Goal: Task Accomplishment & Management: Complete application form

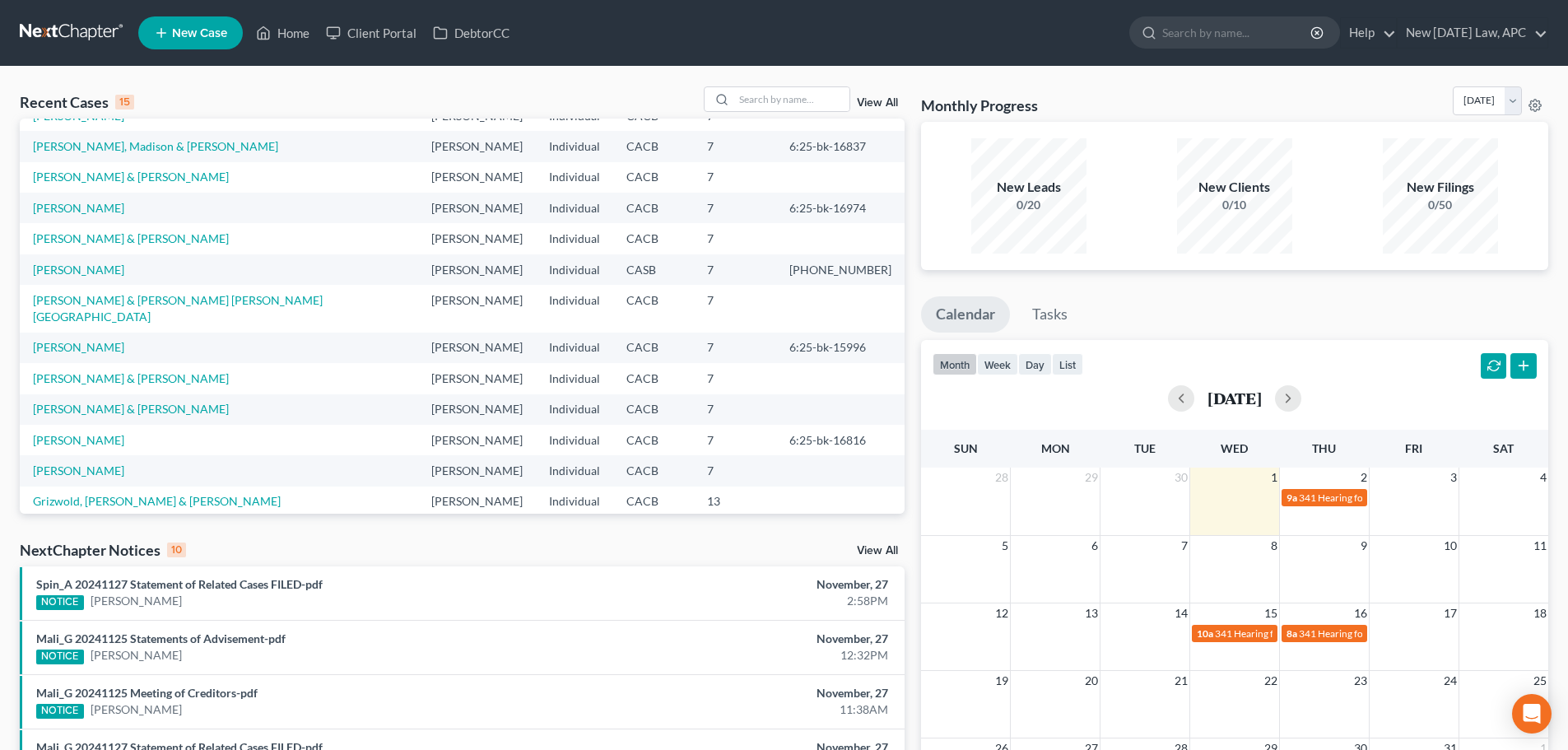
scroll to position [113, 0]
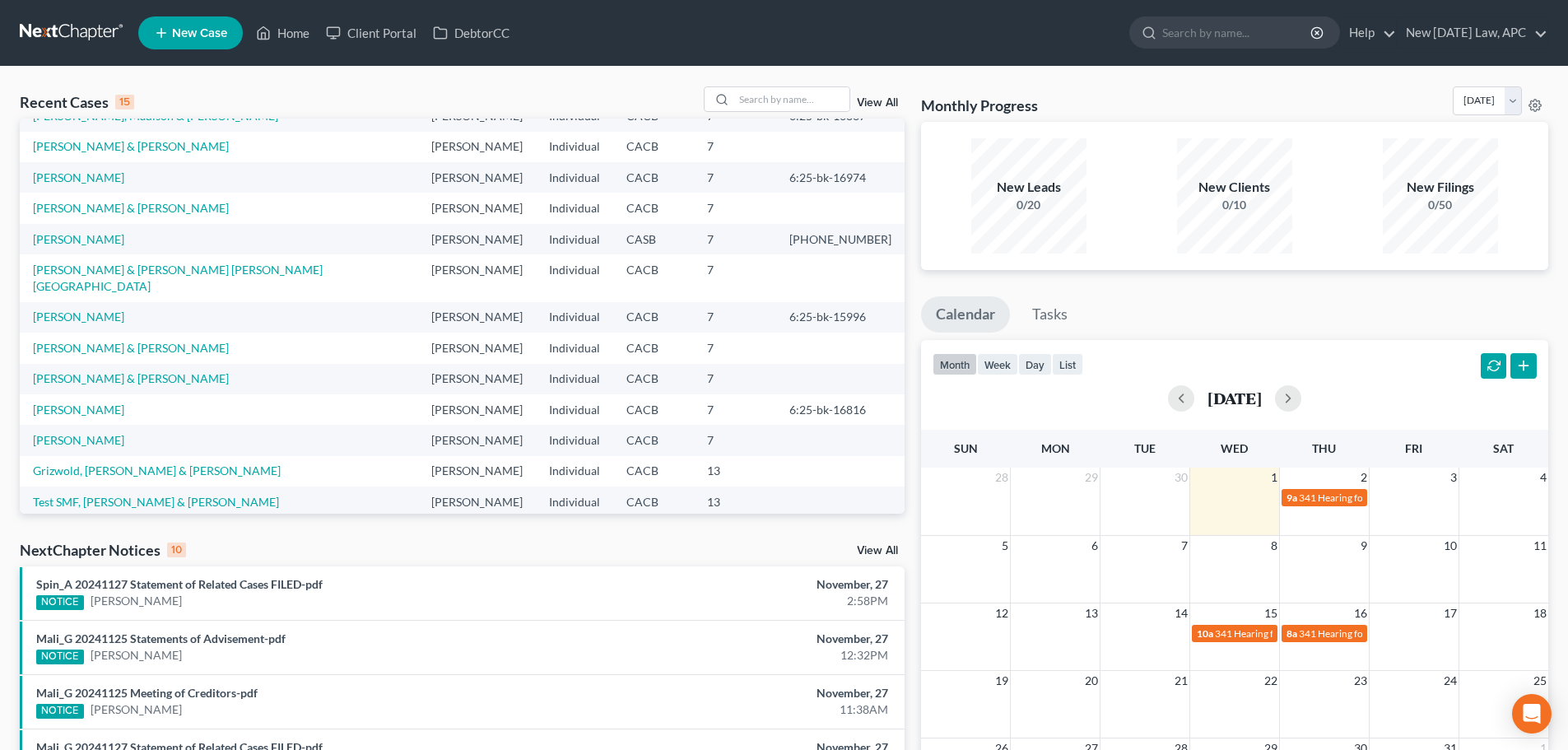
click at [109, 333] on td "[PERSON_NAME] & [PERSON_NAME]" at bounding box center [219, 348] width 398 height 31
click at [109, 341] on link "[PERSON_NAME] & [PERSON_NAME]" at bounding box center [131, 348] width 196 height 14
select select "6"
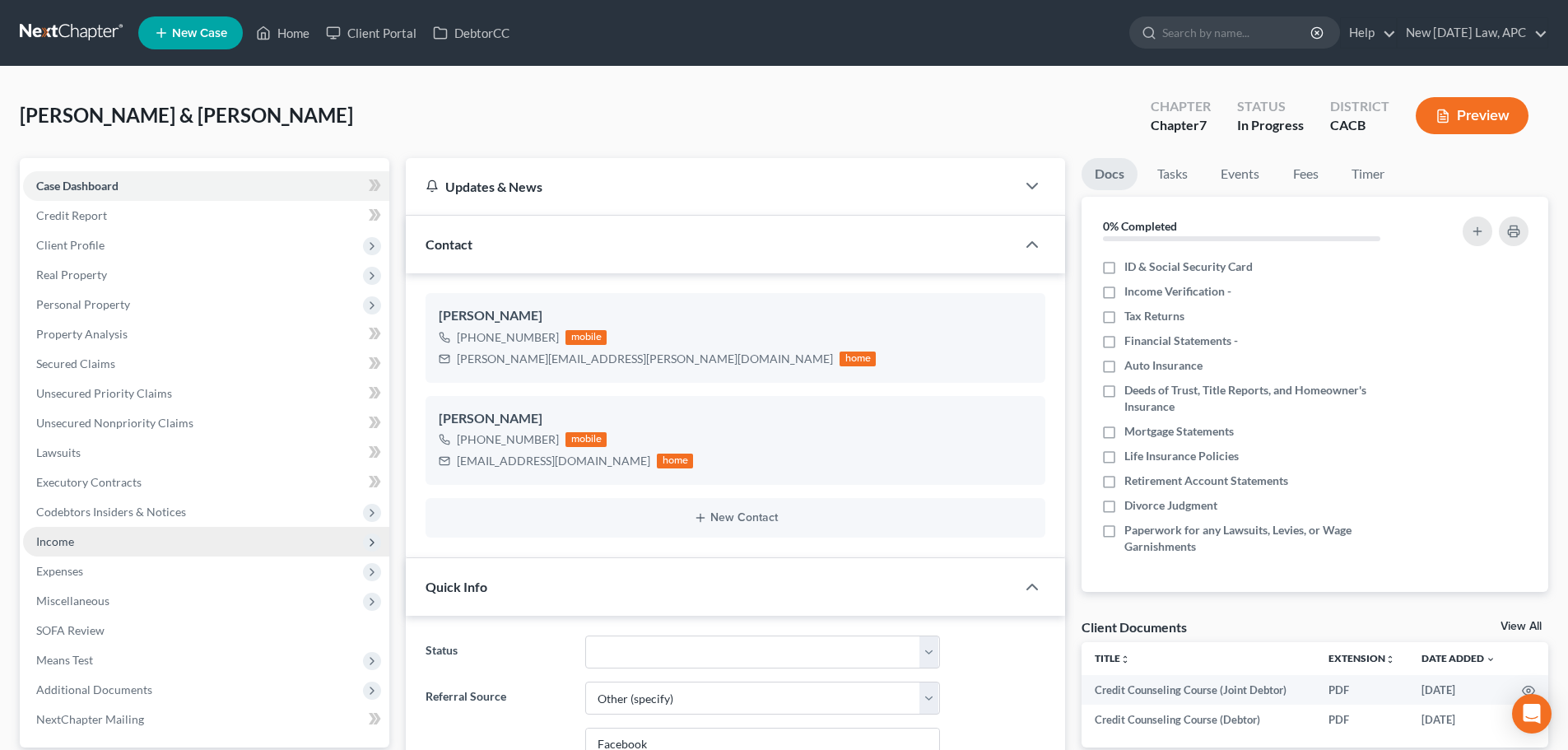
click at [49, 529] on span "Income" at bounding box center [206, 542] width 367 height 30
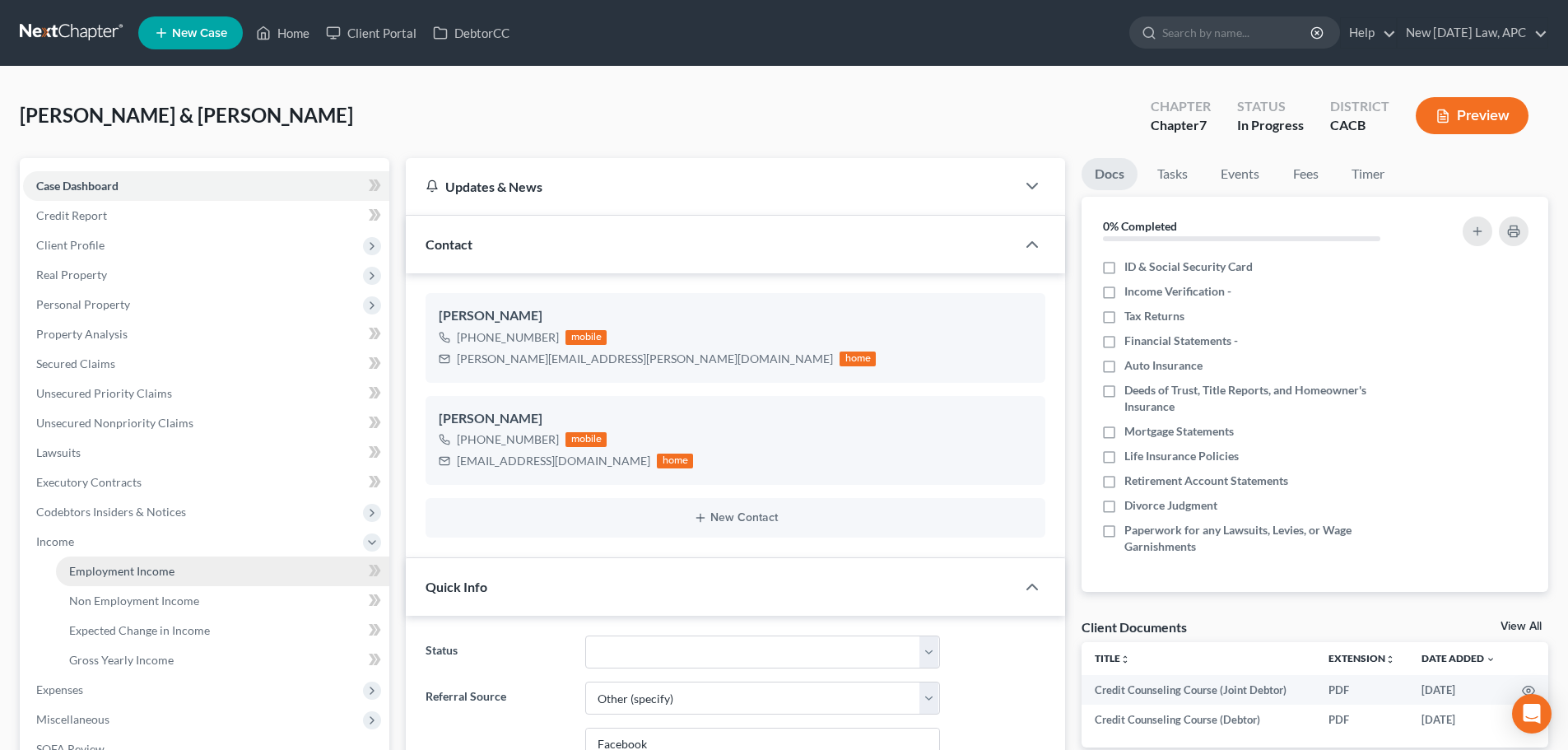
click at [90, 571] on span "Employment Income" at bounding box center [121, 570] width 106 height 14
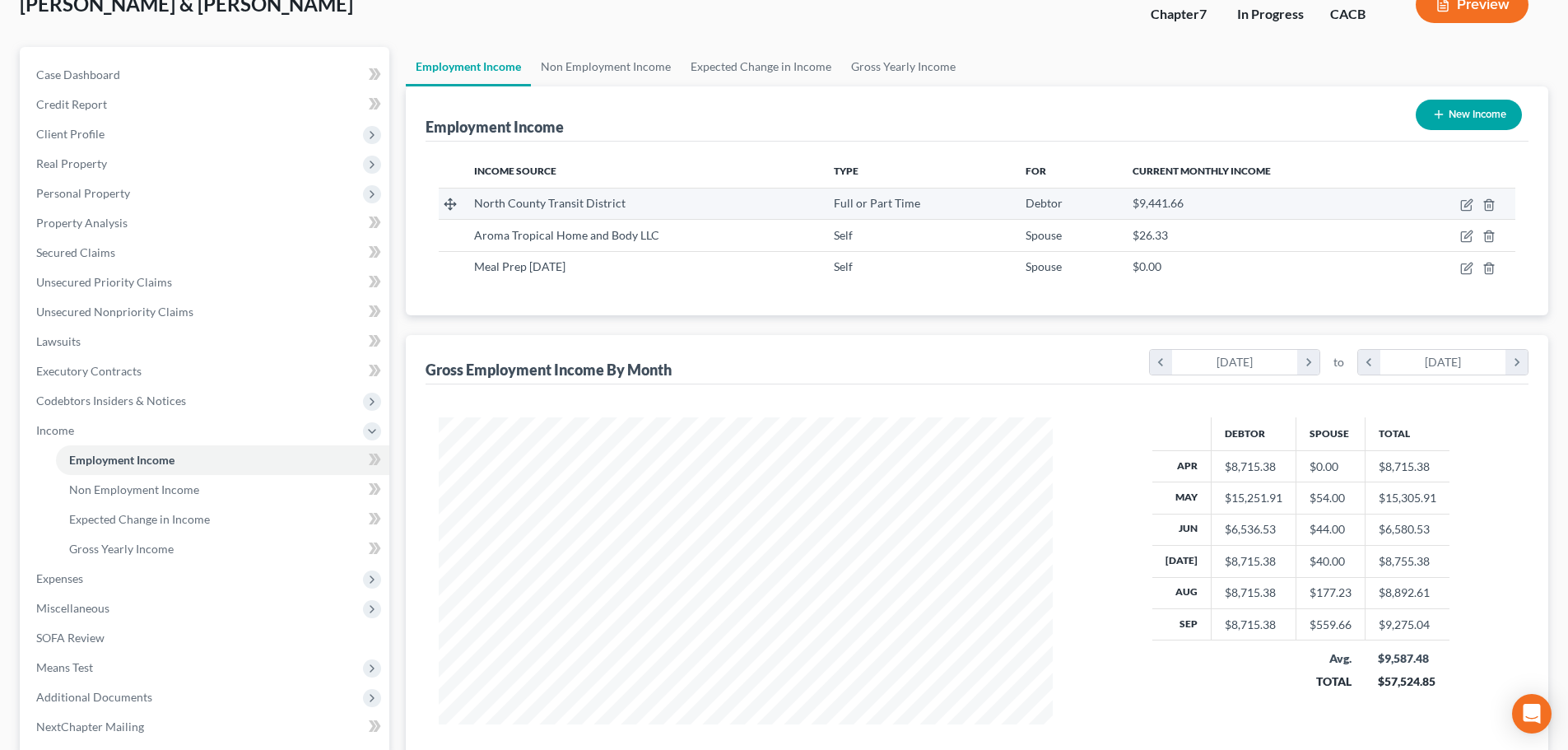
scroll to position [82, 0]
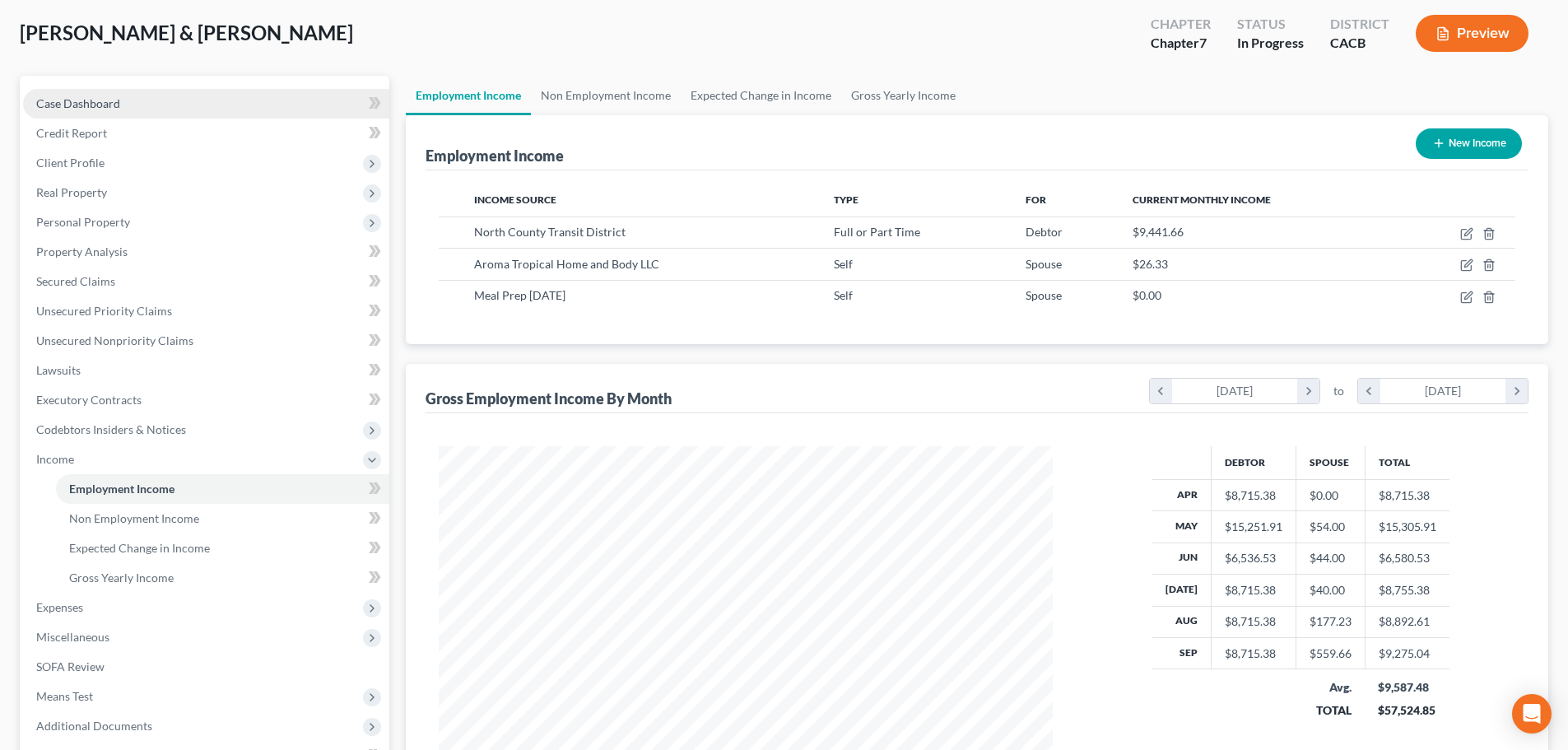
click at [54, 103] on span "Case Dashboard" at bounding box center [78, 103] width 84 height 14
select select "6"
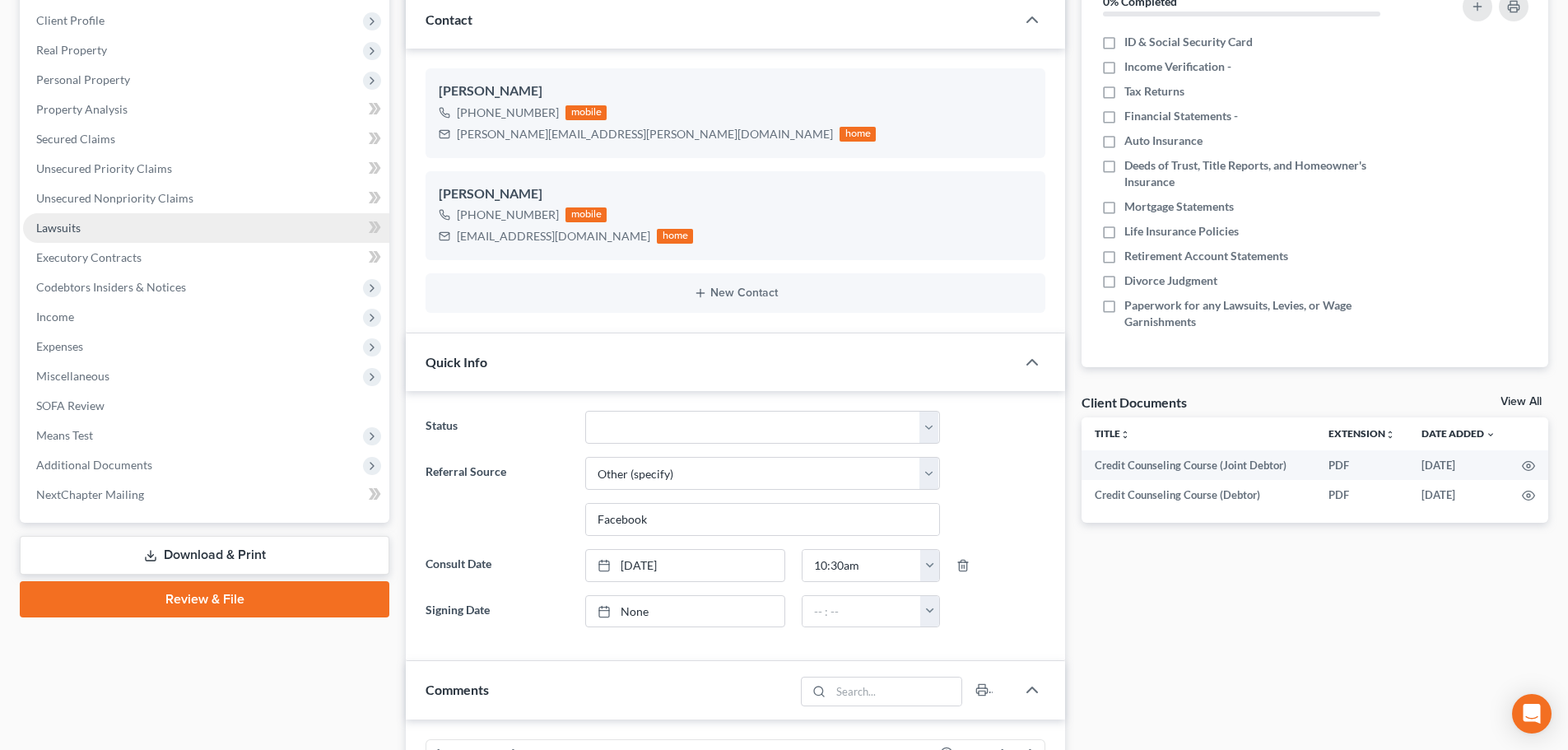
scroll to position [247, 0]
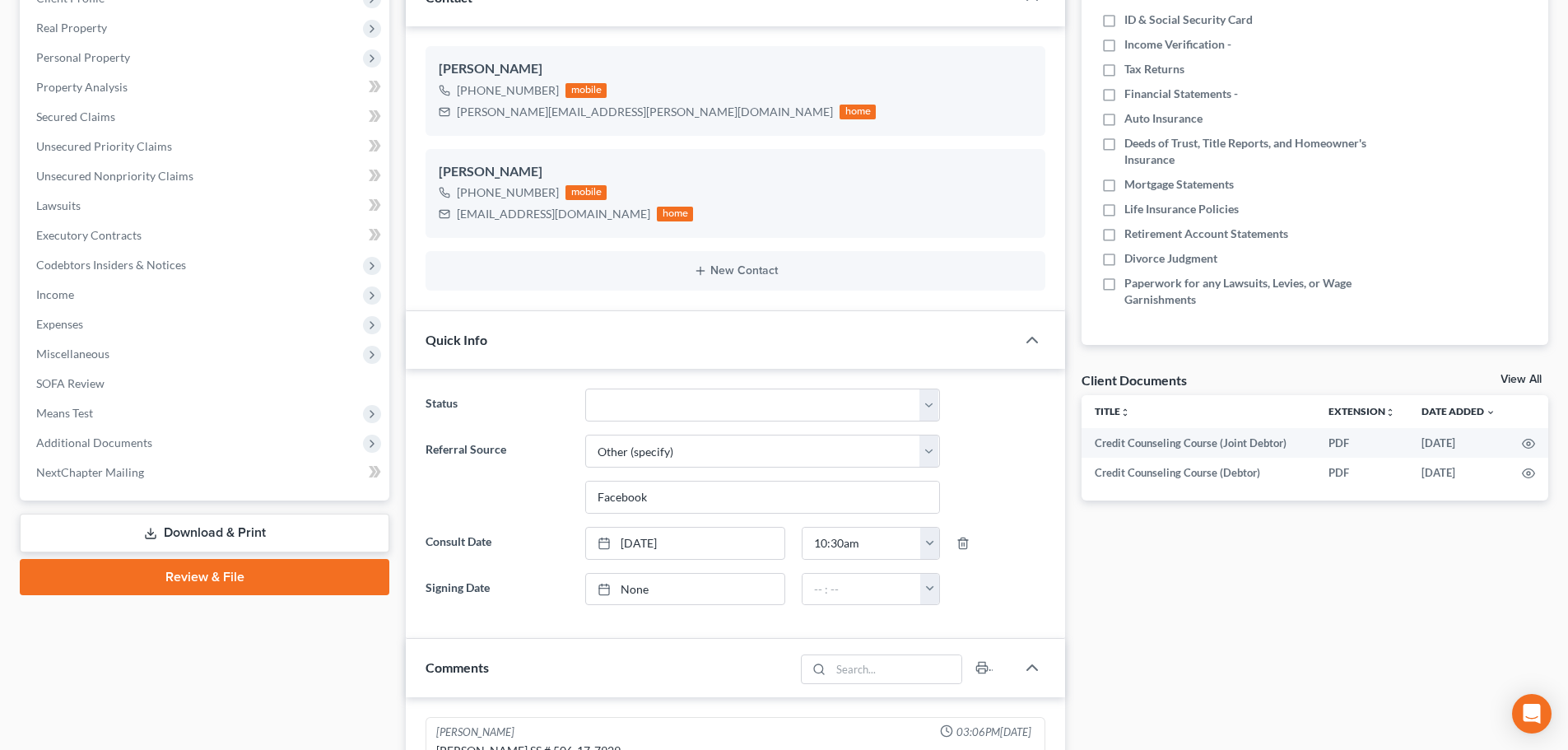
click at [212, 520] on link "Download & Print" at bounding box center [205, 533] width 370 height 39
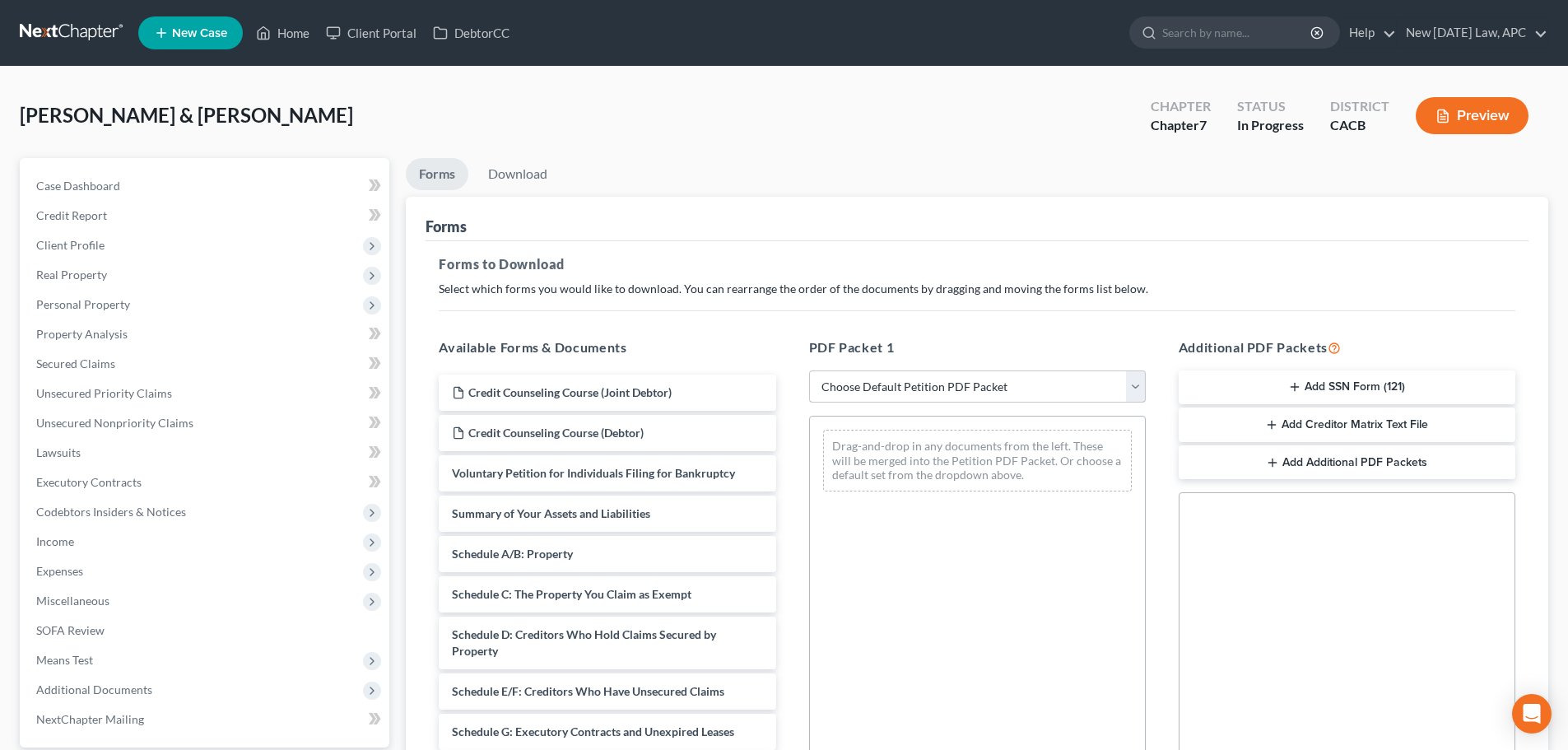
click at [944, 388] on select "Choose Default Petition PDF Packet Complete Bankruptcy Petition (all forms and …" at bounding box center [977, 387] width 337 height 33
select select "4"
click at [809, 371] on select "Choose Default Petition PDF Packet Complete Bankruptcy Petition (all forms and …" at bounding box center [977, 387] width 337 height 33
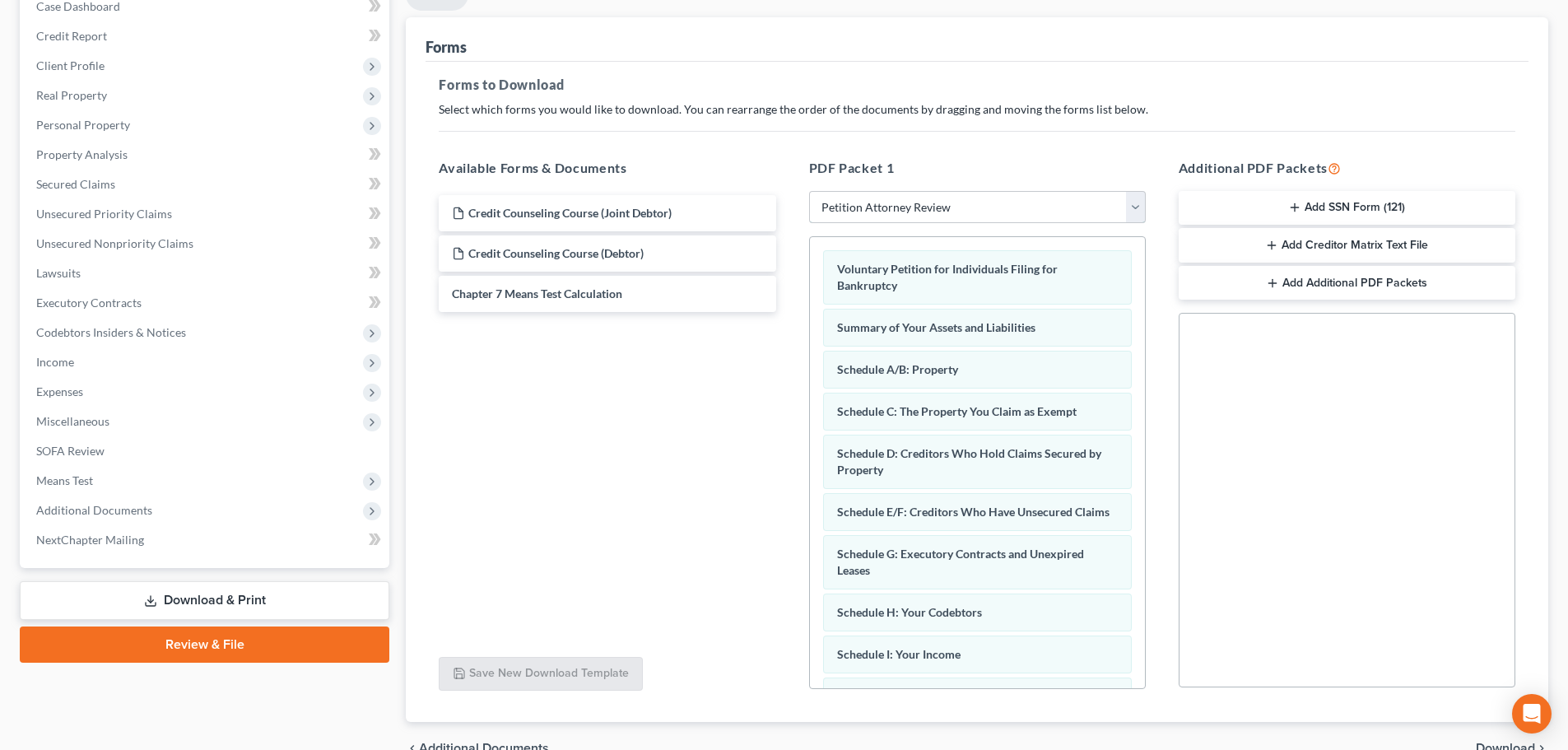
scroll to position [267, 0]
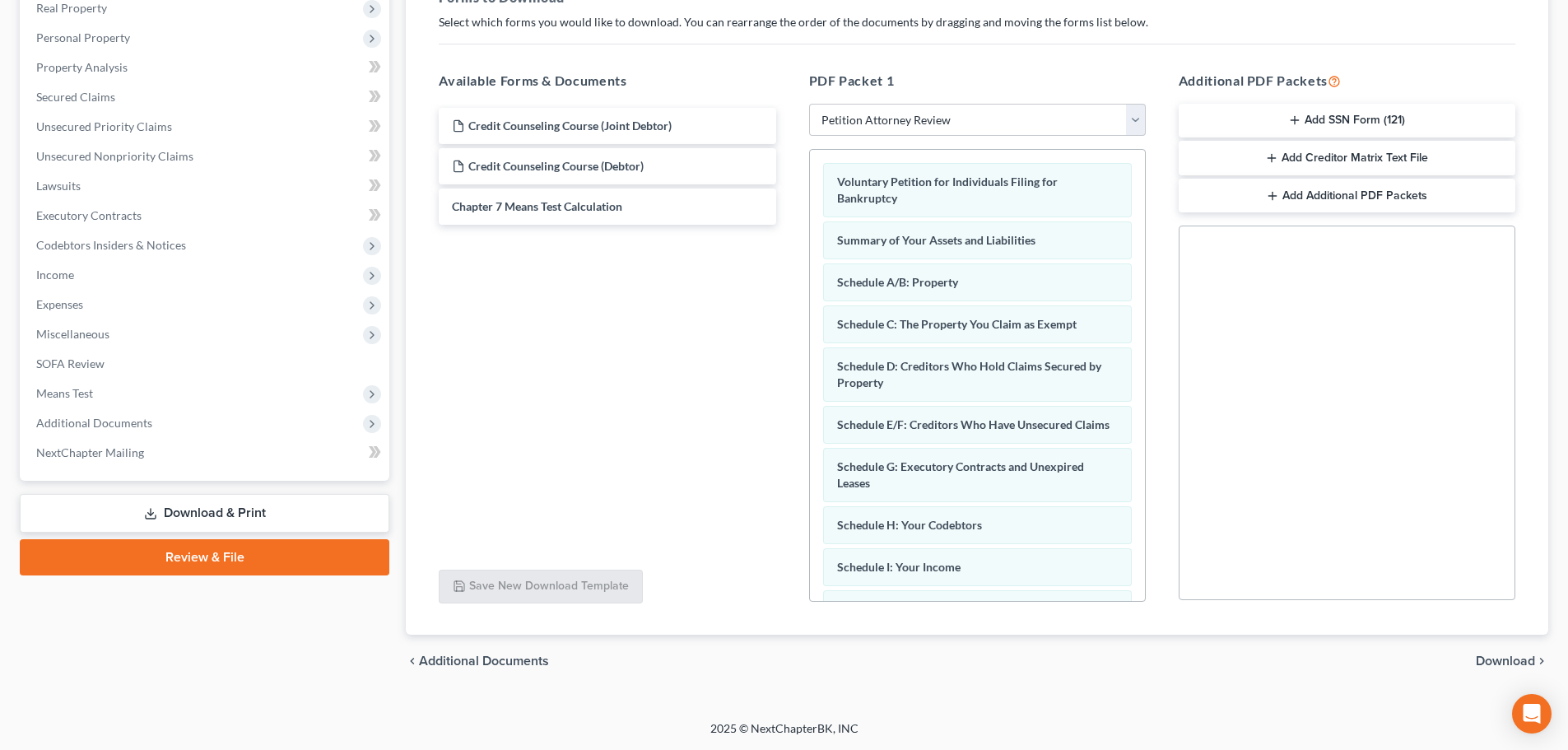
click at [1487, 664] on span "Download" at bounding box center [1505, 661] width 59 height 13
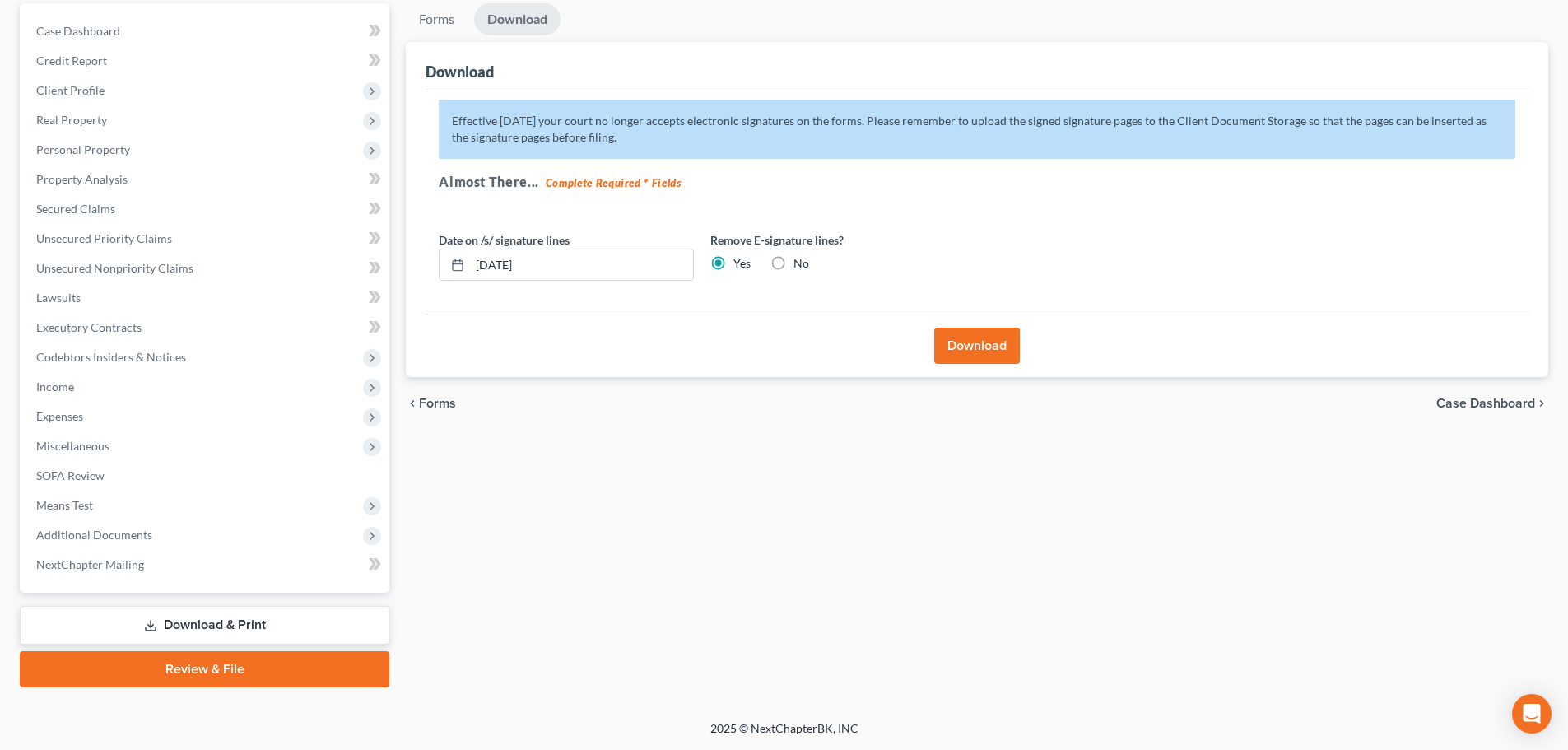
scroll to position [155, 0]
click at [960, 343] on button "Download" at bounding box center [977, 346] width 86 height 37
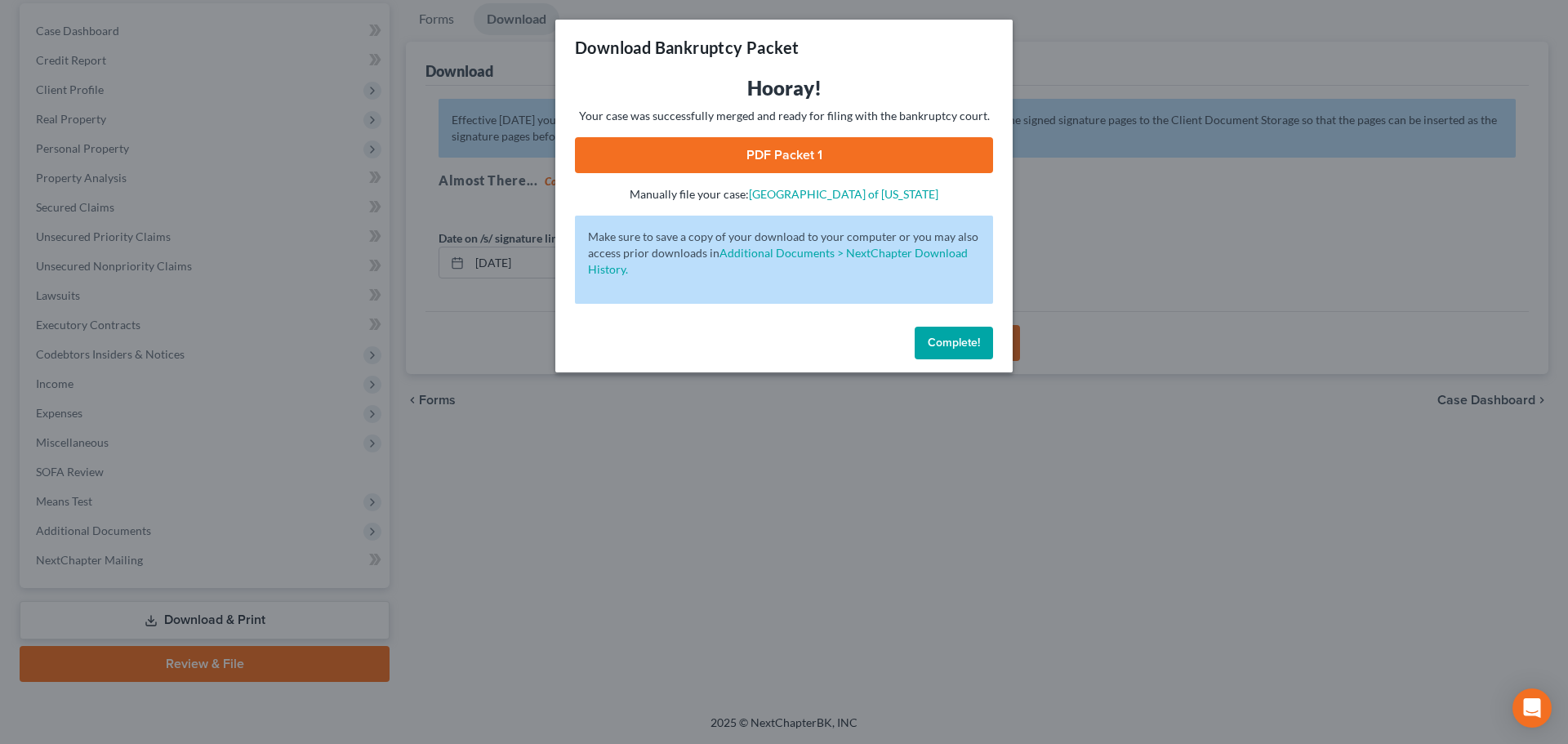
click at [769, 155] on link "PDF Packet 1" at bounding box center [784, 155] width 418 height 36
drag, startPoint x: 934, startPoint y: 341, endPoint x: 826, endPoint y: 256, distance: 137.4
click at [936, 341] on span "Complete!" at bounding box center [954, 342] width 52 height 14
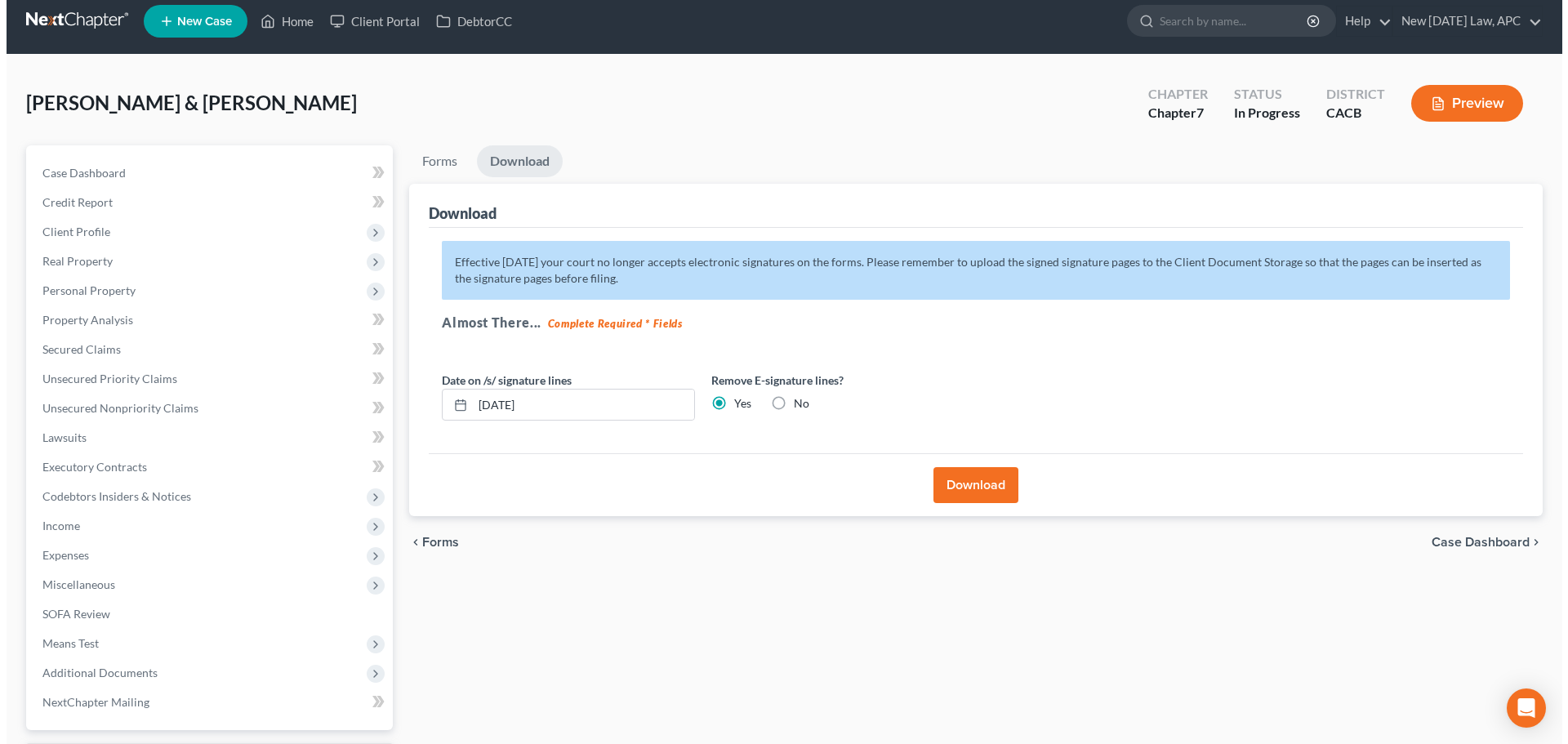
scroll to position [0, 0]
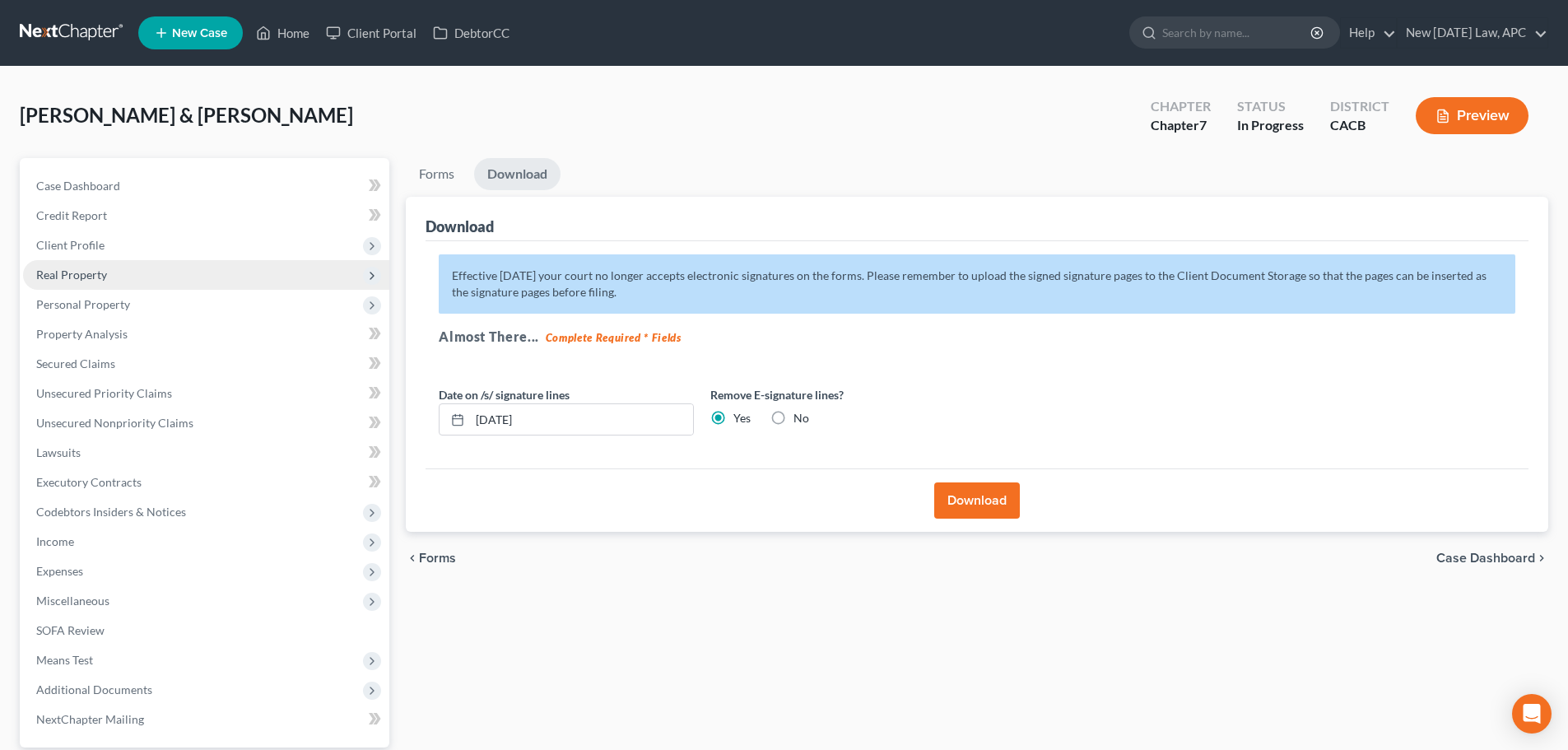
click at [107, 276] on span "Real Property" at bounding box center [206, 275] width 367 height 30
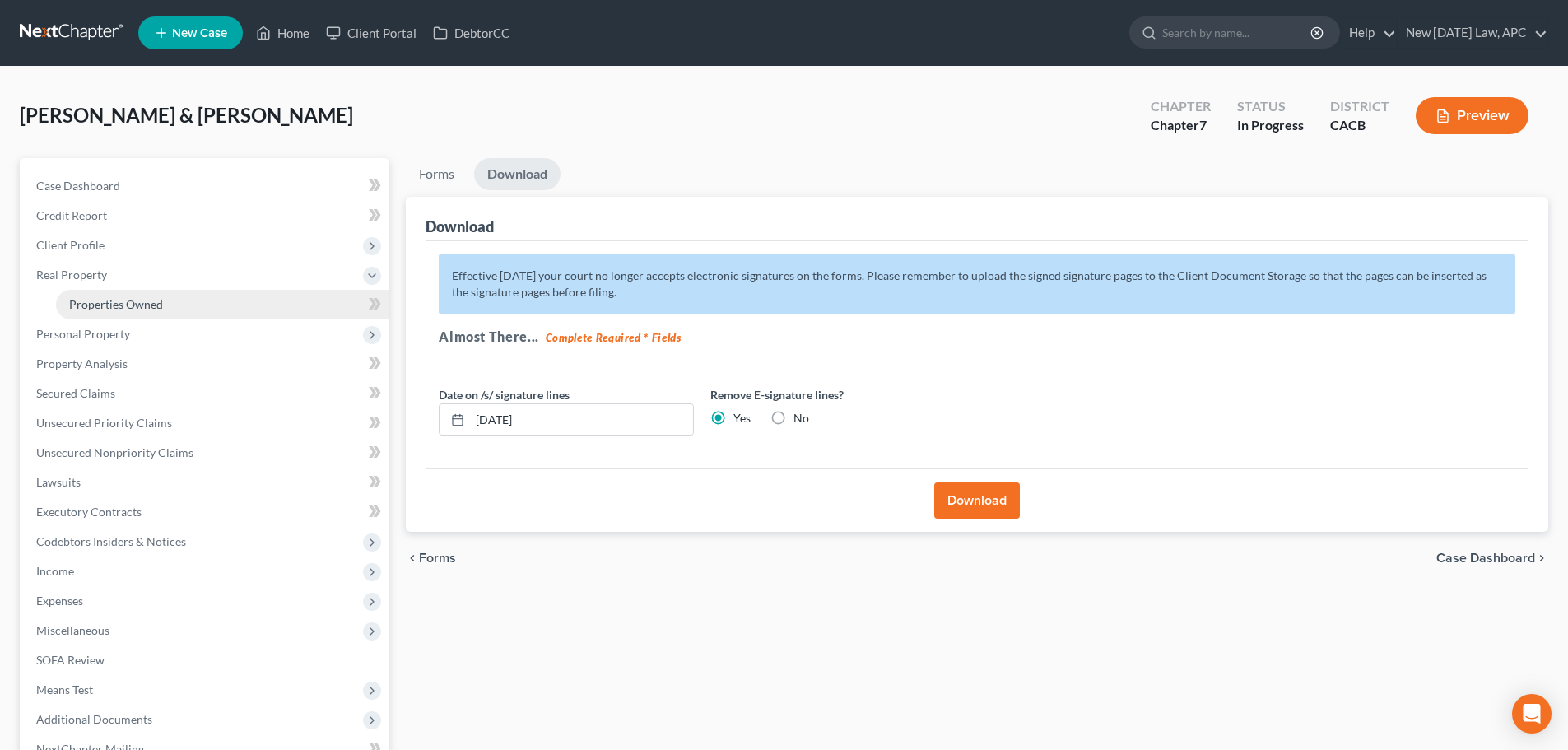
click at [123, 292] on link "Properties Owned" at bounding box center [222, 305] width 333 height 30
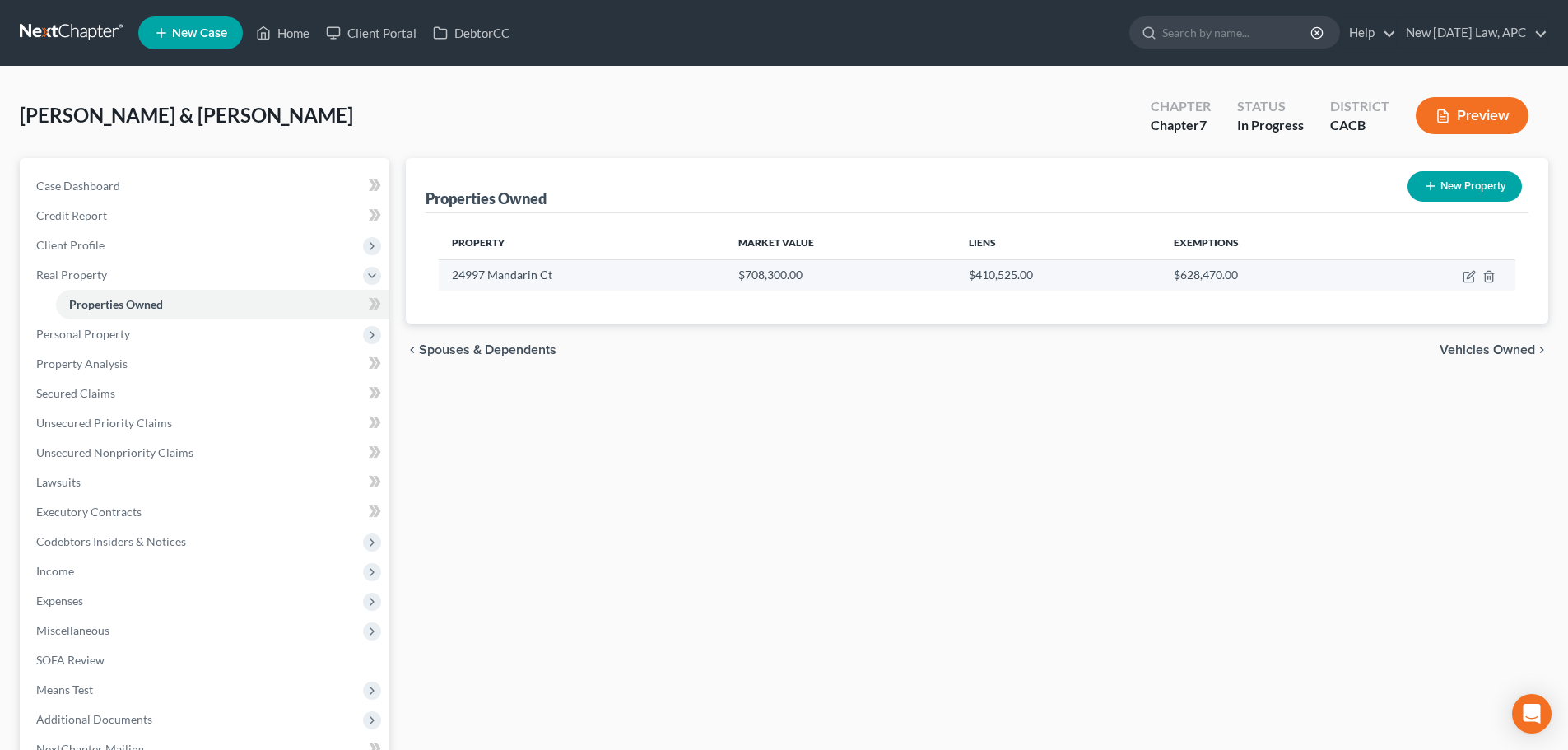
click at [1460, 272] on td at bounding box center [1441, 275] width 149 height 32
click at [1467, 273] on icon "button" at bounding box center [1468, 278] width 10 height 10
select select "4"
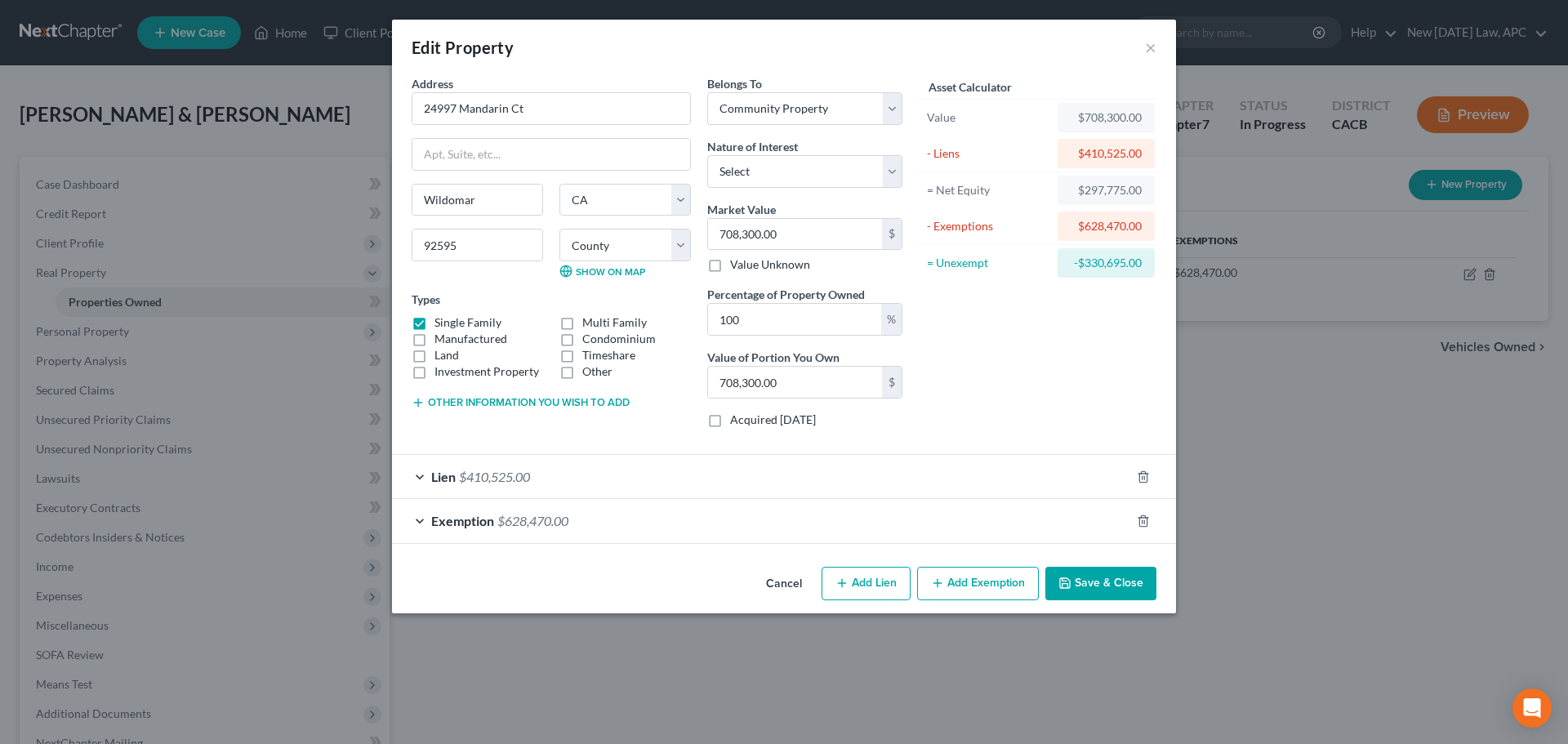
click at [823, 251] on div "Market Value 708,300.00 $ Value Unknown" at bounding box center [804, 238] width 195 height 73
click at [815, 242] on input "708,300.00" at bounding box center [794, 234] width 174 height 31
type input "7"
type input "7.00"
type input "71"
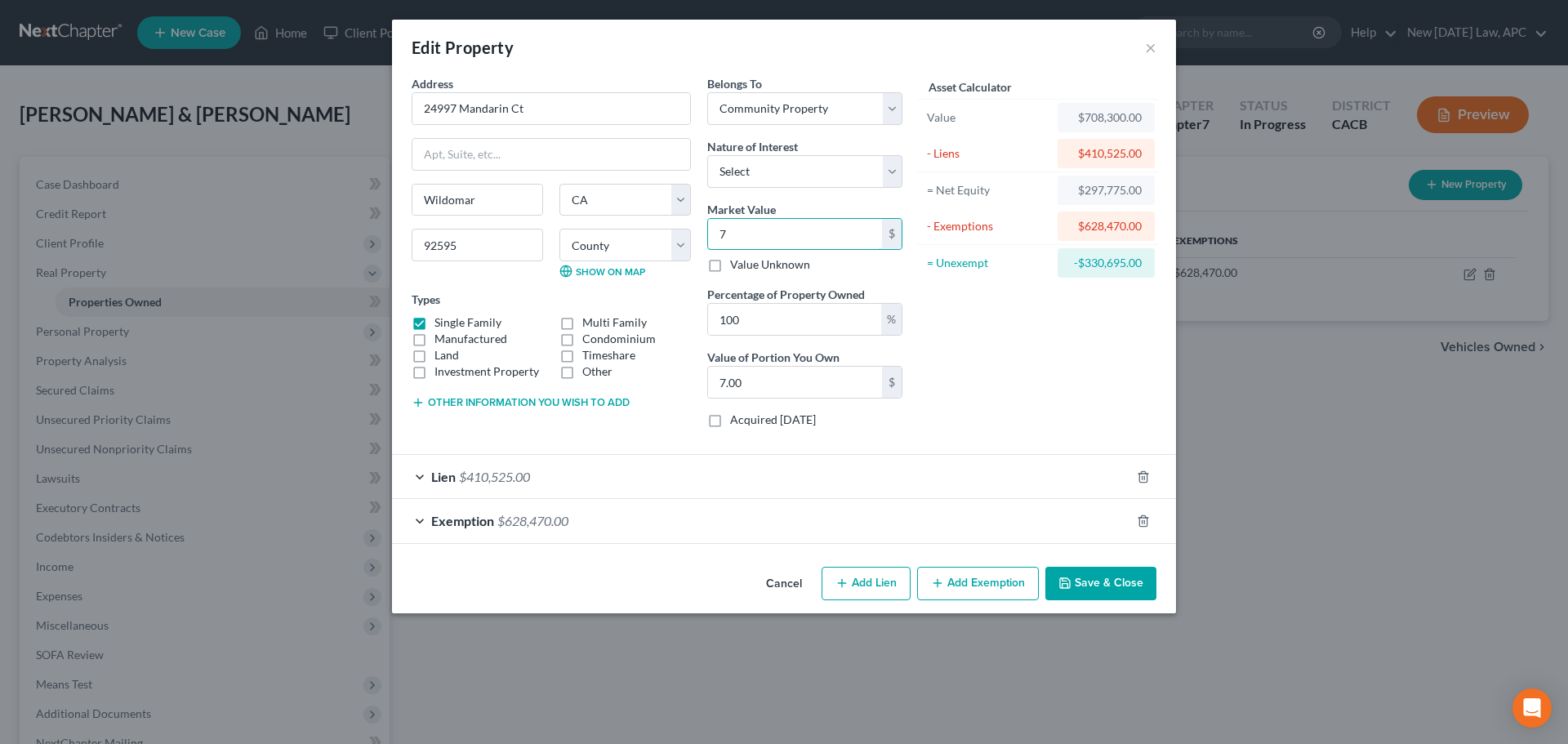
type input "71.00"
type input "711"
type input "711.00"
type input "7111"
type input "7,111.00"
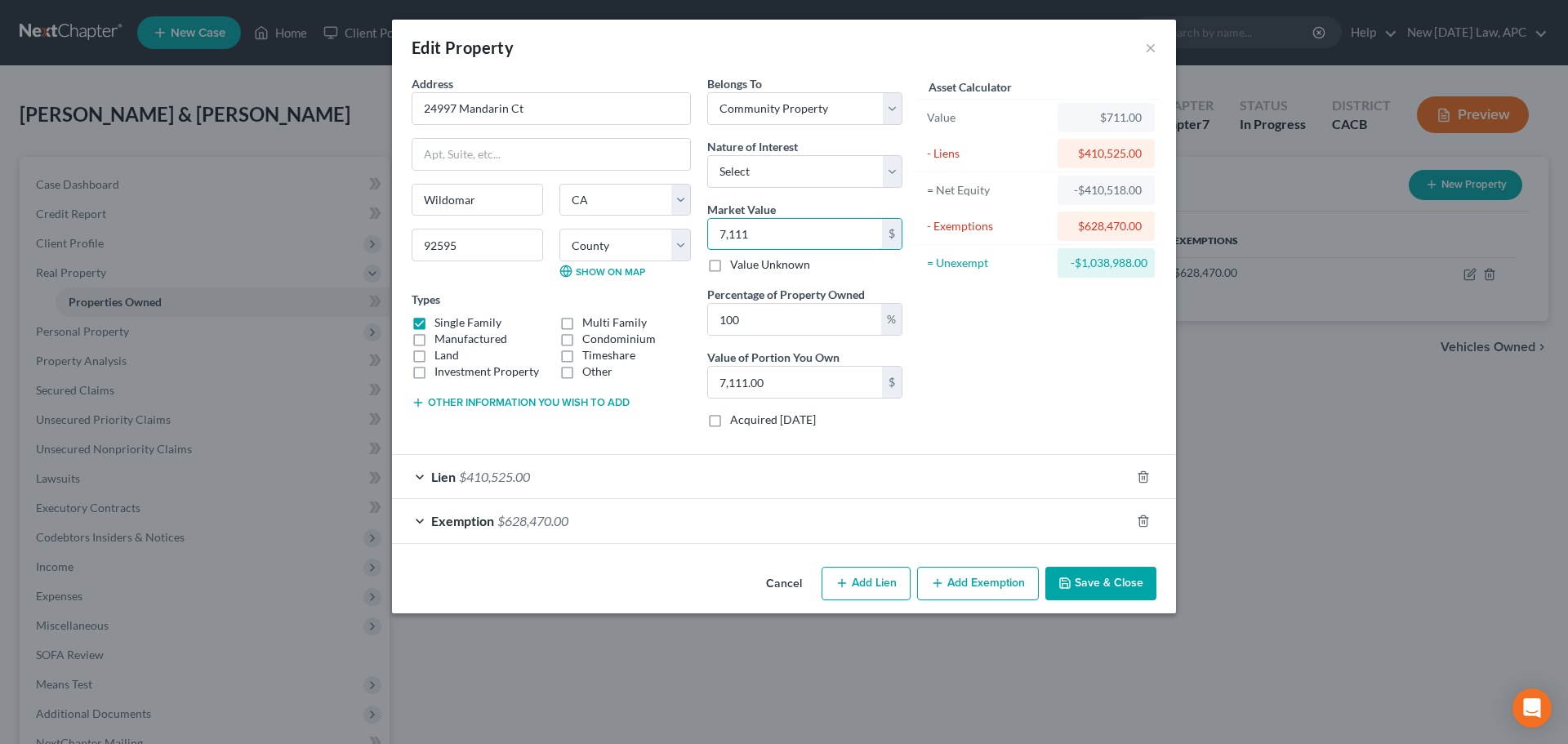
type input "7,1110"
type input "71,110.00"
type input "71,1100"
type input "711,100.00"
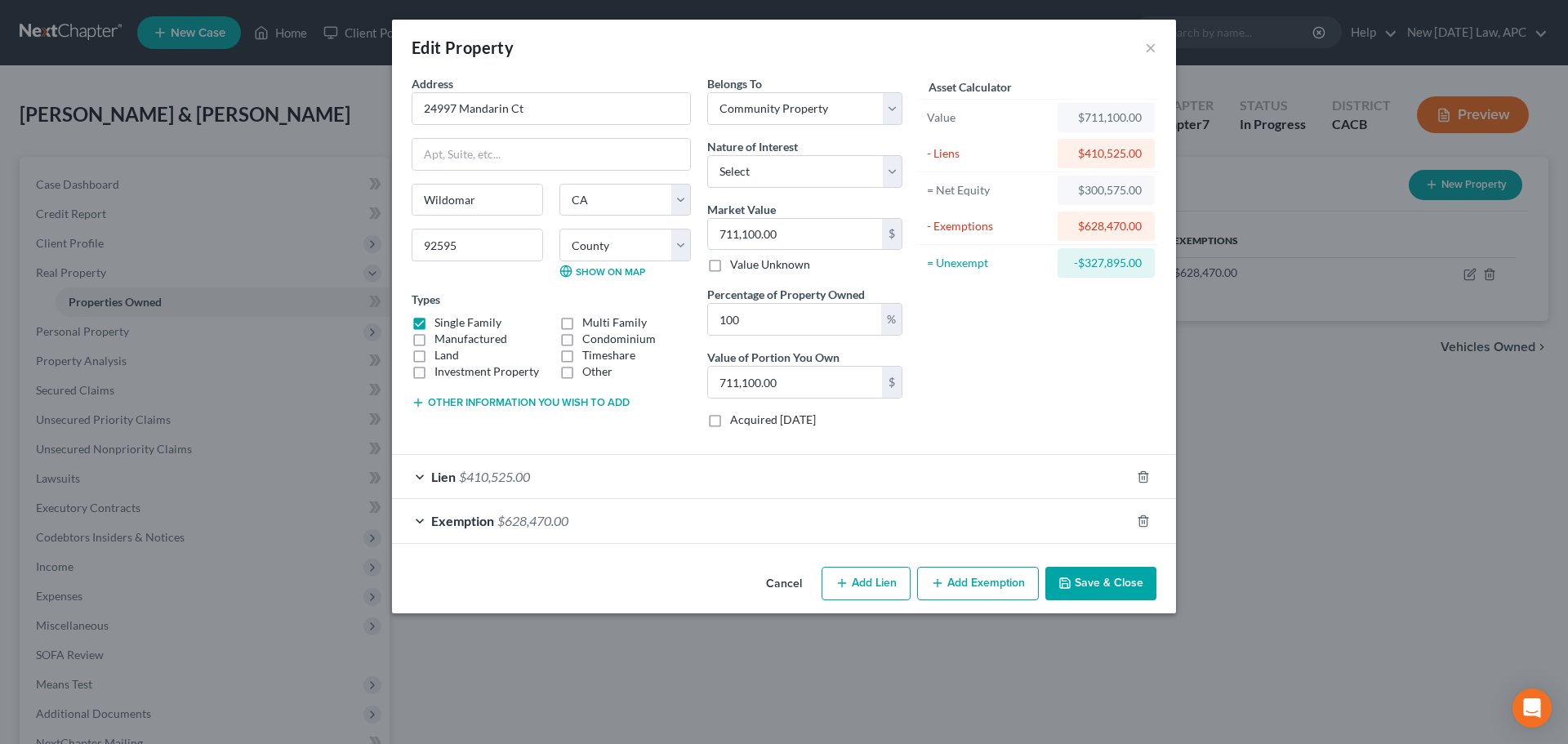
click at [1097, 583] on button "Save & Close" at bounding box center [1100, 584] width 111 height 35
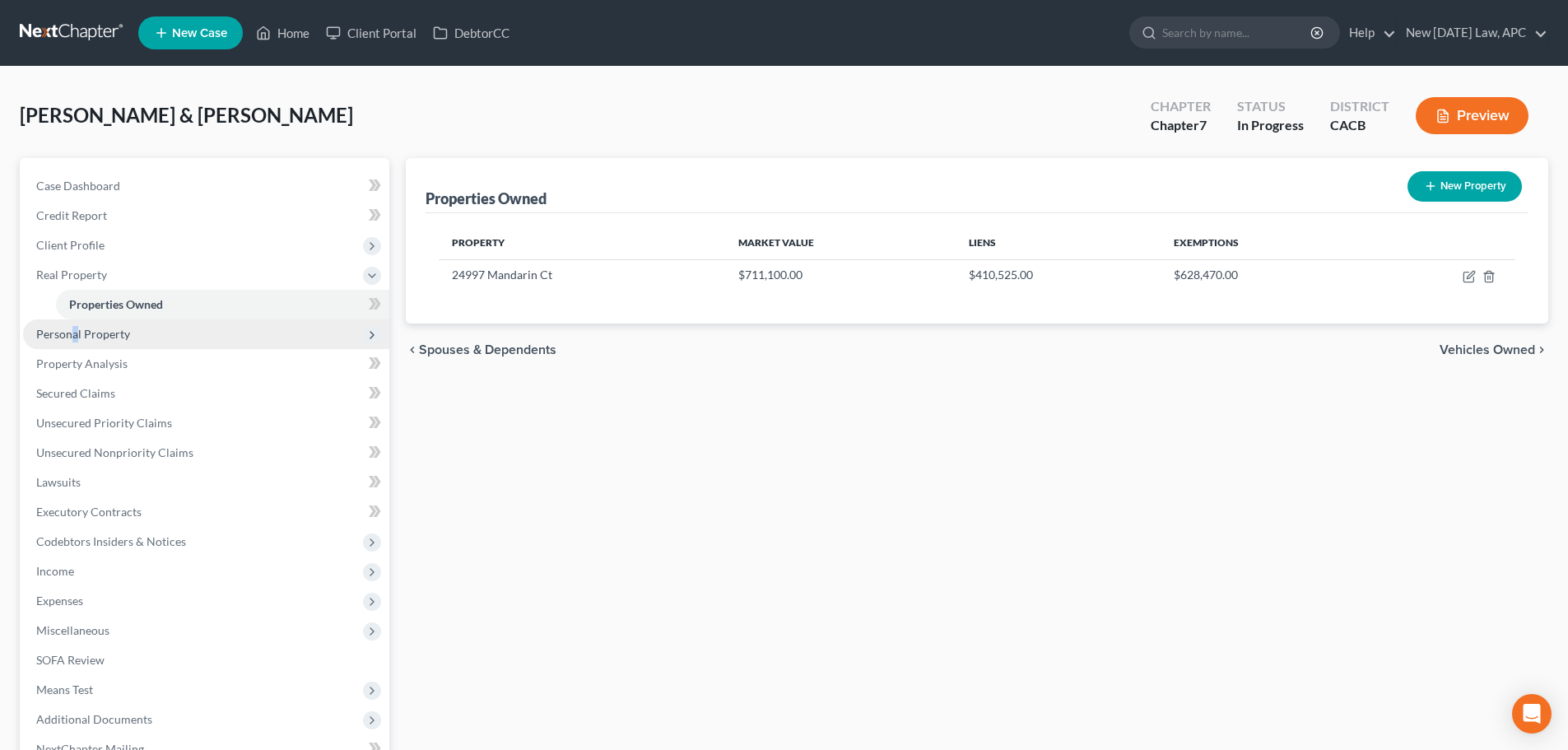
click at [75, 332] on span "Personal Property" at bounding box center [83, 333] width 94 height 14
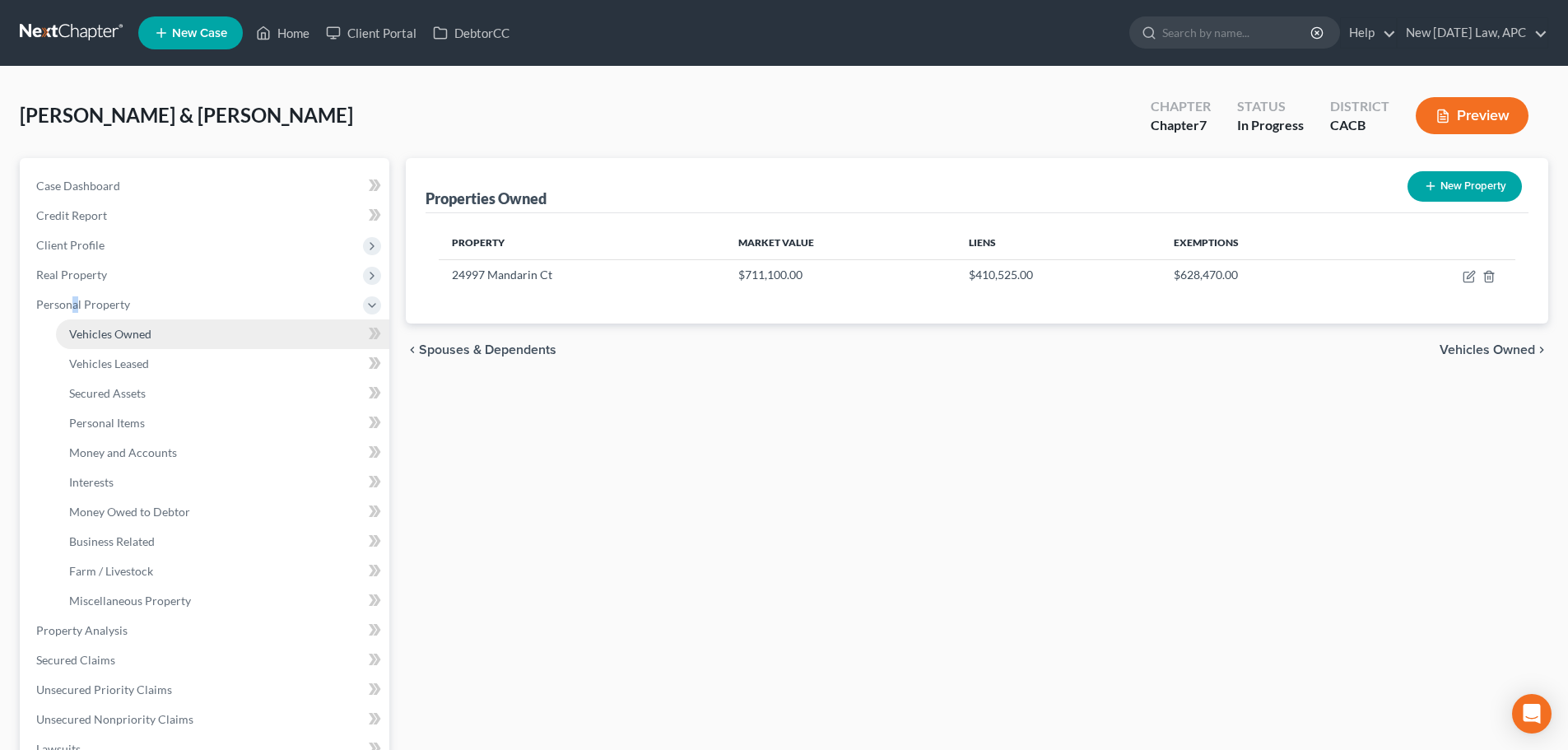
click at [116, 339] on span "Vehicles Owned" at bounding box center [110, 333] width 82 height 14
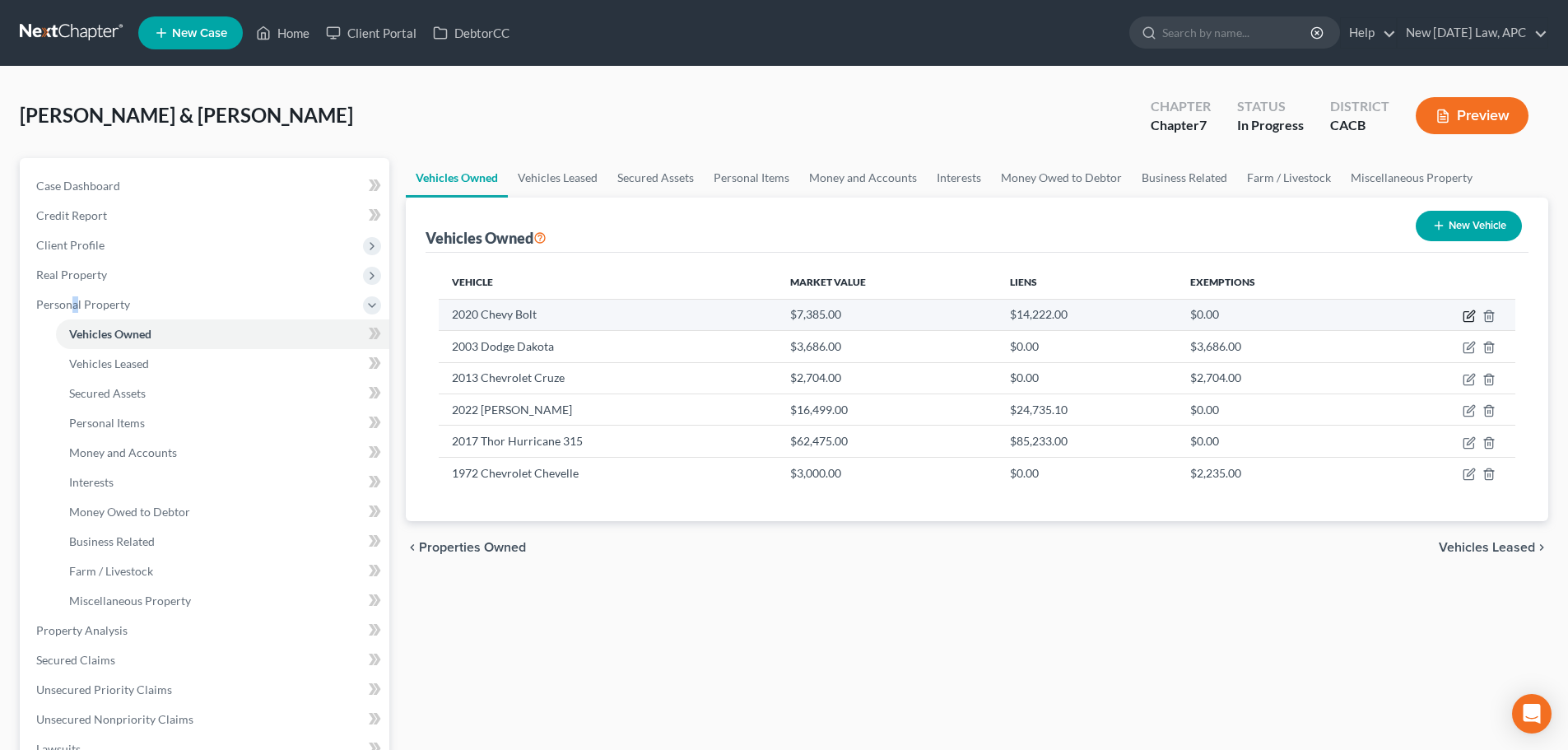
click at [1465, 314] on icon "button" at bounding box center [1469, 316] width 13 height 13
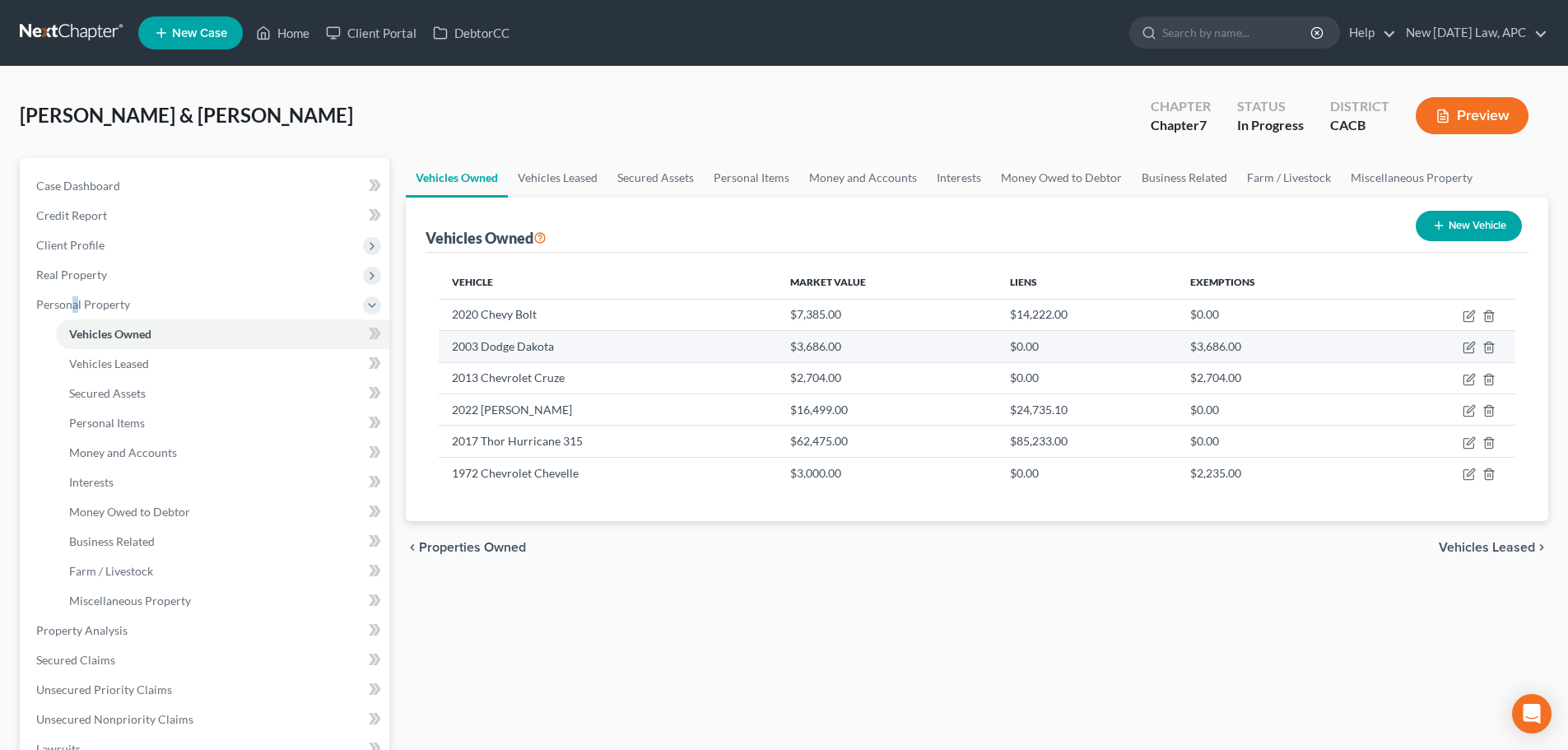
select select "0"
select select "6"
select select "2"
select select "4"
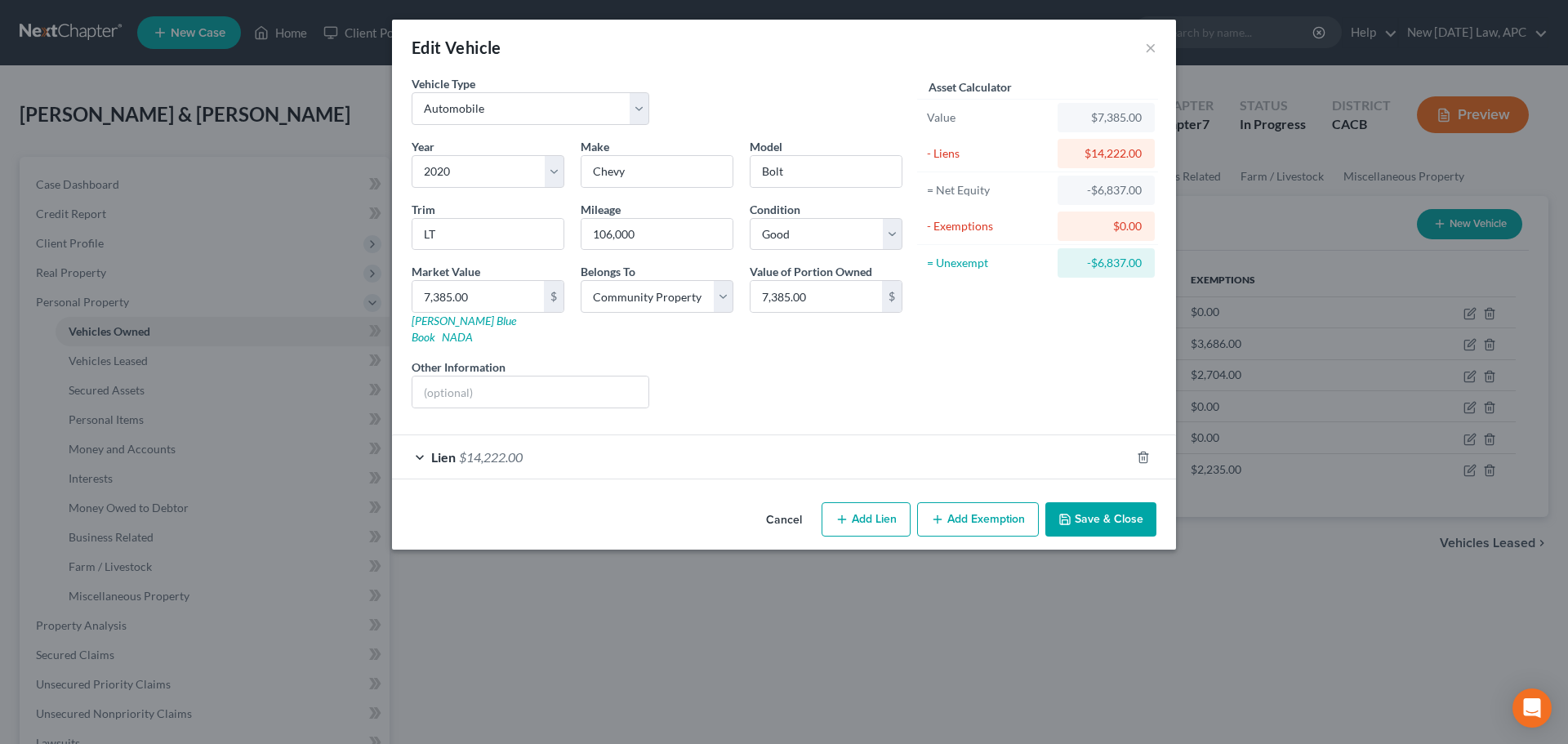
click at [618, 445] on div "Lien $14,222.00" at bounding box center [760, 457] width 738 height 43
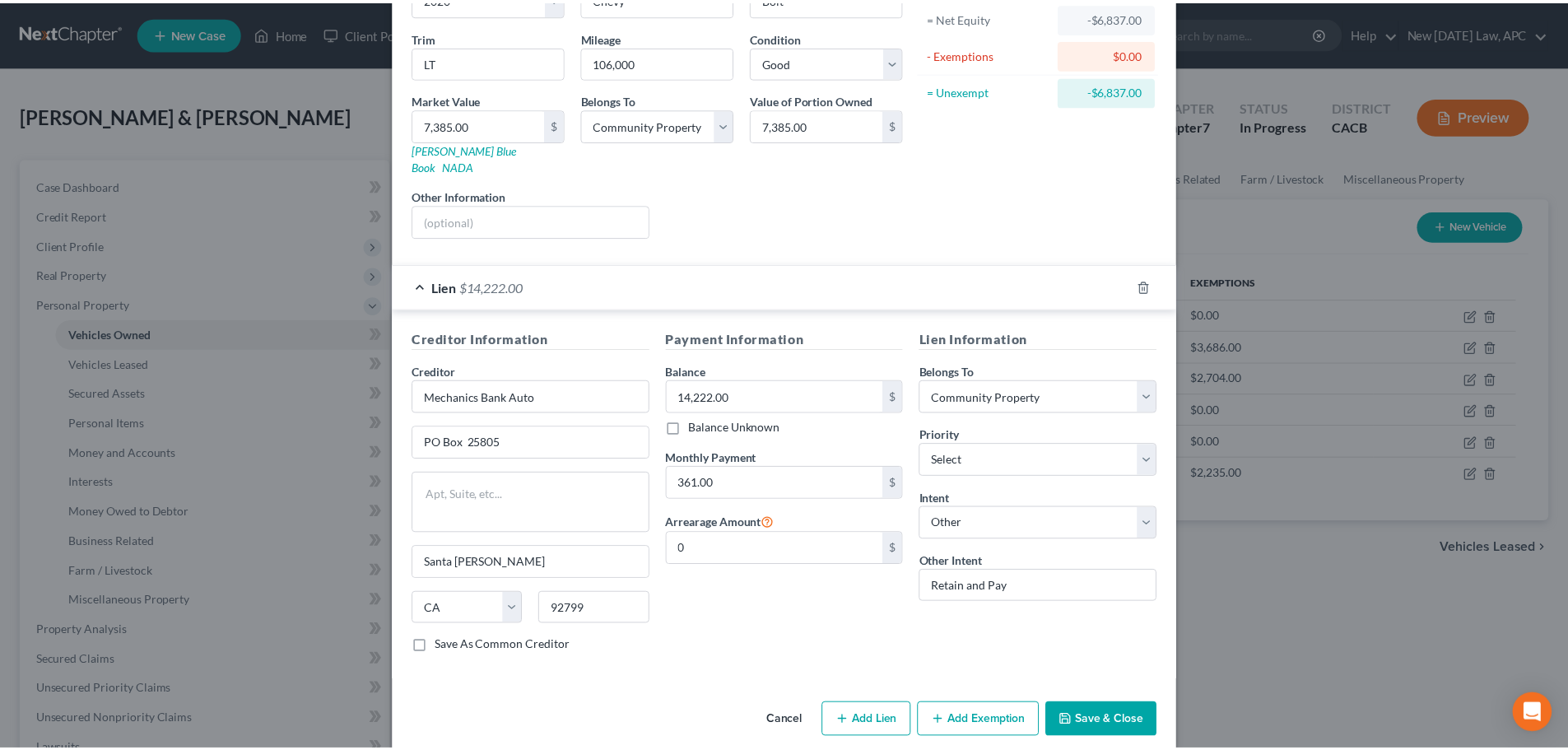
scroll to position [179, 0]
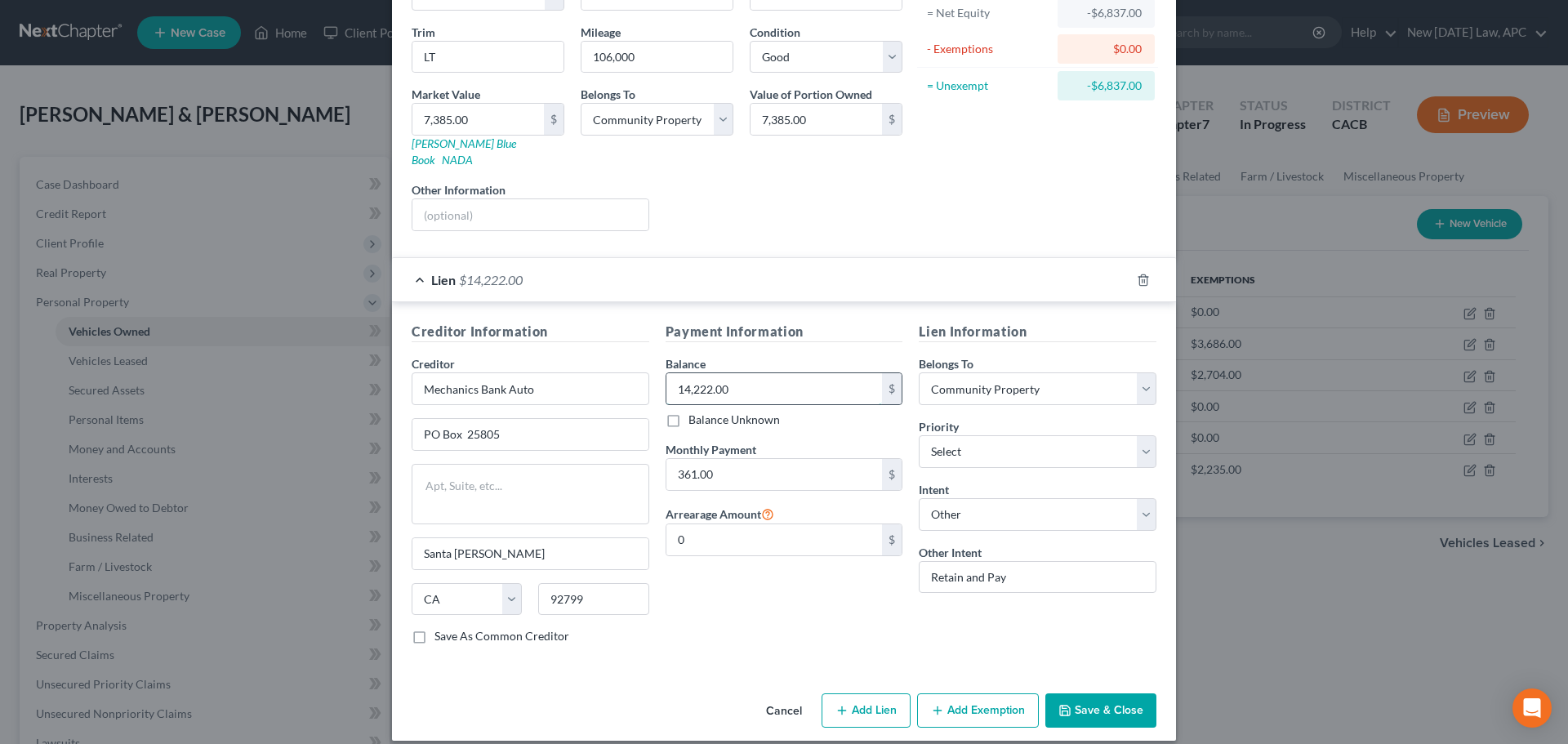
click at [752, 375] on input "14,222.00" at bounding box center [775, 388] width 216 height 31
type input "13,563.92"
click at [1104, 698] on button "Save & Close" at bounding box center [1100, 711] width 111 height 35
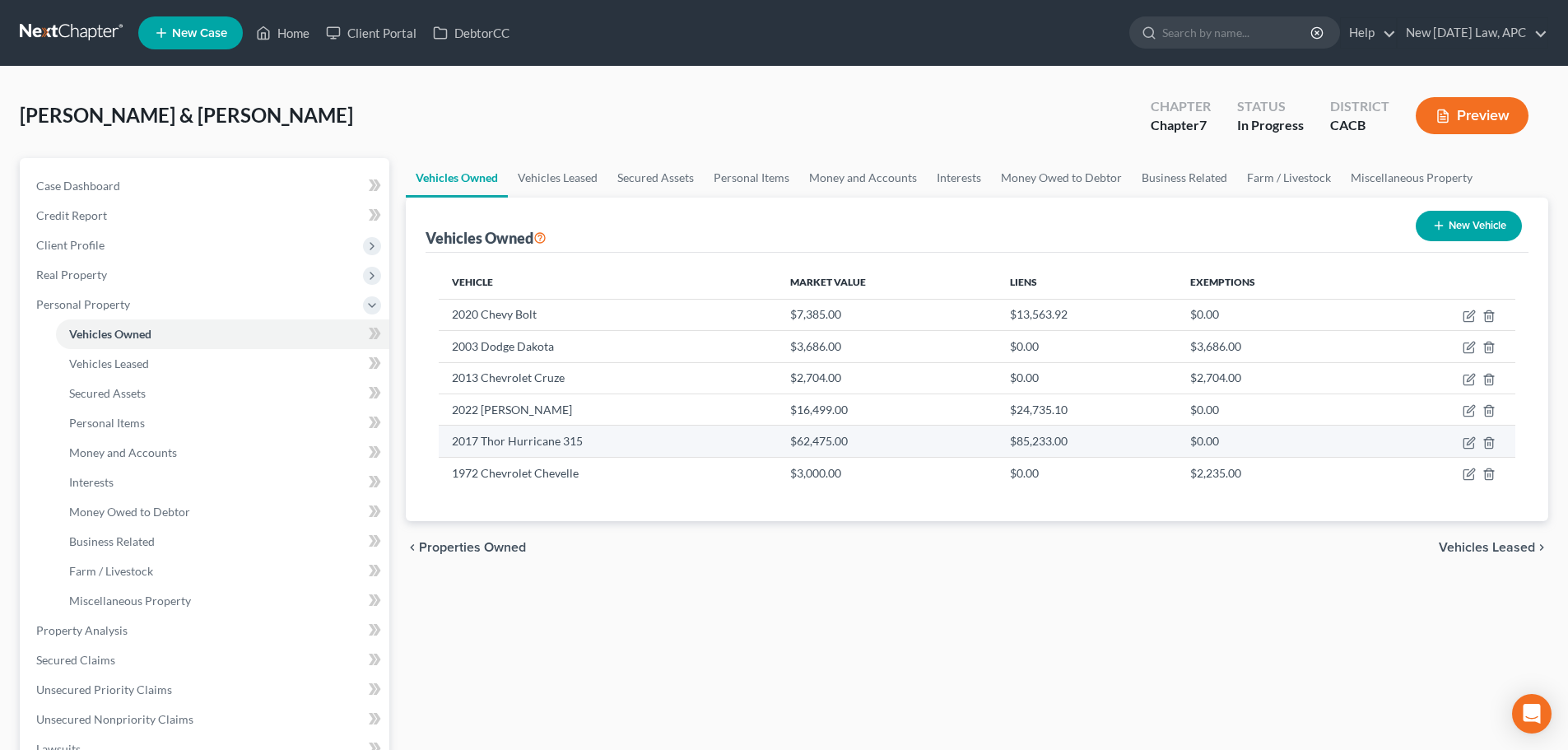
click at [1460, 443] on td at bounding box center [1445, 442] width 141 height 32
click at [1468, 440] on icon "button" at bounding box center [1469, 443] width 13 height 13
select select "7"
select select "9"
select select "2"
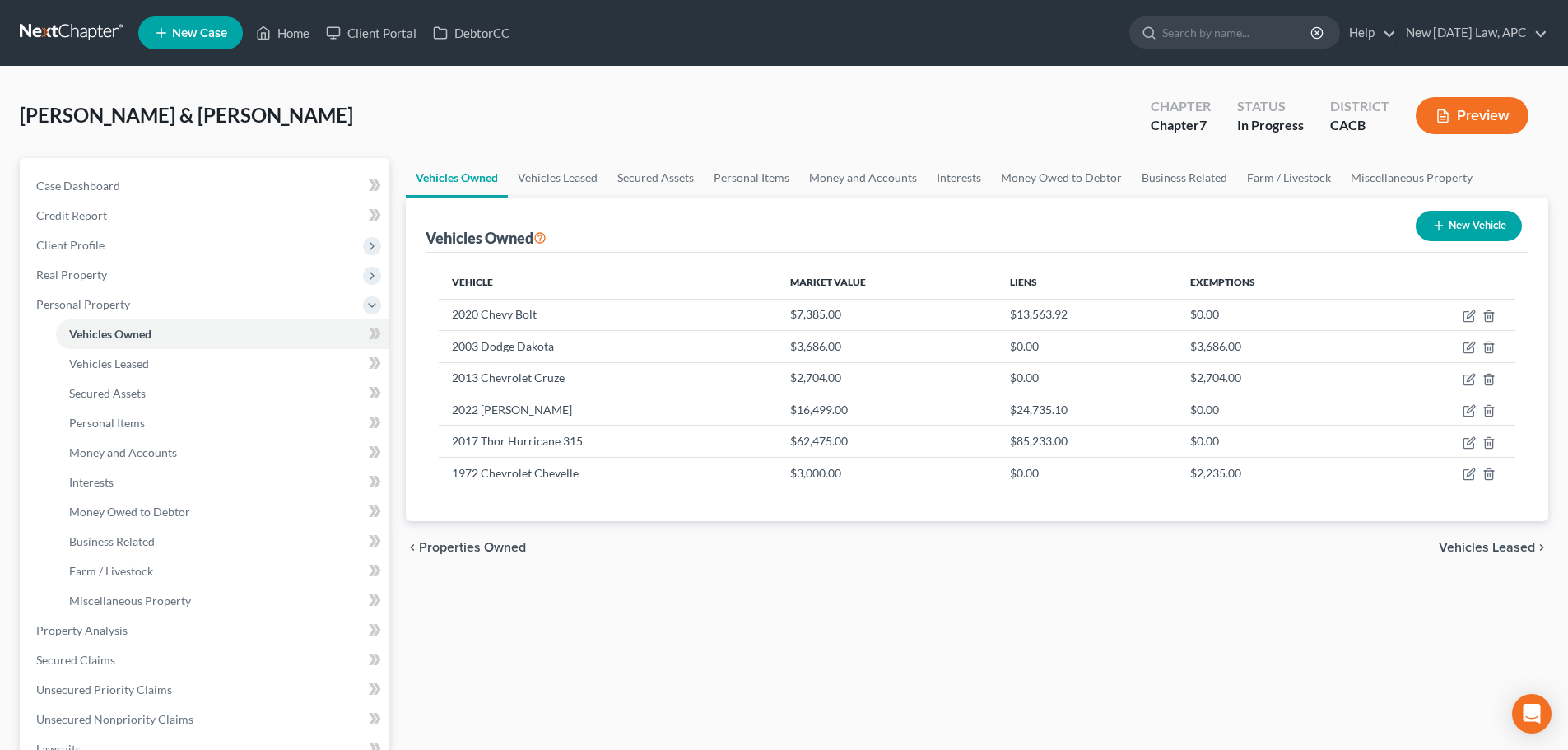
select select "4"
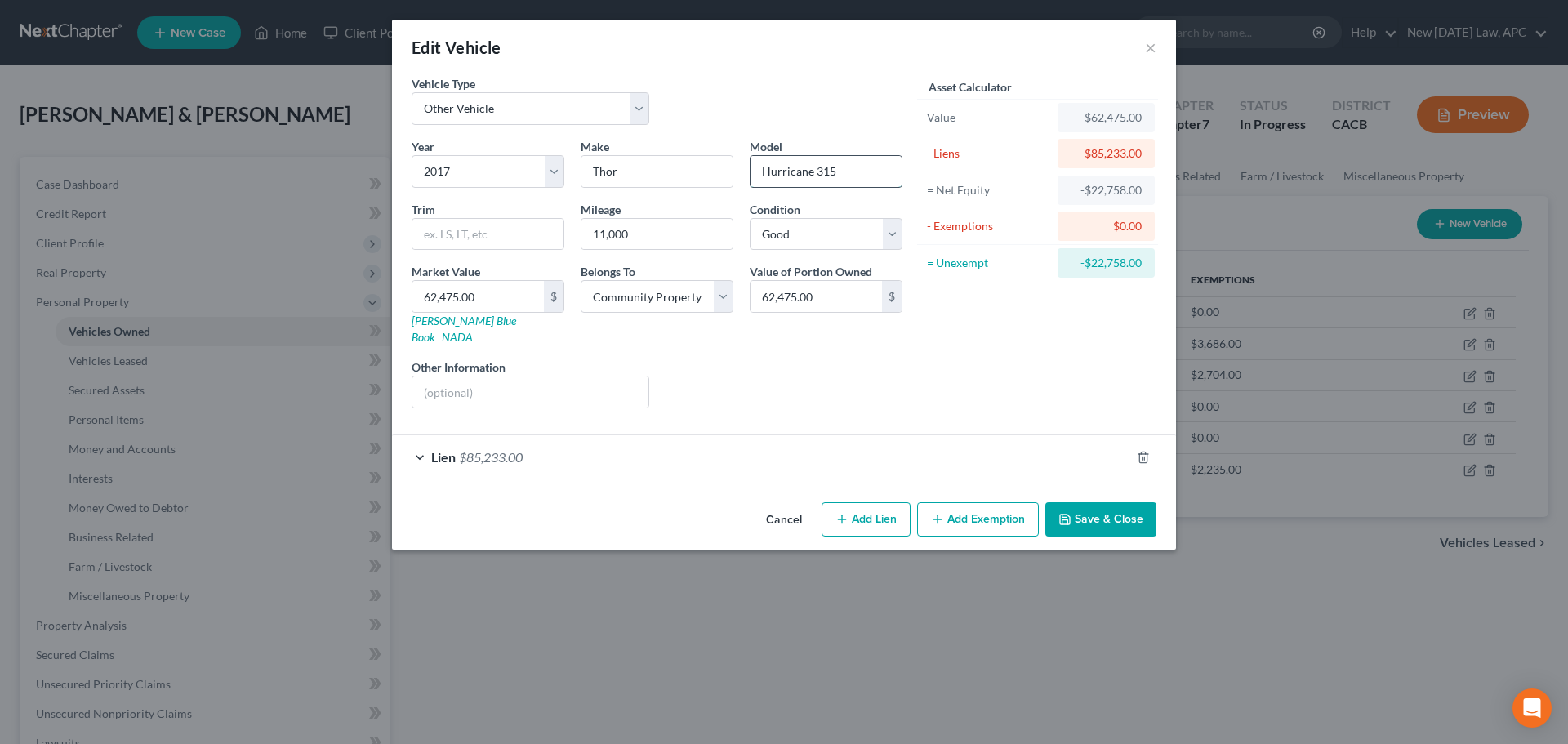
drag, startPoint x: 848, startPoint y: 172, endPoint x: 760, endPoint y: 173, distance: 88.0
click at [760, 173] on input "Hurricane 315" at bounding box center [826, 172] width 151 height 31
type input "M-31S Ford"
click at [643, 180] on input "Thor" at bounding box center [657, 172] width 151 height 31
type input "Thor Motor"
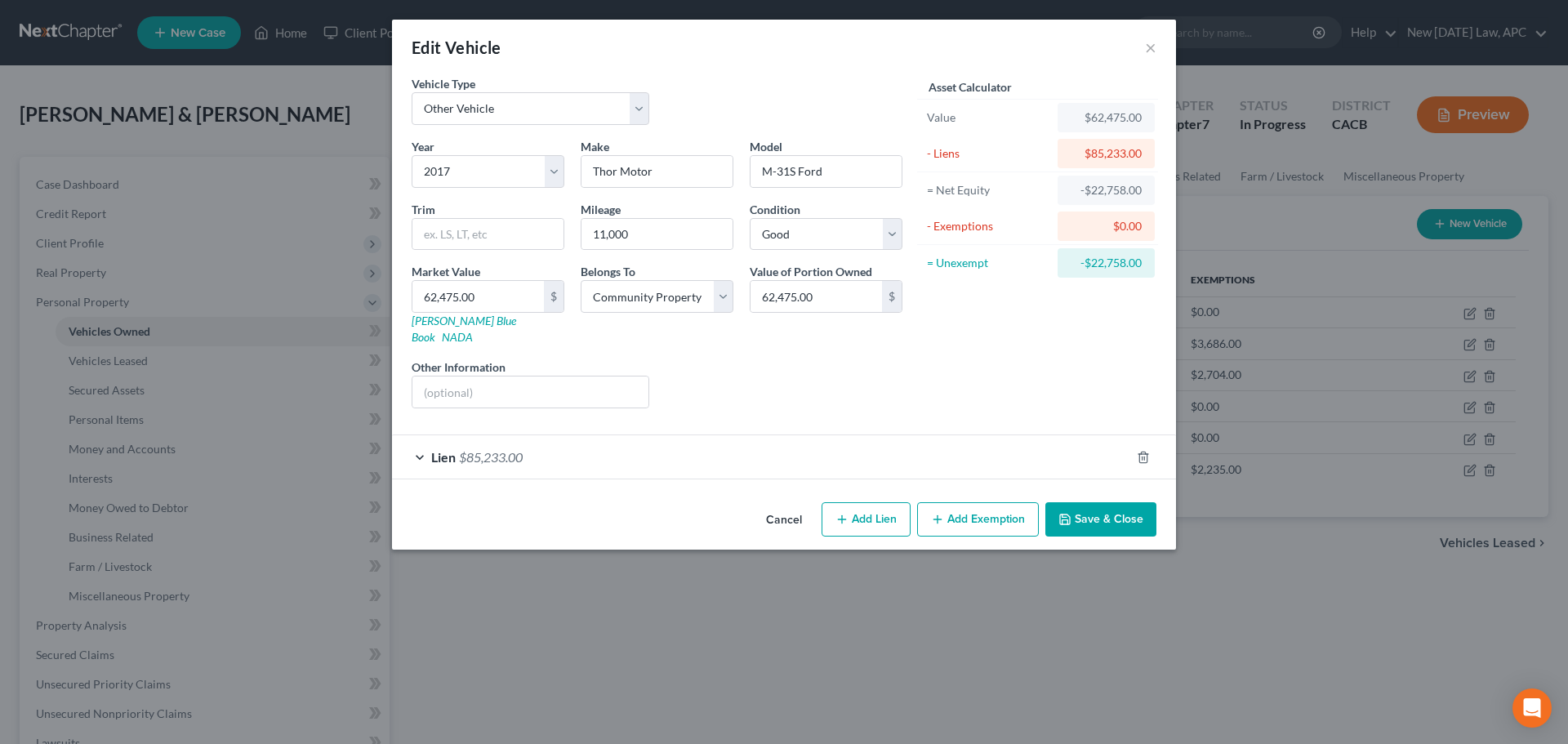
click at [1104, 510] on button "Save & Close" at bounding box center [1100, 520] width 111 height 35
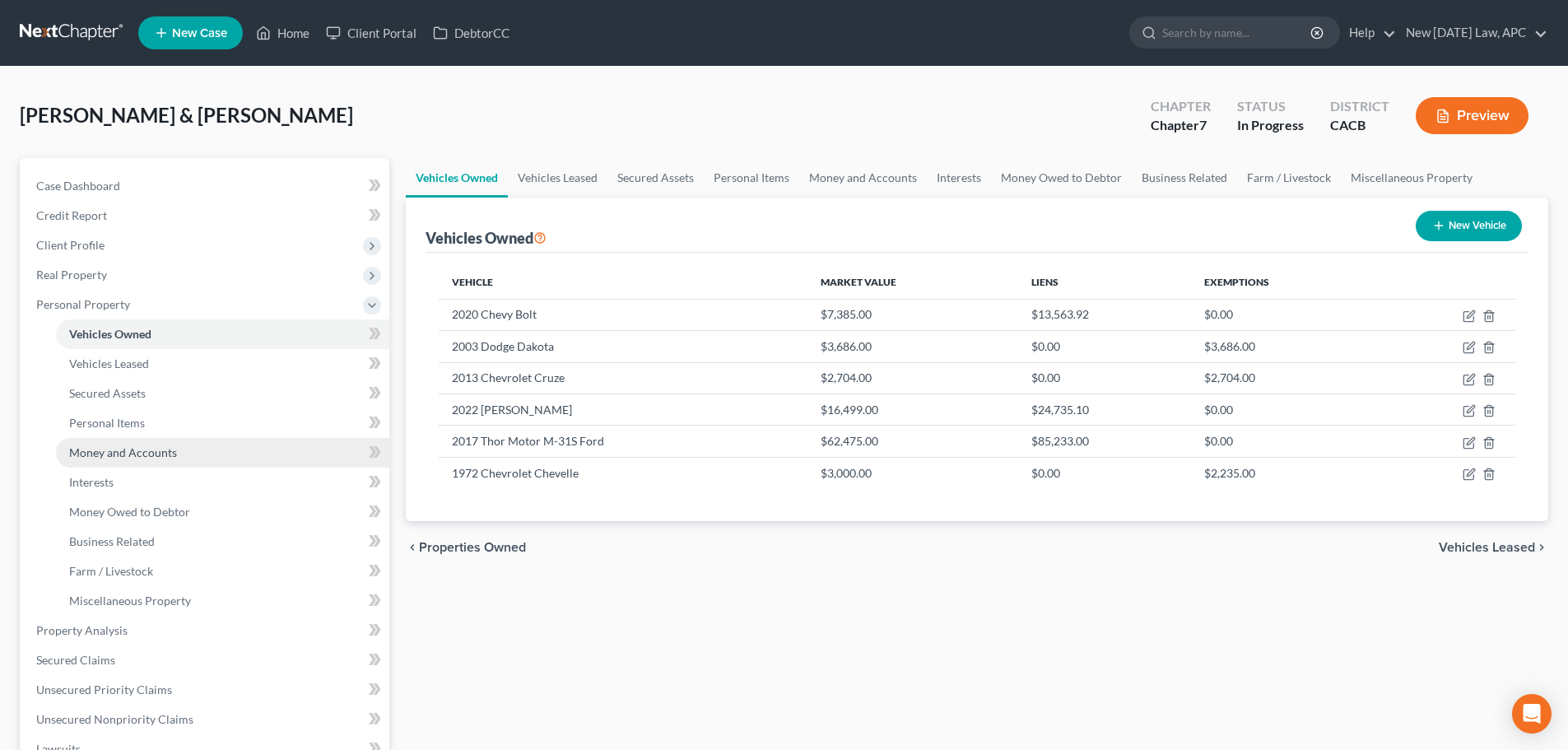
click at [102, 455] on span "Money and Accounts" at bounding box center [123, 452] width 108 height 14
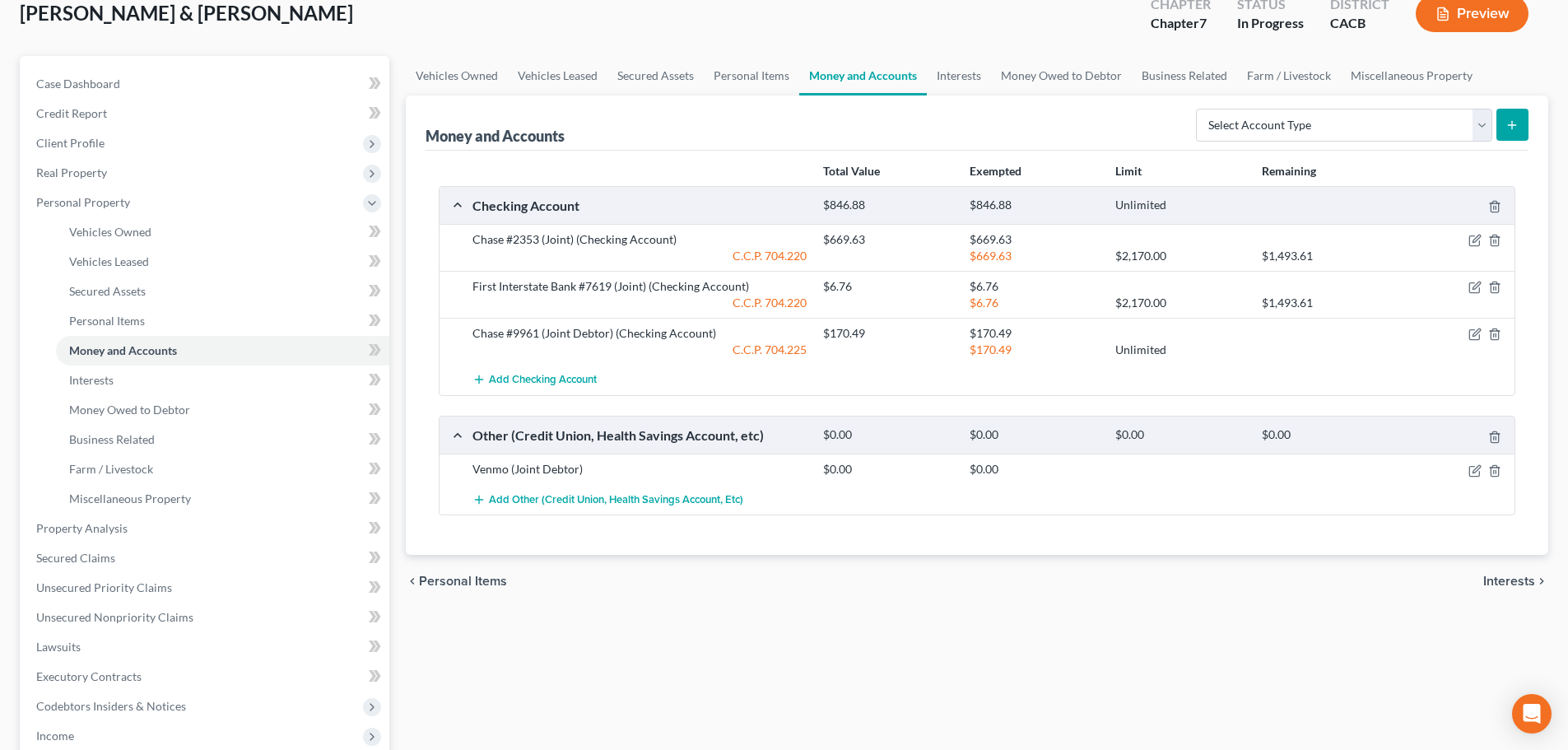
scroll to position [82, 0]
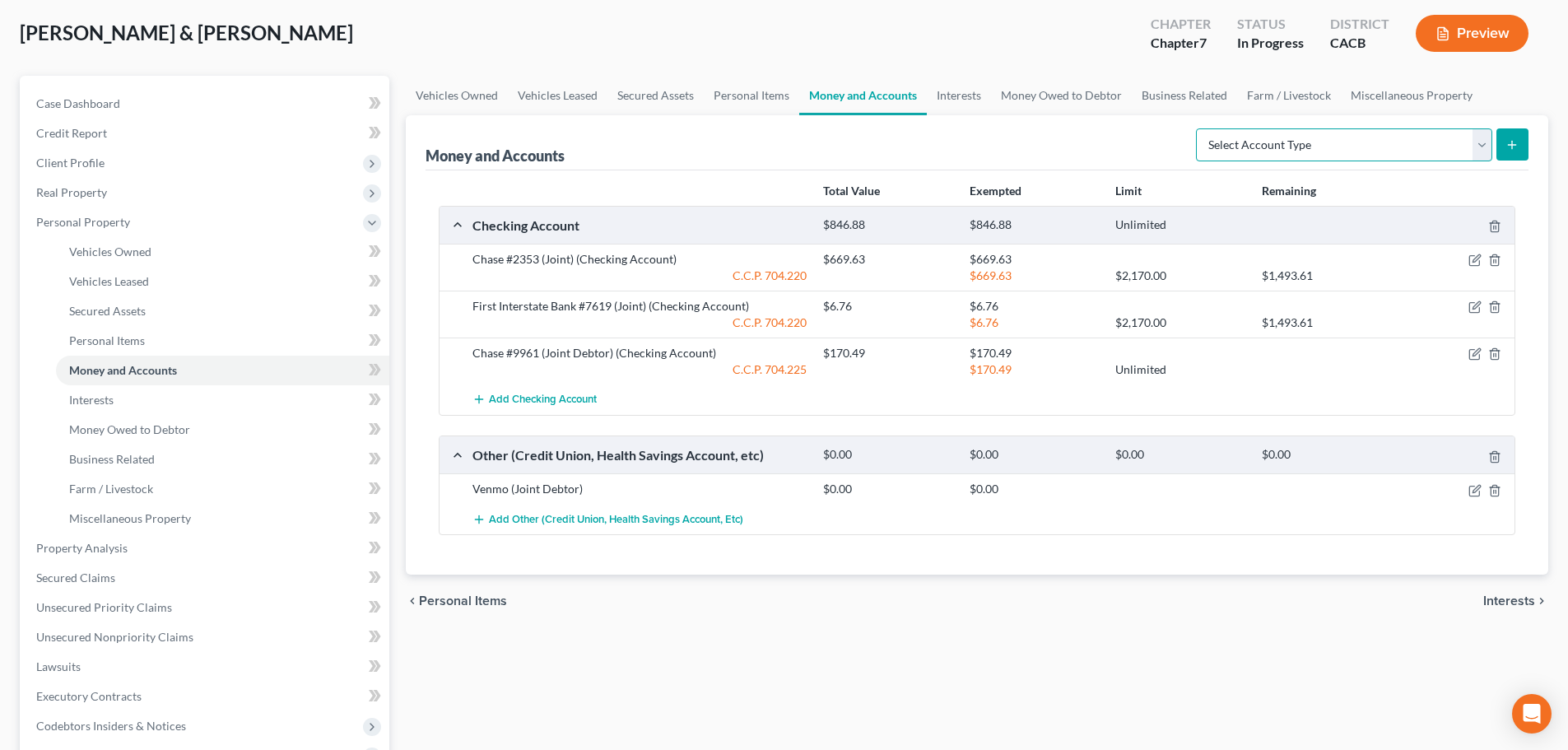
click at [1248, 134] on select "Select Account Type Brokerage Cash on Hand Certificates of Deposit Checking Acc…" at bounding box center [1344, 145] width 296 height 33
select select "savings"
click at [1200, 128] on select "Select Account Type Brokerage Cash on Hand Certificates of Deposit Checking Acc…" at bounding box center [1344, 145] width 296 height 33
click at [1524, 145] on button "submit" at bounding box center [1512, 144] width 32 height 32
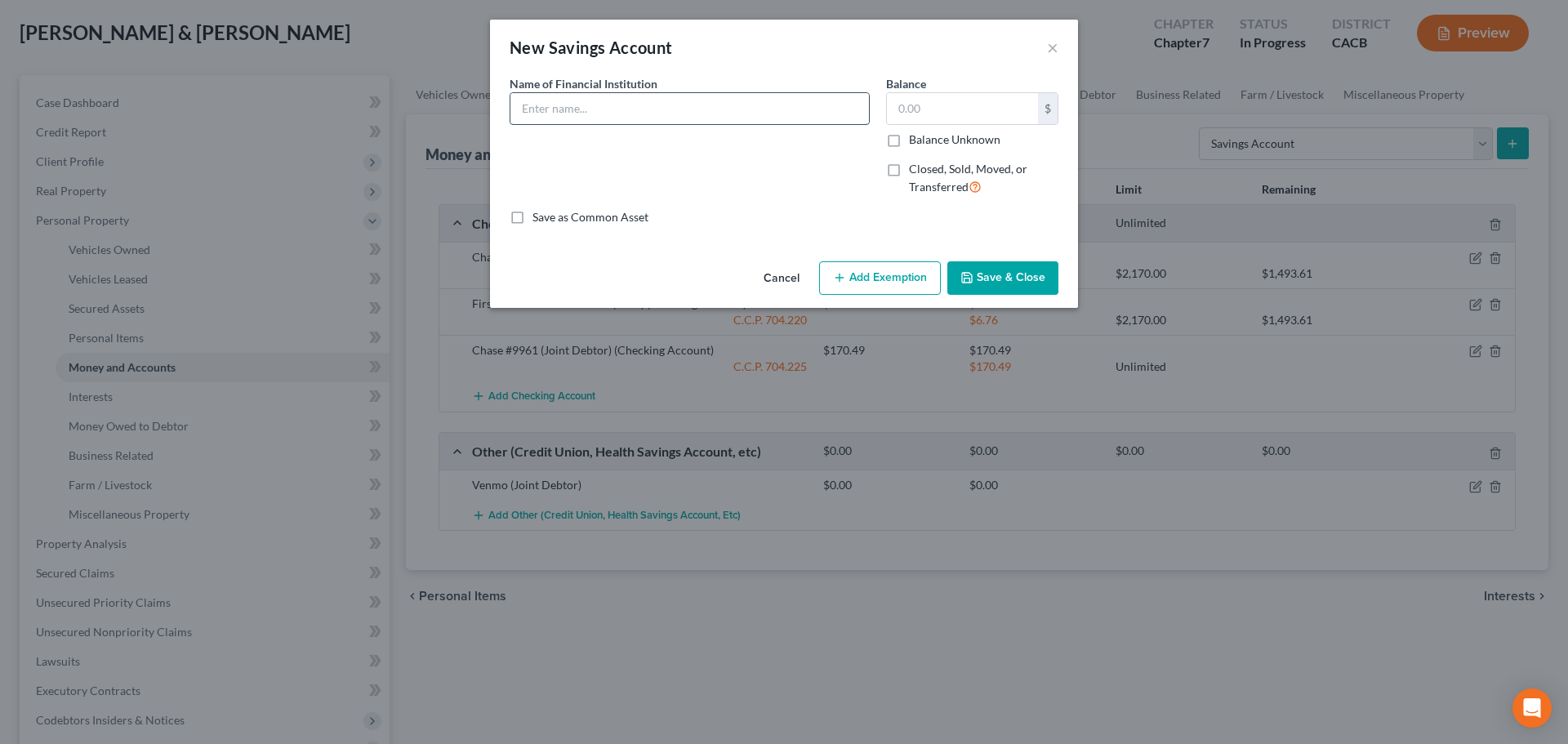
click at [723, 99] on input "text" at bounding box center [690, 109] width 359 height 31
type input "c"
type input "Connexus Credit Union #3630"
click at [983, 101] on input "text" at bounding box center [962, 109] width 151 height 31
type input "5.00"
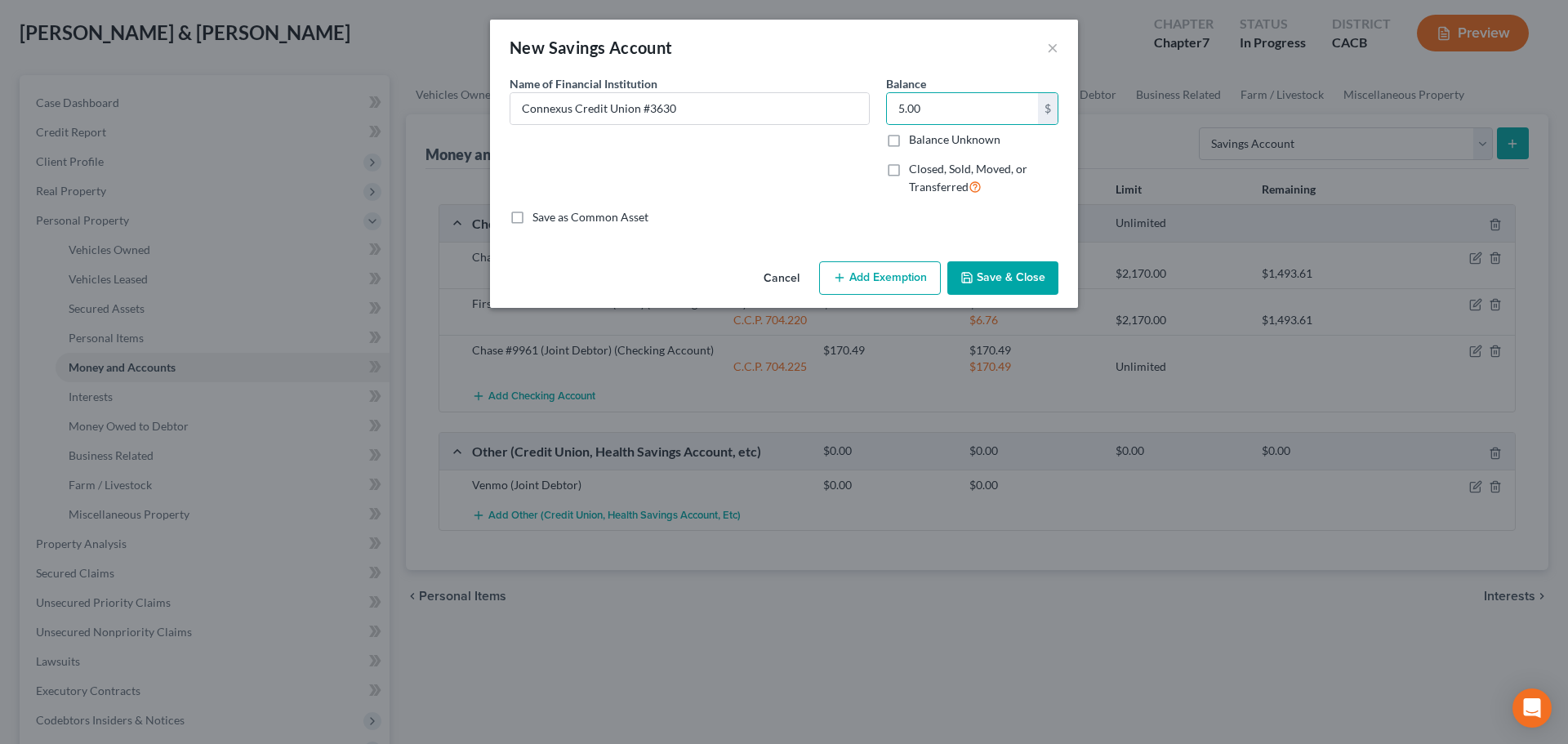
click at [991, 271] on button "Save & Close" at bounding box center [1003, 279] width 111 height 35
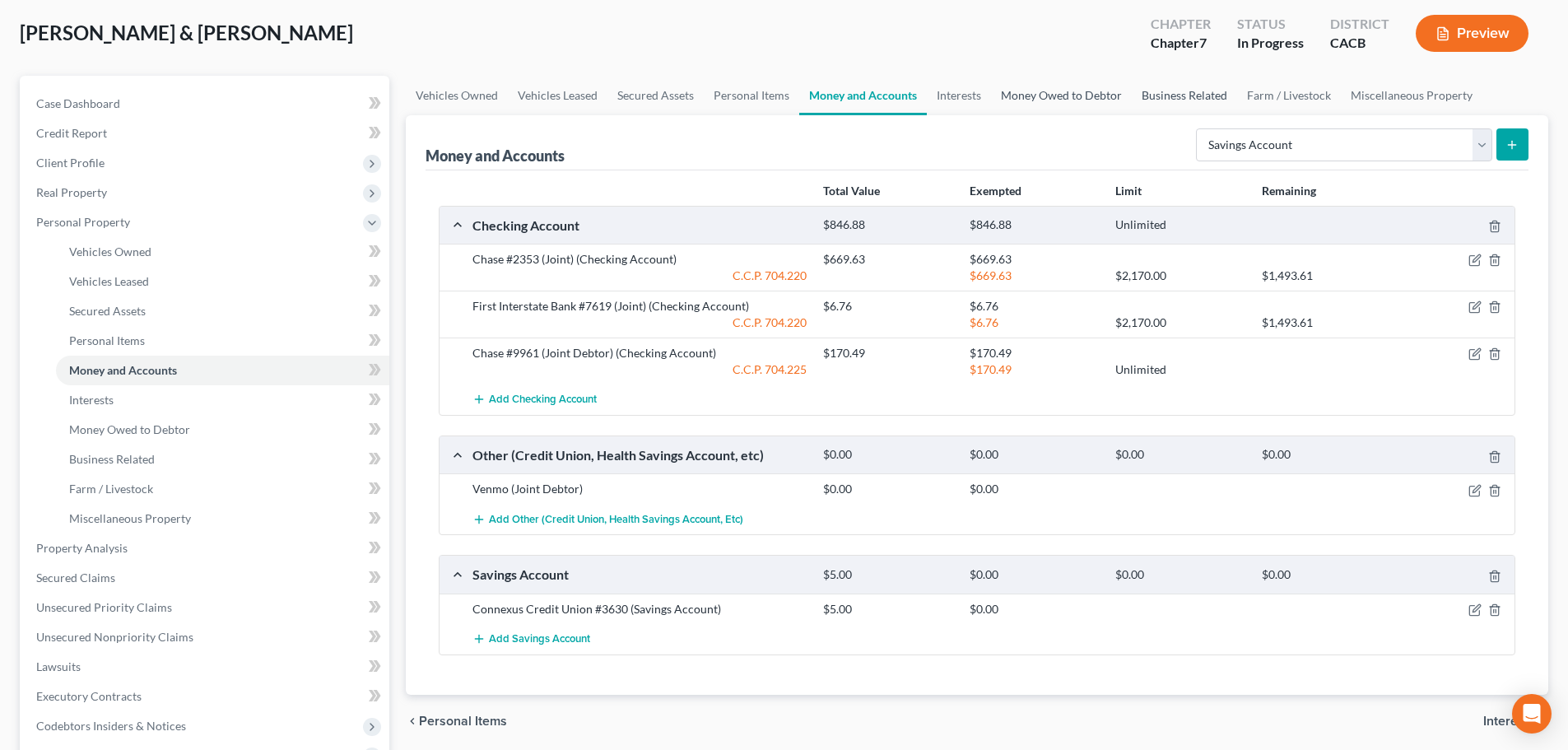
click at [1126, 99] on link "Money Owed to Debtor" at bounding box center [1061, 96] width 141 height 40
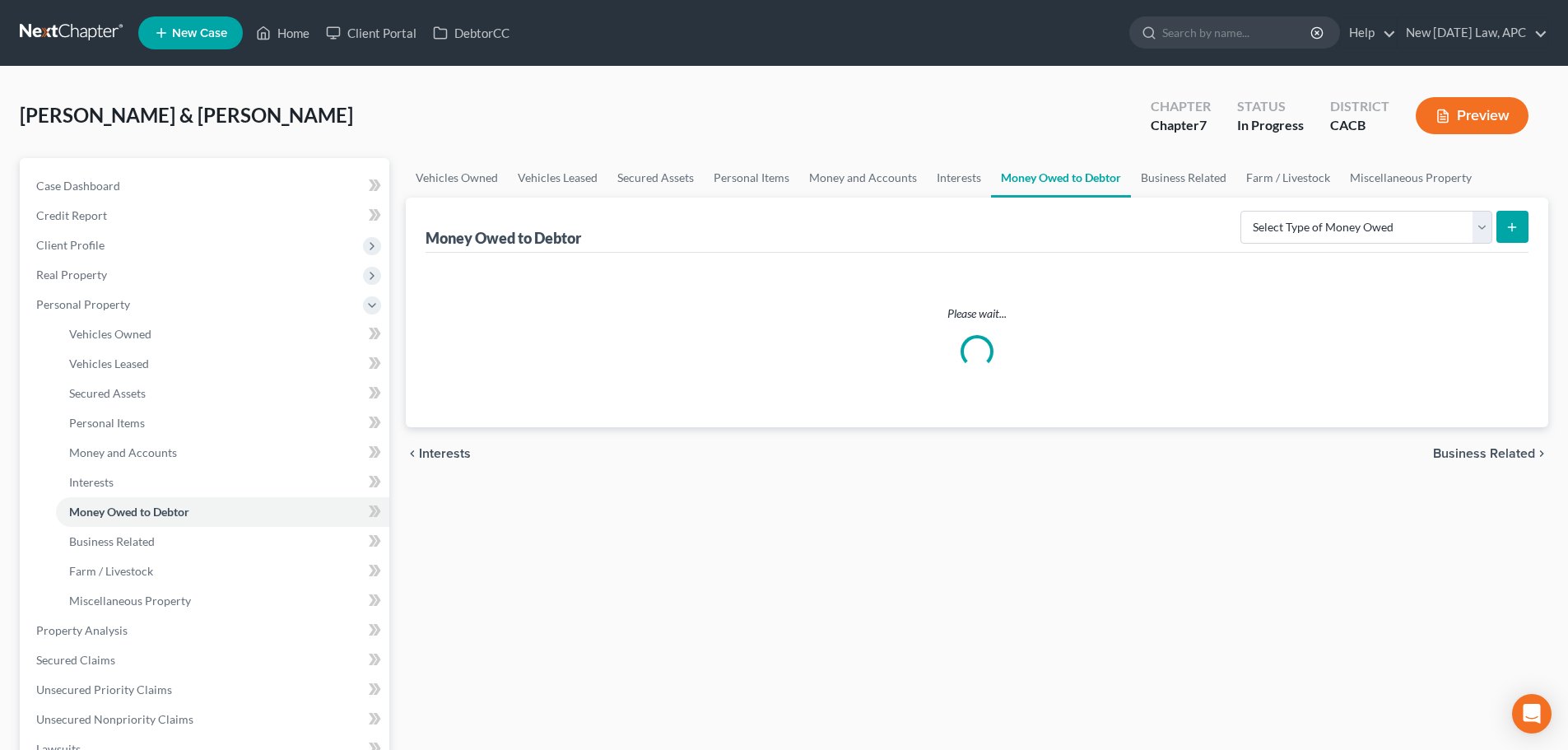
click at [1167, 99] on div "Chapter" at bounding box center [1181, 106] width 60 height 19
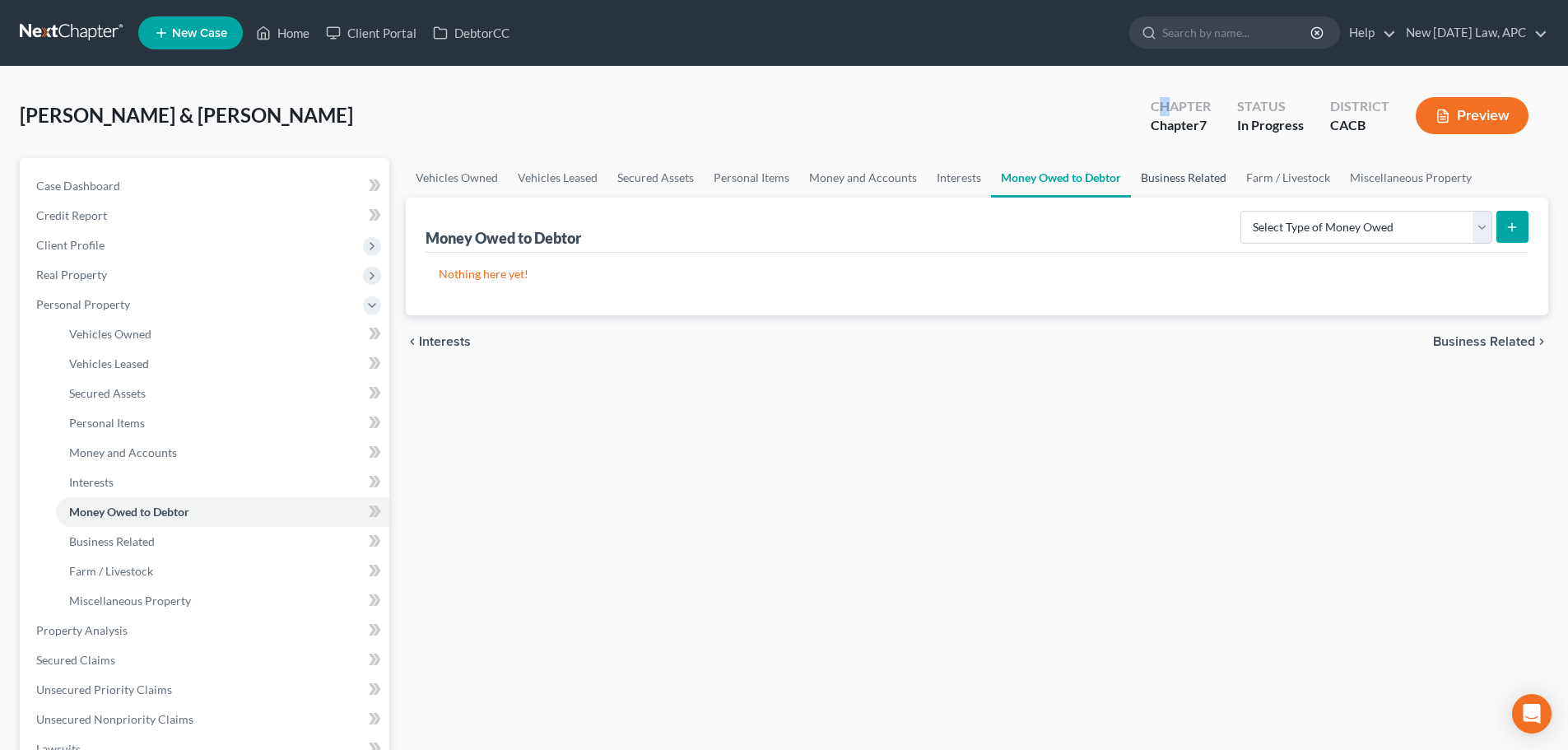
click at [1174, 184] on link "Business Related" at bounding box center [1183, 178] width 106 height 40
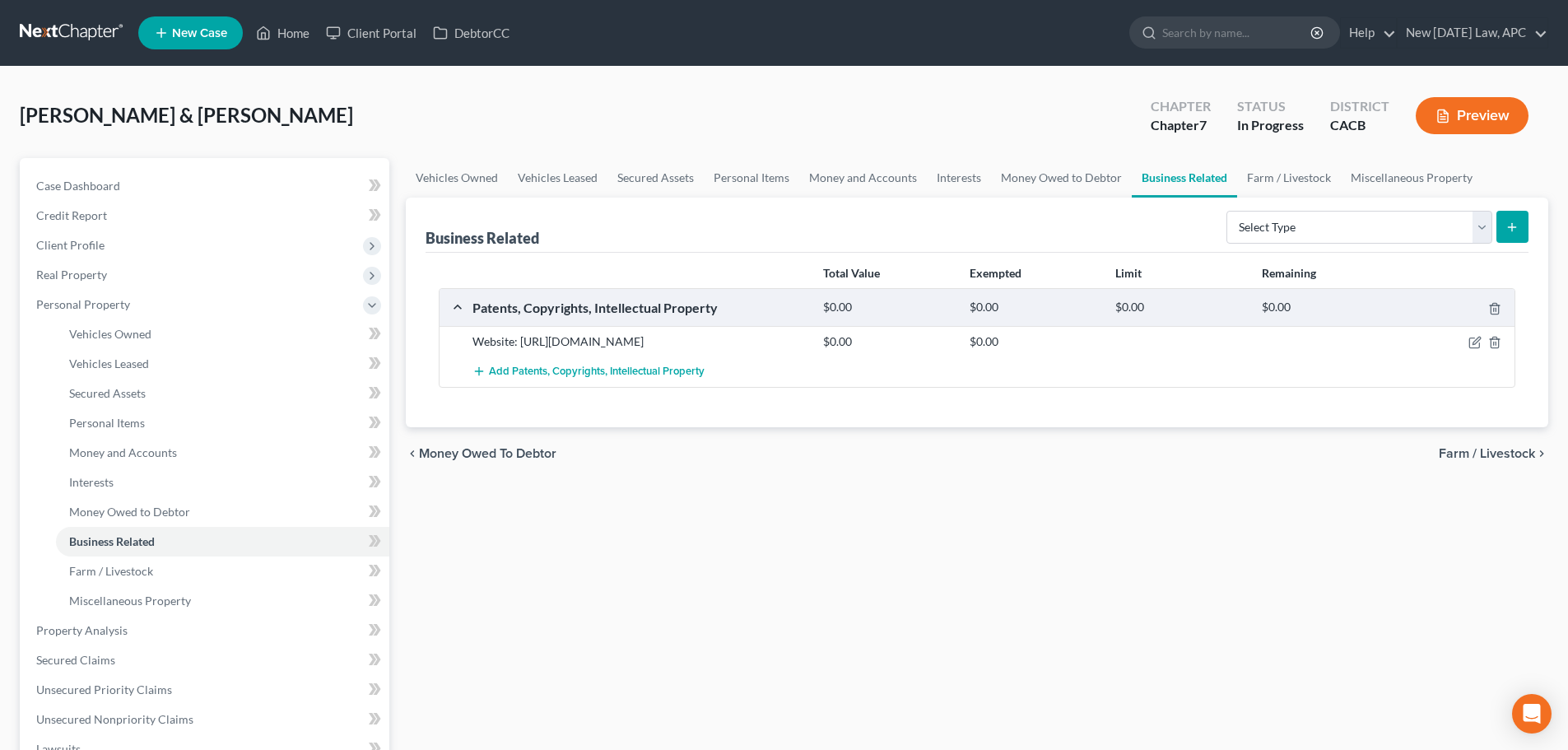
click at [1144, 92] on div "Chapter Chapter 7 Status In Progress District CACB Preview" at bounding box center [1339, 116] width 417 height 58
click at [1305, 218] on select "Select Type Customer Lists Franchises Inventory Licenses Machinery Office Equip…" at bounding box center [1359, 227] width 266 height 33
click at [1257, 219] on select "Select Type Customer Lists Franchises Inventory Licenses Machinery Office Equip…" at bounding box center [1359, 227] width 266 height 33
select select "license"
click at [1227, 210] on select "Select Type Customer Lists Franchises Inventory Licenses Machinery Office Equip…" at bounding box center [1359, 227] width 266 height 33
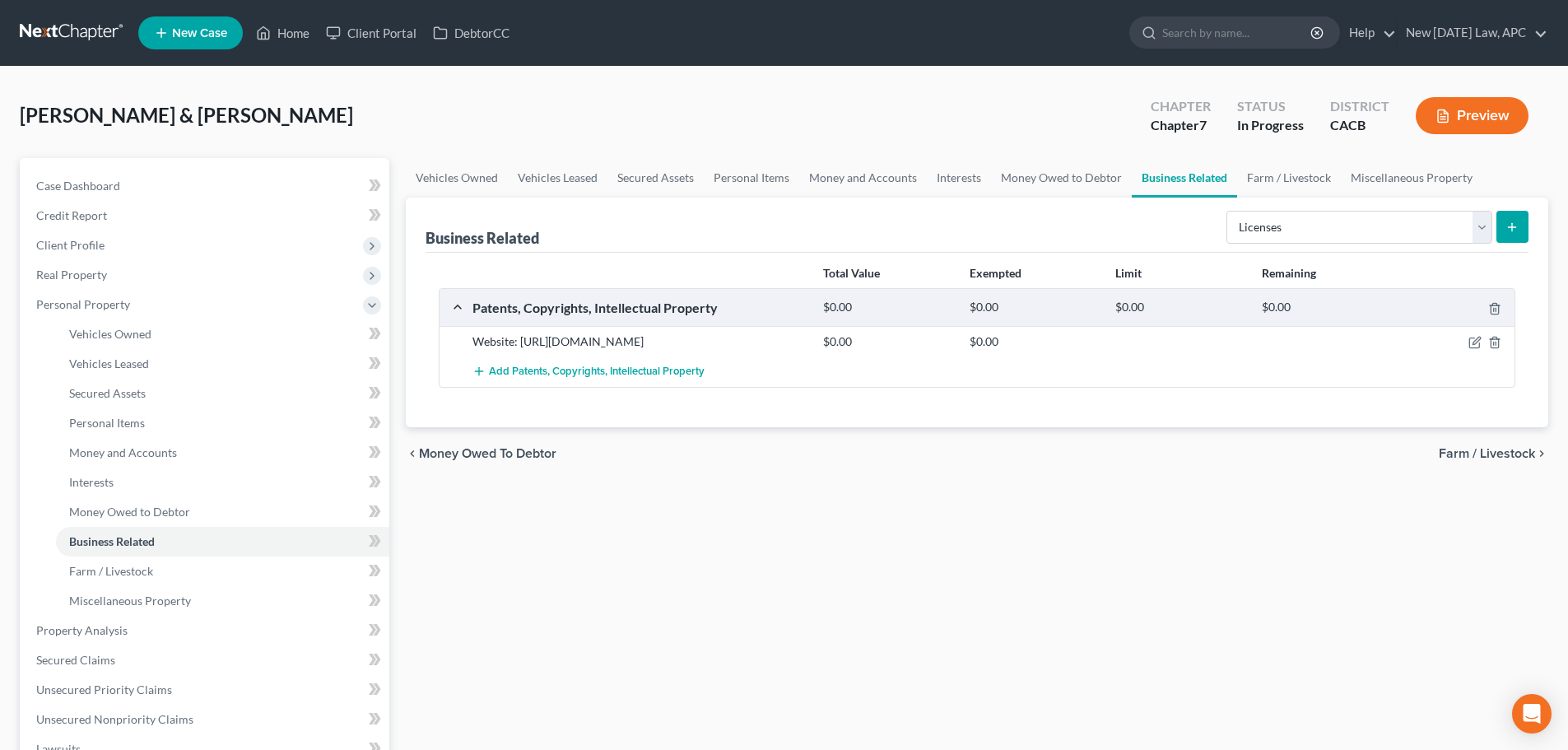
click at [1497, 230] on button "submit" at bounding box center [1512, 226] width 32 height 32
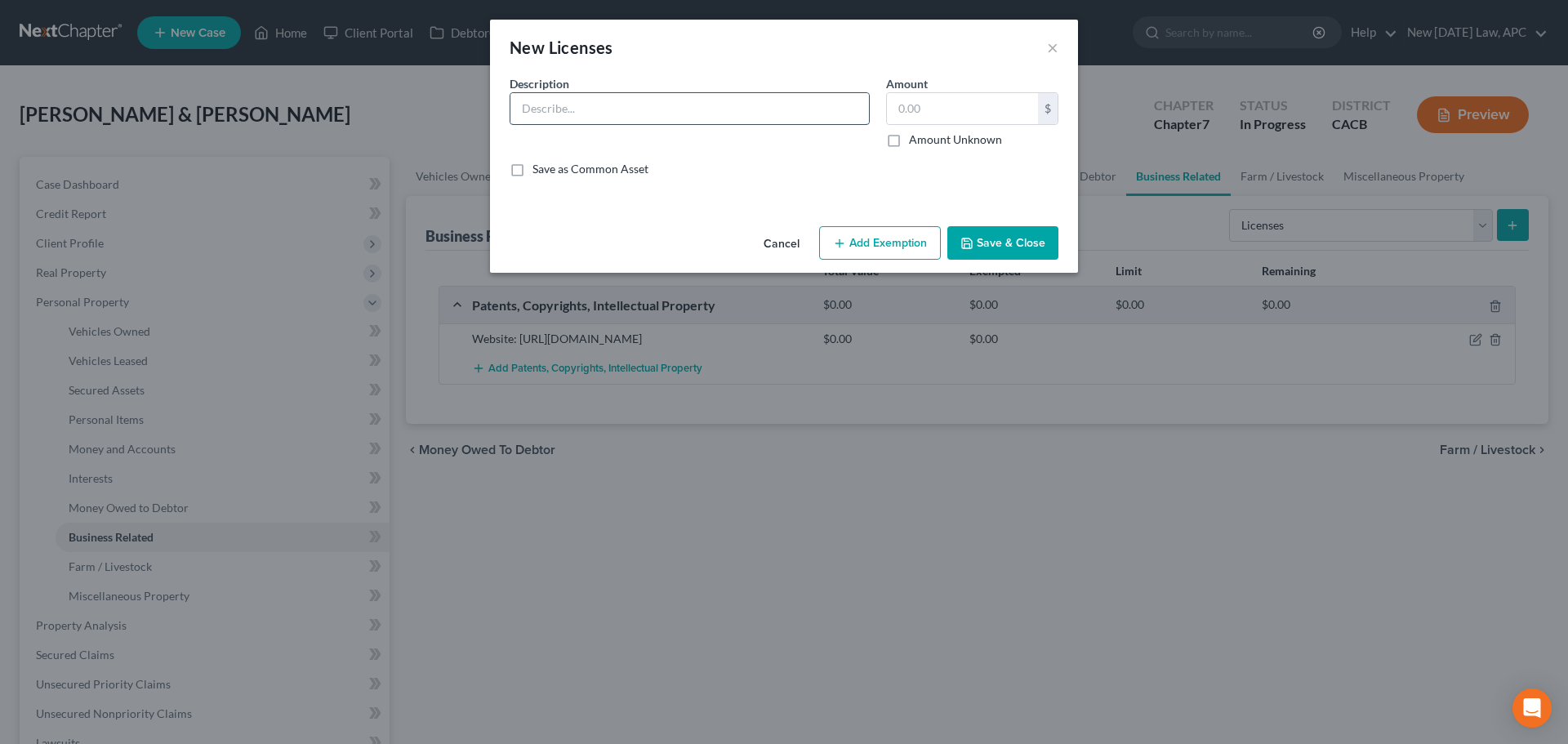
click at [561, 122] on input "text" at bounding box center [690, 109] width 359 height 31
type input "California Department of Tax and Fee Administration - Seller's Permit"
drag, startPoint x: 963, startPoint y: 89, endPoint x: 966, endPoint y: 99, distance: 10.4
click at [963, 93] on div "Amount $ Amount Unknown Balance Undetermined $ Amount Unknown" at bounding box center [972, 111] width 189 height 73
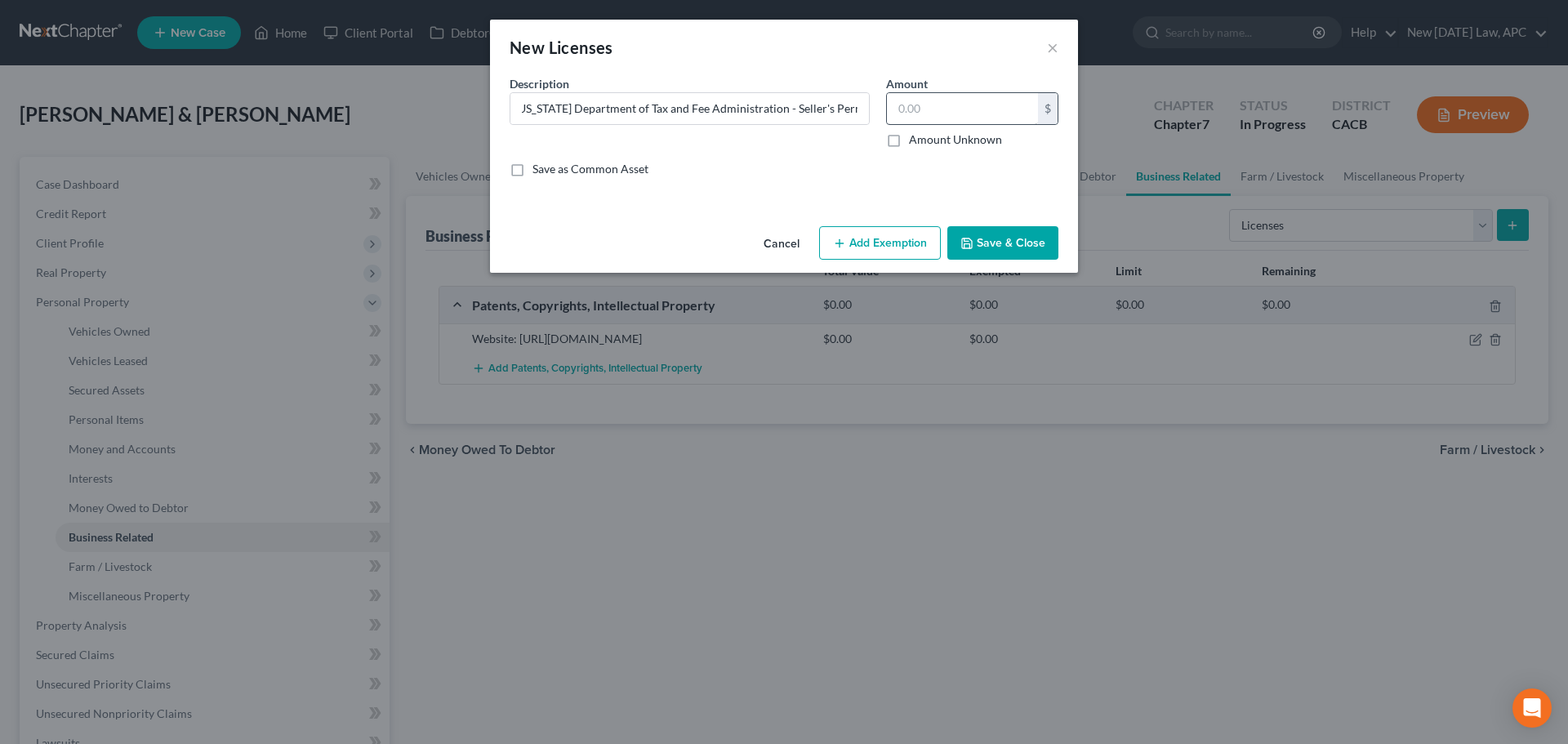
scroll to position [0, 0]
click at [969, 102] on input "text" at bounding box center [962, 109] width 151 height 31
type input "0.00"
click at [786, 109] on input "California Department of Tax and Fee Administration - Seller's Permit" at bounding box center [690, 109] width 359 height 31
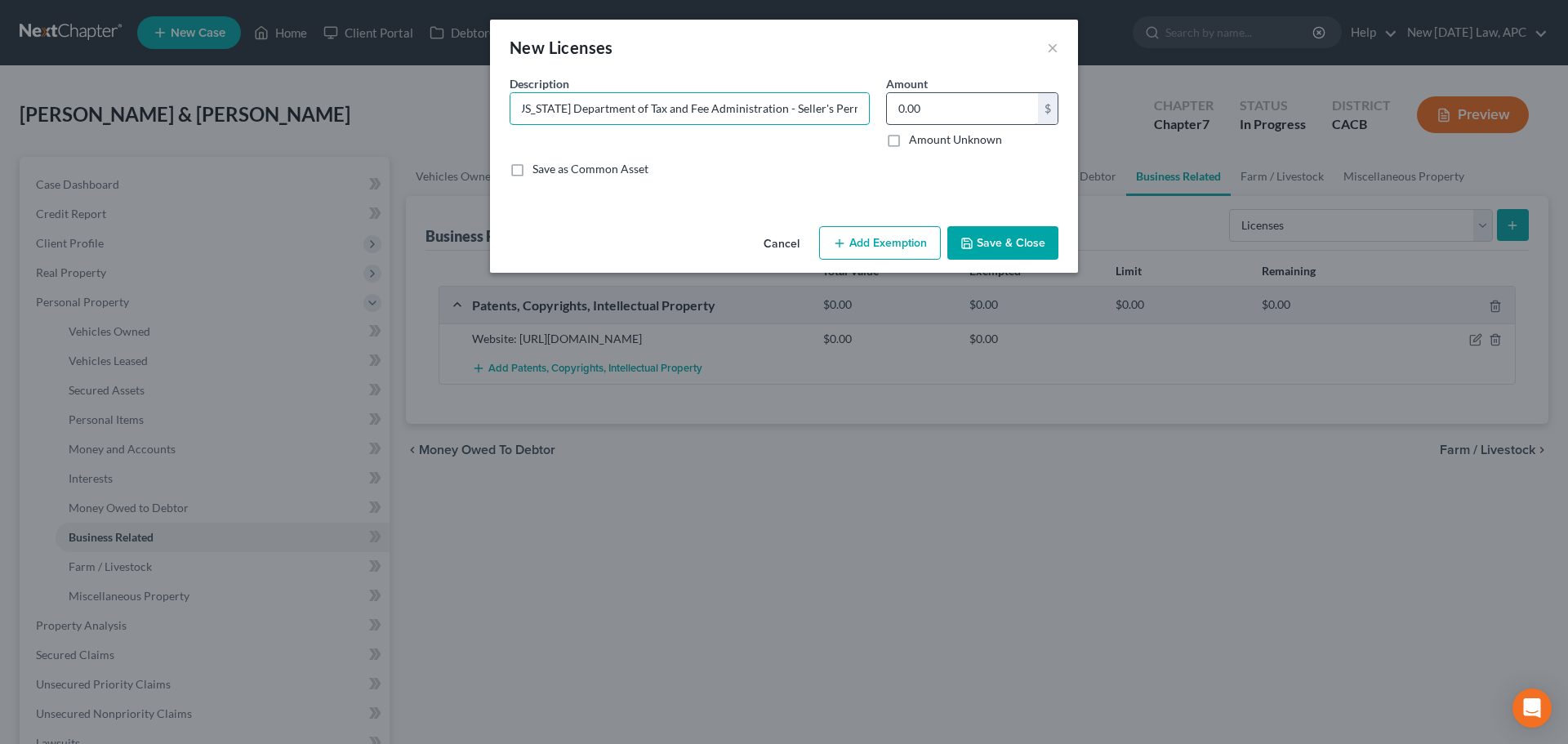
drag, startPoint x: 741, startPoint y: 107, endPoint x: 895, endPoint y: 94, distance: 154.5
click at [895, 94] on div "Description * California Department of Tax and Fee Administration - Seller's Pe…" at bounding box center [784, 133] width 565 height 115
click at [760, 109] on input "California Department of Tax and Fee Administration - Seller's Permit" at bounding box center [690, 109] width 359 height 31
click at [1019, 237] on button "Save & Close" at bounding box center [1003, 243] width 111 height 35
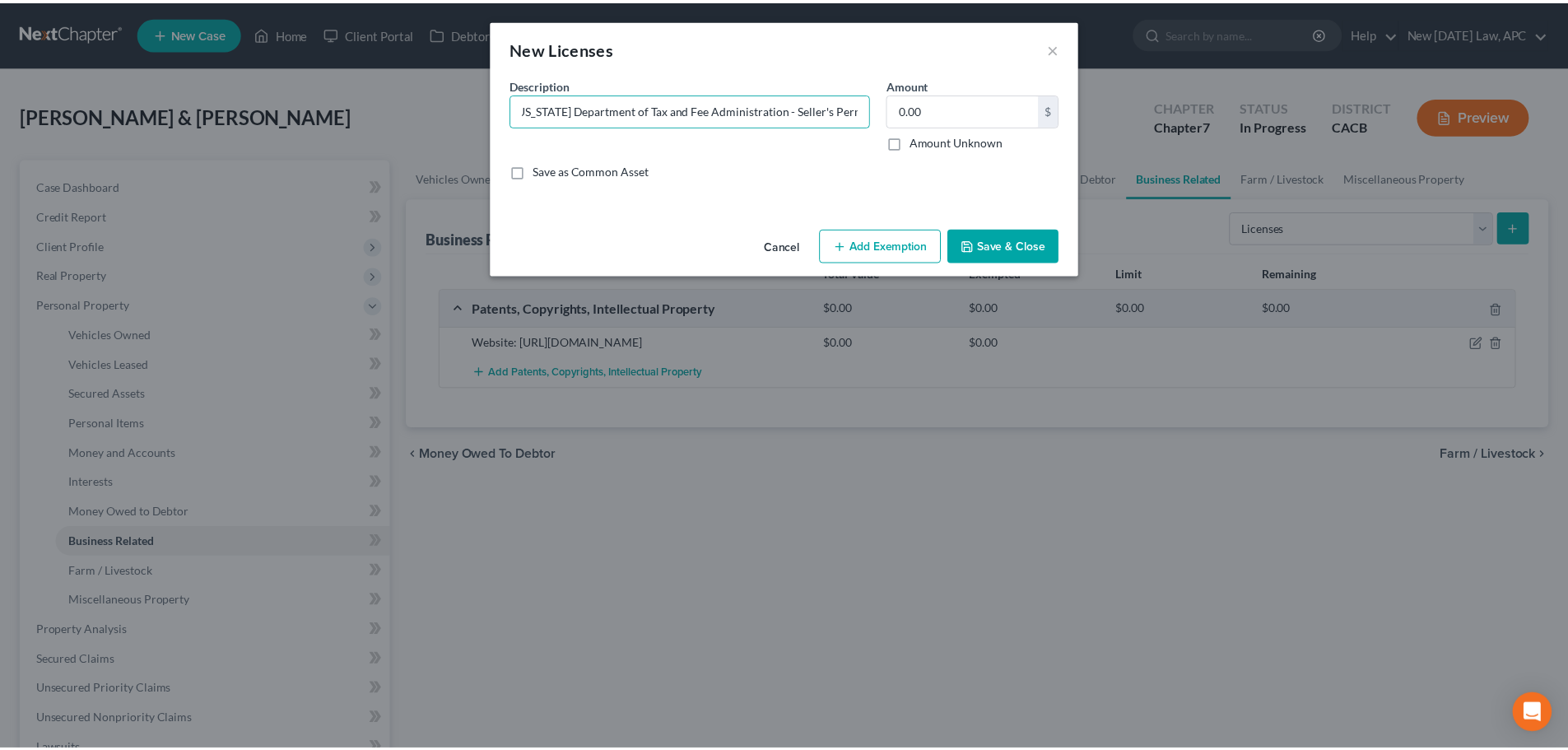
scroll to position [0, 0]
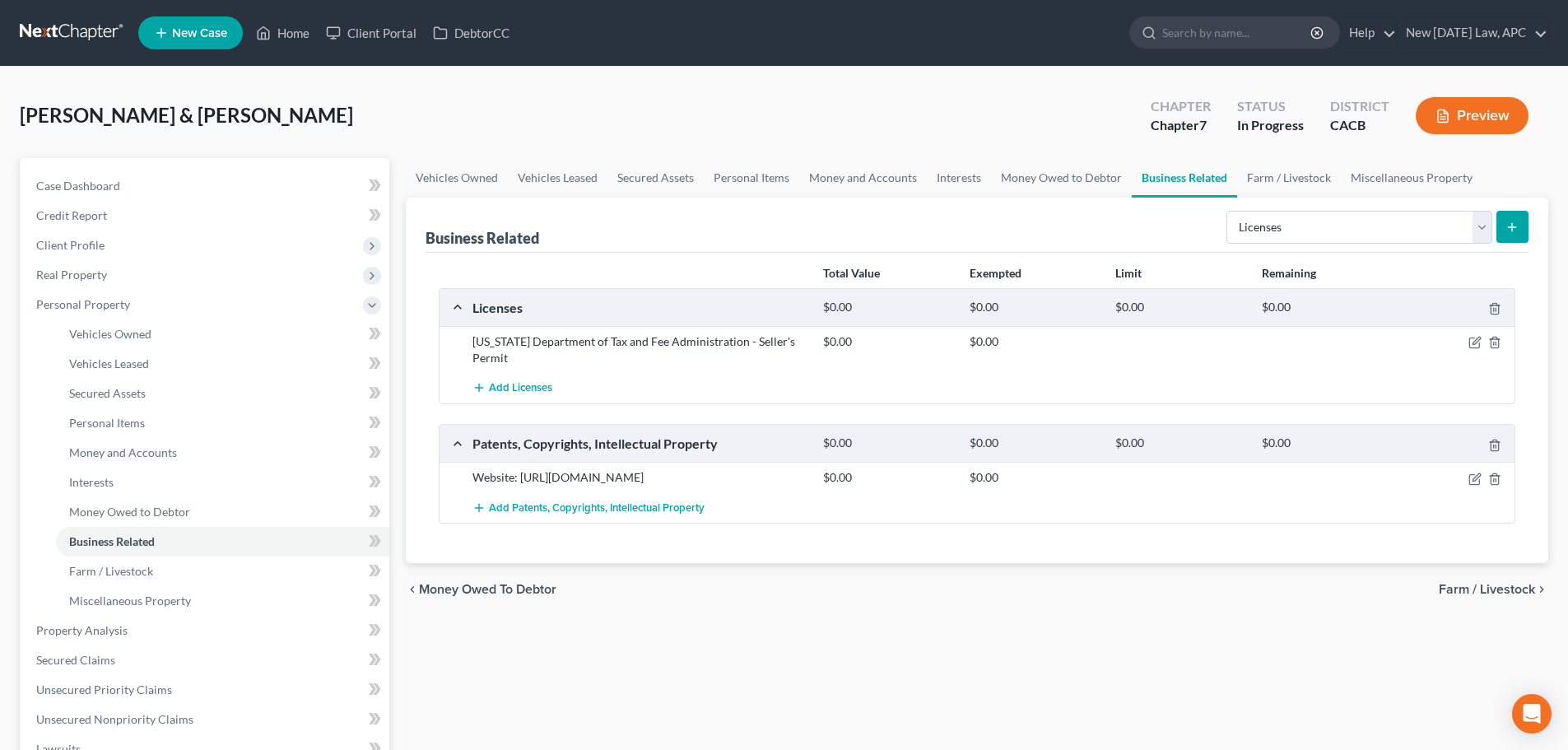
click at [1485, 126] on button "Preview" at bounding box center [1472, 116] width 113 height 37
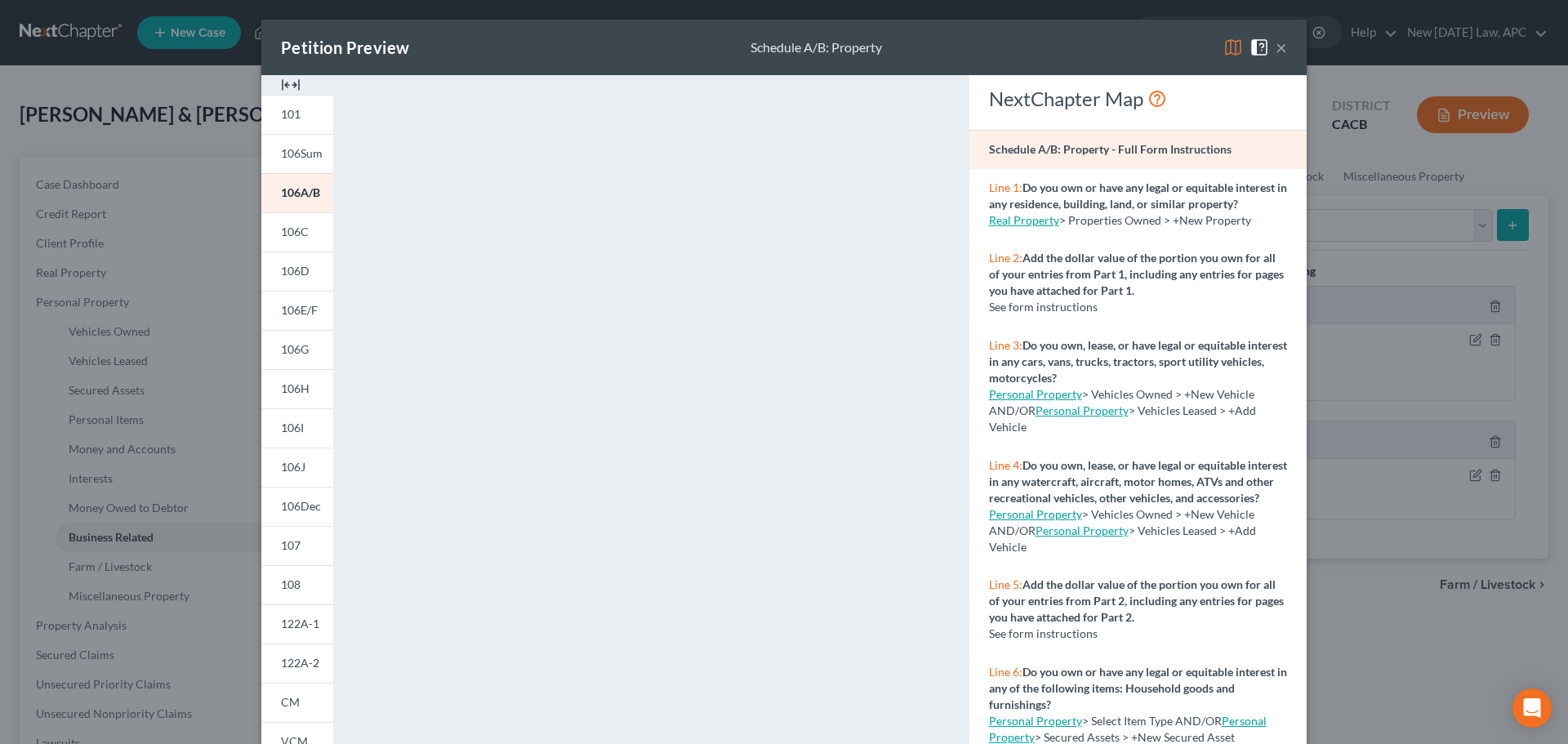
click at [1276, 41] on button "×" at bounding box center [1282, 48] width 12 height 20
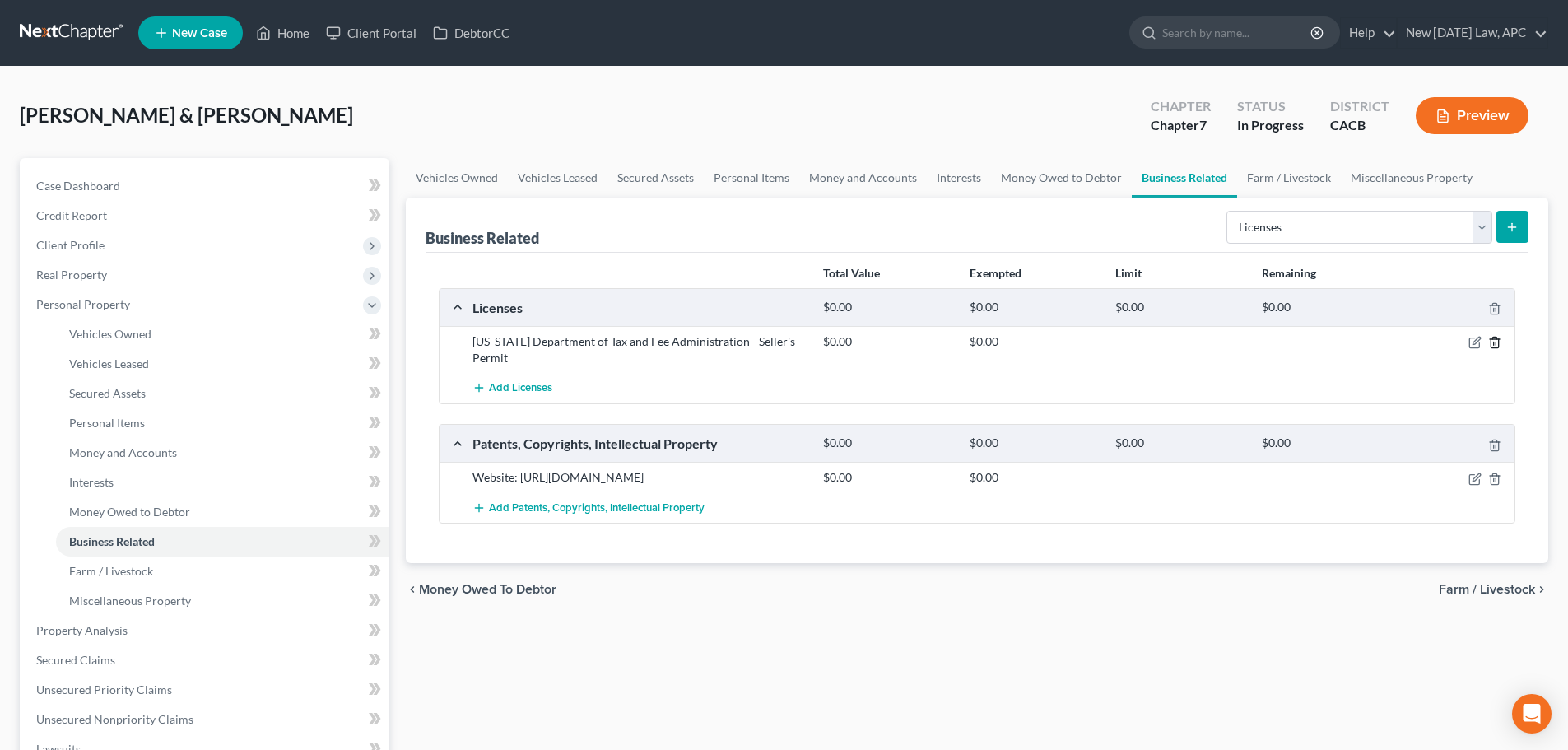
click at [1494, 343] on line "button" at bounding box center [1494, 344] width 0 height 3
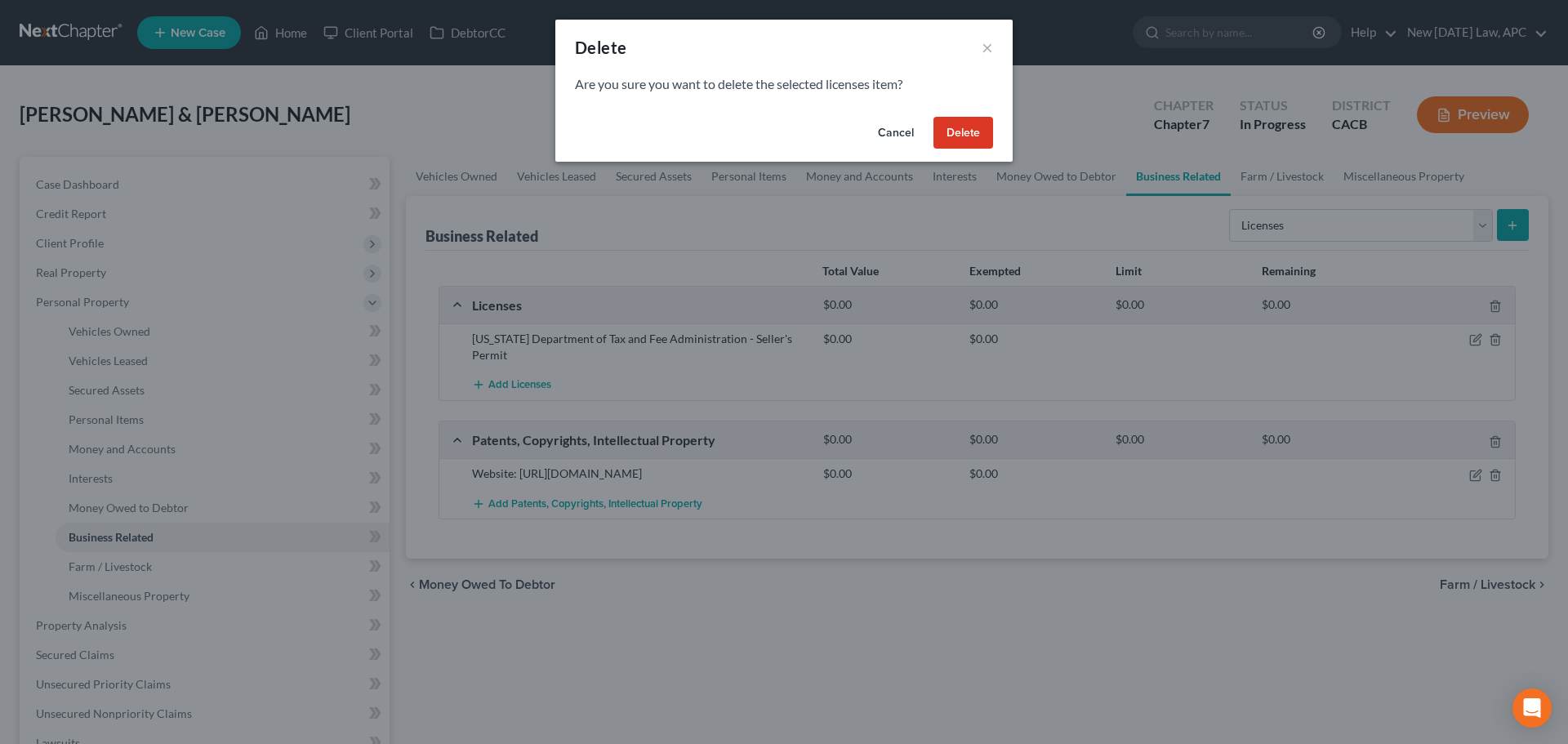
click at [952, 132] on button "Delete" at bounding box center [963, 134] width 59 height 33
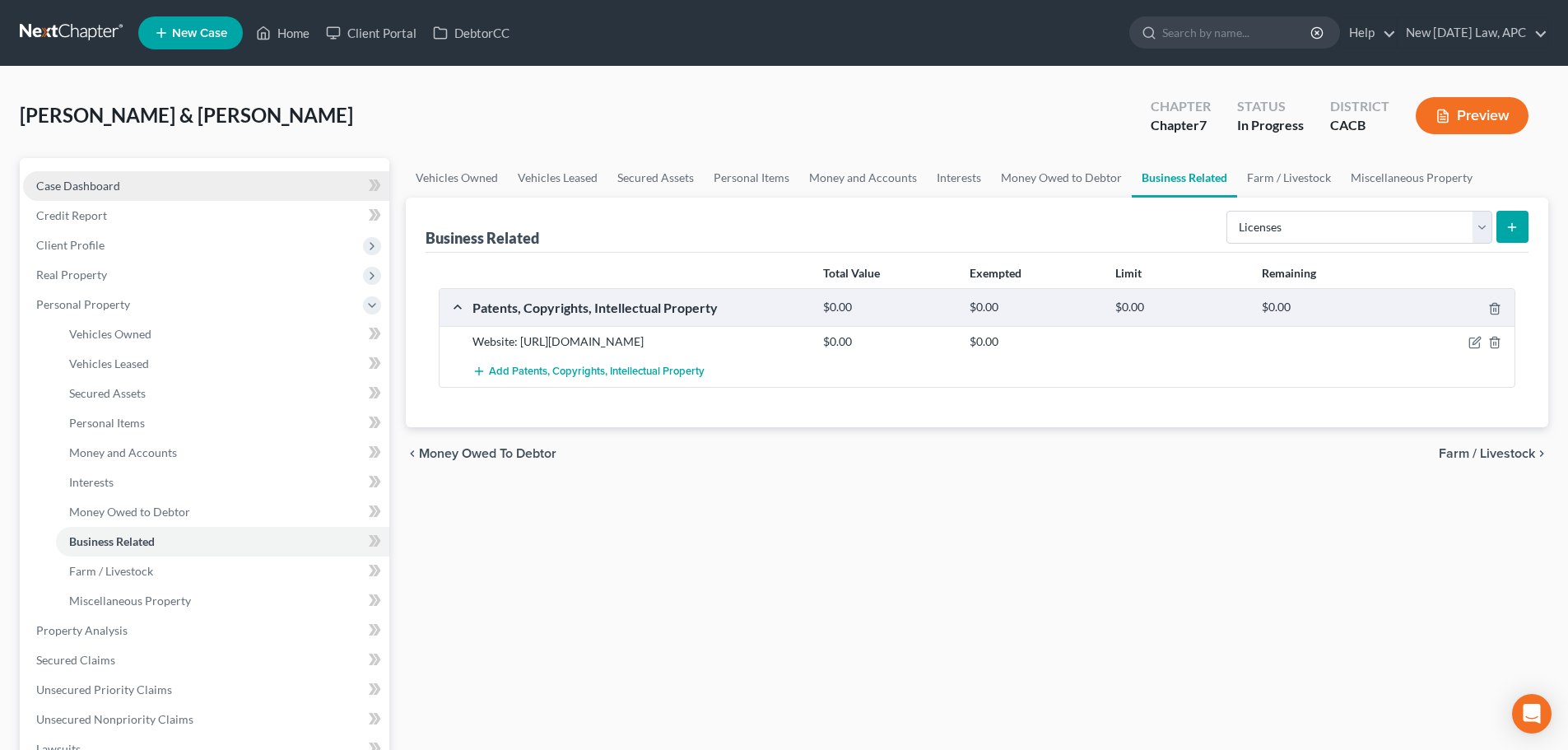
click at [80, 181] on span "Case Dashboard" at bounding box center [78, 185] width 84 height 14
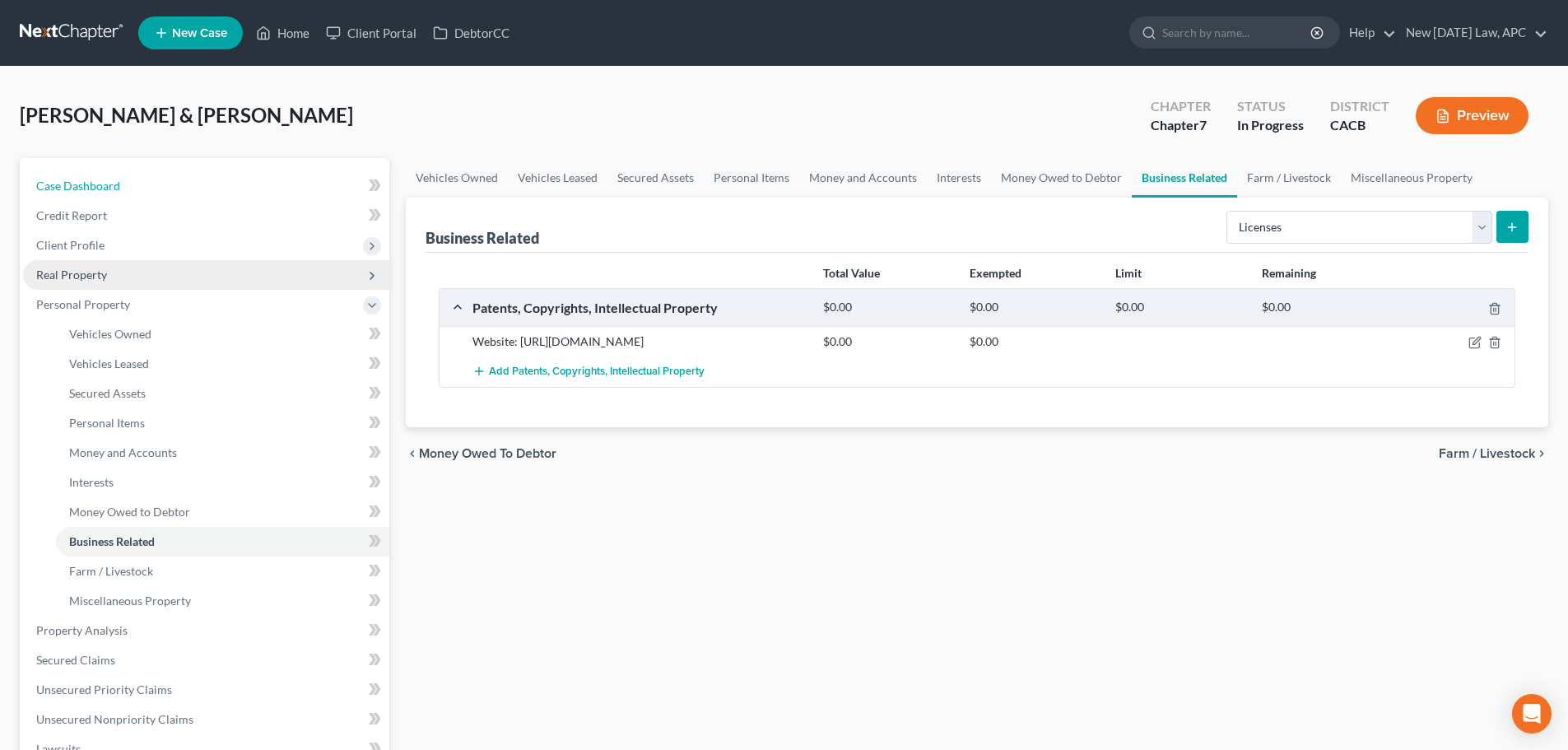
select select "6"
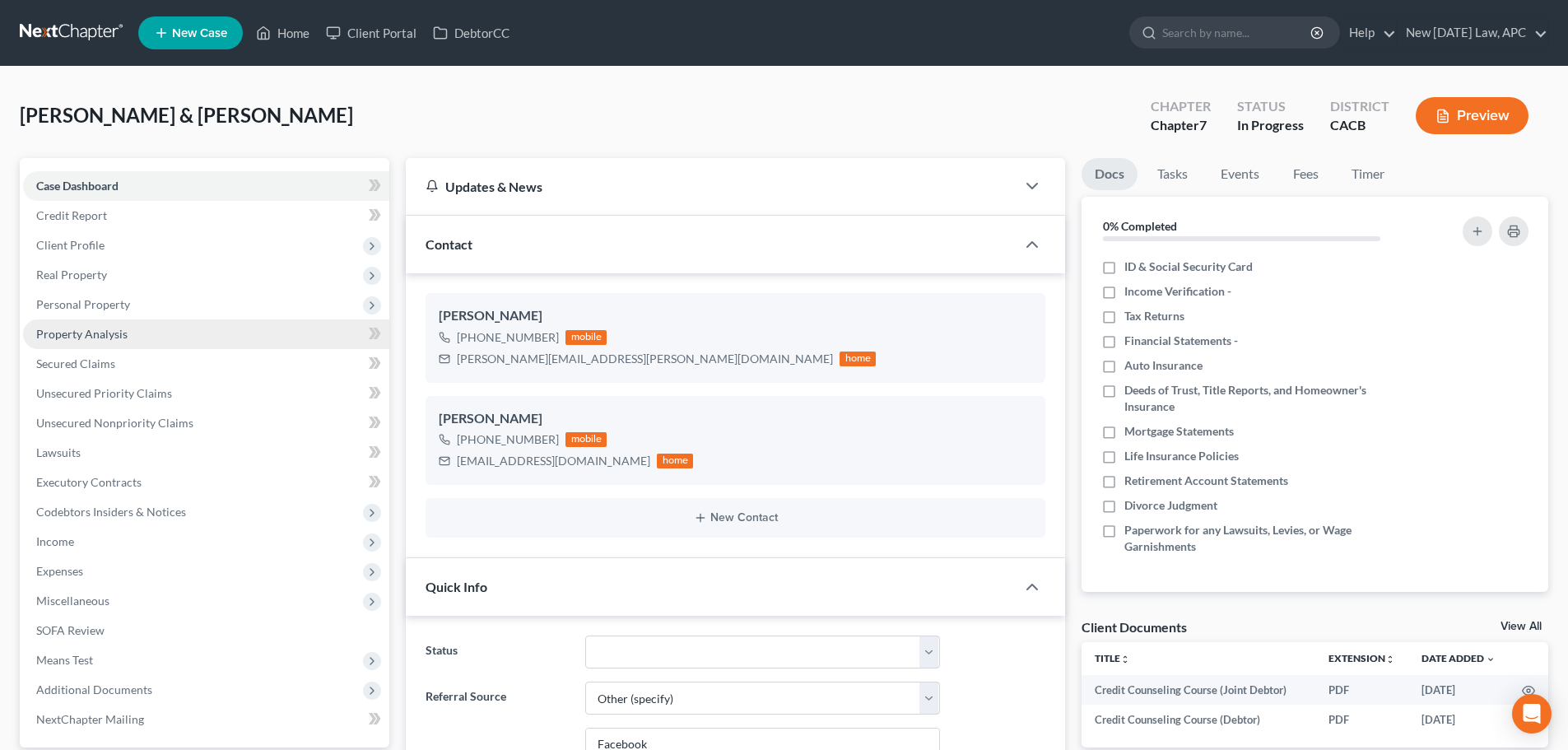
click at [101, 335] on span "Property Analysis" at bounding box center [82, 333] width 91 height 14
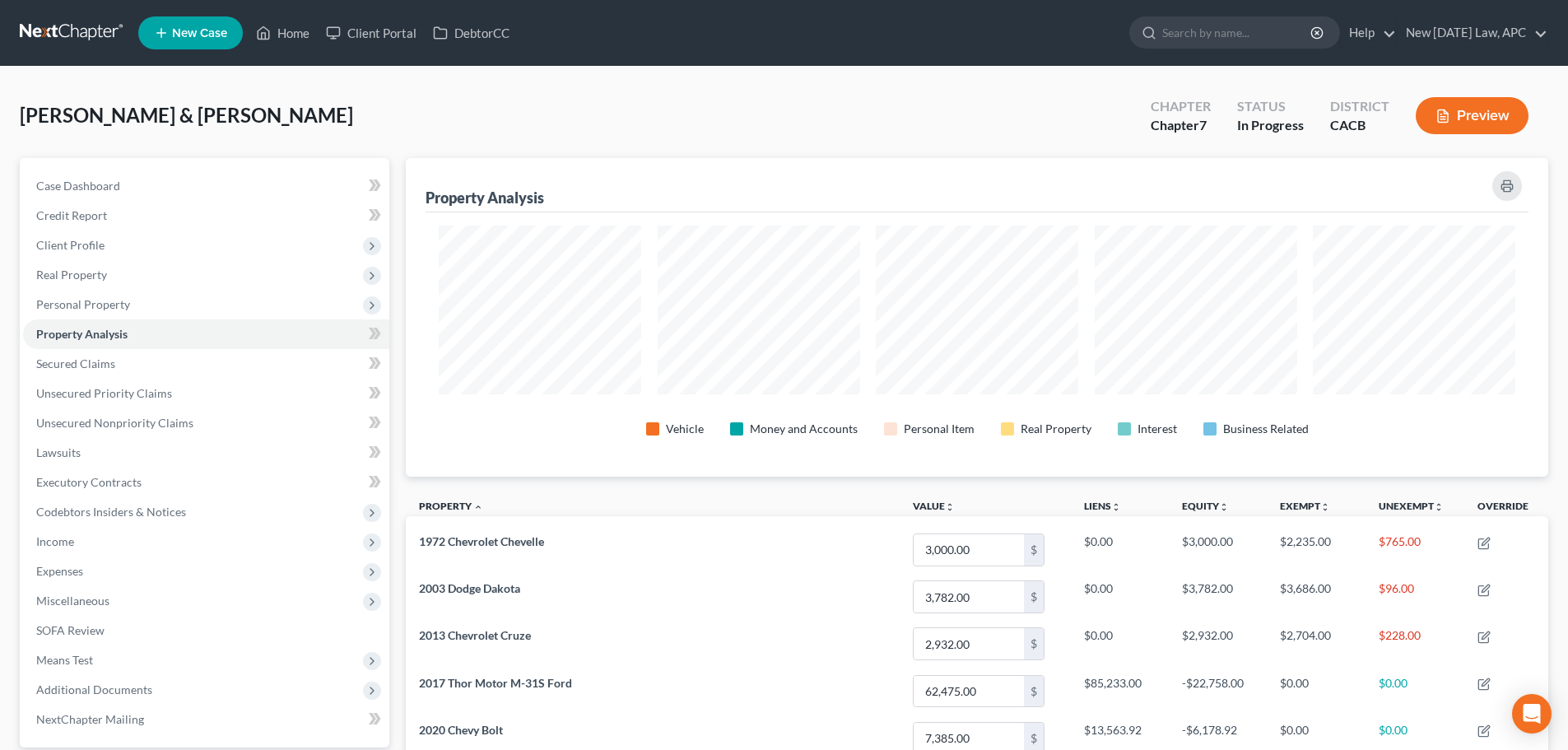
scroll to position [318, 1142]
click at [144, 302] on span "Personal Property" at bounding box center [206, 305] width 367 height 30
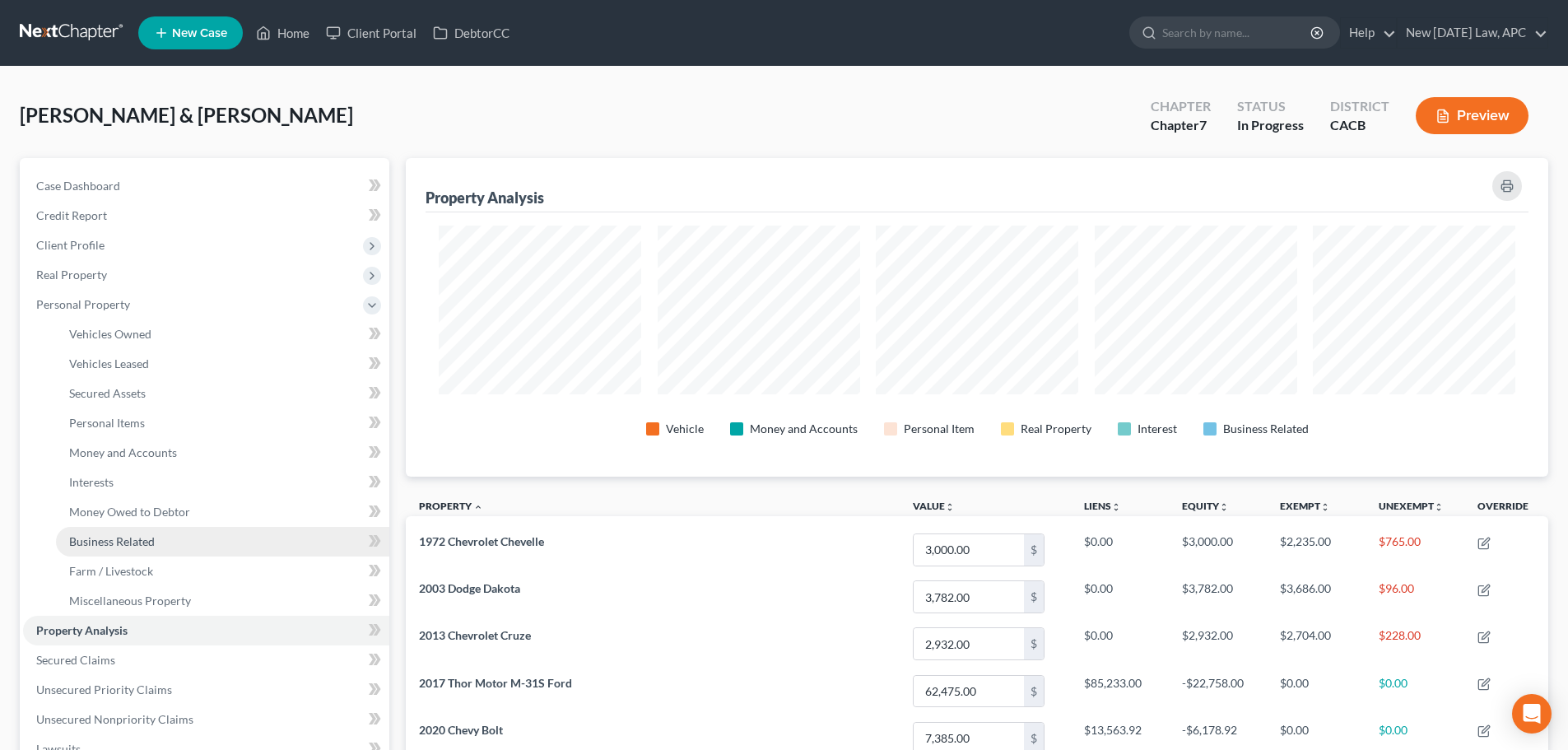
click at [145, 542] on span "Business Related" at bounding box center [111, 541] width 86 height 14
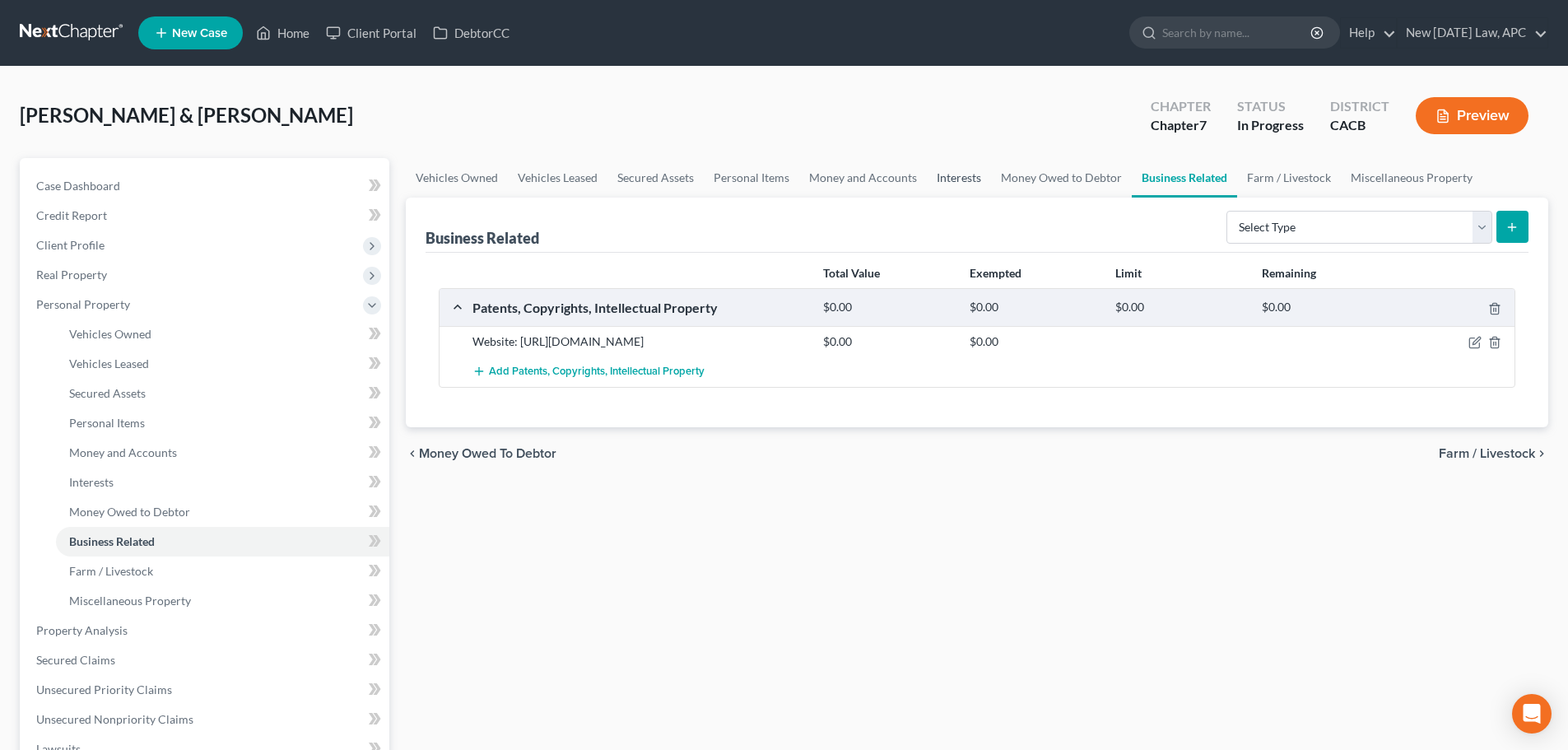
click at [944, 180] on link "Interests" at bounding box center [959, 178] width 64 height 40
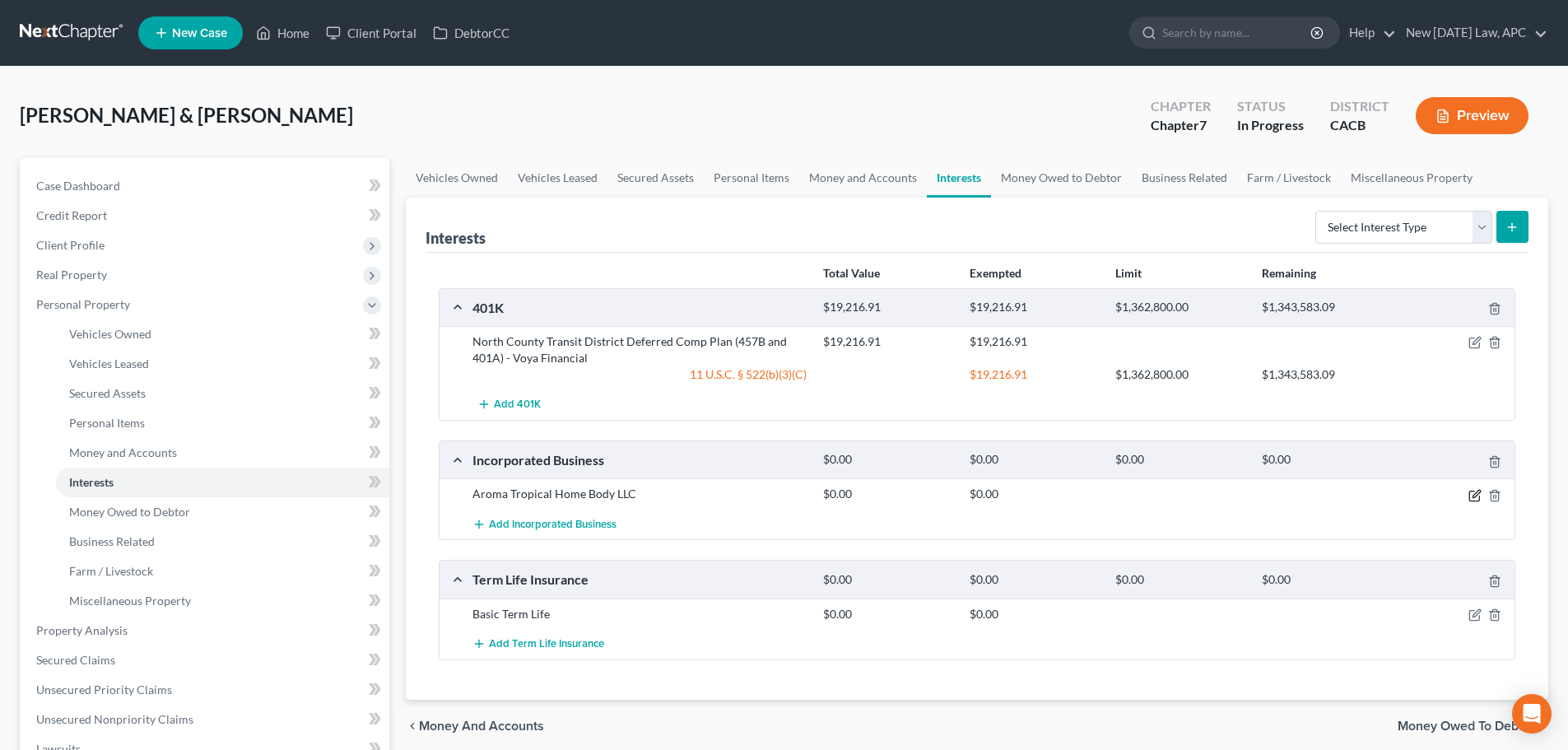
click at [1472, 491] on icon "button" at bounding box center [1474, 496] width 10 height 10
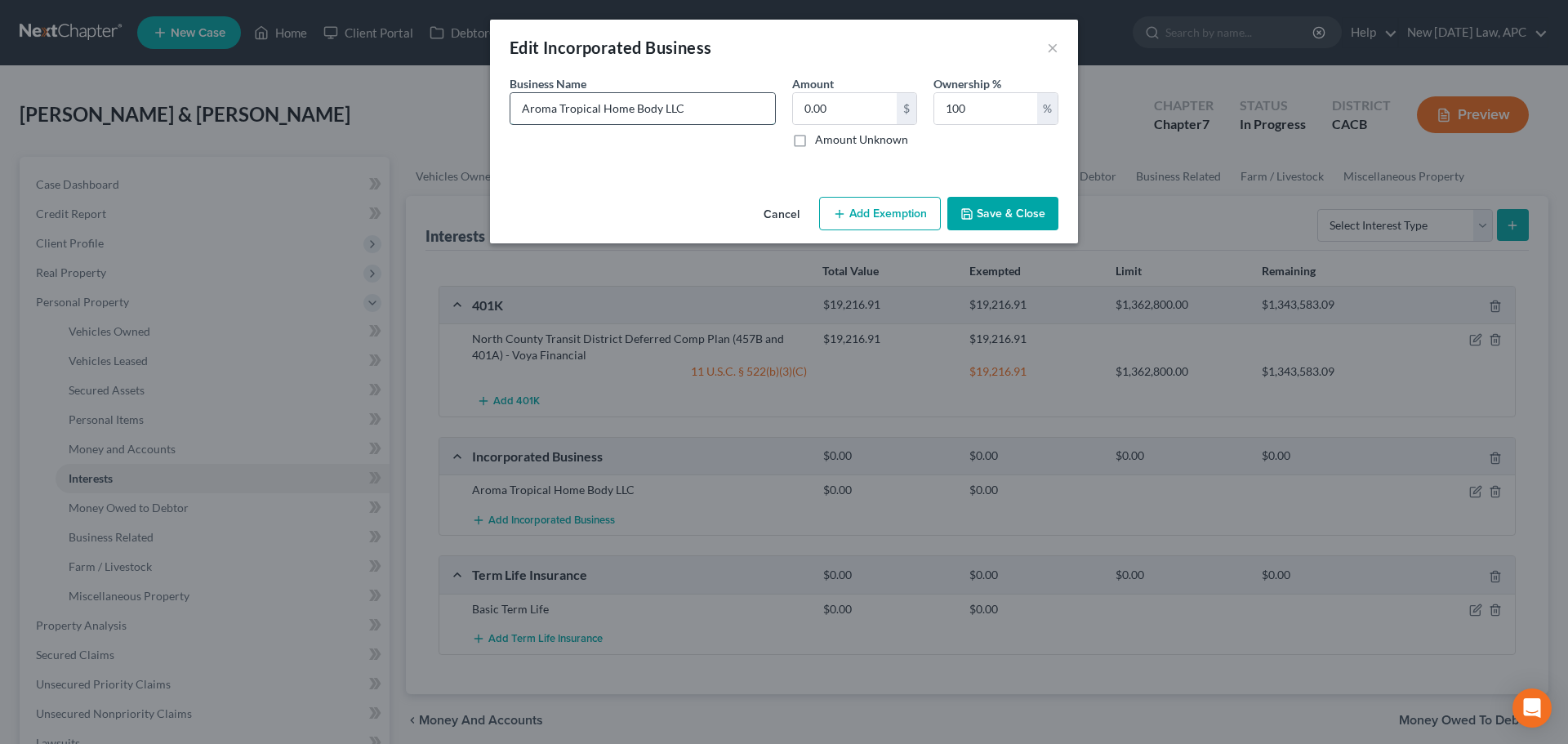
click at [629, 111] on input "Aroma Tropical Home Body LLC" at bounding box center [643, 109] width 265 height 31
type input "Aroma Tropical Home and Body LLC"
click at [1038, 207] on button "Save & Close" at bounding box center [1003, 214] width 111 height 35
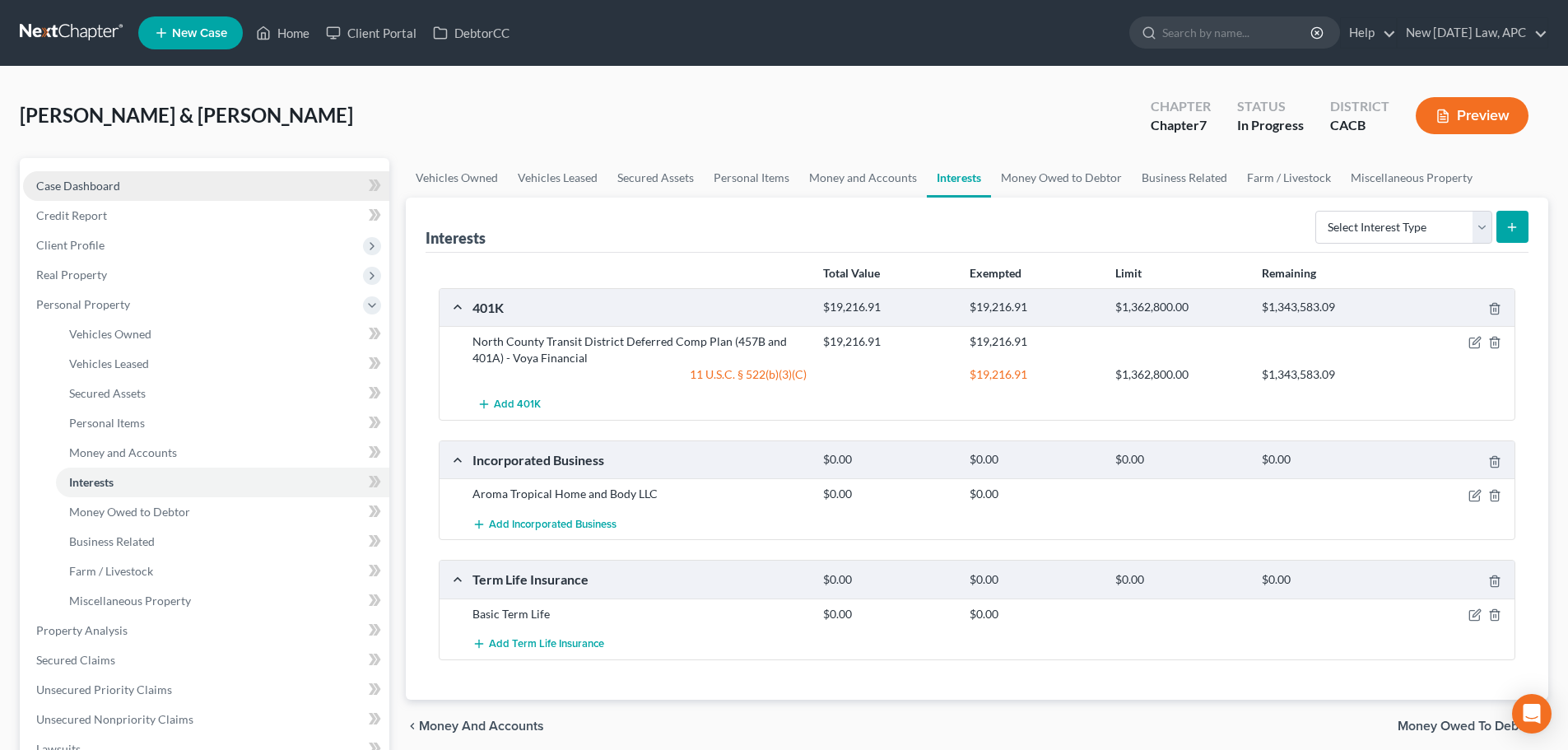
click at [183, 185] on link "Case Dashboard" at bounding box center [206, 186] width 367 height 30
select select "6"
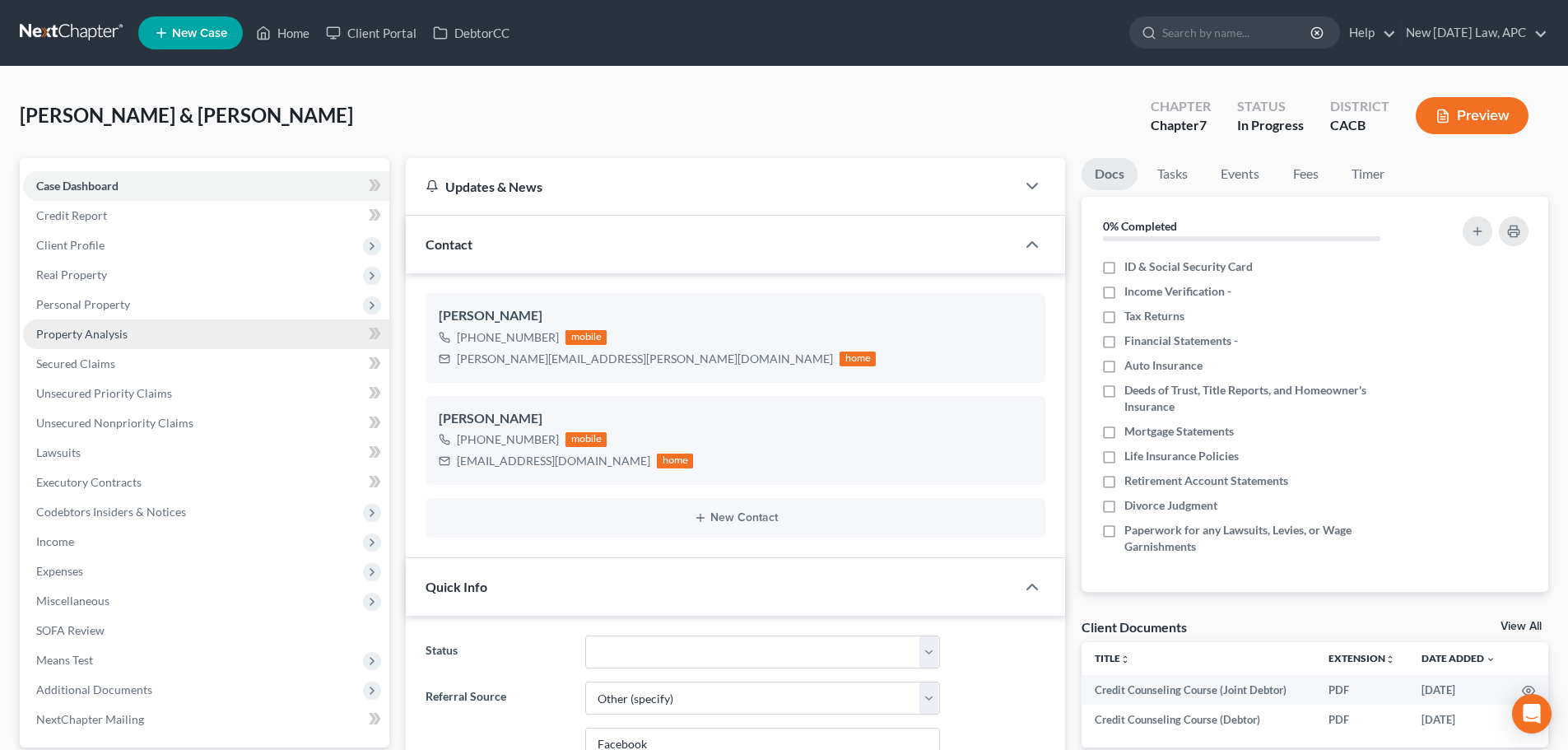
click at [117, 336] on span "Property Analysis" at bounding box center [82, 333] width 91 height 14
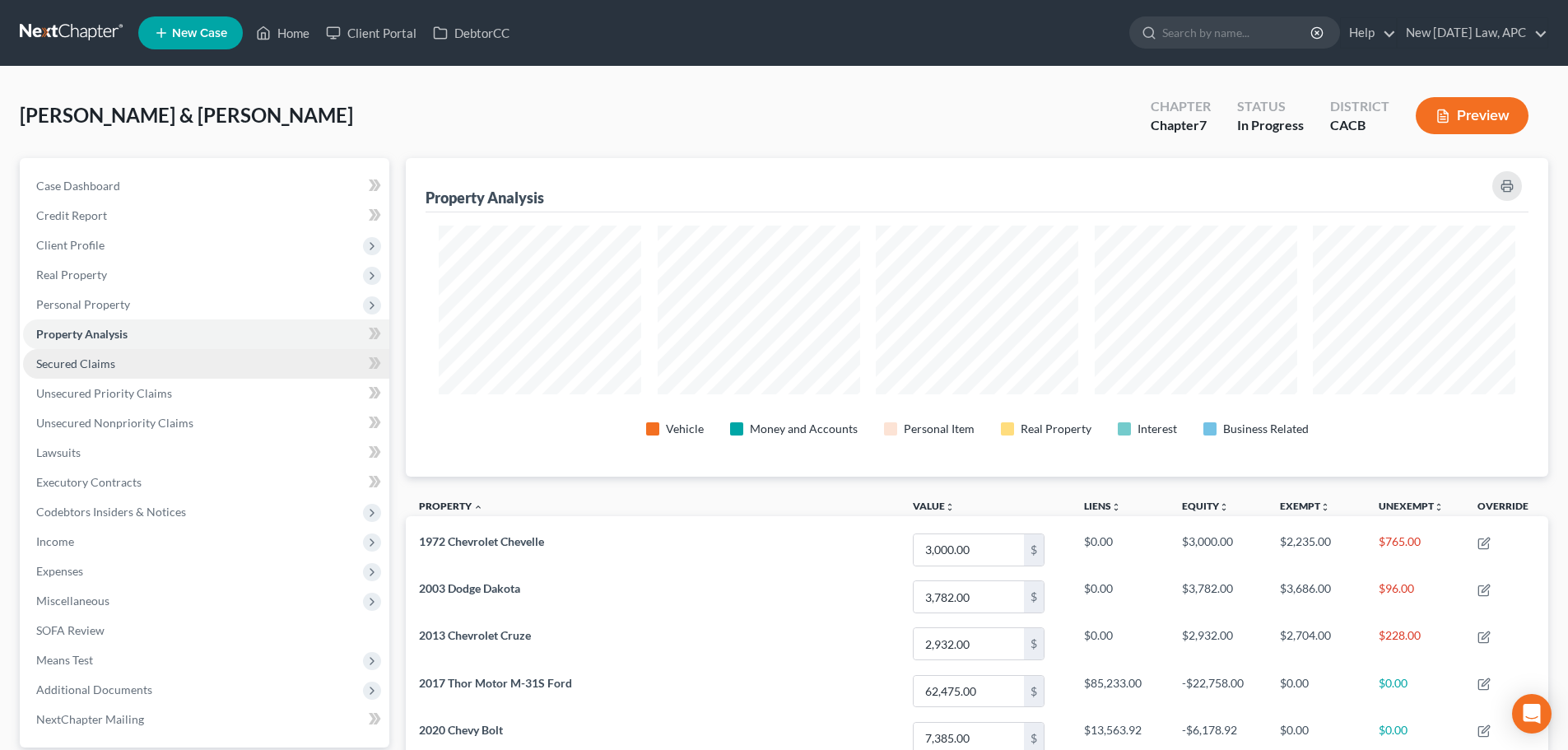
click at [90, 368] on span "Secured Claims" at bounding box center [76, 363] width 79 height 14
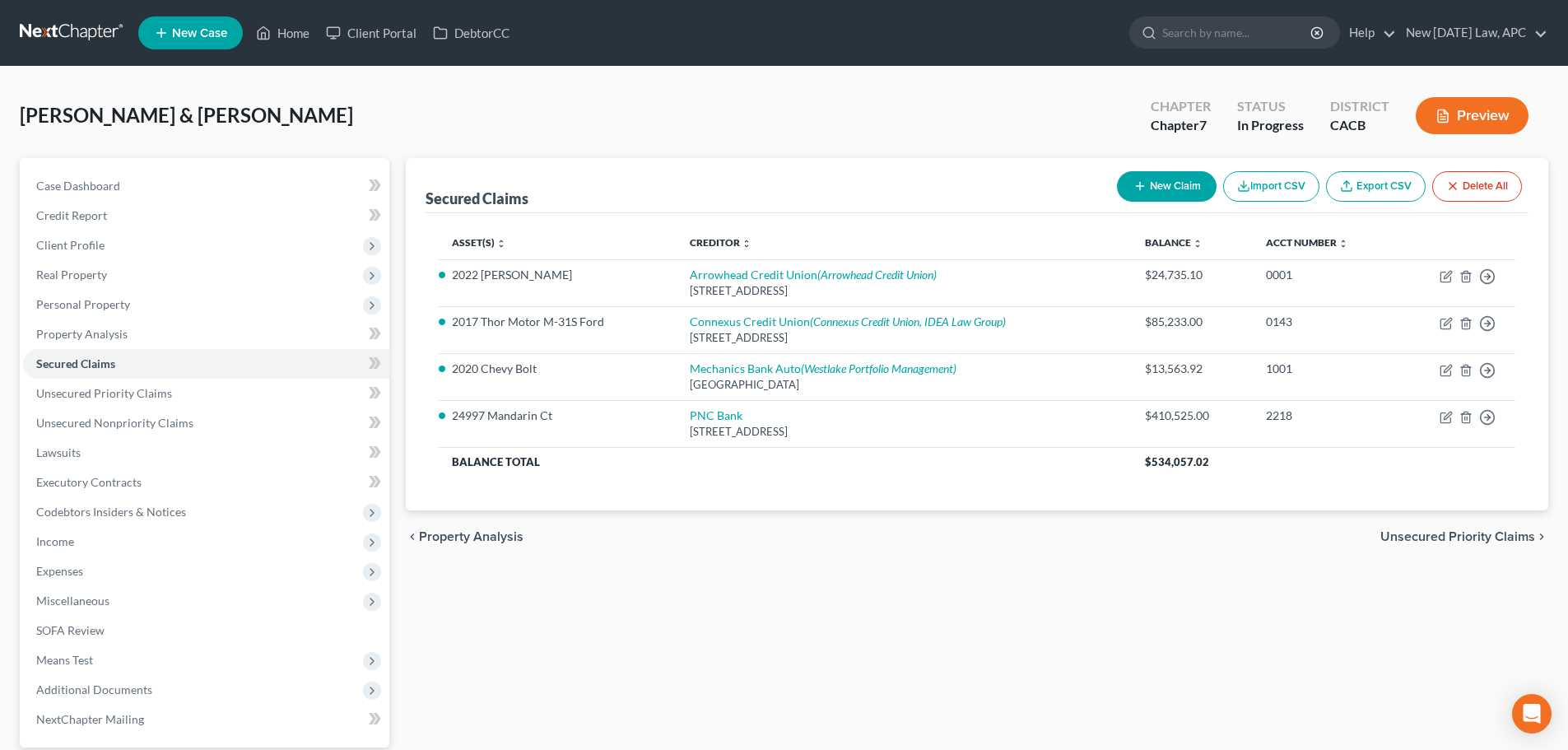
drag, startPoint x: 884, startPoint y: 160, endPoint x: 868, endPoint y: 142, distance: 24.1
click at [868, 142] on div "Danley, Brian & Andrea Upgraded Chapter Chapter 7 Status In Progress District C…" at bounding box center [784, 122] width 1529 height 72
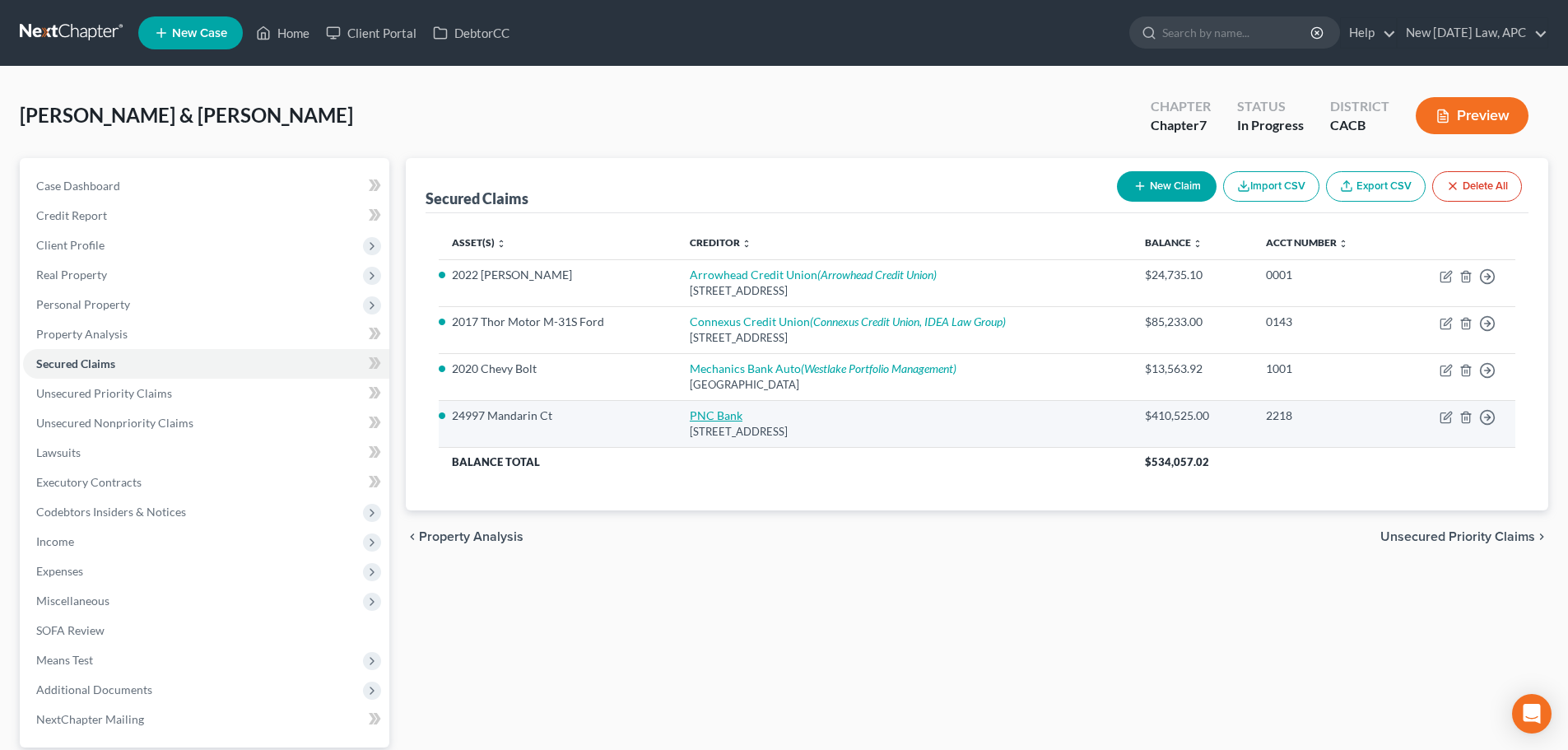
click at [737, 412] on link "PNC Bank" at bounding box center [716, 415] width 52 height 14
select select "36"
select select "3"
select select "4"
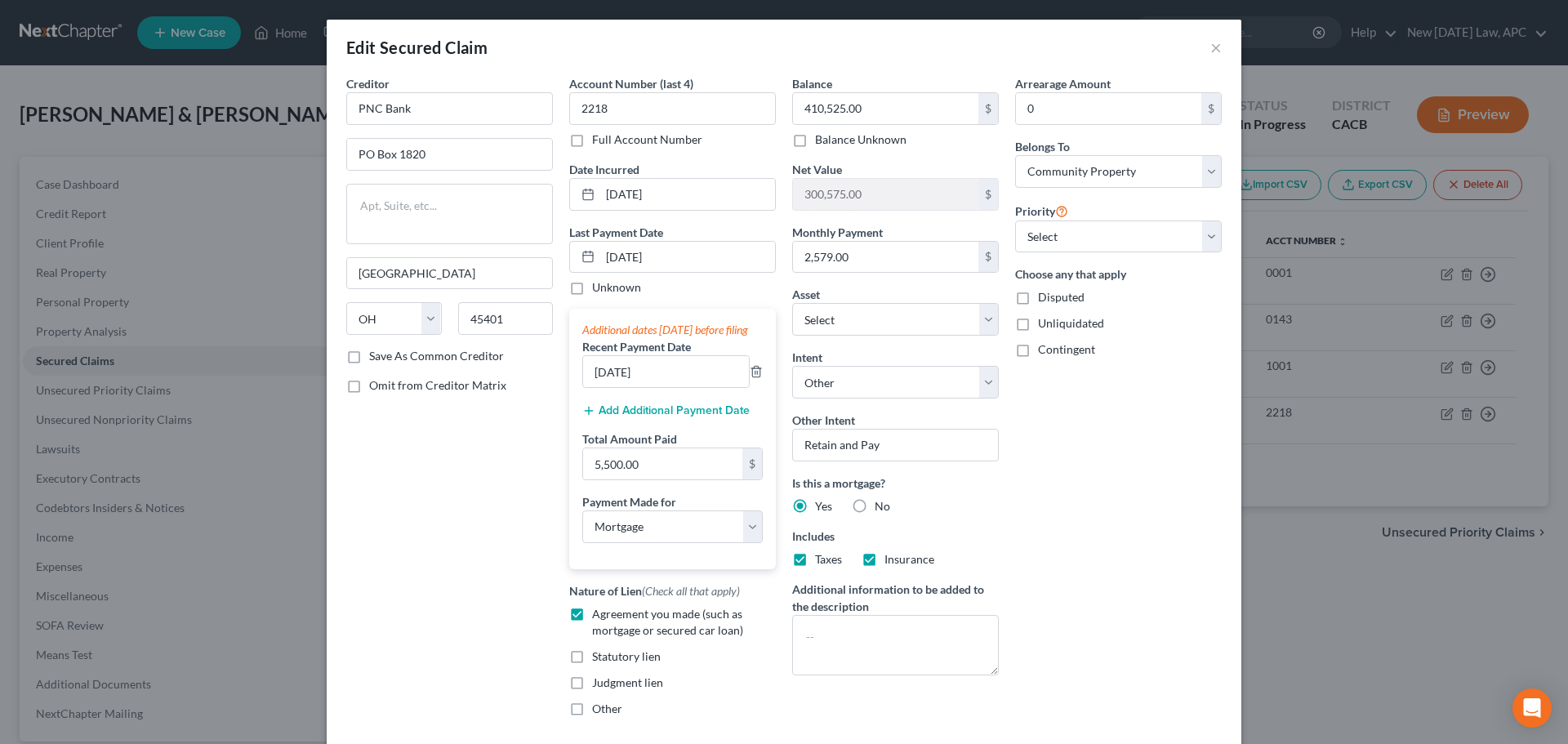
click at [874, 89] on div "Balance 410,525.00 $ Balance Unknown Balance Undetermined 410,525.00 $ Balance …" at bounding box center [895, 111] width 207 height 73
click at [876, 96] on input "410,525.00" at bounding box center [885, 109] width 186 height 31
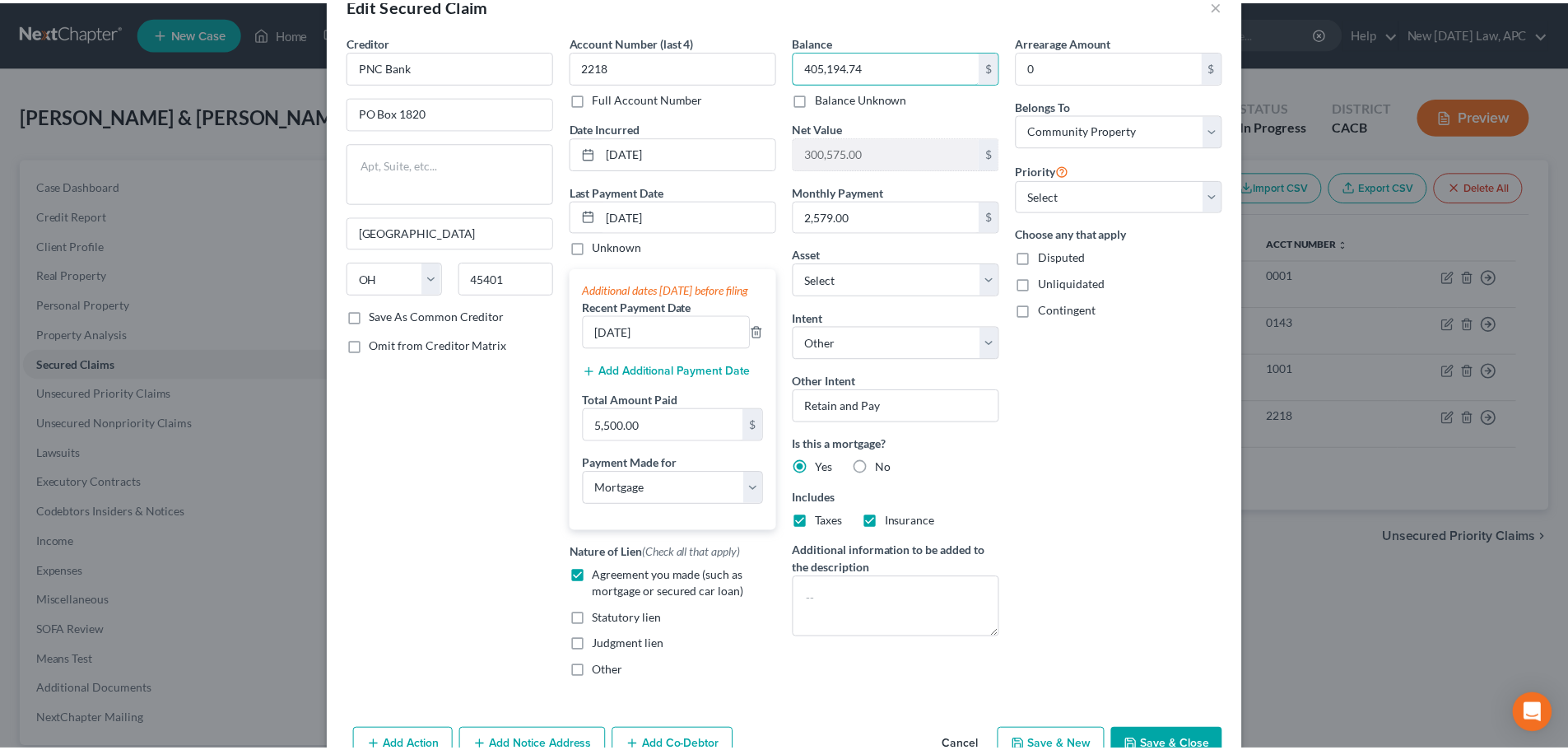
scroll to position [82, 0]
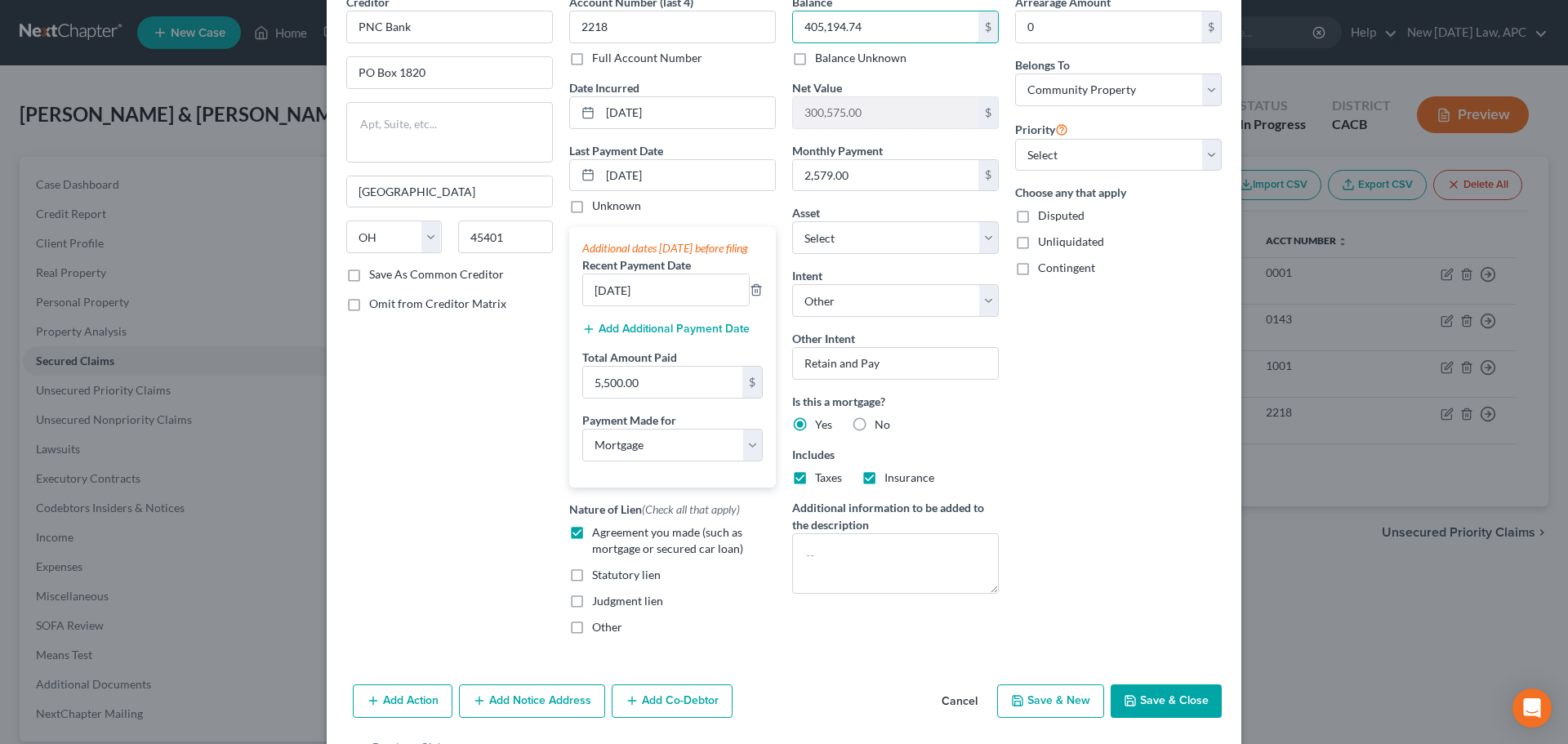
type input "405,194.74"
click at [1130, 705] on icon "button" at bounding box center [1130, 701] width 10 height 10
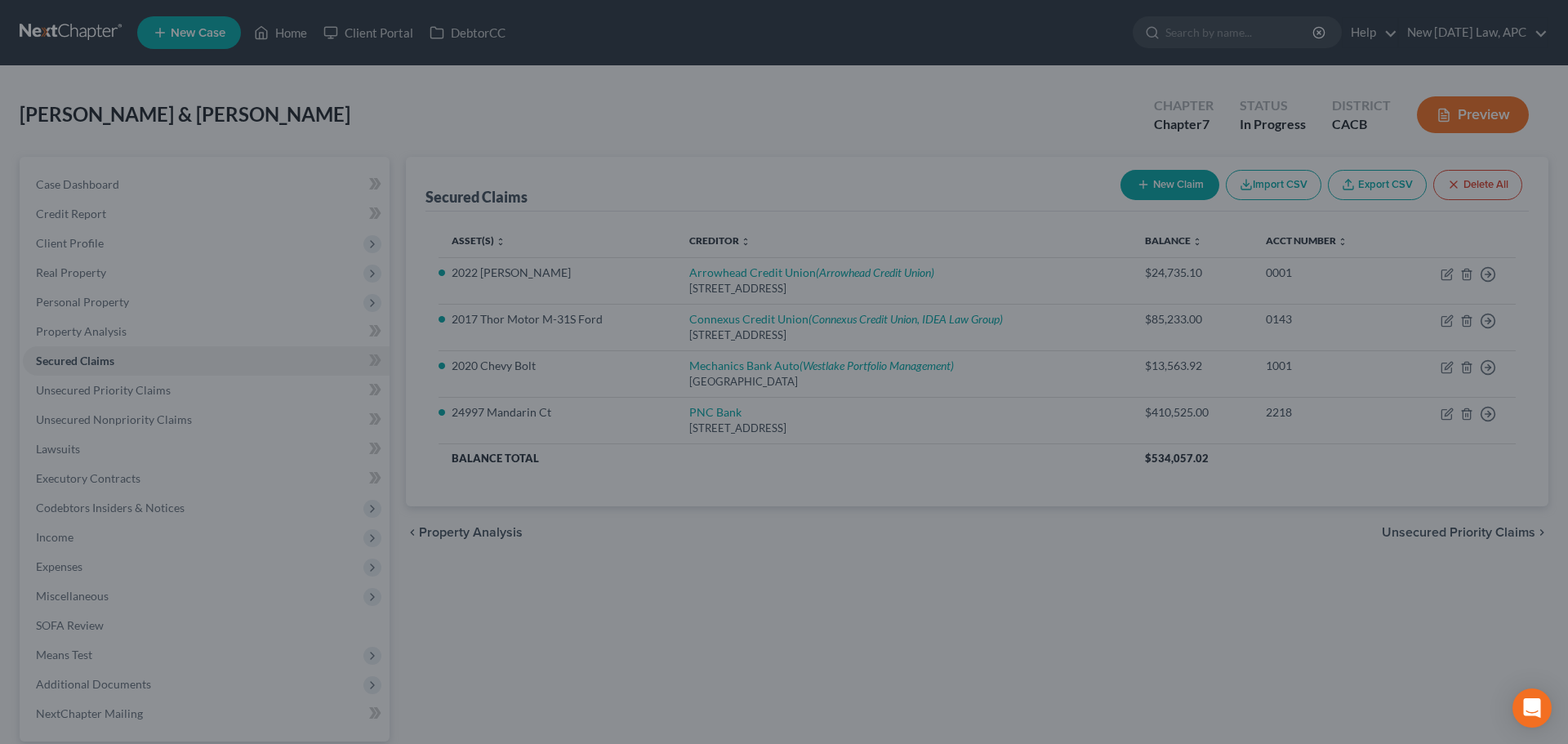
type input "305,905.26"
select select "17"
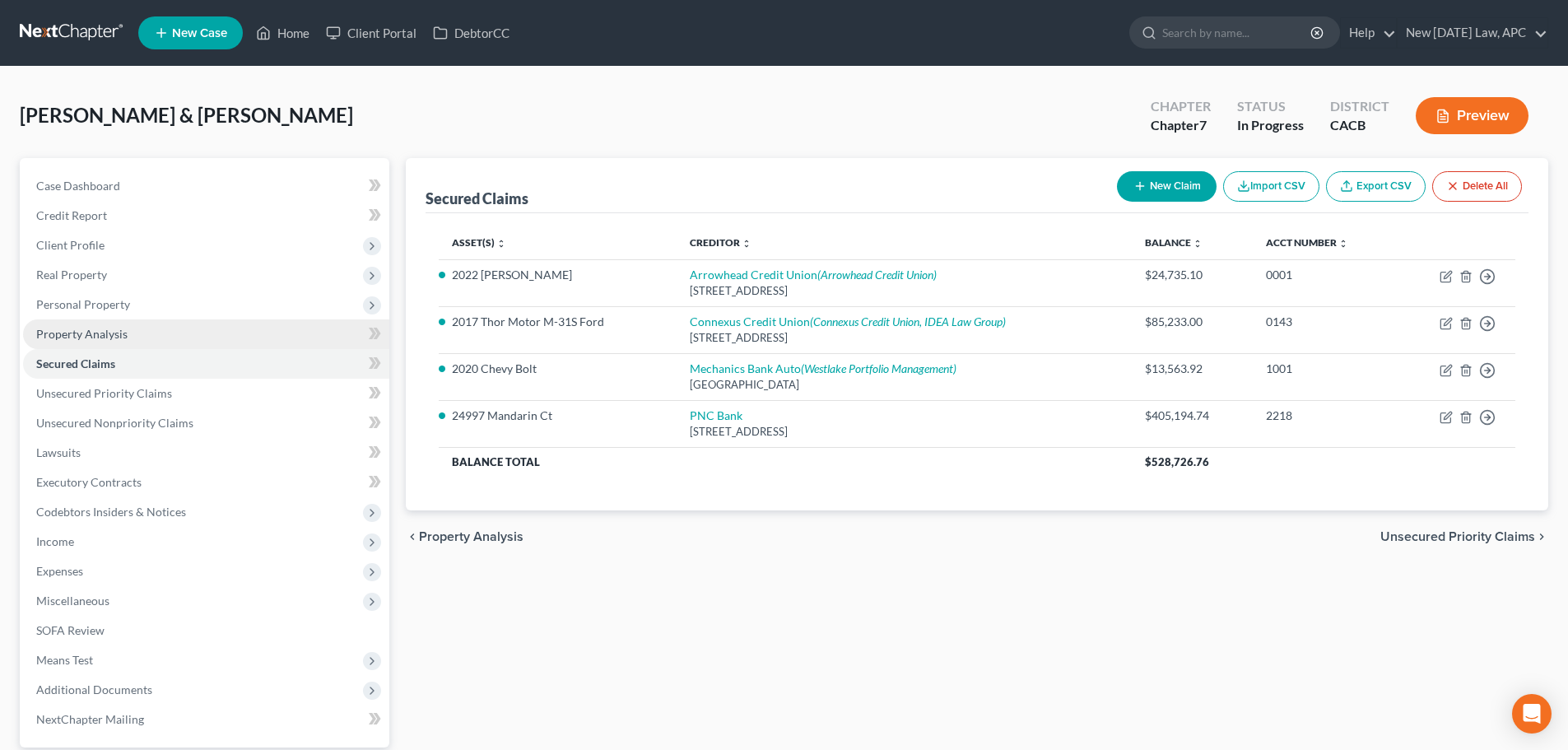
click at [86, 327] on span "Property Analysis" at bounding box center [82, 333] width 91 height 14
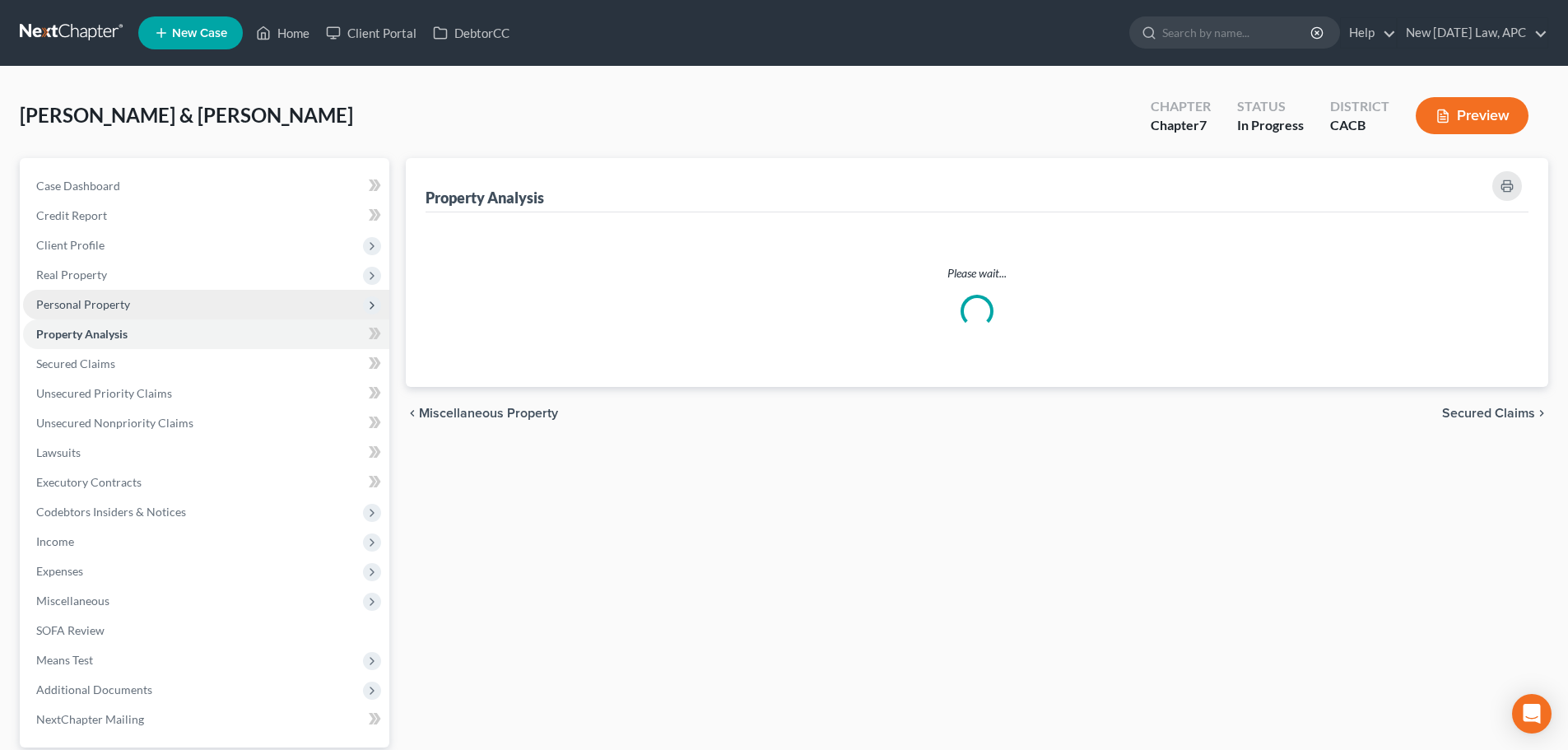
click at [95, 300] on span "Personal Property" at bounding box center [83, 303] width 94 height 14
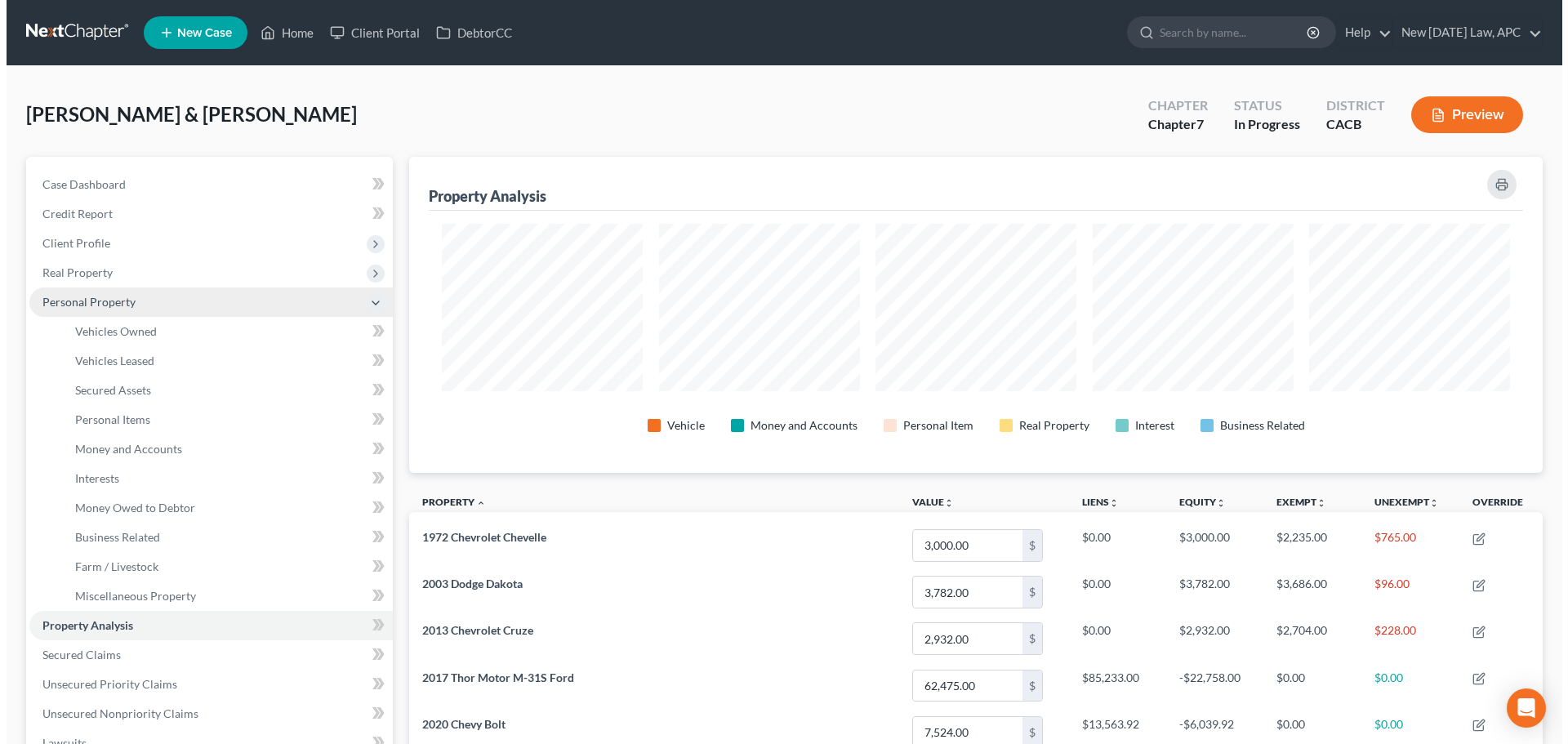
scroll to position [316, 1133]
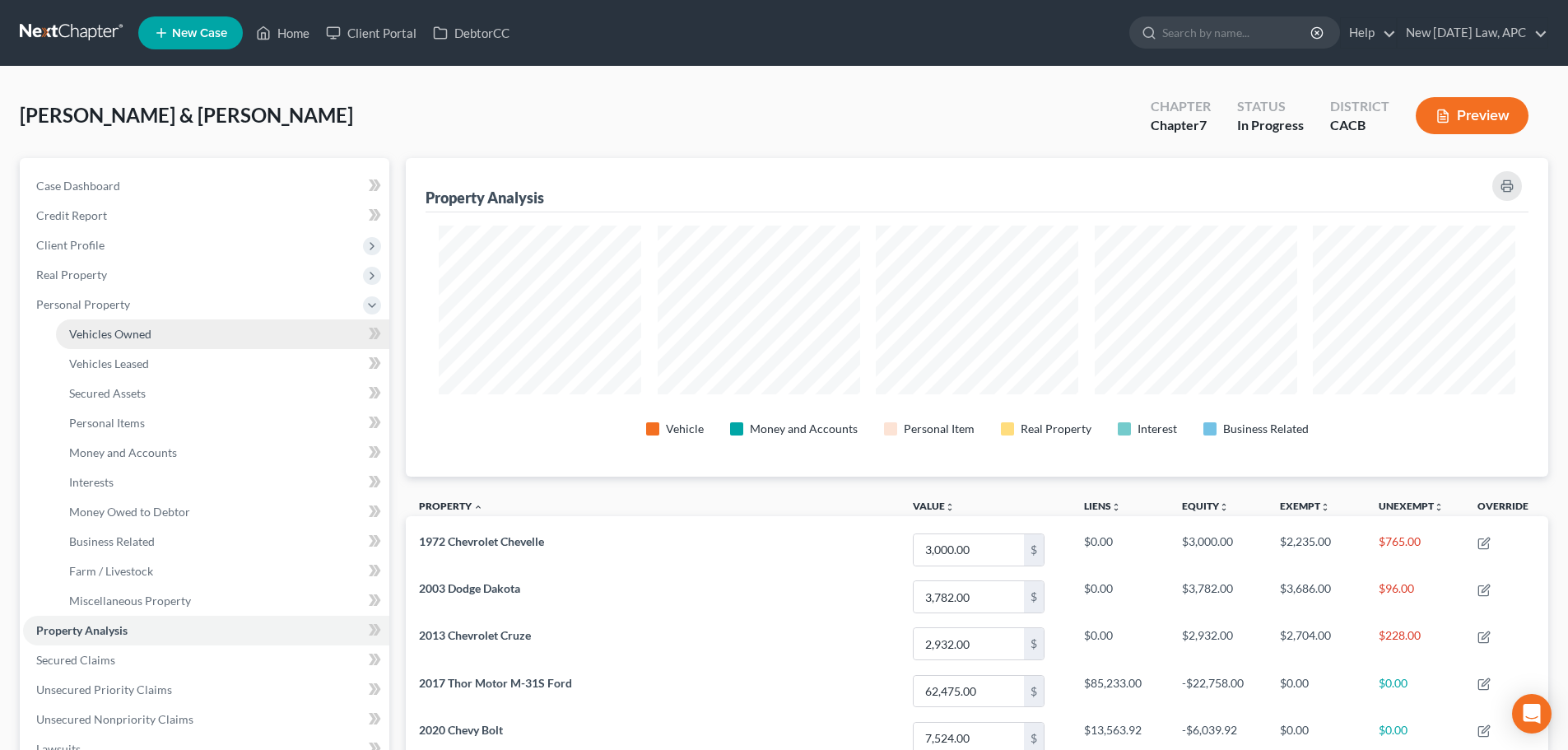
click at [122, 332] on span "Vehicles Owned" at bounding box center [110, 333] width 82 height 14
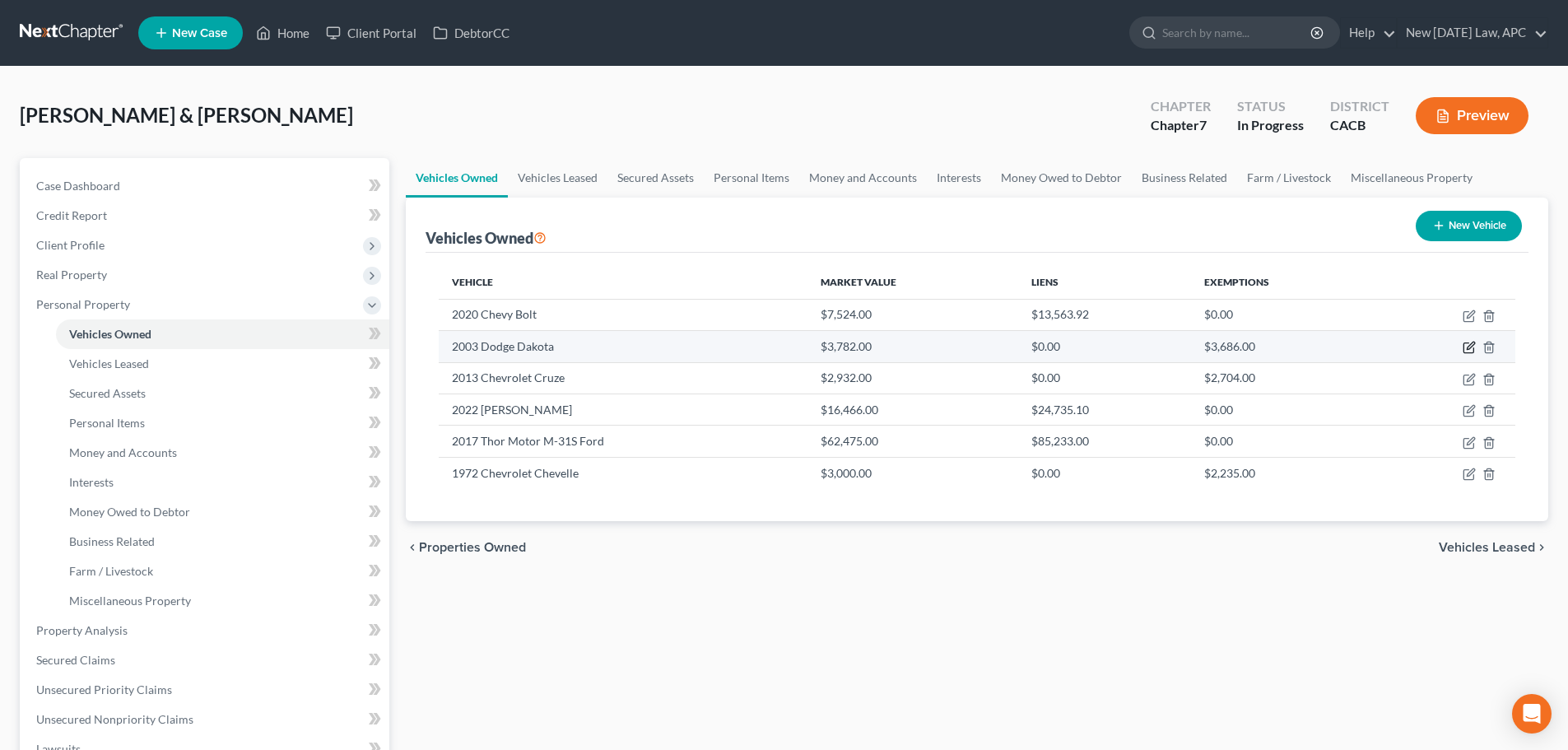
click at [1465, 342] on icon "button" at bounding box center [1469, 348] width 13 height 13
select select "0"
select select "23"
select select "2"
select select "4"
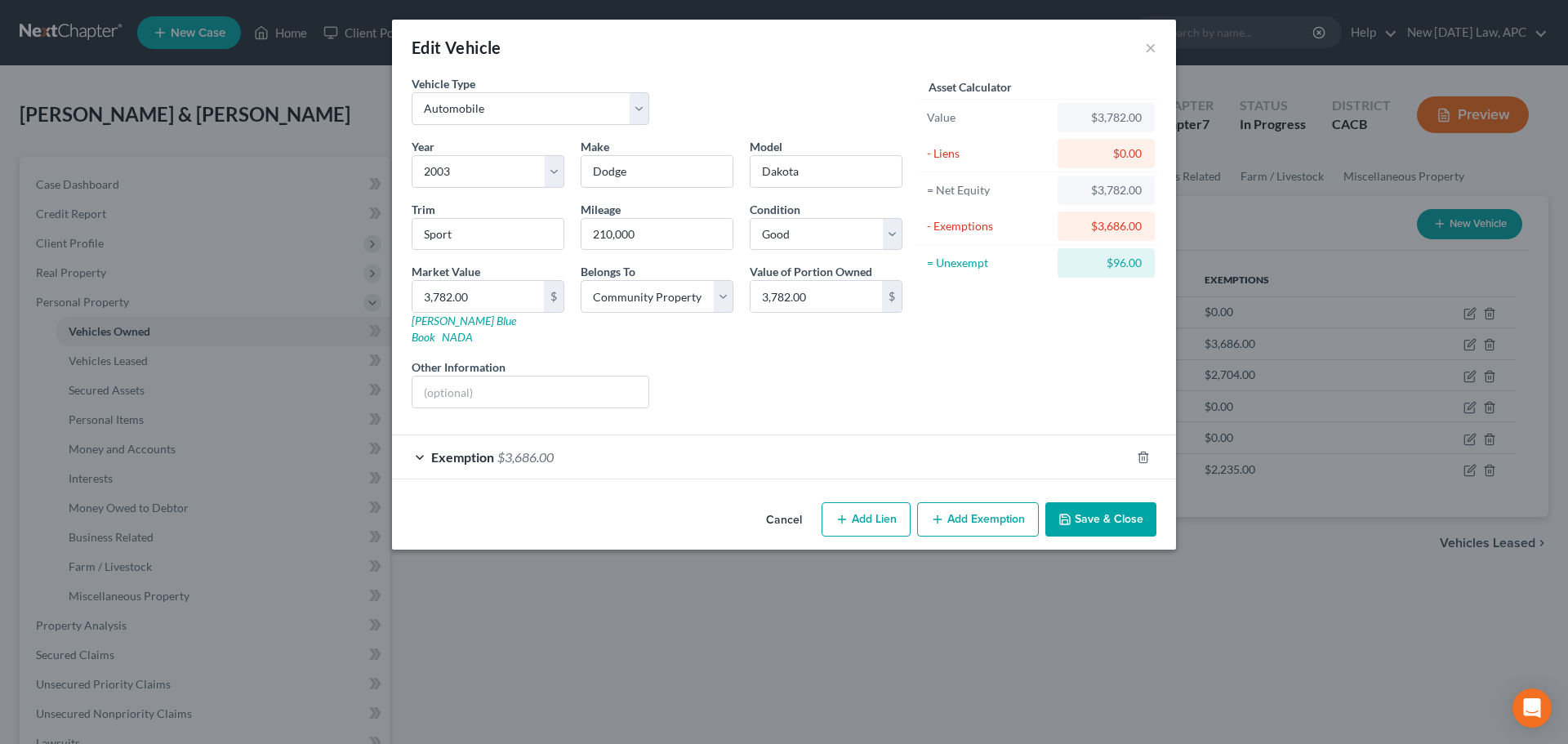
click at [553, 450] on span "$3,686.00" at bounding box center [525, 457] width 56 height 16
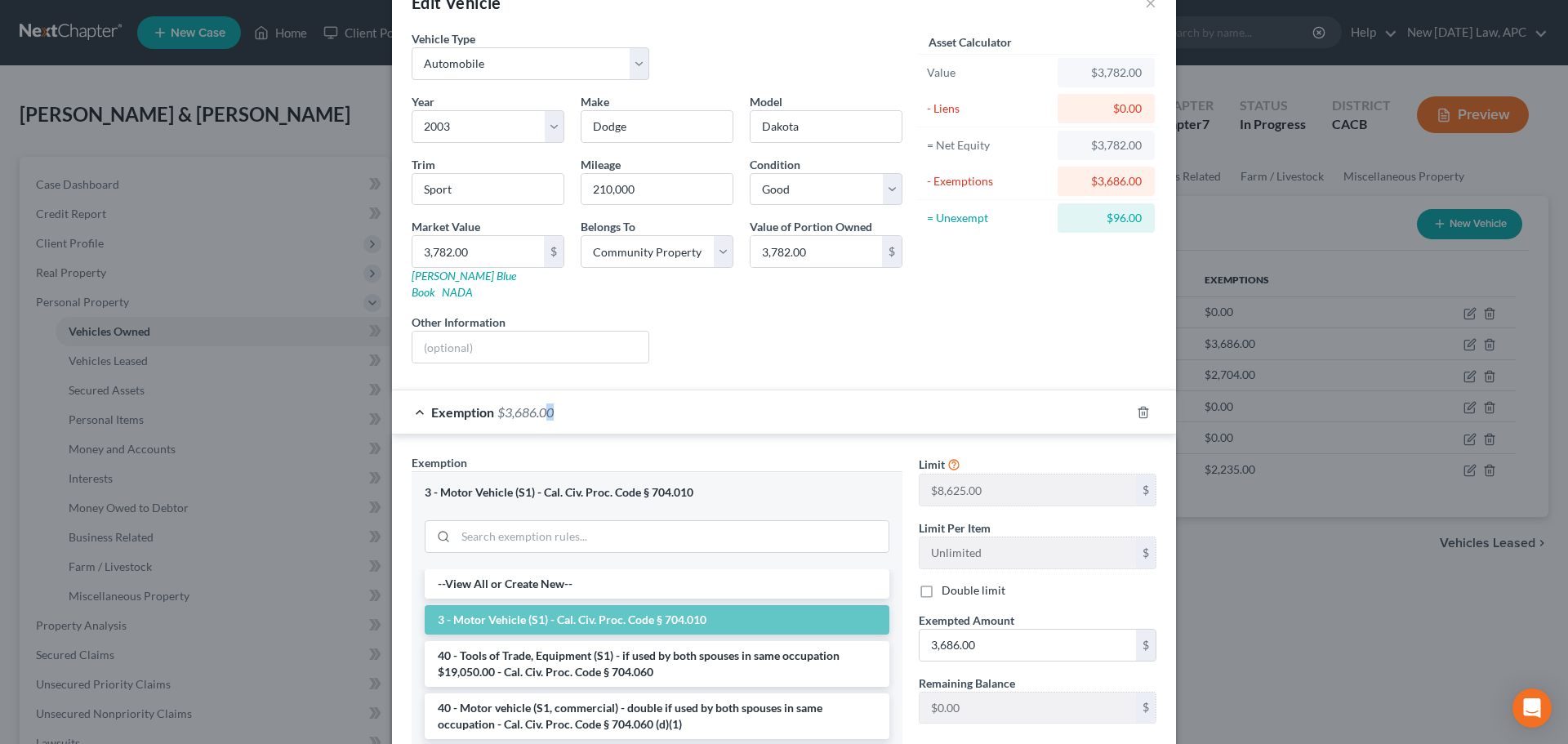
scroll to position [82, 0]
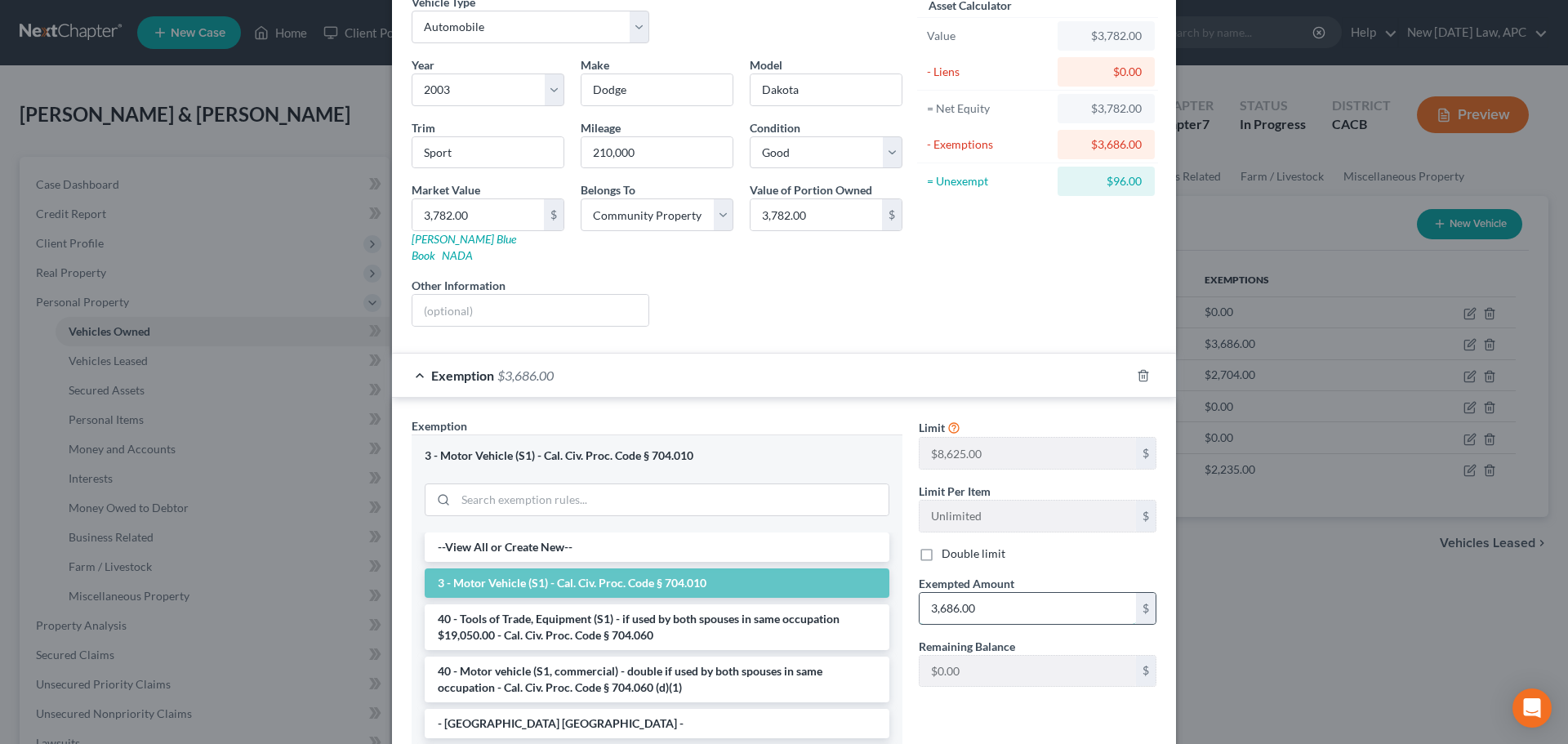
click at [991, 593] on input "3,686.00" at bounding box center [1028, 609] width 216 height 31
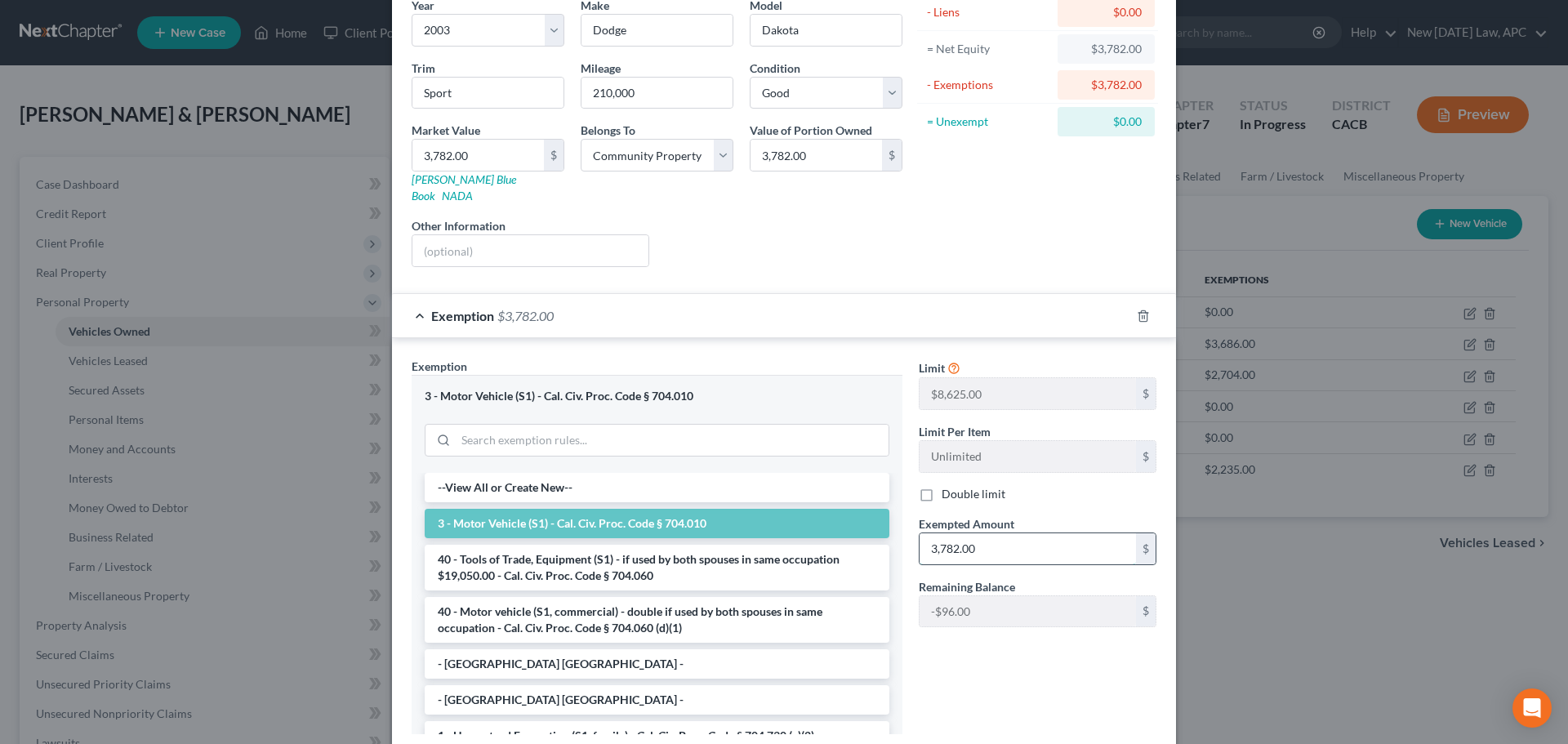
scroll to position [231, 0]
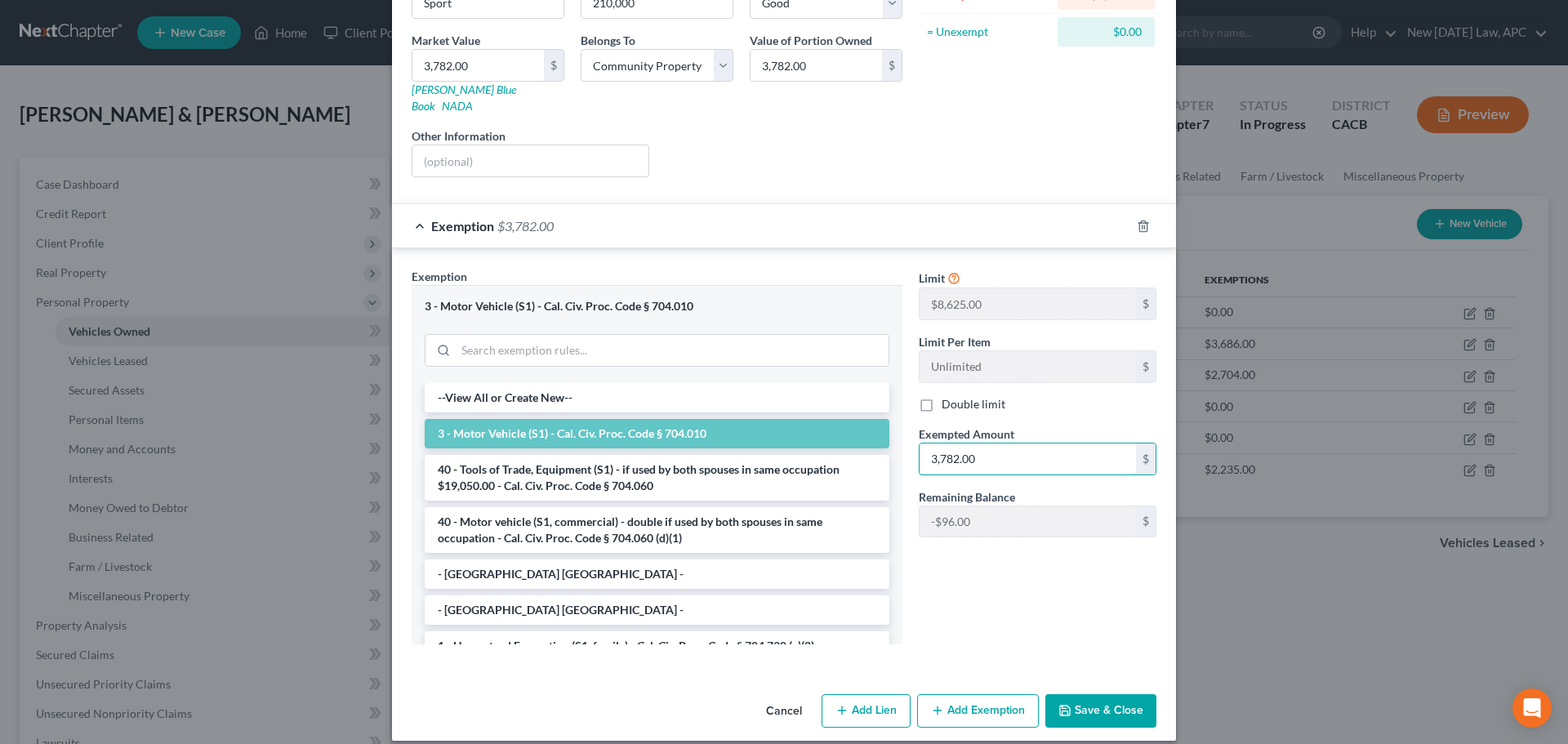
type input "3,782.00"
click at [1101, 695] on button "Save & Close" at bounding box center [1100, 712] width 111 height 35
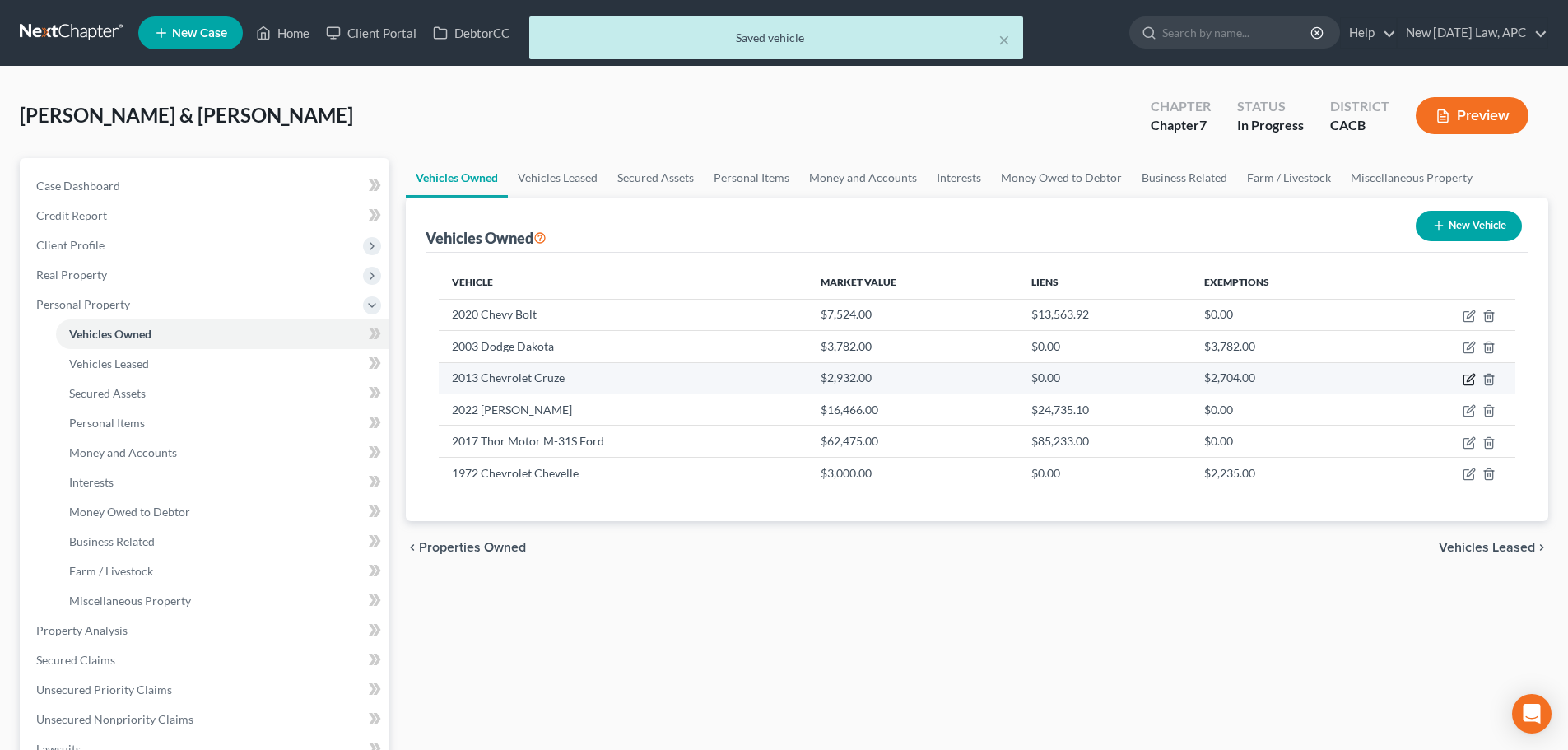
click at [1469, 381] on icon "button" at bounding box center [1470, 377] width 7 height 7
select select "0"
select select "13"
select select "2"
select select "4"
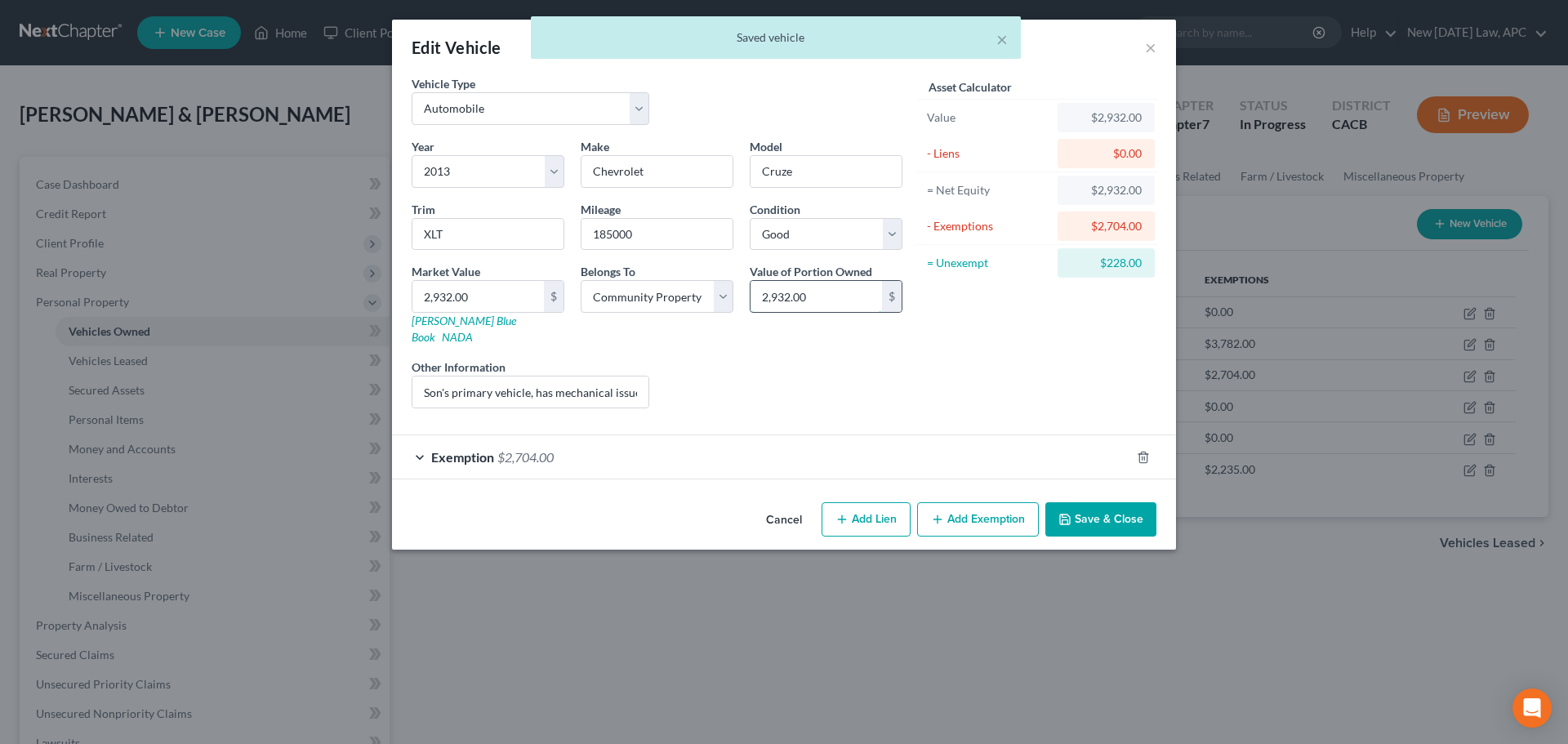
click at [814, 296] on input "2,932.00" at bounding box center [816, 297] width 131 height 31
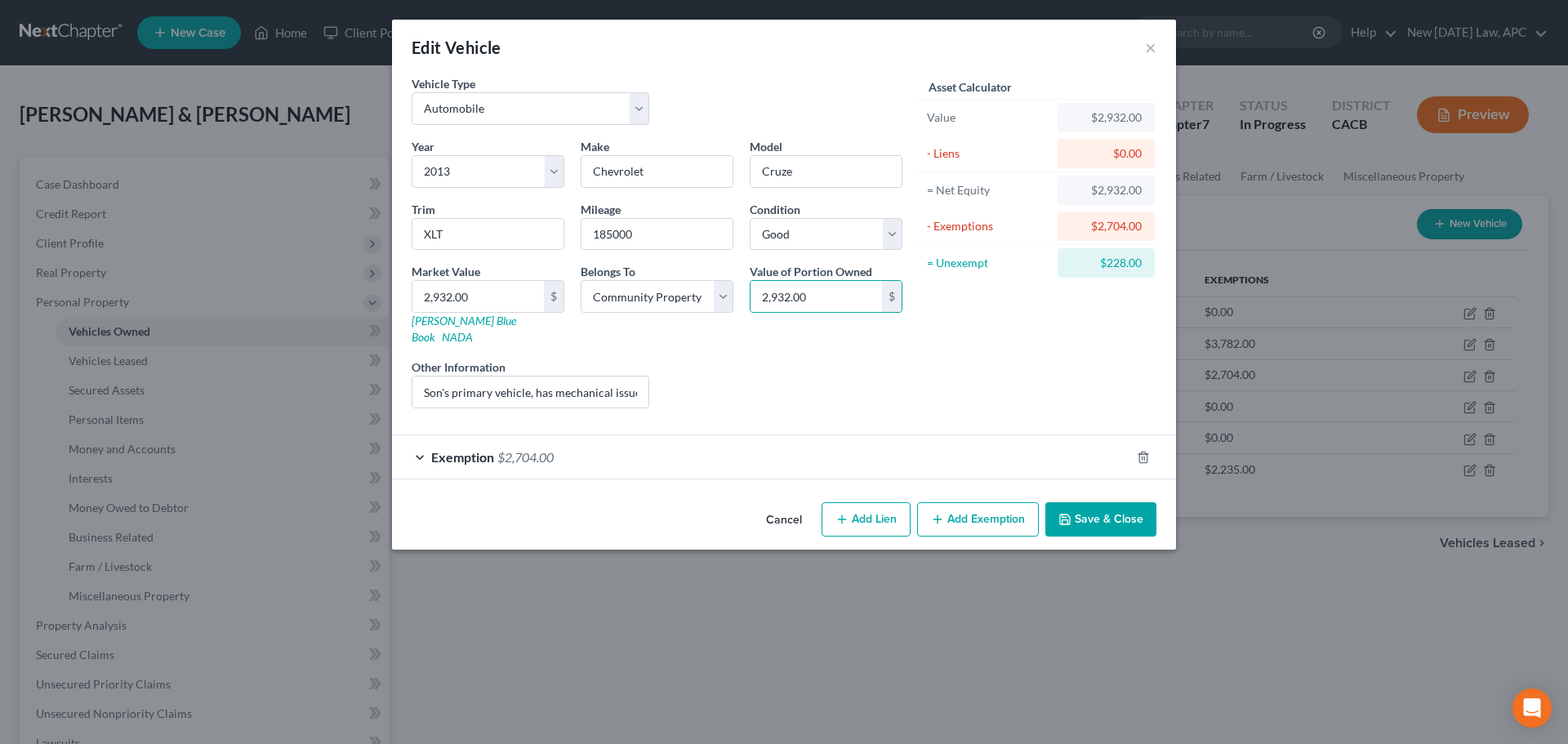
click at [691, 440] on div "Exemption $2,704.00" at bounding box center [760, 457] width 738 height 43
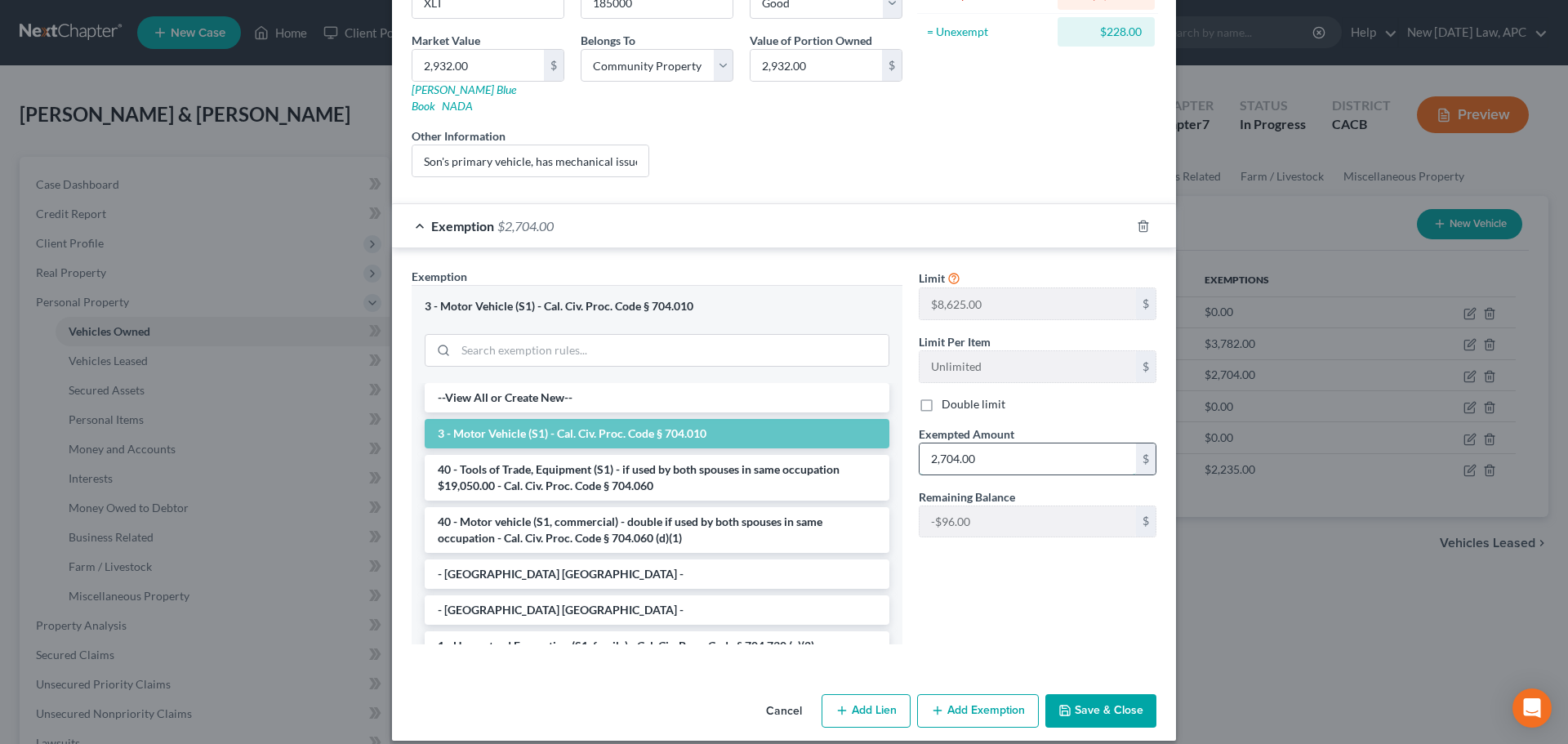
click at [986, 444] on input "2,704.00" at bounding box center [1028, 459] width 216 height 31
type input "2,932.00"
click at [1097, 698] on button "Save & Close" at bounding box center [1100, 712] width 111 height 35
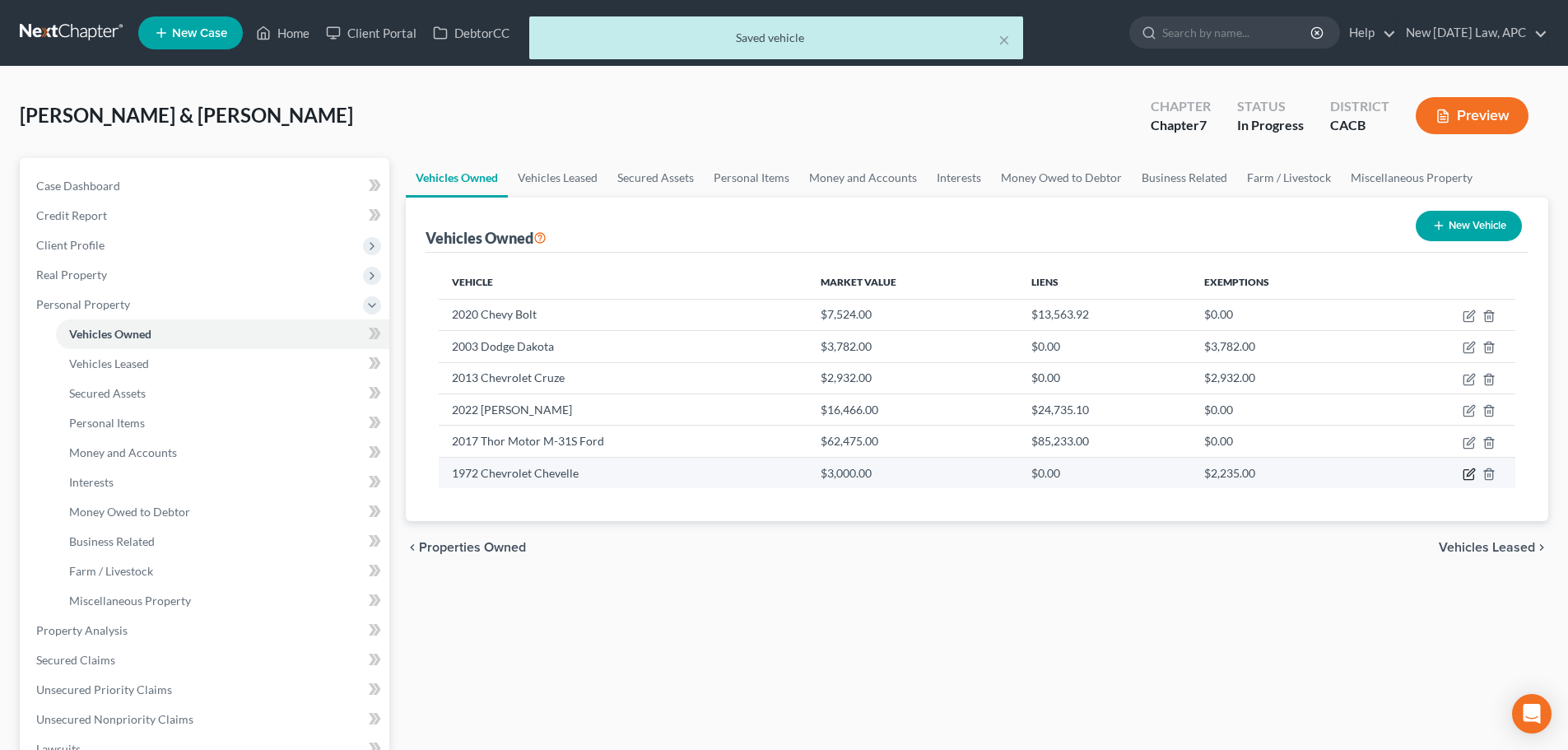
click at [1465, 474] on icon "button" at bounding box center [1469, 474] width 13 height 13
select select "0"
select select "54"
select select "4"
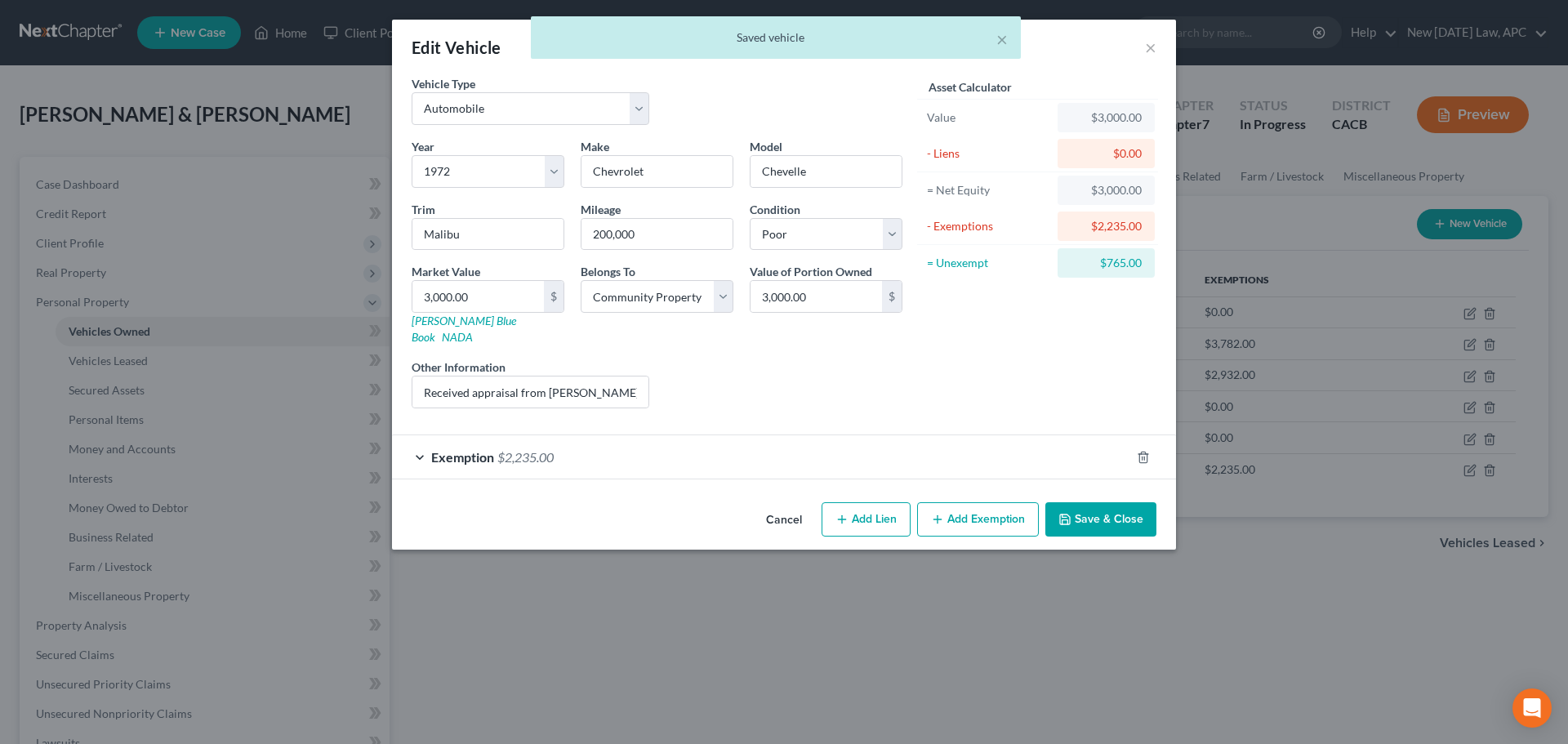
click at [754, 436] on div "Exemption $2,235.00" at bounding box center [760, 457] width 738 height 43
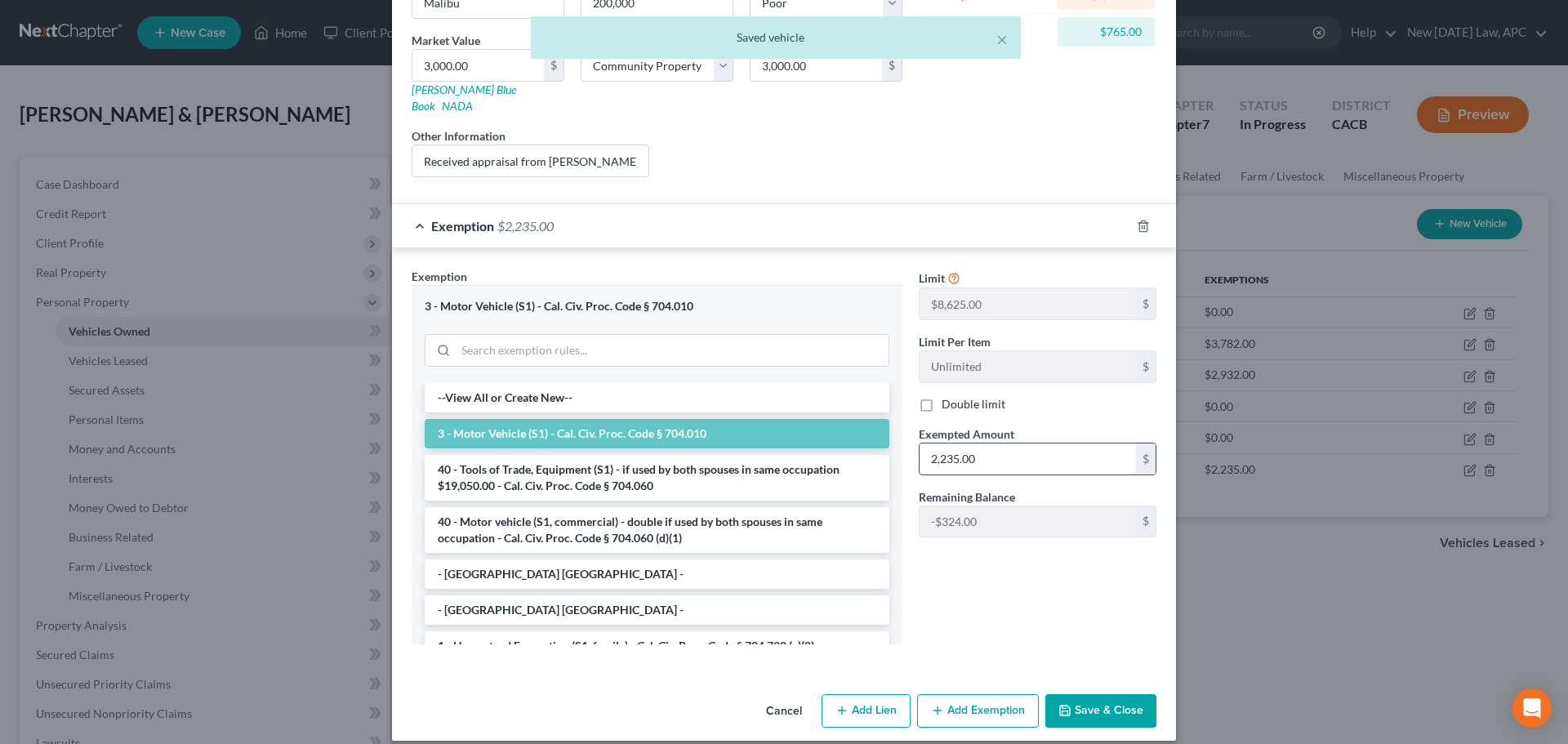
click at [999, 444] on input "2,235.00" at bounding box center [1028, 459] width 216 height 31
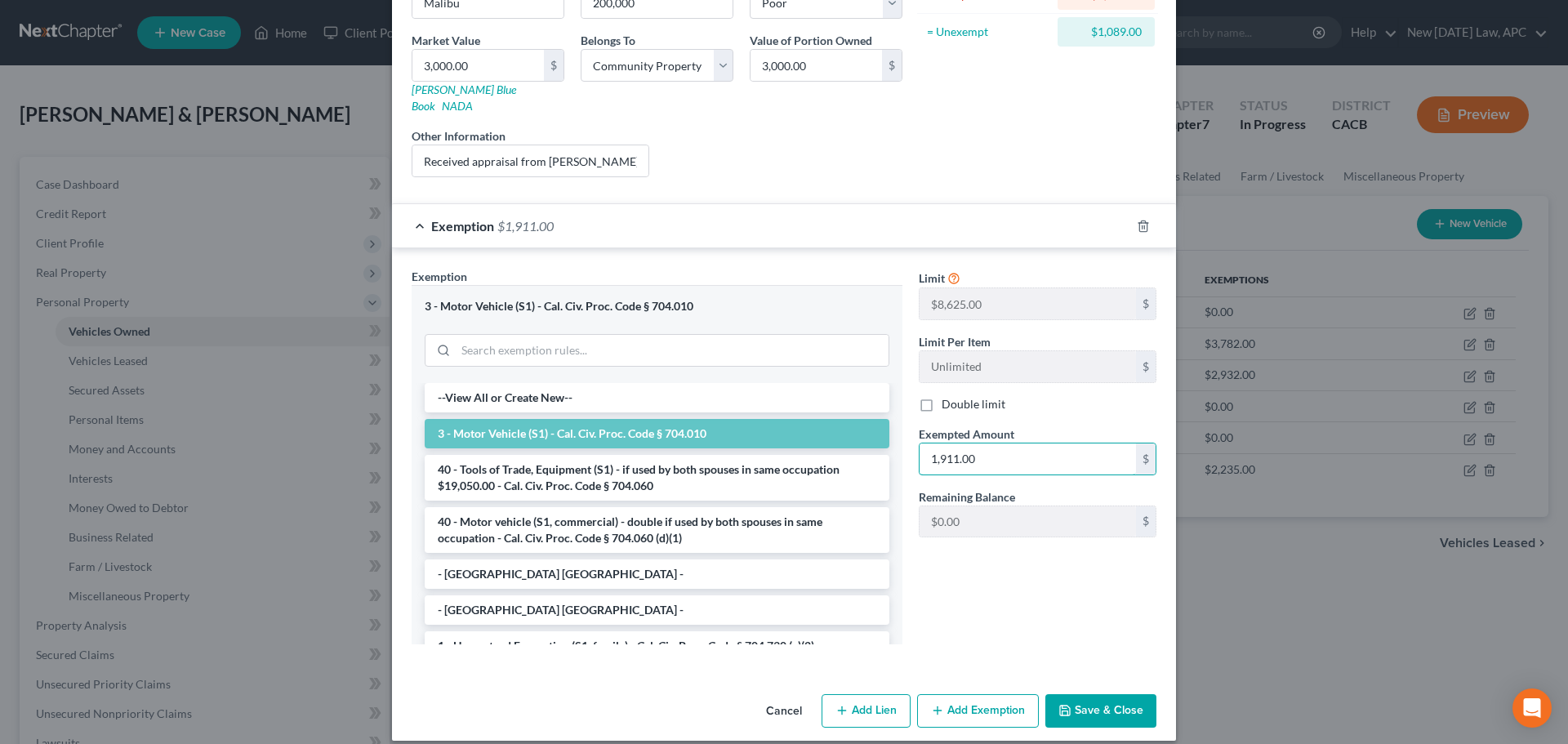
type input "1,911.00"
click at [1091, 695] on button "Save & Close" at bounding box center [1100, 712] width 111 height 35
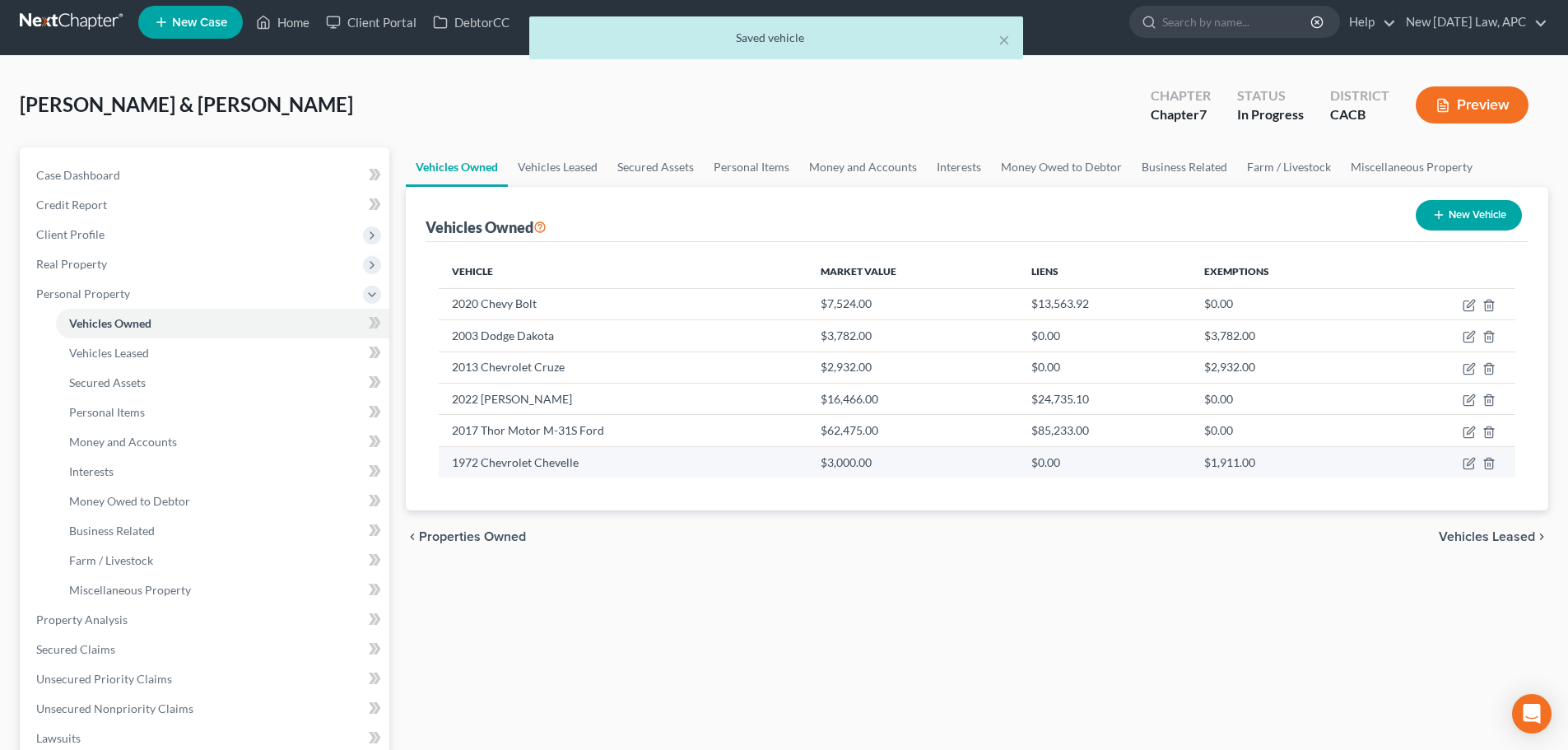
scroll to position [0, 0]
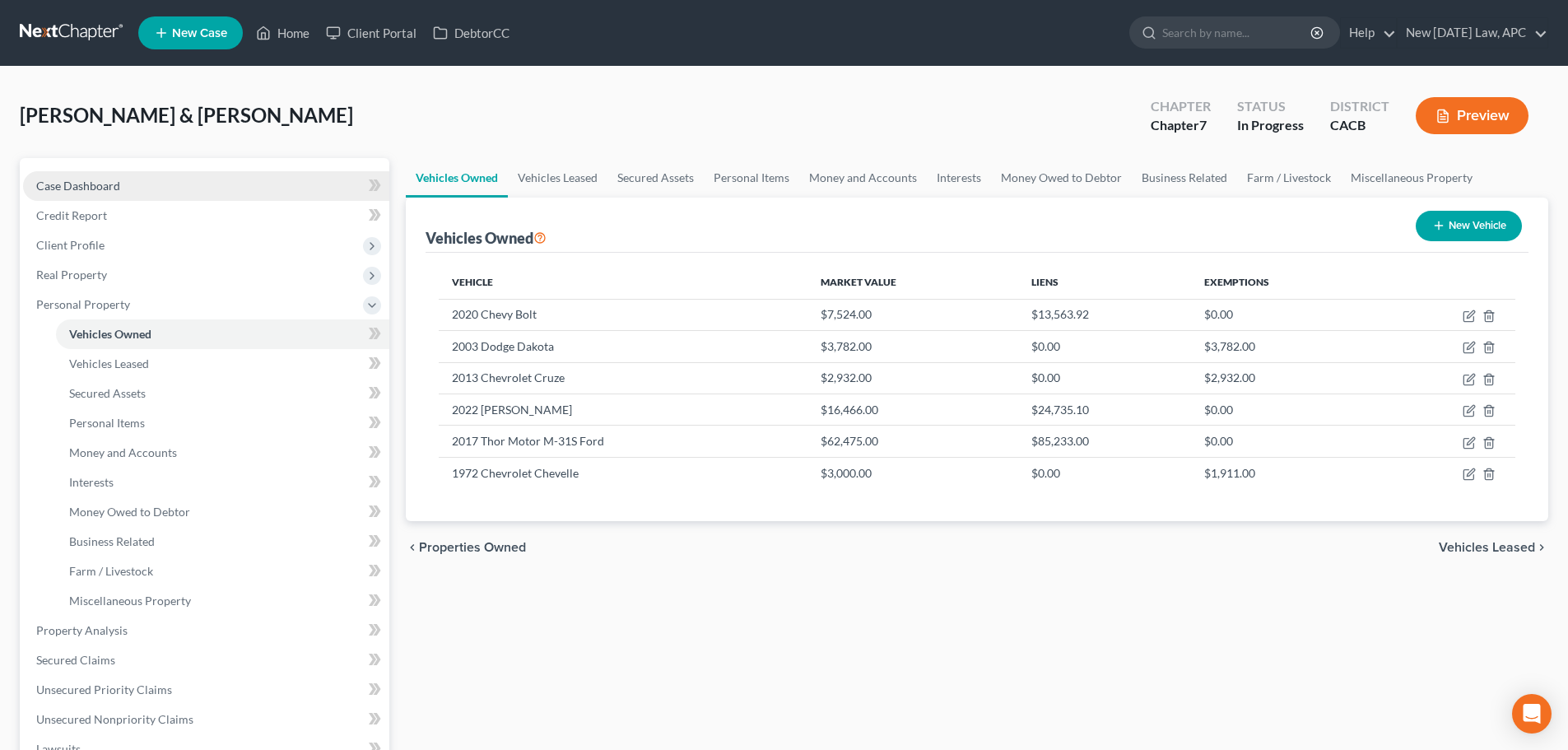
click at [118, 174] on link "Case Dashboard" at bounding box center [206, 186] width 367 height 30
select select "6"
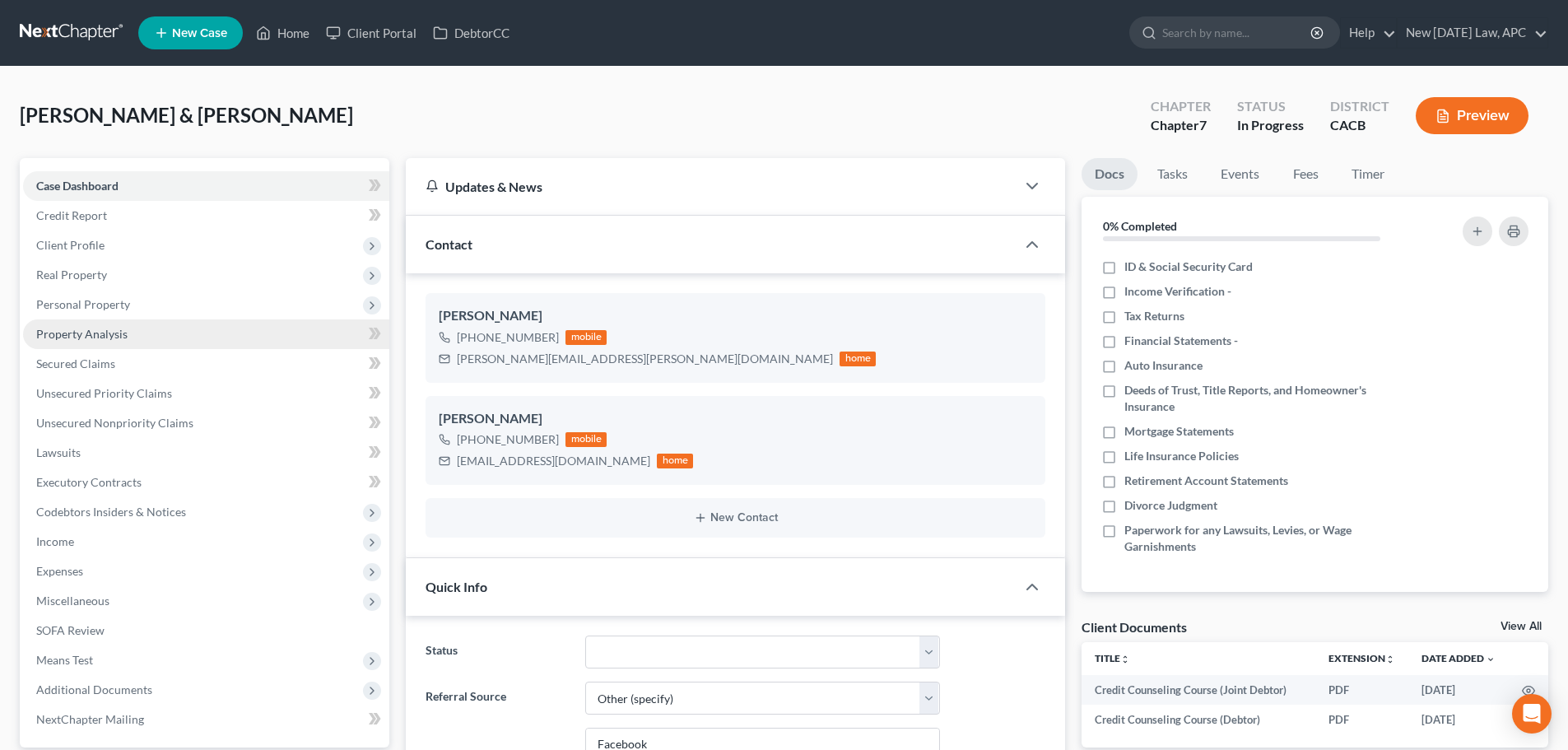
click at [92, 338] on span "Property Analysis" at bounding box center [82, 333] width 91 height 14
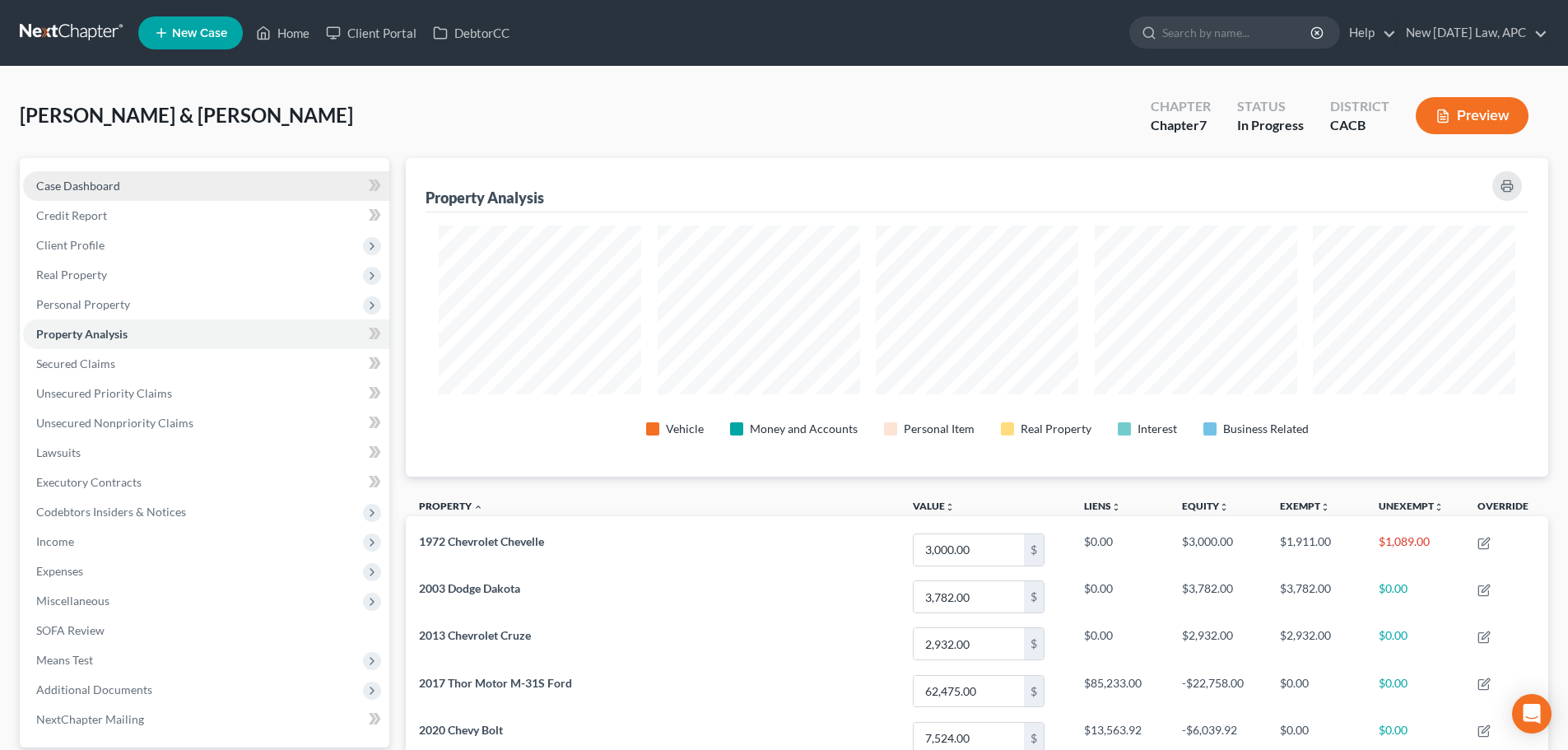
click at [134, 197] on link "Case Dashboard" at bounding box center [206, 186] width 367 height 30
select select "6"
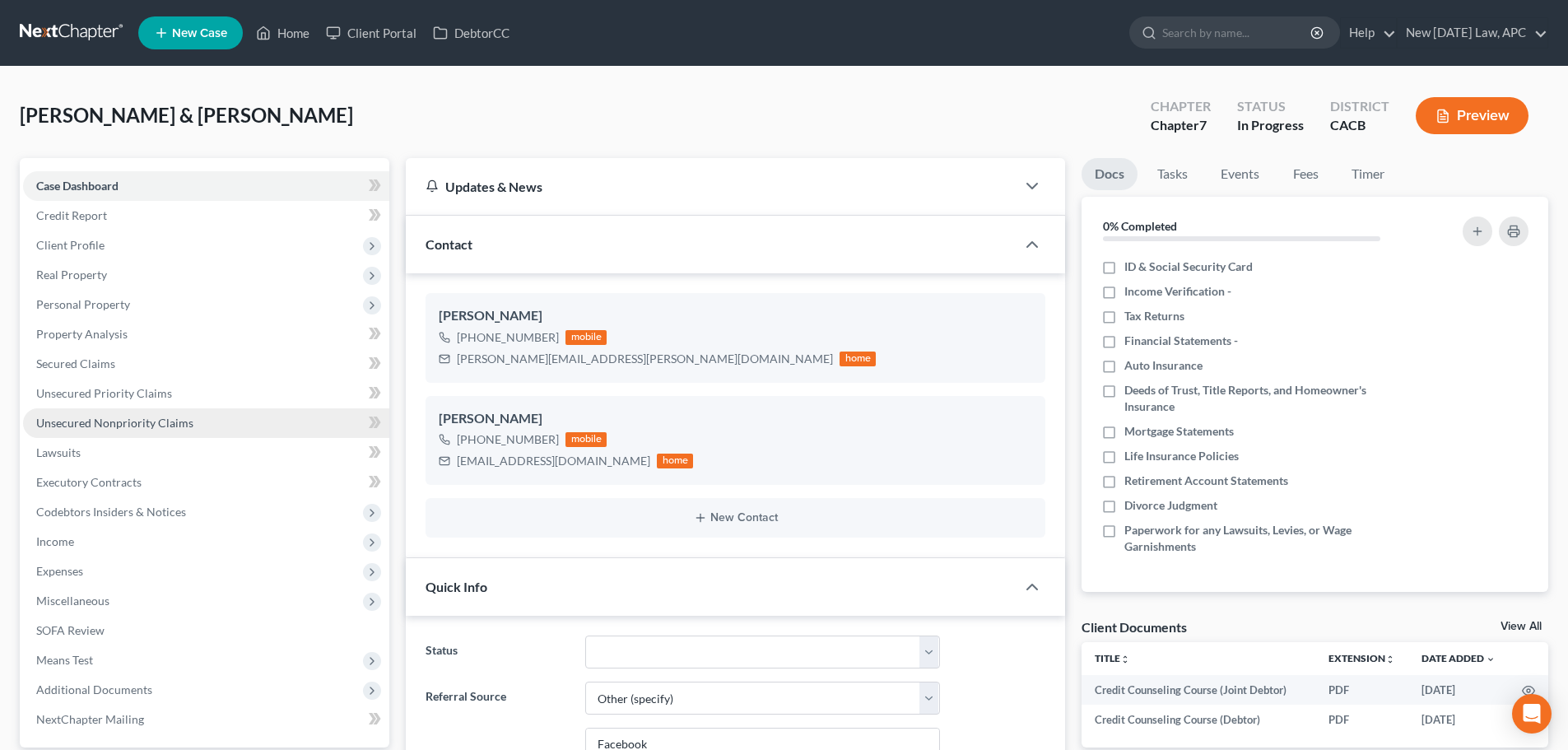
click at [116, 418] on span "Unsecured Nonpriority Claims" at bounding box center [115, 422] width 157 height 14
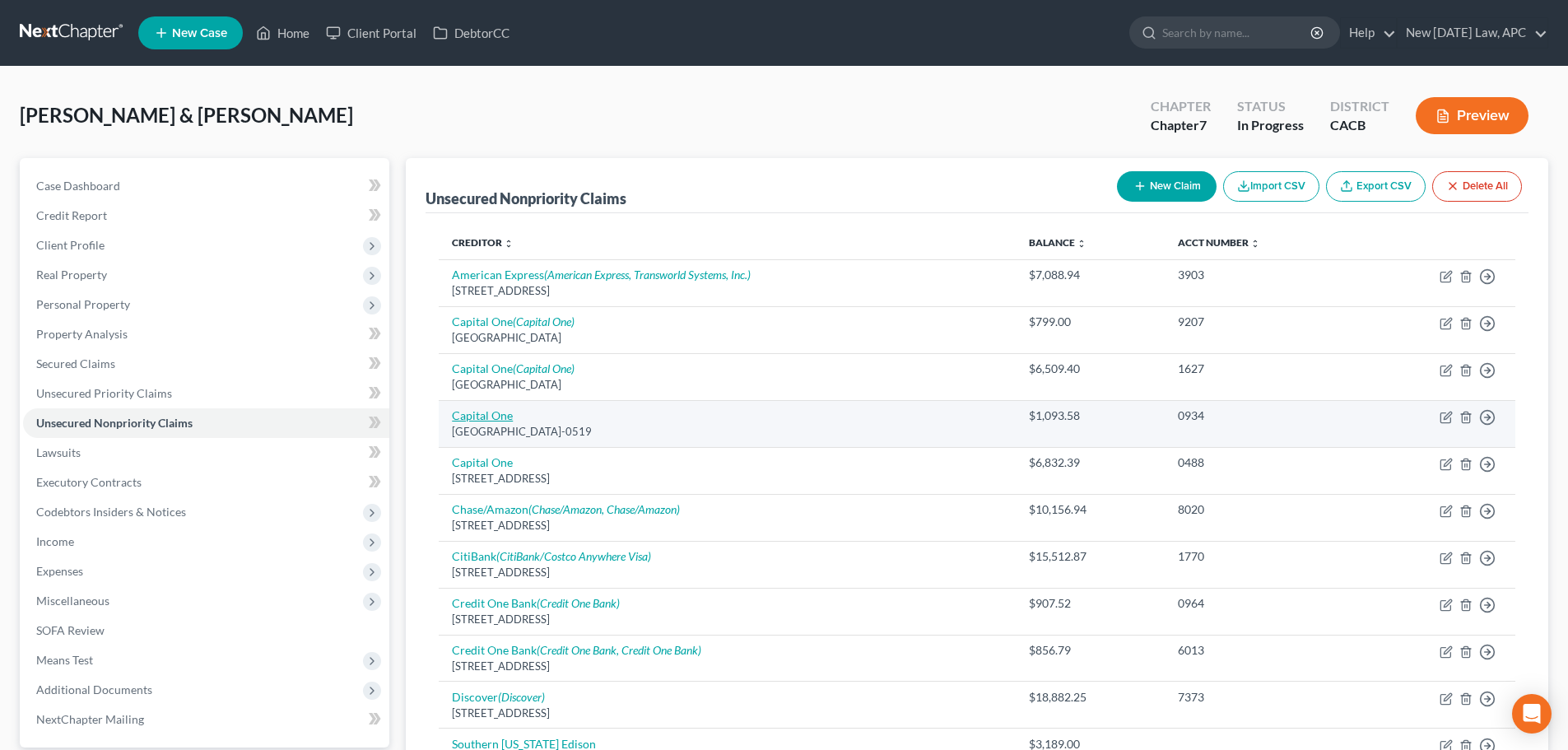
click at [491, 413] on link "Capital One" at bounding box center [482, 415] width 61 height 14
select select "4"
select select "2"
select select "4"
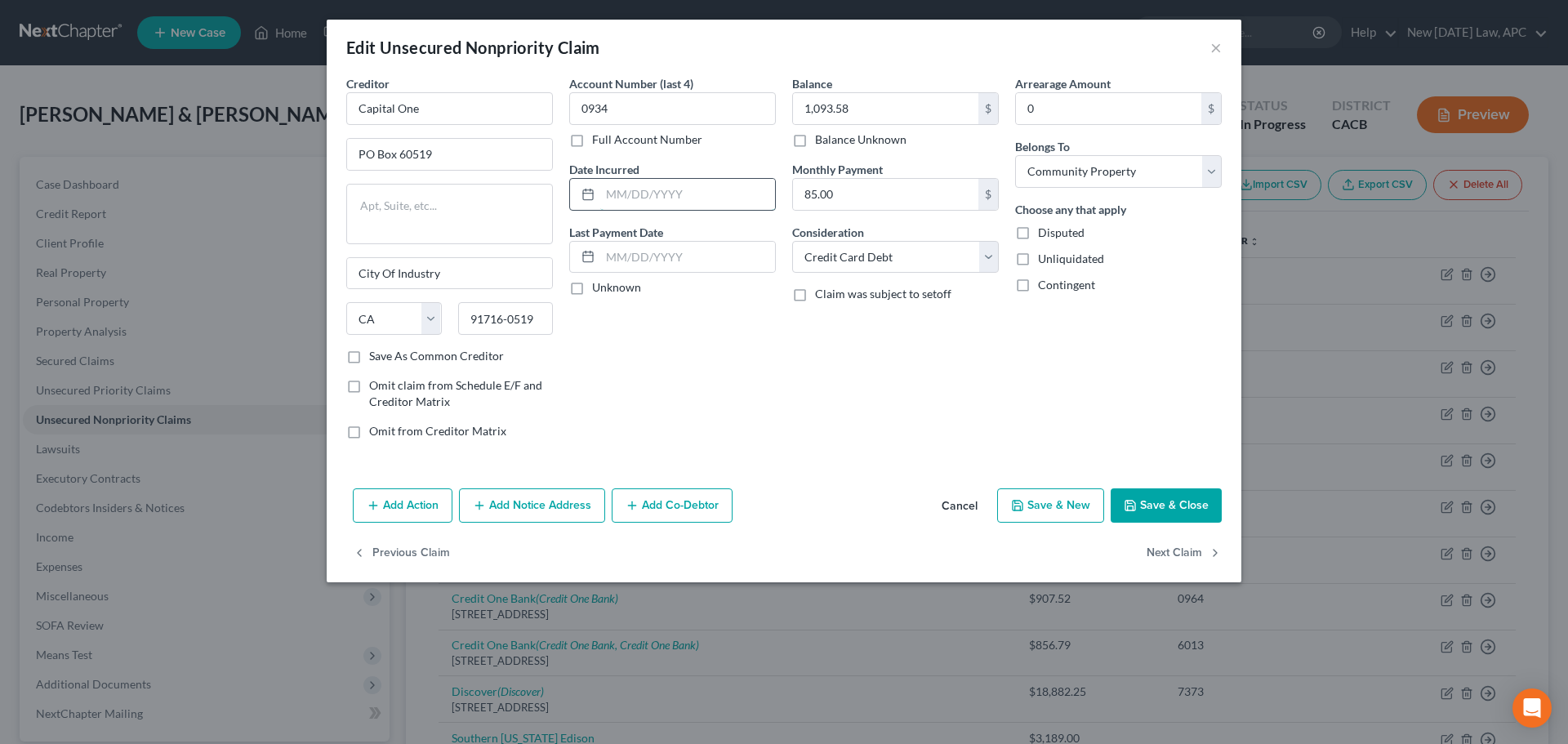
click at [642, 196] on input "text" at bounding box center [688, 195] width 175 height 31
type input "09/10/2016"
click at [1187, 503] on button "Save & Close" at bounding box center [1166, 506] width 111 height 35
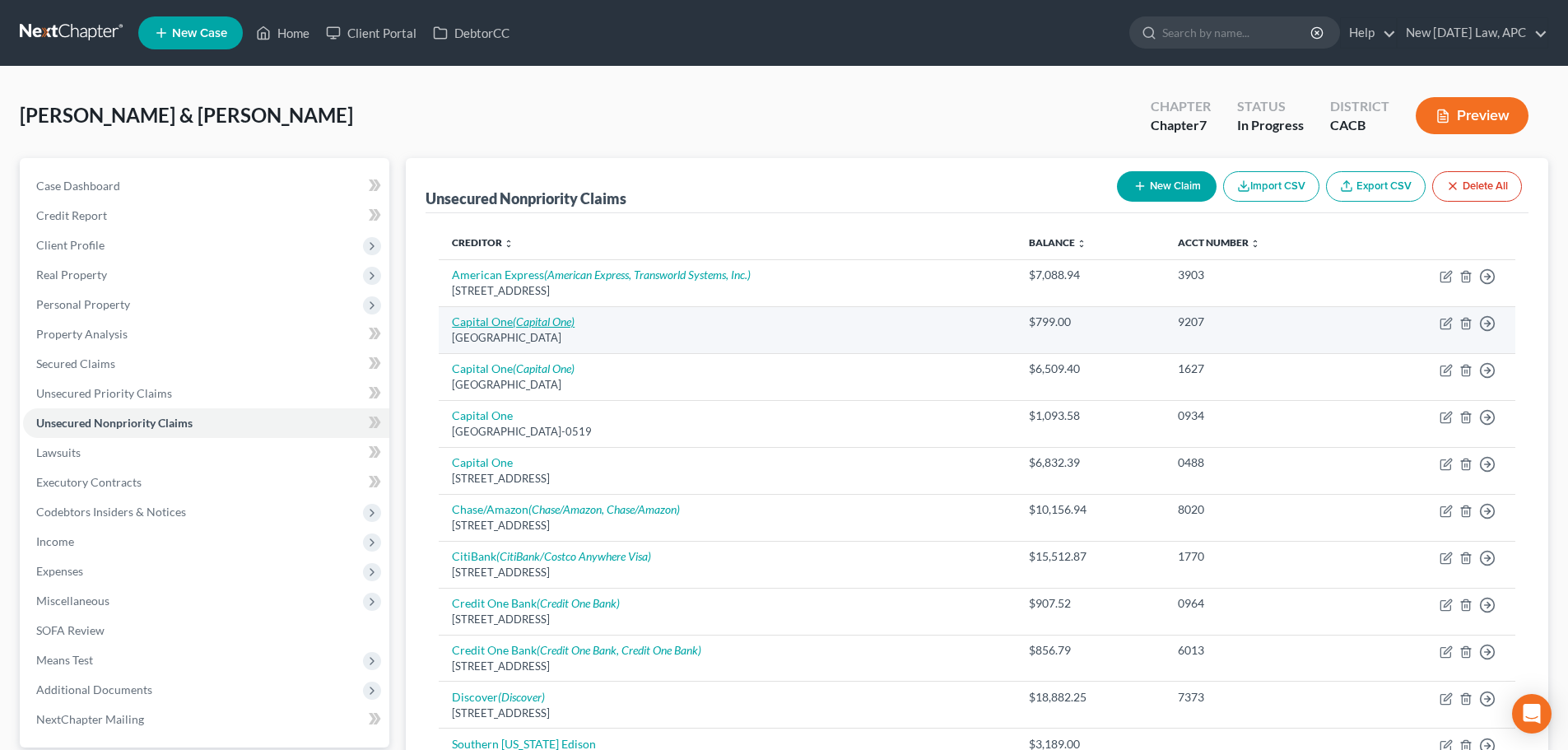
click at [529, 321] on icon "(Capital One)" at bounding box center [544, 321] width 62 height 14
select select "48"
select select "2"
select select "4"
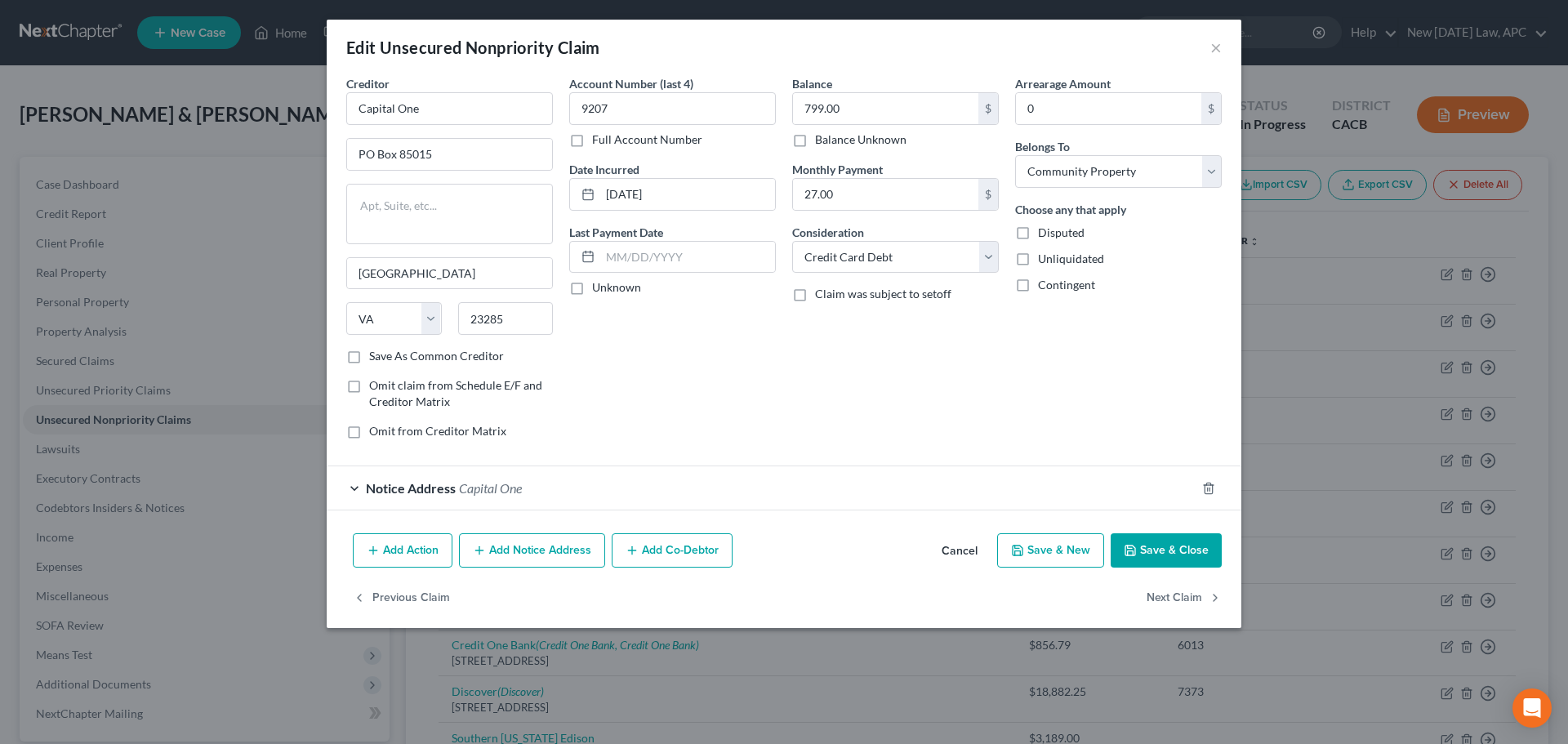
click at [544, 478] on div "Notice Address Capital One" at bounding box center [760, 487] width 869 height 43
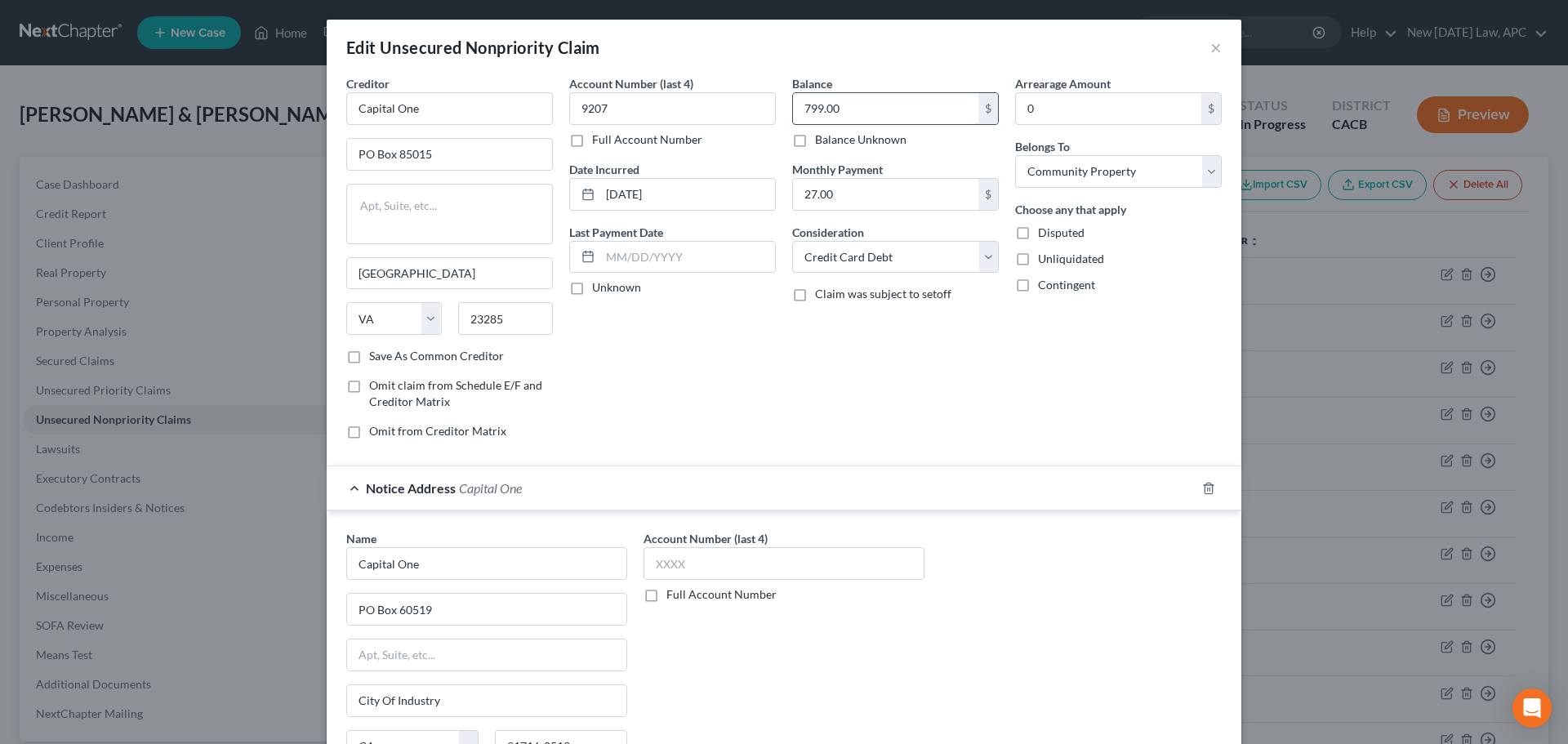
click at [856, 100] on input "799.00" at bounding box center [885, 109] width 186 height 31
type input "1,093.58"
click at [714, 100] on input "9207" at bounding box center [672, 109] width 207 height 33
click at [704, 101] on input "9207" at bounding box center [672, 109] width 207 height 33
click at [677, 563] on input "text" at bounding box center [784, 563] width 281 height 33
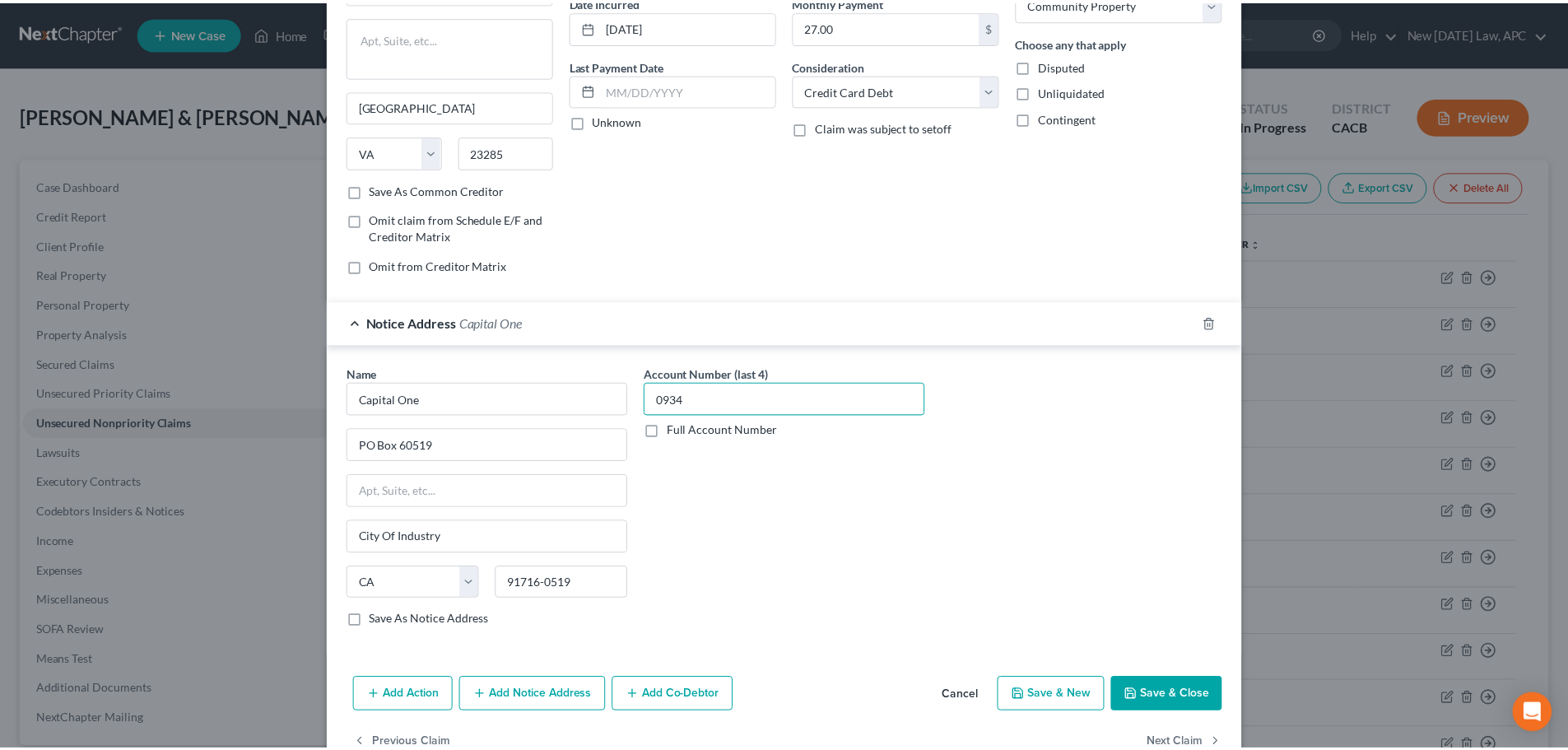
scroll to position [212, 0]
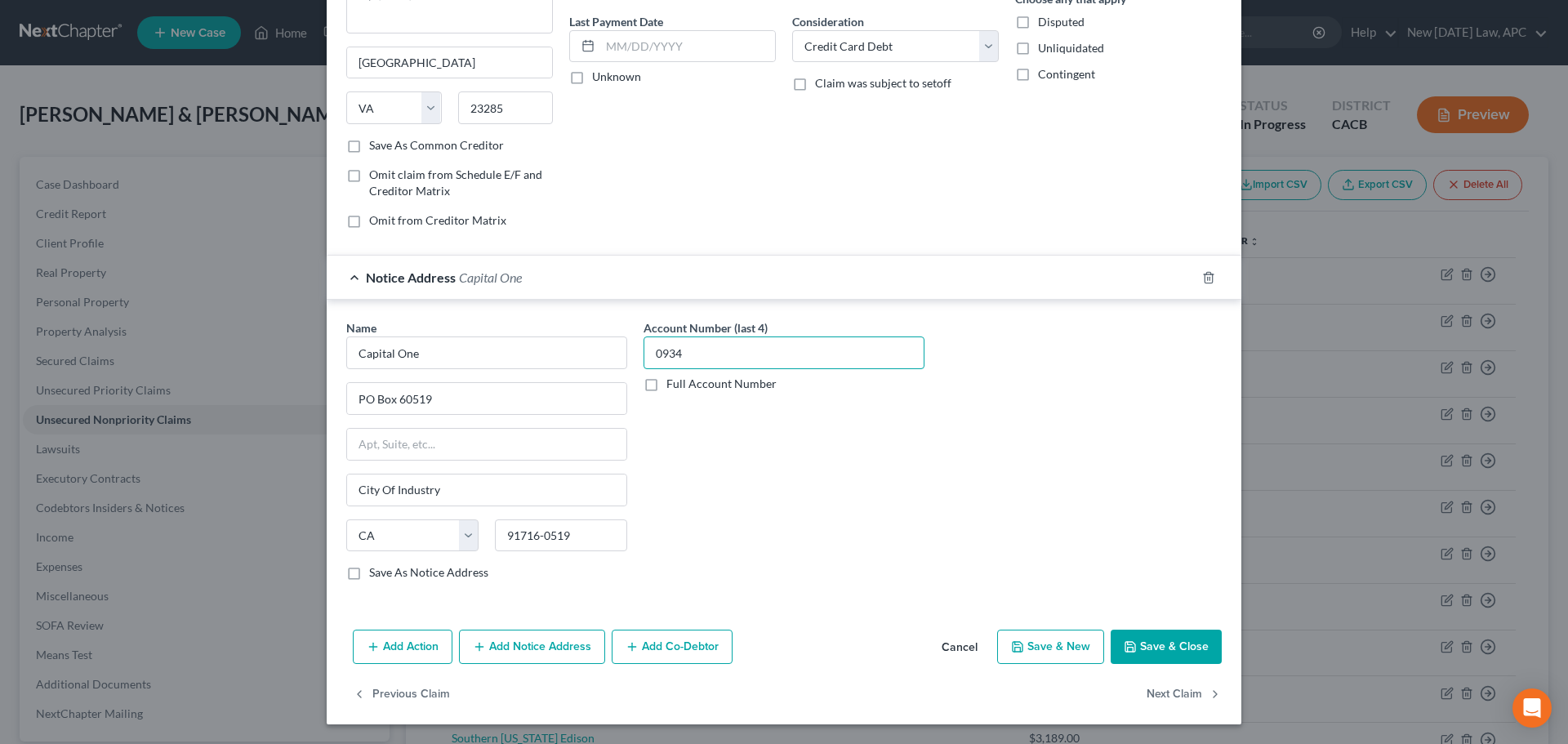
type input "0934"
click at [1166, 645] on button "Save & Close" at bounding box center [1166, 647] width 111 height 35
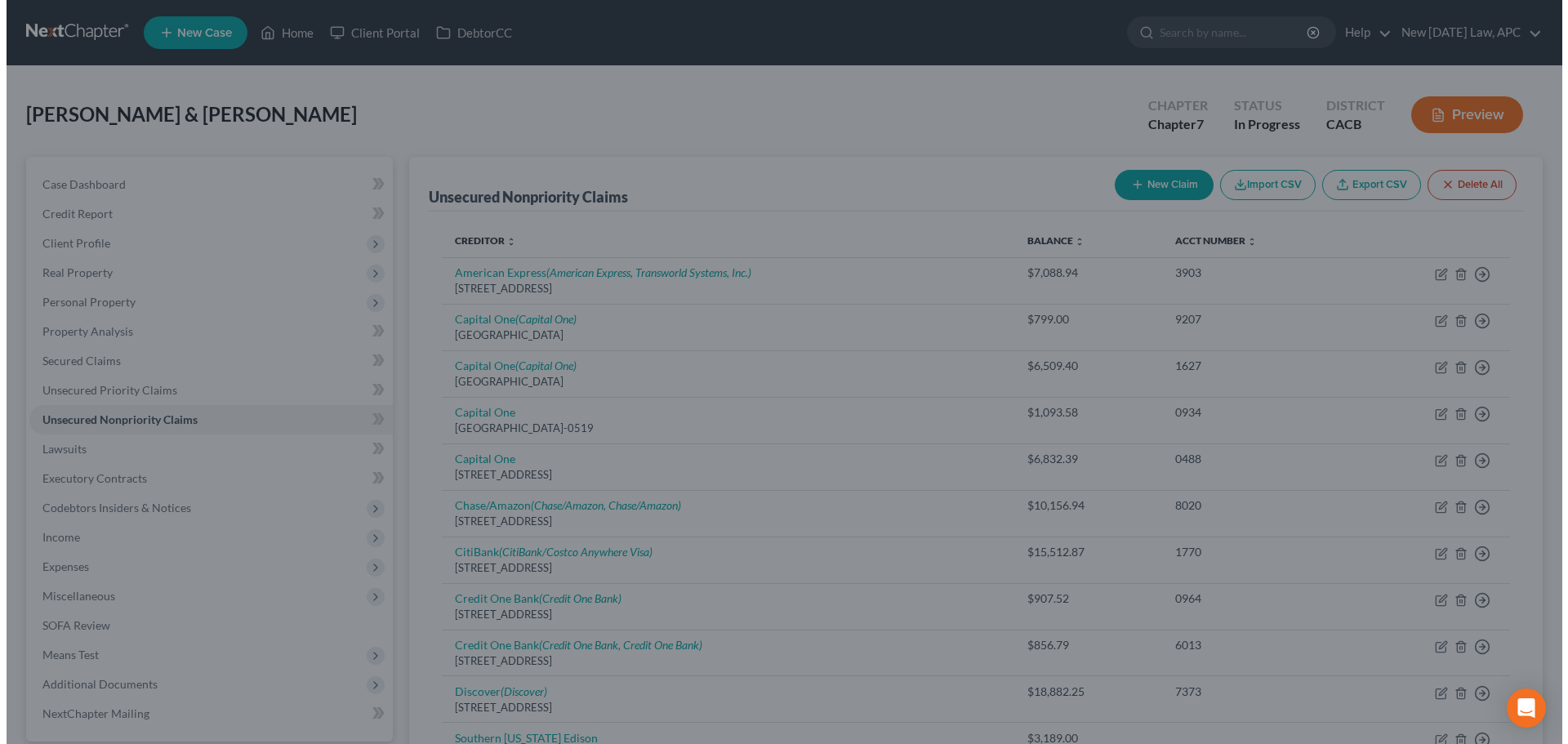
scroll to position [0, 0]
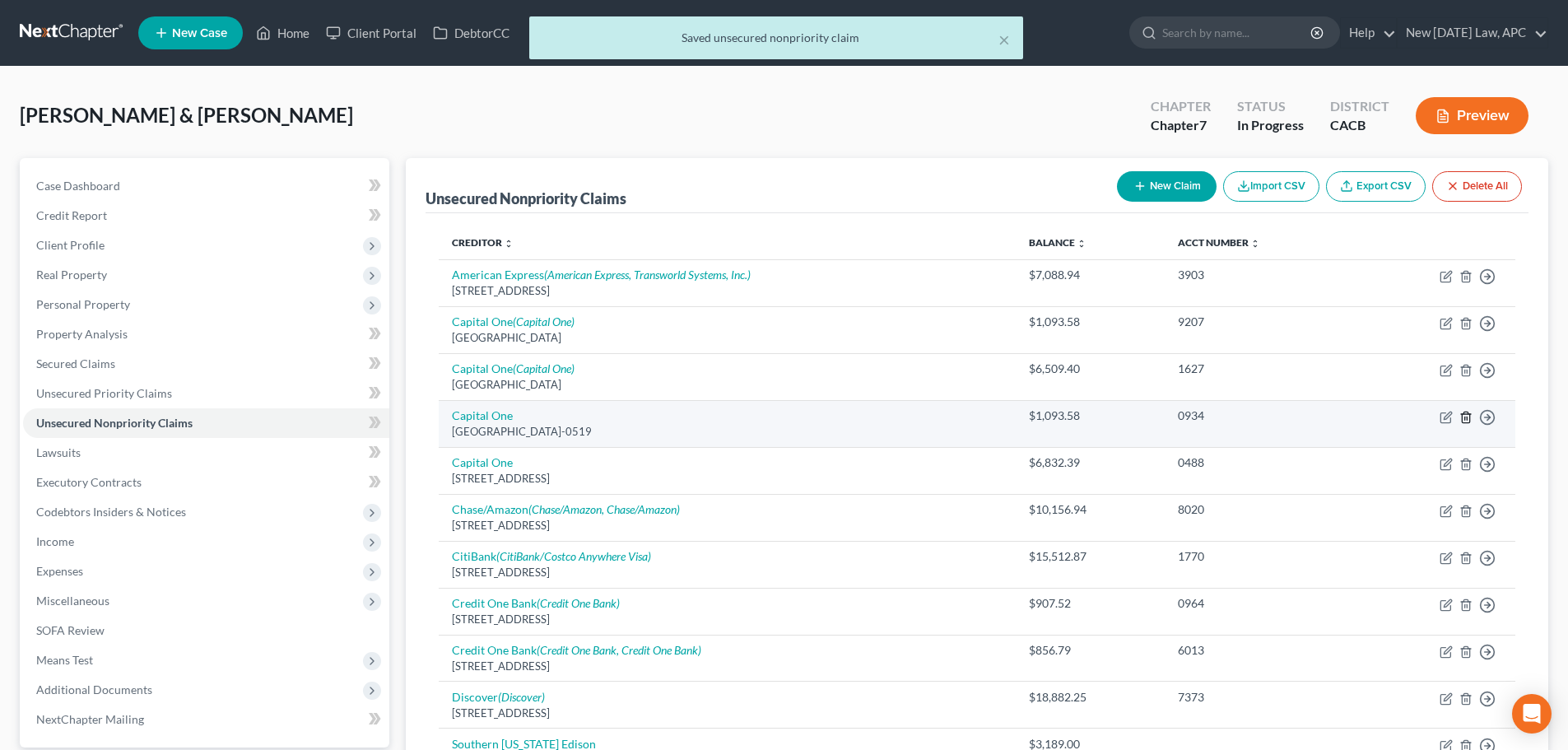
click at [1467, 421] on icon "button" at bounding box center [1466, 417] width 13 height 13
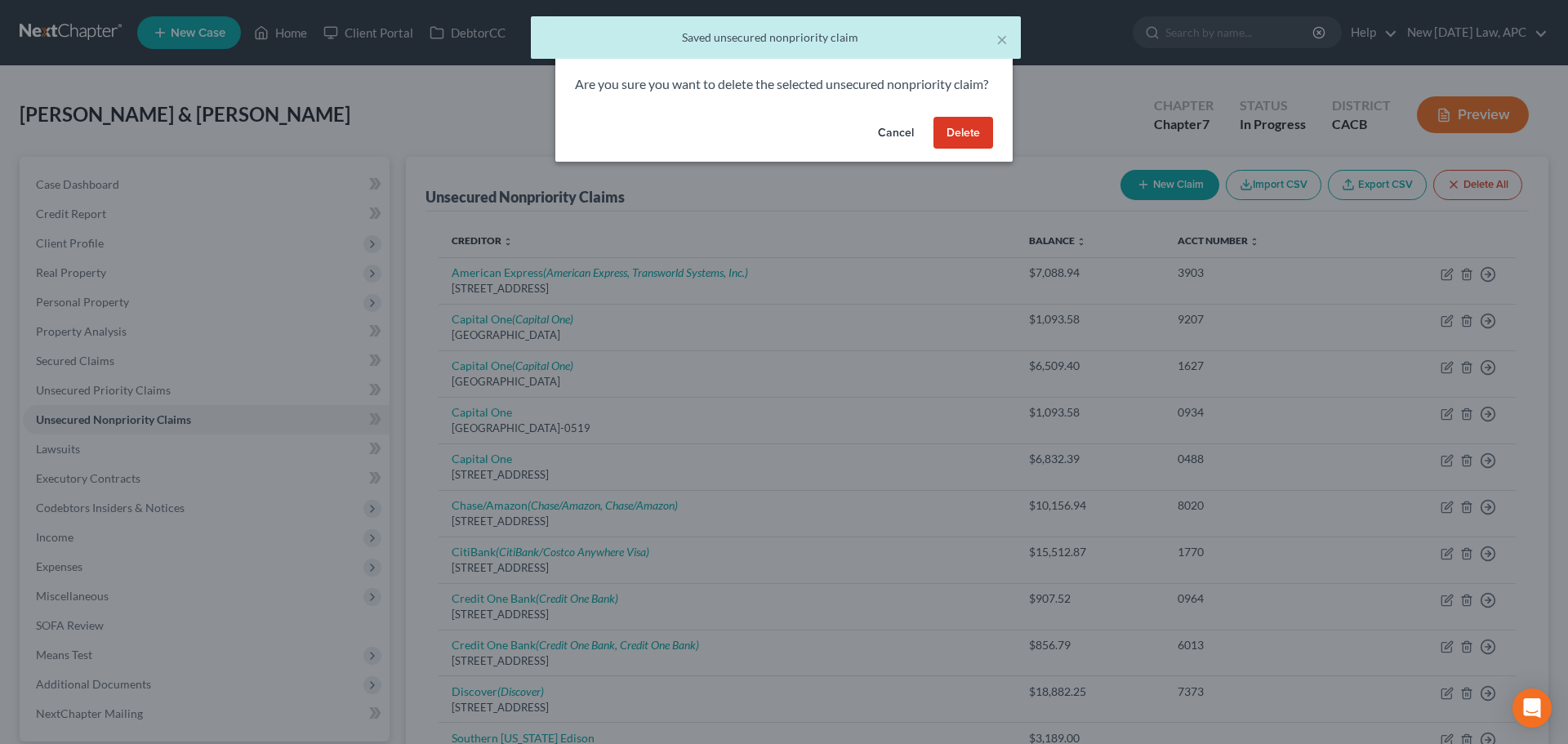
click at [972, 146] on button "Delete" at bounding box center [963, 134] width 59 height 33
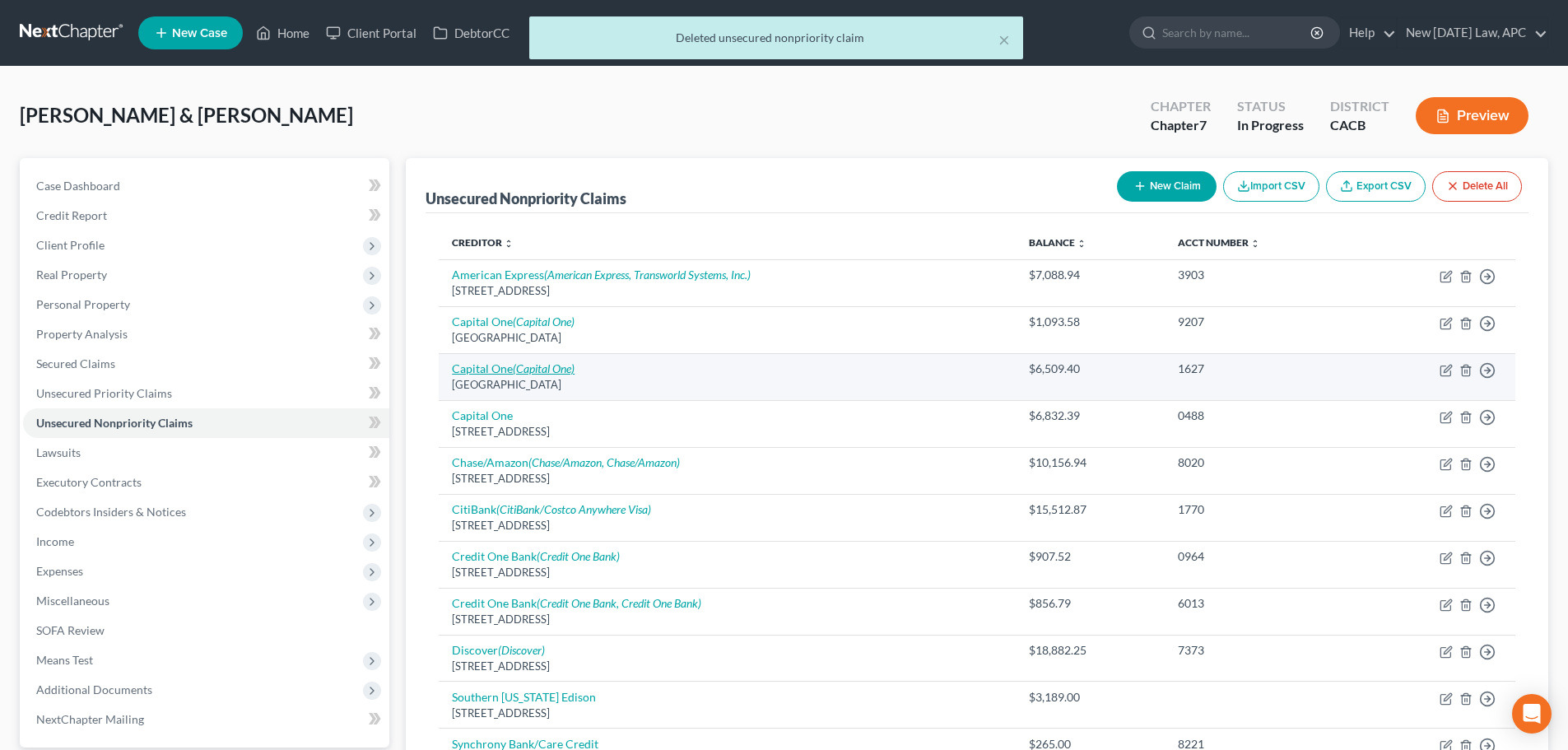
click at [550, 366] on icon "(Capital One)" at bounding box center [544, 368] width 62 height 14
select select "48"
select select "2"
select select "4"
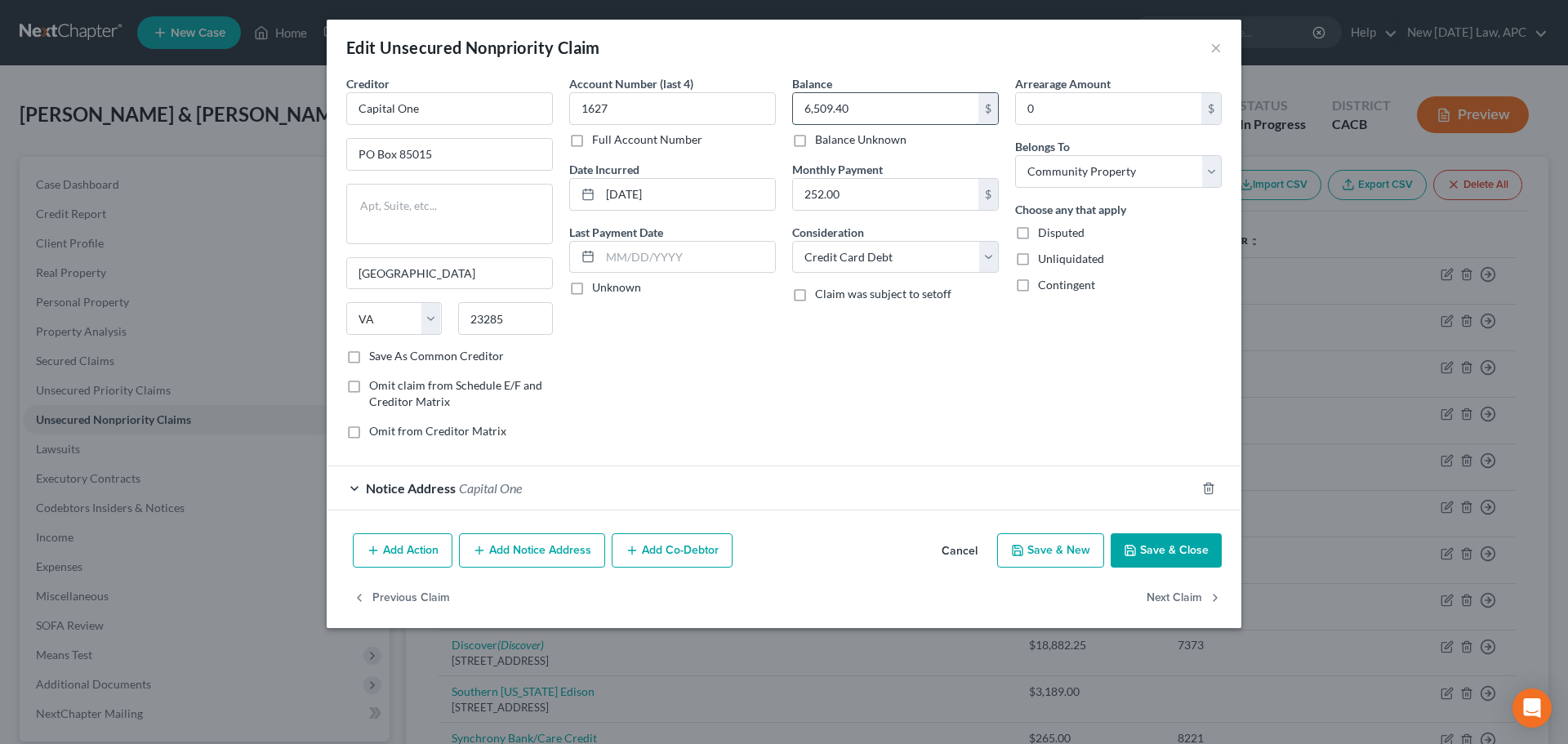
click at [837, 105] on input "6,509.40" at bounding box center [885, 109] width 186 height 31
type input "6,832.39"
click at [596, 498] on div "Notice Address Capital One" at bounding box center [760, 487] width 869 height 43
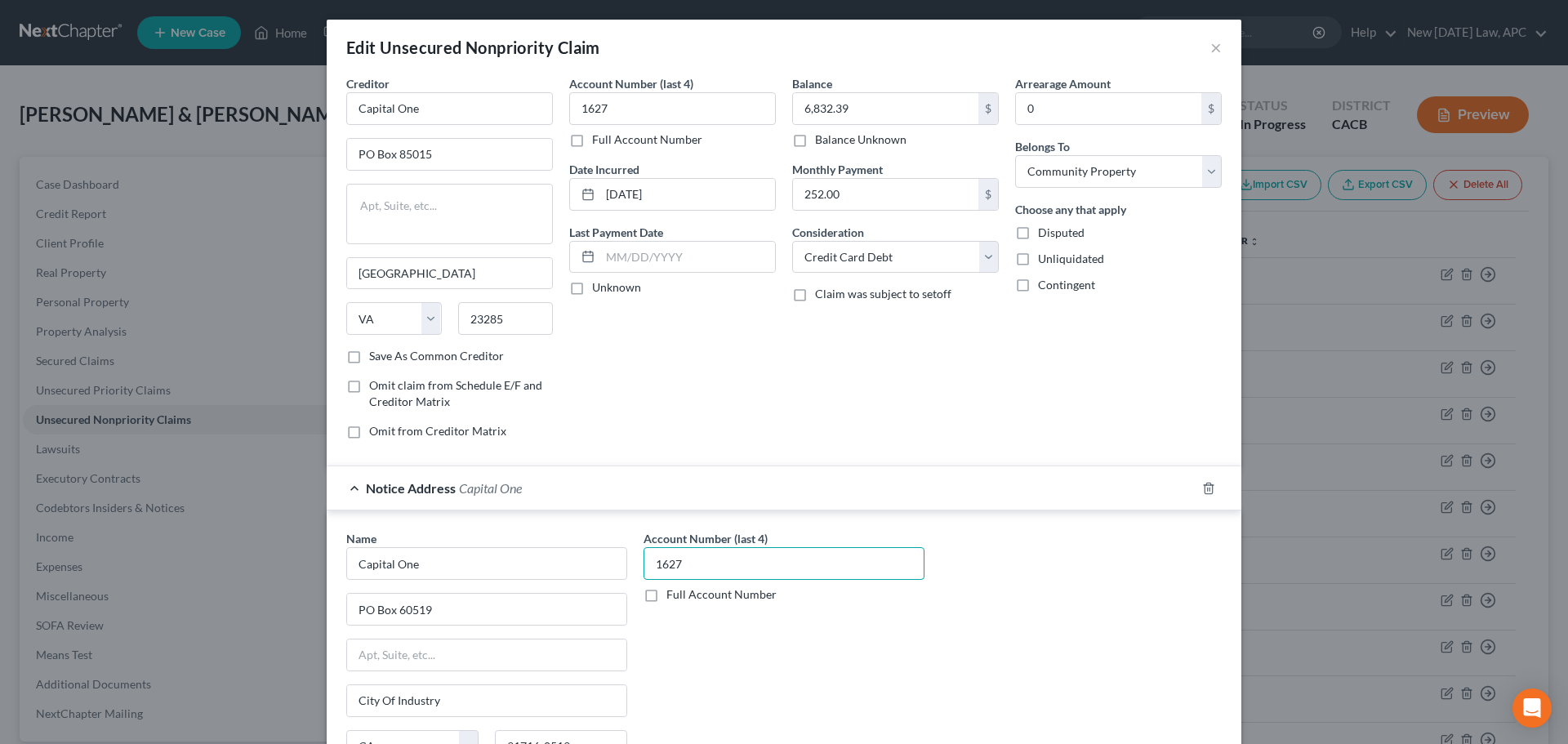
click at [712, 569] on input "1627" at bounding box center [784, 563] width 281 height 33
drag, startPoint x: 715, startPoint y: 564, endPoint x: 652, endPoint y: 566, distance: 63.0
click at [652, 566] on input "1627" at bounding box center [784, 563] width 281 height 33
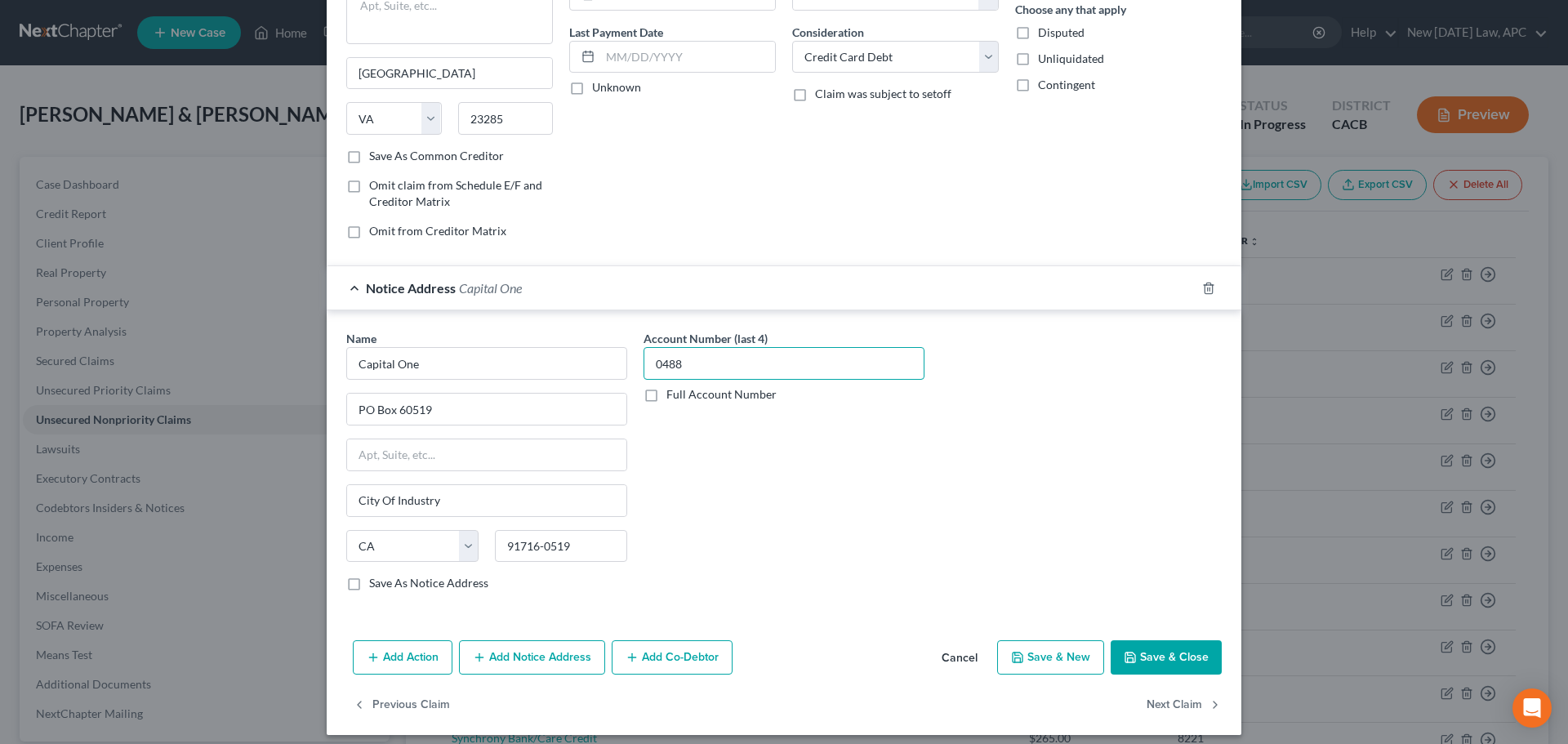
scroll to position [210, 0]
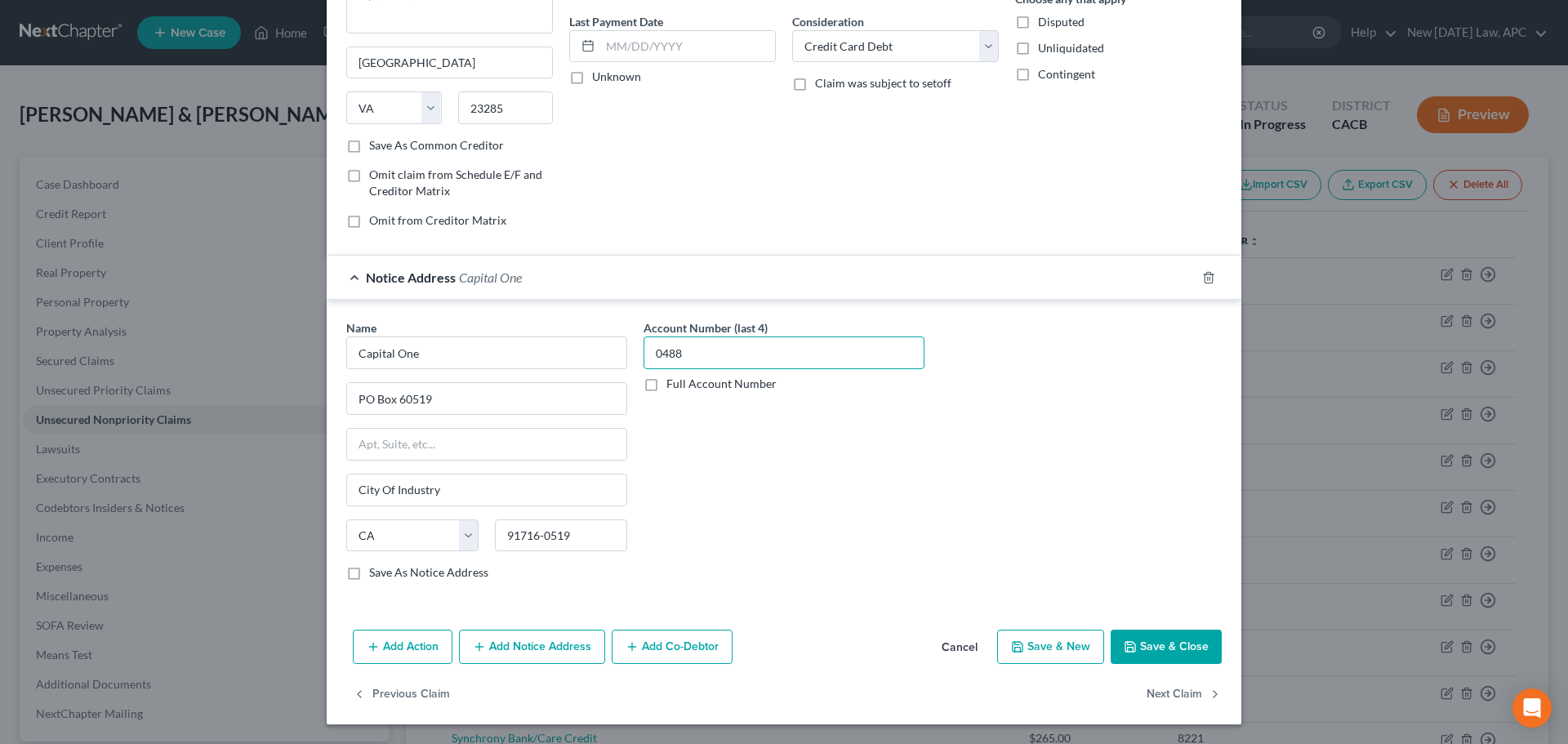
type input "0488"
click at [1151, 658] on button "Save & Close" at bounding box center [1166, 647] width 111 height 35
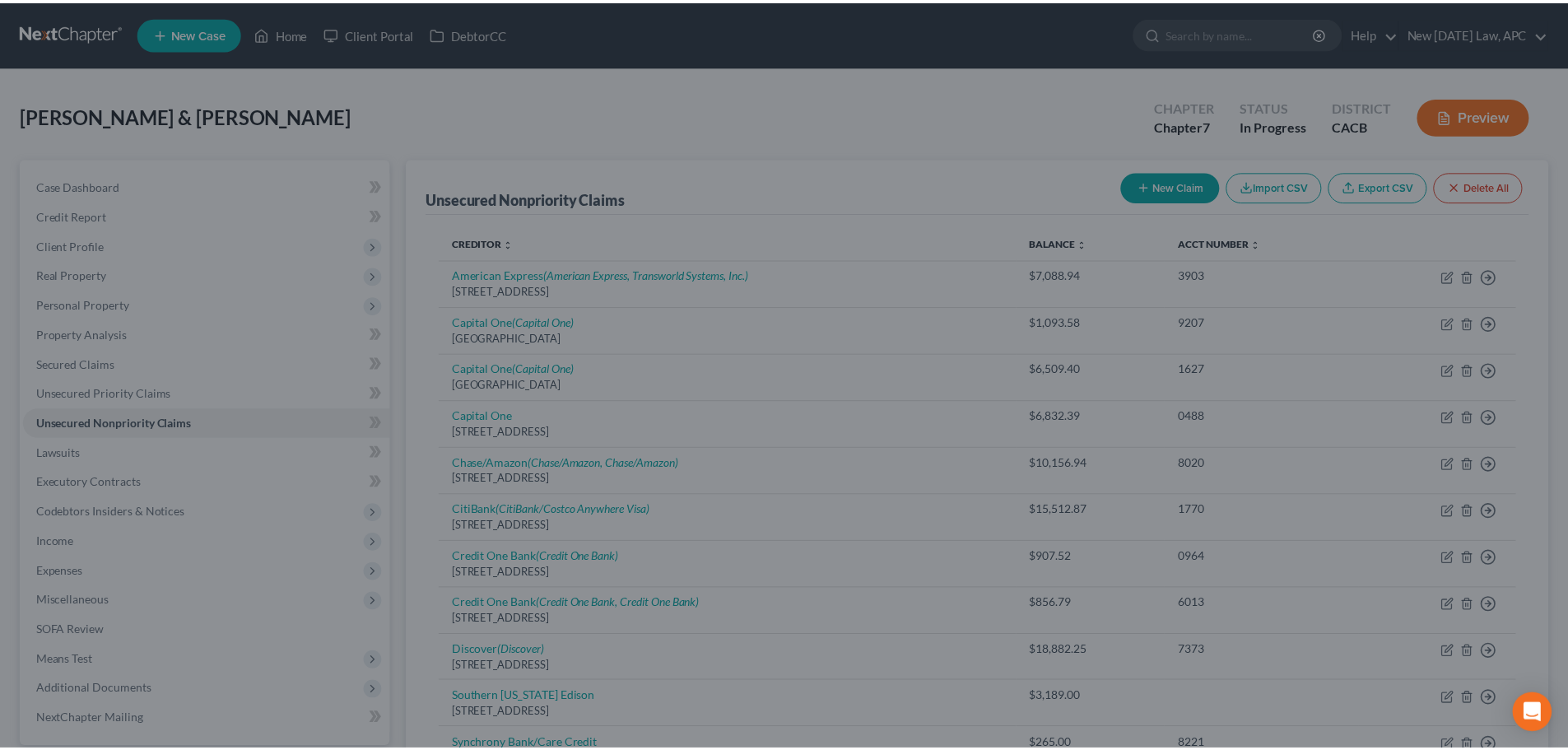
scroll to position [0, 0]
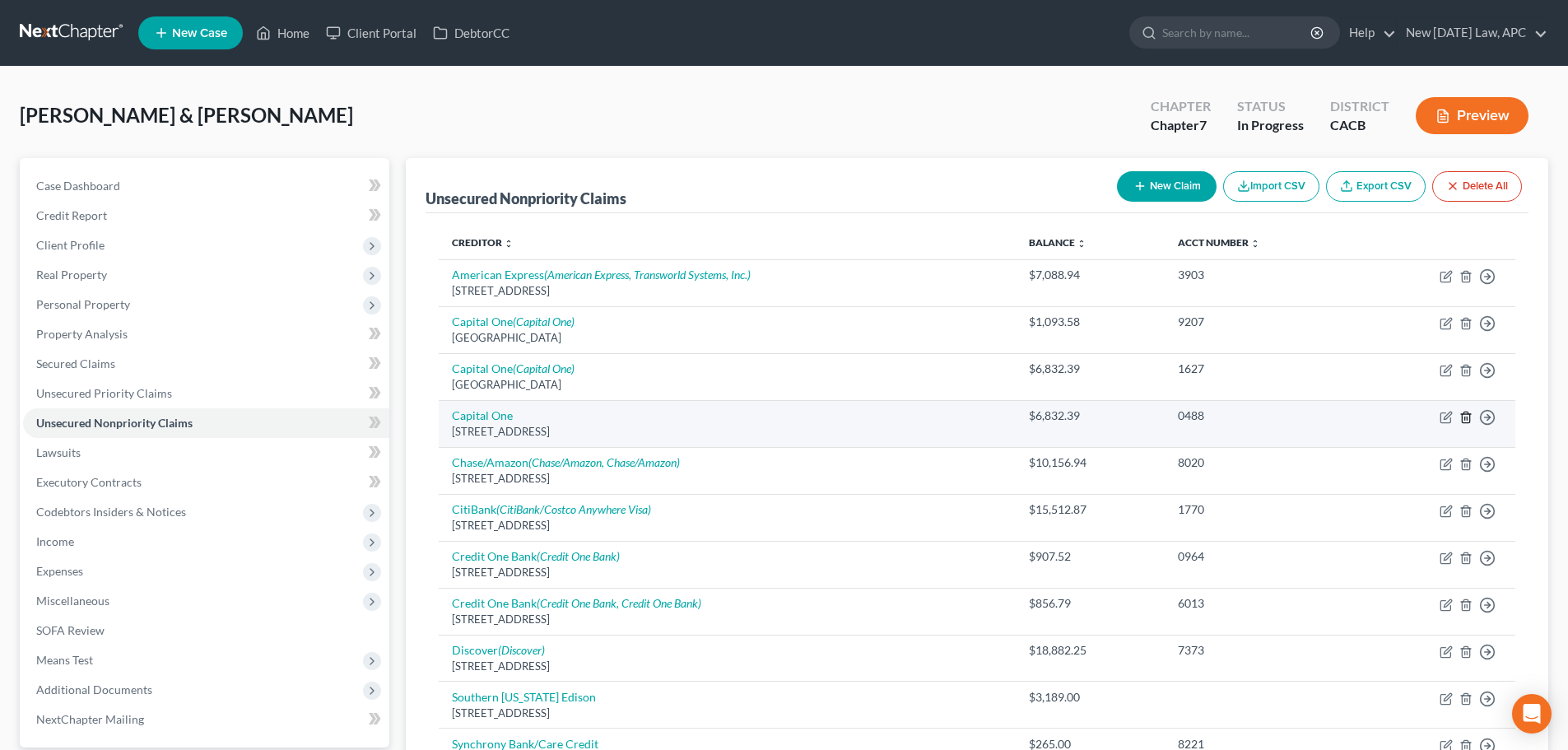
click at [1469, 417] on icon "button" at bounding box center [1465, 417] width 7 height 11
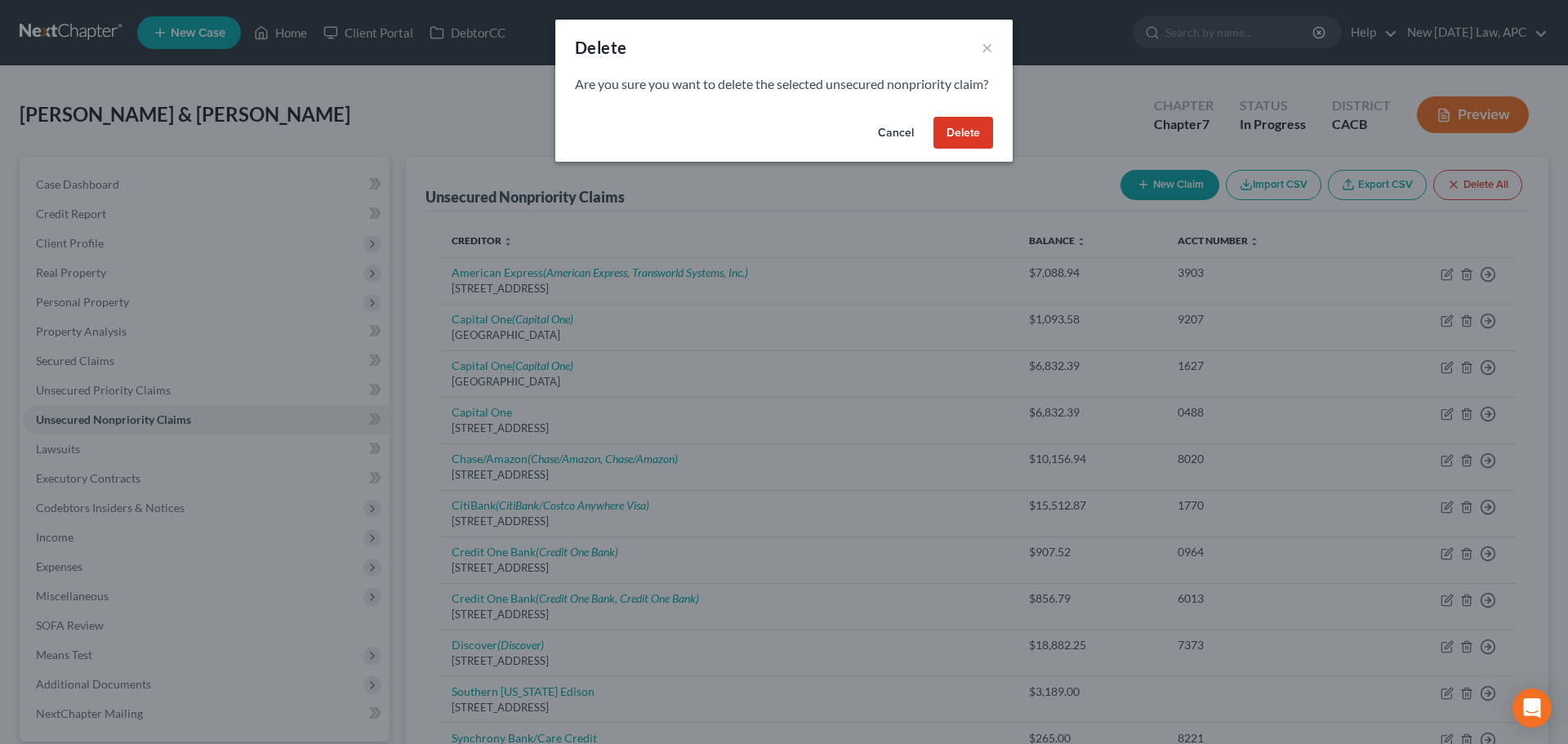
click at [963, 145] on button "Delete" at bounding box center [963, 134] width 59 height 33
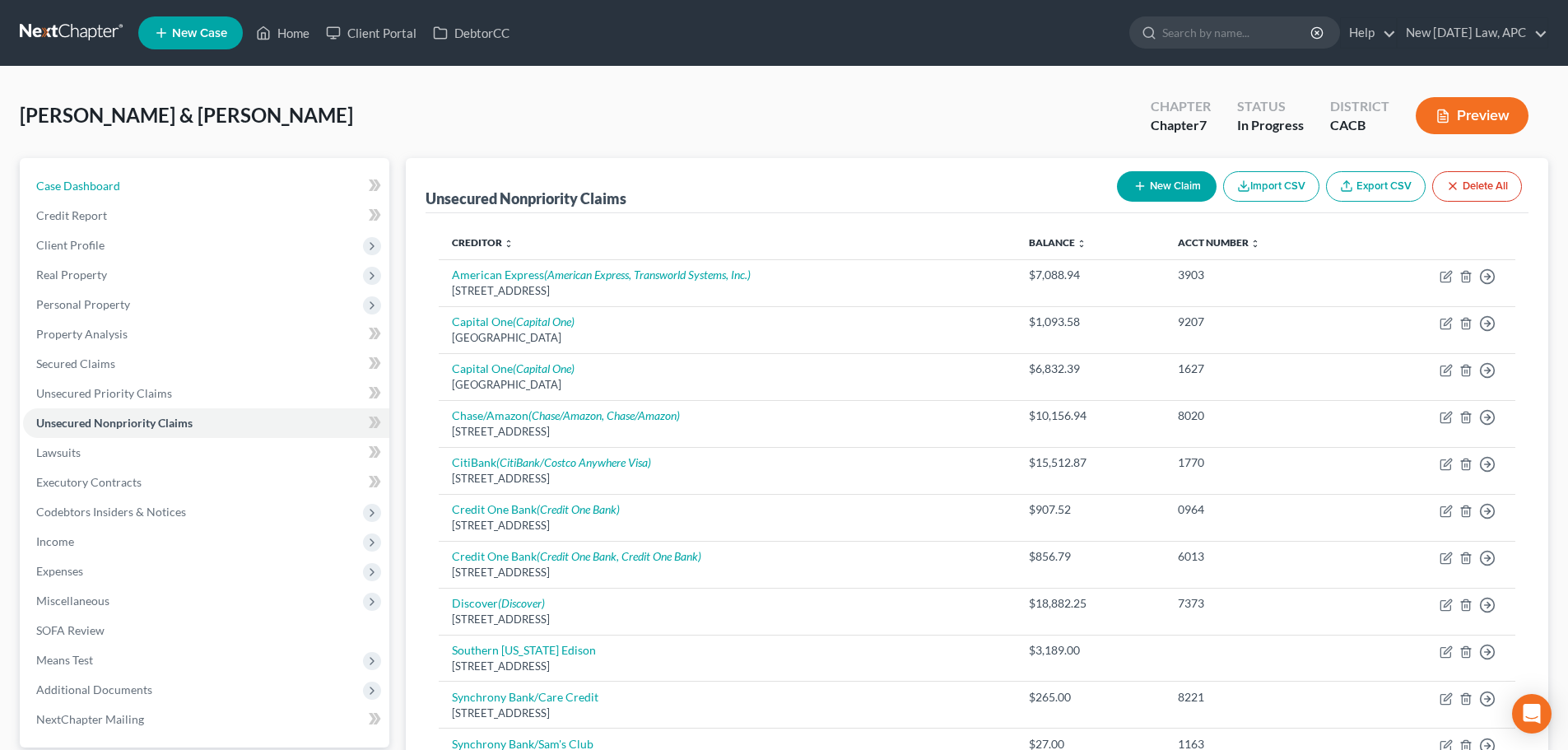
drag, startPoint x: 85, startPoint y: 184, endPoint x: 238, endPoint y: 5, distance: 235.5
click at [85, 184] on span "Case Dashboard" at bounding box center [78, 185] width 84 height 14
select select "6"
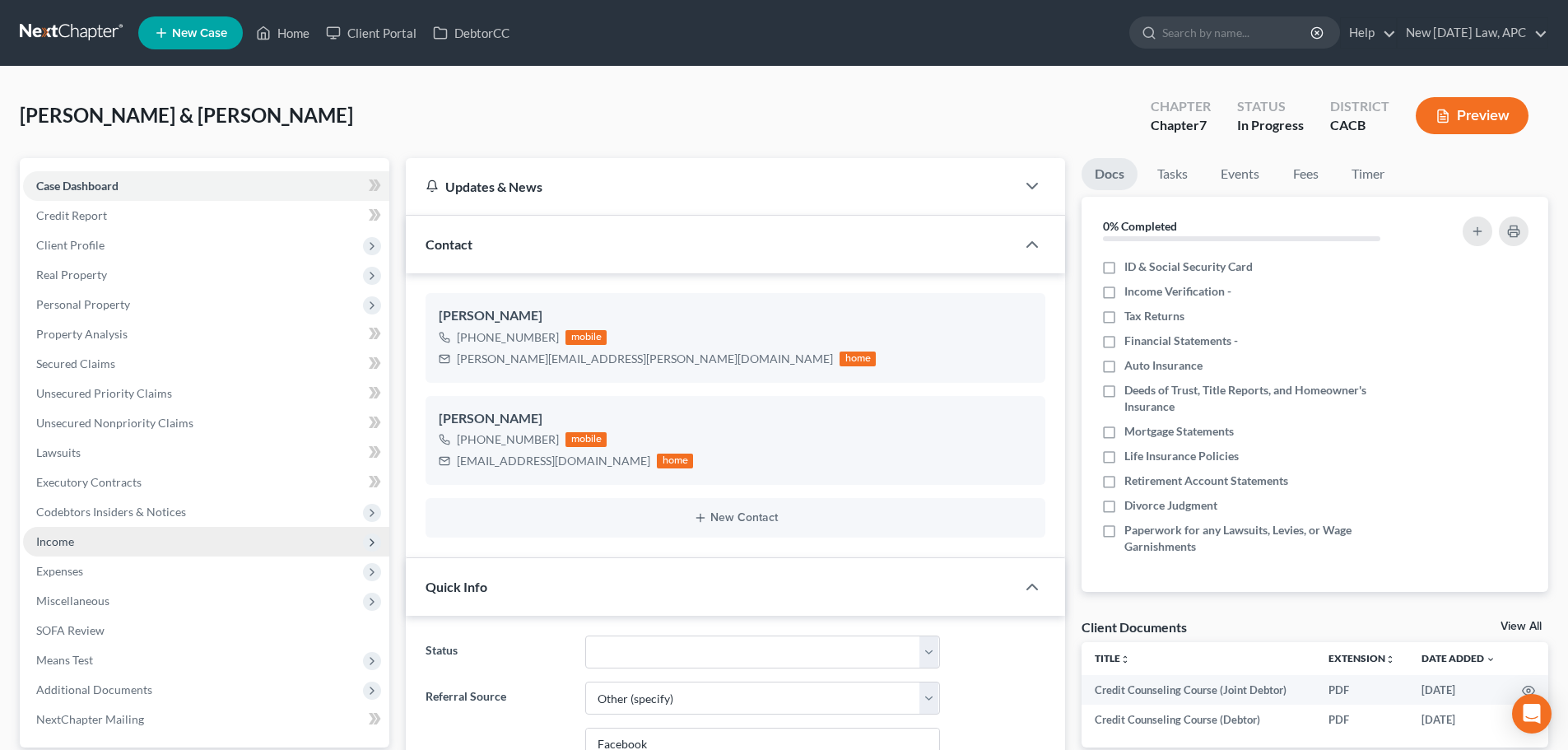
click at [77, 538] on span "Income" at bounding box center [206, 542] width 367 height 30
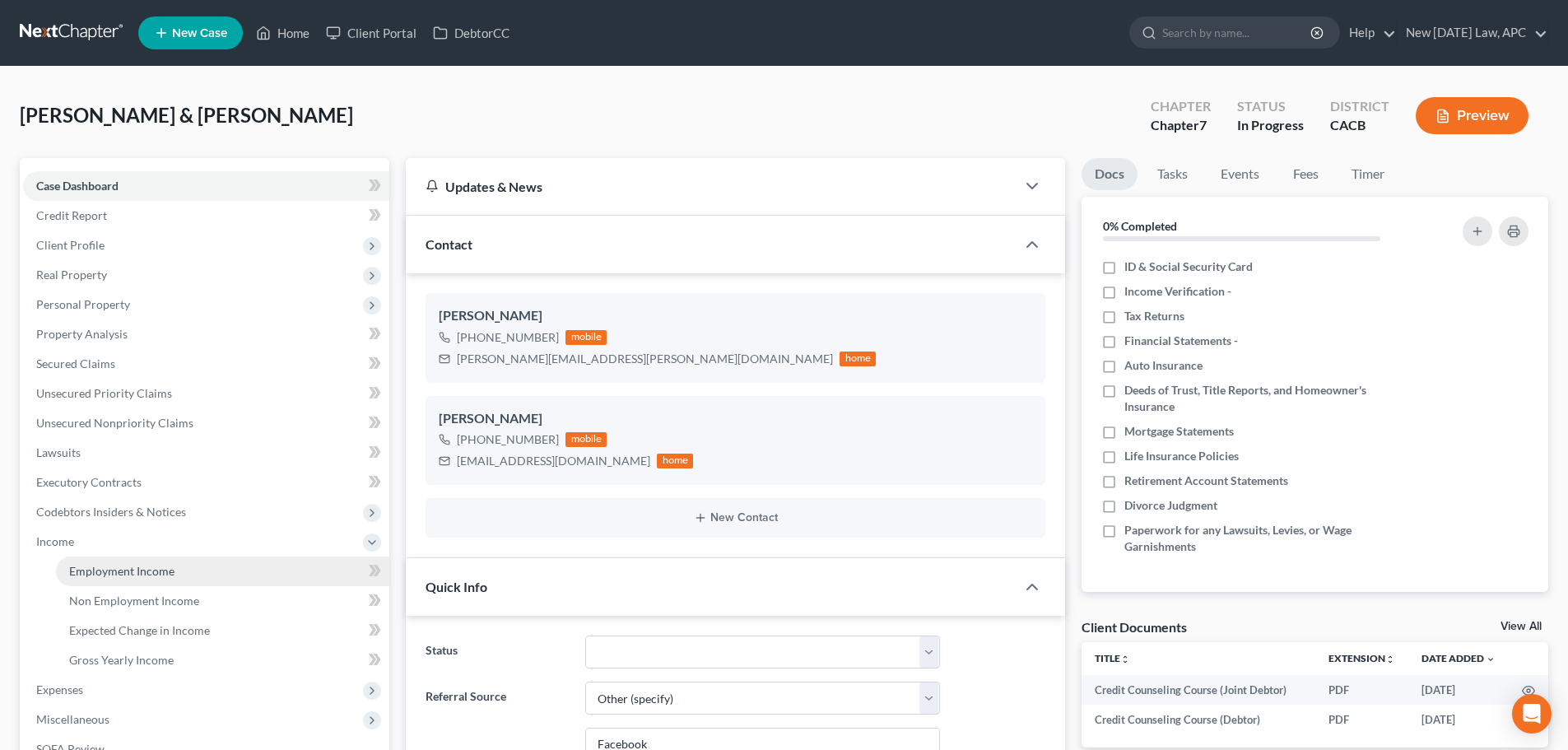
click at [81, 564] on span "Employment Income" at bounding box center [121, 570] width 106 height 14
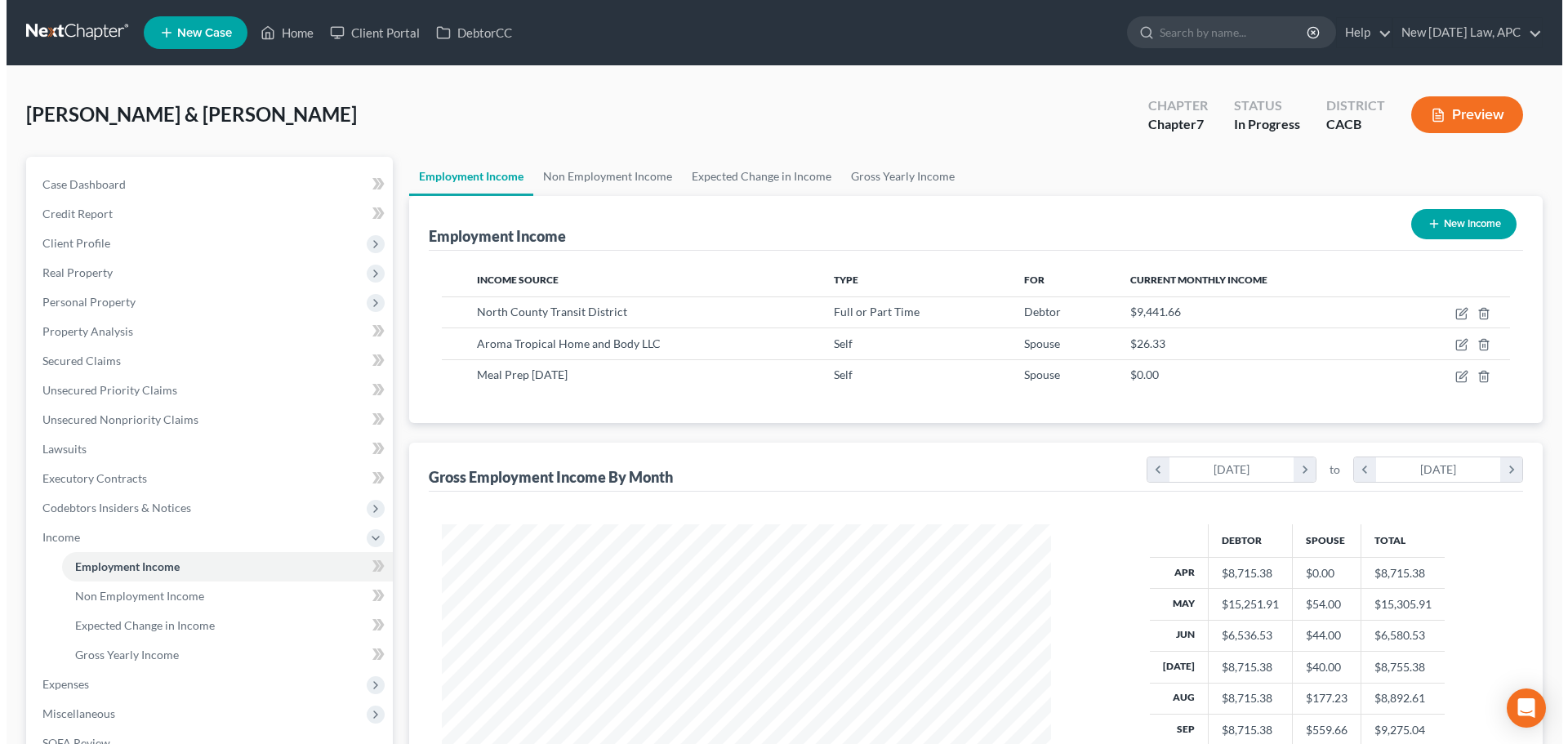
scroll to position [304, 642]
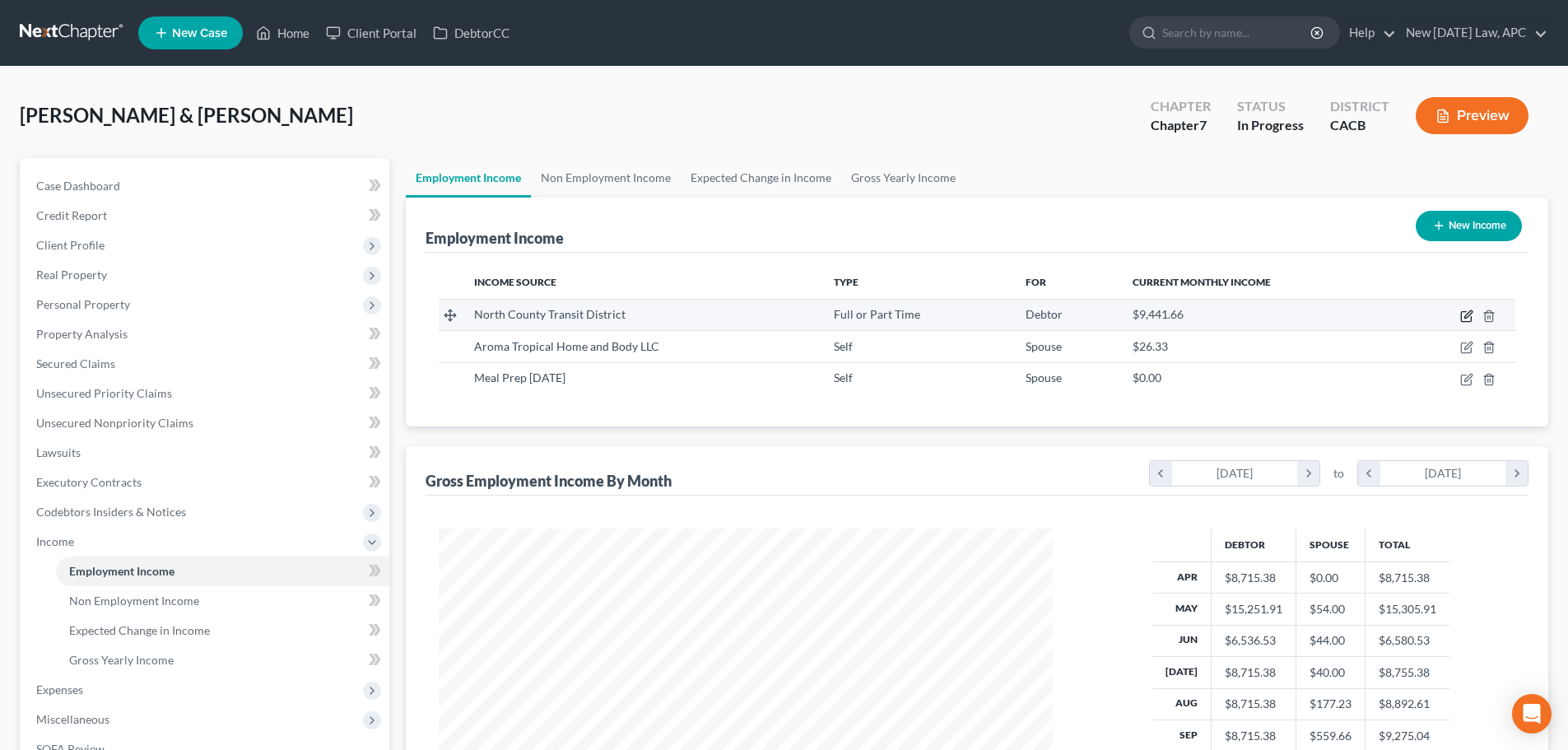
click at [1462, 315] on icon "button" at bounding box center [1466, 317] width 10 height 10
select select "0"
select select "4"
select select "2"
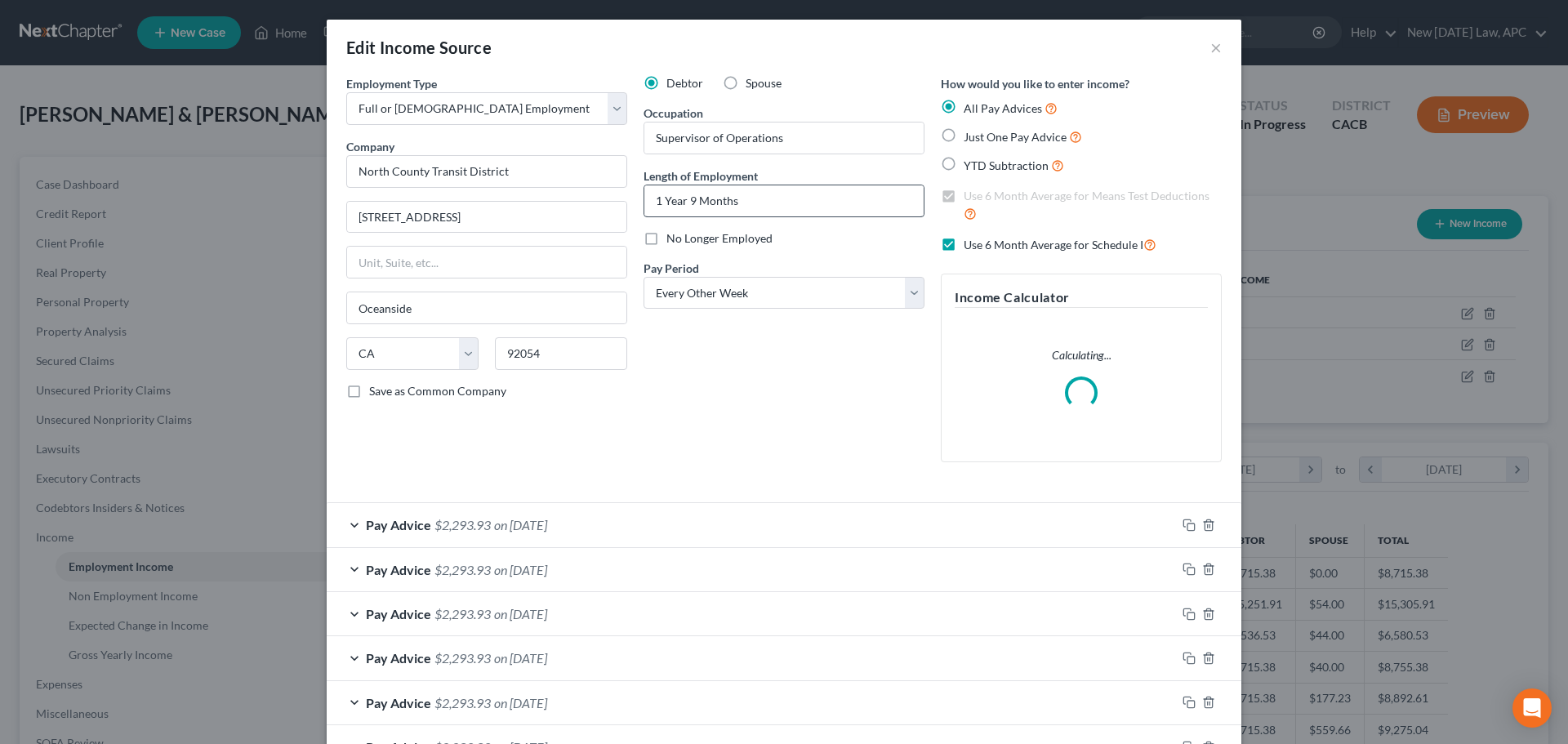
scroll to position [307, 647]
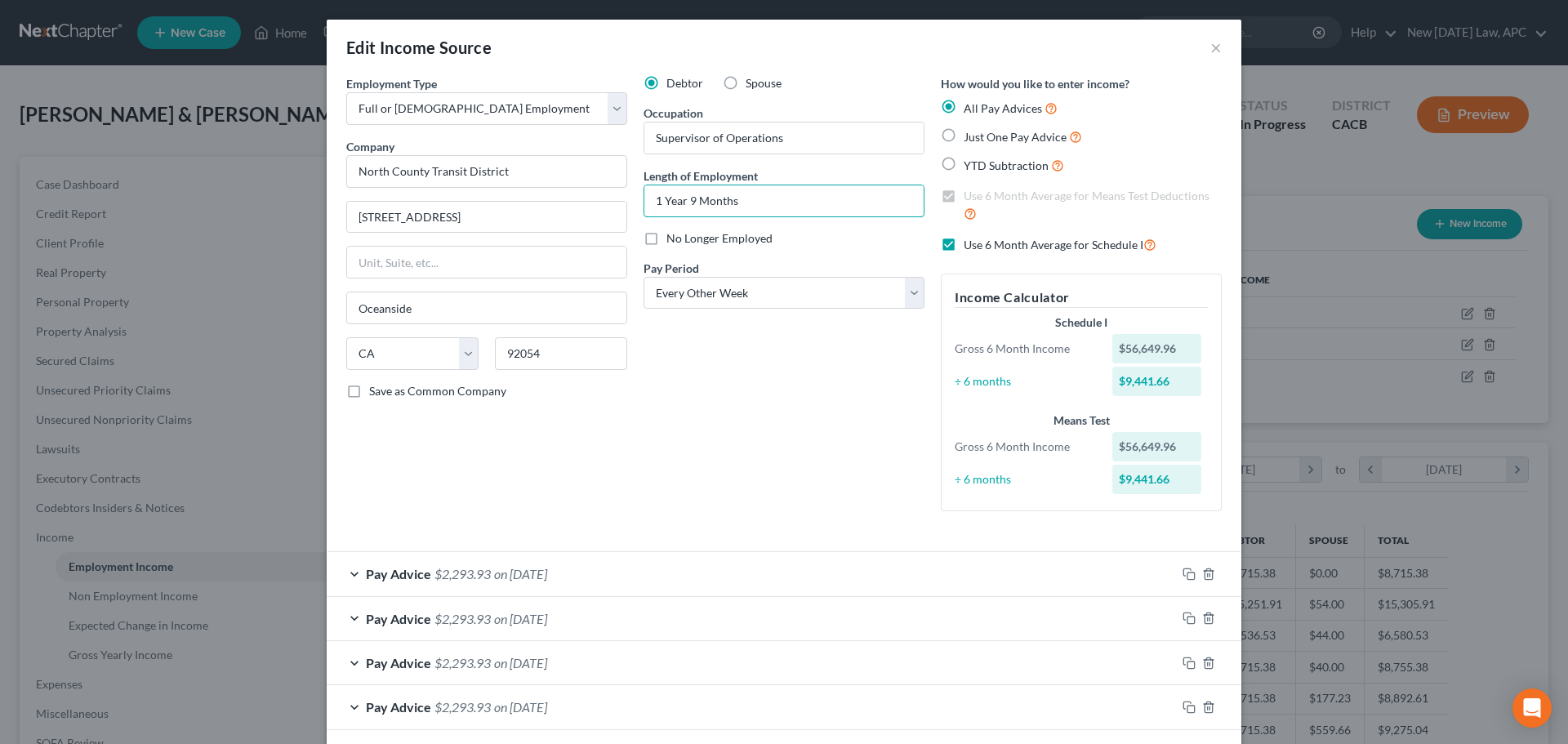
drag, startPoint x: 786, startPoint y: 195, endPoint x: 640, endPoint y: 228, distance: 149.7
click at [640, 228] on div "Debtor Spouse Occupation Supervisor of Operations Length of Employment 1 Year 9…" at bounding box center [784, 299] width 297 height 450
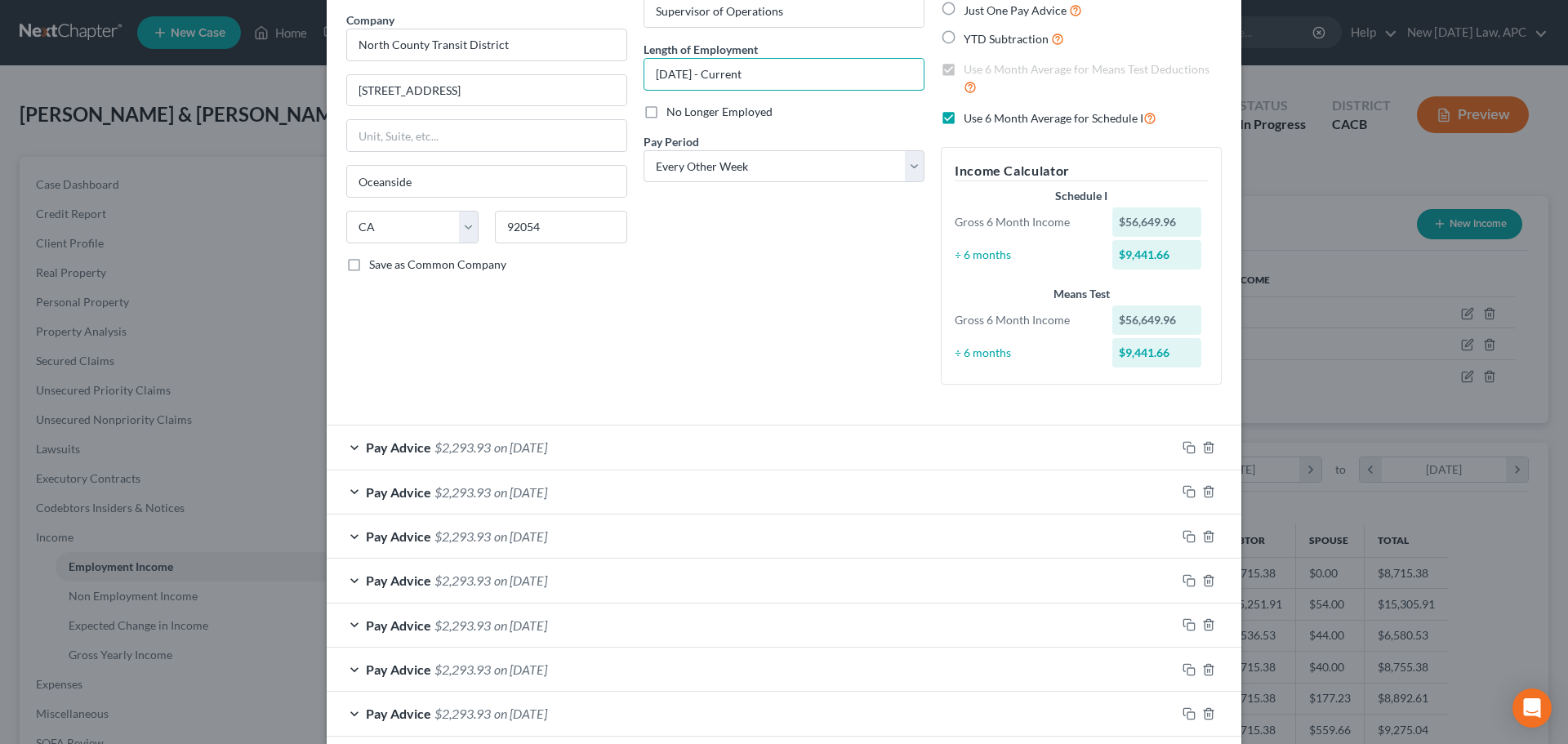
scroll to position [163, 0]
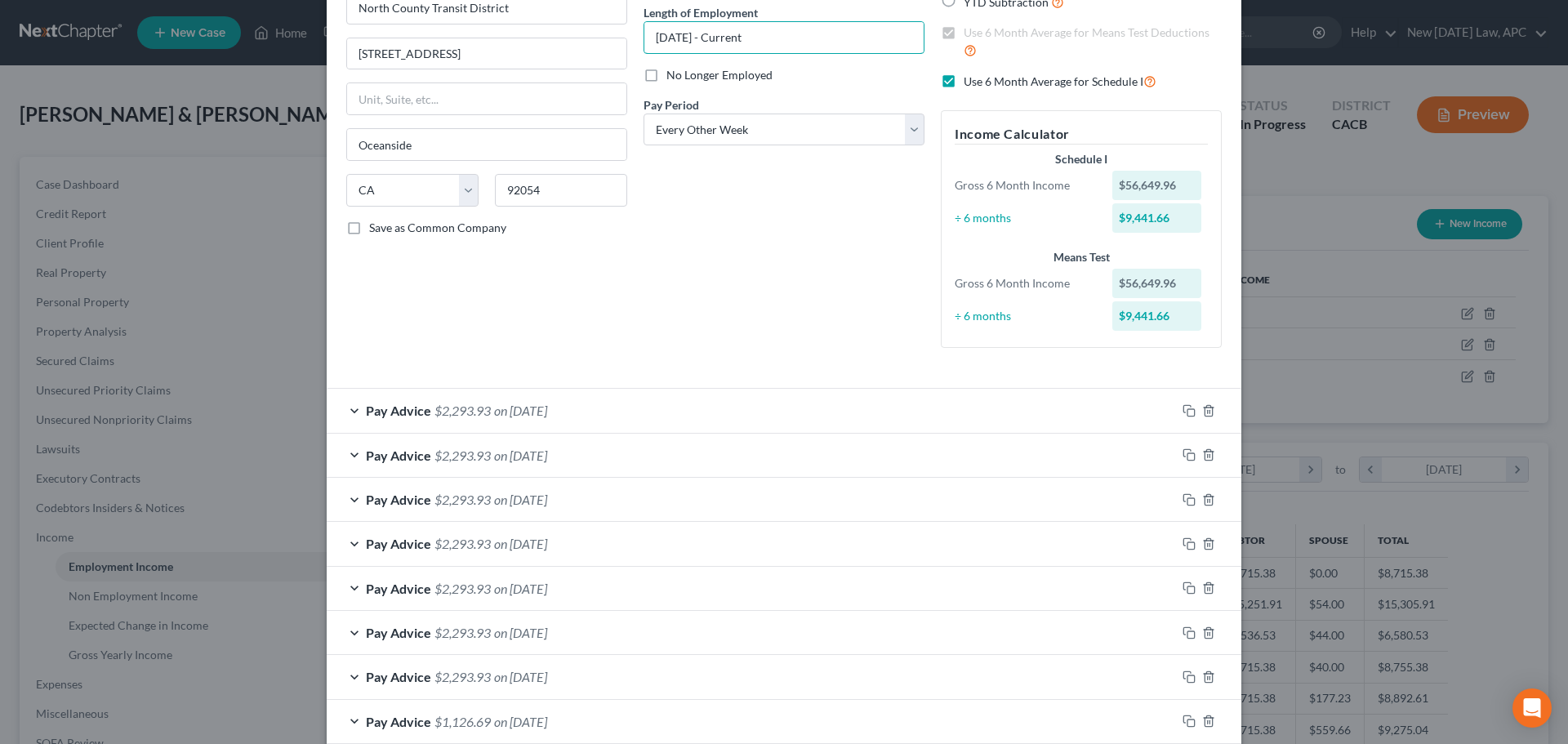
type input "[DATE] - Current"
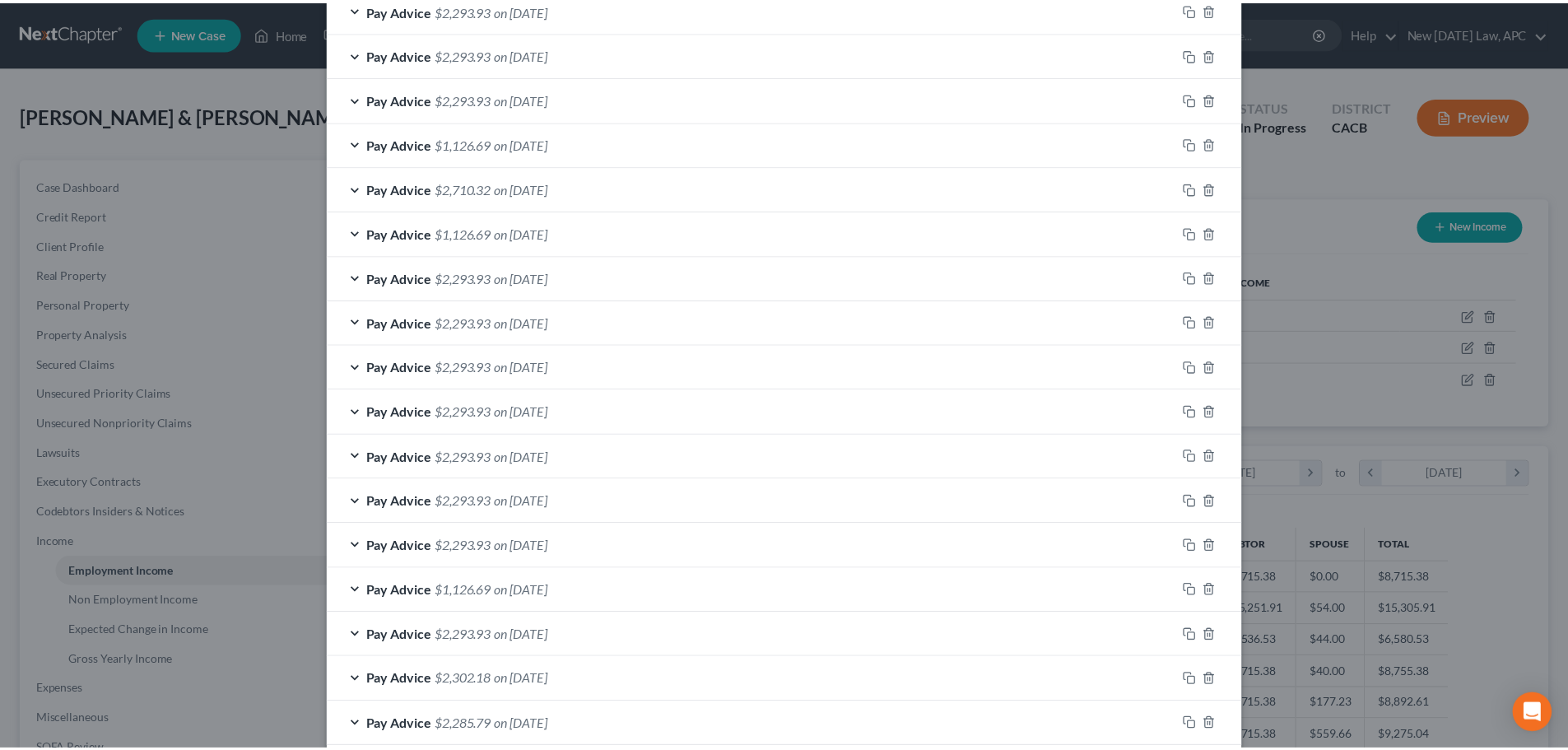
scroll to position [836, 0]
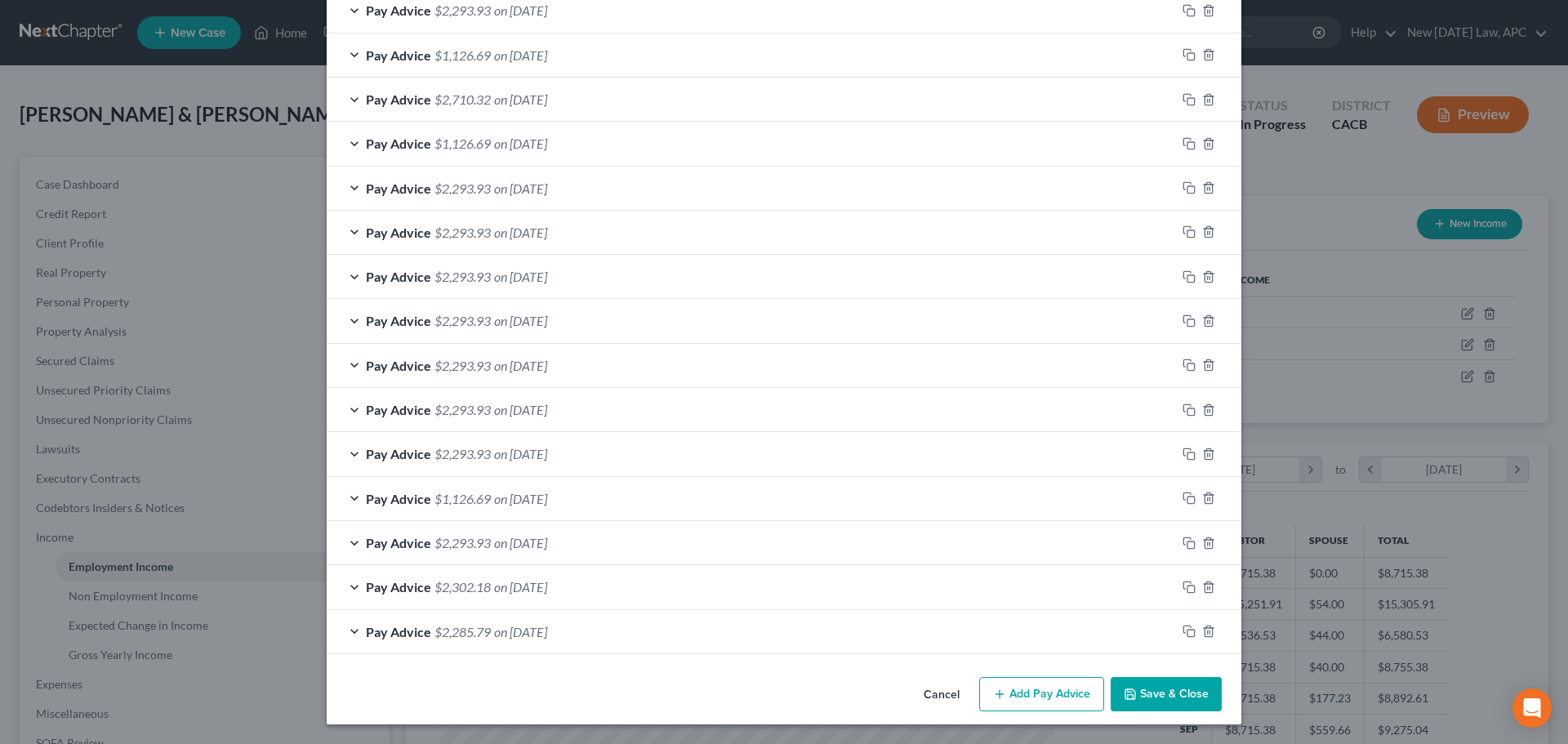
click at [1151, 690] on button "Save & Close" at bounding box center [1166, 695] width 111 height 35
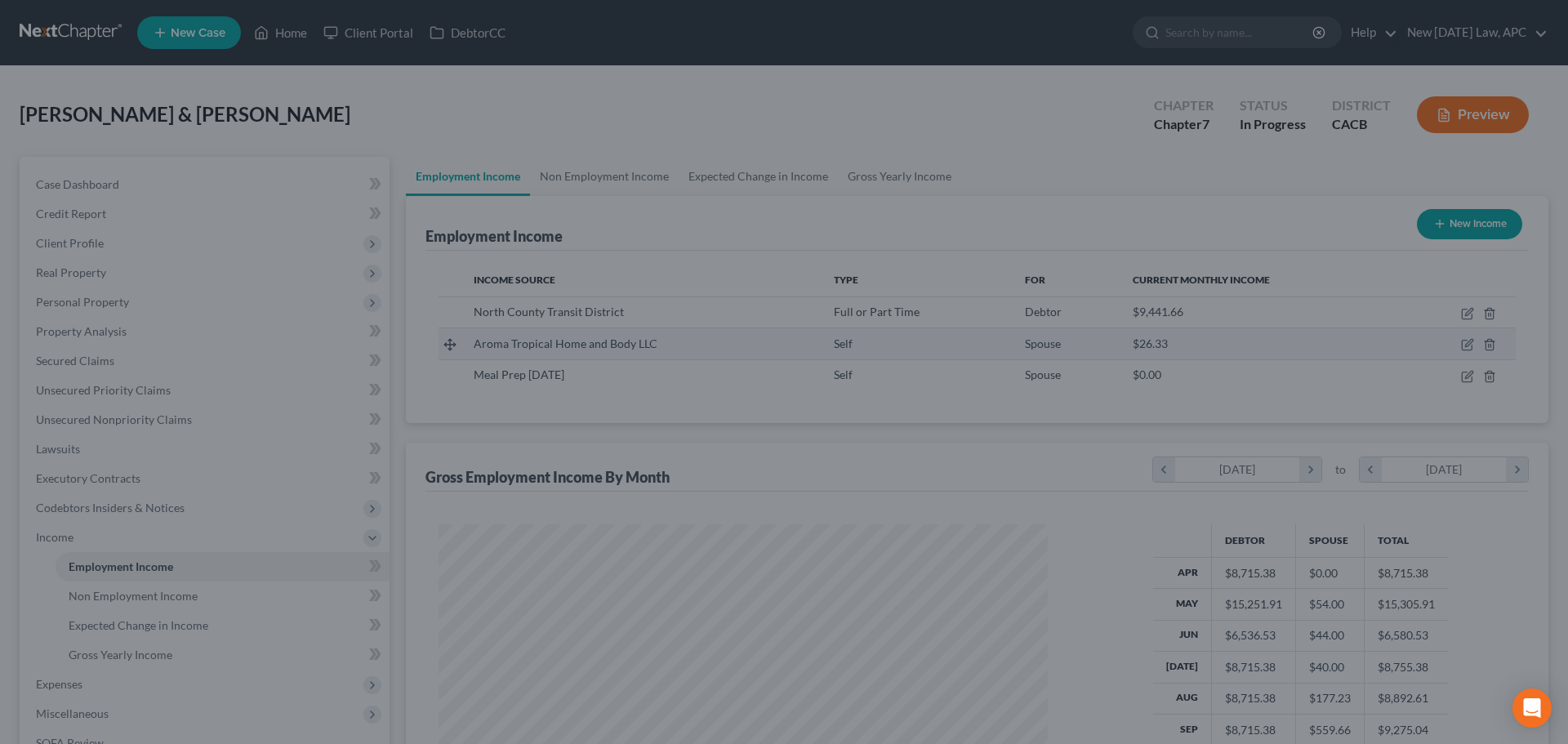
scroll to position [816384, 816042]
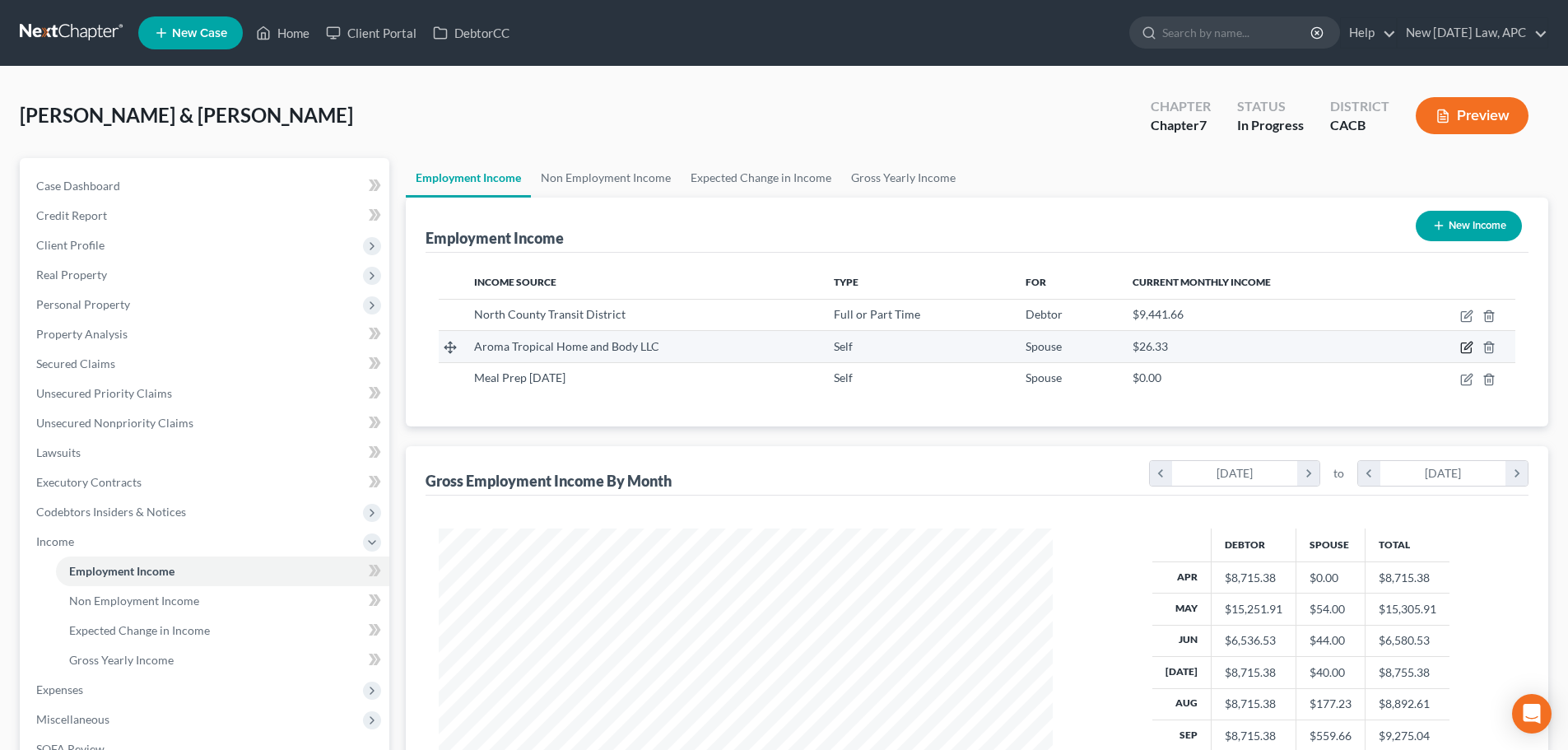
click at [1463, 347] on icon "button" at bounding box center [1467, 348] width 13 height 13
select select "1"
select select "4"
select select "0"
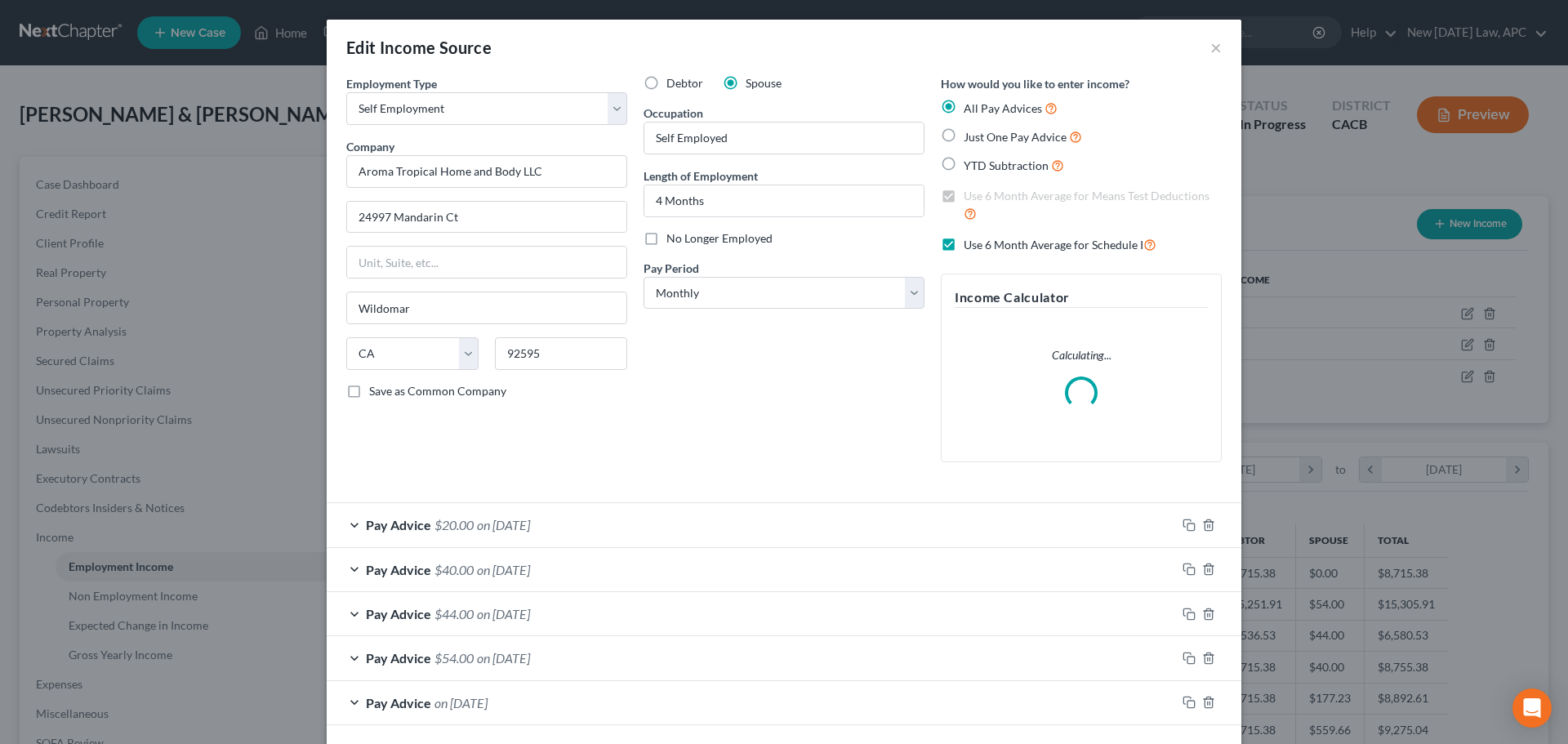
scroll to position [307, 647]
click at [806, 200] on input "4 Months" at bounding box center [784, 201] width 280 height 31
drag, startPoint x: 783, startPoint y: 206, endPoint x: 640, endPoint y: 203, distance: 143.0
click at [644, 203] on input "4 Months" at bounding box center [784, 201] width 280 height 31
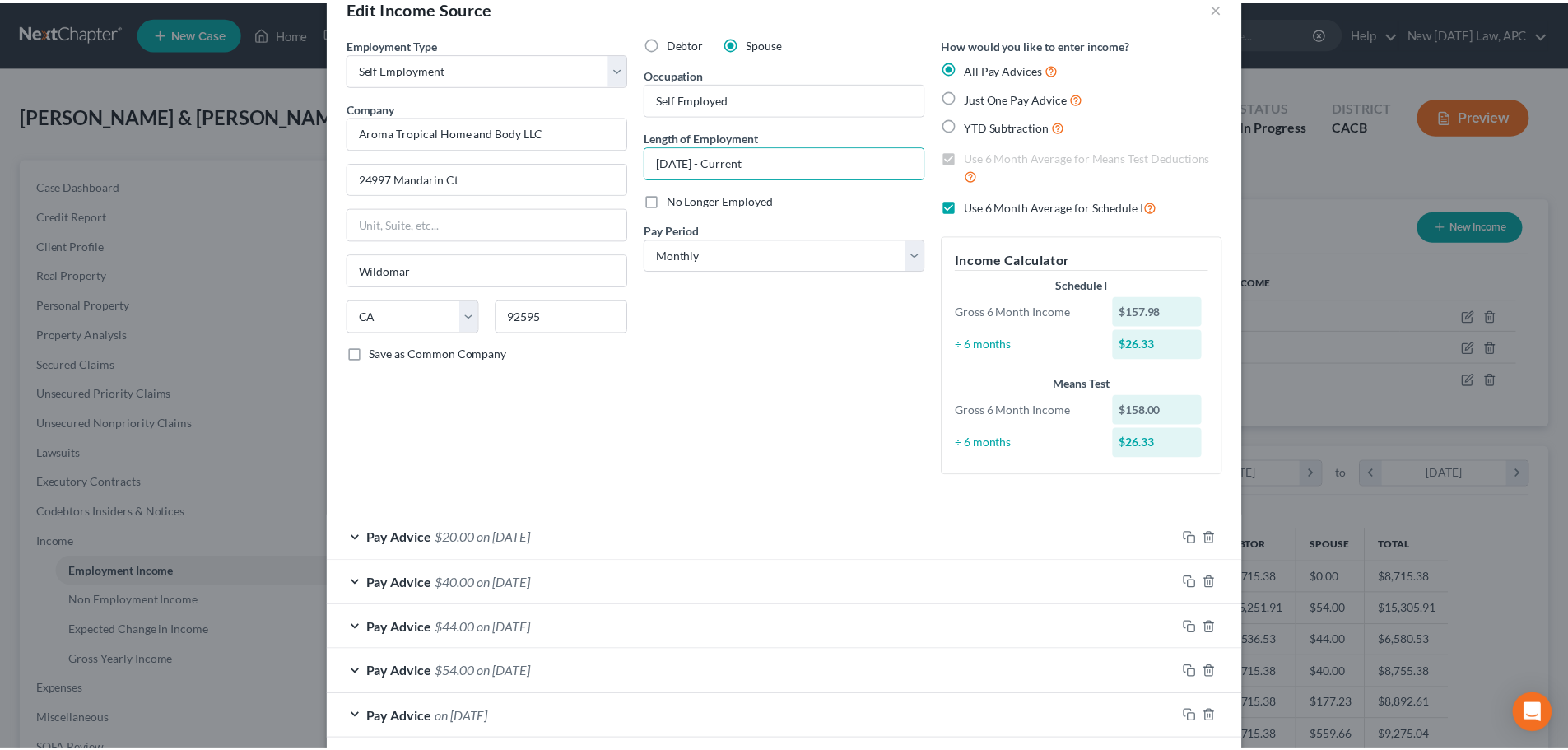
scroll to position [121, 0]
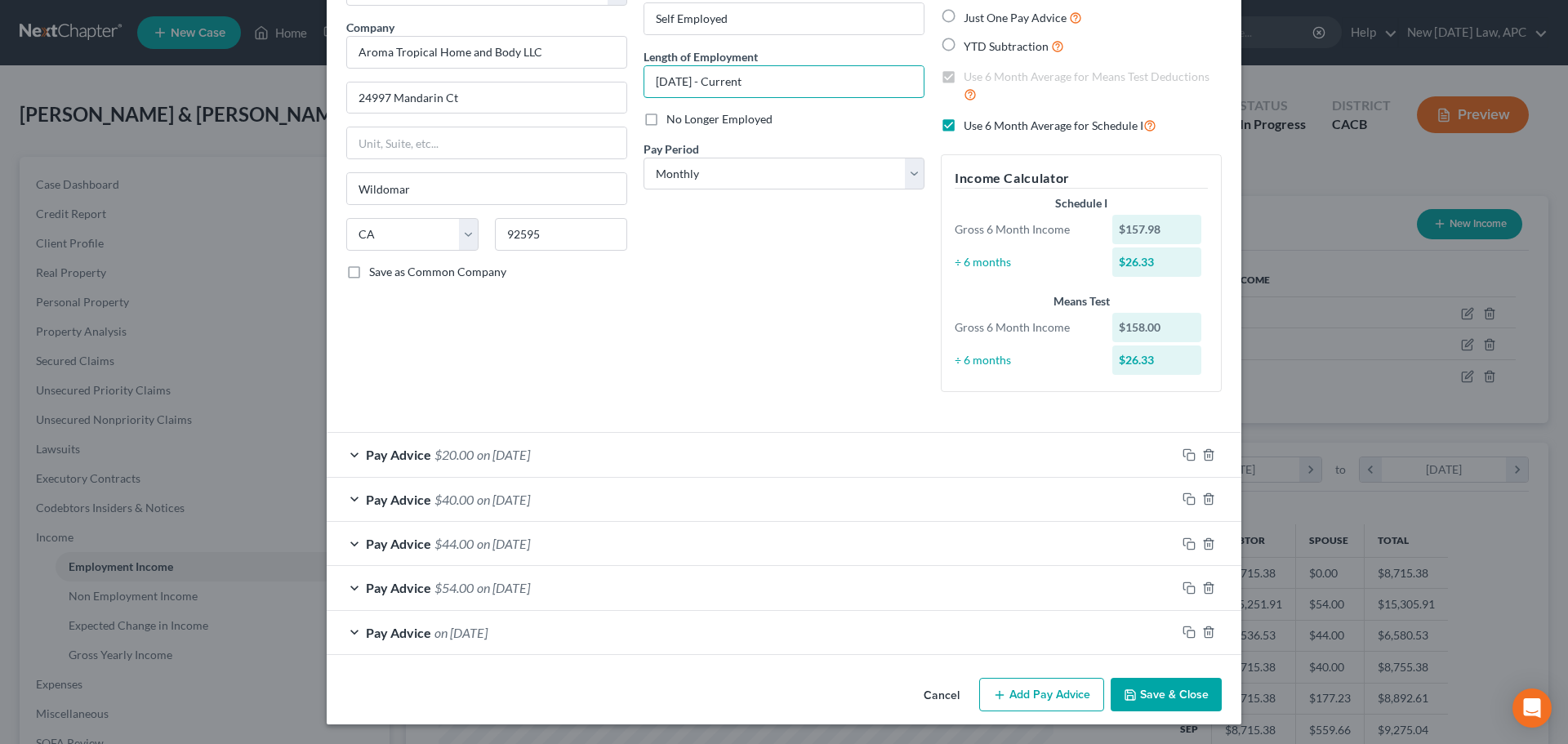
type input "3/28/2025 - Current"
click at [1161, 694] on button "Save & Close" at bounding box center [1166, 695] width 111 height 35
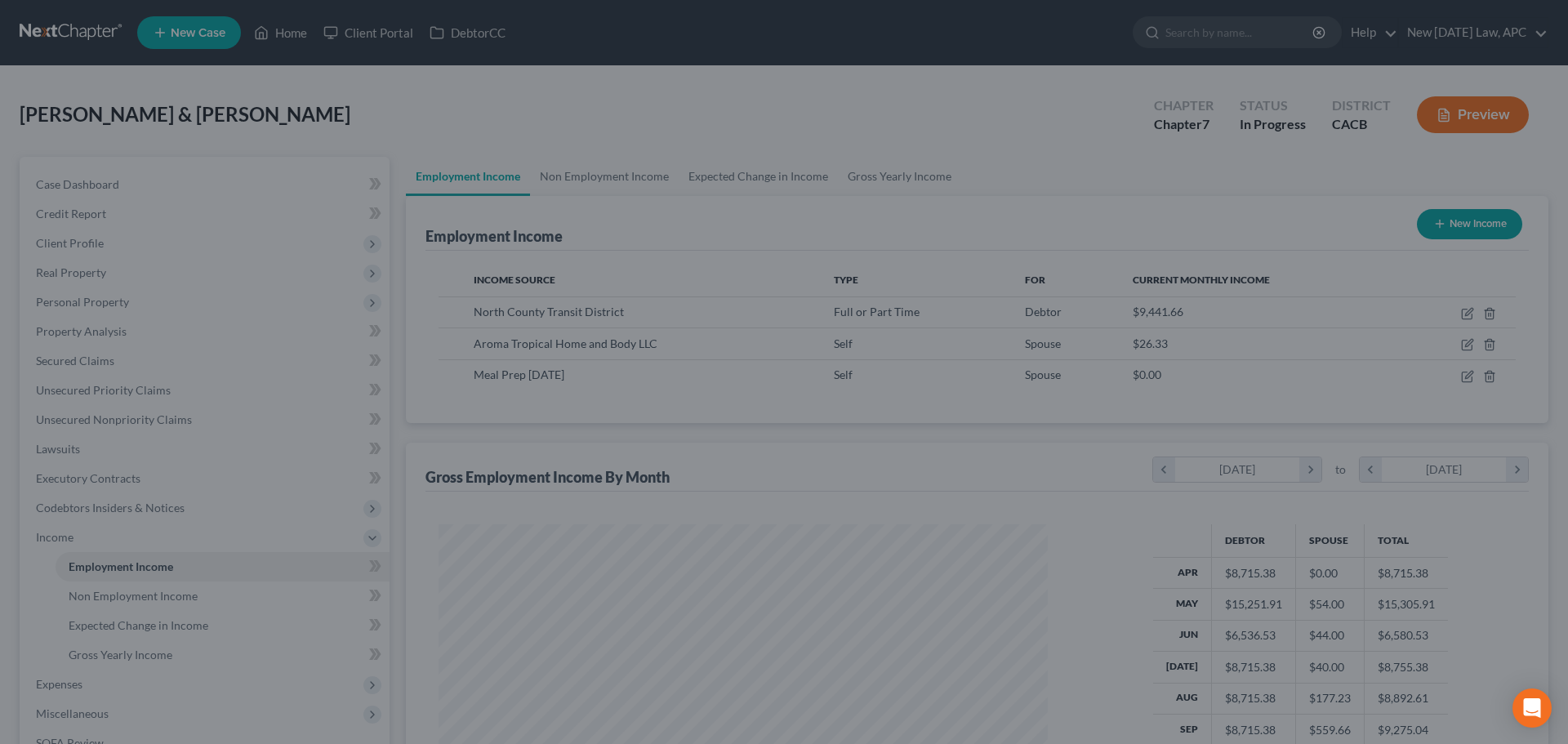
scroll to position [816384, 816042]
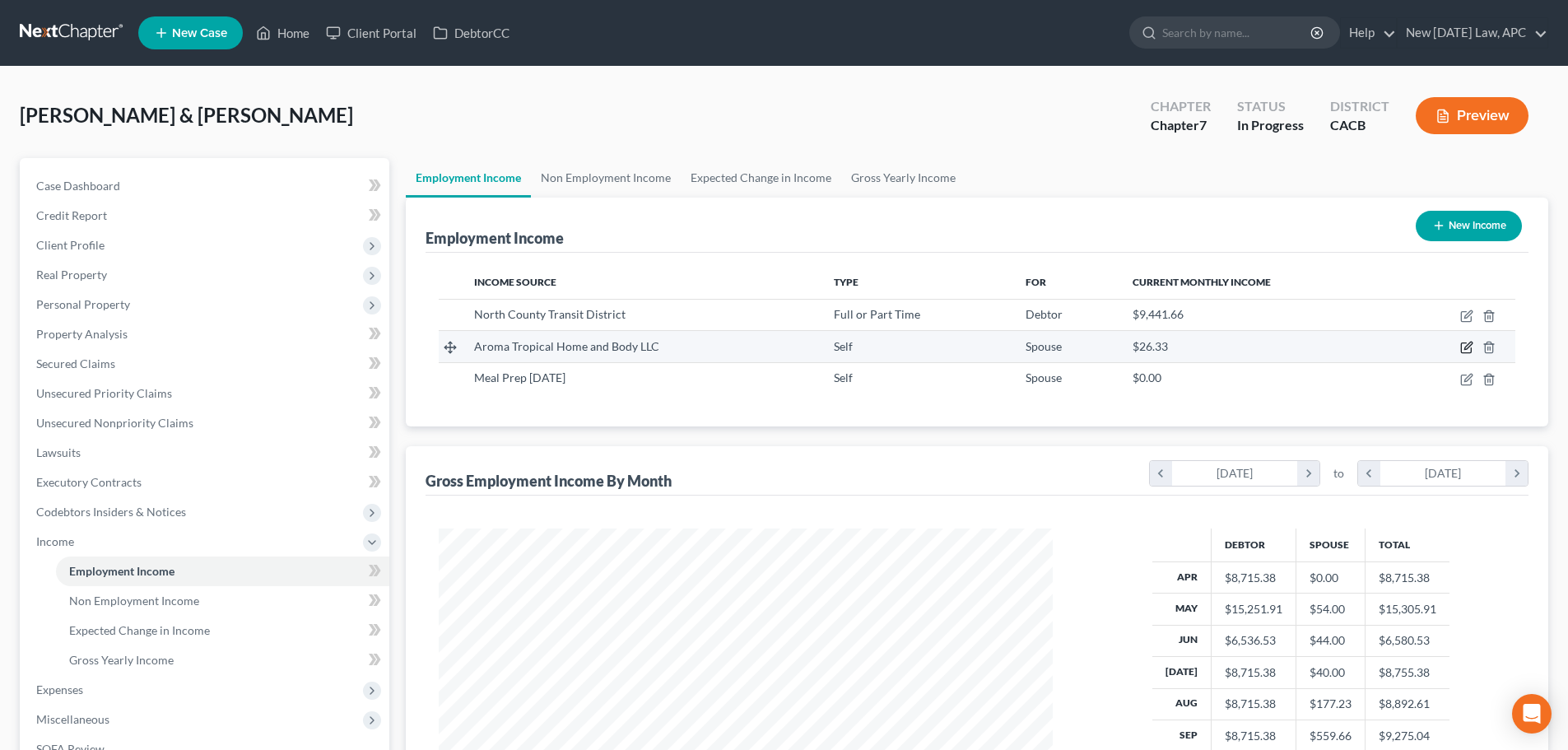
click at [1462, 345] on icon "button" at bounding box center [1467, 348] width 13 height 13
select select "1"
select select "4"
select select "0"
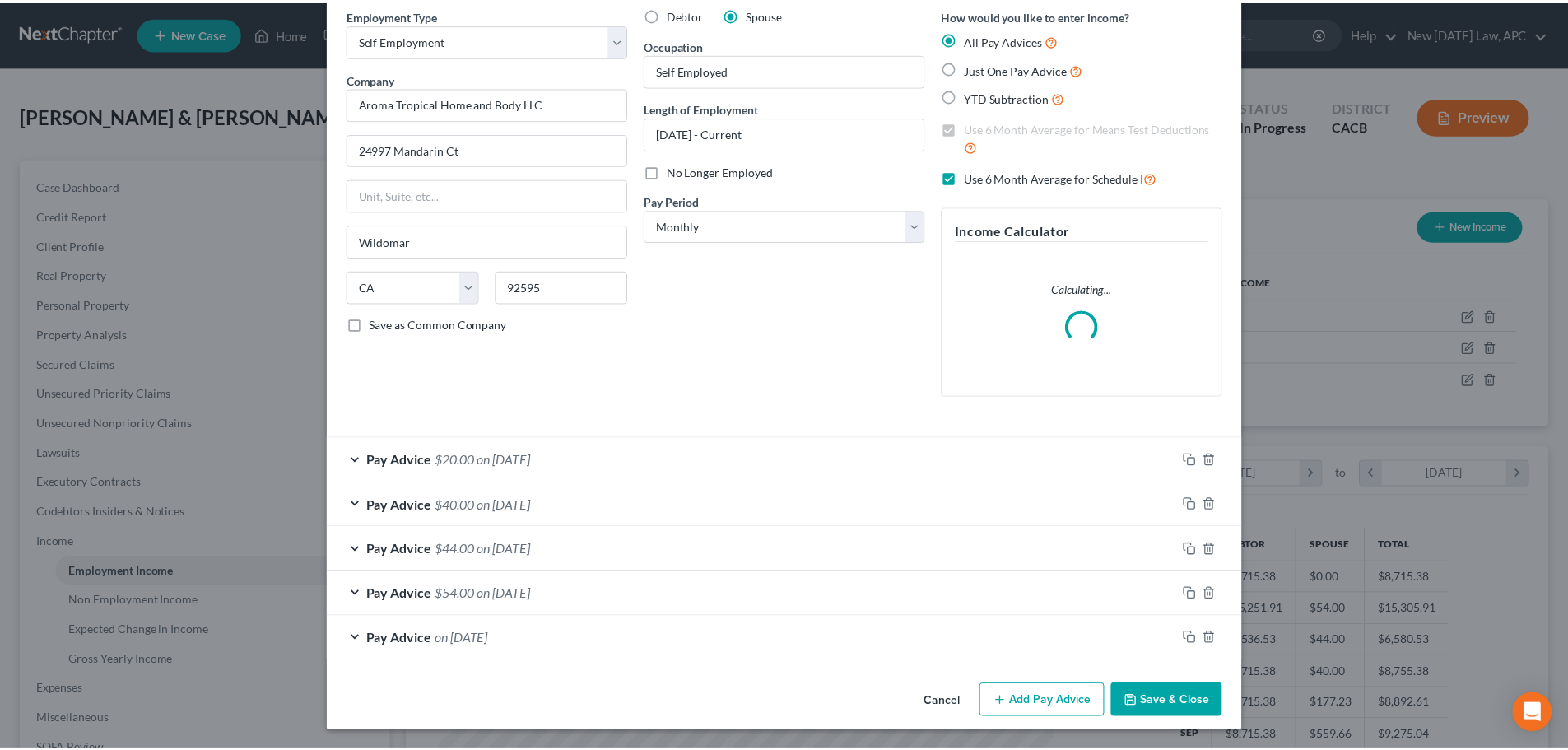
scroll to position [71, 0]
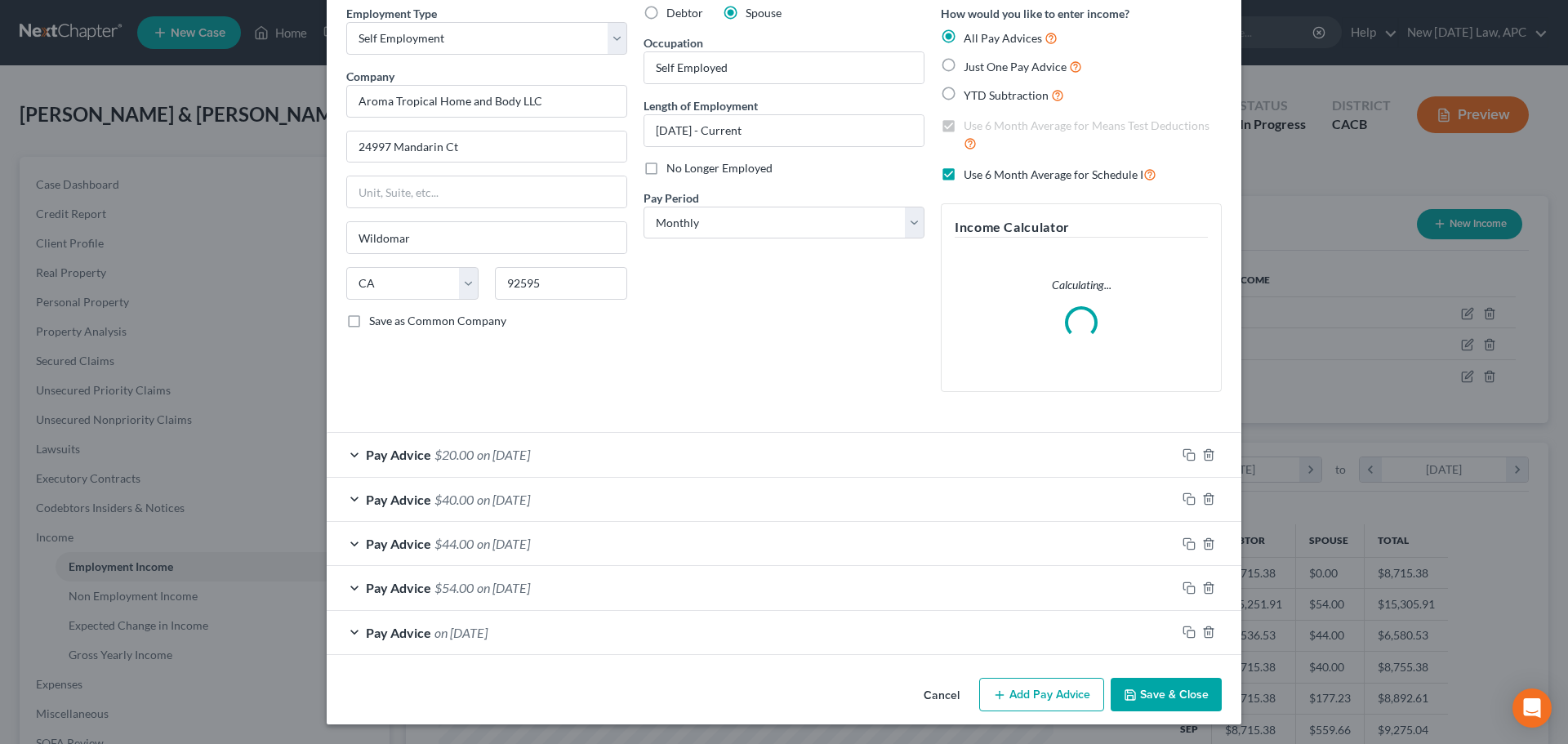
click at [933, 698] on button "Cancel" at bounding box center [941, 696] width 62 height 33
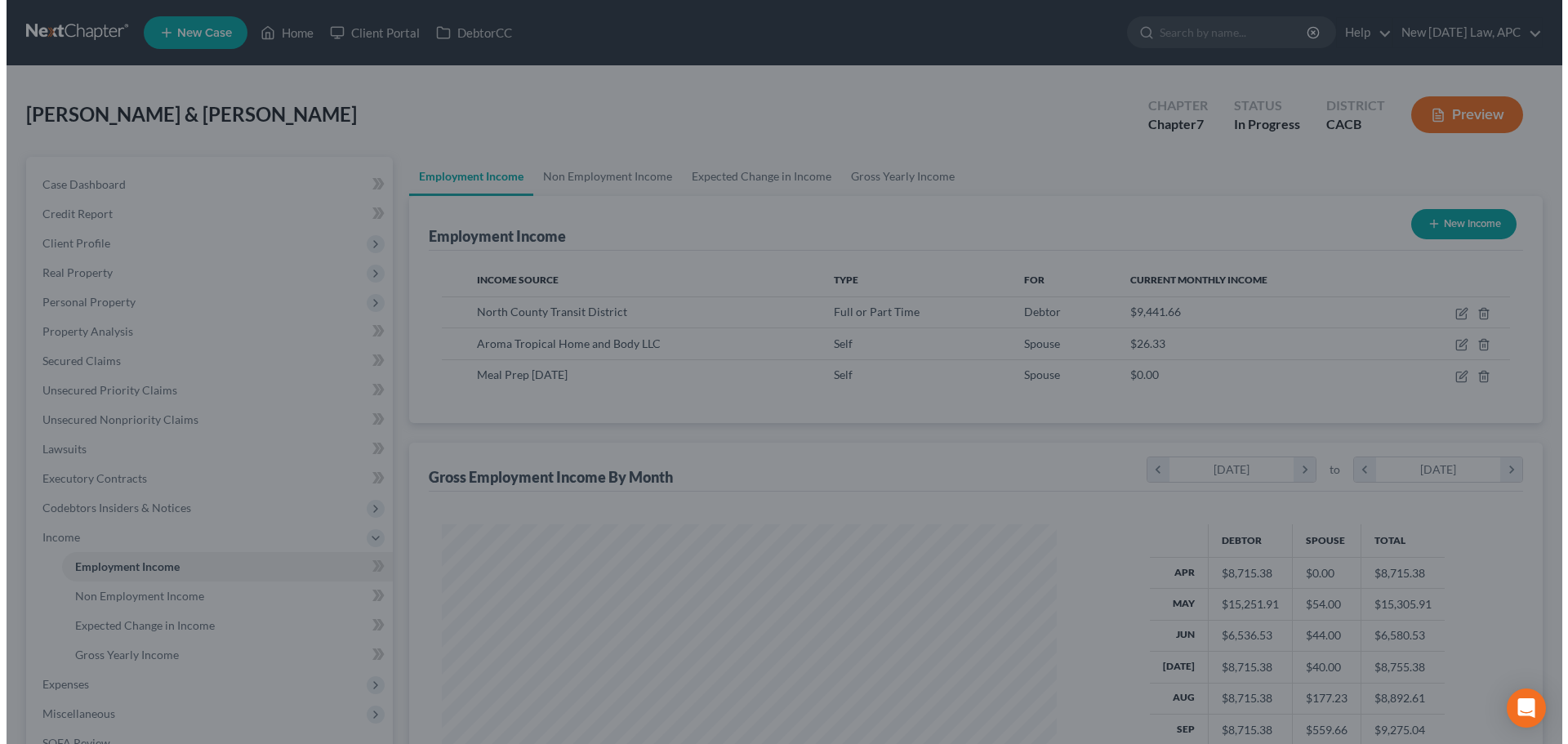
scroll to position [816384, 816042]
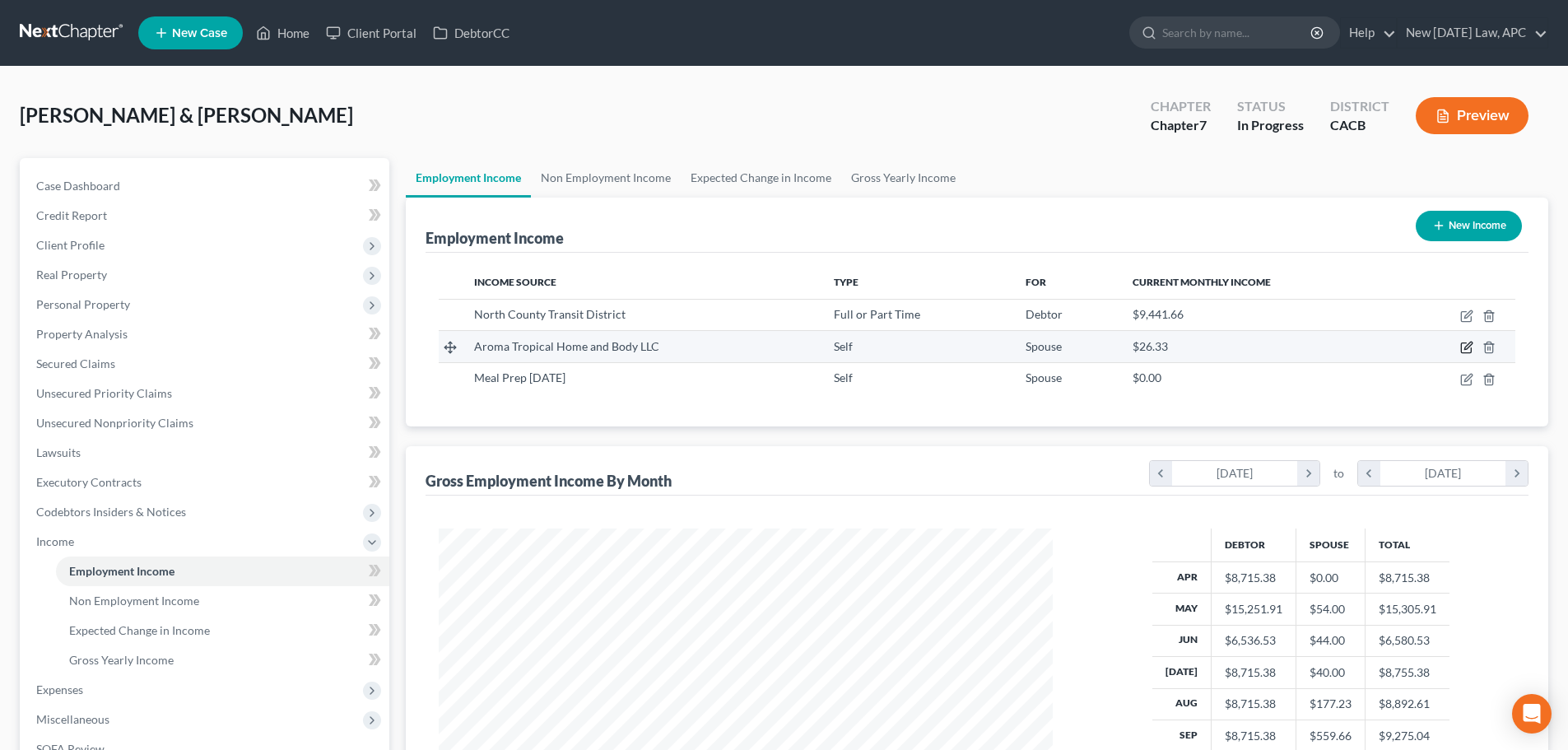
click at [1466, 348] on icon "button" at bounding box center [1467, 348] width 13 height 13
select select "1"
select select "4"
select select "0"
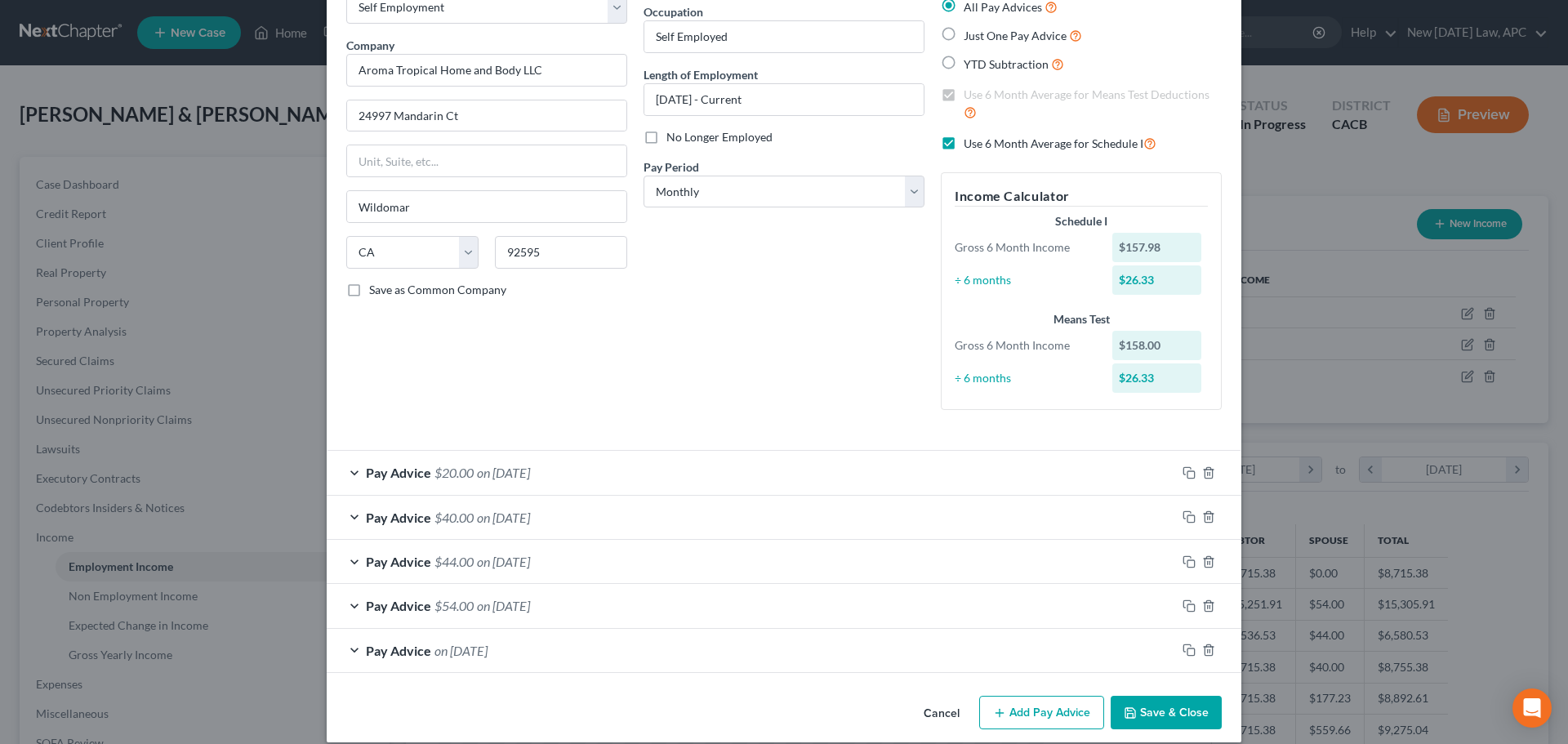
scroll to position [120, 0]
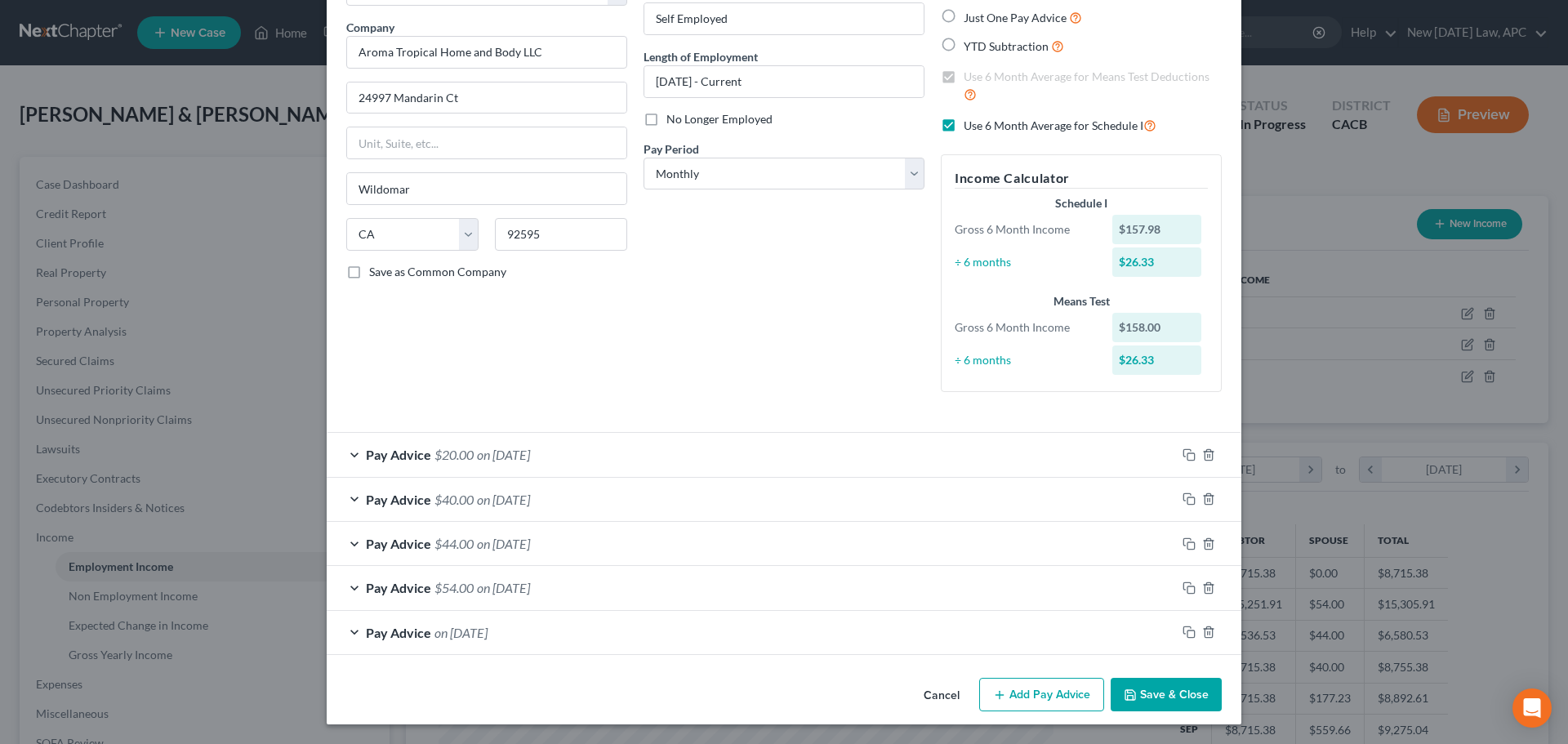
click at [426, 629] on div "Pay Advice on 04/30/2025" at bounding box center [751, 633] width 850 height 43
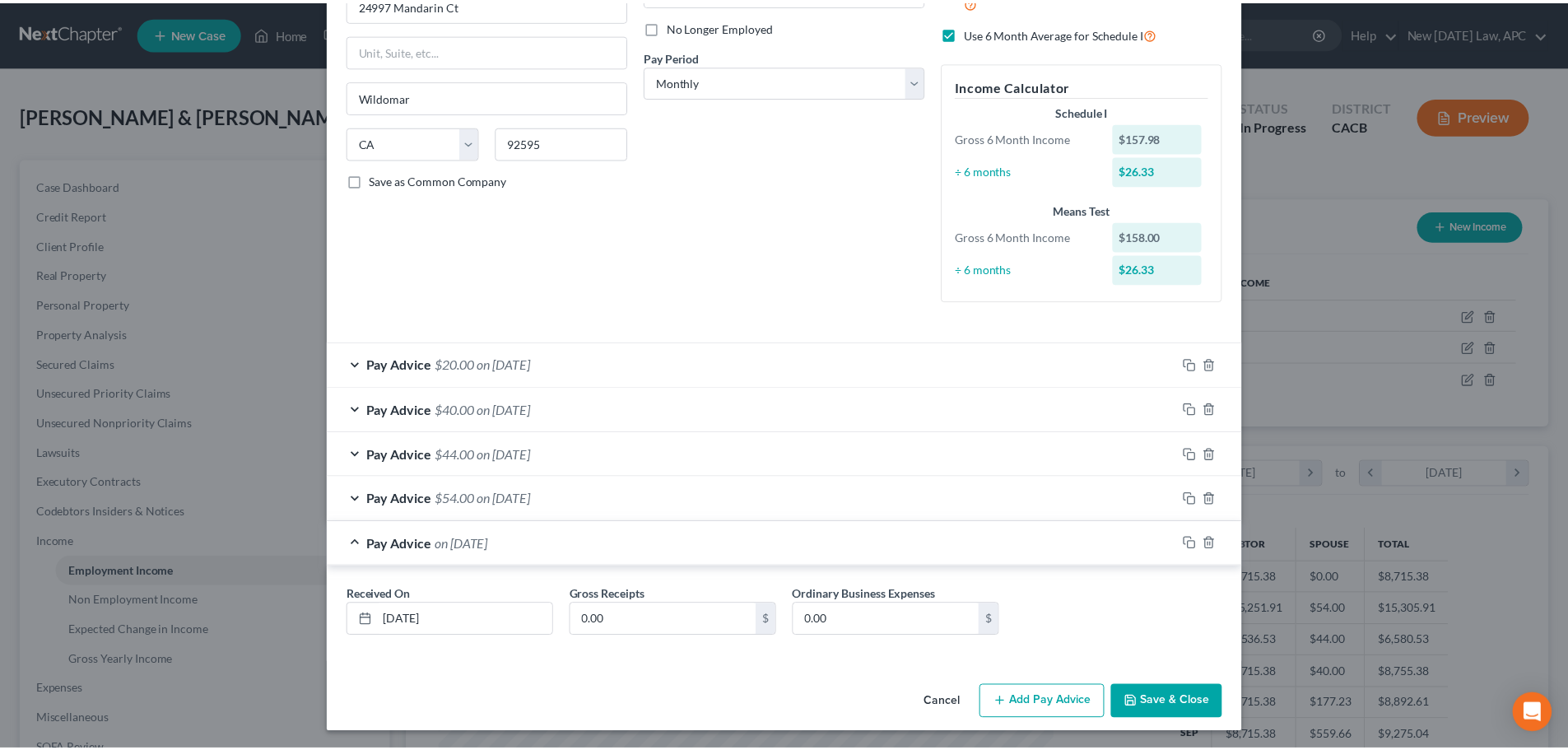
scroll to position [216, 0]
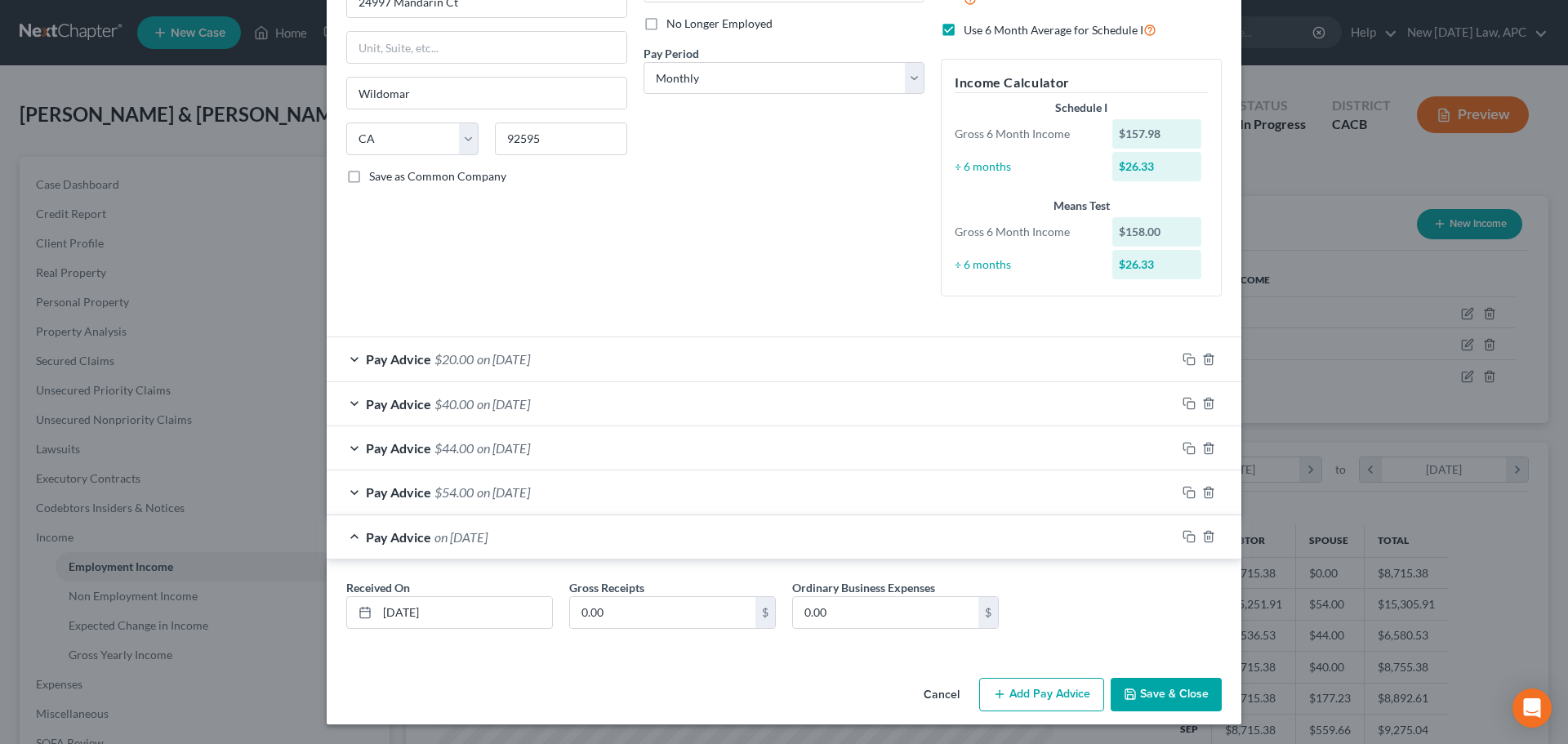
click at [927, 693] on button "Cancel" at bounding box center [941, 696] width 62 height 33
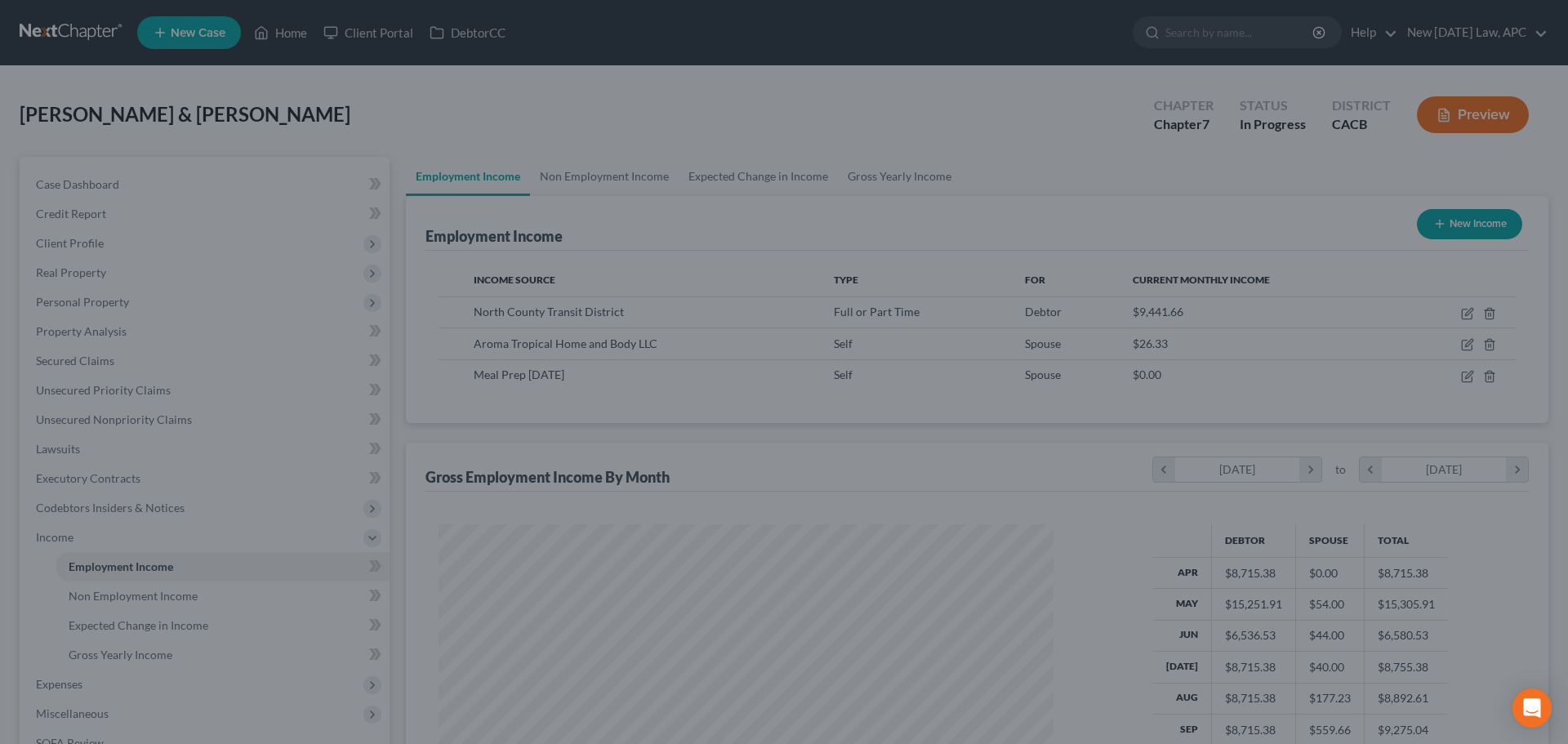
scroll to position [816384, 816042]
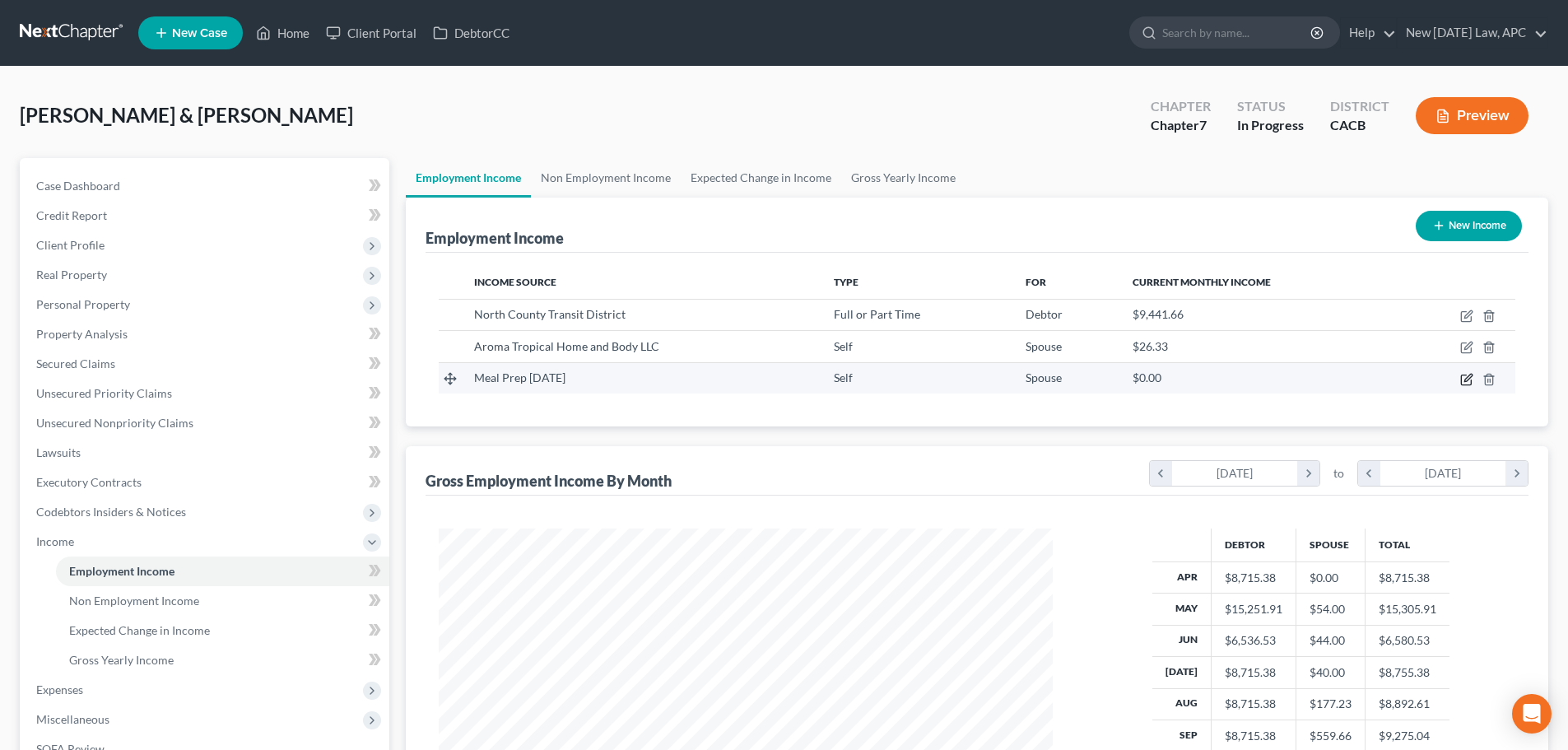
click at [1466, 379] on icon "button" at bounding box center [1467, 380] width 13 height 13
select select "1"
select select "3"
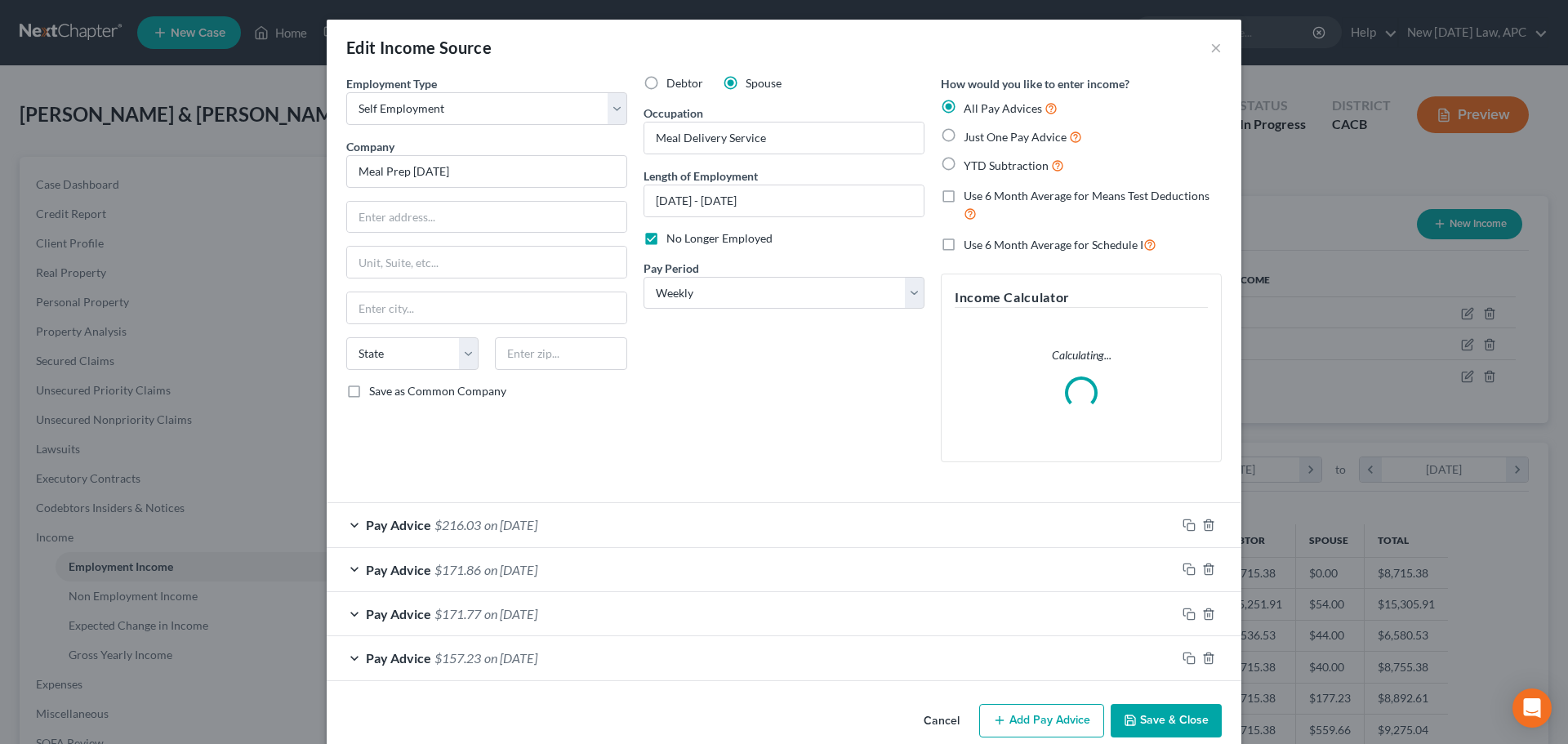
scroll to position [307, 647]
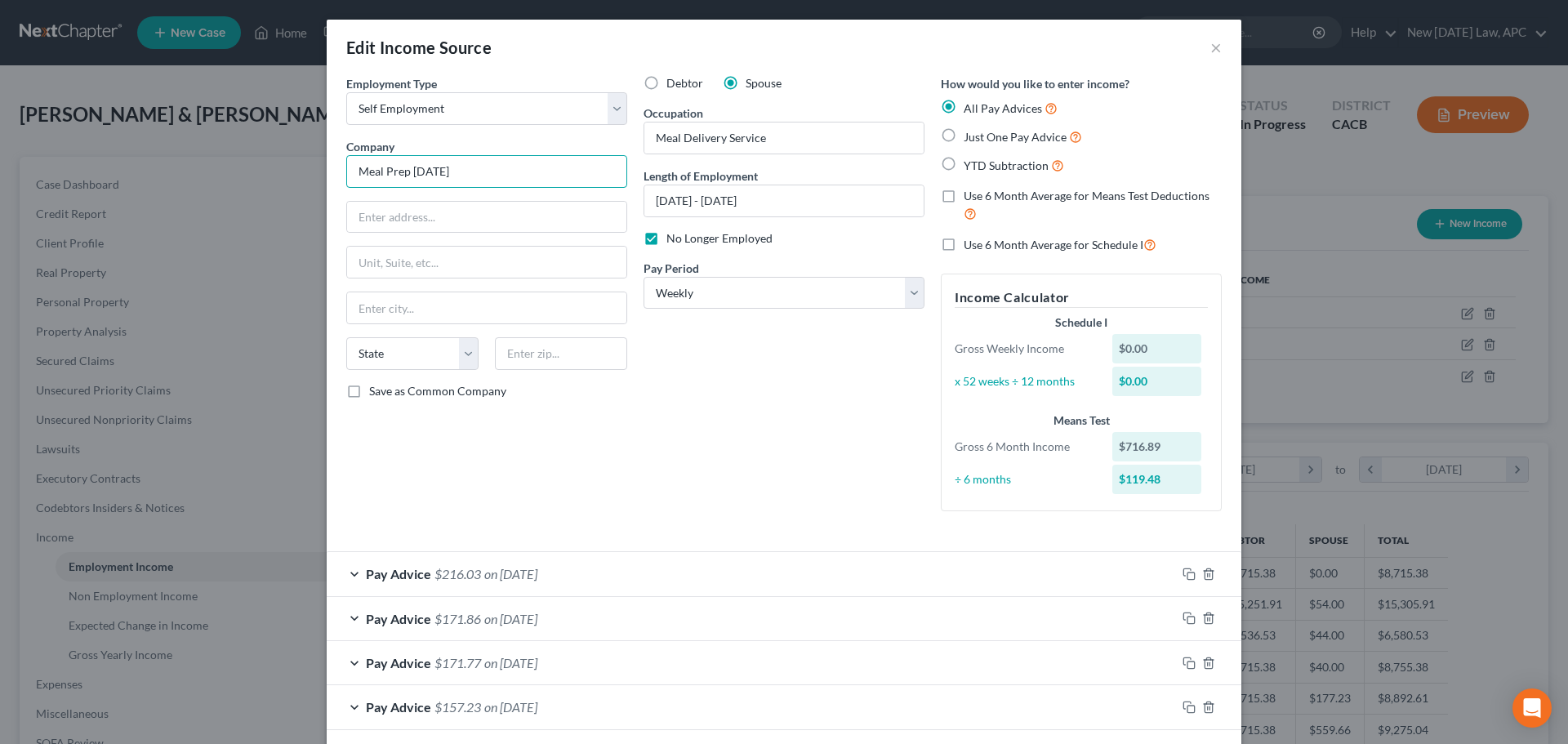
click at [443, 181] on input "Meal Prep [DATE]" at bounding box center [487, 172] width 281 height 33
drag, startPoint x: 440, startPoint y: 171, endPoint x: 308, endPoint y: 171, distance: 132.0
click at [308, 171] on div "Edit Income Source × Employment Type * Select Full or Part Time Employment Self…" at bounding box center [784, 372] width 1568 height 744
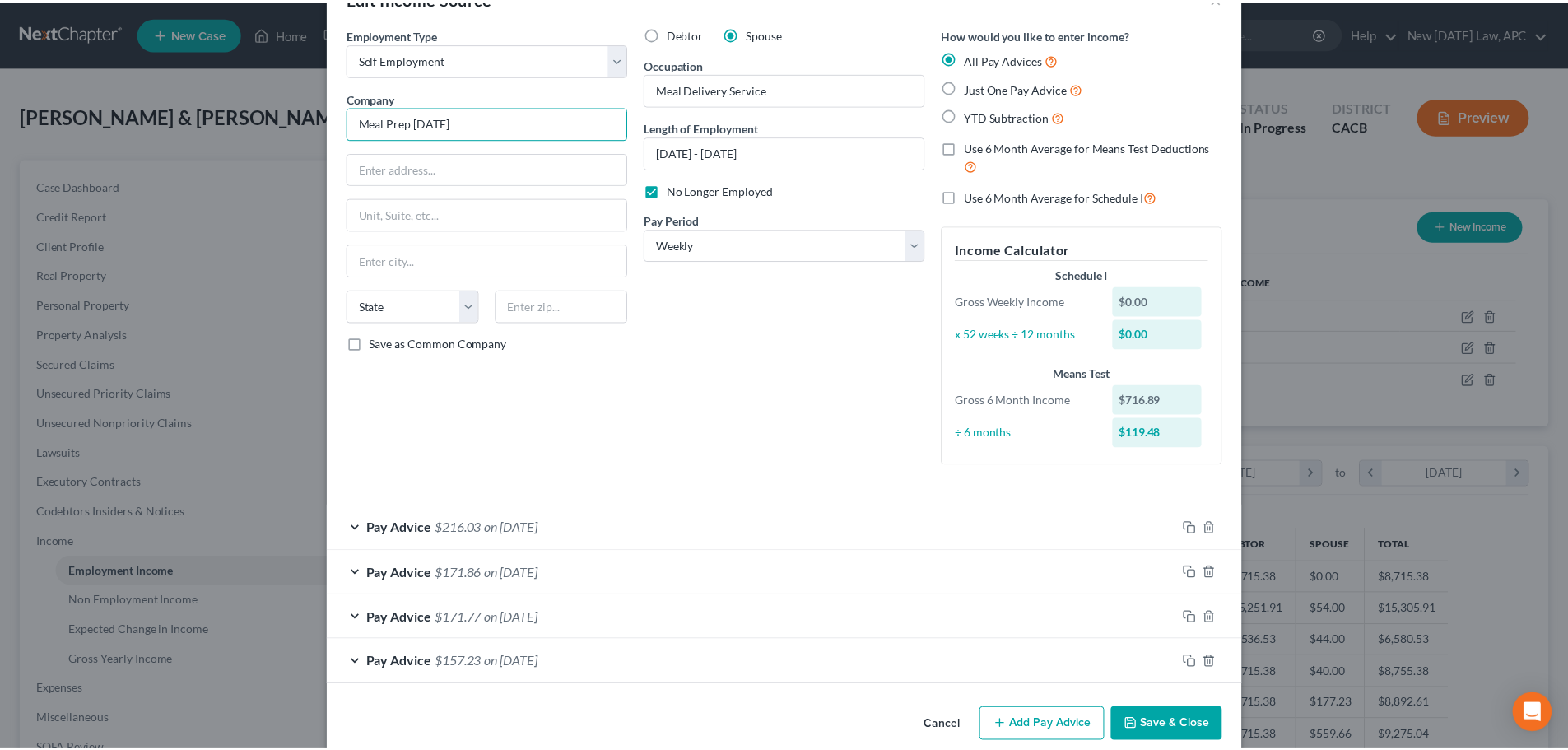
scroll to position [76, 0]
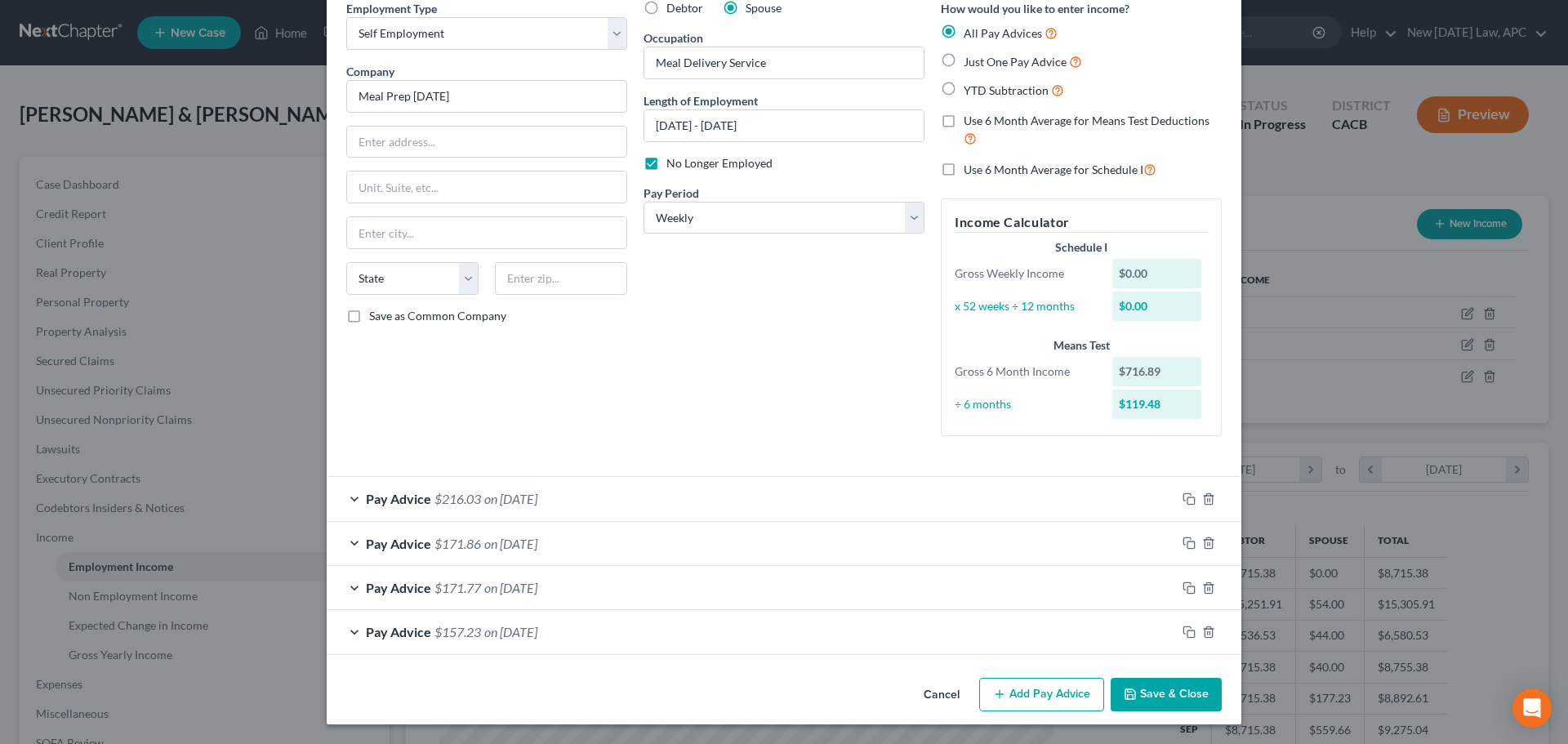
click at [1138, 689] on button "Save & Close" at bounding box center [1166, 695] width 111 height 35
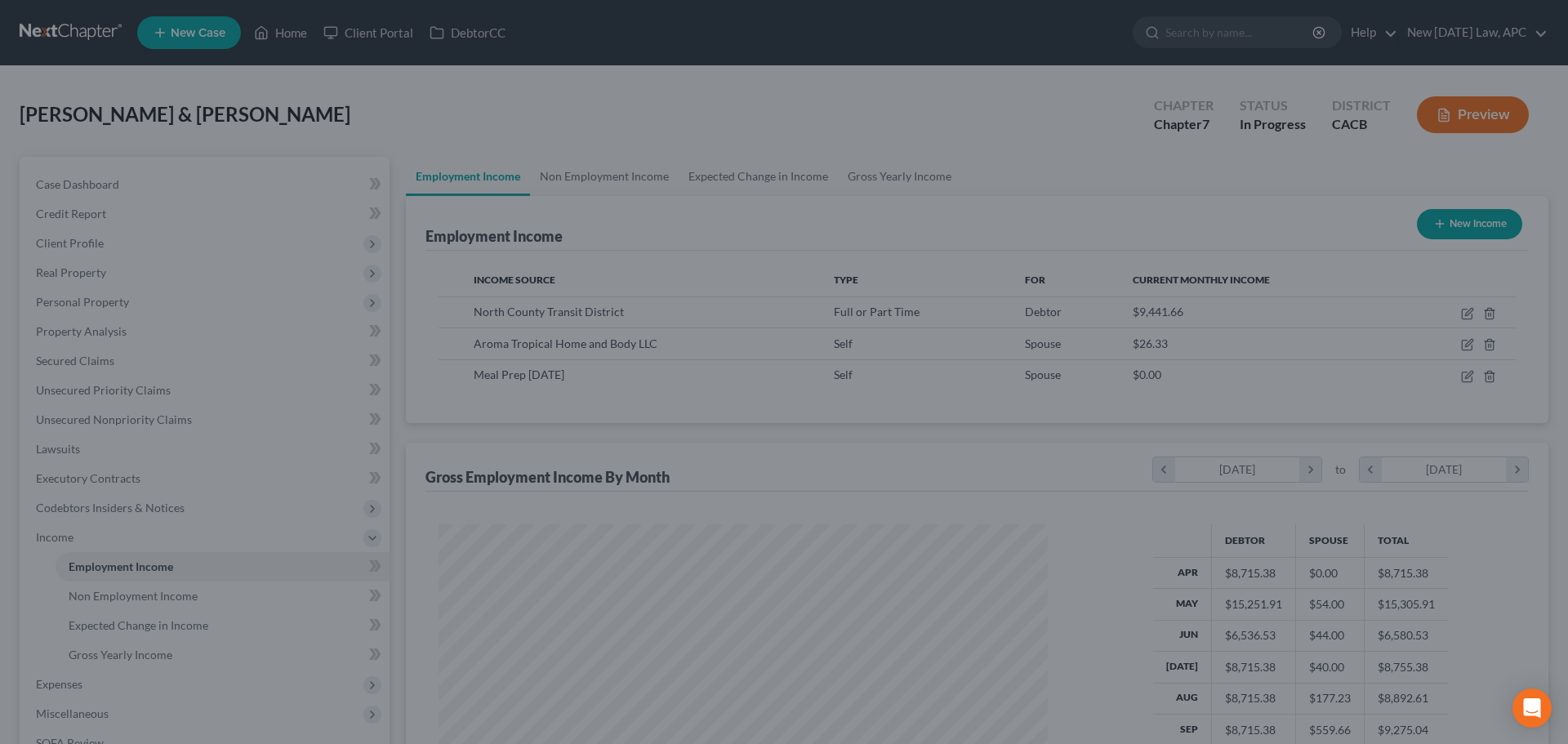
scroll to position [816384, 816042]
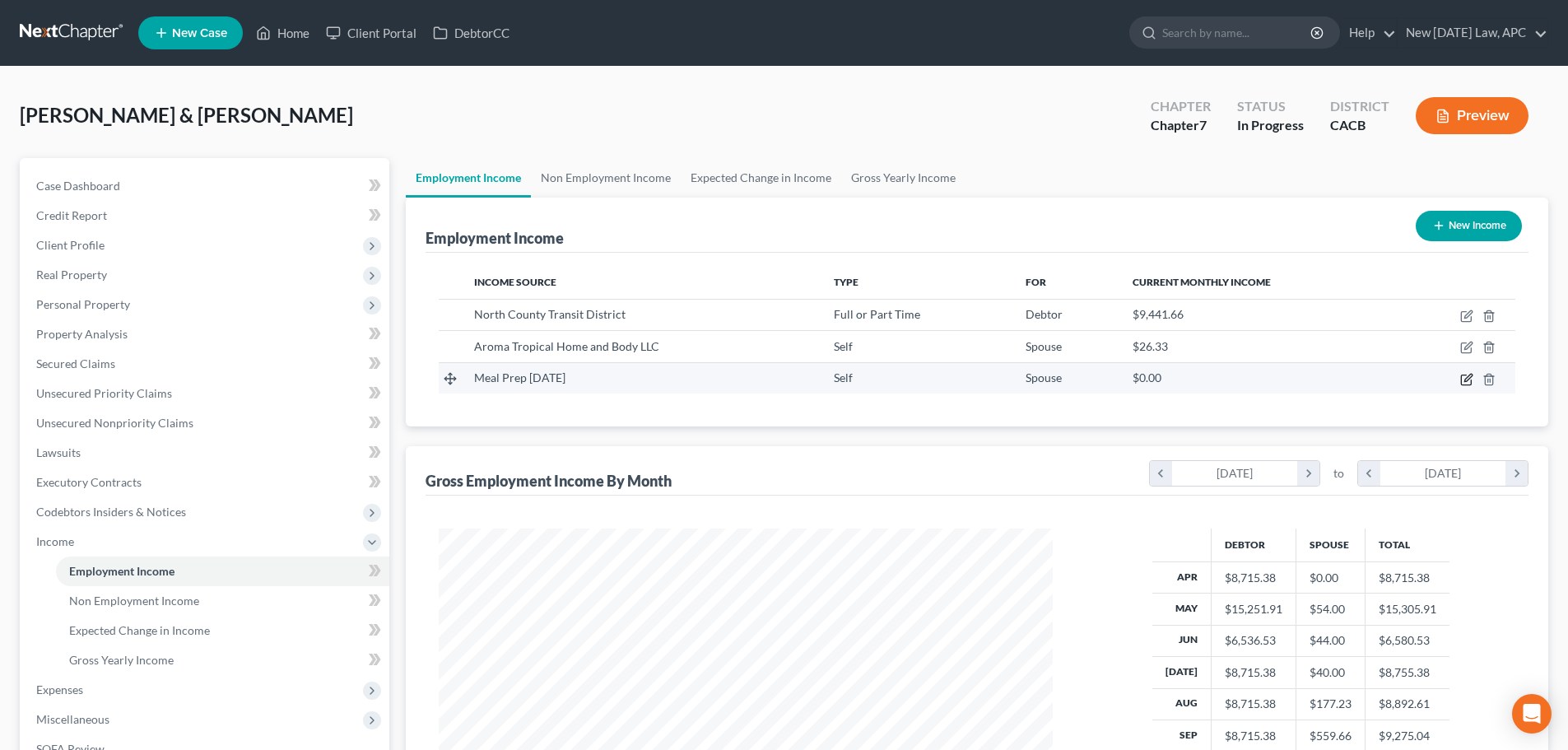
click at [1460, 377] on icon "button" at bounding box center [1467, 380] width 13 height 13
select select "1"
select select "3"
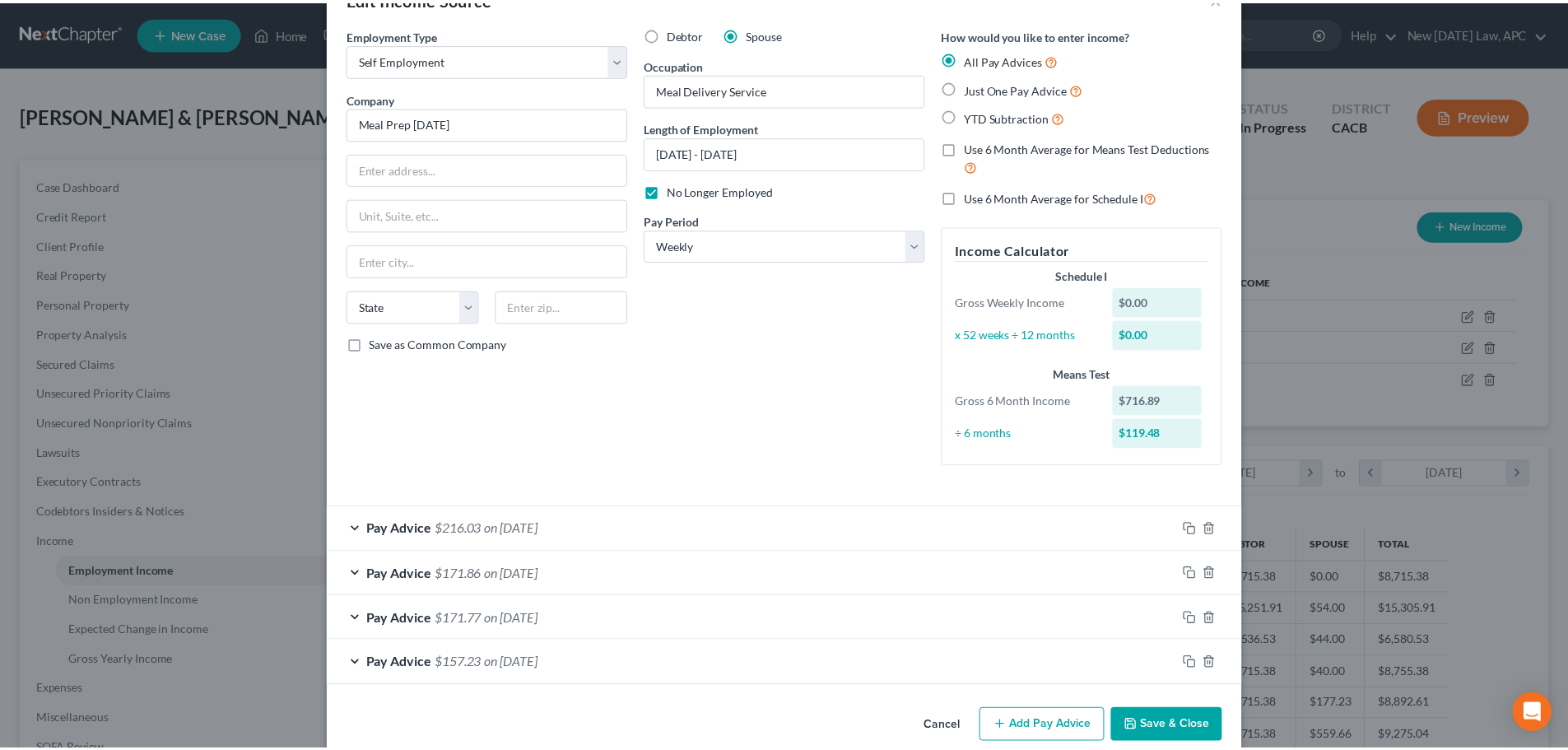
scroll to position [76, 0]
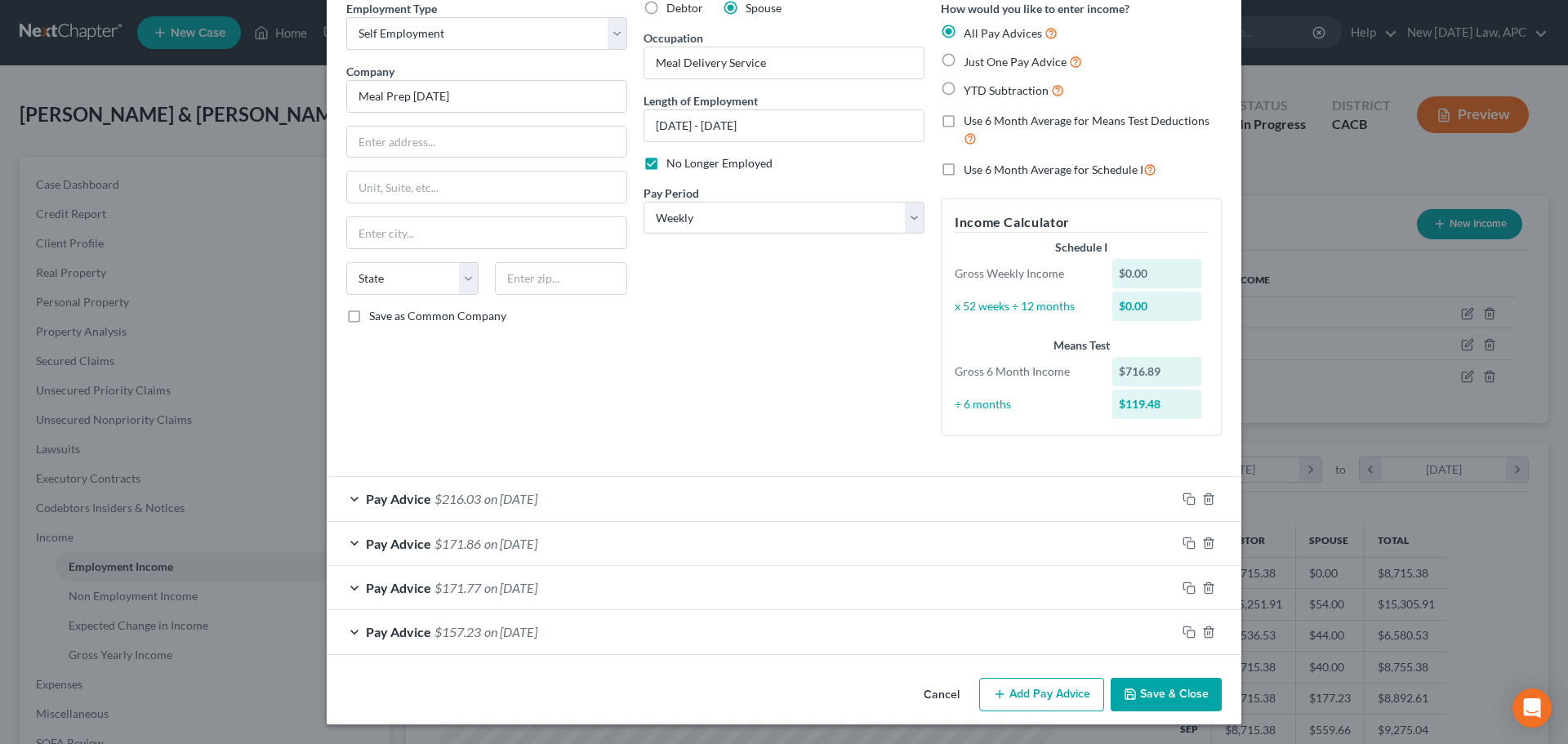
click at [945, 690] on button "Cancel" at bounding box center [941, 696] width 62 height 33
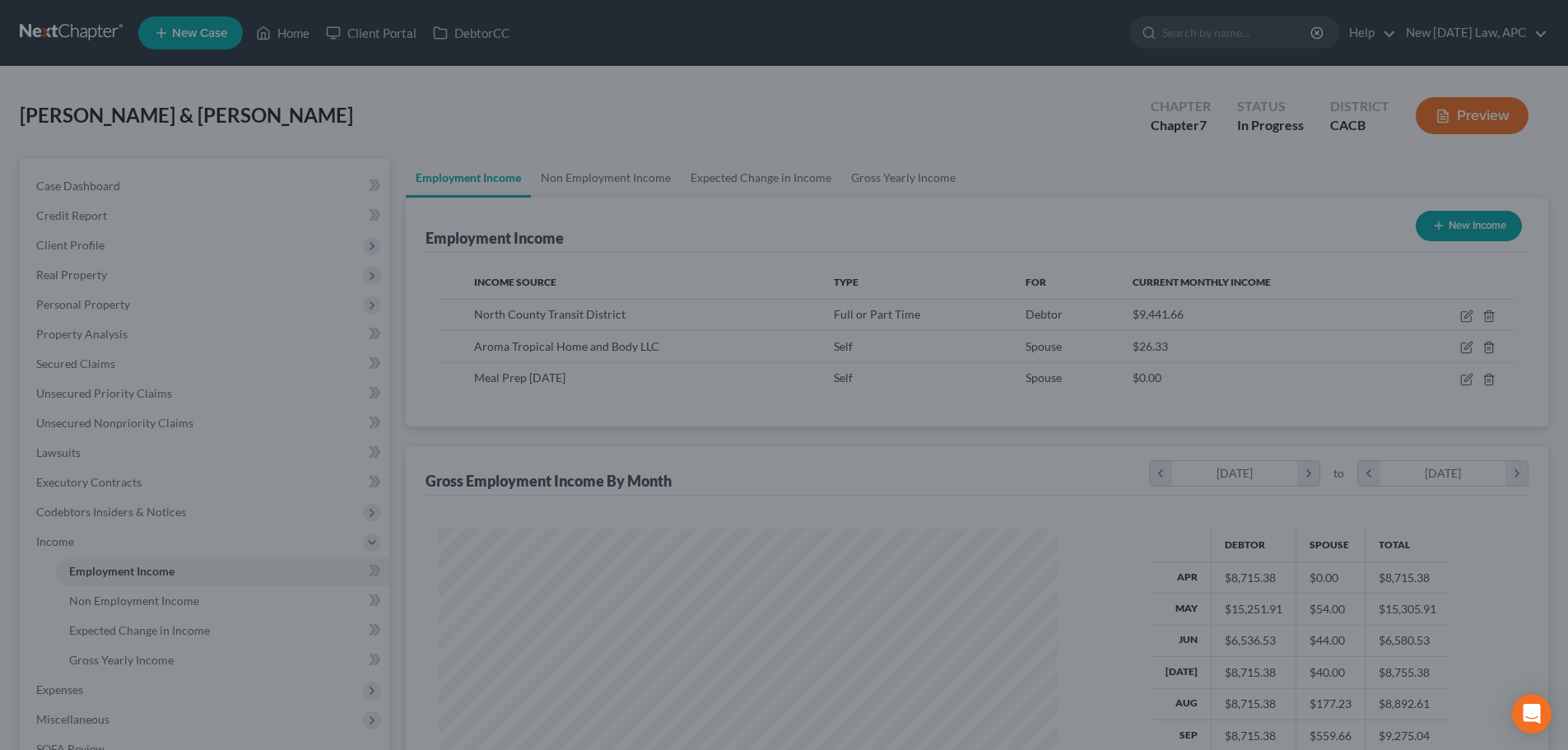
scroll to position [822968, 822532]
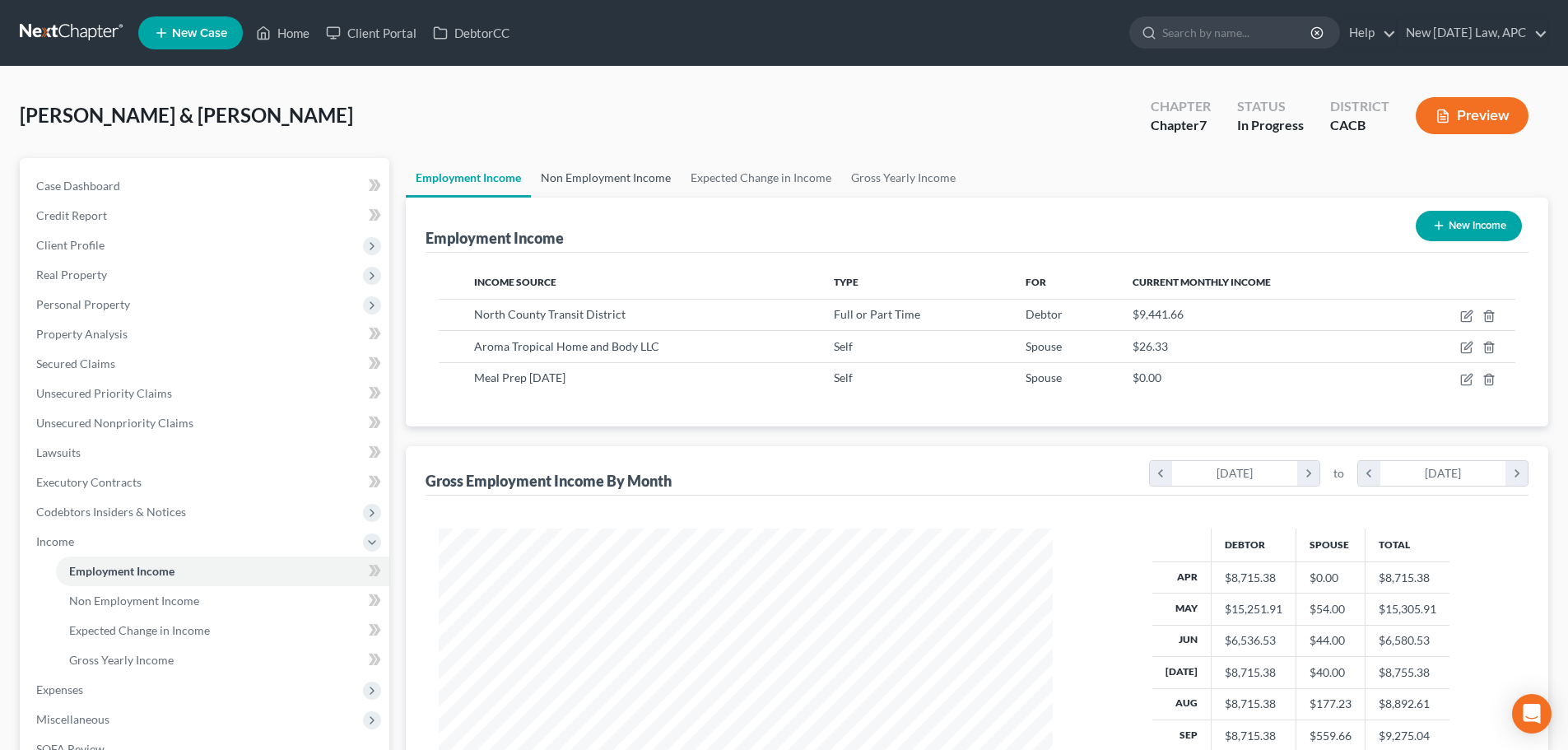
click at [659, 177] on link "Non Employment Income" at bounding box center [606, 178] width 150 height 40
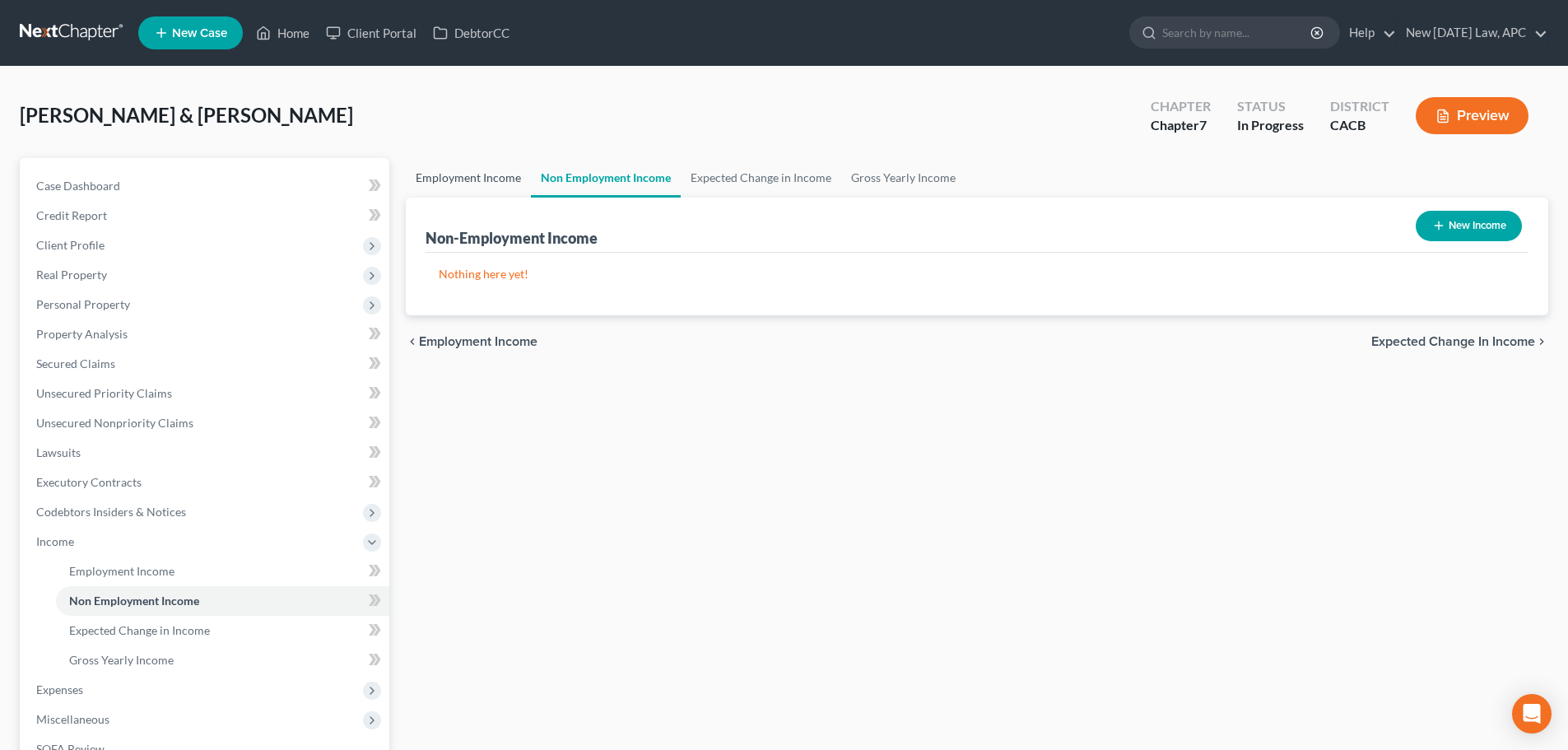
click at [484, 174] on link "Employment Income" at bounding box center [468, 178] width 125 height 40
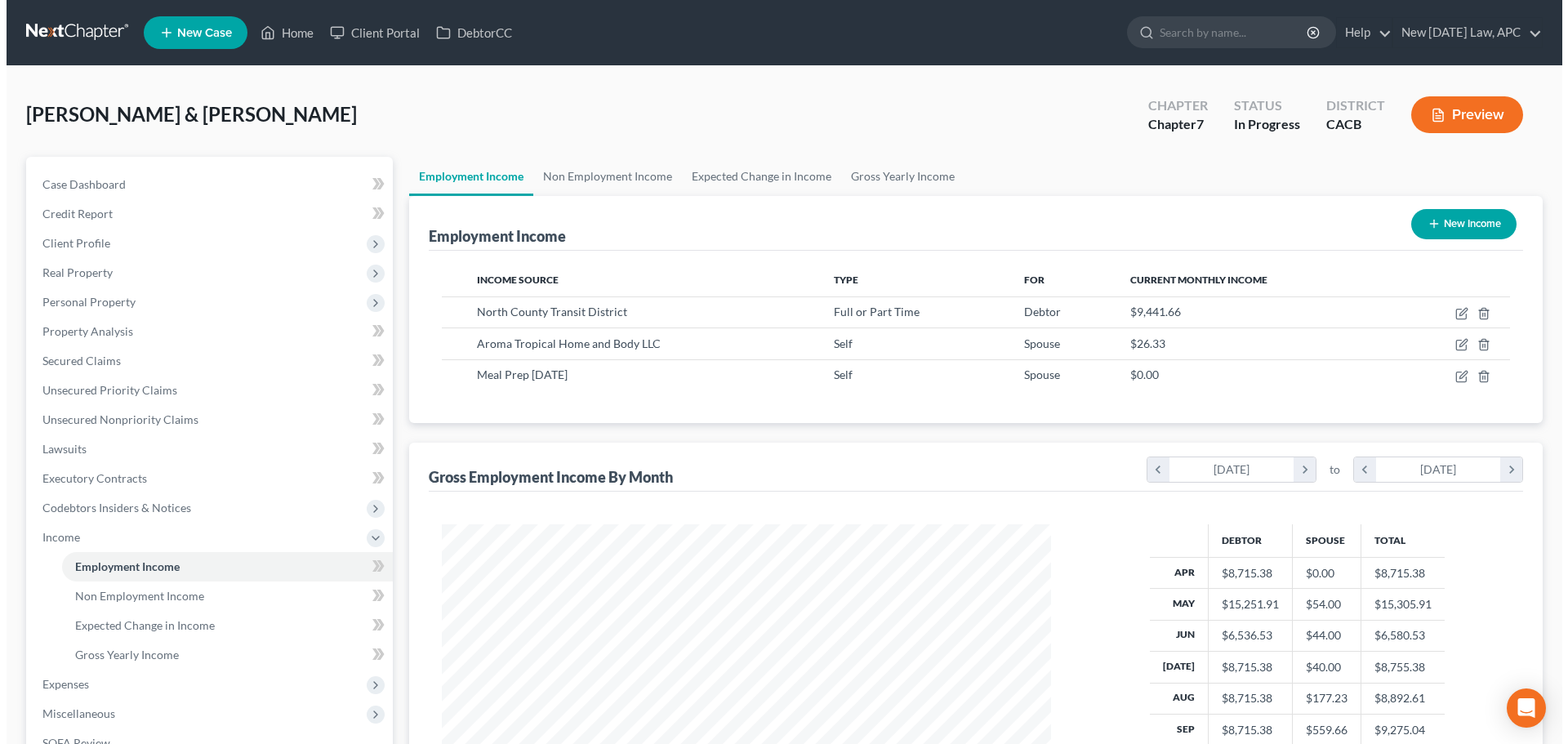
scroll to position [304, 642]
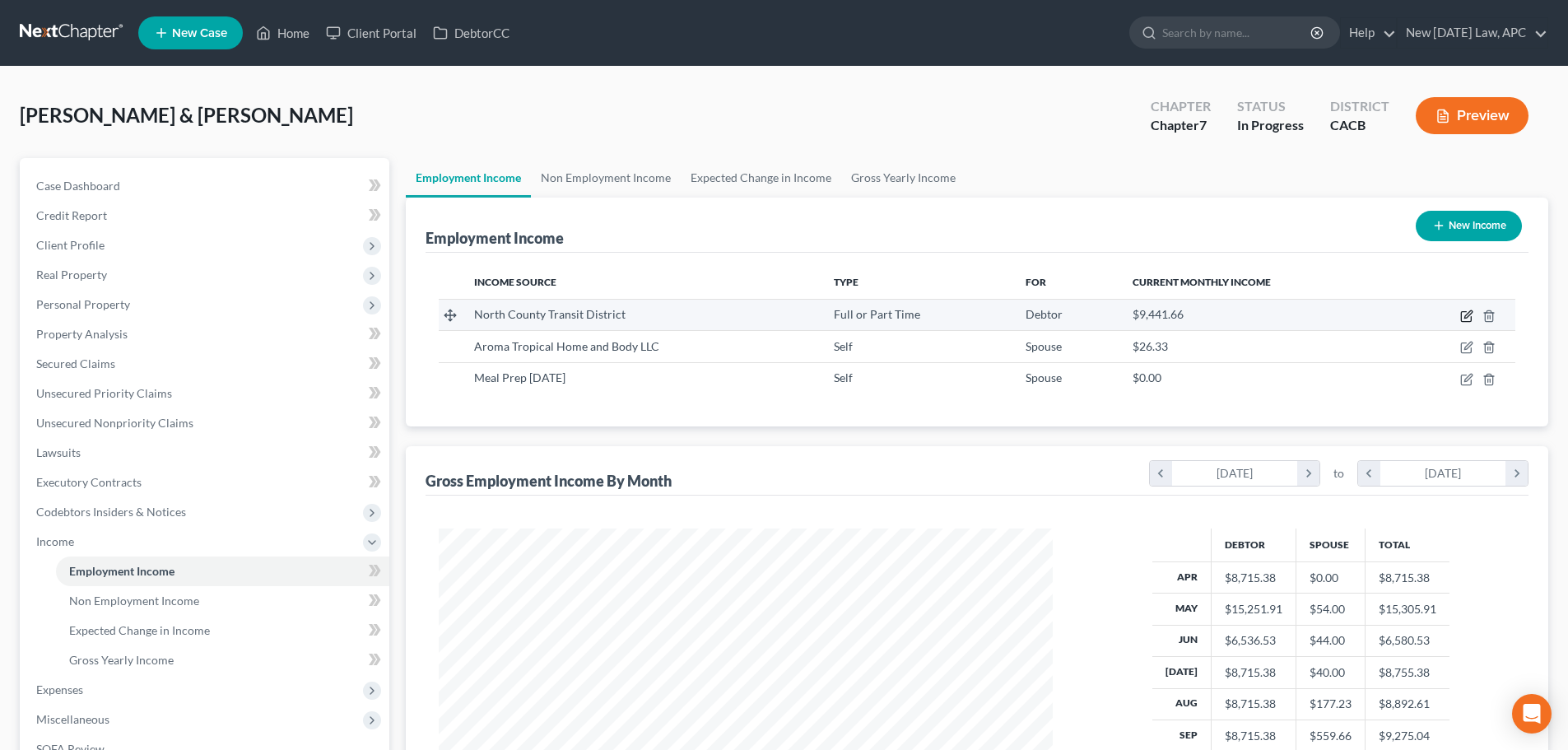
click at [1463, 315] on icon "button" at bounding box center [1467, 316] width 13 height 13
select select "0"
select select "4"
select select "2"
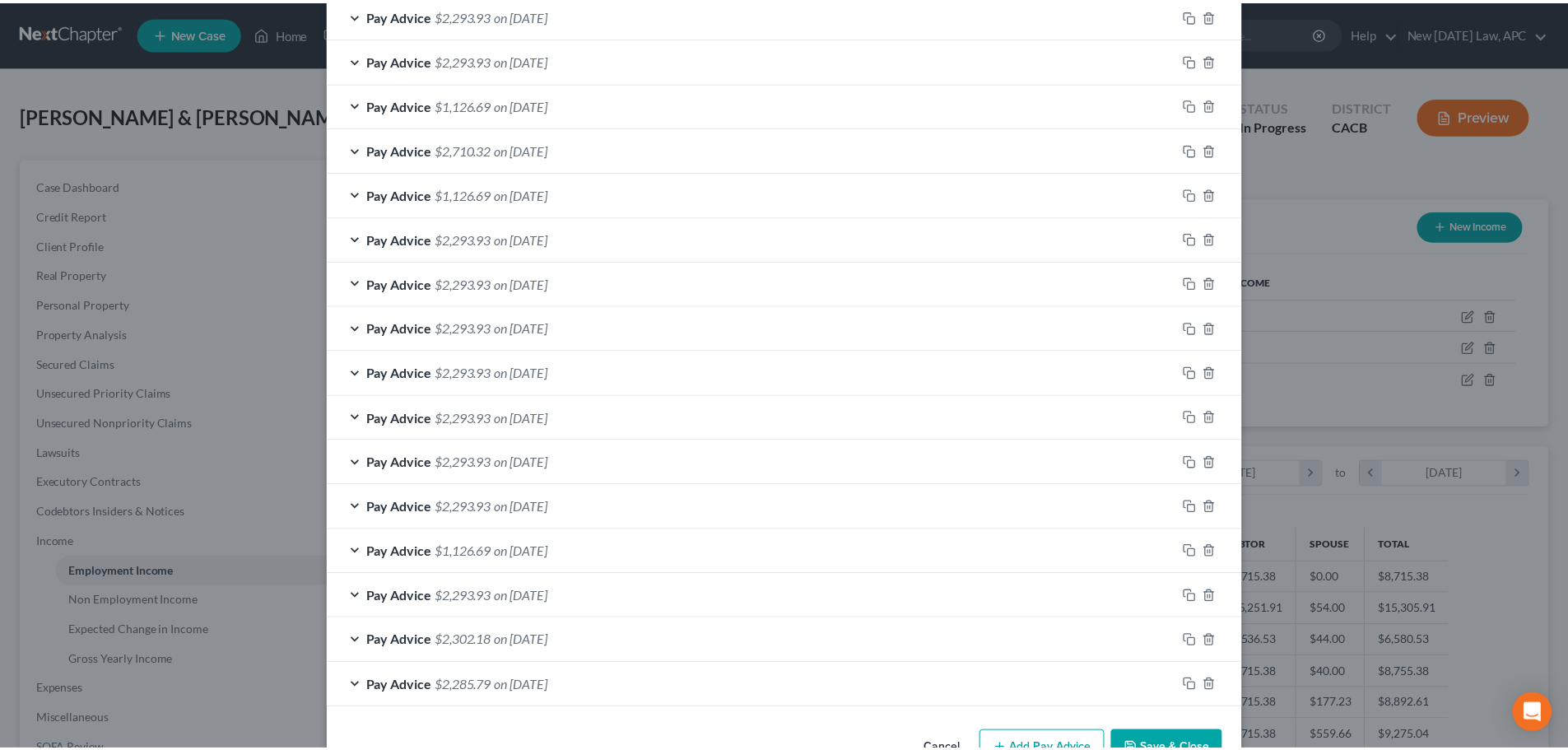
scroll to position [836, 0]
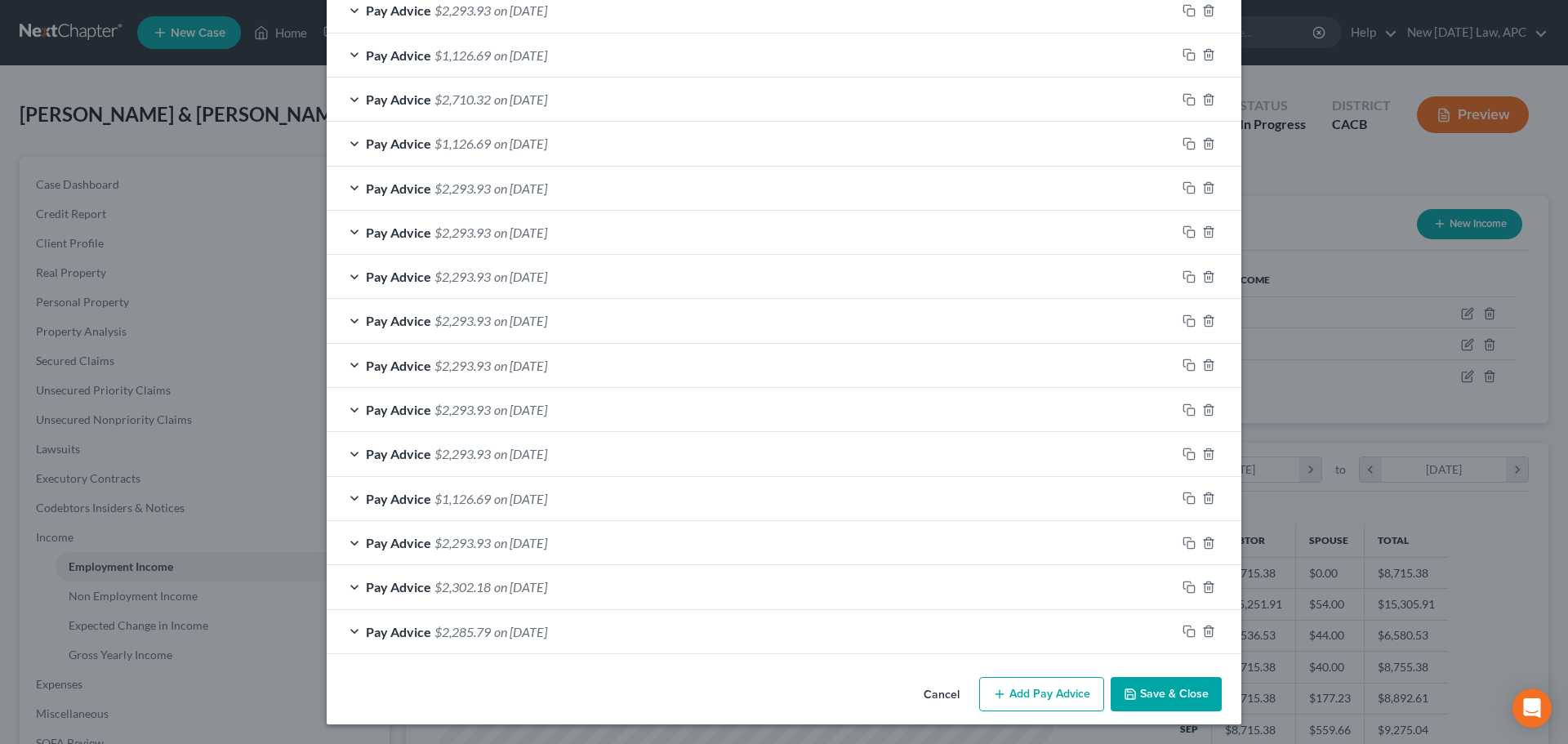
click at [1155, 689] on button "Save & Close" at bounding box center [1166, 695] width 111 height 35
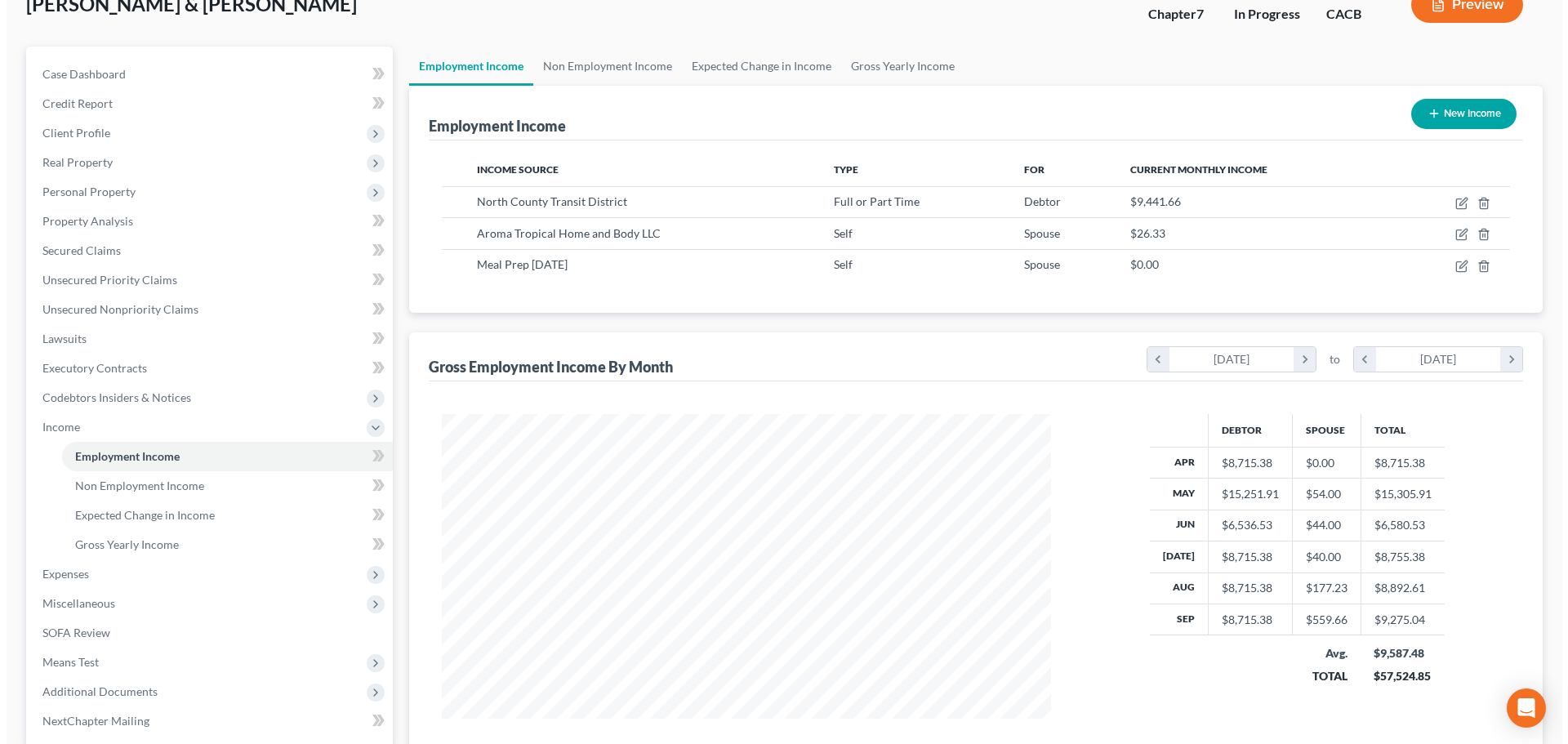
scroll to position [82, 0]
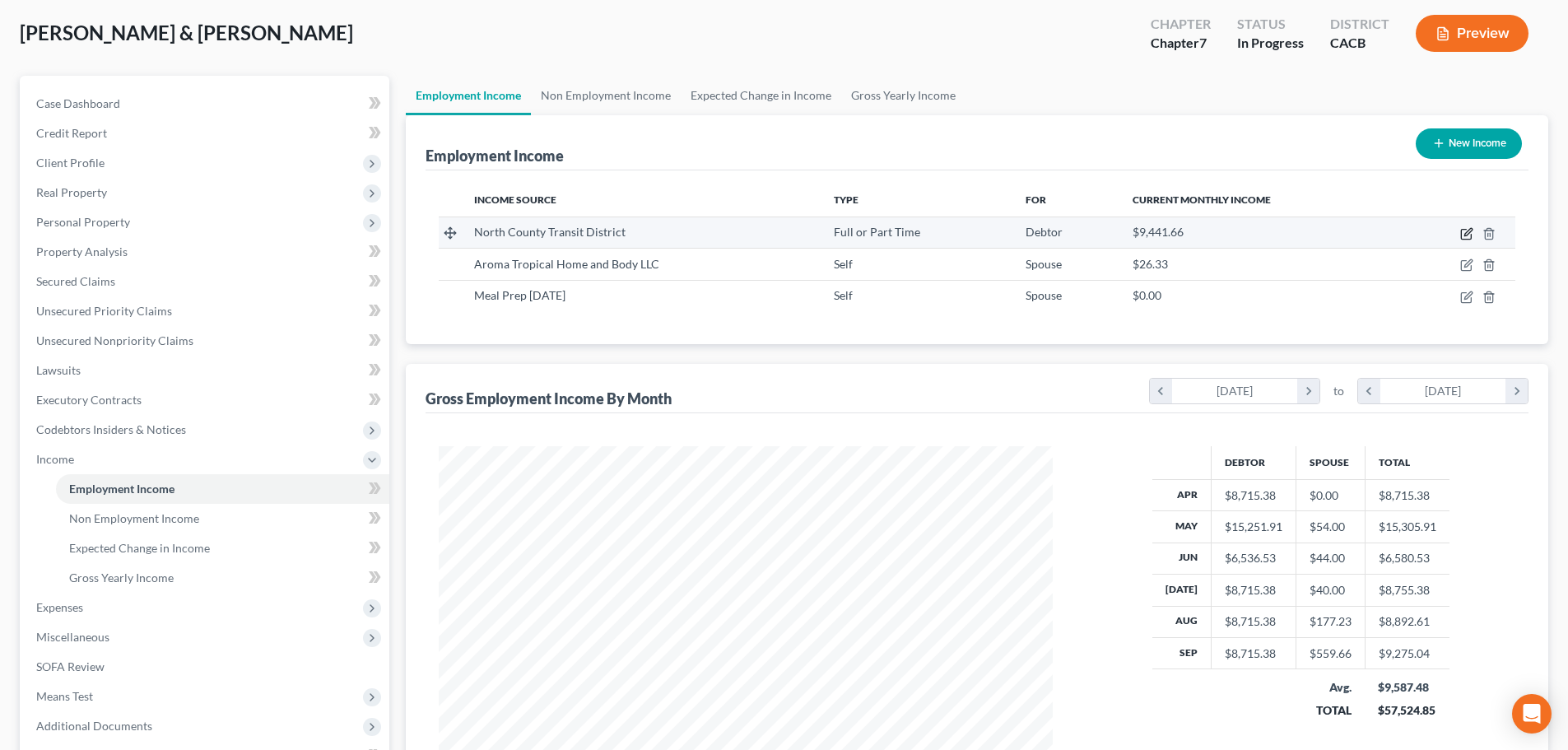
click at [1461, 233] on icon "button" at bounding box center [1466, 234] width 10 height 10
select select "0"
select select "4"
select select "2"
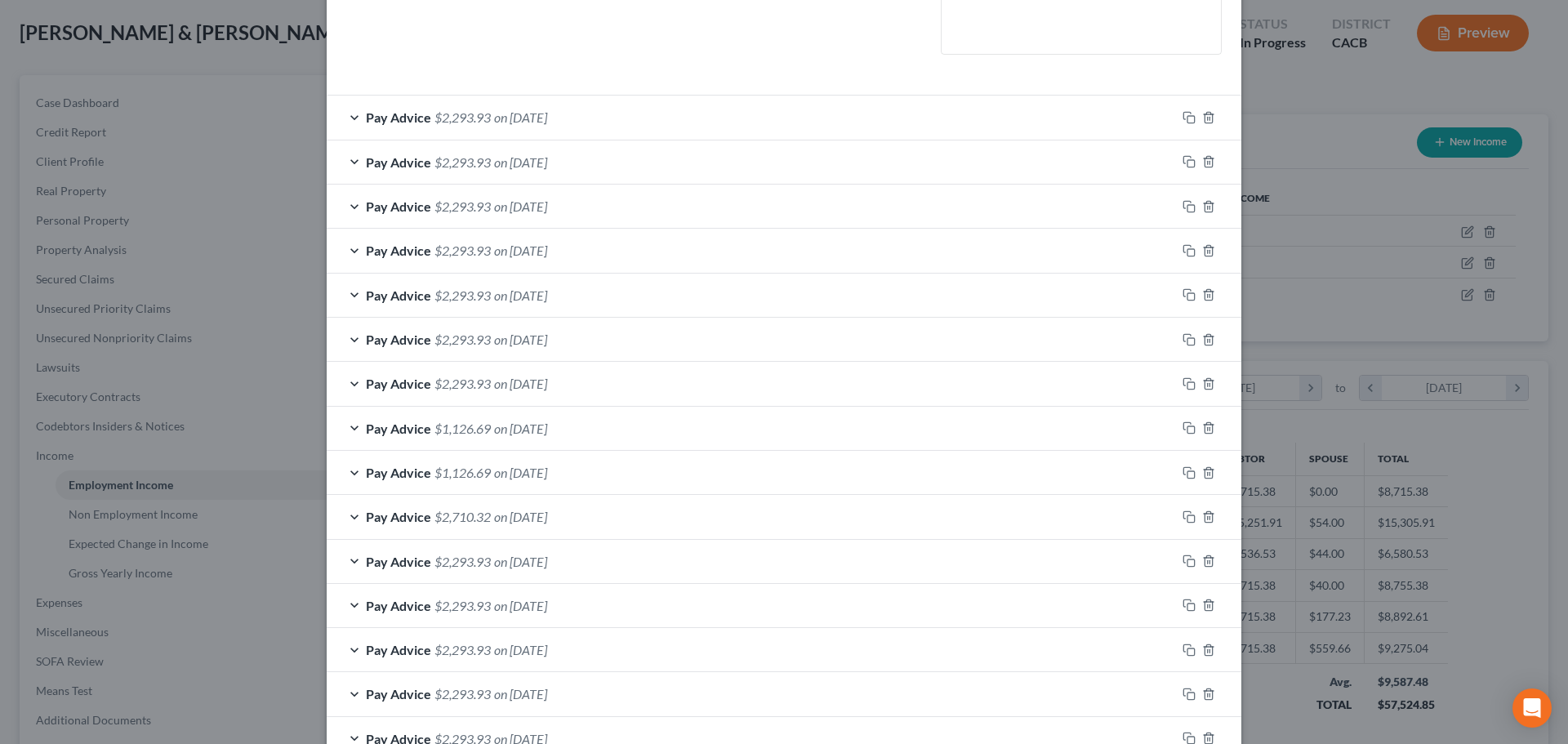
scroll to position [408, 0]
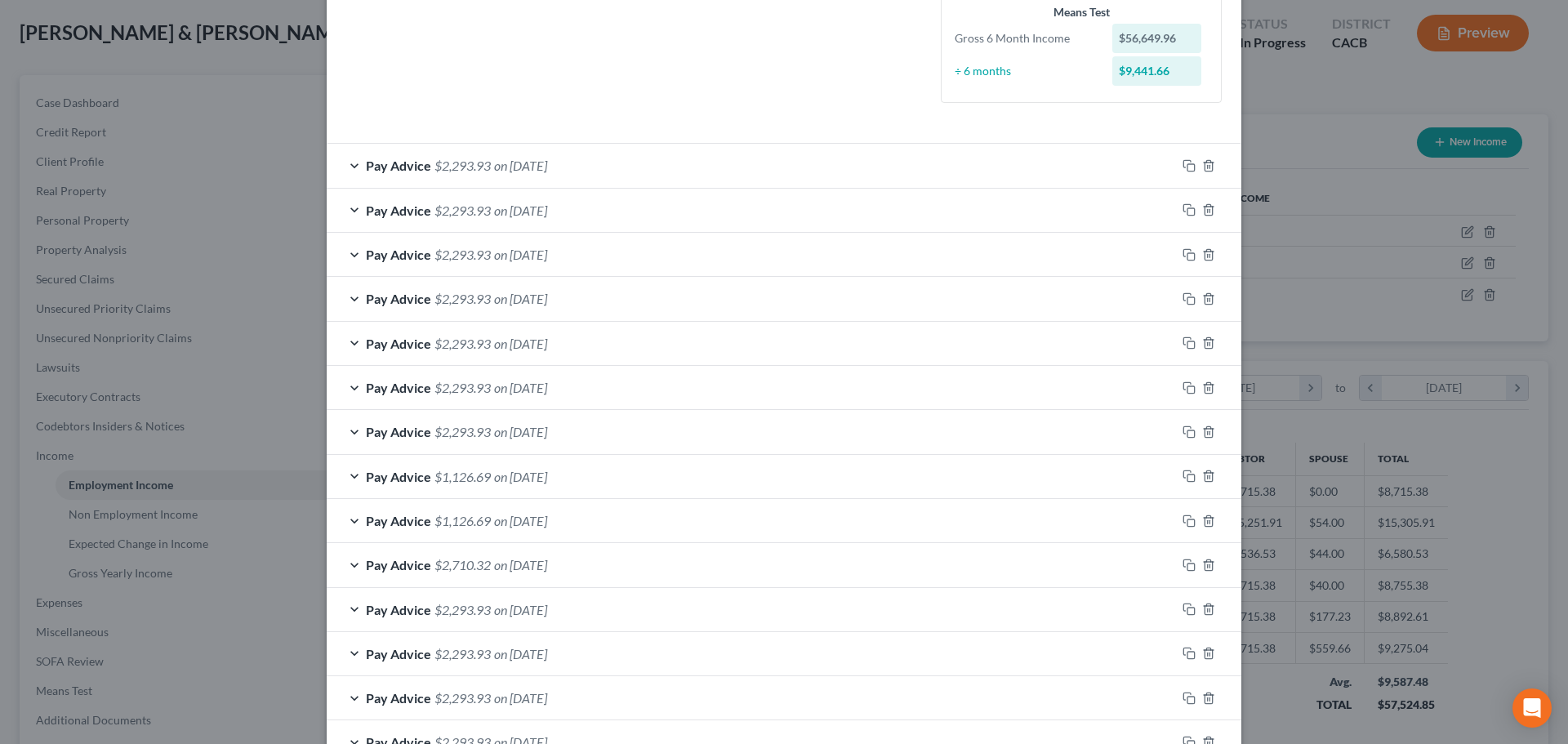
click at [547, 522] on span "on [DATE]" at bounding box center [520, 520] width 53 height 16
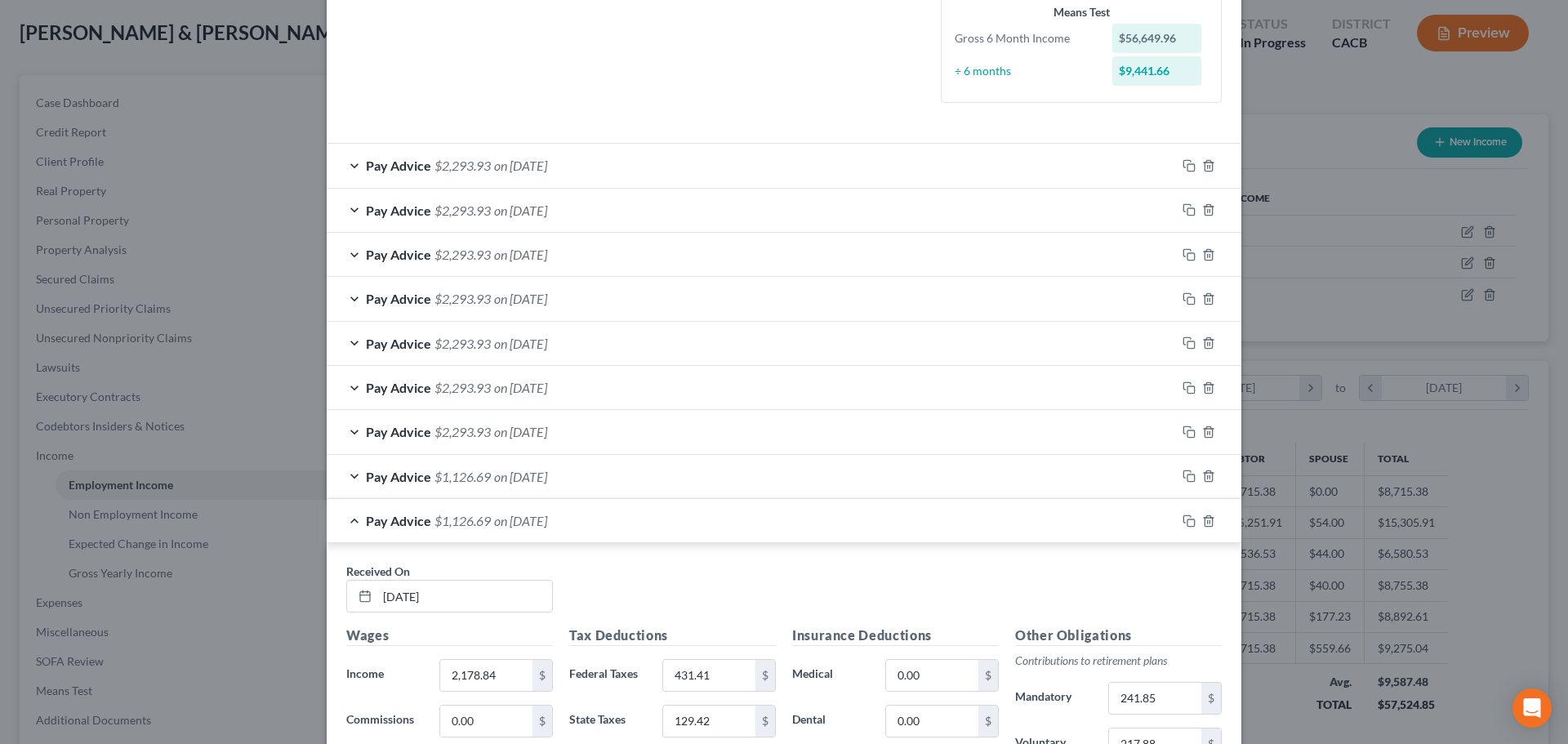
click at [547, 522] on span "on [DATE]" at bounding box center [520, 520] width 53 height 16
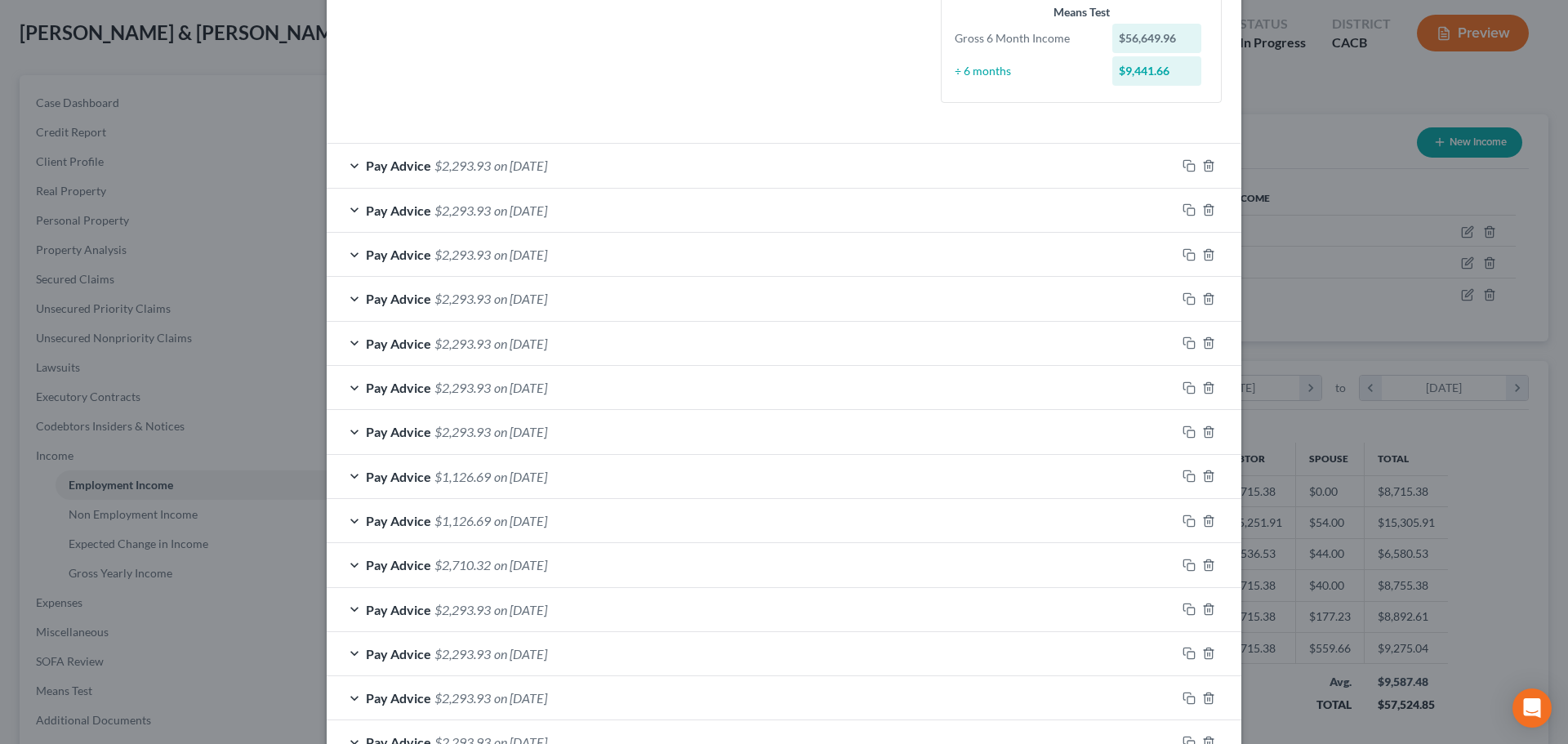
click at [547, 478] on span "on [DATE]" at bounding box center [520, 476] width 53 height 16
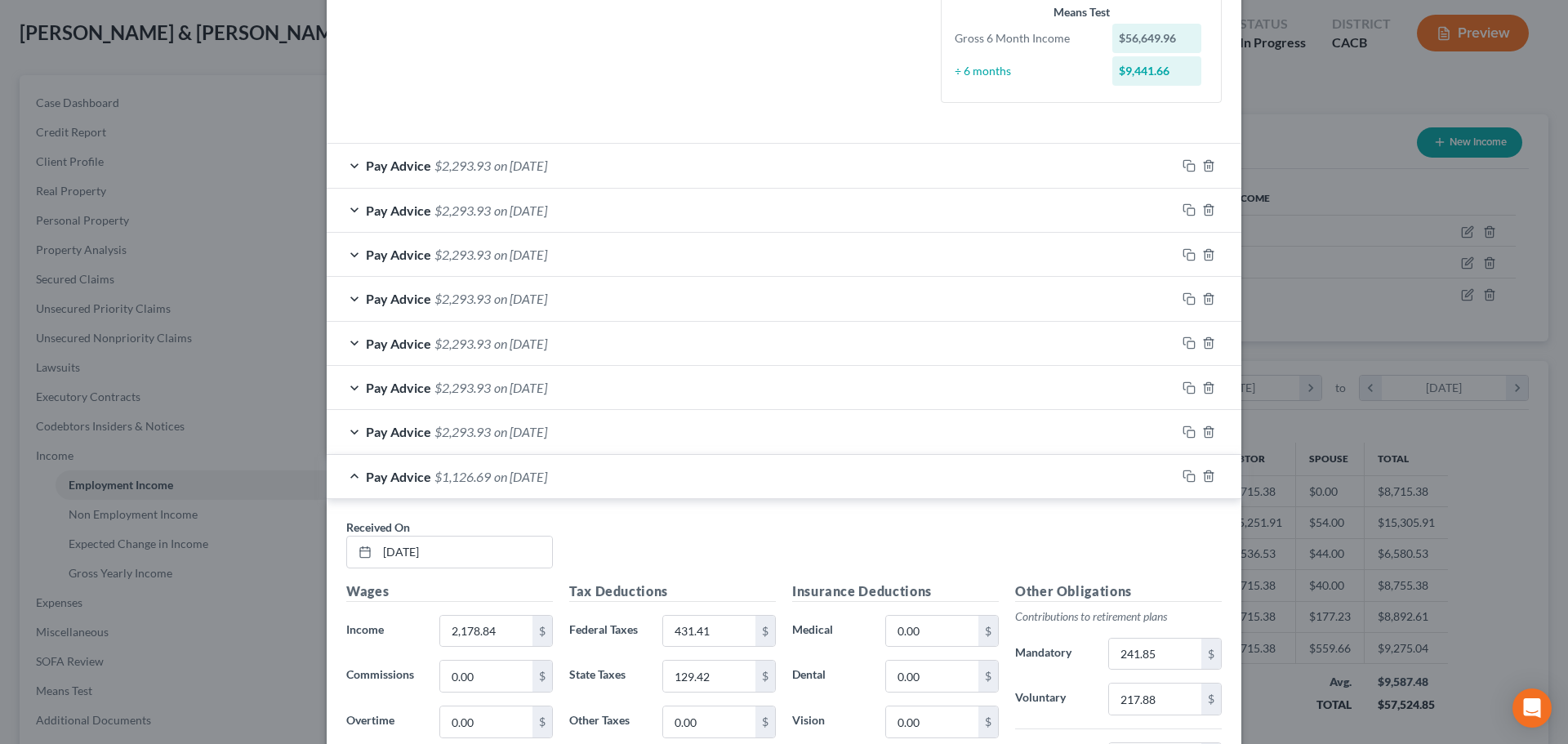
click at [547, 477] on span "on [DATE]" at bounding box center [520, 476] width 53 height 16
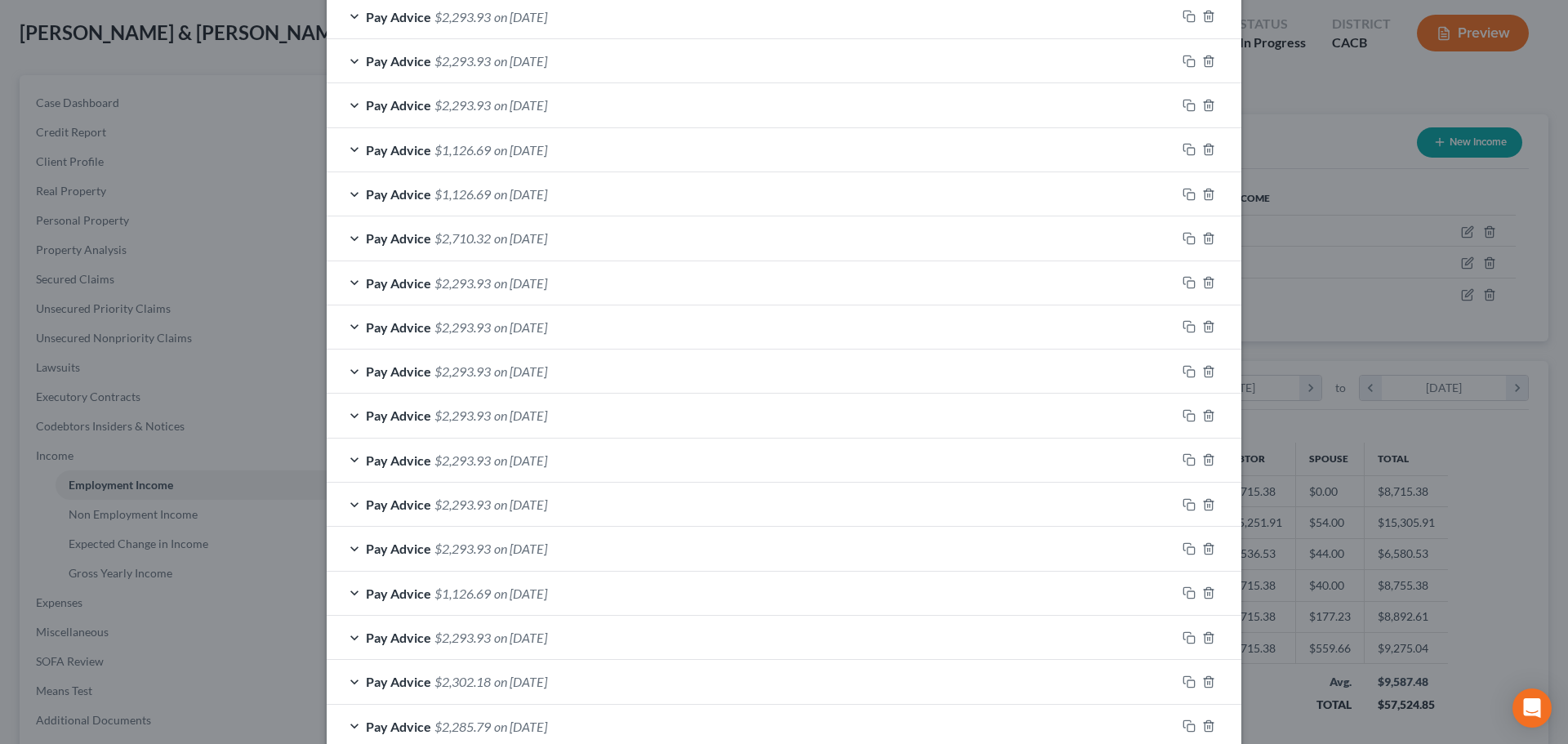
scroll to position [572, 0]
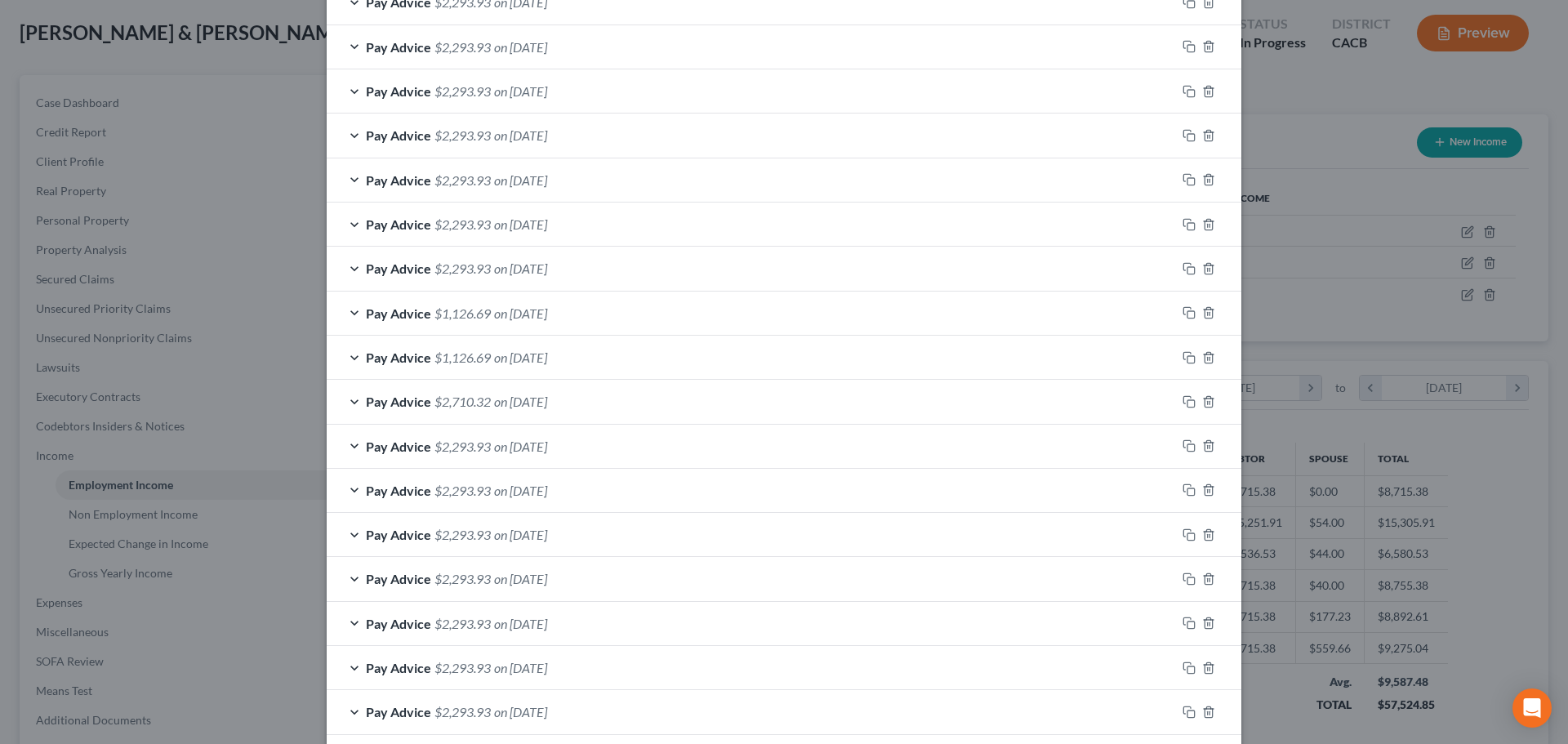
click at [547, 397] on span "on [DATE]" at bounding box center [520, 401] width 53 height 16
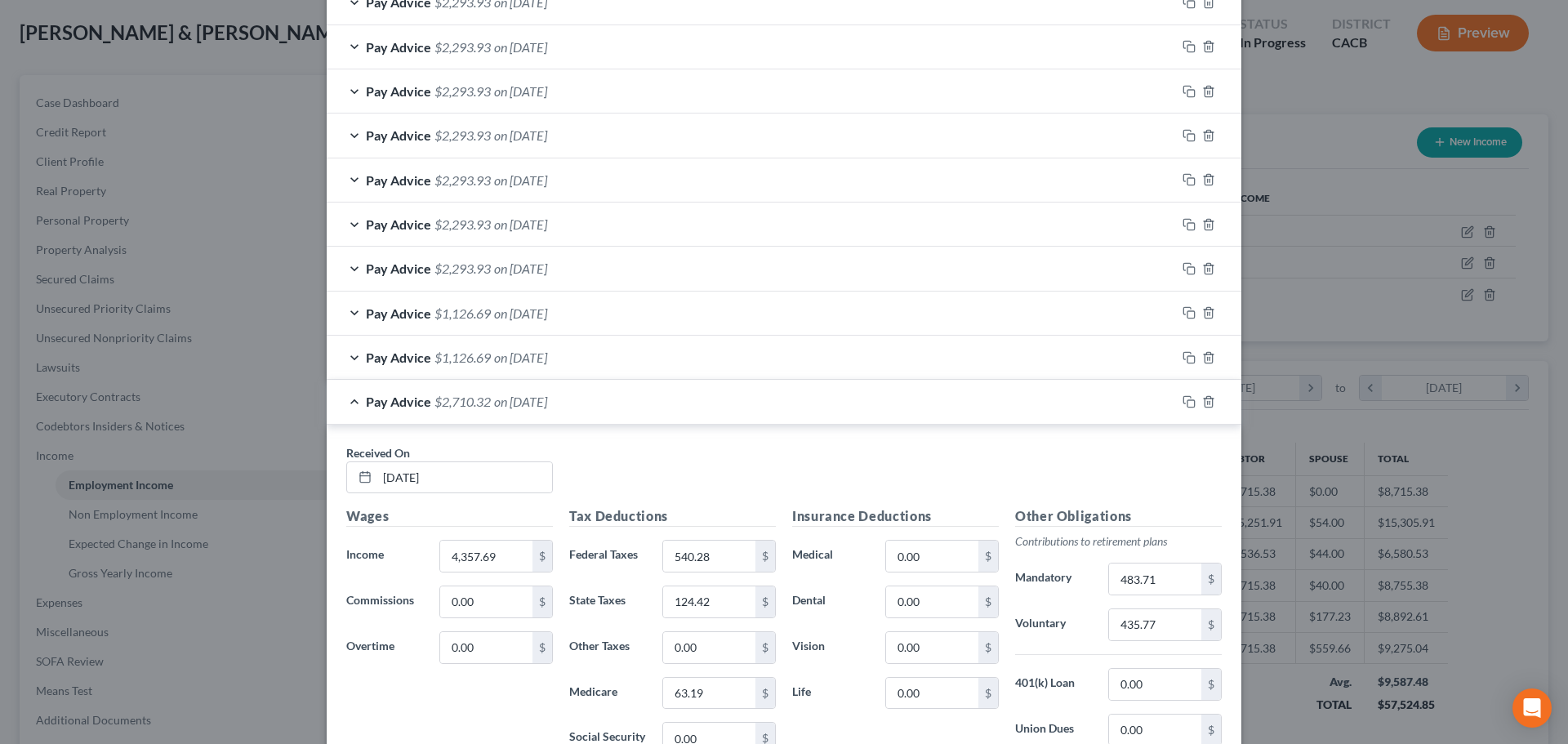
click at [547, 313] on span "on [DATE]" at bounding box center [520, 313] width 53 height 16
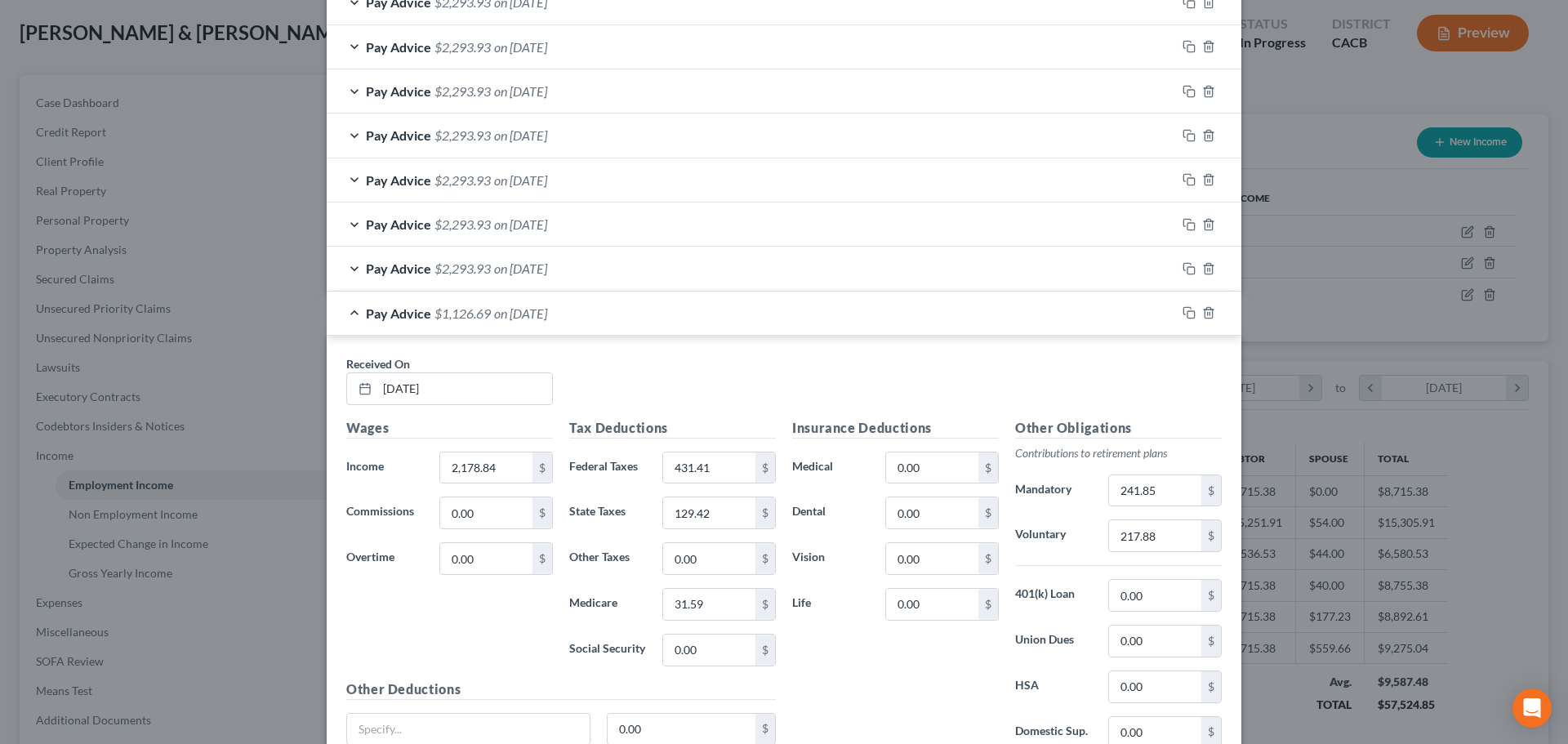
click at [547, 313] on span "on [DATE]" at bounding box center [520, 313] width 53 height 16
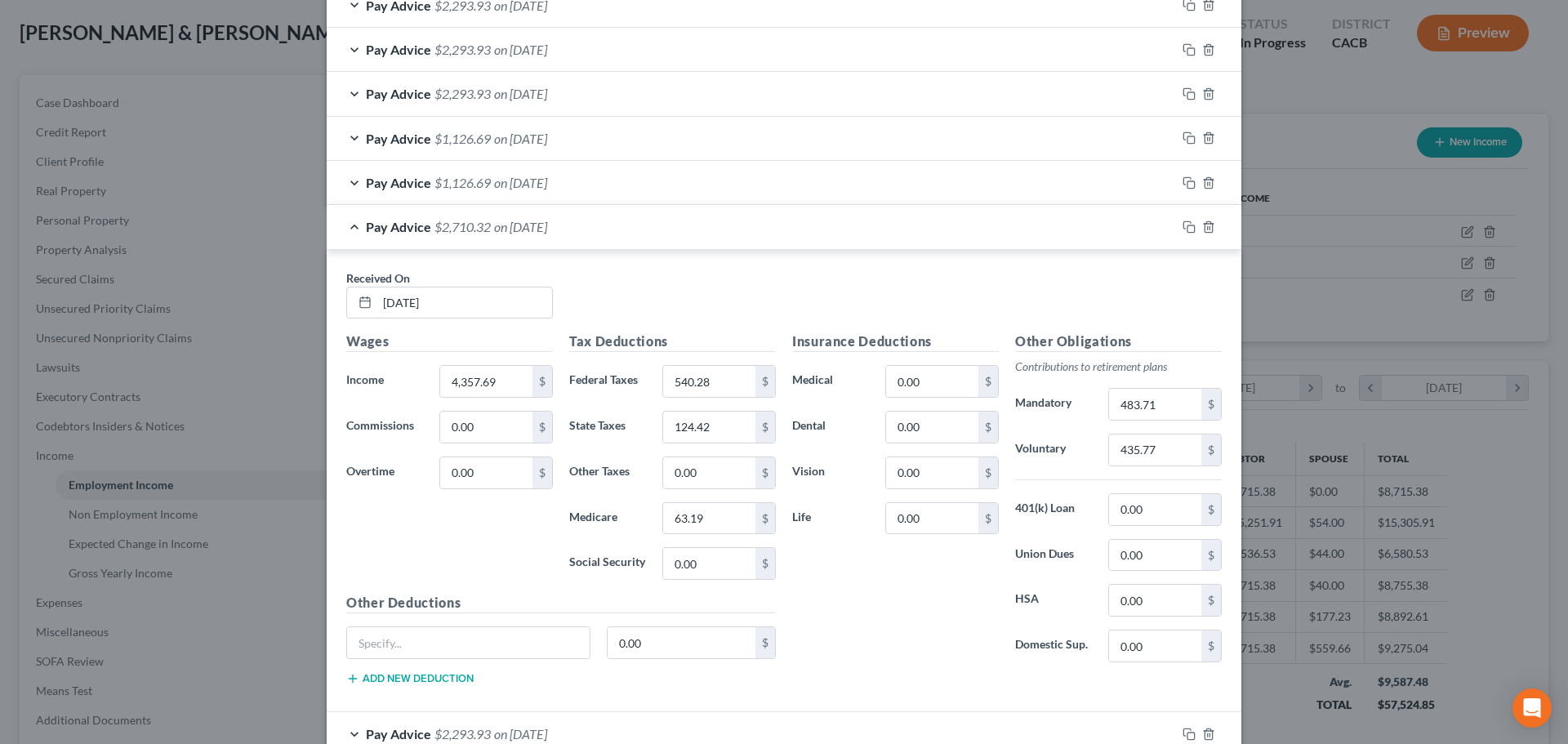
scroll to position [735, 0]
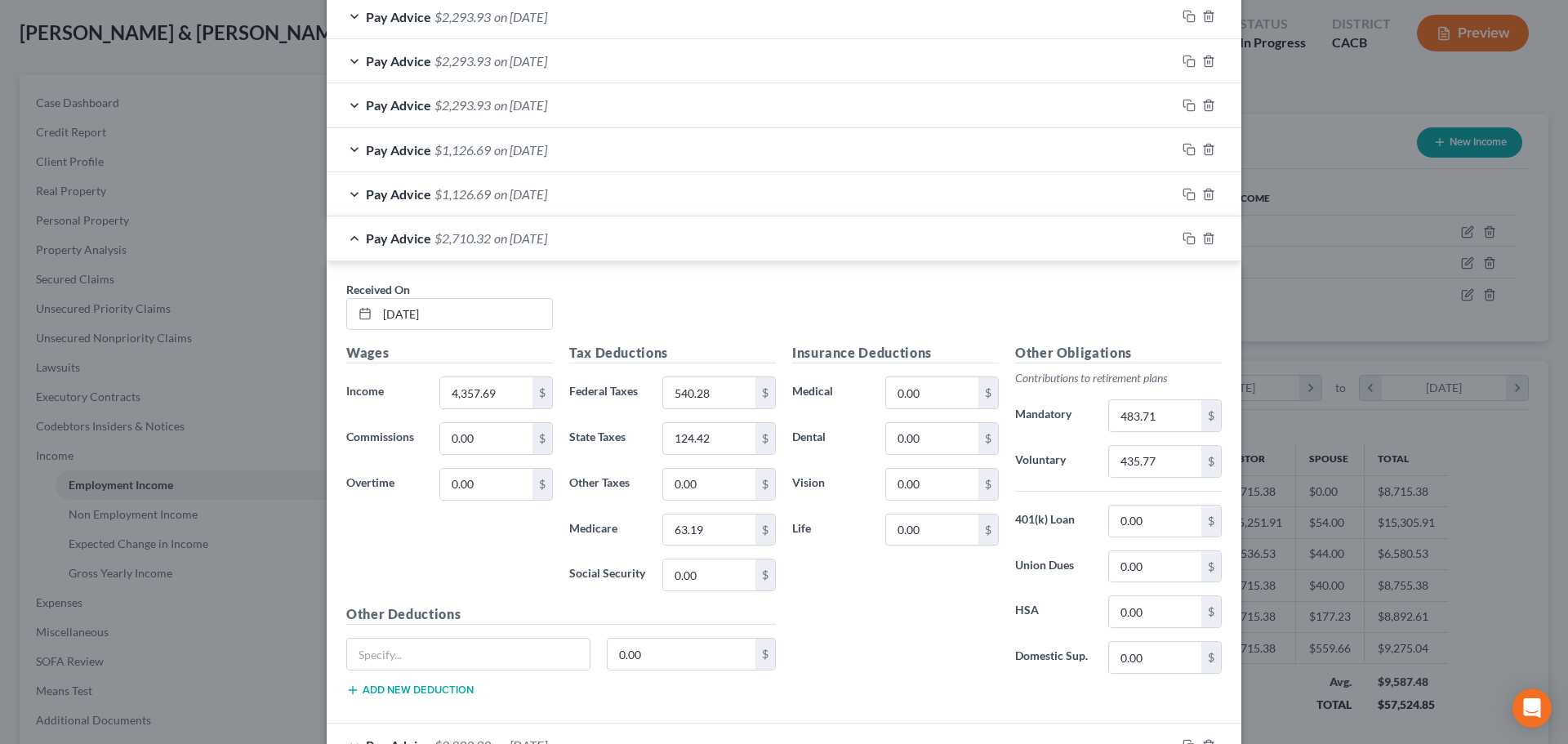
click at [547, 239] on span "on [DATE]" at bounding box center [520, 238] width 53 height 16
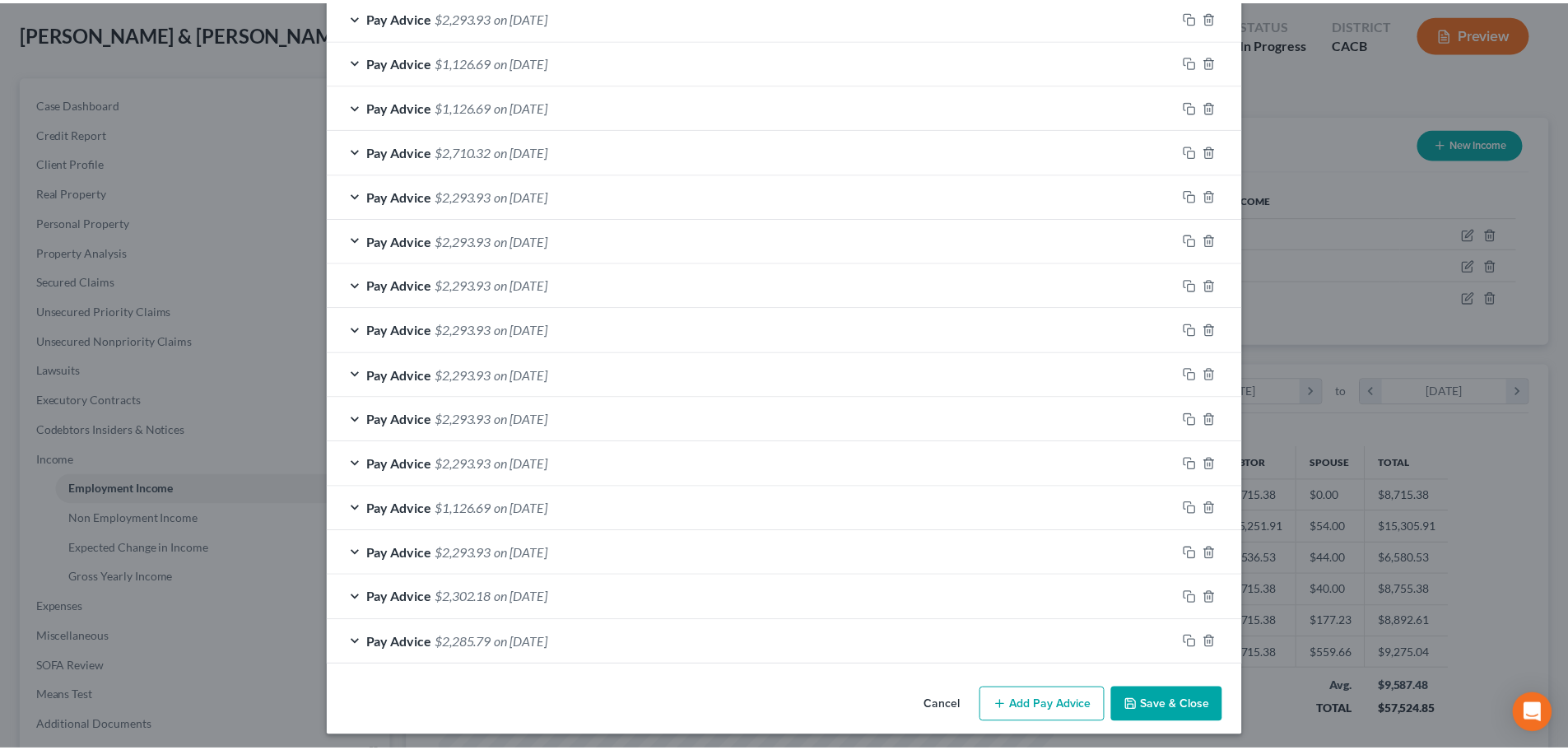
scroll to position [836, 0]
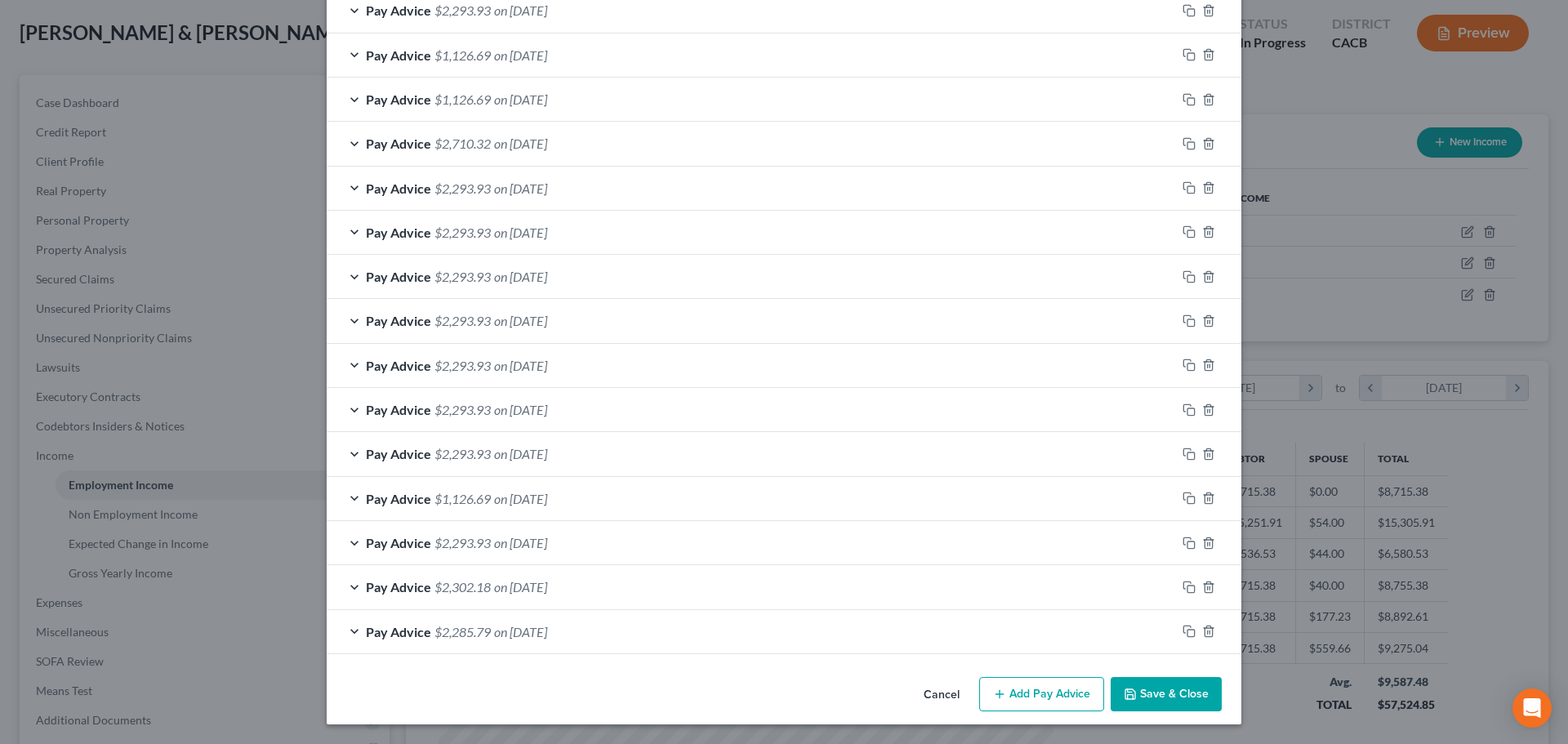
click at [942, 695] on button "Cancel" at bounding box center [941, 695] width 62 height 33
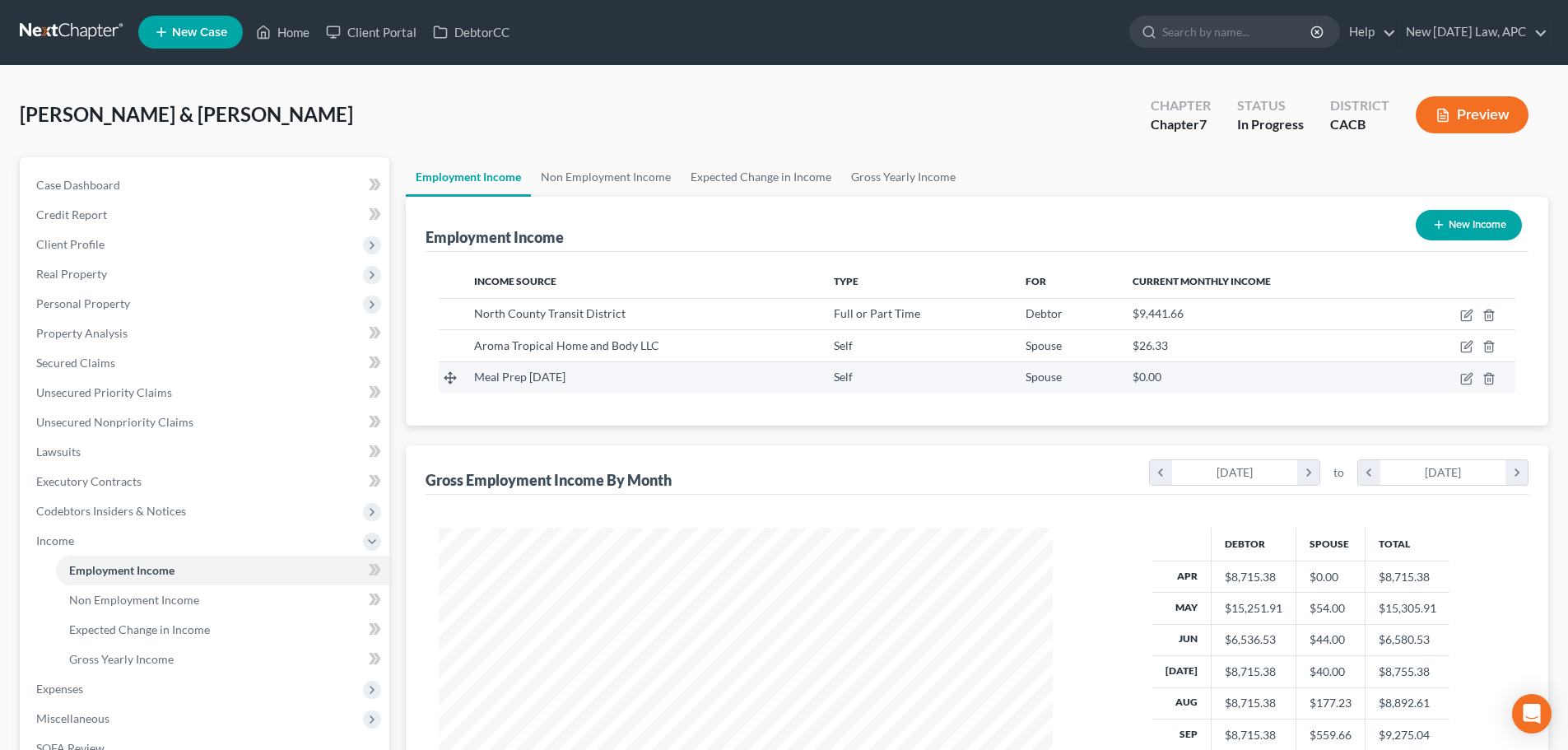
scroll to position [0, 0]
click at [634, 171] on link "Non Employment Income" at bounding box center [606, 178] width 150 height 40
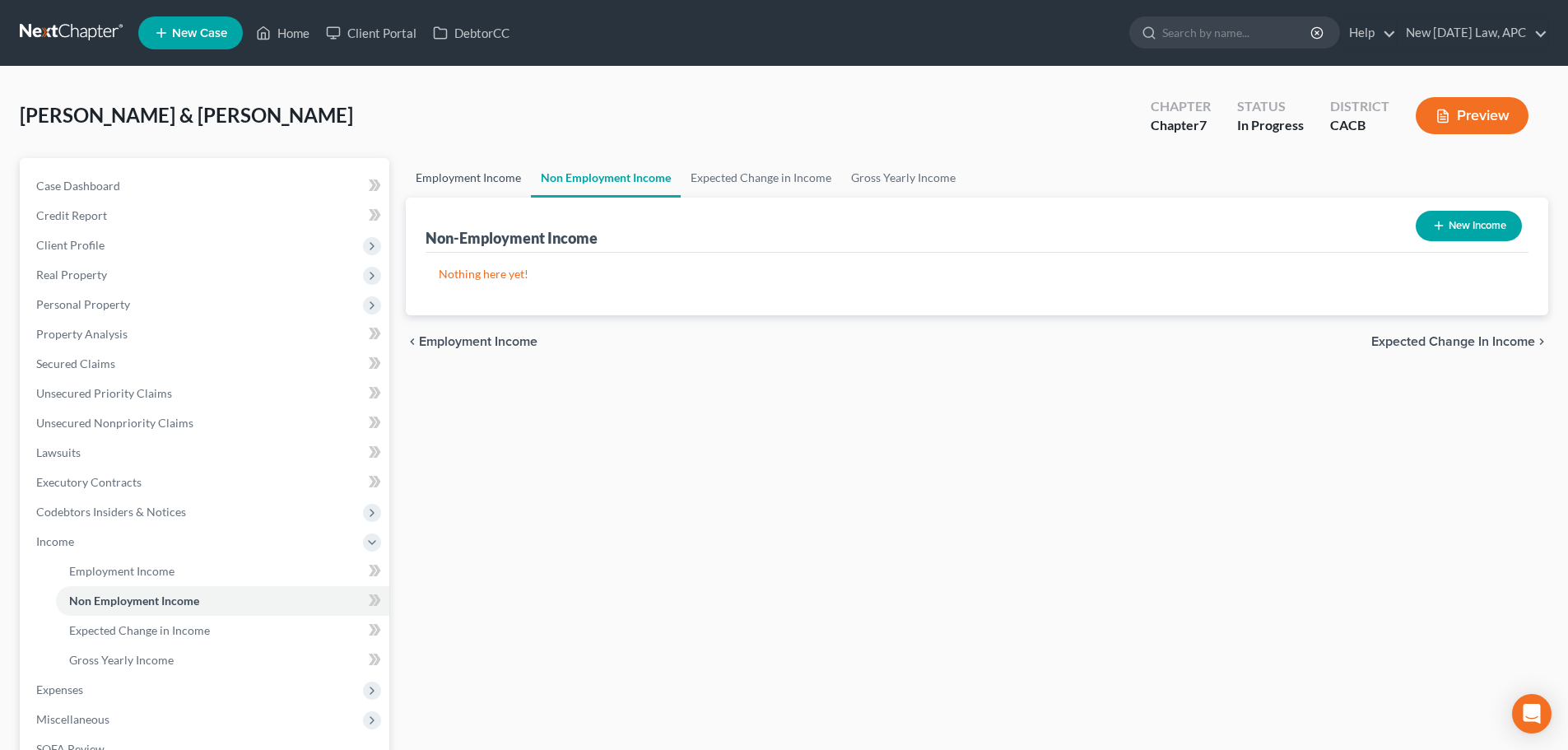
click at [489, 177] on link "Employment Income" at bounding box center [468, 178] width 125 height 40
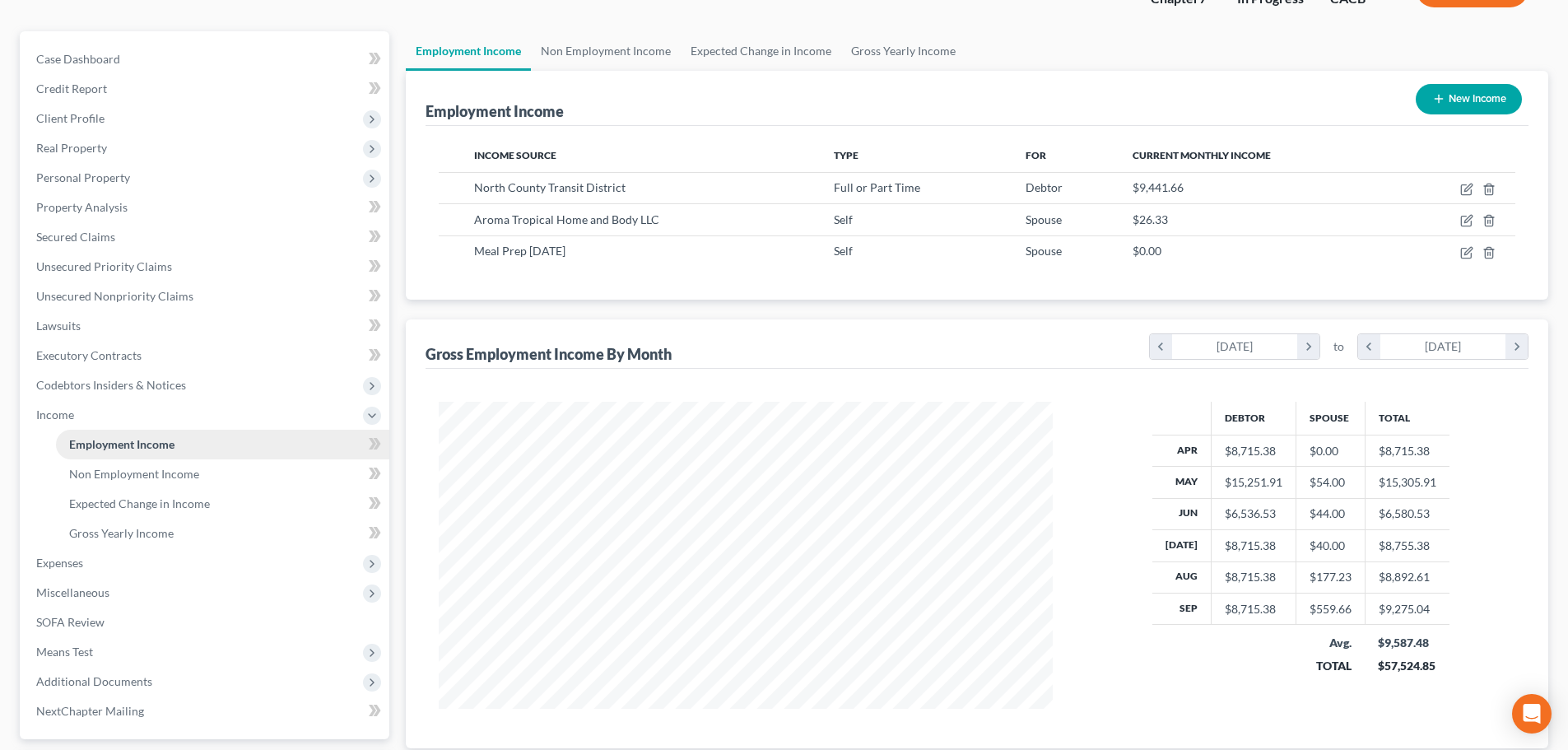
scroll to position [165, 0]
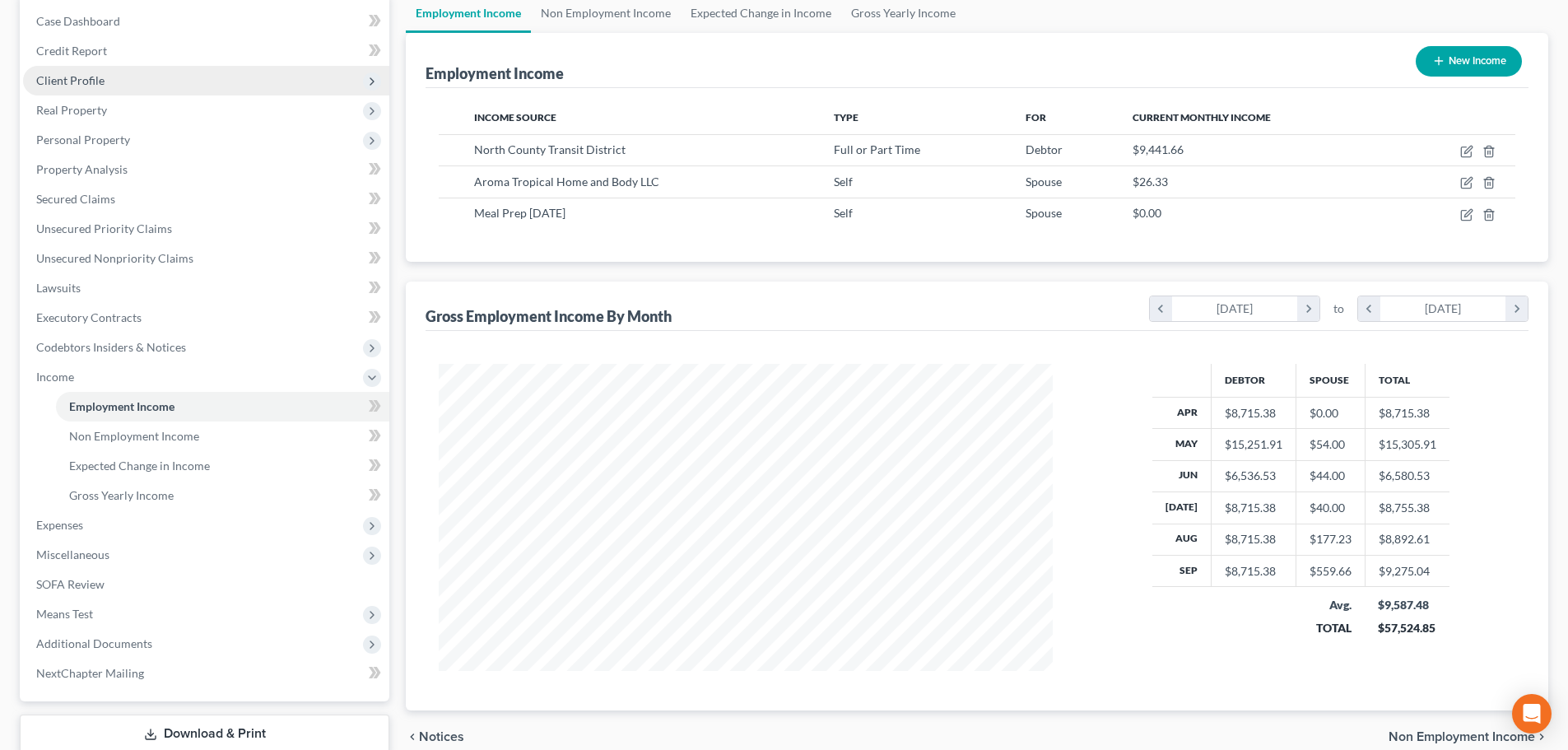
click at [124, 81] on span "Client Profile" at bounding box center [206, 81] width 367 height 30
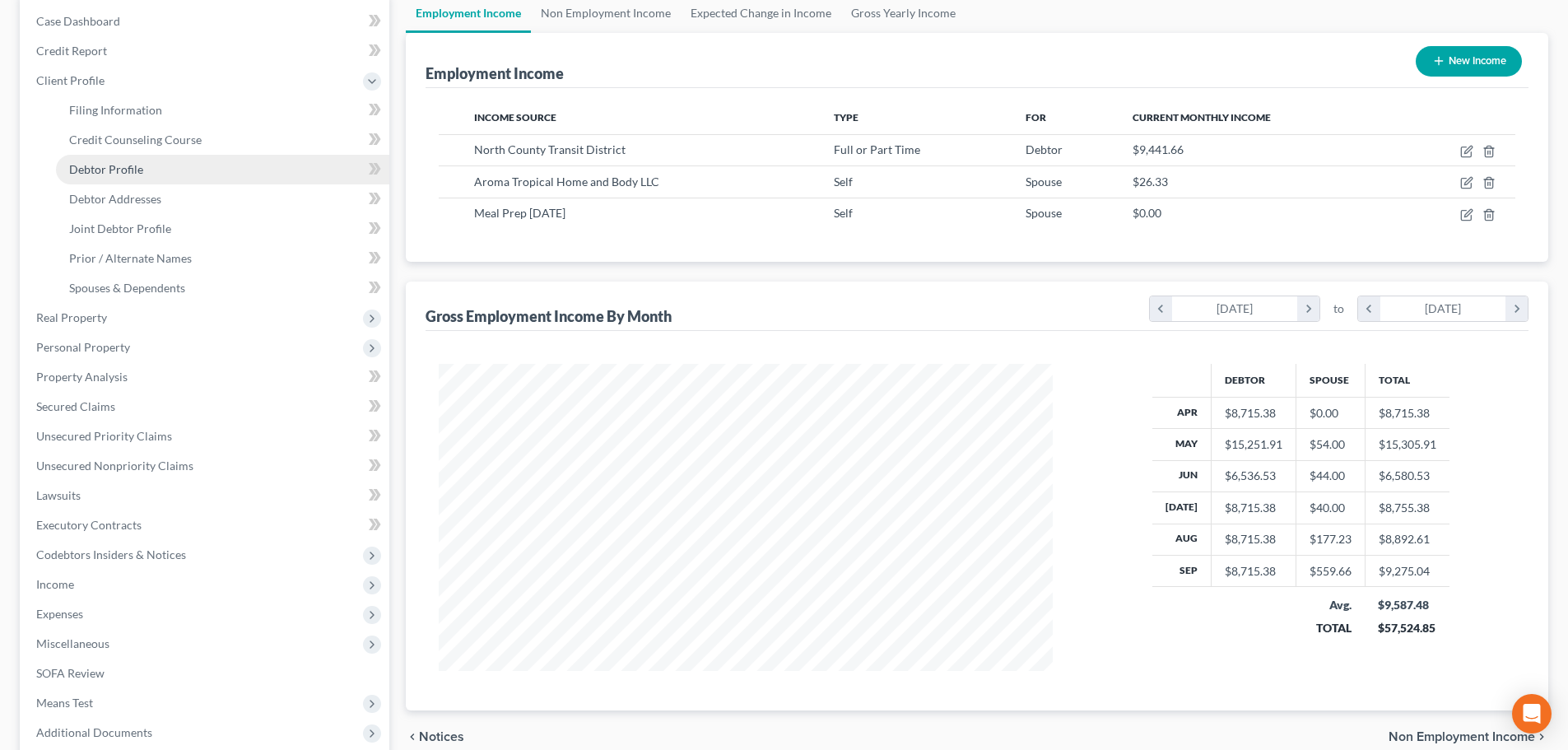
click at [119, 168] on span "Debtor Profile" at bounding box center [106, 169] width 74 height 14
select select "1"
select select "2"
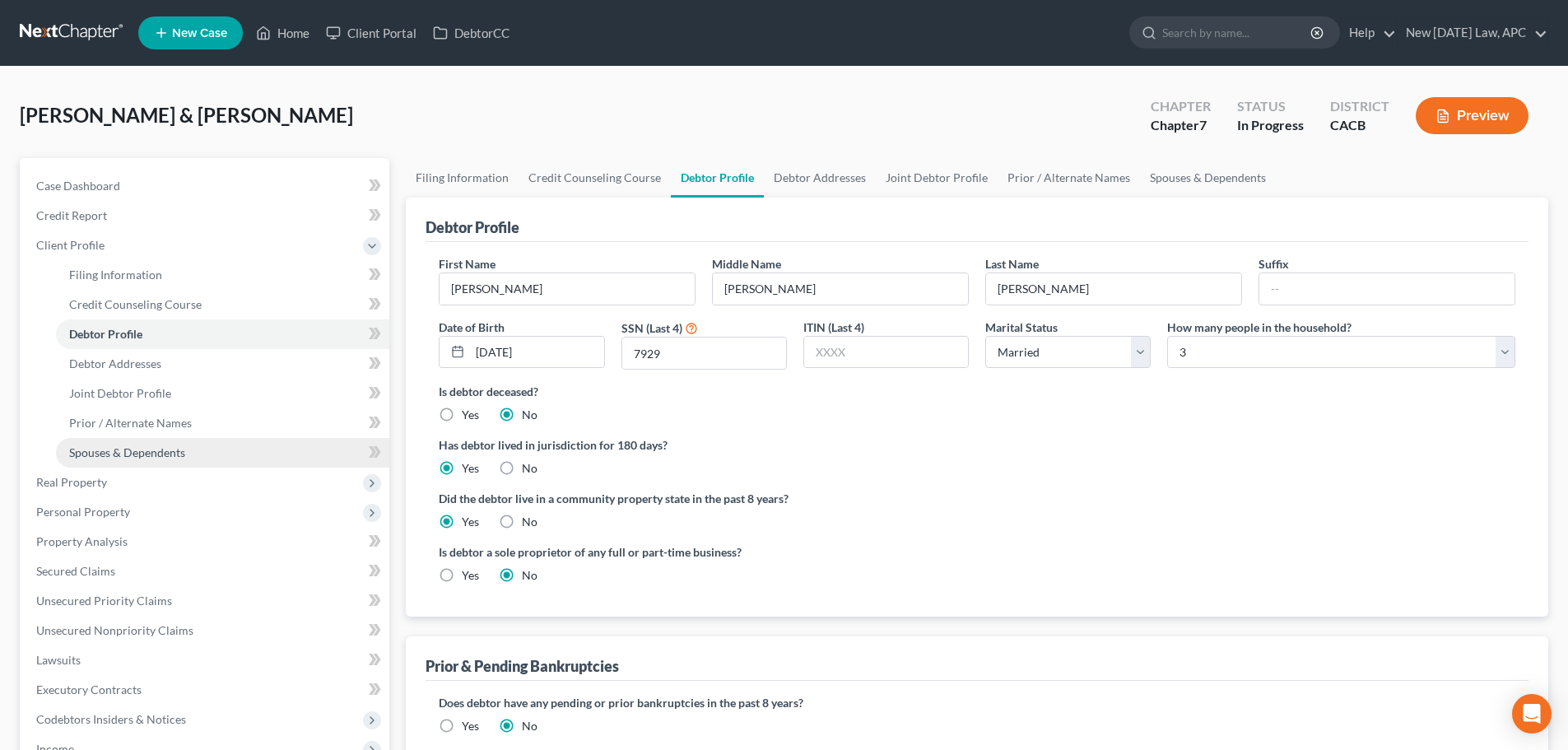
click at [156, 457] on span "Spouses & Dependents" at bounding box center [127, 452] width 116 height 14
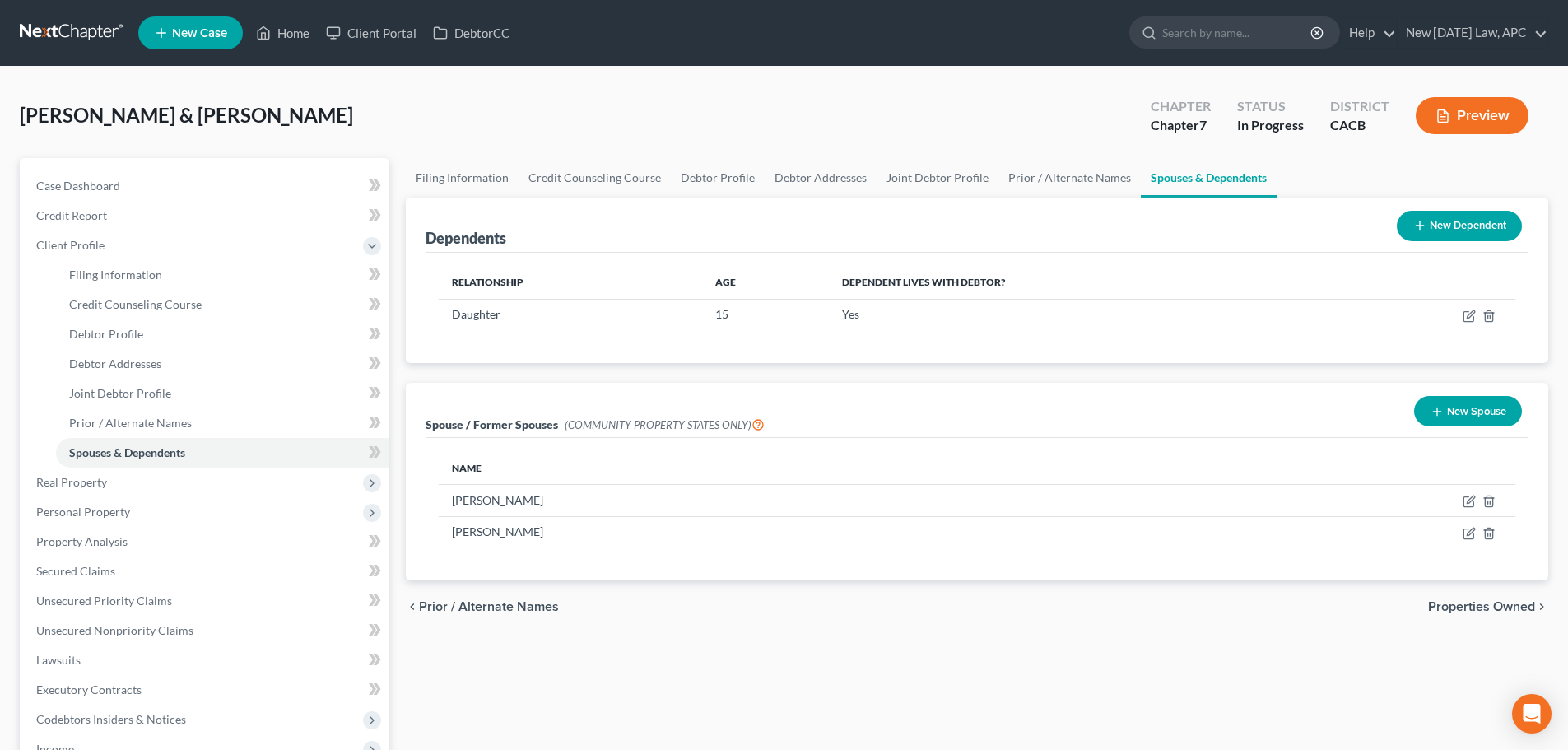
click at [1428, 229] on button "New Dependent" at bounding box center [1459, 225] width 125 height 31
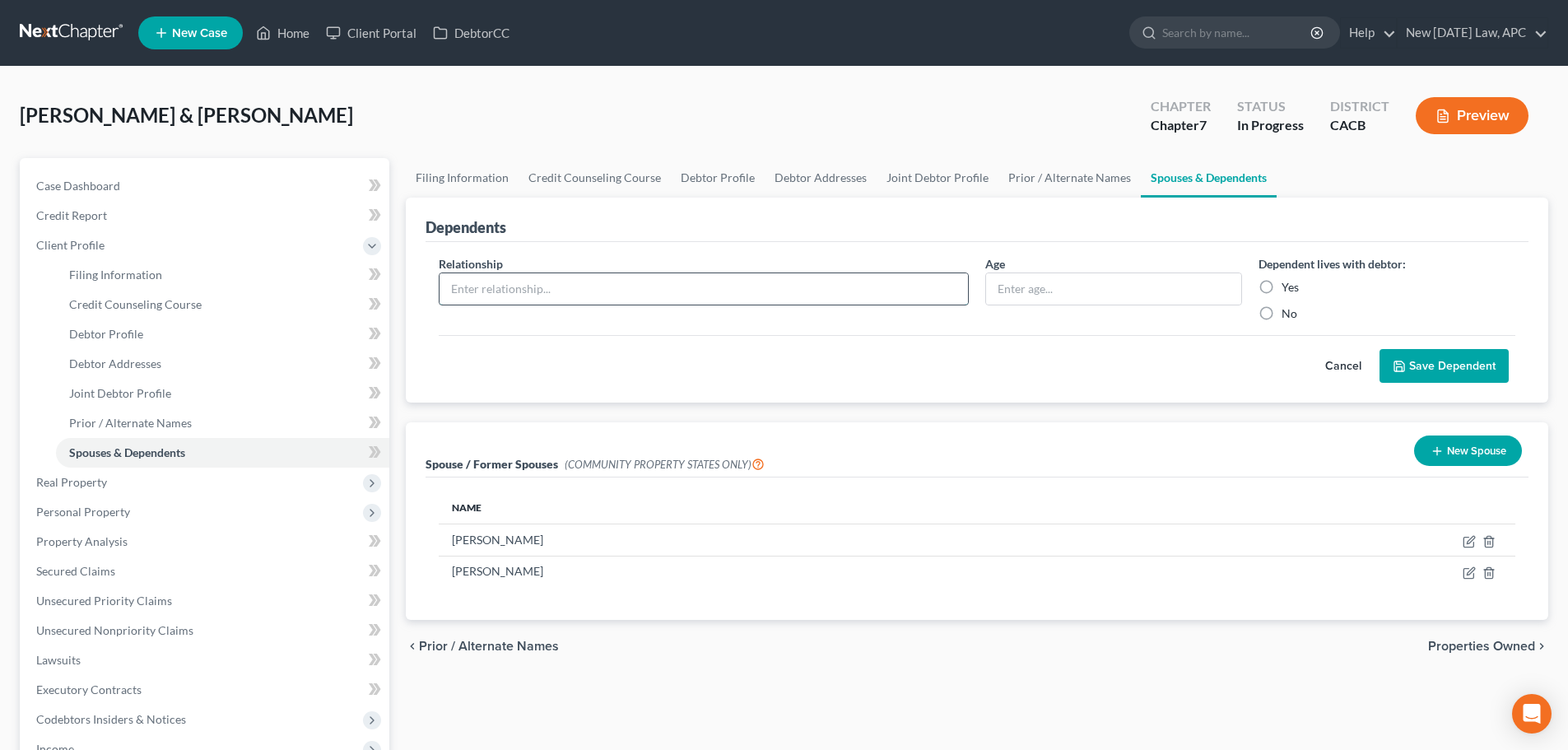
click at [687, 292] on input "text" at bounding box center [704, 289] width 529 height 32
type input "Son"
click at [1039, 284] on input "text" at bounding box center [1113, 289] width 255 height 32
type input "19"
click at [1282, 292] on label "Yes" at bounding box center [1290, 288] width 17 height 17
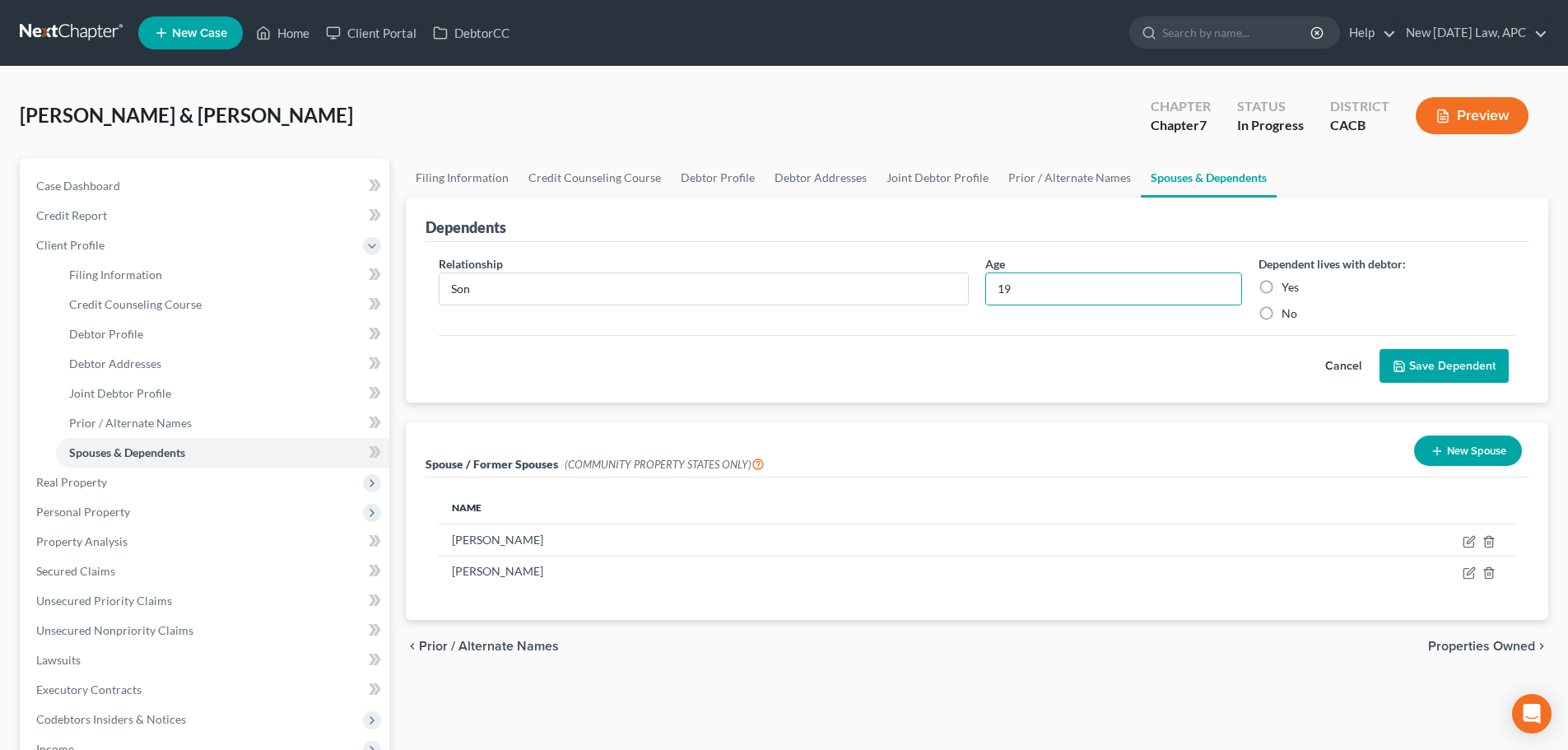
click at [1289, 290] on input "Yes" at bounding box center [1294, 284] width 11 height 11
radio input "true"
drag, startPoint x: 1423, startPoint y: 368, endPoint x: 1390, endPoint y: 368, distance: 33.0
click at [1423, 369] on button "Save Dependent" at bounding box center [1443, 367] width 129 height 35
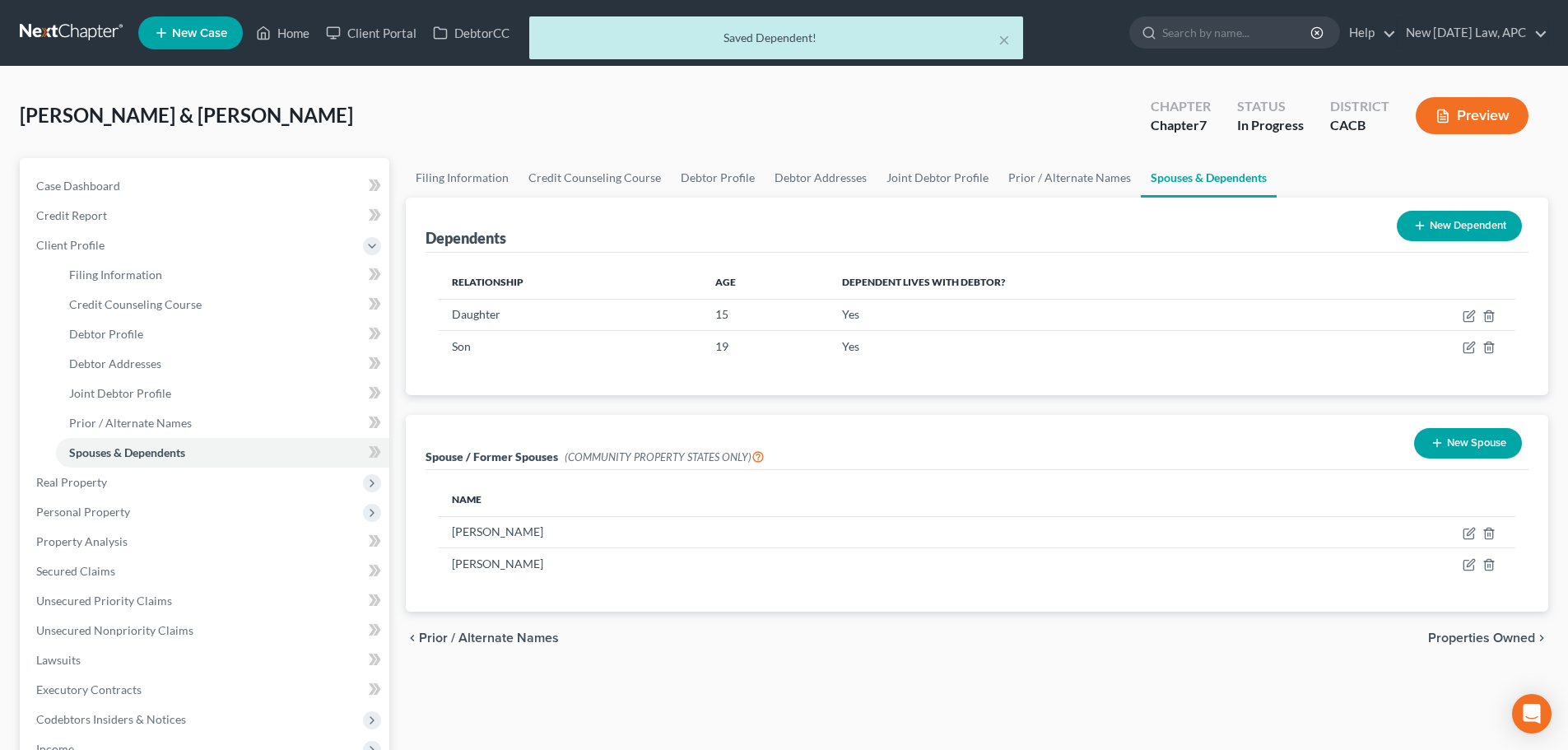
click at [1420, 221] on icon at bounding box center [1420, 225] width 13 height 13
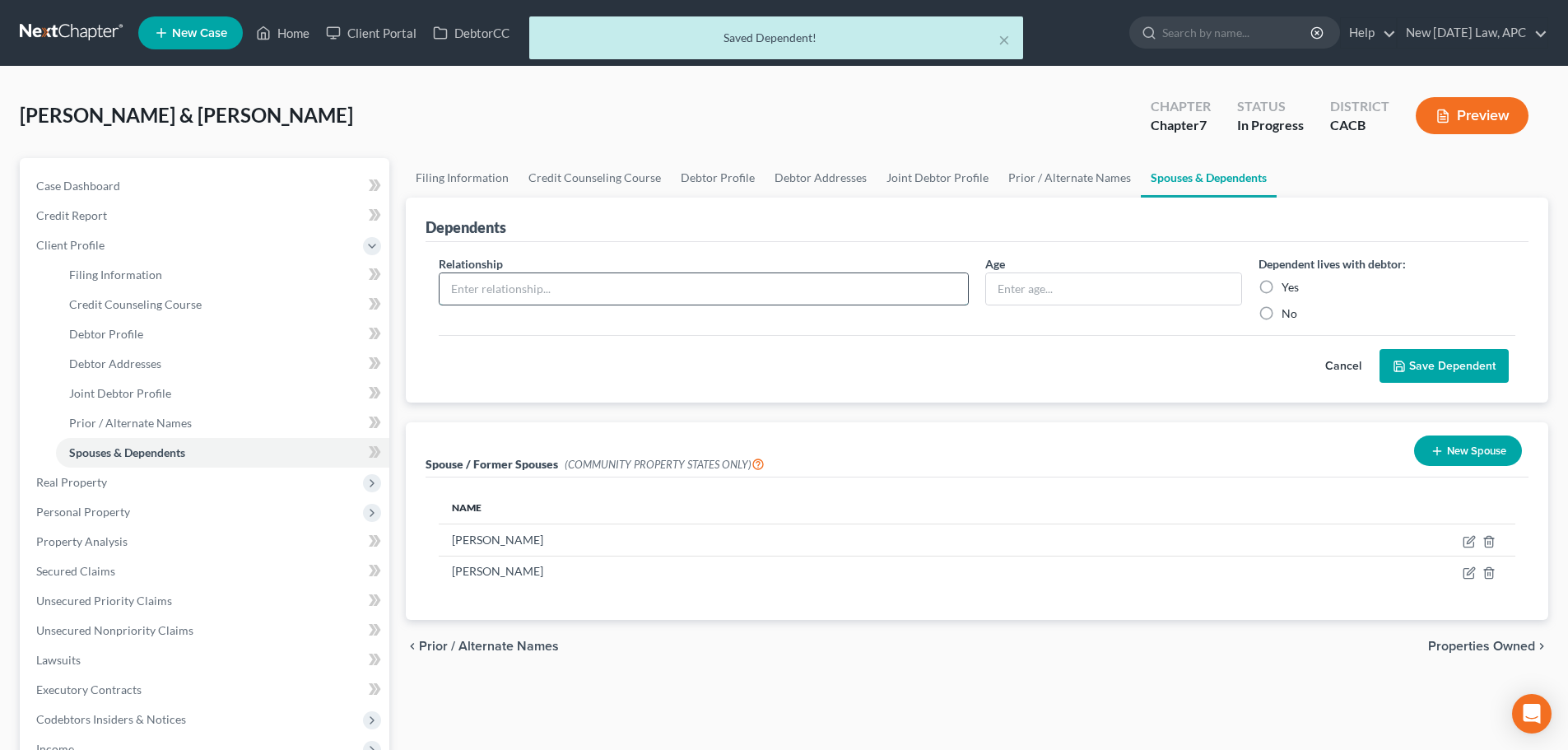
click at [594, 287] on input "text" at bounding box center [704, 289] width 529 height 32
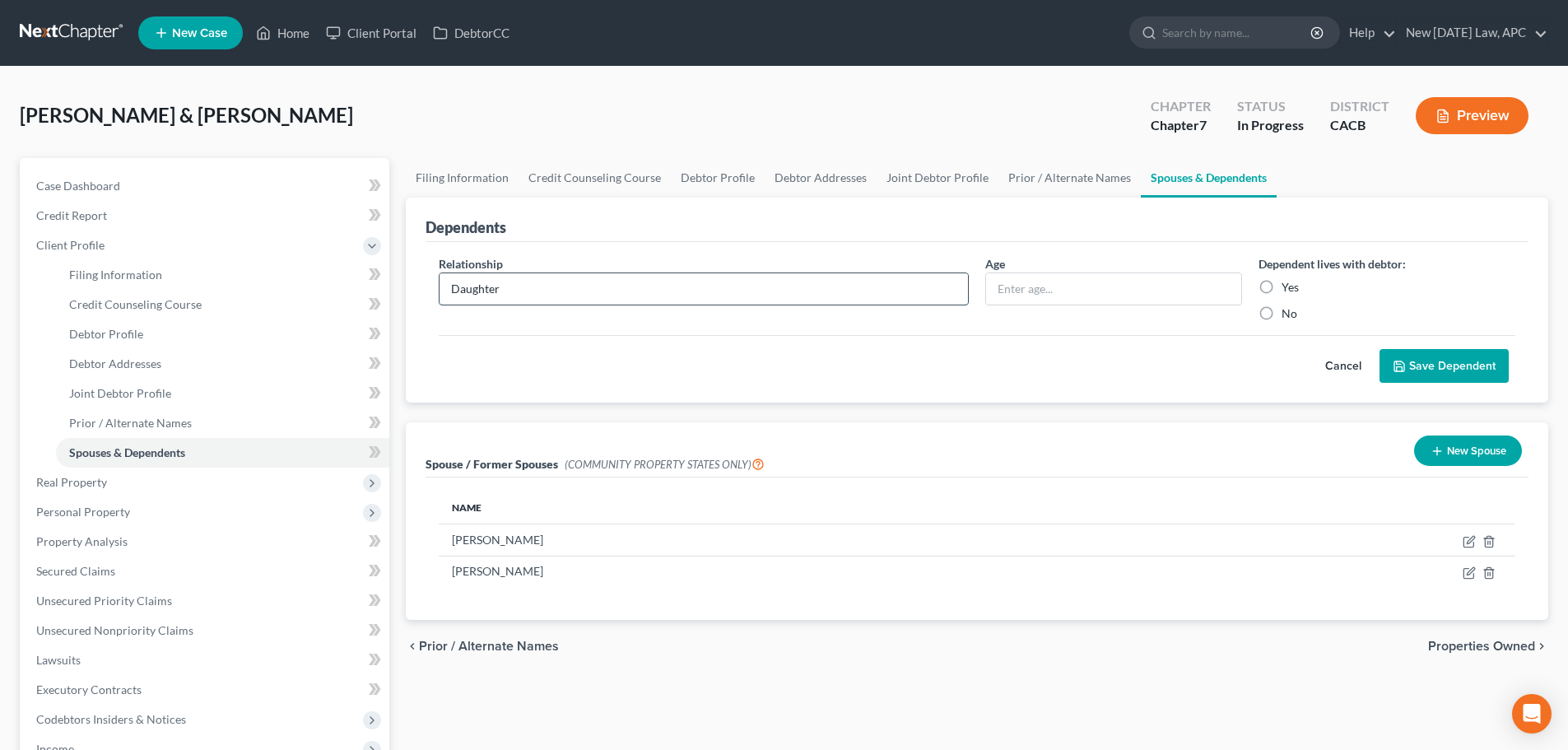
type input "Daughter"
type input "20"
click at [1282, 286] on label "Yes" at bounding box center [1290, 288] width 17 height 17
click at [1289, 286] on input "Yes" at bounding box center [1294, 284] width 11 height 11
radio input "true"
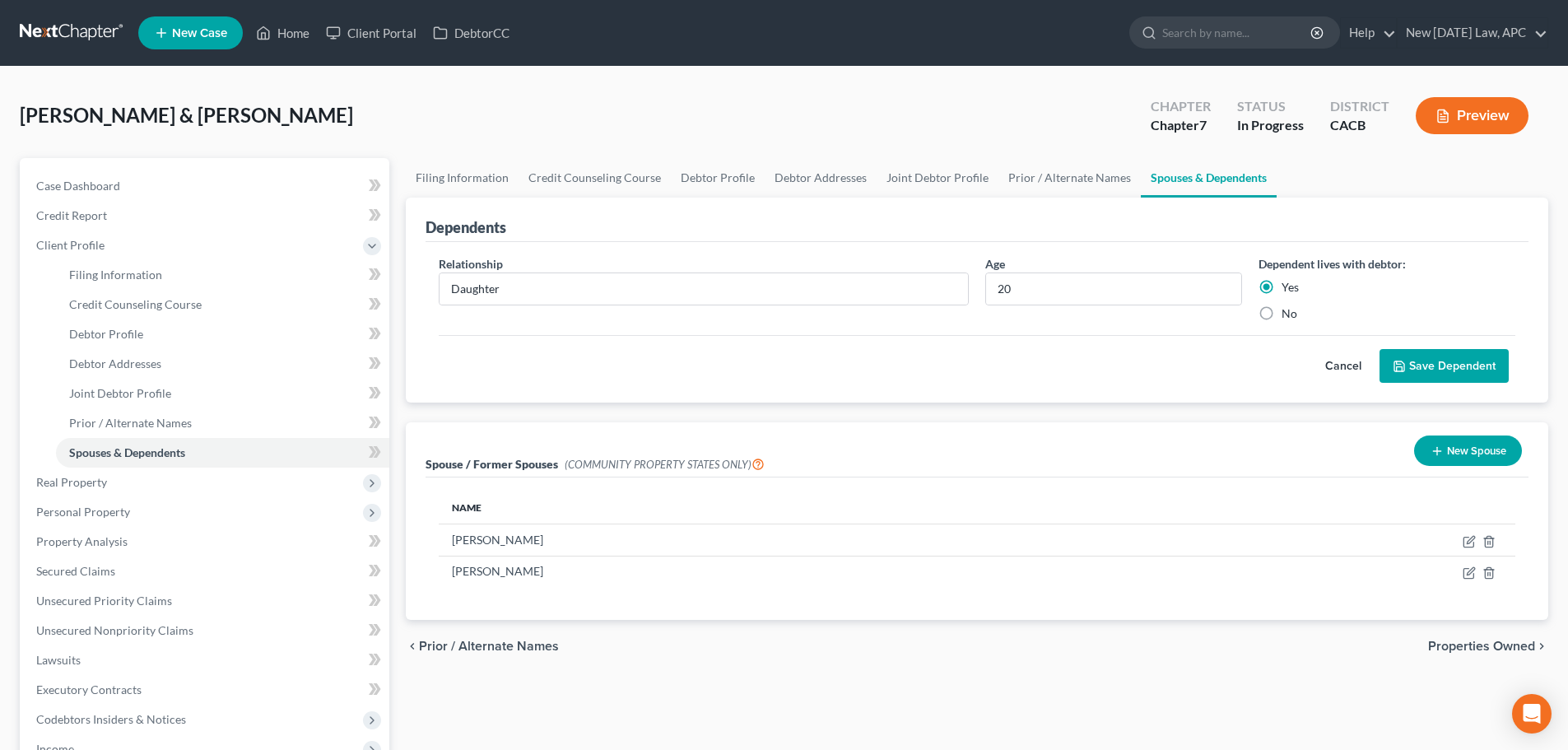
click at [1454, 365] on button "Save Dependent" at bounding box center [1443, 367] width 129 height 35
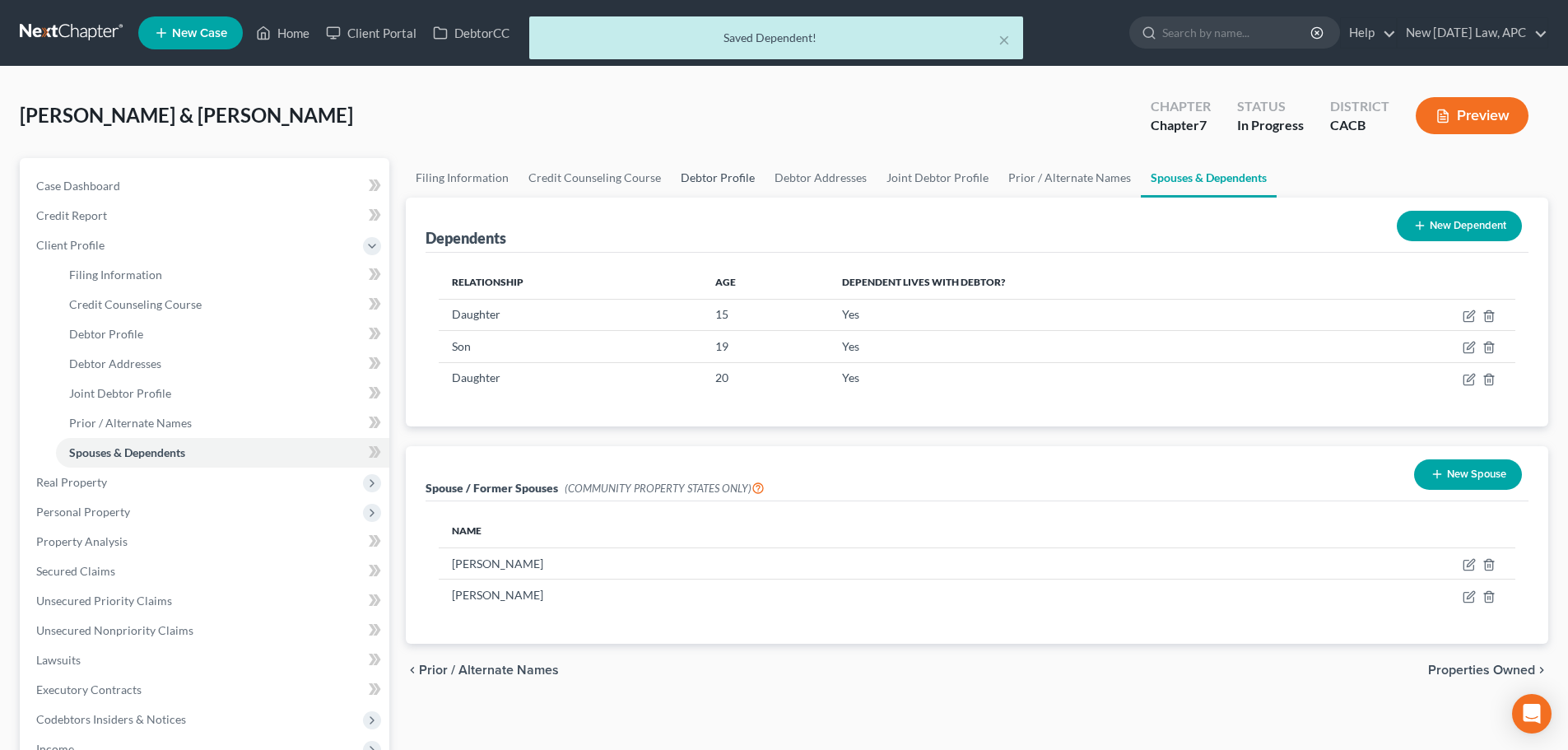
click at [707, 177] on link "Debtor Profile" at bounding box center [717, 178] width 94 height 40
select select "1"
select select "2"
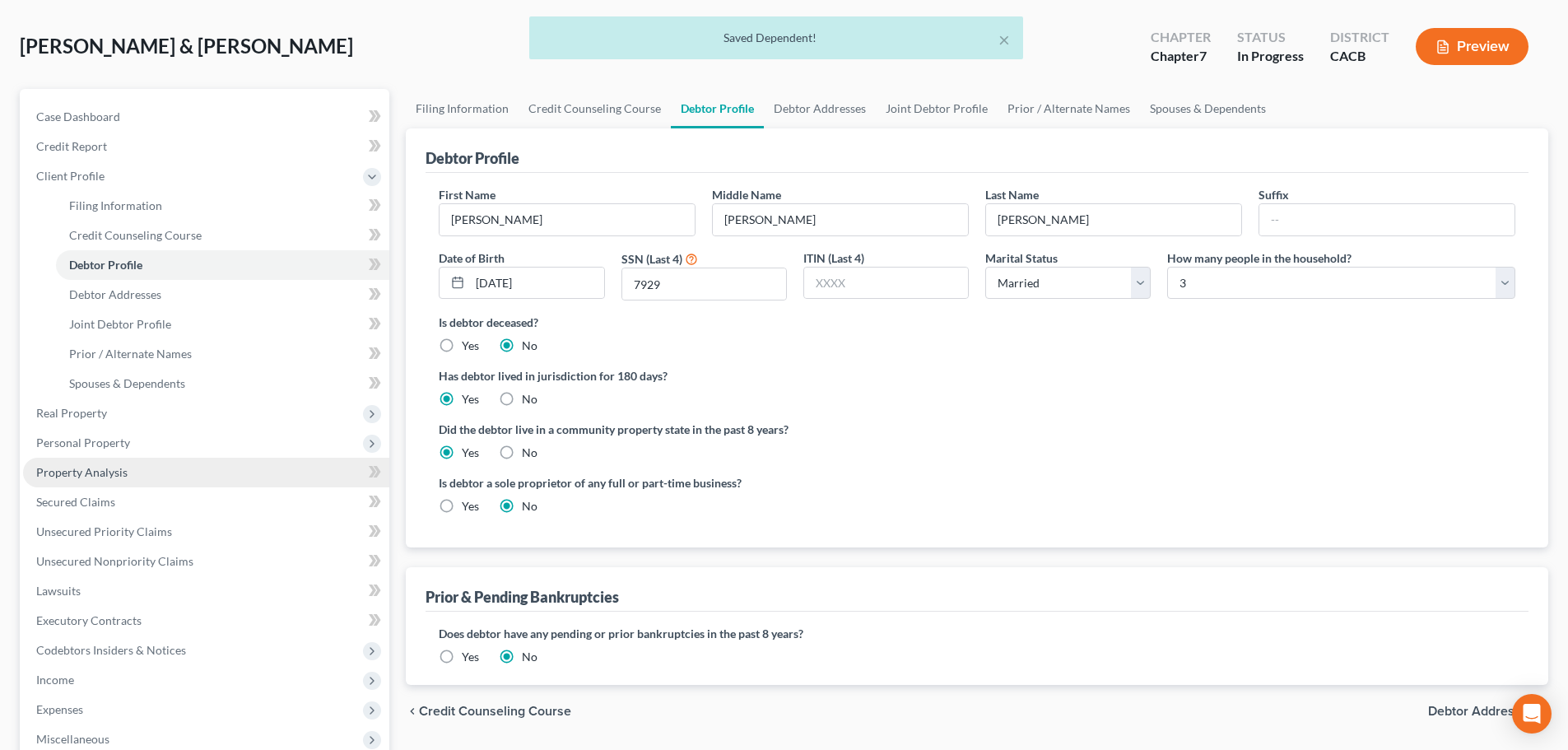
scroll to position [165, 0]
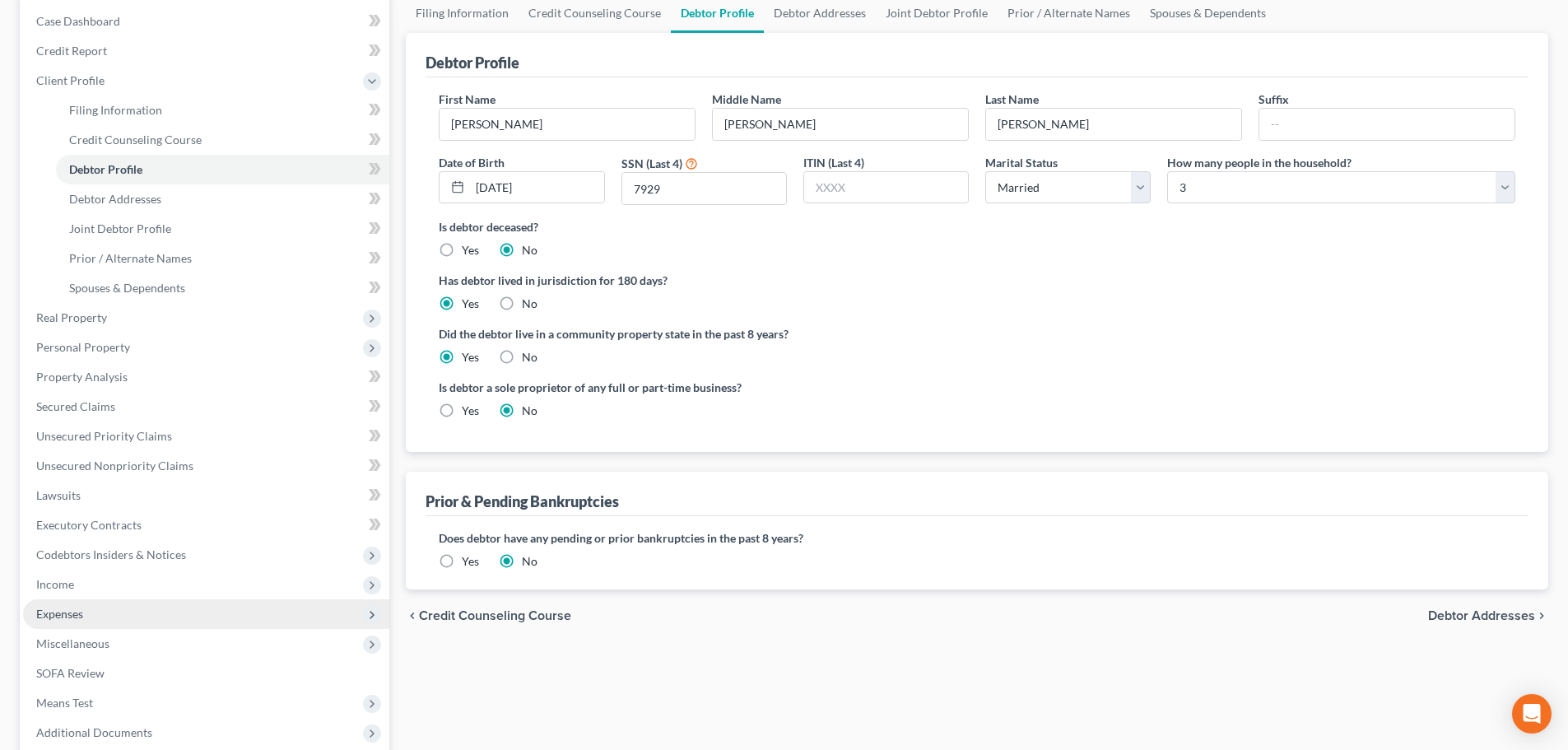
click at [106, 606] on span "Expenses" at bounding box center [206, 614] width 367 height 30
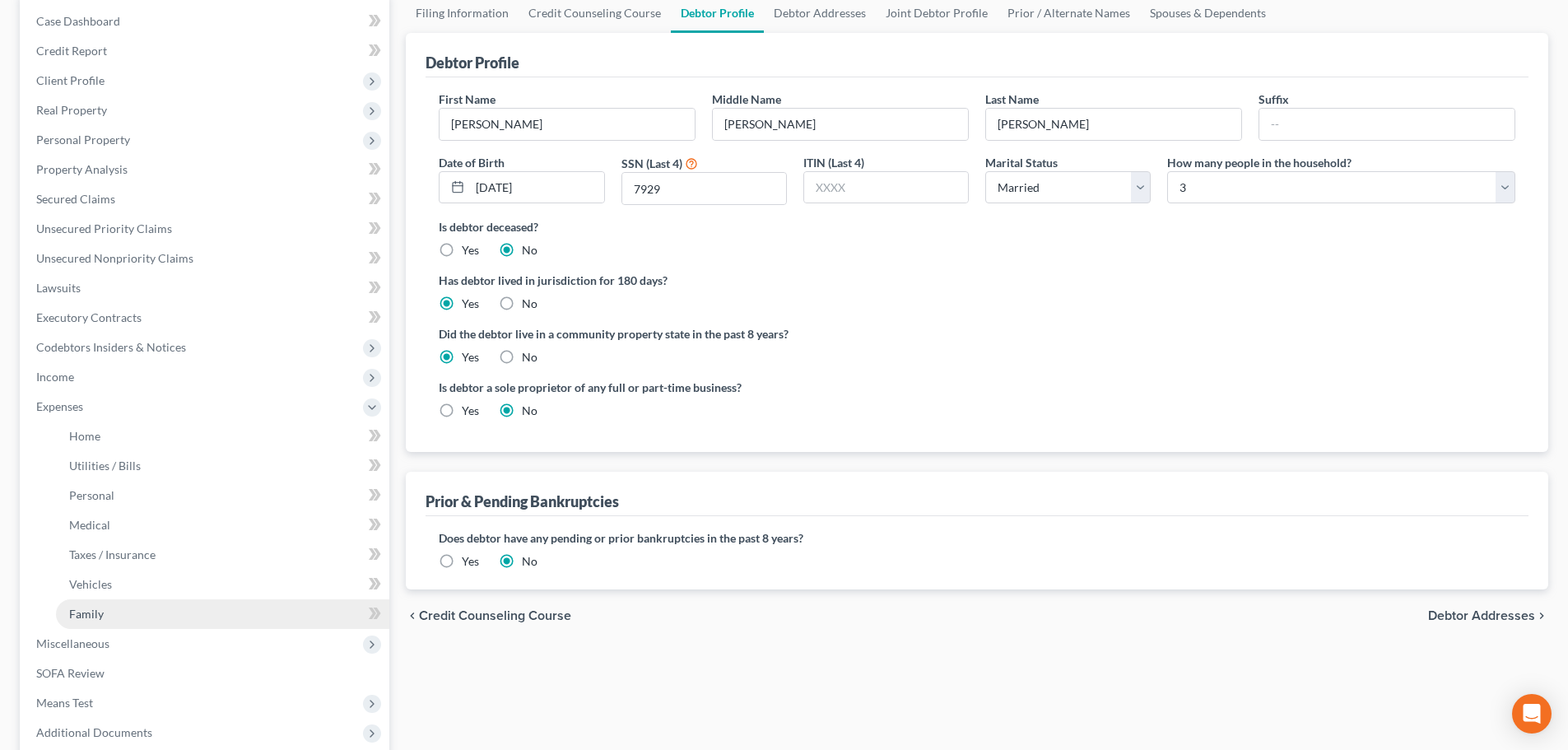
click at [110, 610] on link "Family" at bounding box center [222, 614] width 333 height 30
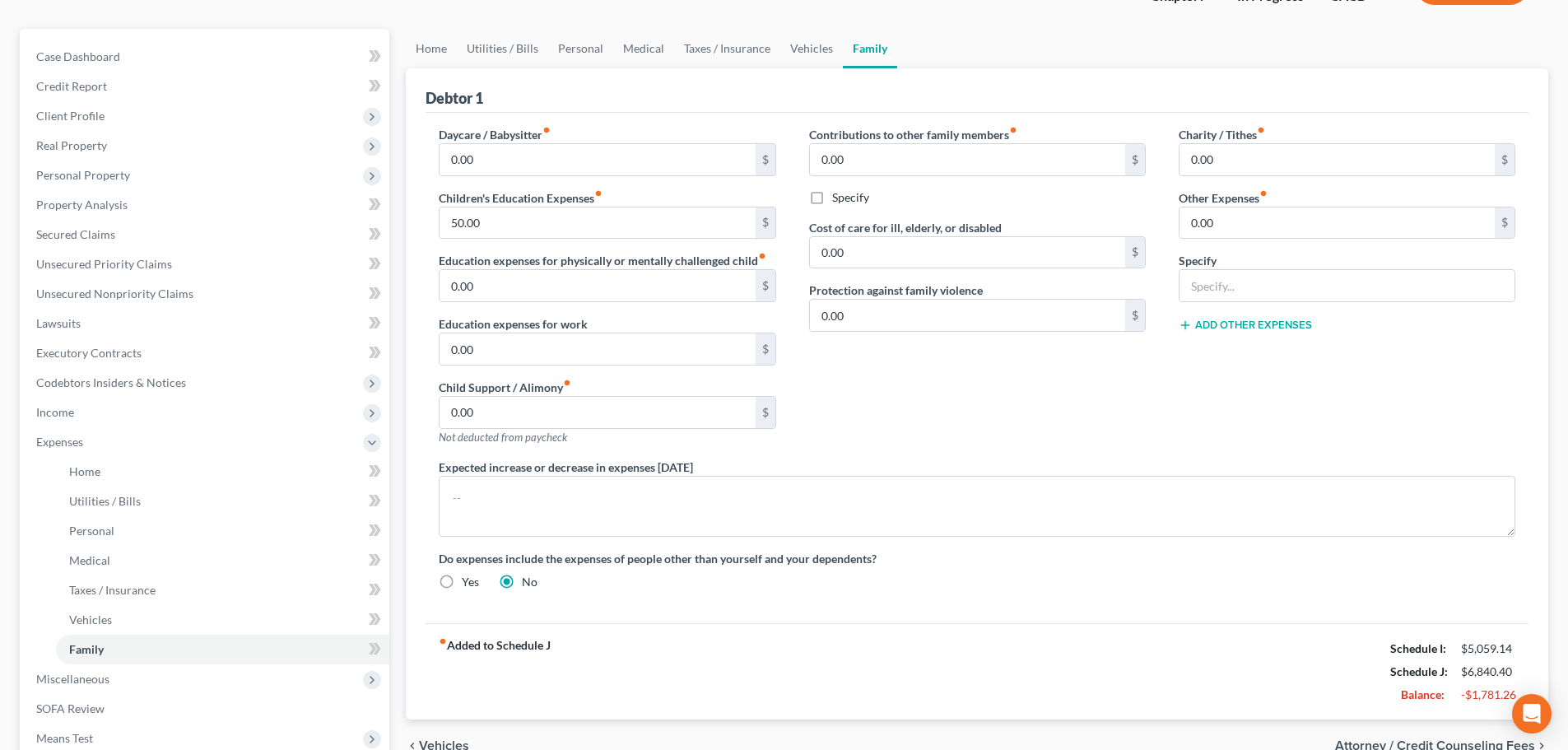
scroll to position [329, 0]
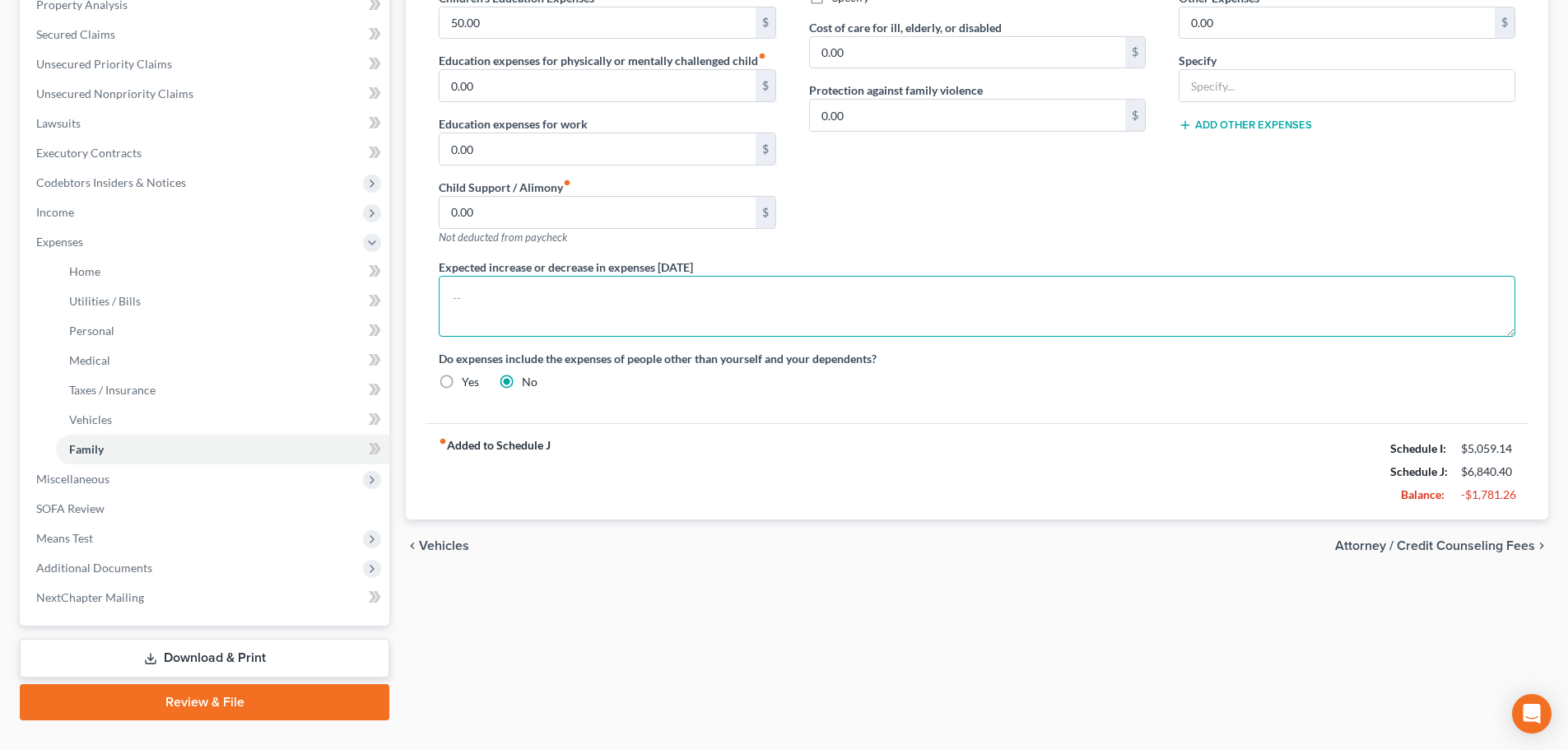
click at [448, 299] on textarea at bounding box center [977, 306] width 1077 height 61
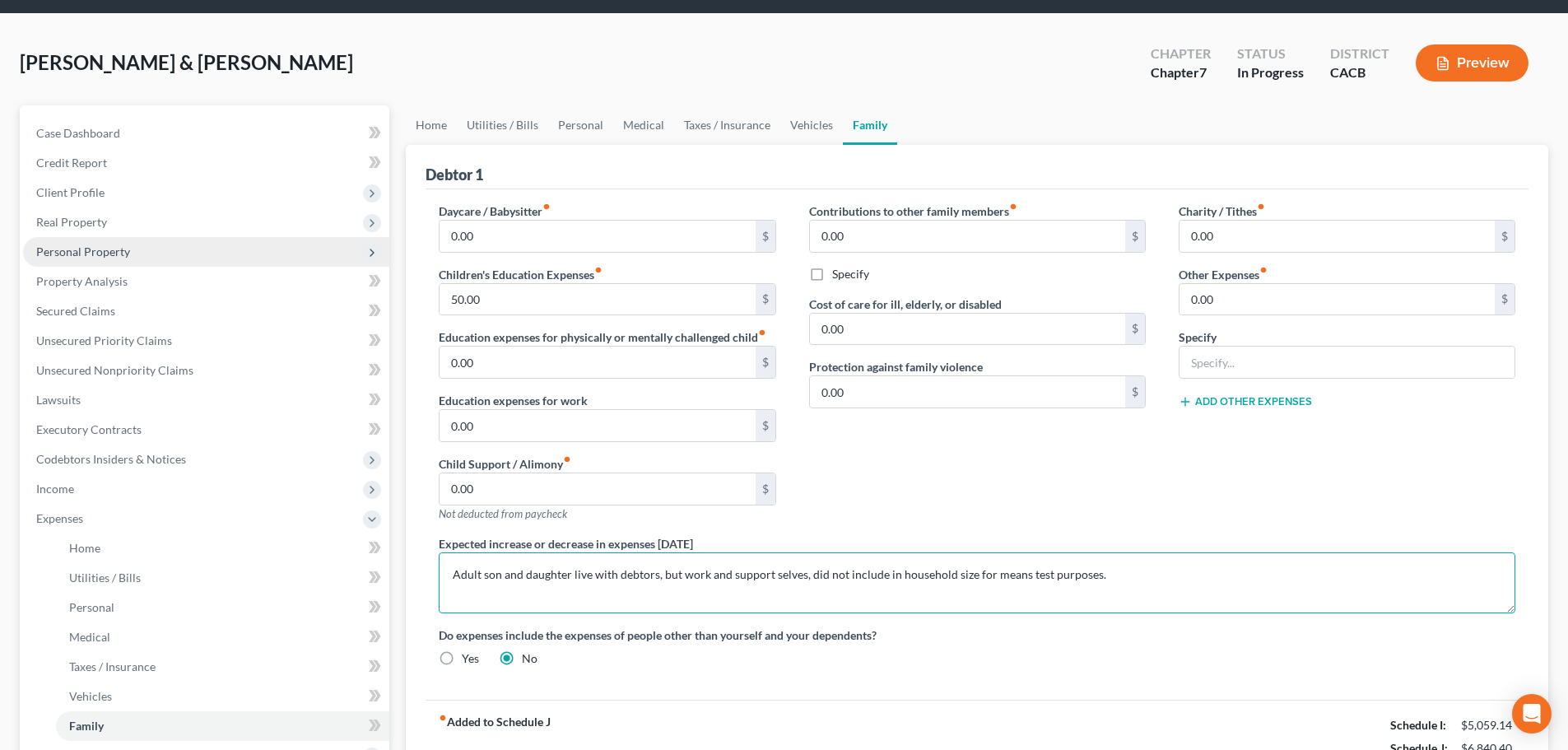
scroll to position [82, 0]
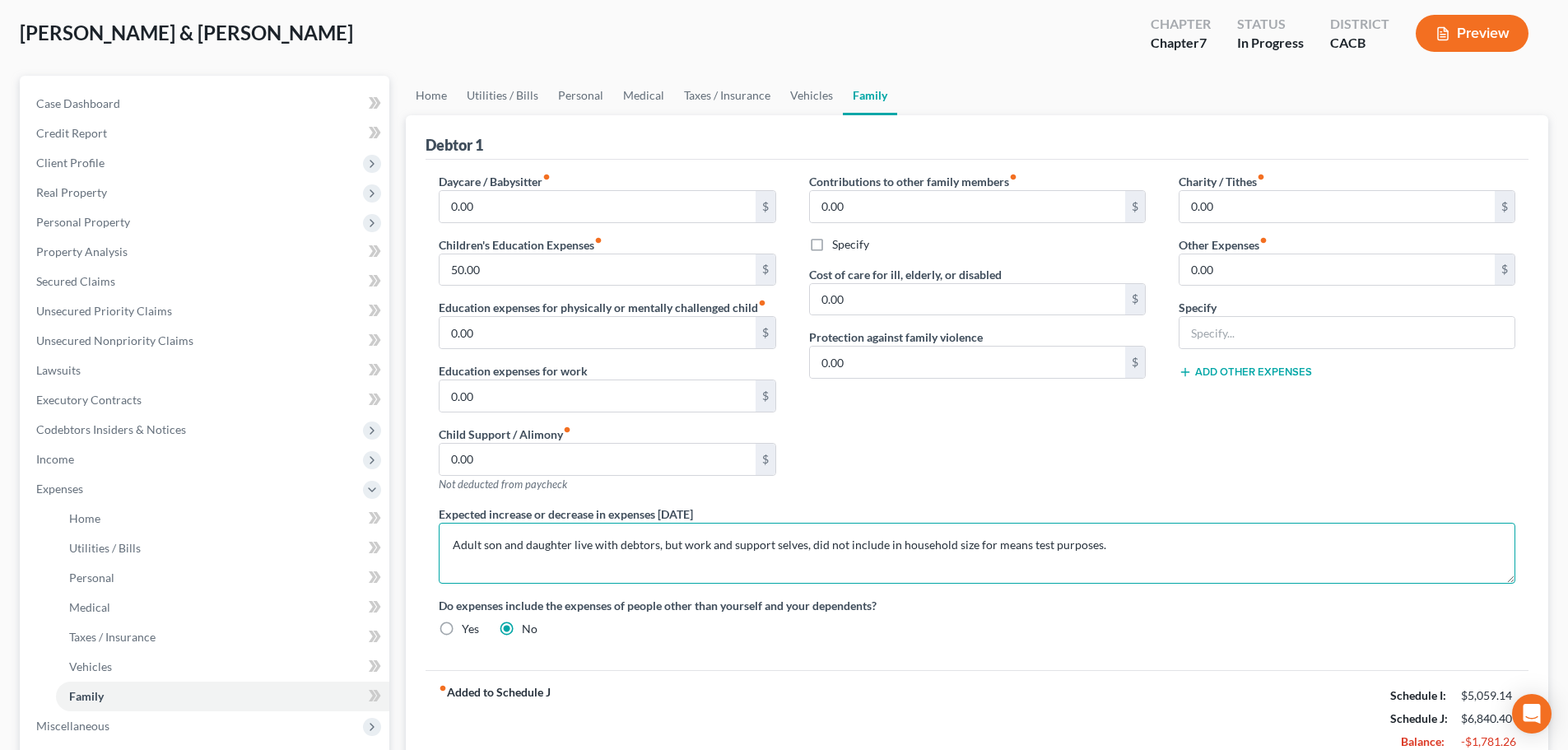
click at [594, 546] on textarea "Adult son and daughter live with debtors, but work and support selves, did not …" at bounding box center [977, 553] width 1077 height 61
drag, startPoint x: 1113, startPoint y: 542, endPoint x: 433, endPoint y: 550, distance: 680.0
click at [433, 550] on div "Expected increase or decrease in expenses within one year Adult son and daughte…" at bounding box center [977, 545] width 1110 height 78
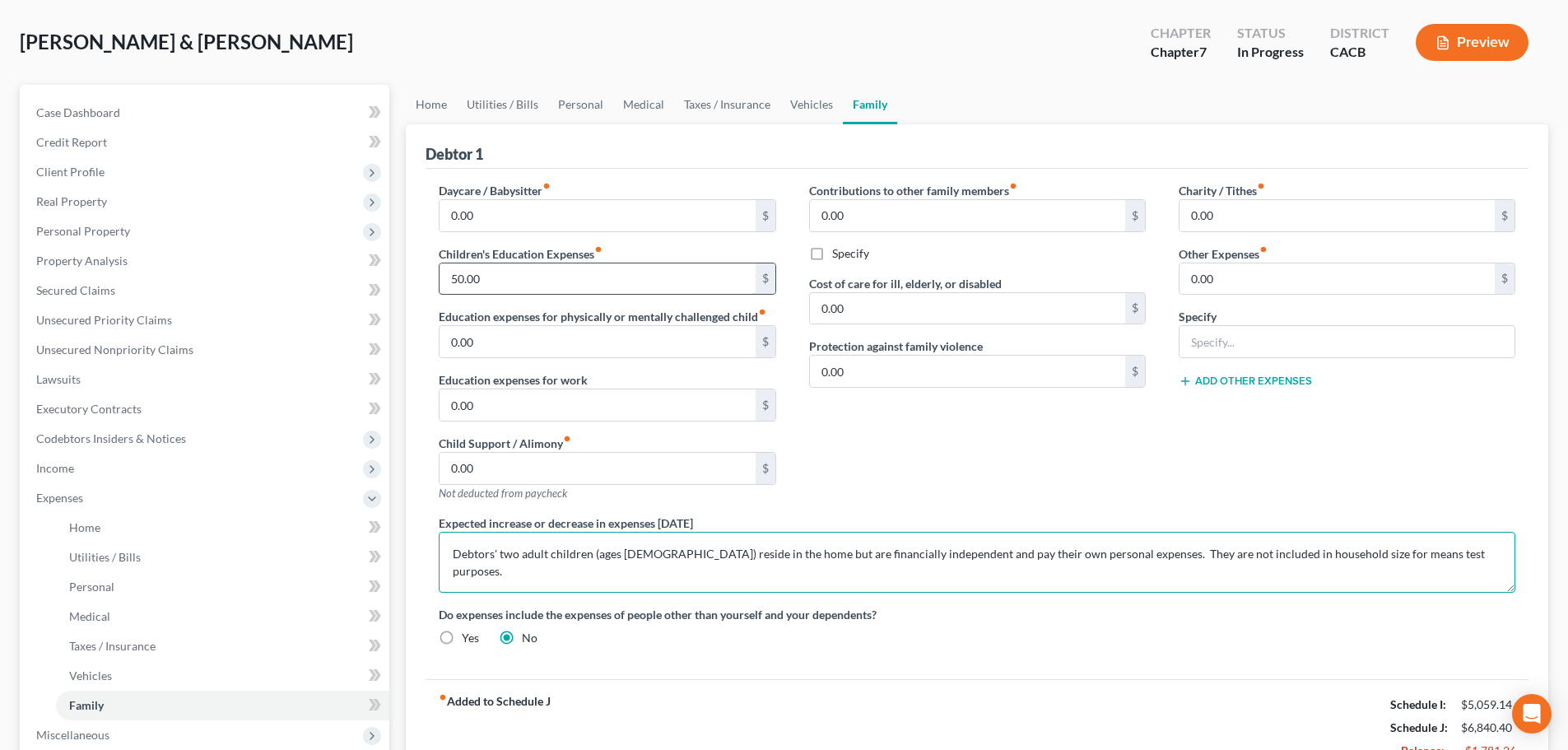
scroll to position [0, 0]
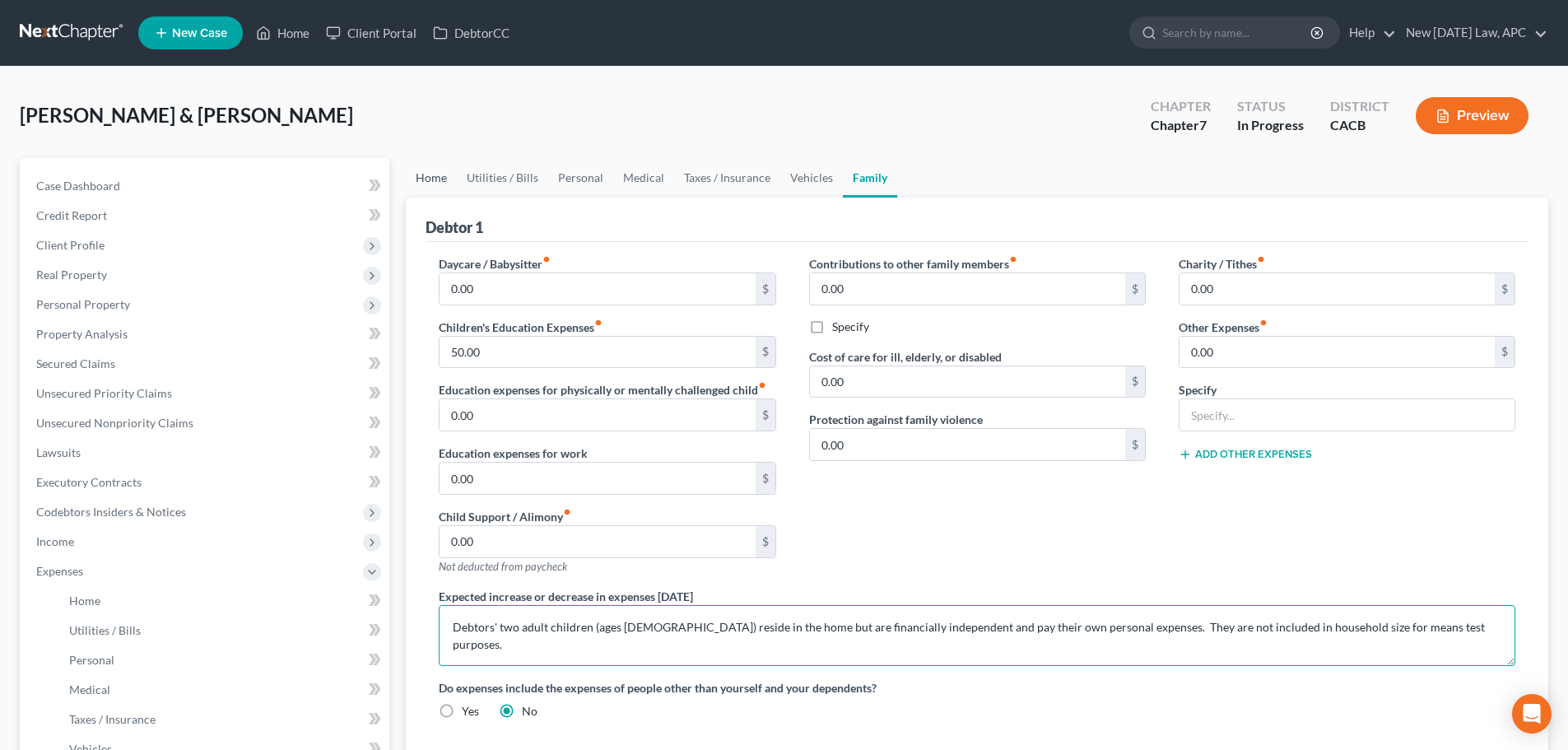
type textarea "Debtors' two adult children (ages 19 and 20) reside in the home but are financi…"
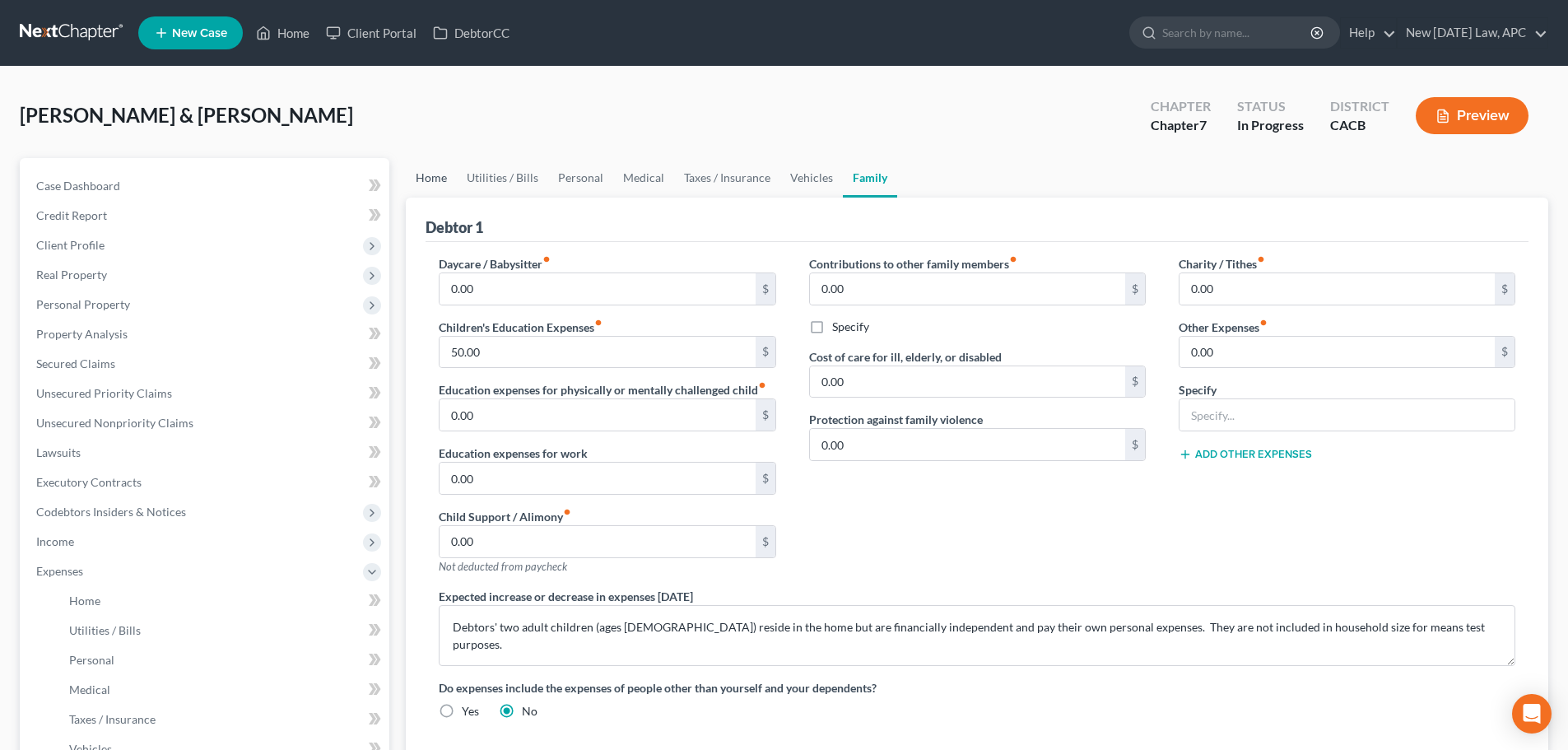
click at [431, 162] on link "Home" at bounding box center [431, 178] width 51 height 40
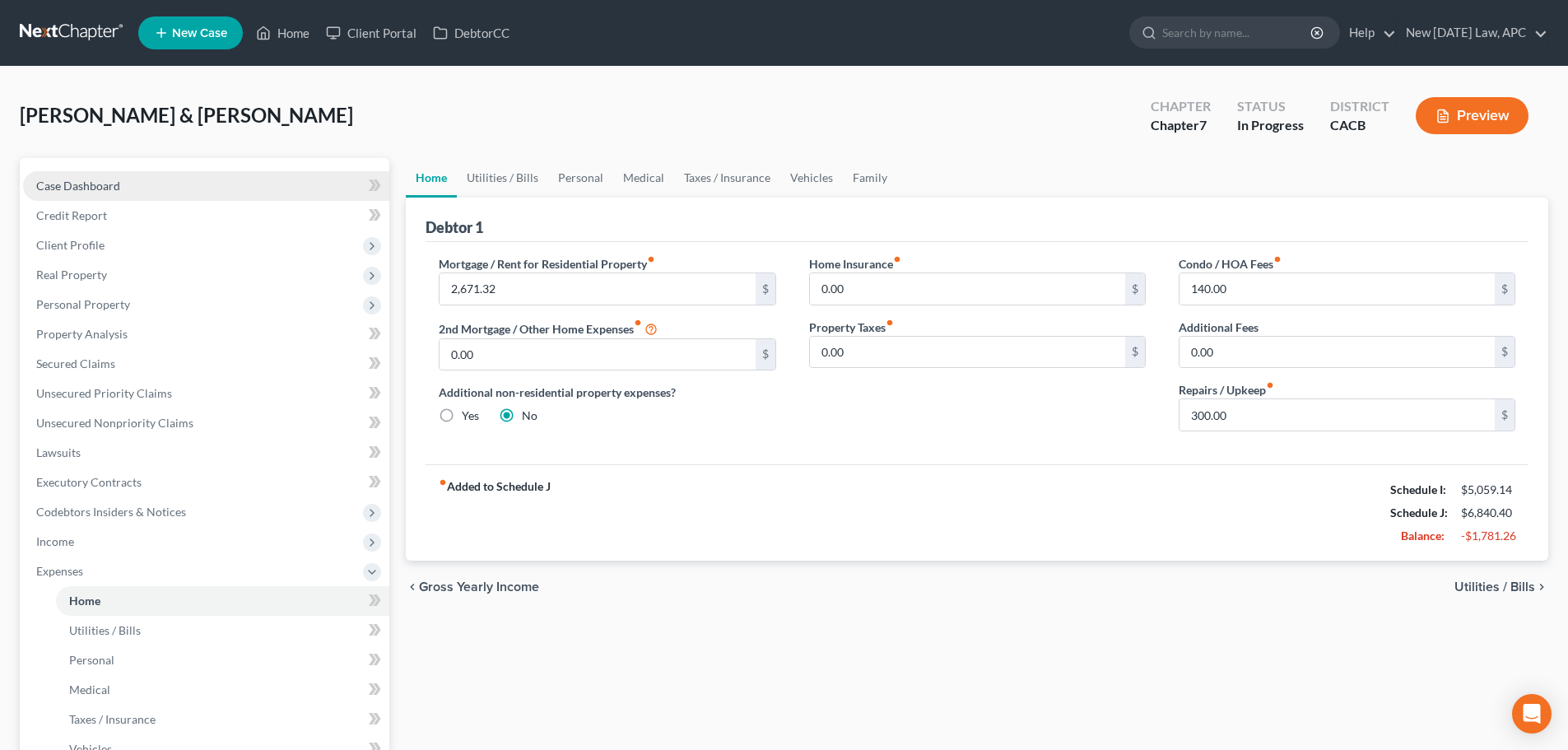
click at [180, 186] on link "Case Dashboard" at bounding box center [206, 186] width 367 height 30
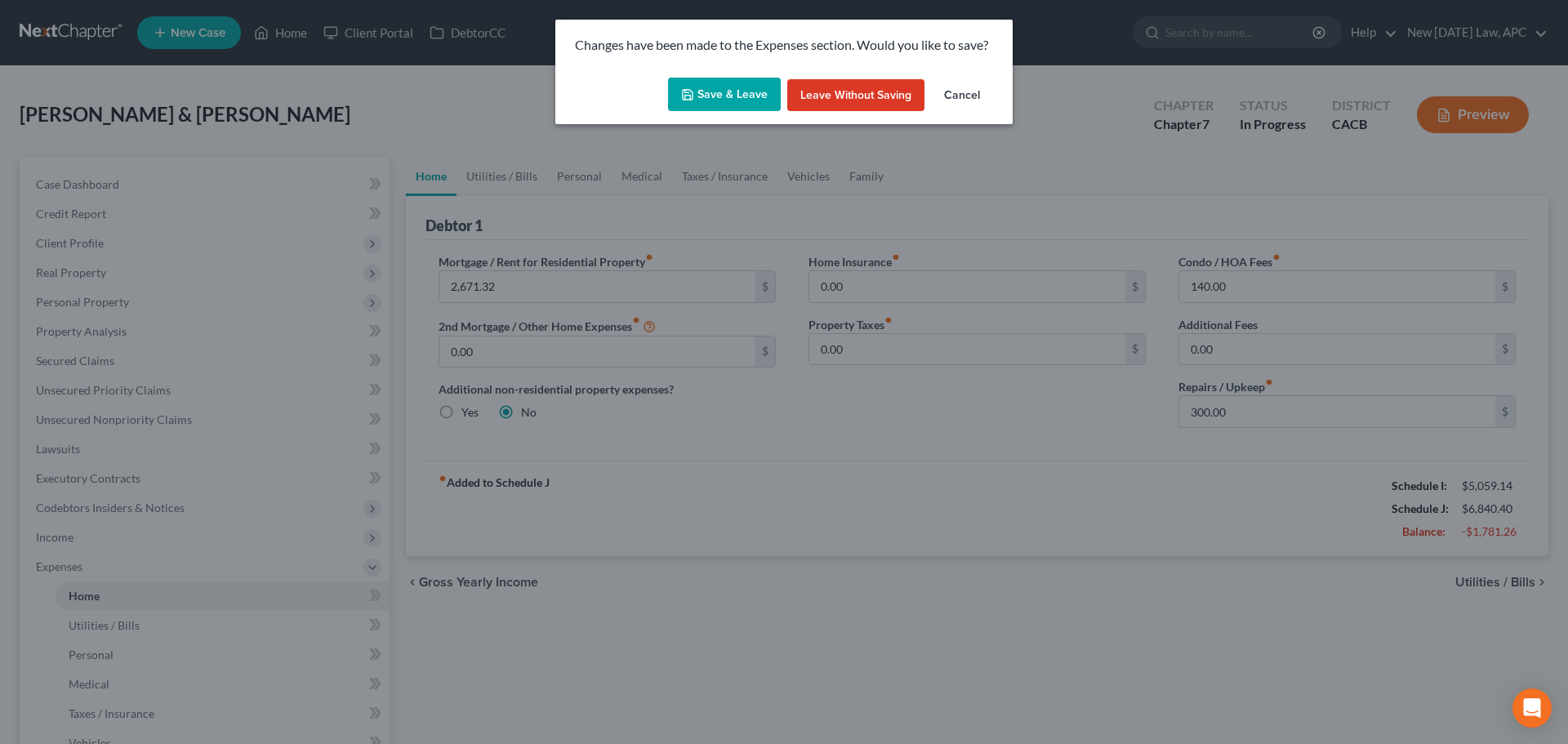
click at [709, 105] on button "Save & Leave" at bounding box center [724, 95] width 113 height 35
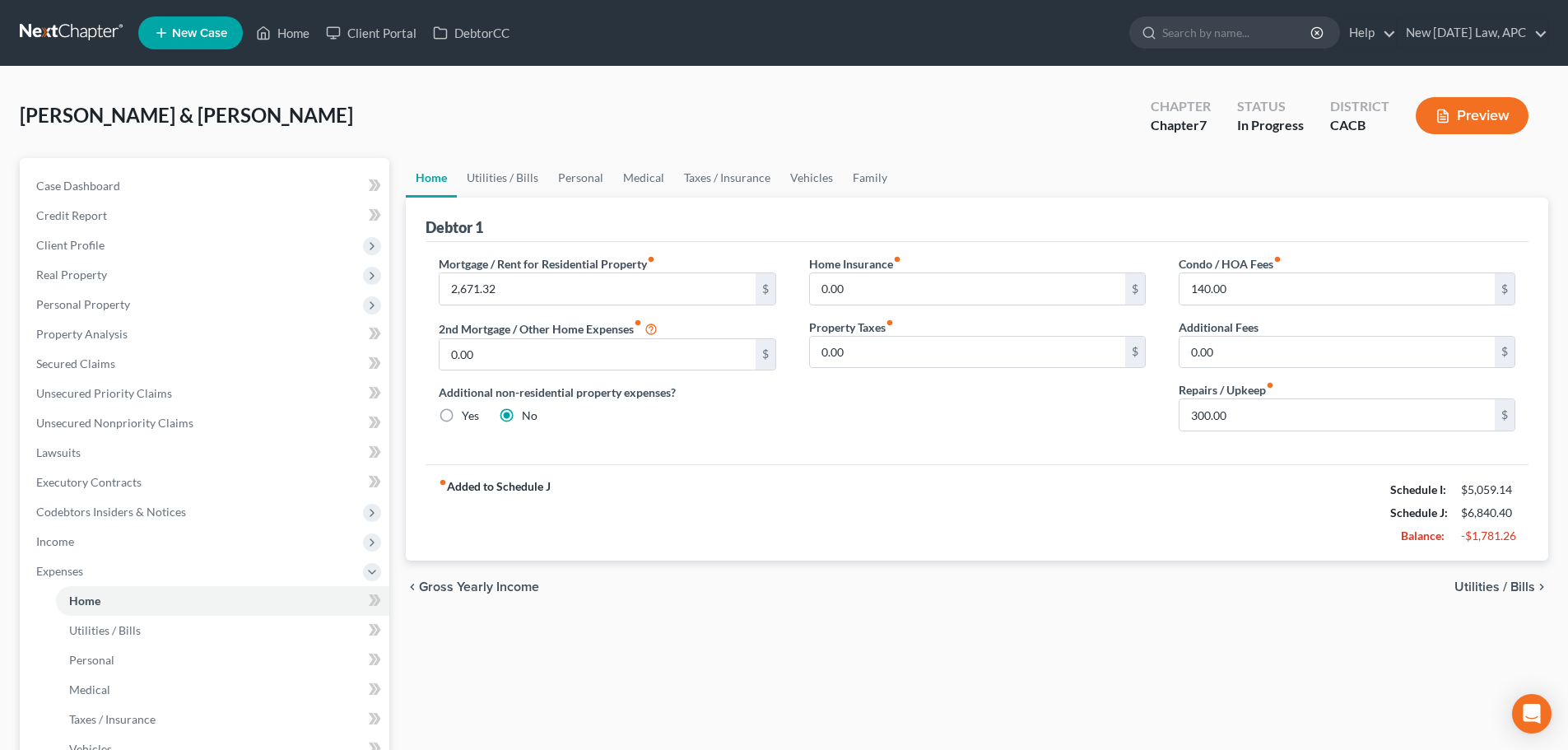
select select "6"
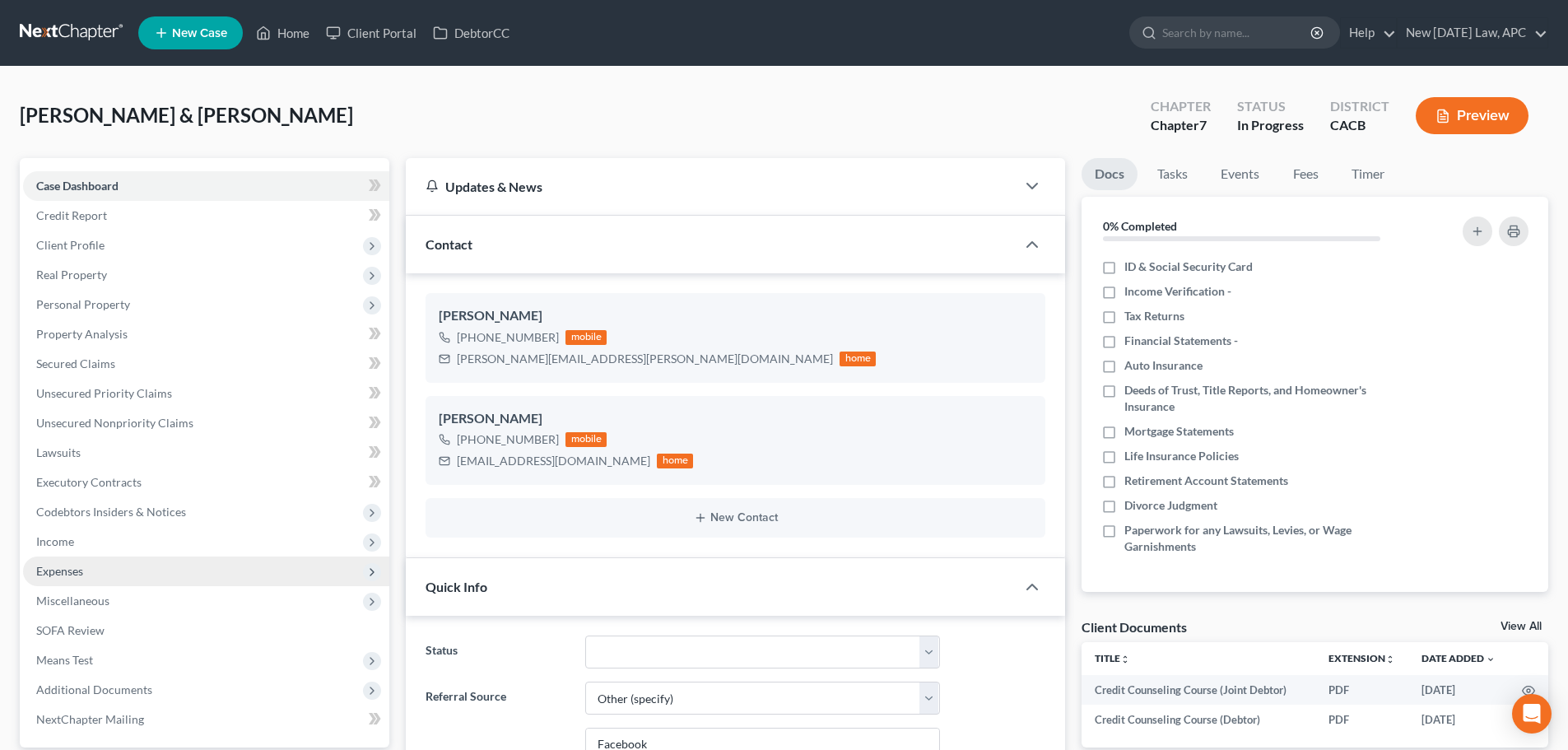
click at [99, 567] on span "Expenses" at bounding box center [206, 571] width 367 height 30
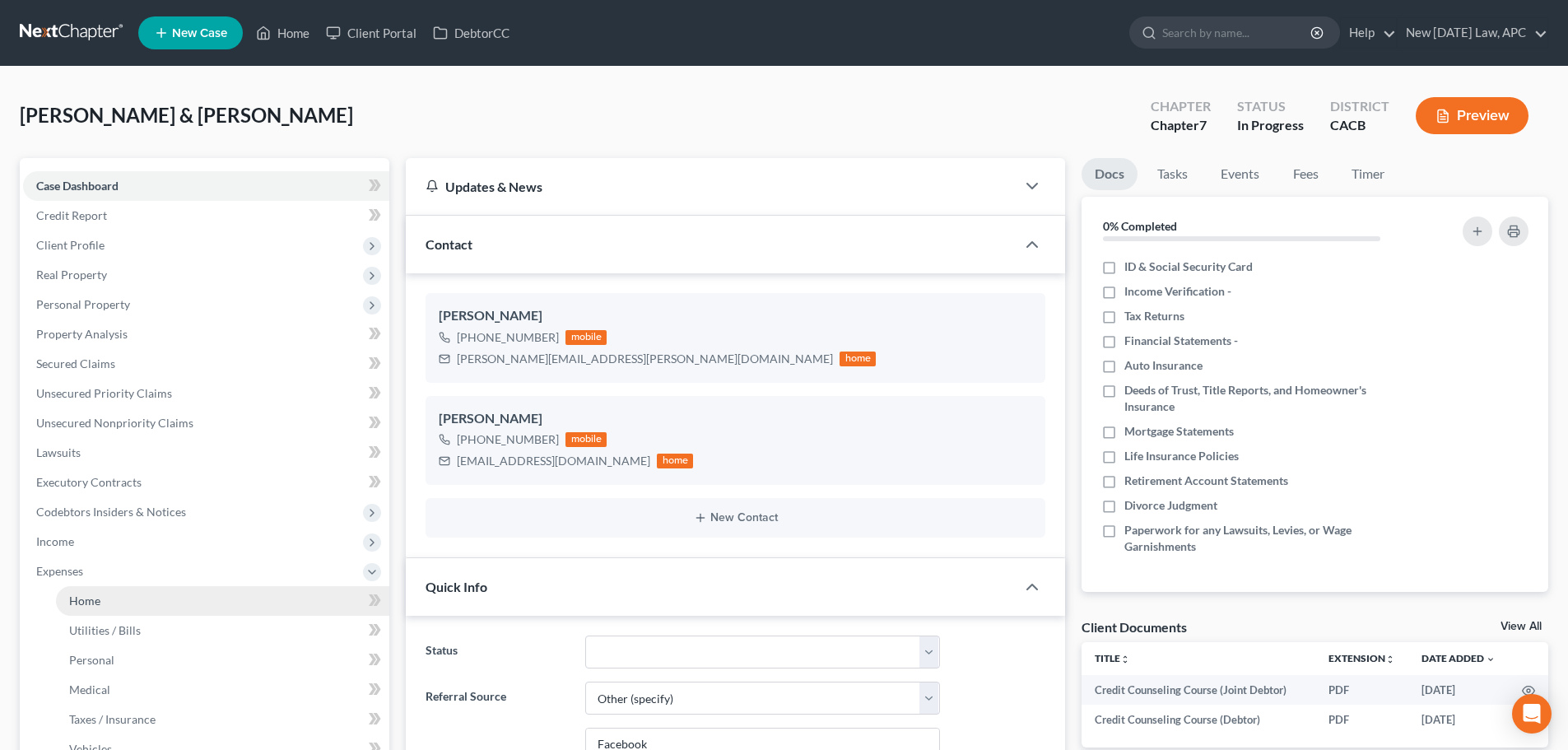
click at [113, 590] on link "Home" at bounding box center [222, 601] width 333 height 30
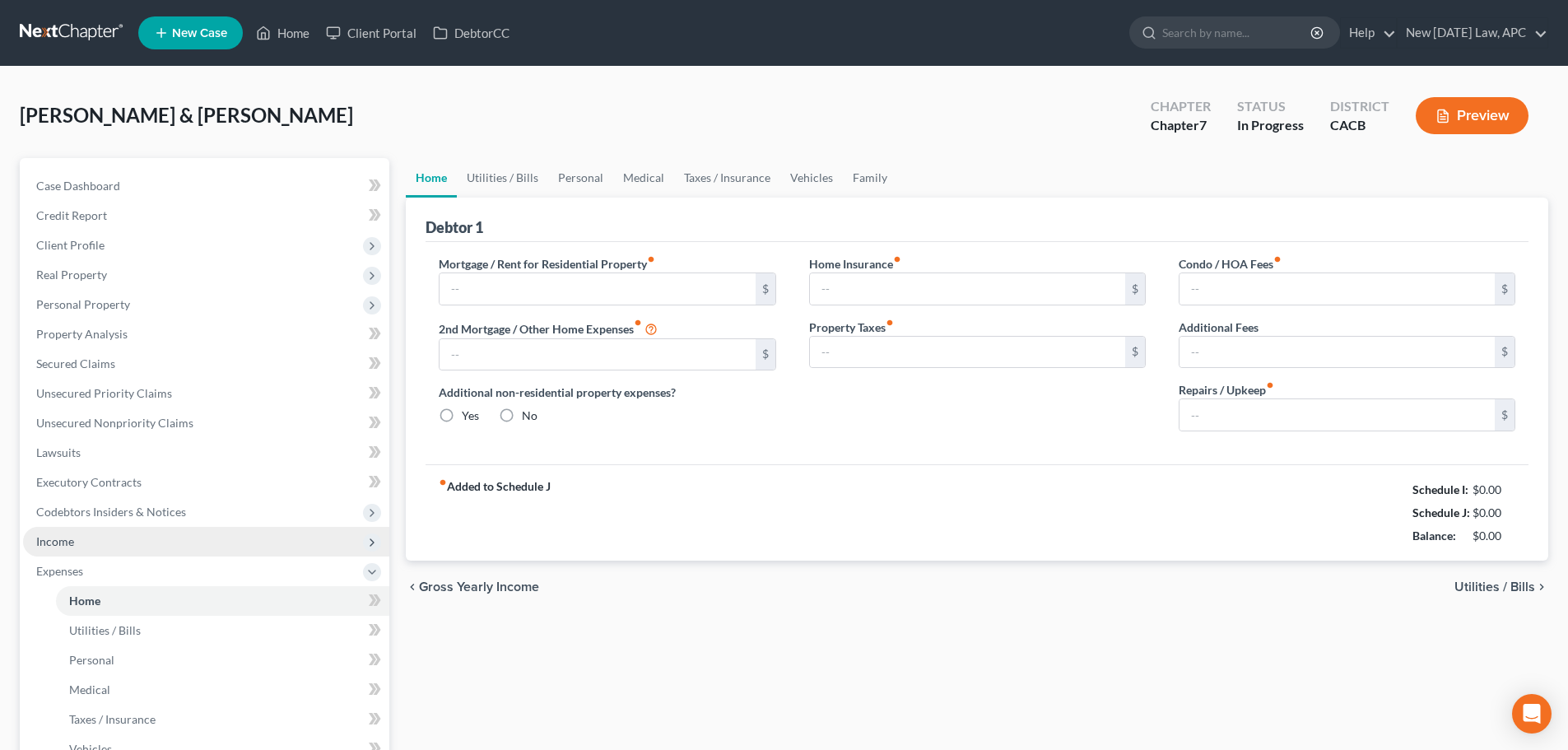
type input "2,671.32"
type input "0.00"
radio input "true"
type input "0.00"
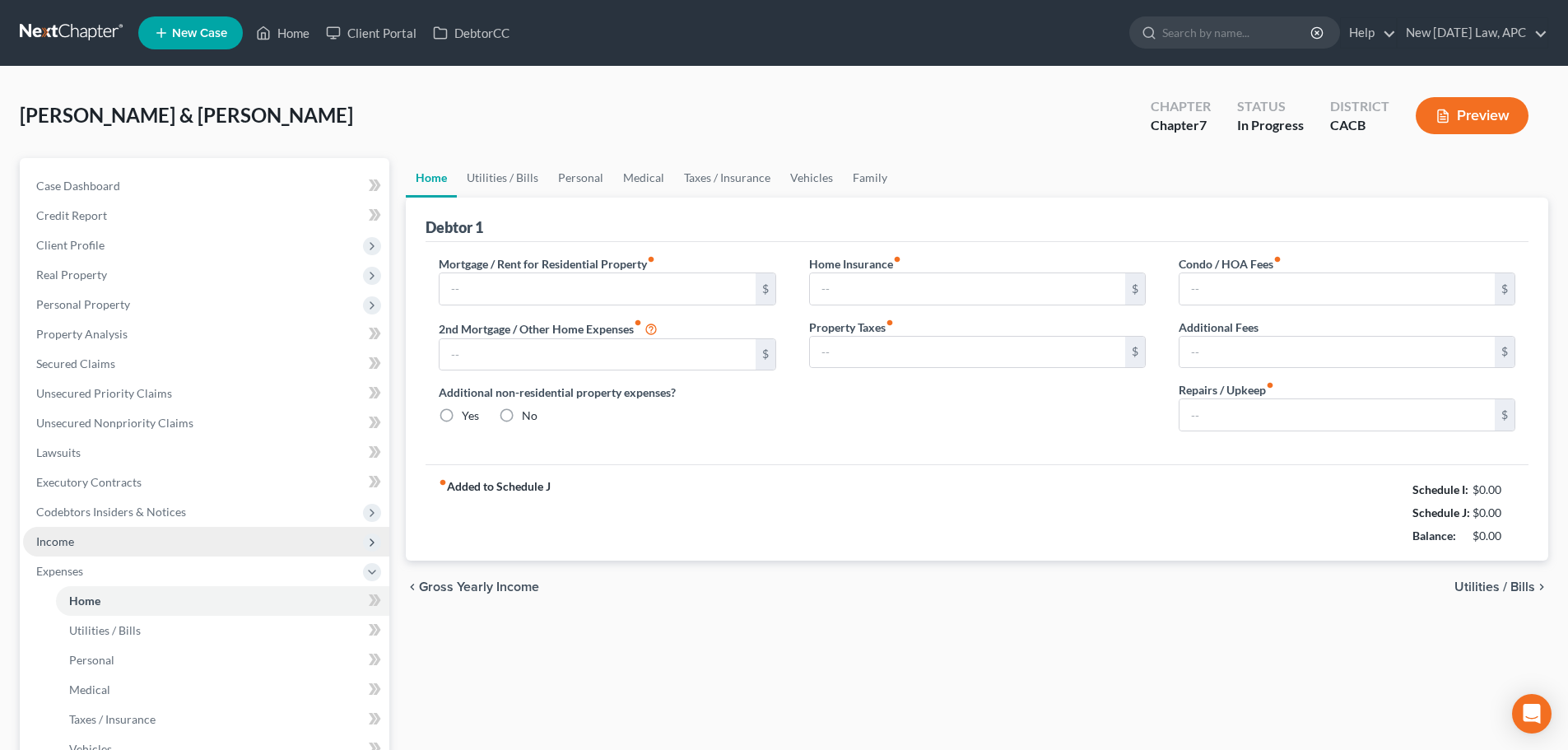
type input "140.00"
type input "0.00"
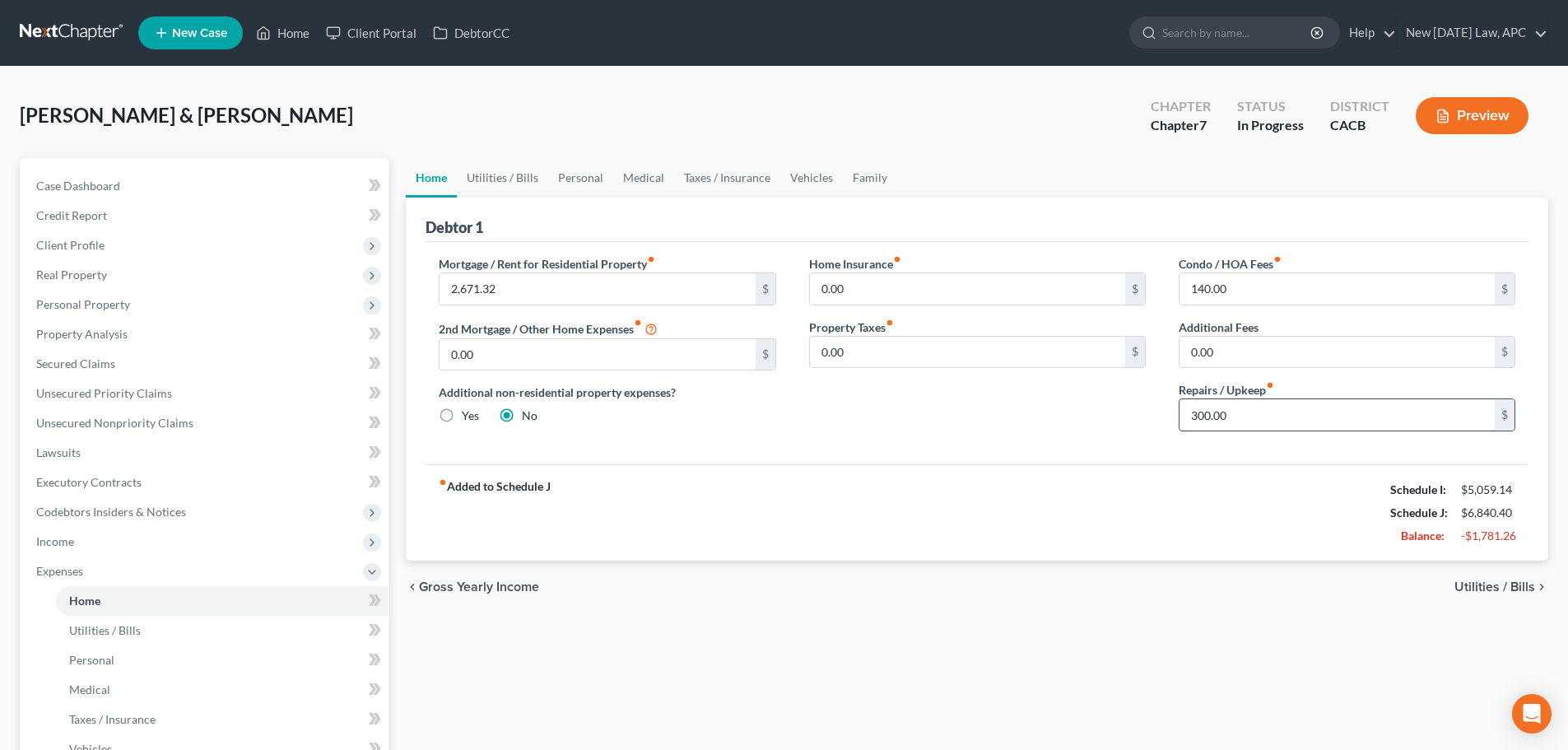
click at [1240, 416] on input "300.00" at bounding box center [1337, 415] width 315 height 32
type input "100.00"
click at [496, 187] on link "Utilities / Bills" at bounding box center [503, 178] width 91 height 40
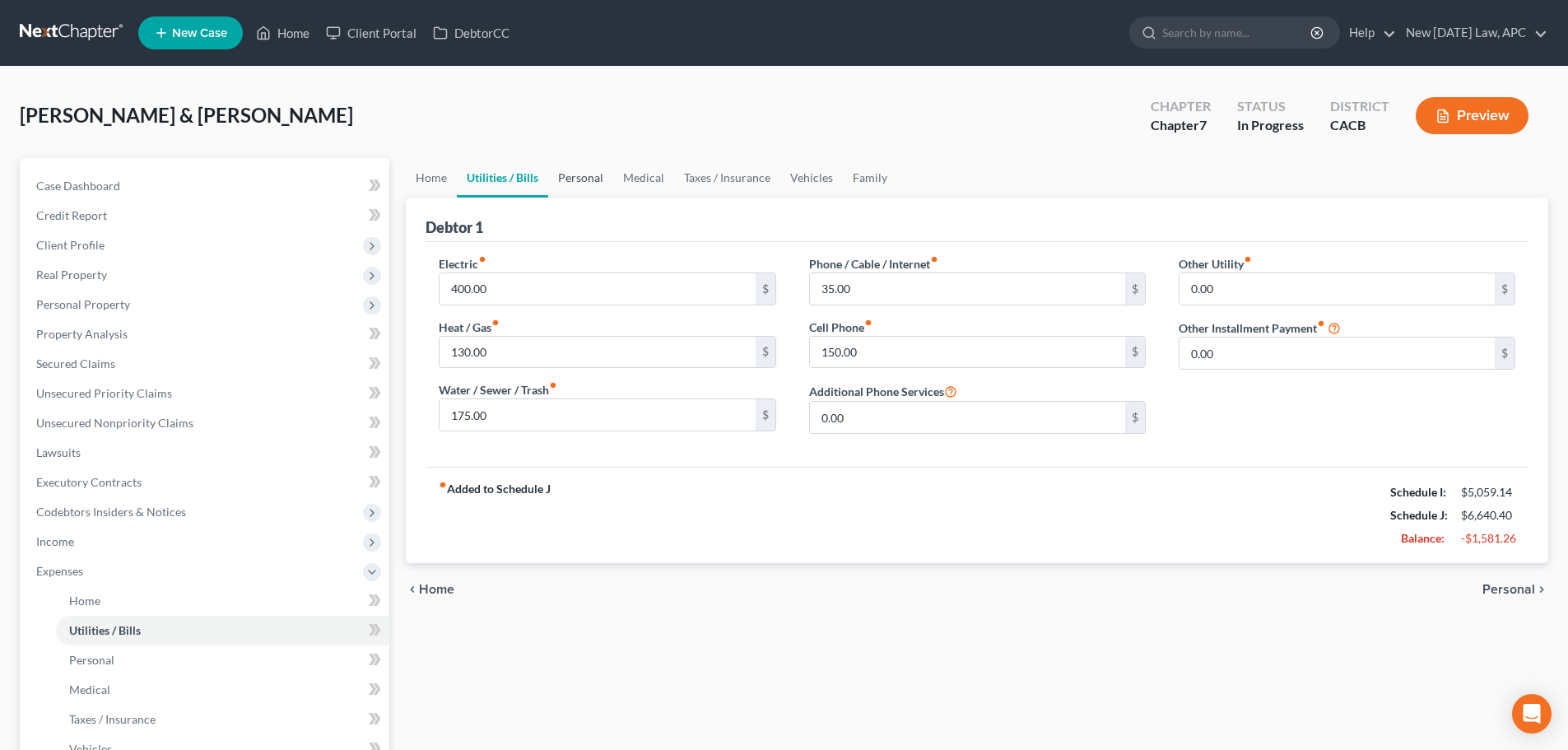
click at [586, 180] on link "Personal" at bounding box center [580, 178] width 65 height 40
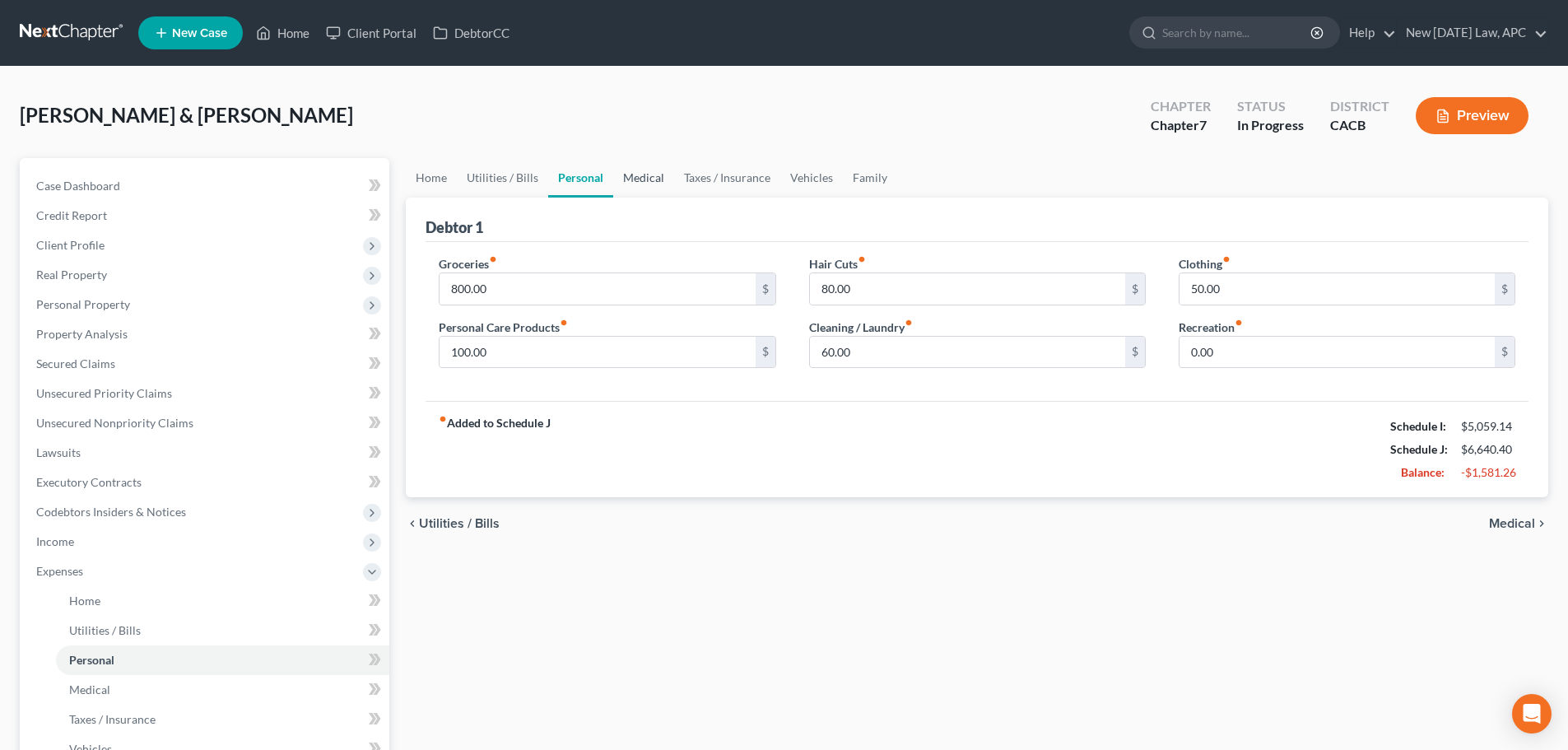
click at [643, 177] on link "Medical" at bounding box center [643, 178] width 61 height 40
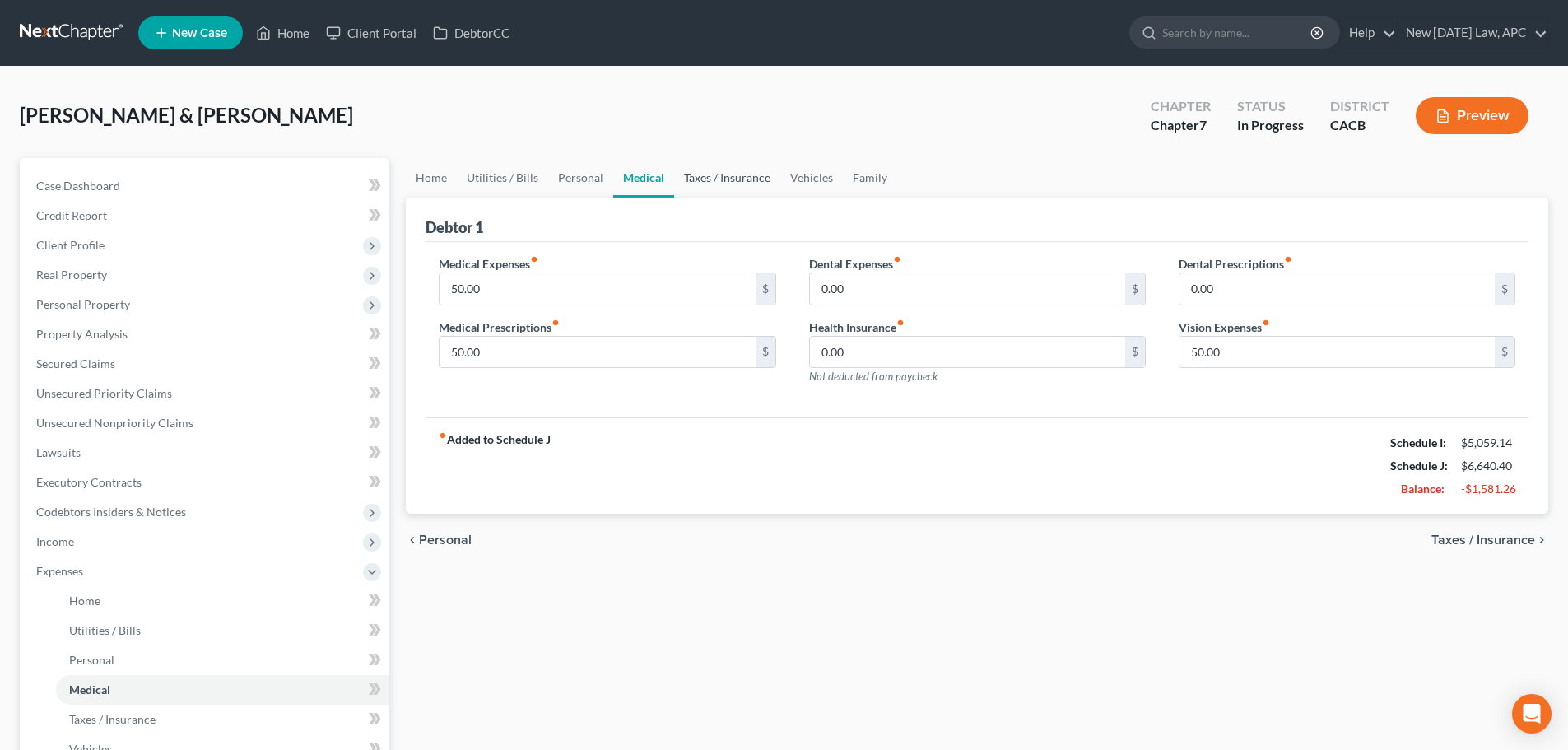
click at [720, 175] on link "Taxes / Insurance" at bounding box center [727, 178] width 106 height 40
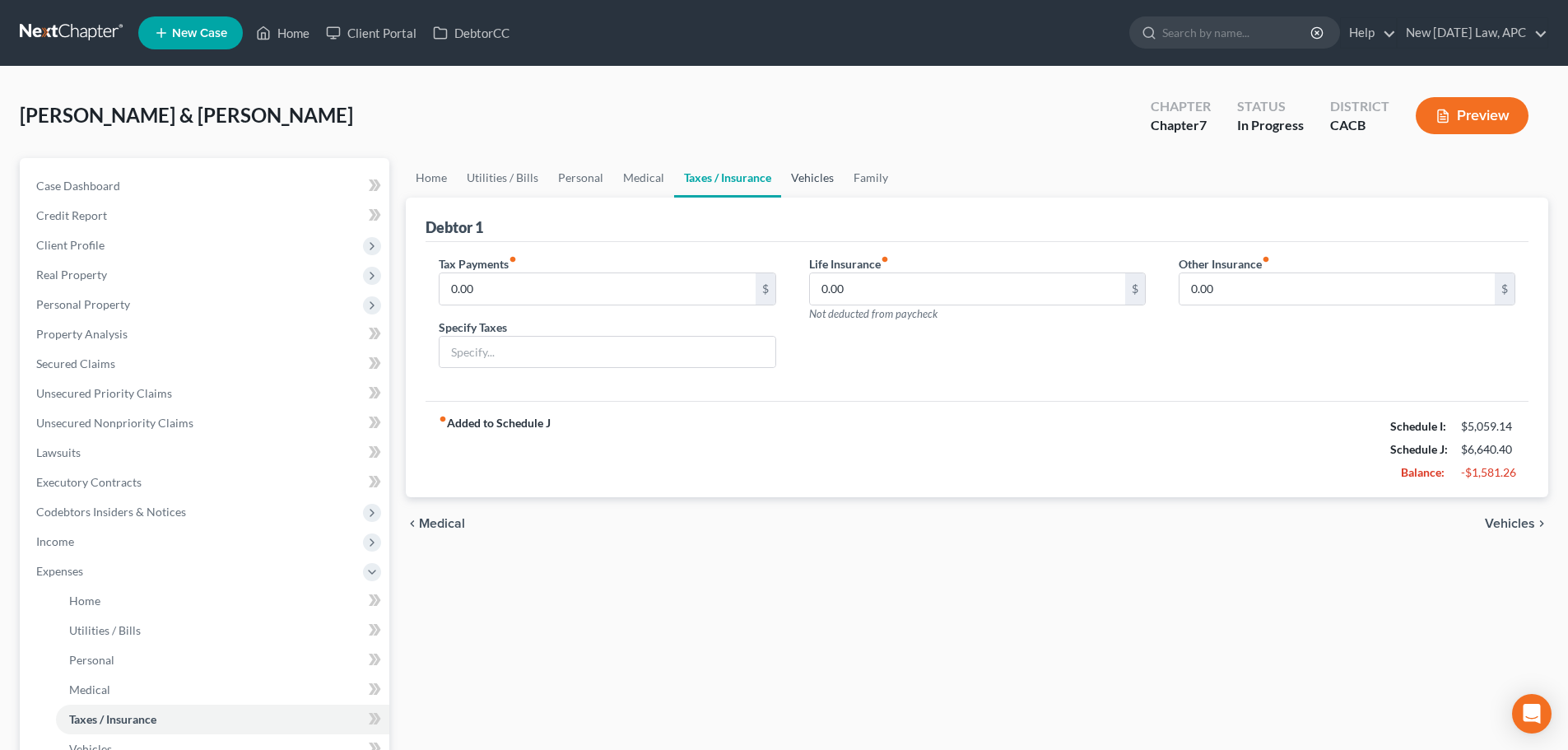
click at [824, 178] on link "Vehicles" at bounding box center [812, 178] width 62 height 40
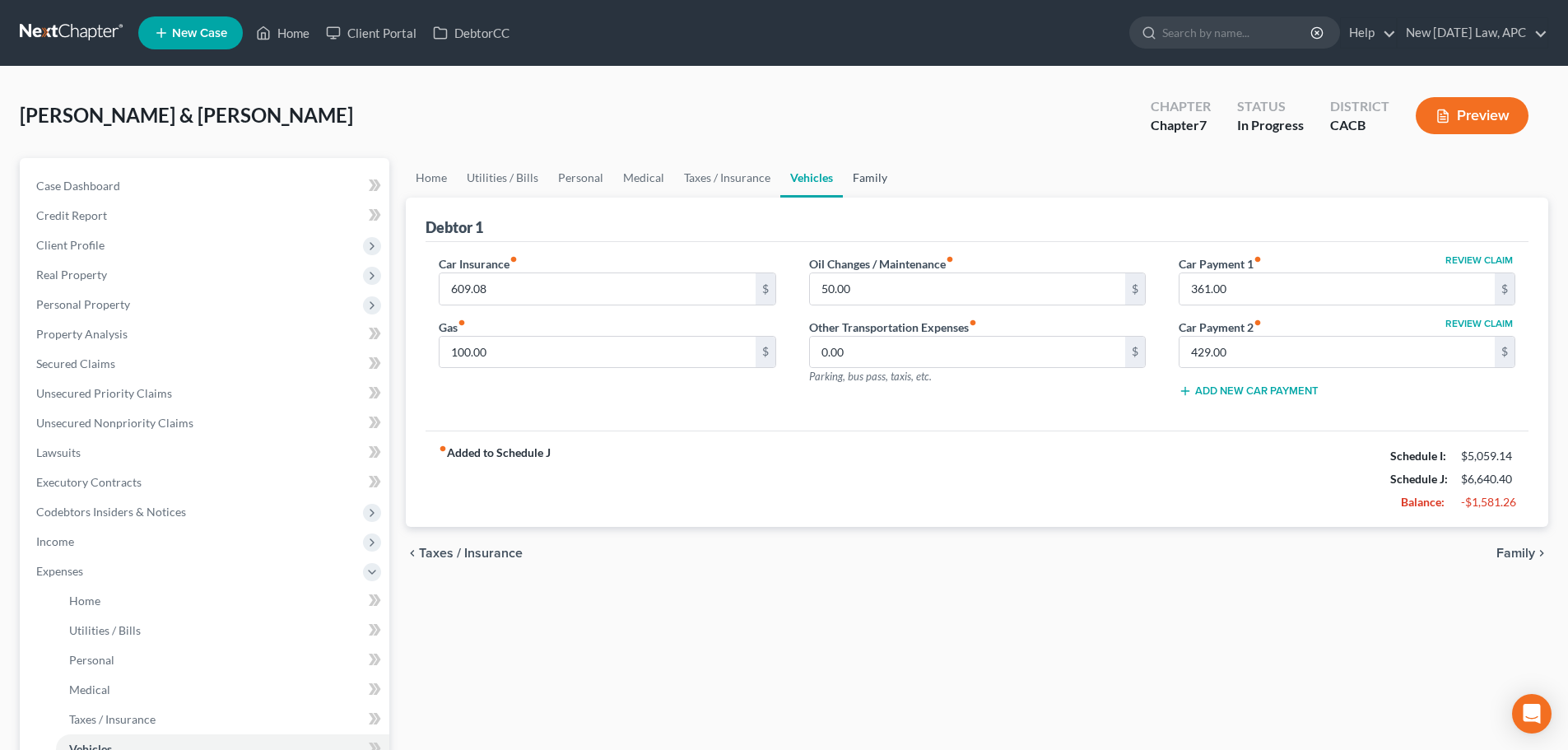
click at [875, 177] on link "Family" at bounding box center [870, 178] width 54 height 40
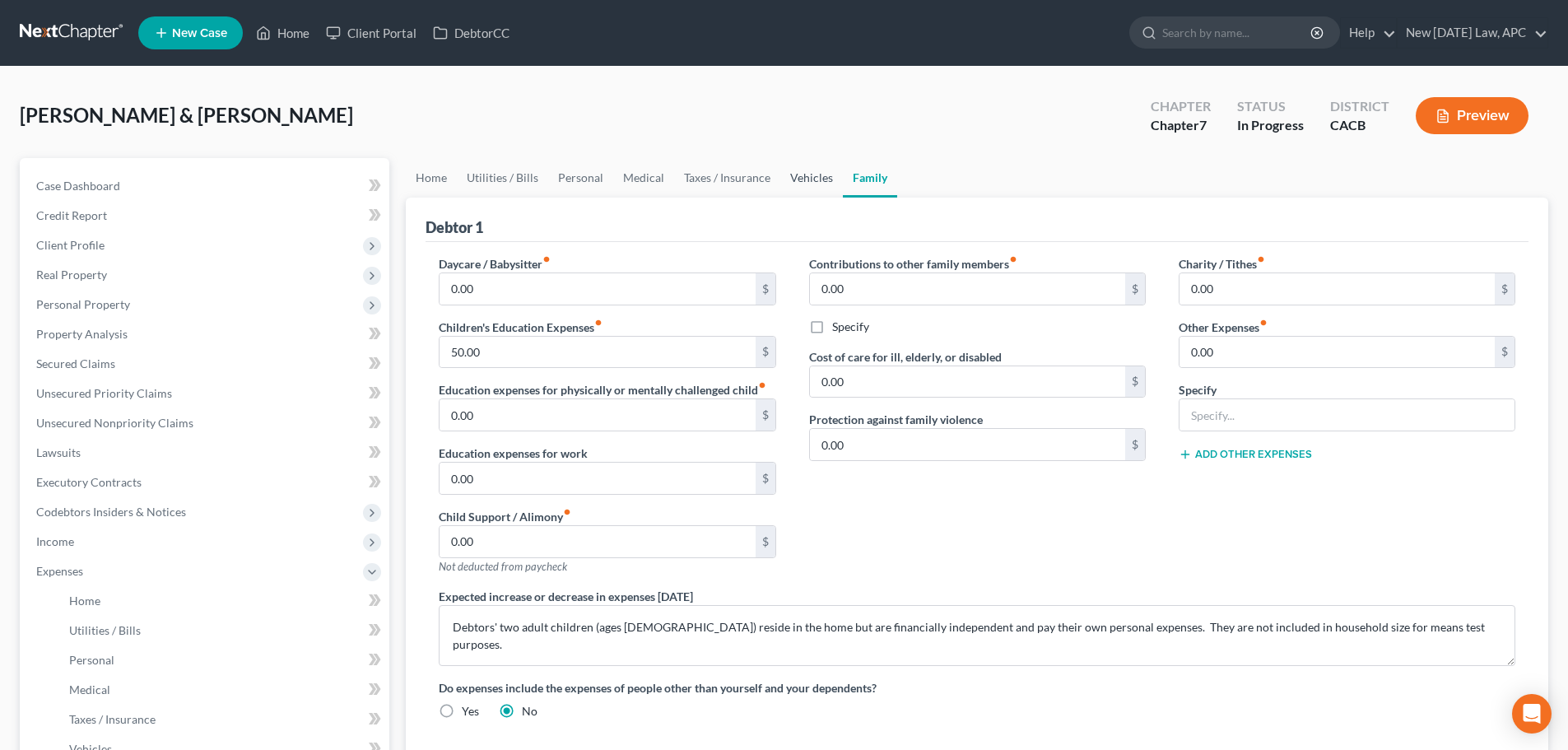
click at [798, 178] on link "Vehicles" at bounding box center [811, 178] width 62 height 40
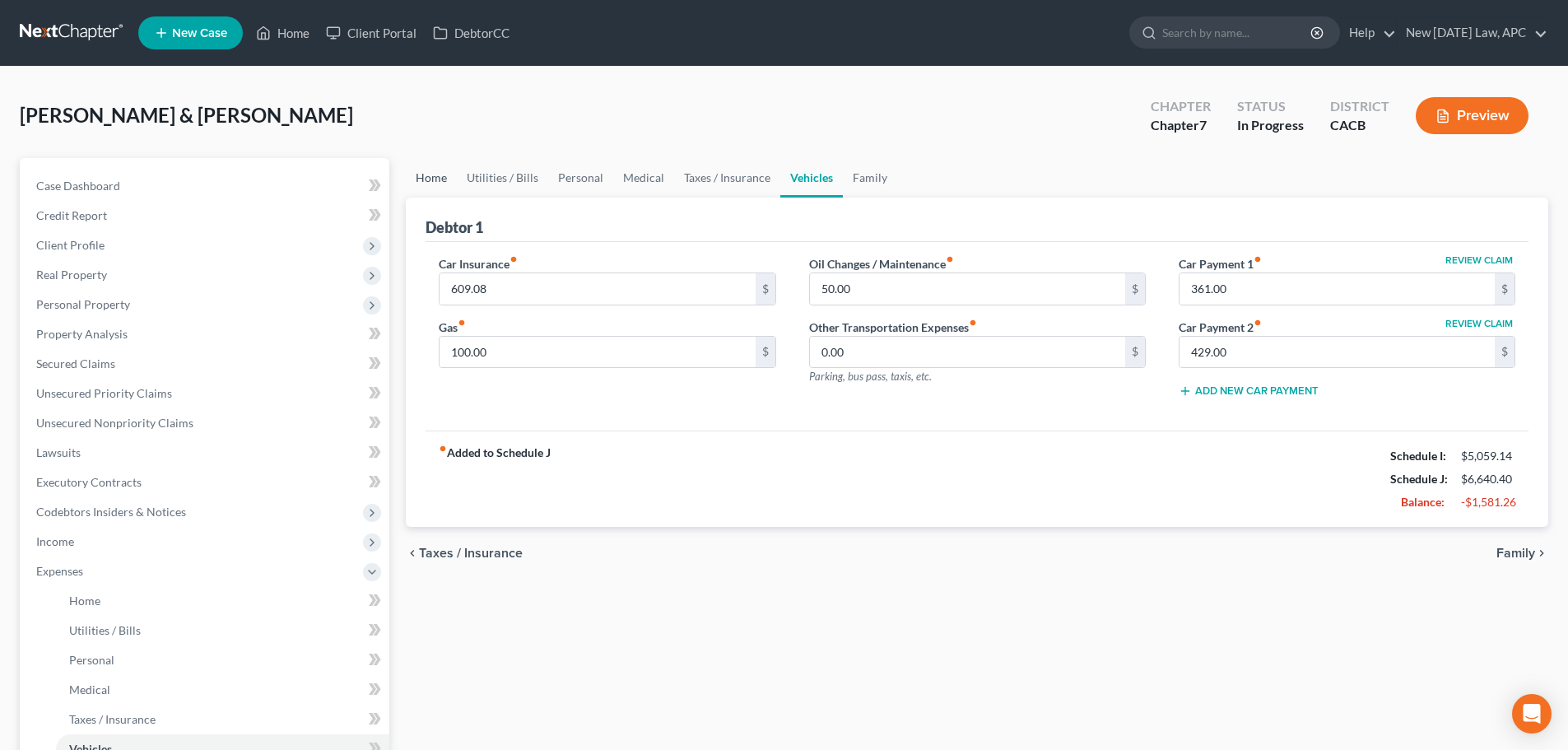
click at [419, 180] on link "Home" at bounding box center [431, 178] width 51 height 40
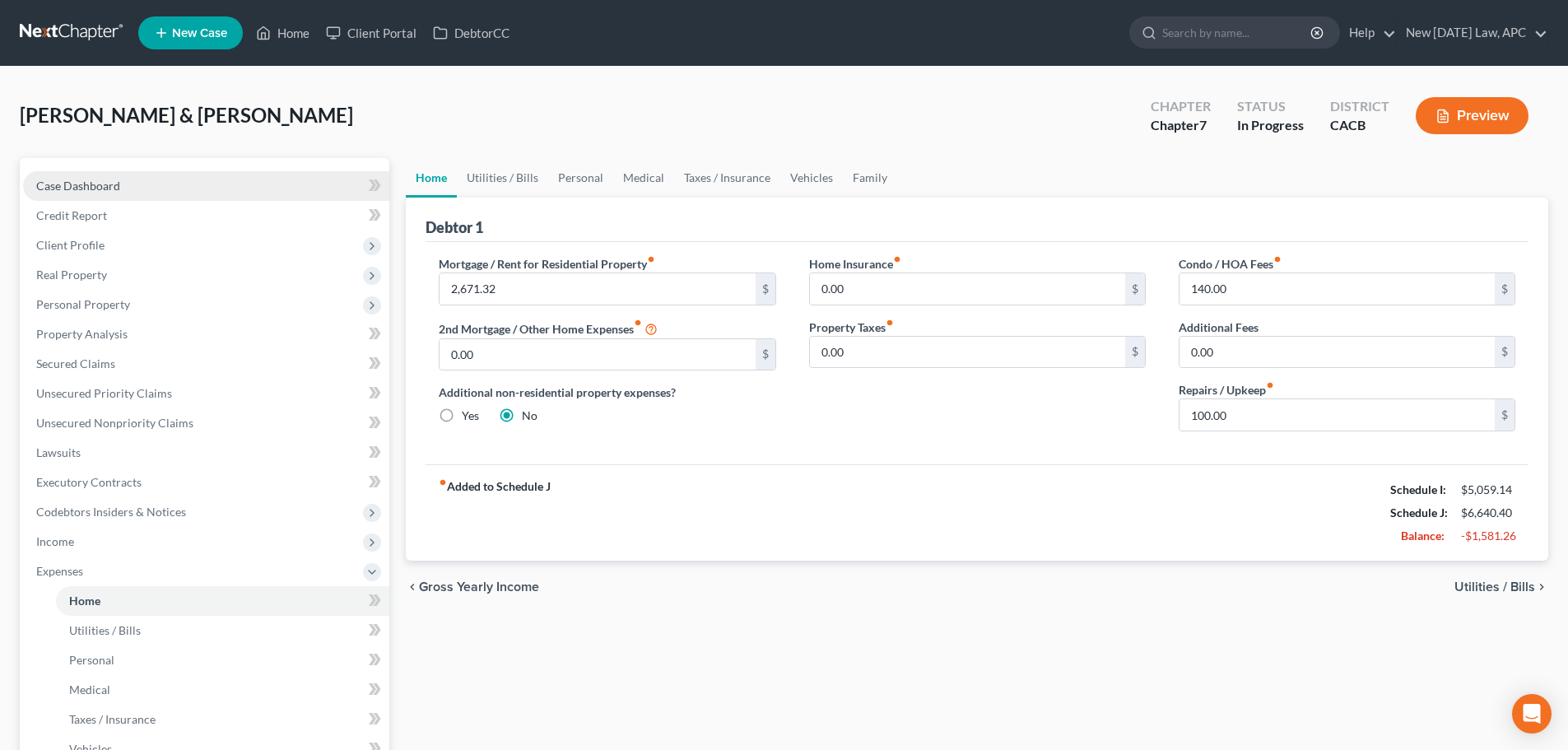
click at [85, 187] on span "Case Dashboard" at bounding box center [78, 185] width 84 height 14
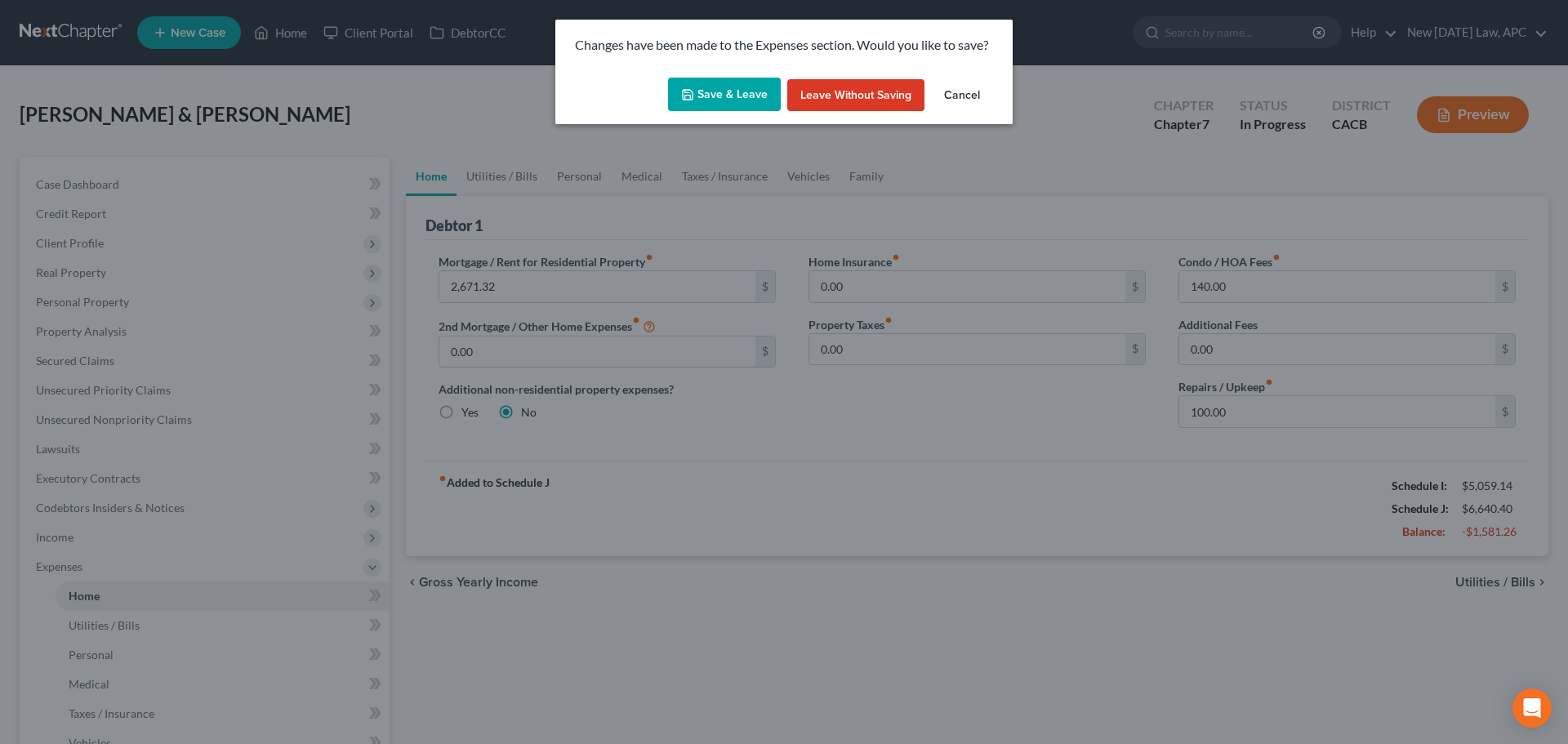
click at [712, 103] on button "Save & Leave" at bounding box center [724, 95] width 113 height 35
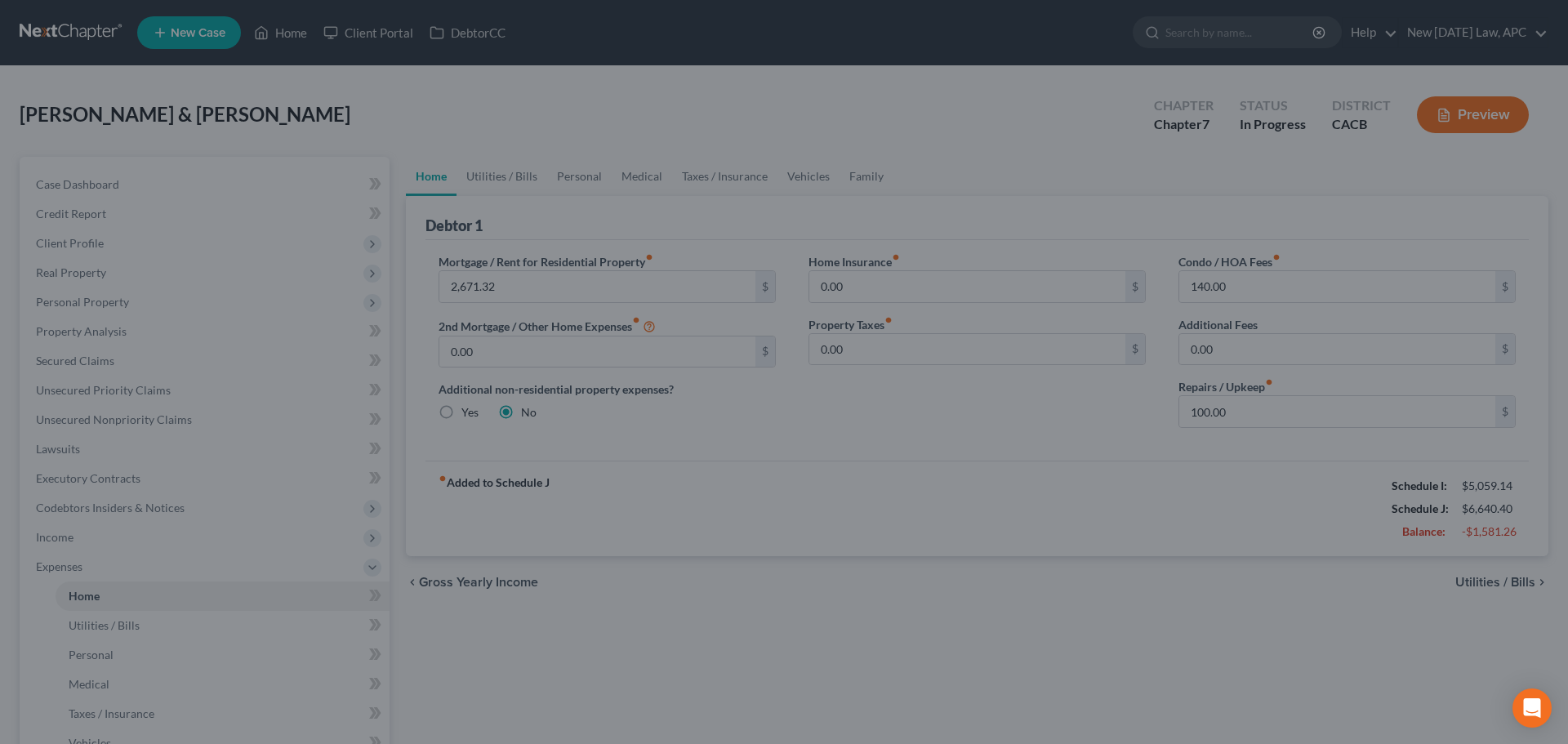
select select "6"
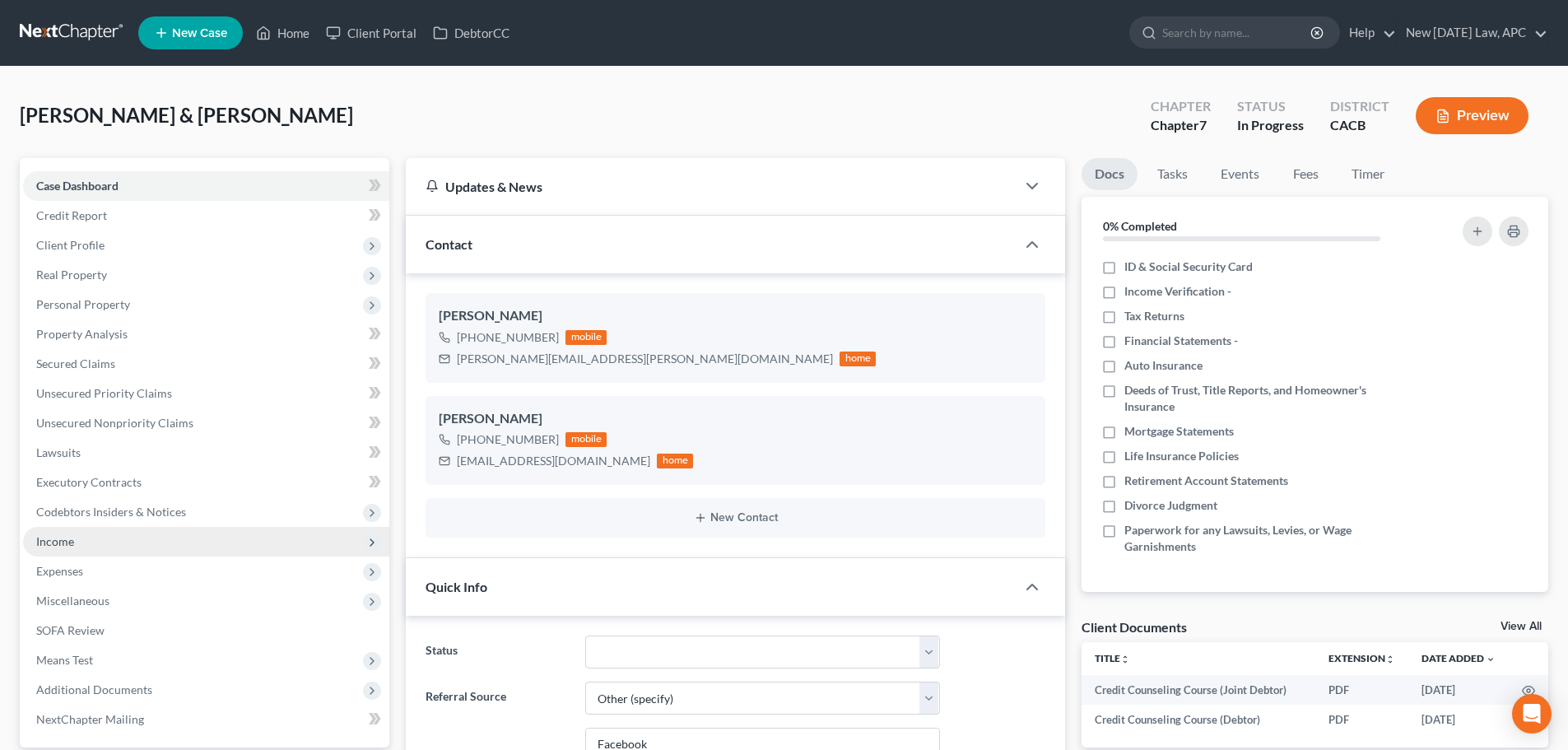
drag, startPoint x: 82, startPoint y: 559, endPoint x: 82, endPoint y: 545, distance: 14.0
click at [82, 559] on span "Expenses" at bounding box center [206, 571] width 367 height 30
click at [82, 539] on span "Income" at bounding box center [206, 542] width 367 height 30
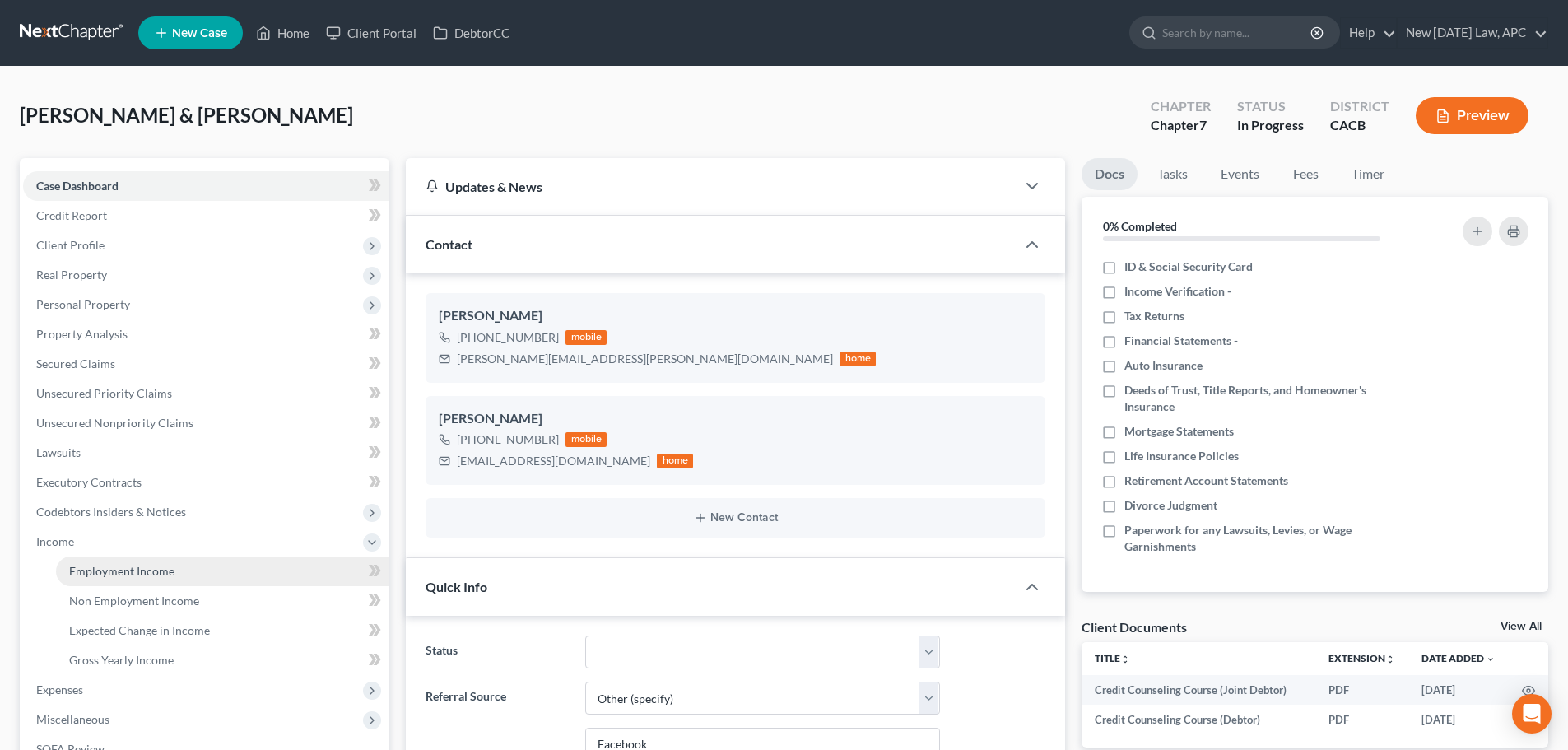
click at [121, 577] on span "Employment Income" at bounding box center [121, 570] width 106 height 14
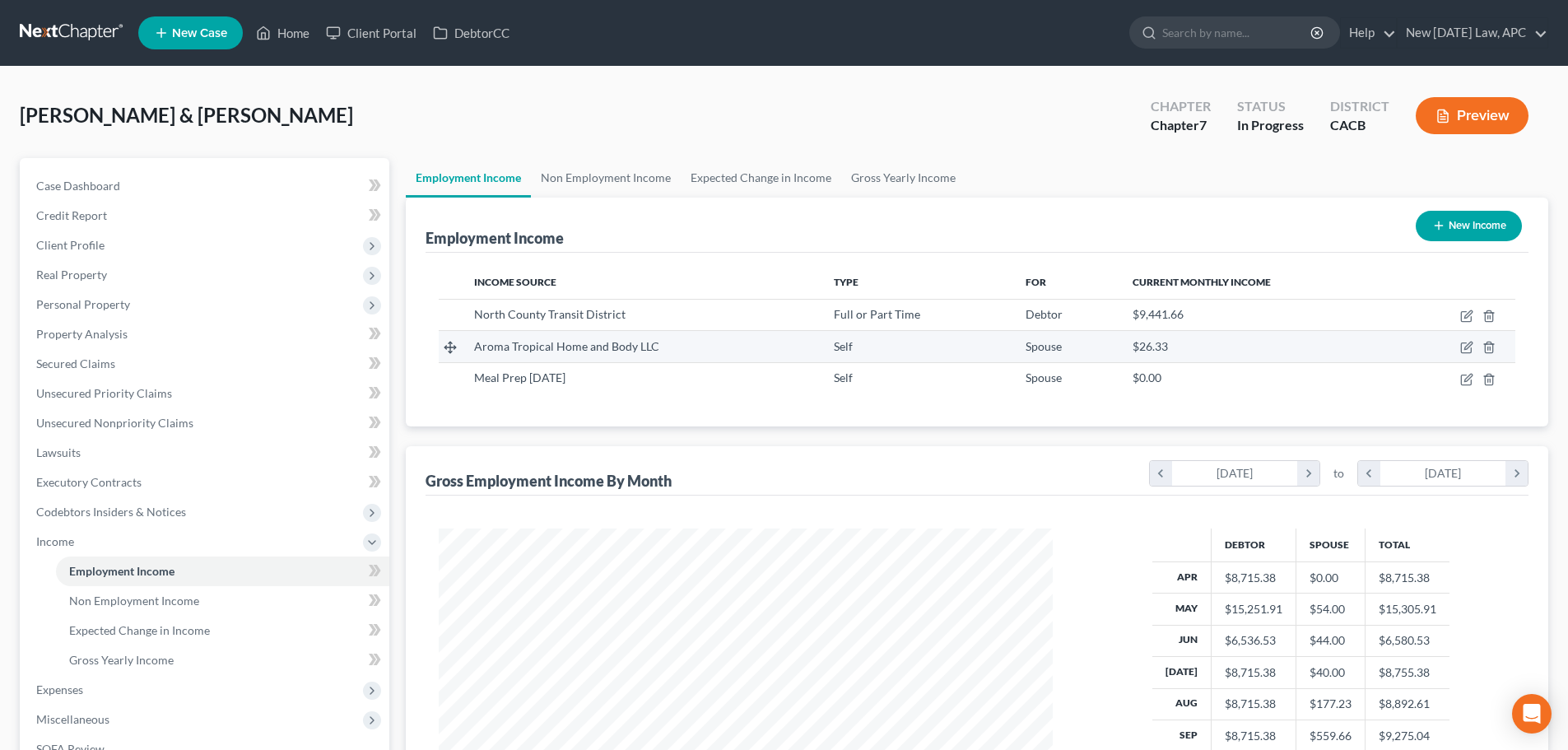
scroll to position [307, 647]
click at [885, 176] on link "Gross Yearly Income" at bounding box center [904, 178] width 125 height 40
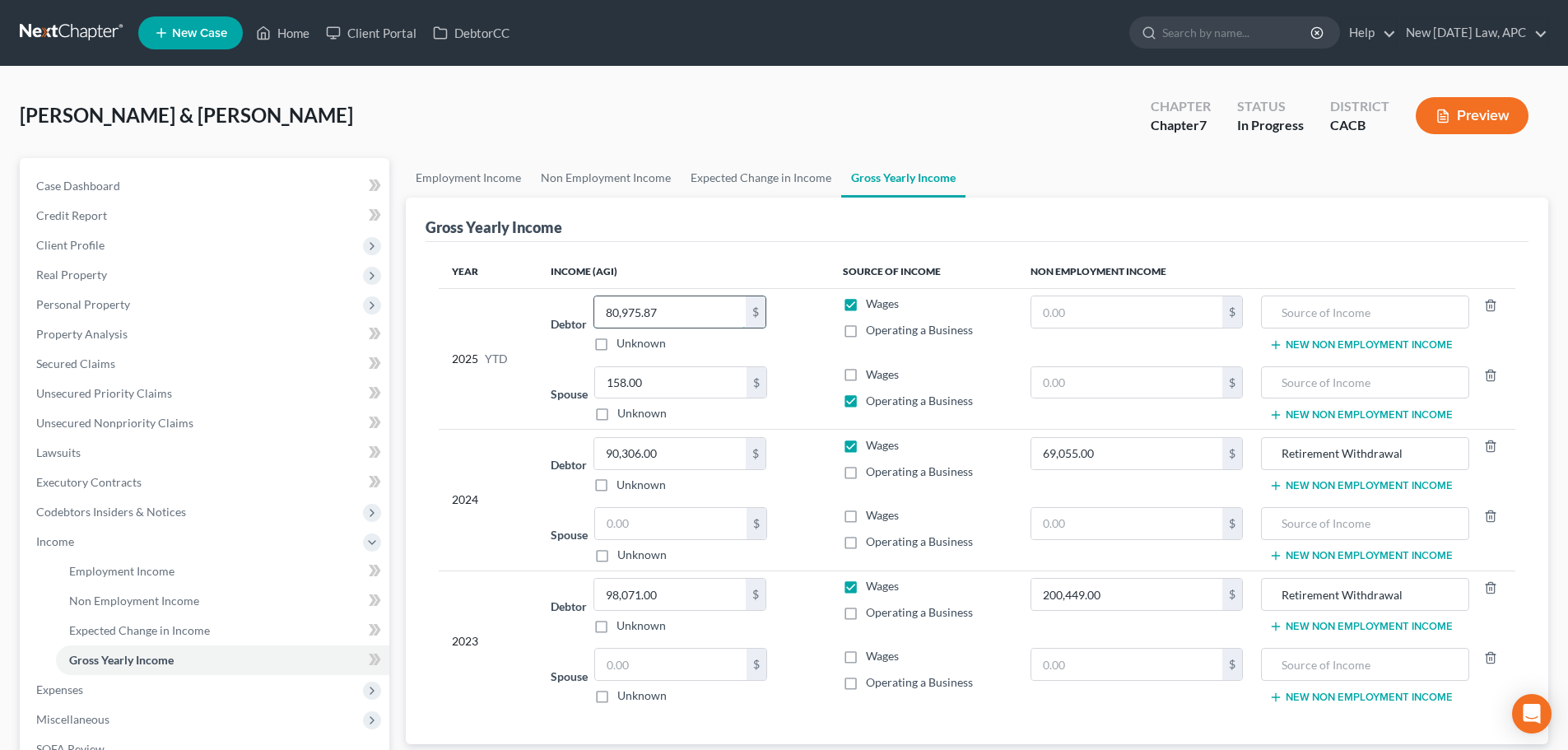
click at [670, 312] on input "80,975.87" at bounding box center [670, 312] width 151 height 32
click at [698, 290] on td "Debtor 80,975.87 $ Unknown Balance Undetermined 80,975.87 $ Unknown" at bounding box center [683, 323] width 292 height 71
click at [686, 308] on input "80,975.87" at bounding box center [670, 312] width 151 height 32
type input "89,332.63"
click at [666, 403] on div "158.00 $ Unknown" at bounding box center [681, 394] width 173 height 56
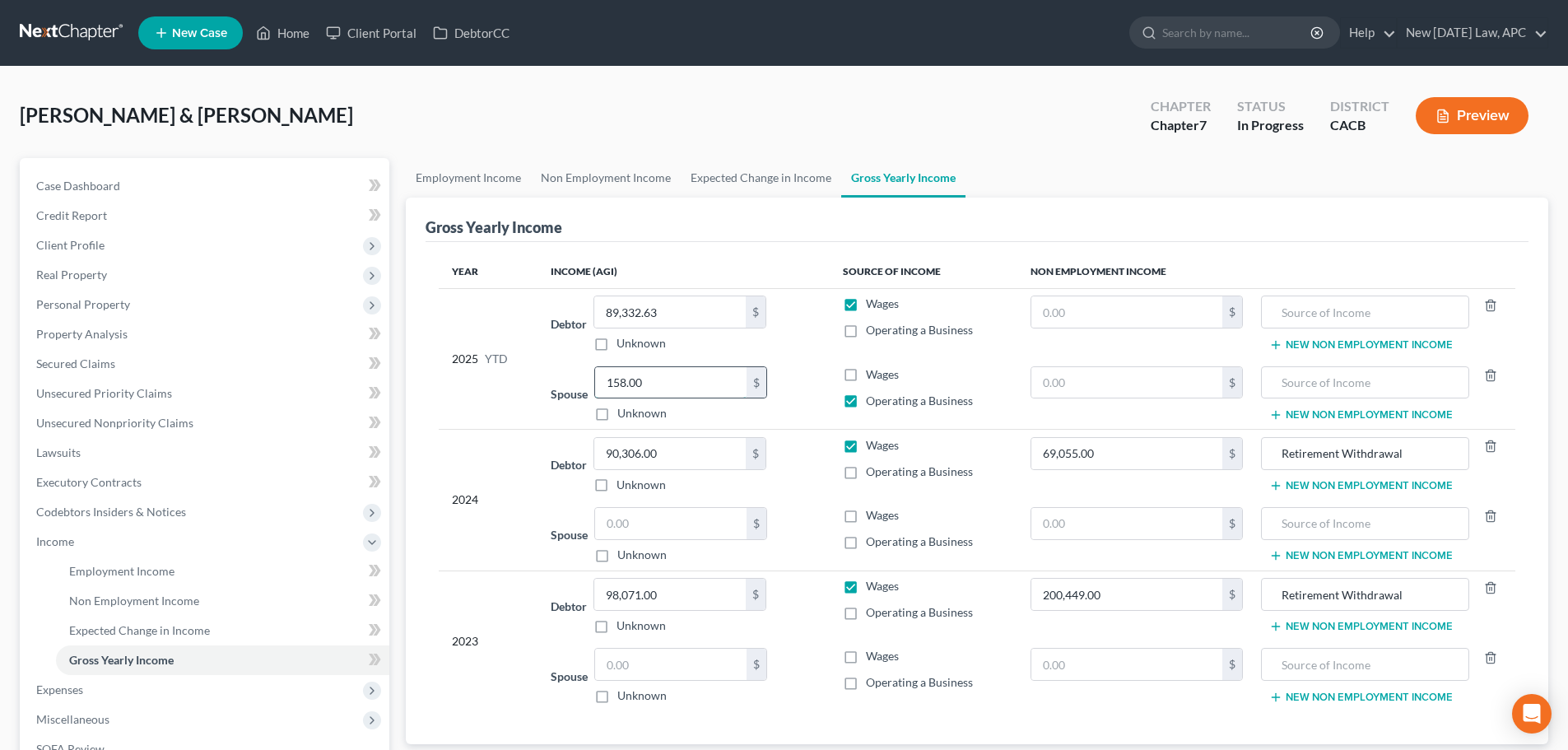
click at [666, 385] on input "158.00" at bounding box center [671, 383] width 151 height 32
type input "203.00"
click at [1299, 484] on button "New Non Employment Income" at bounding box center [1361, 486] width 184 height 13
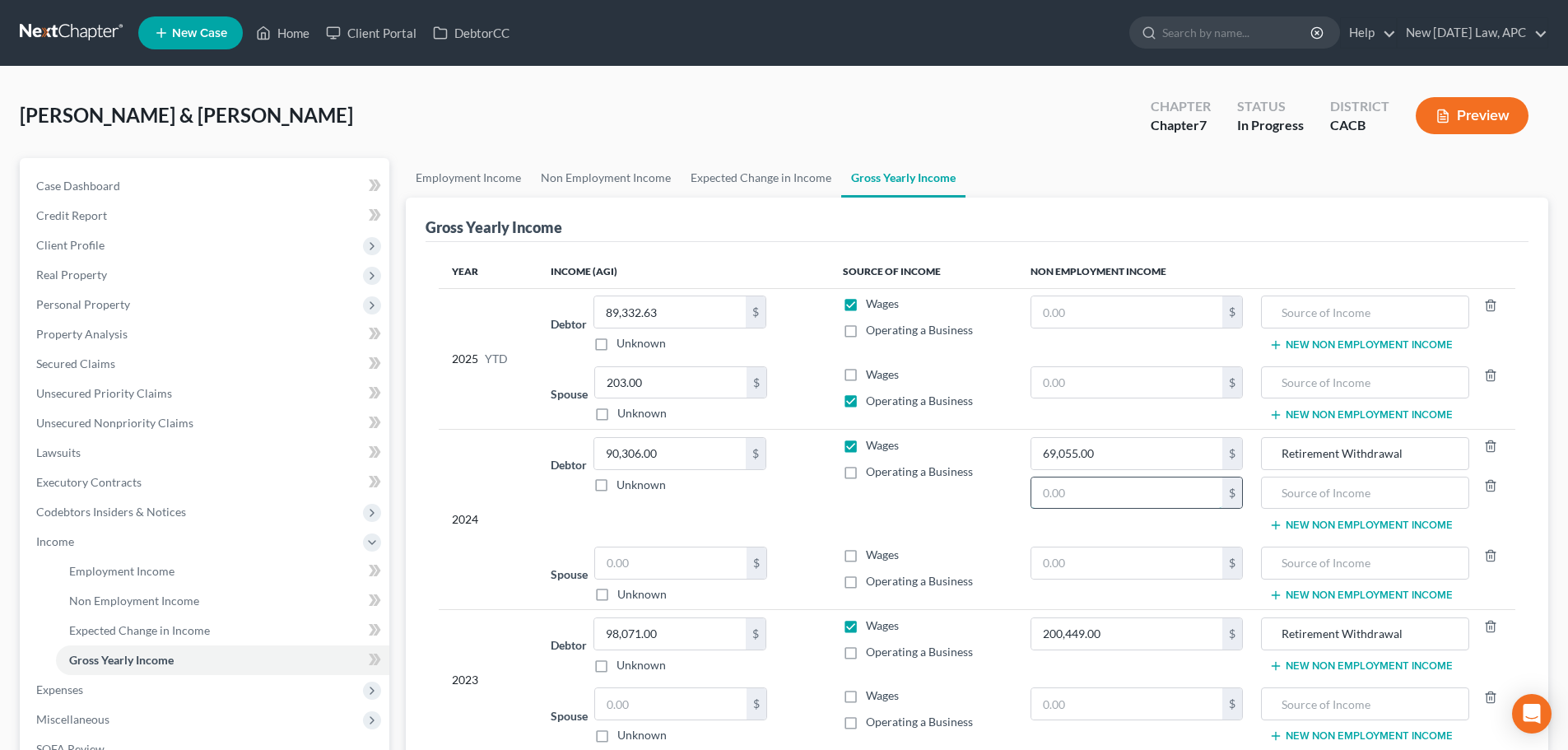
click at [1126, 497] on input "text" at bounding box center [1127, 493] width 192 height 32
type input "2,520.00"
click at [1285, 486] on input "text" at bounding box center [1365, 493] width 190 height 32
type input "Exchangemate"
click at [101, 182] on span "Case Dashboard" at bounding box center [78, 185] width 84 height 14
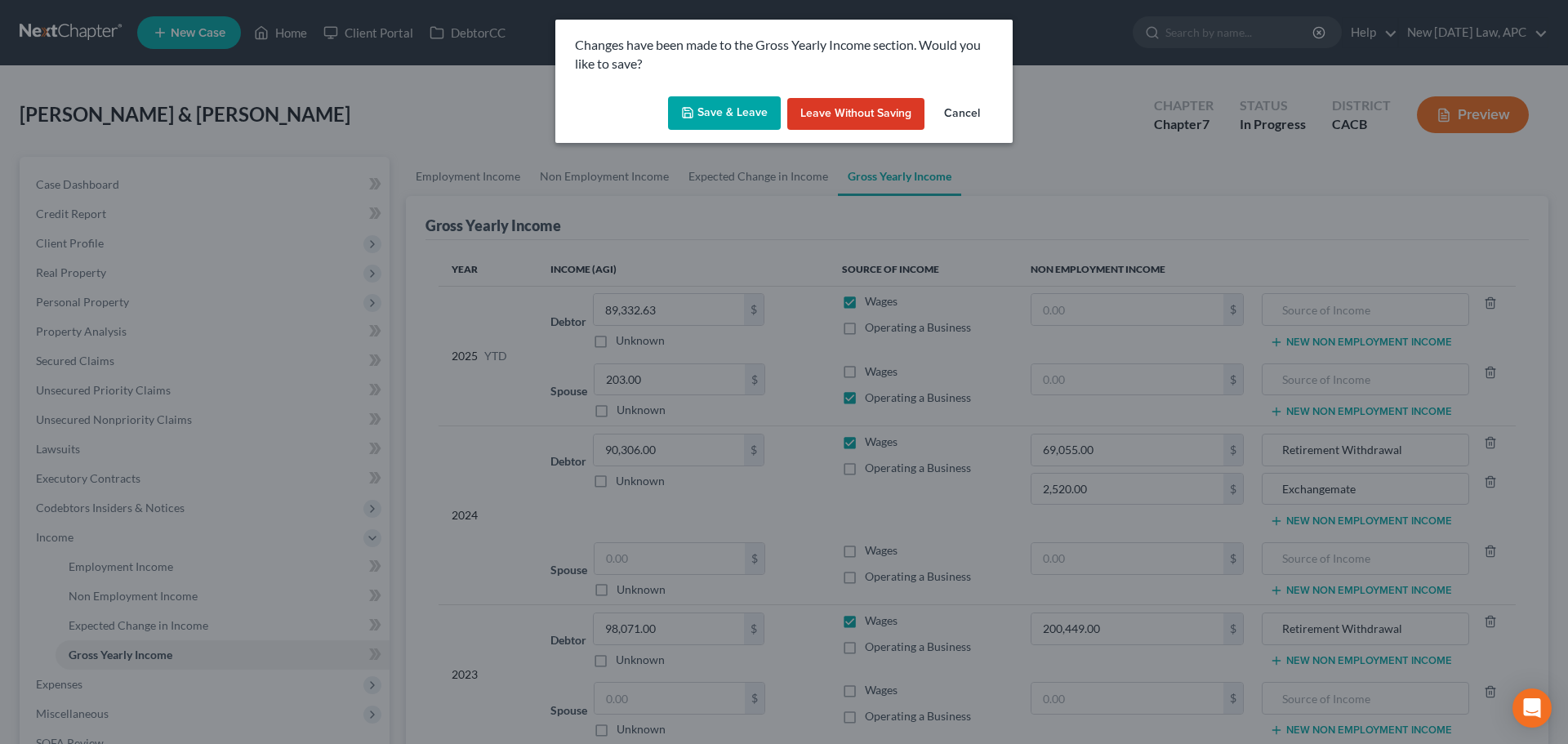
click at [691, 117] on polyline "button" at bounding box center [688, 115] width 6 height 4
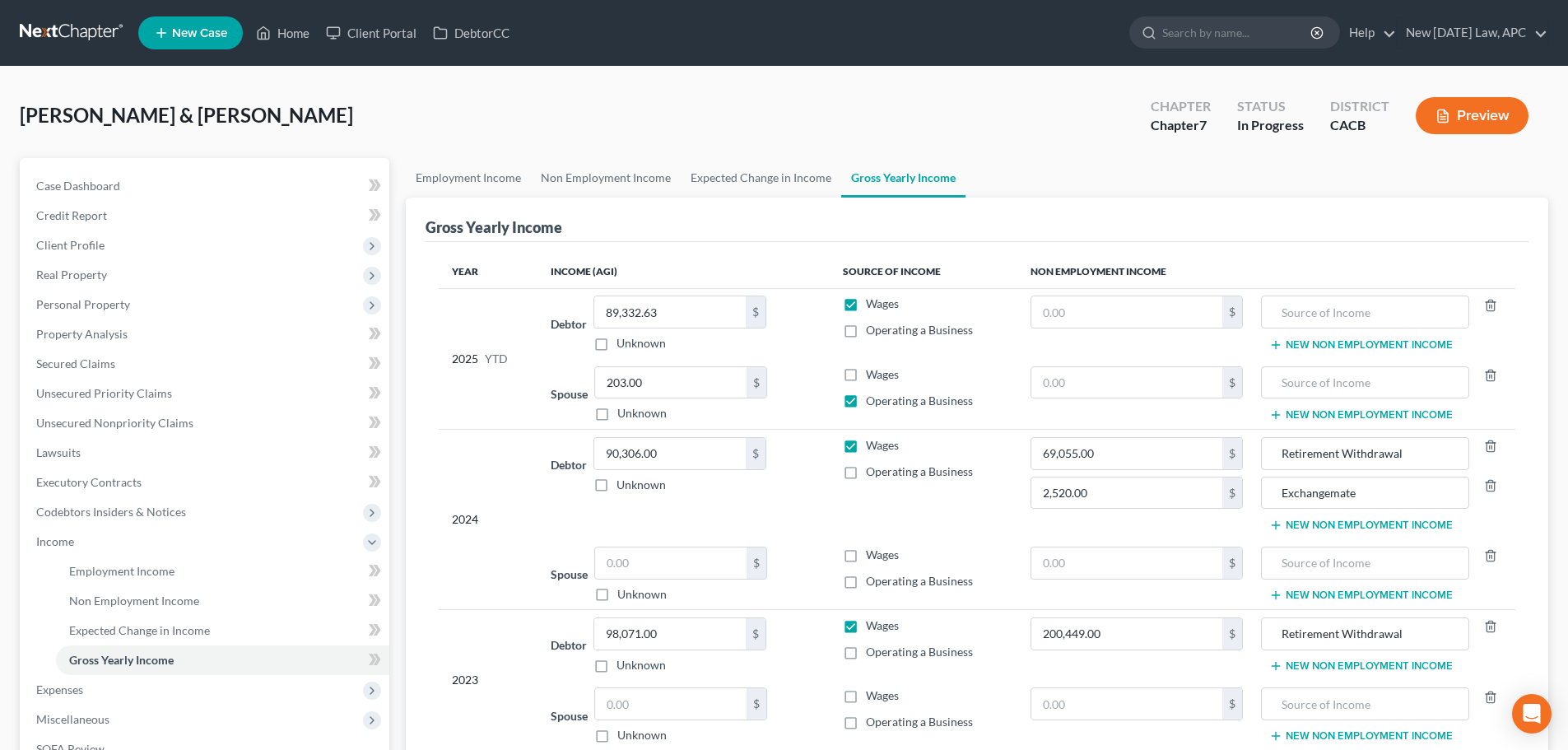
select select "5"
select select "6"
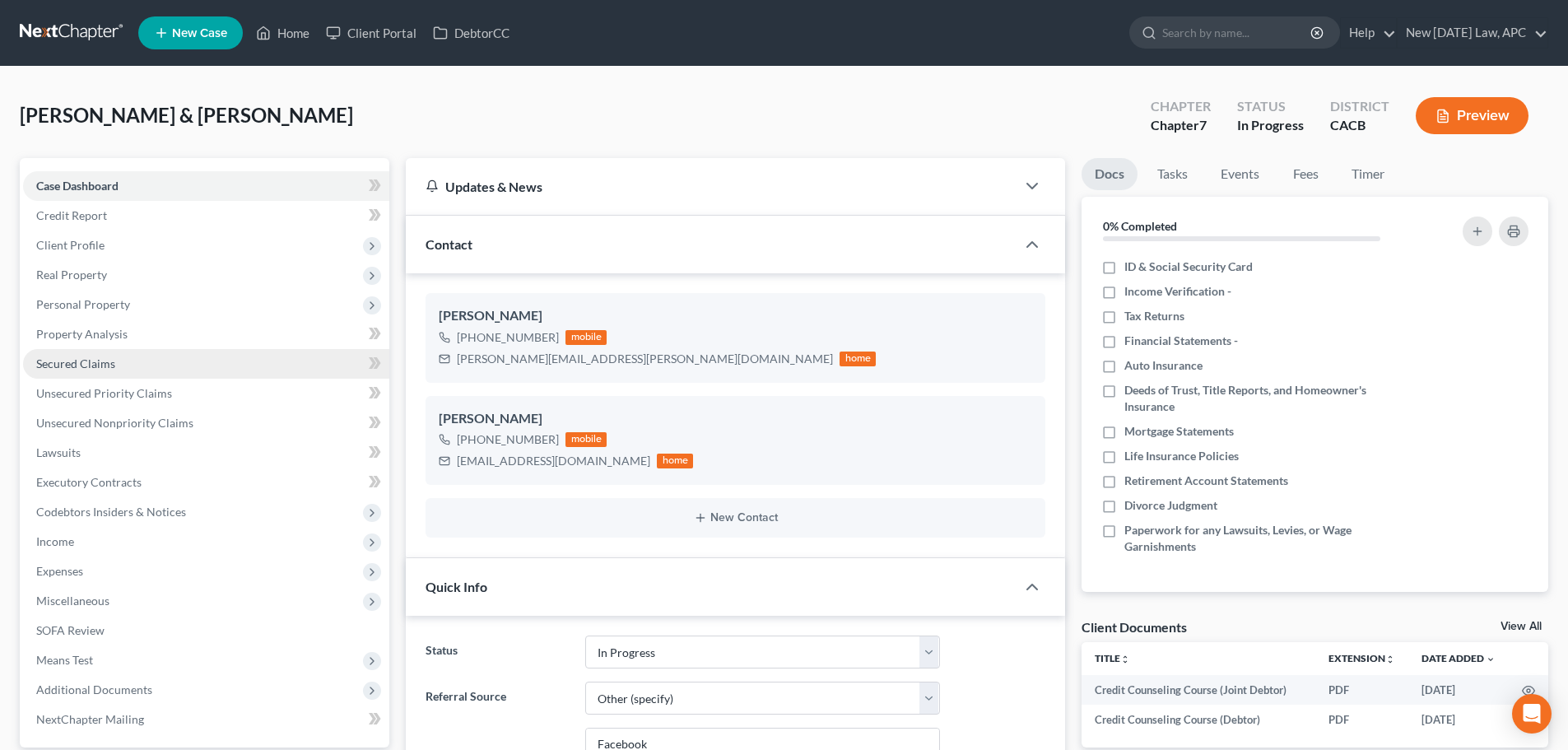
click at [154, 363] on link "Secured Claims" at bounding box center [206, 364] width 367 height 30
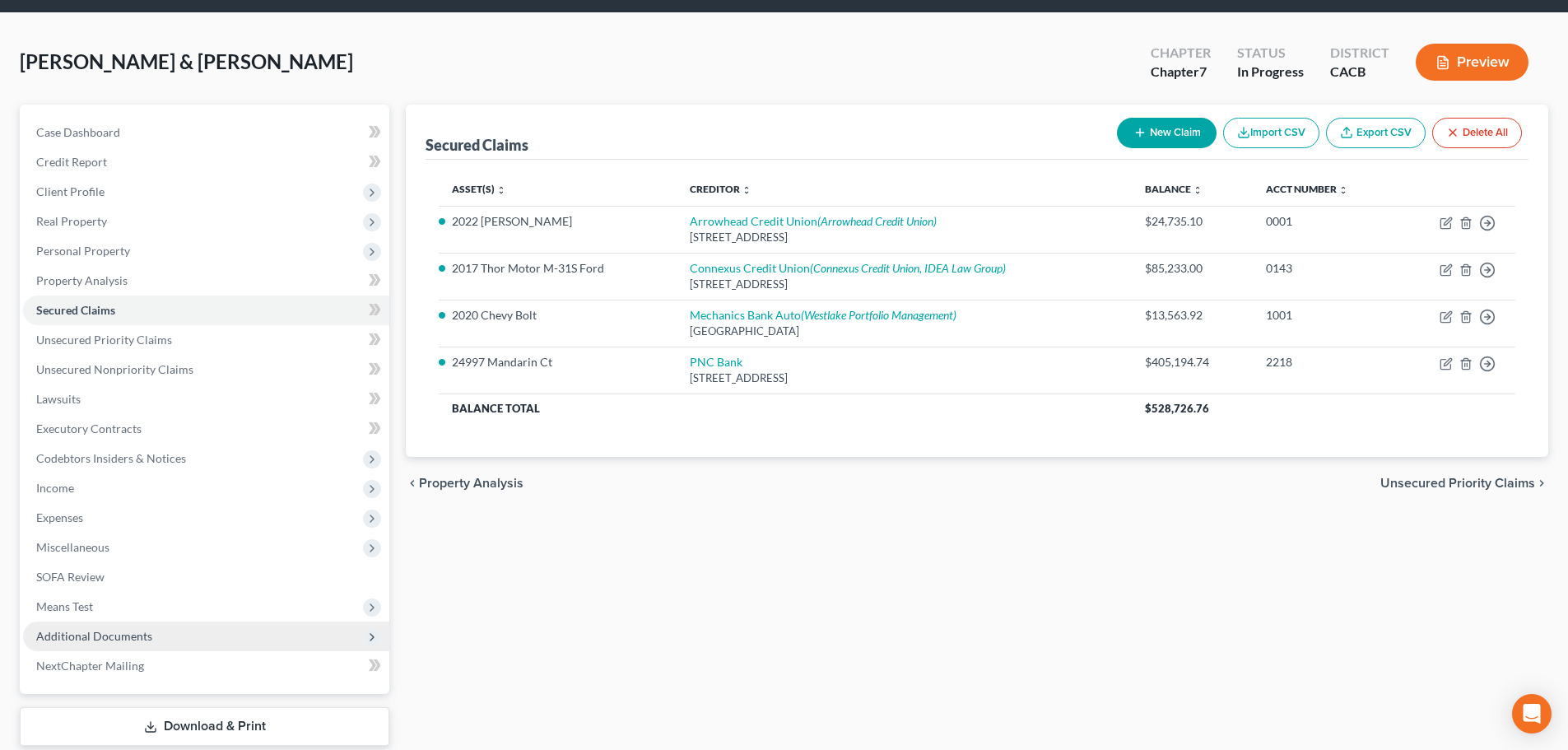
scroll to position [82, 0]
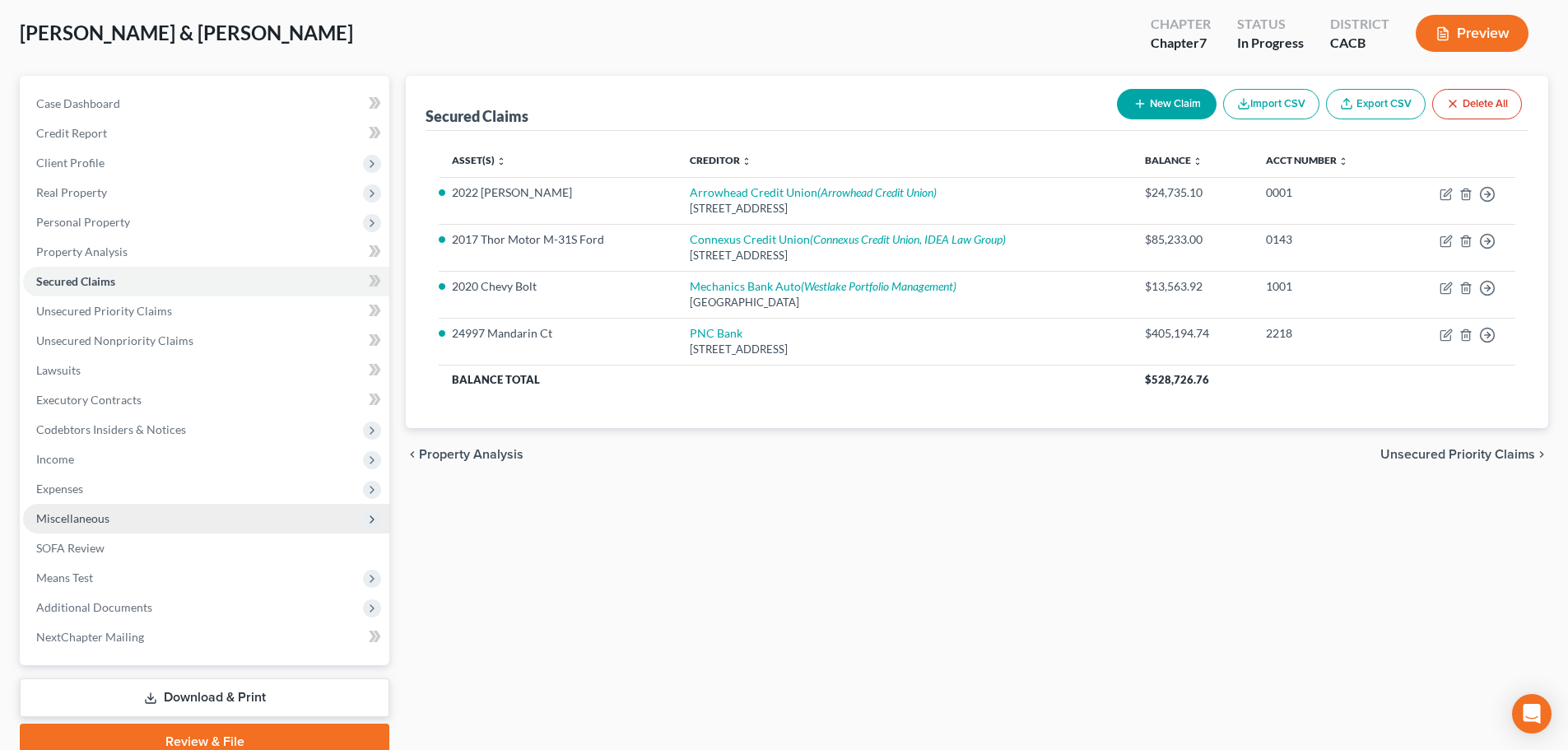
click at [91, 525] on span "Miscellaneous" at bounding box center [206, 519] width 367 height 30
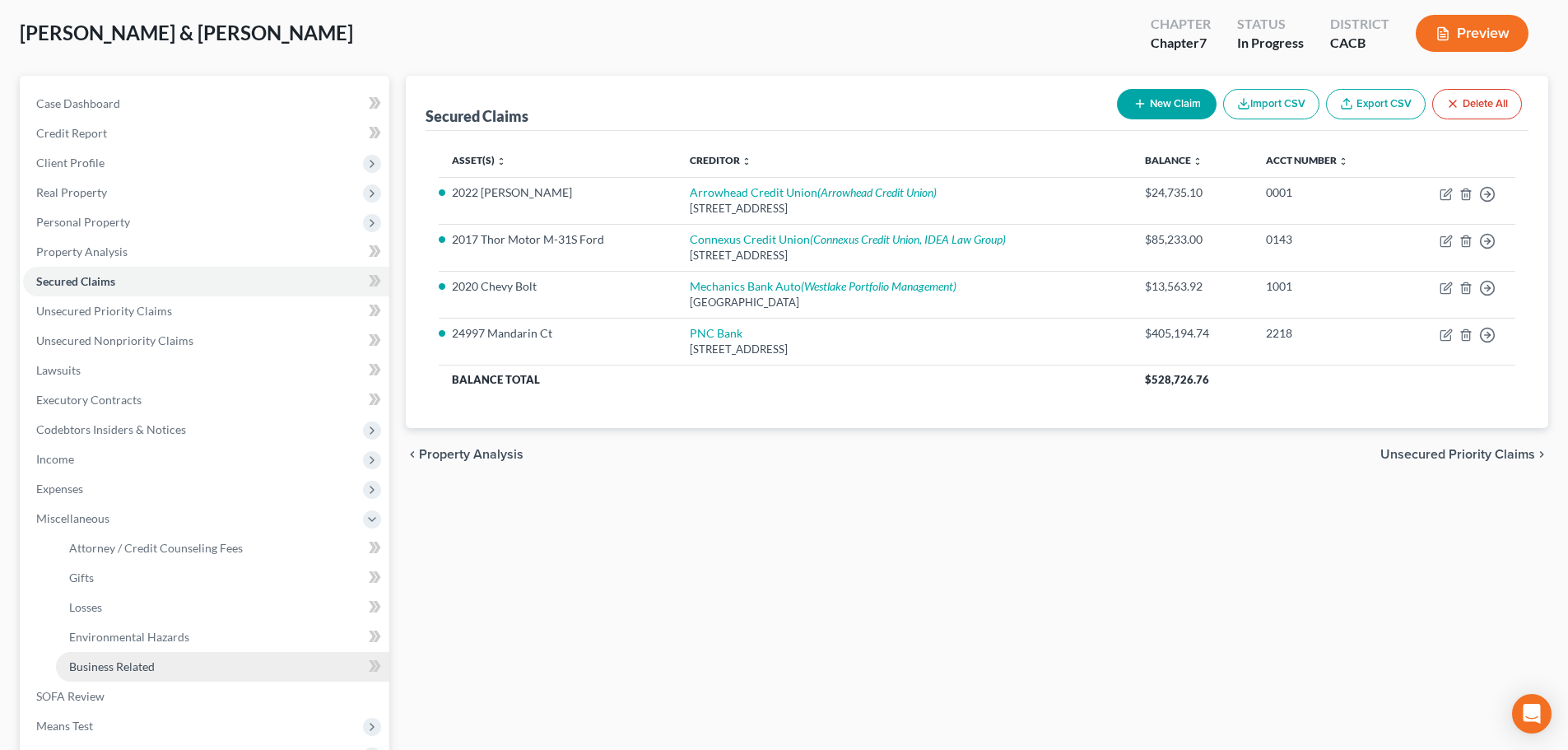
click at [103, 661] on span "Business Related" at bounding box center [111, 666] width 86 height 14
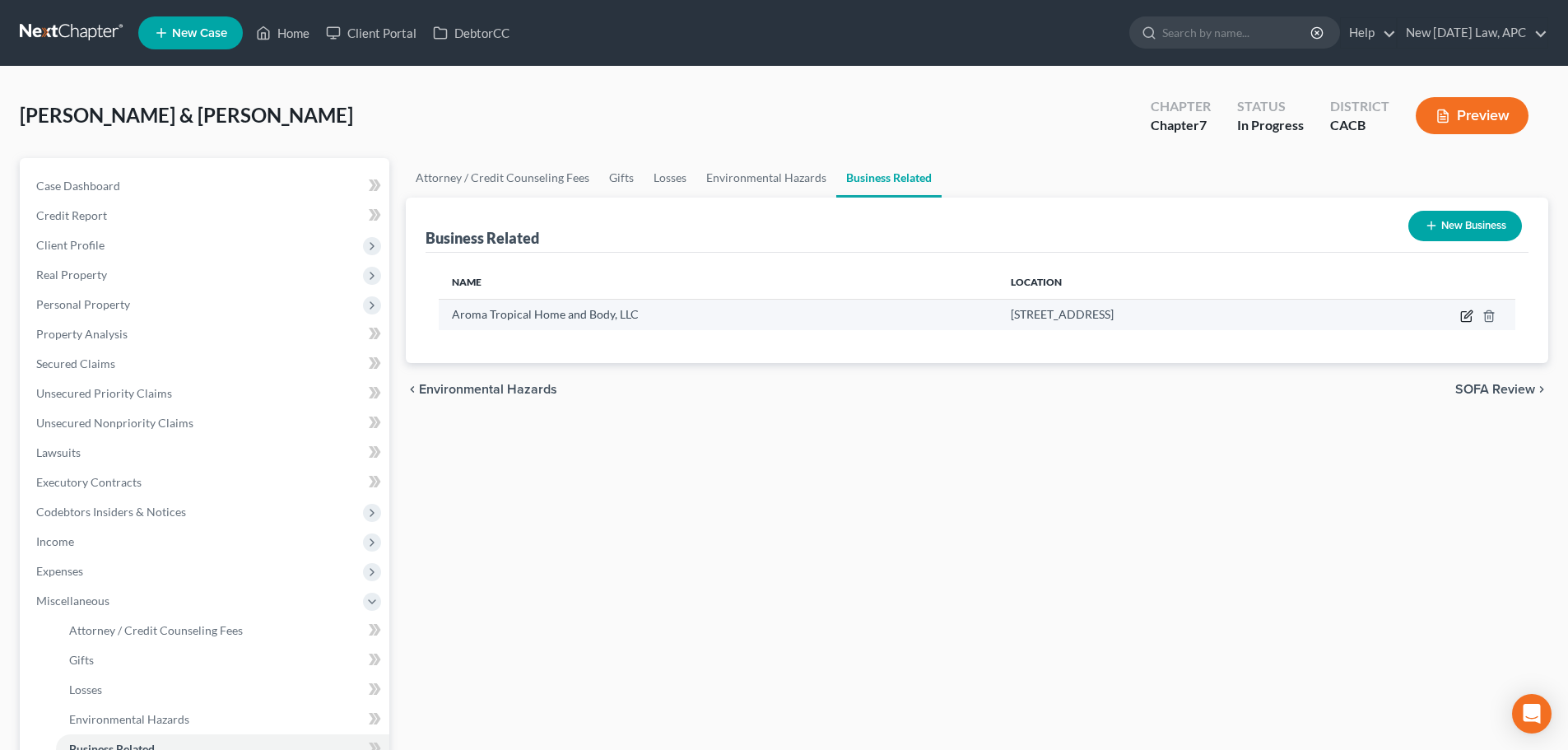
click at [1469, 314] on icon "button" at bounding box center [1467, 316] width 13 height 13
select select "member"
select select "4"
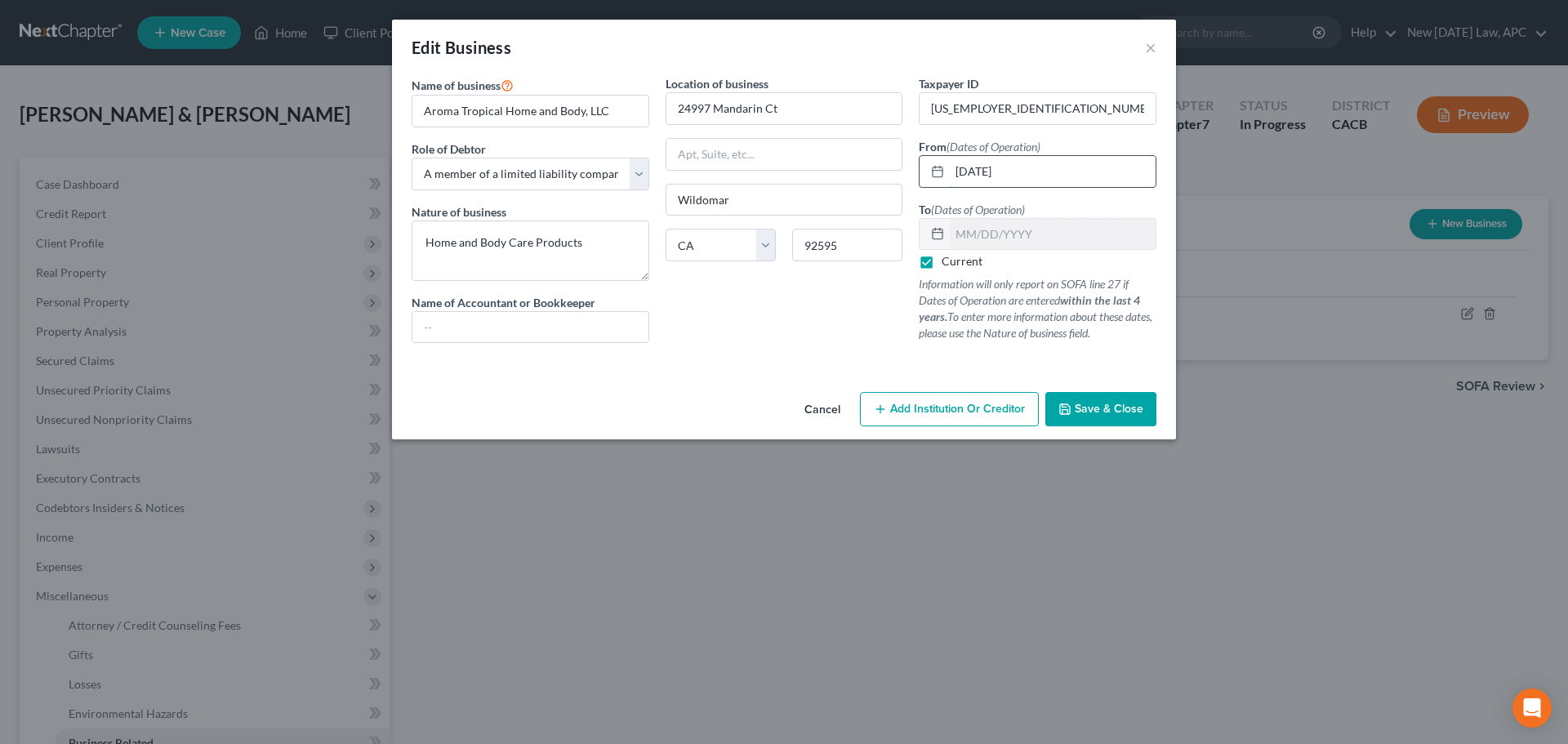
click at [985, 170] on input "04/01/2025" at bounding box center [1053, 172] width 206 height 31
drag, startPoint x: 987, startPoint y: 171, endPoint x: 905, endPoint y: 117, distance: 98.2
click at [915, 144] on div "Taxpayer ID 33-4331663 From (Dates of Operation) 04/01/2025 To (Dates of Operat…" at bounding box center [1038, 215] width 254 height 281
drag, startPoint x: 1032, startPoint y: 166, endPoint x: 912, endPoint y: 164, distance: 120.0
click at [912, 164] on div "Taxpayer ID 33-4331663 From (Dates of Operation) 03/02/20258 To (Dates of Opera…" at bounding box center [1038, 215] width 254 height 281
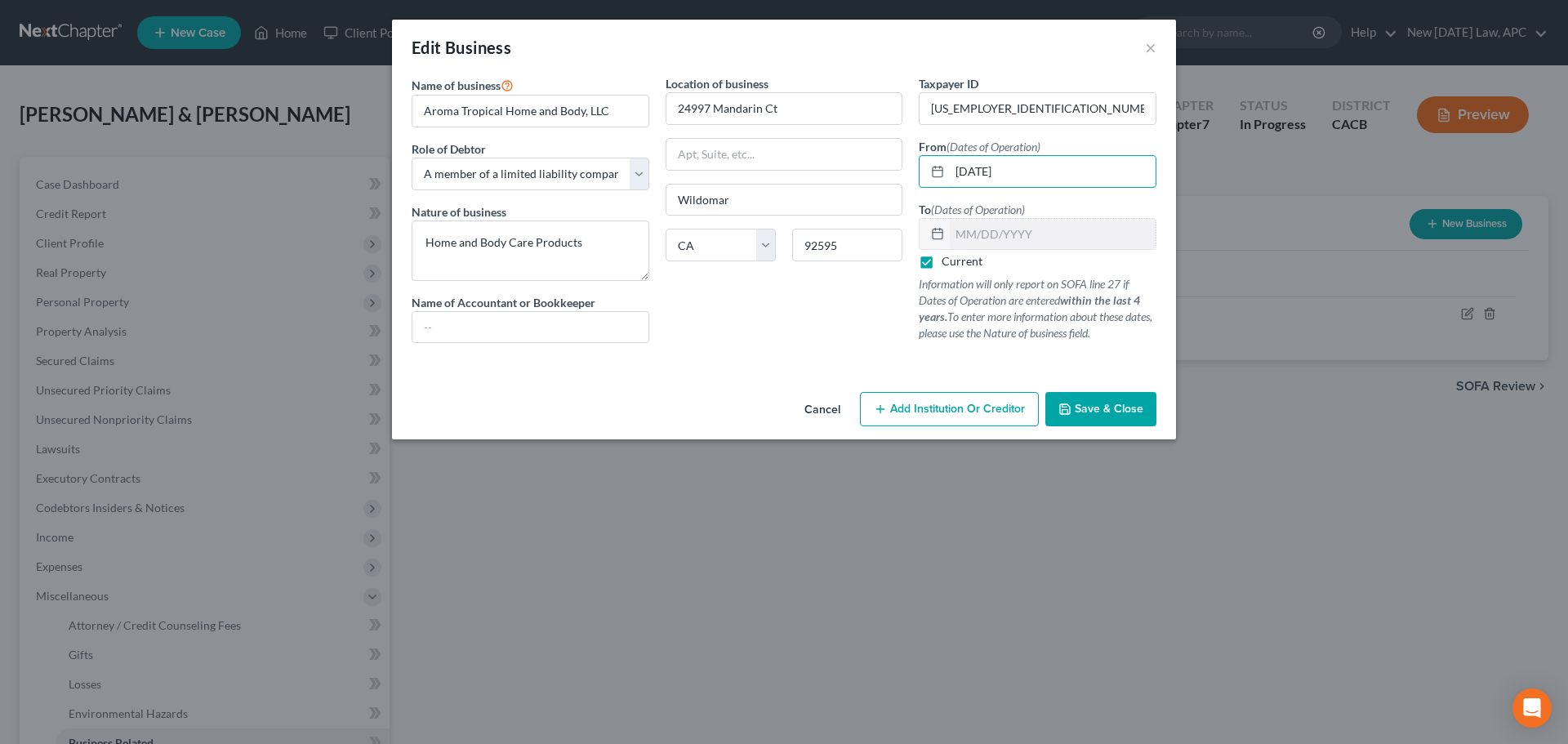
type input "03/28/2025"
click at [1090, 411] on span "Save & Close" at bounding box center [1109, 408] width 68 height 14
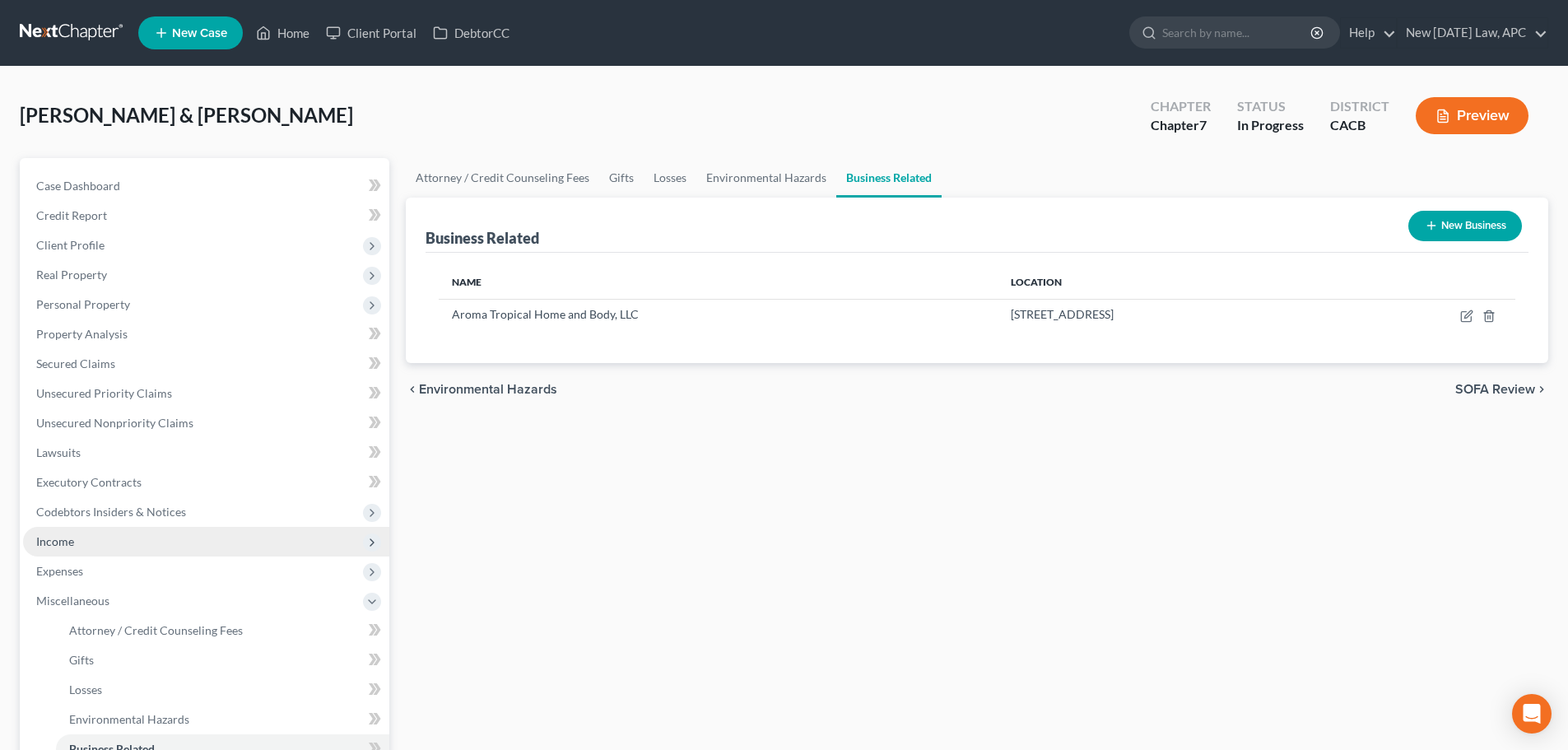
click at [68, 545] on span "Income" at bounding box center [56, 541] width 38 height 14
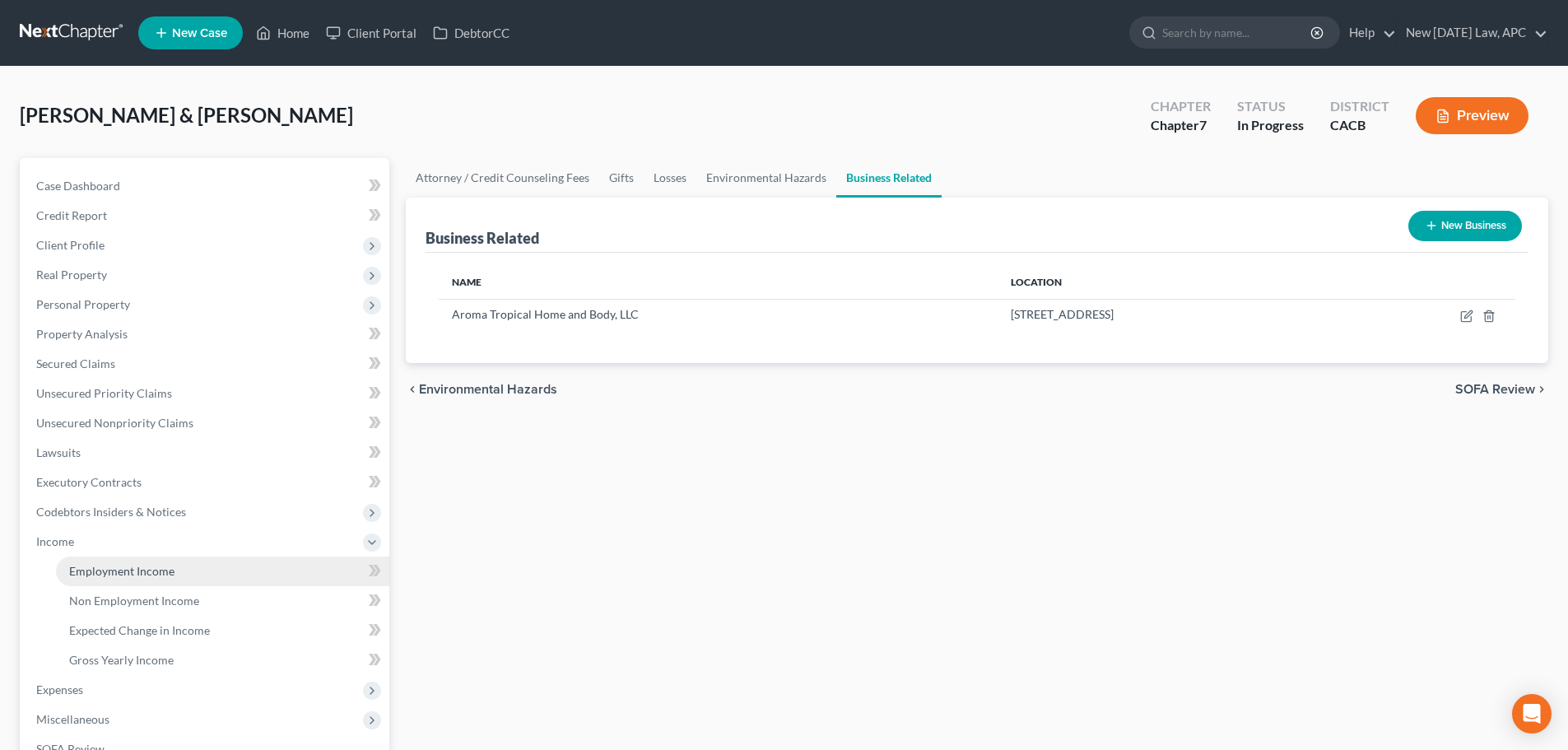
click at [100, 564] on span "Employment Income" at bounding box center [121, 570] width 106 height 14
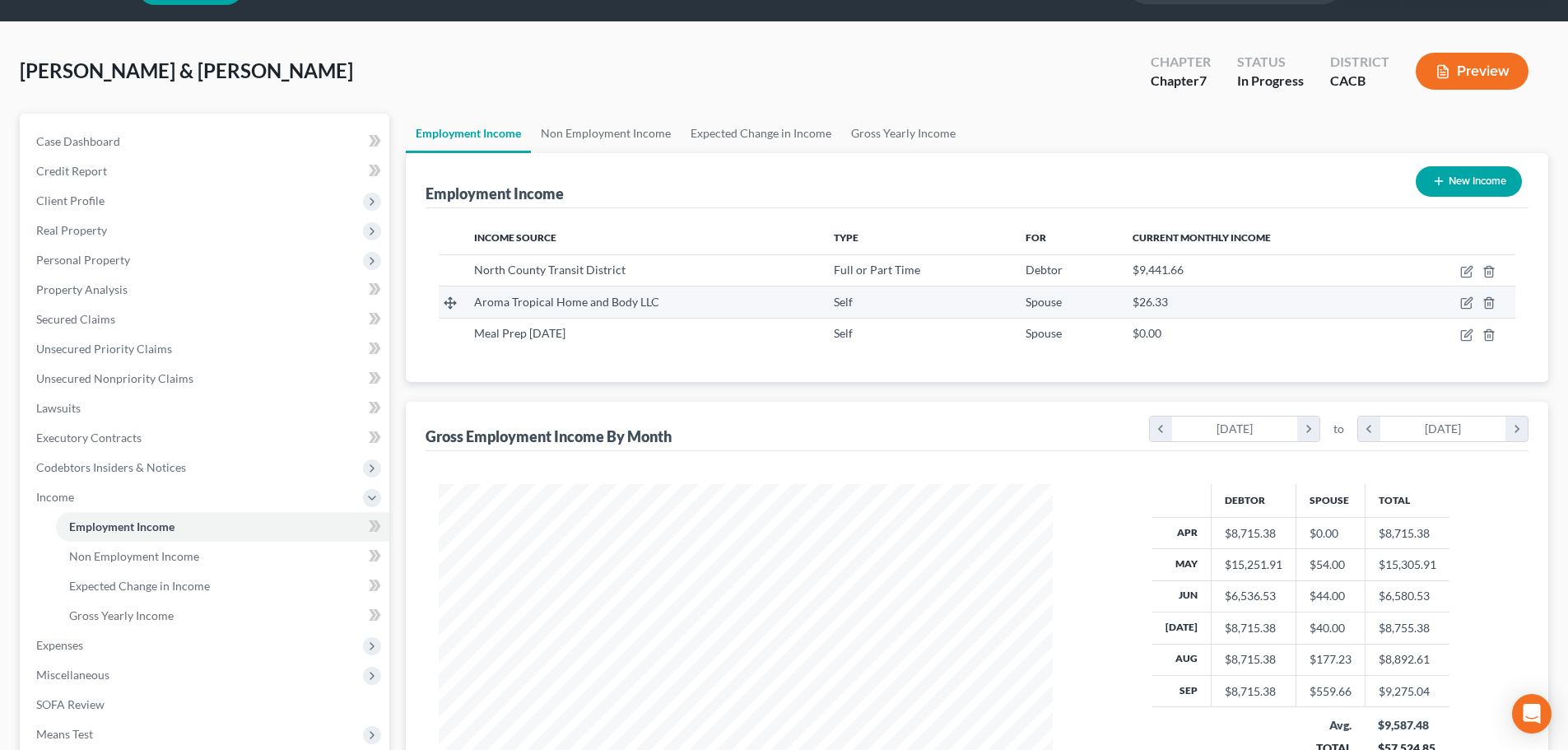
scroll to position [82, 0]
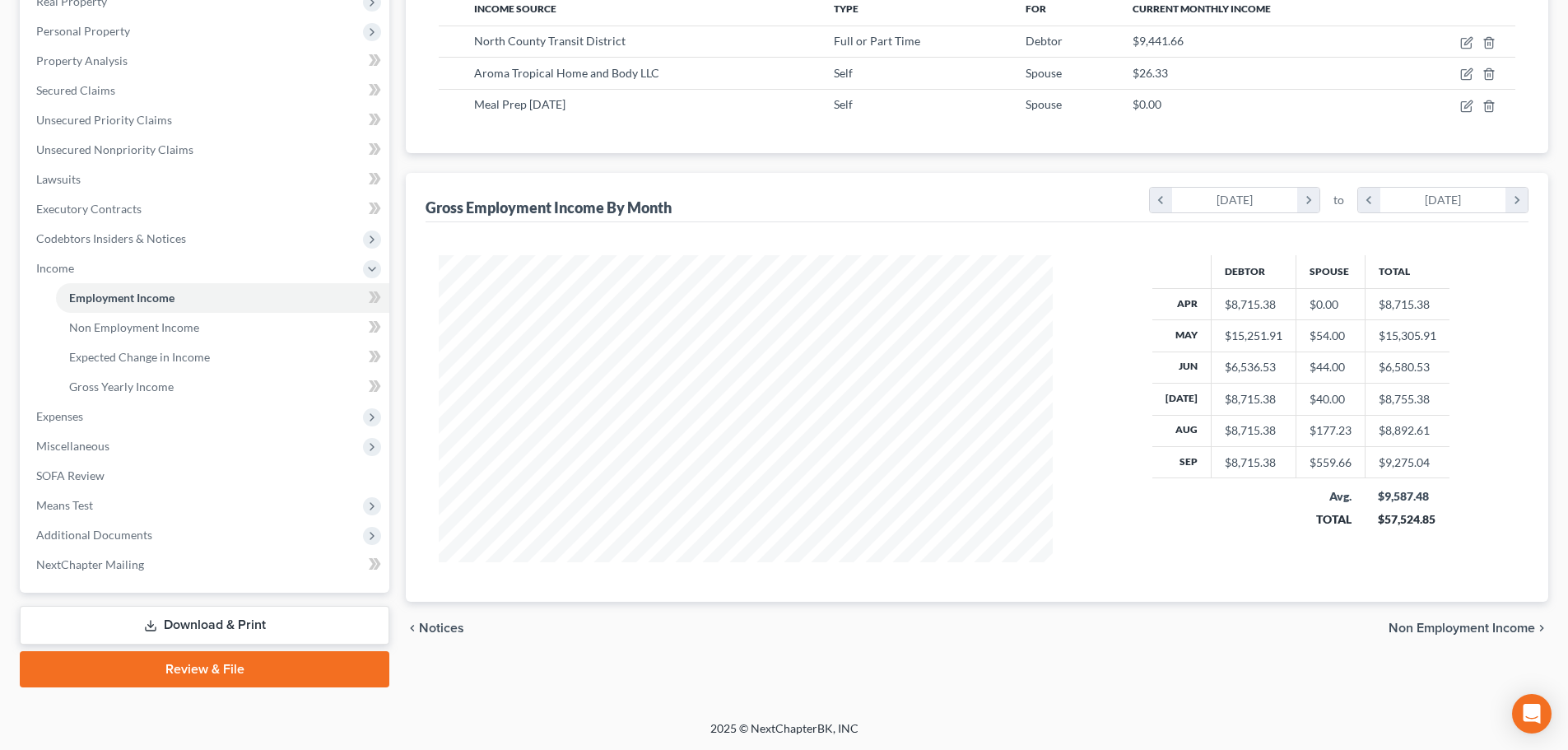
click at [158, 623] on link "Download & Print" at bounding box center [205, 625] width 370 height 39
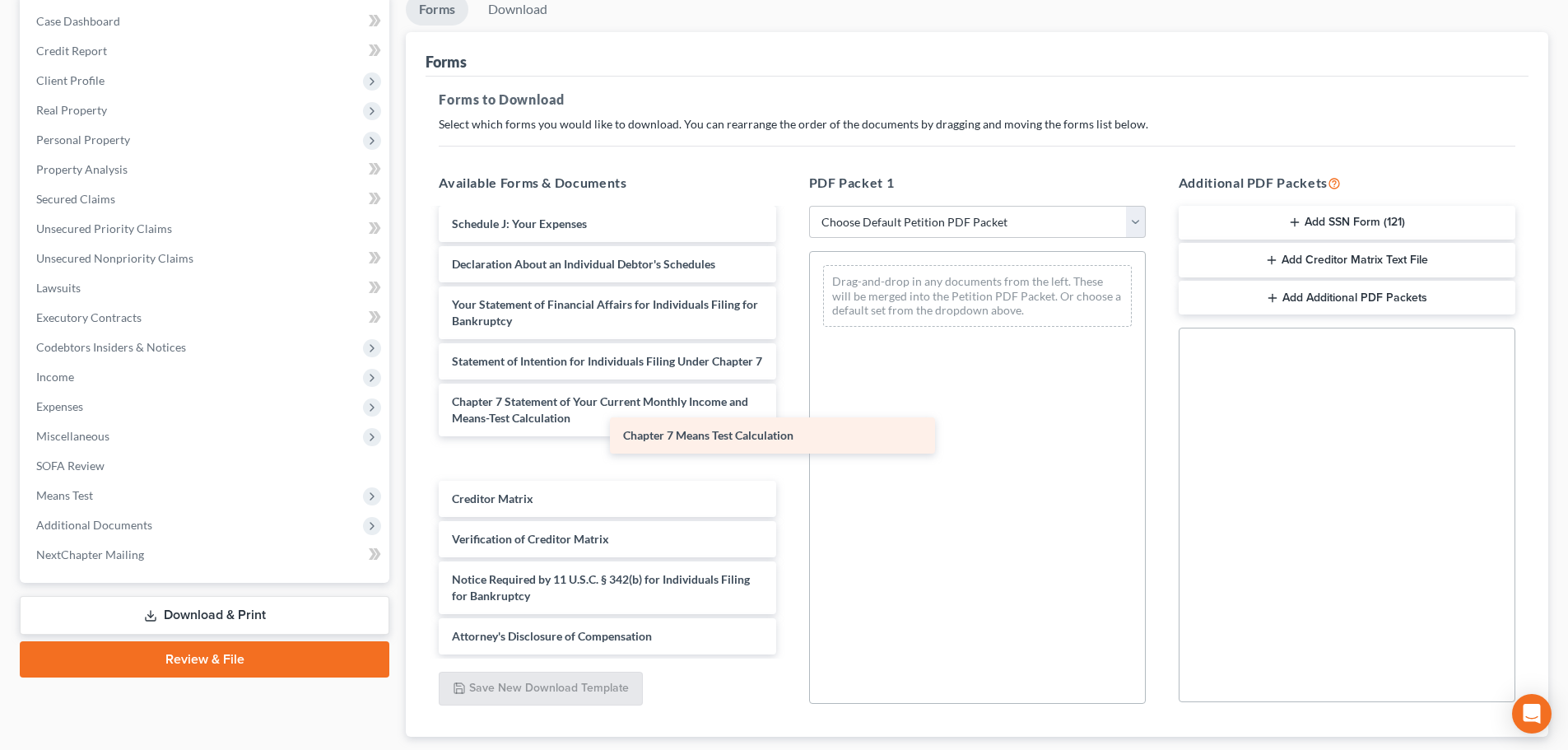
scroll to position [441, 0]
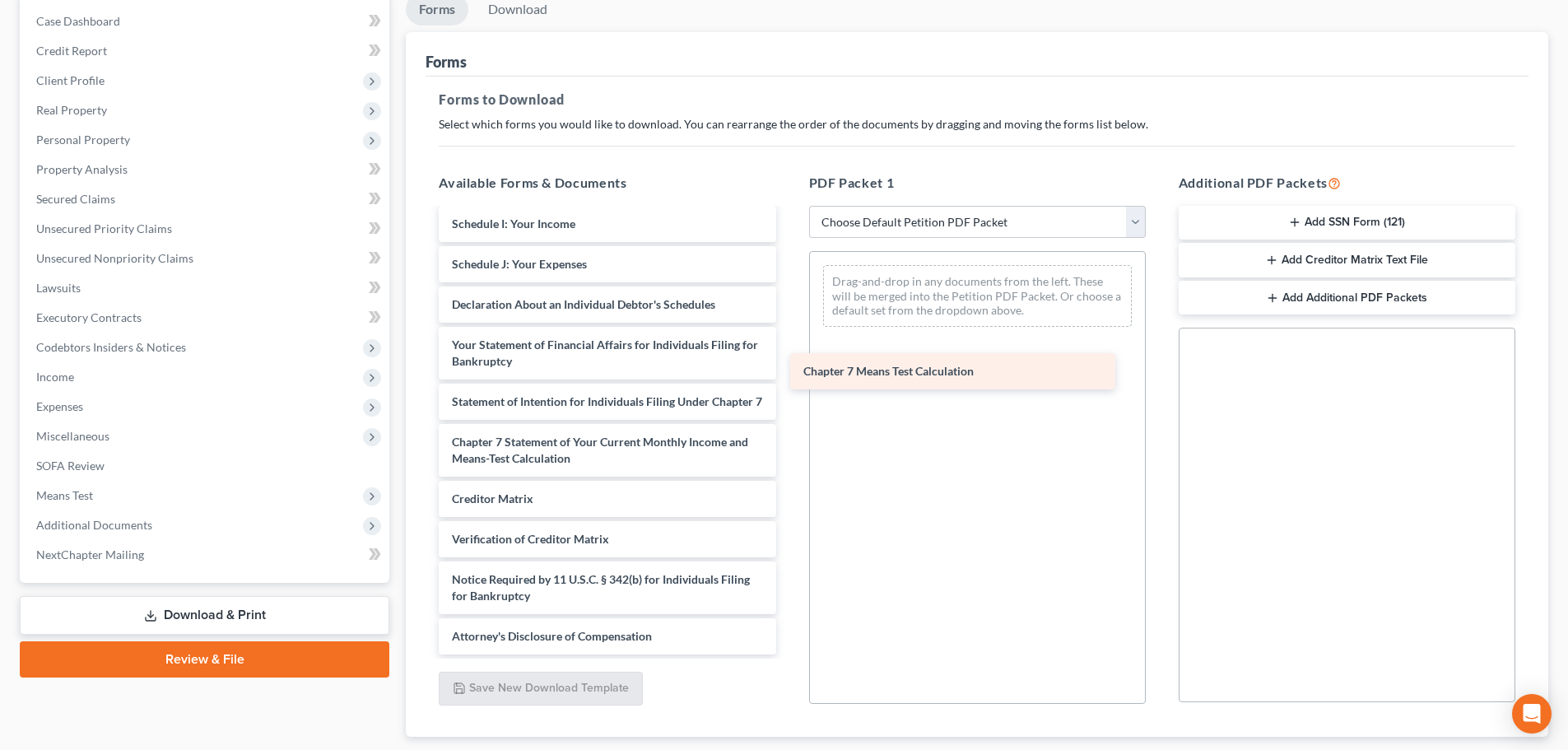
drag, startPoint x: 634, startPoint y: 463, endPoint x: 990, endPoint y: 375, distance: 366.7
click at [789, 375] on div "Chapter 7 Means Test Calculation Credit Counseling Course (Joint Debtor) Credit…" at bounding box center [607, 220] width 363 height 869
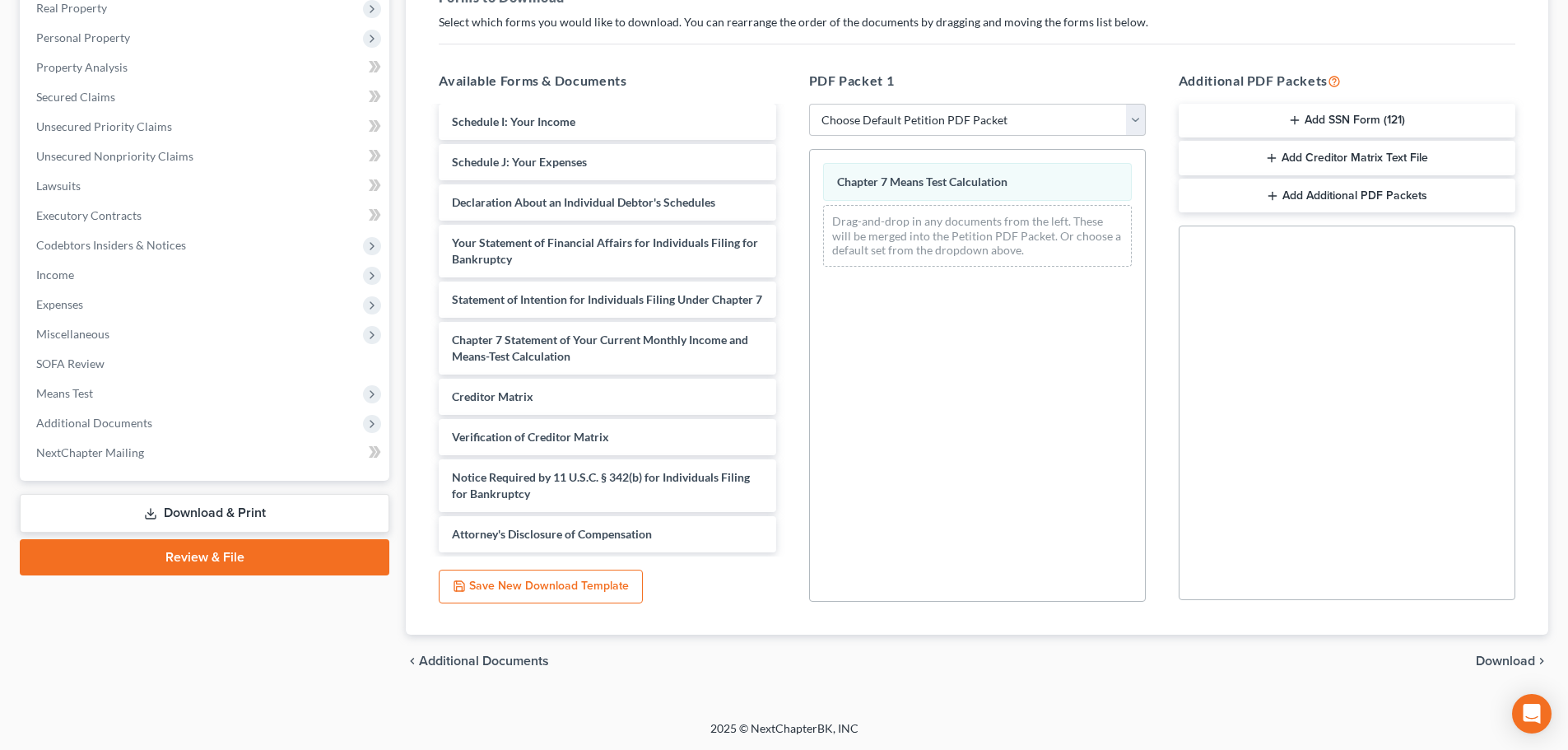
click at [1506, 658] on span "Download" at bounding box center [1505, 661] width 59 height 13
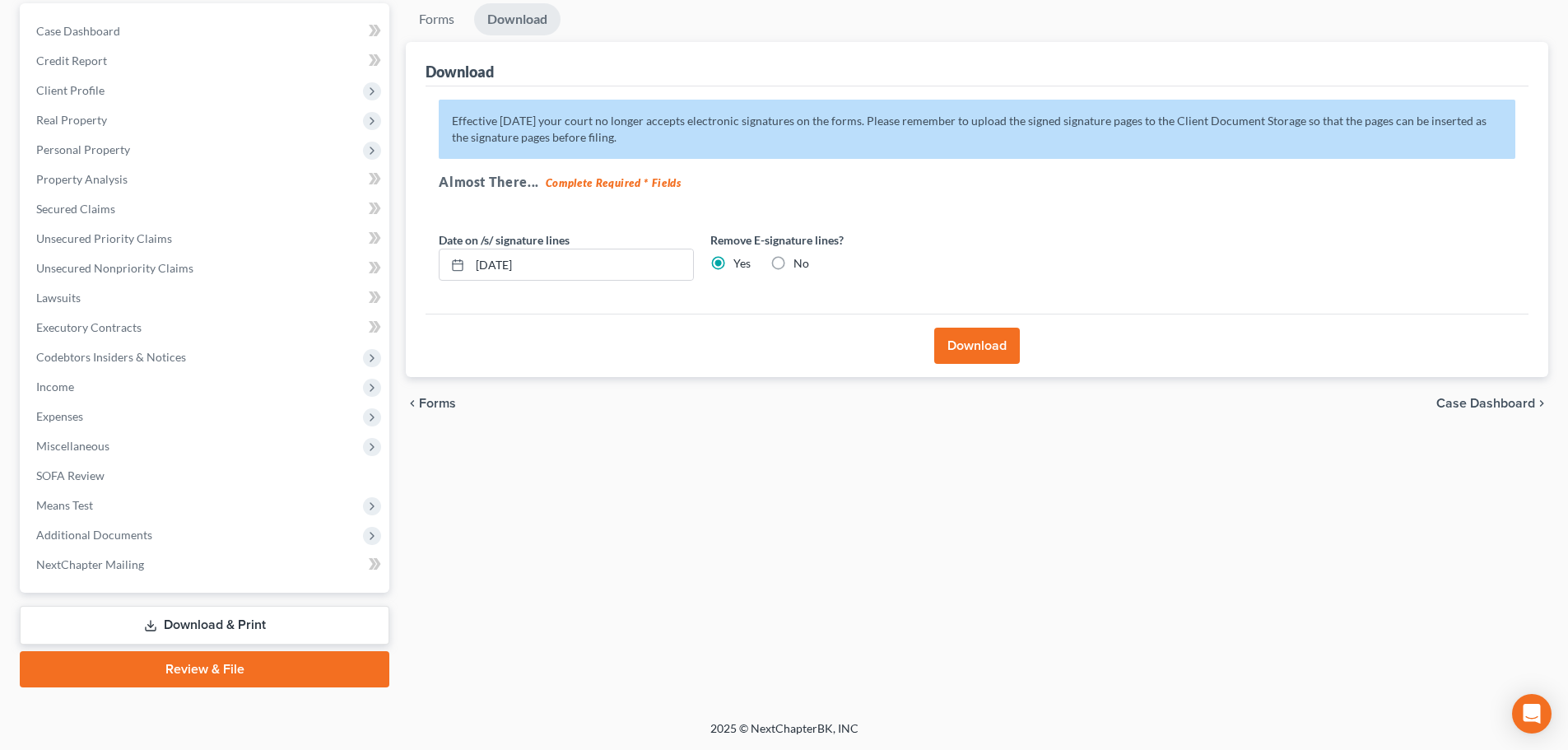
click at [954, 345] on button "Download" at bounding box center [977, 346] width 86 height 37
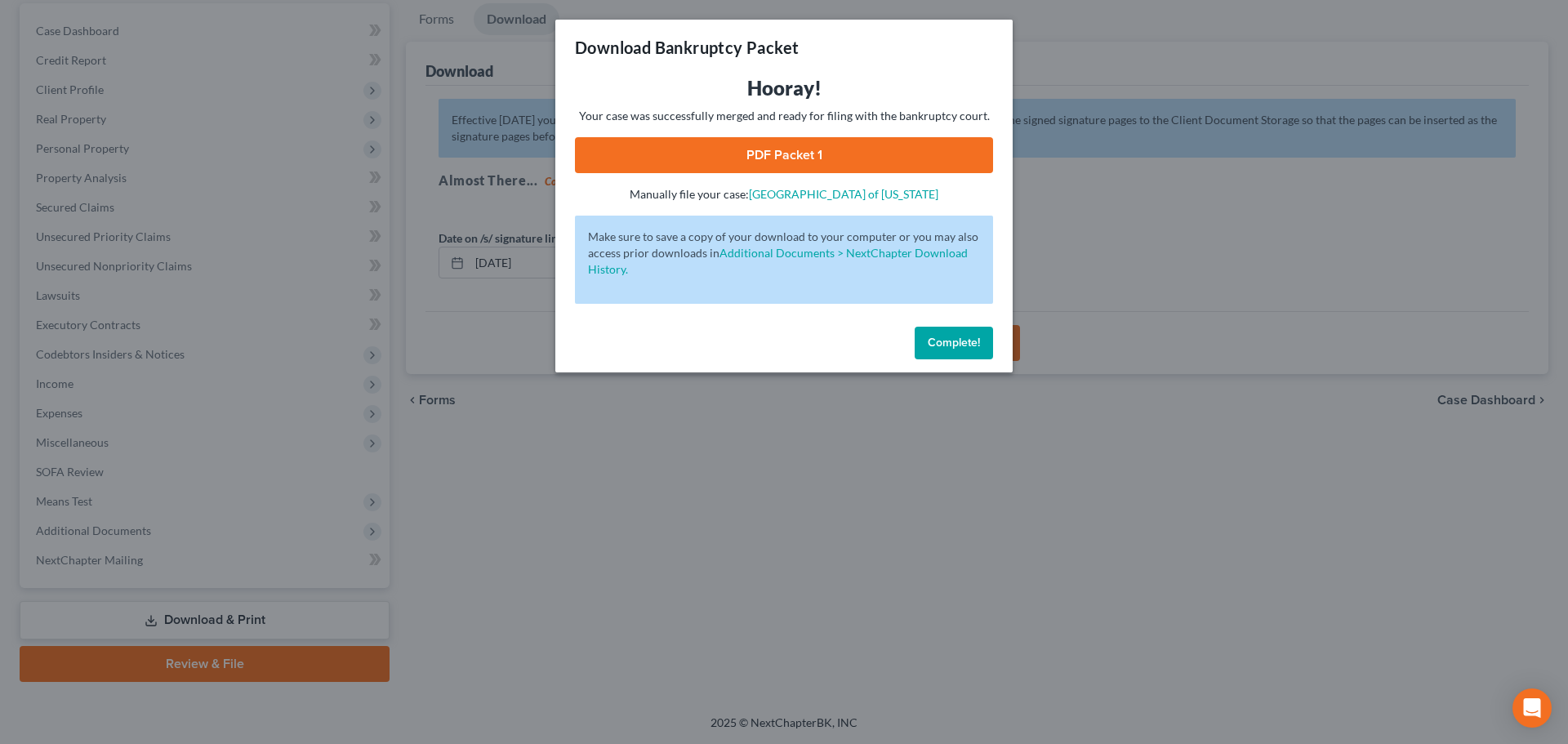
click at [842, 133] on div "Hooray! Your case was successfully merged and ready for filing with the bankrup…" at bounding box center [784, 139] width 418 height 127
click at [831, 161] on link "PDF Packet 1" at bounding box center [784, 155] width 418 height 36
click at [954, 348] on span "Complete!" at bounding box center [954, 342] width 52 height 14
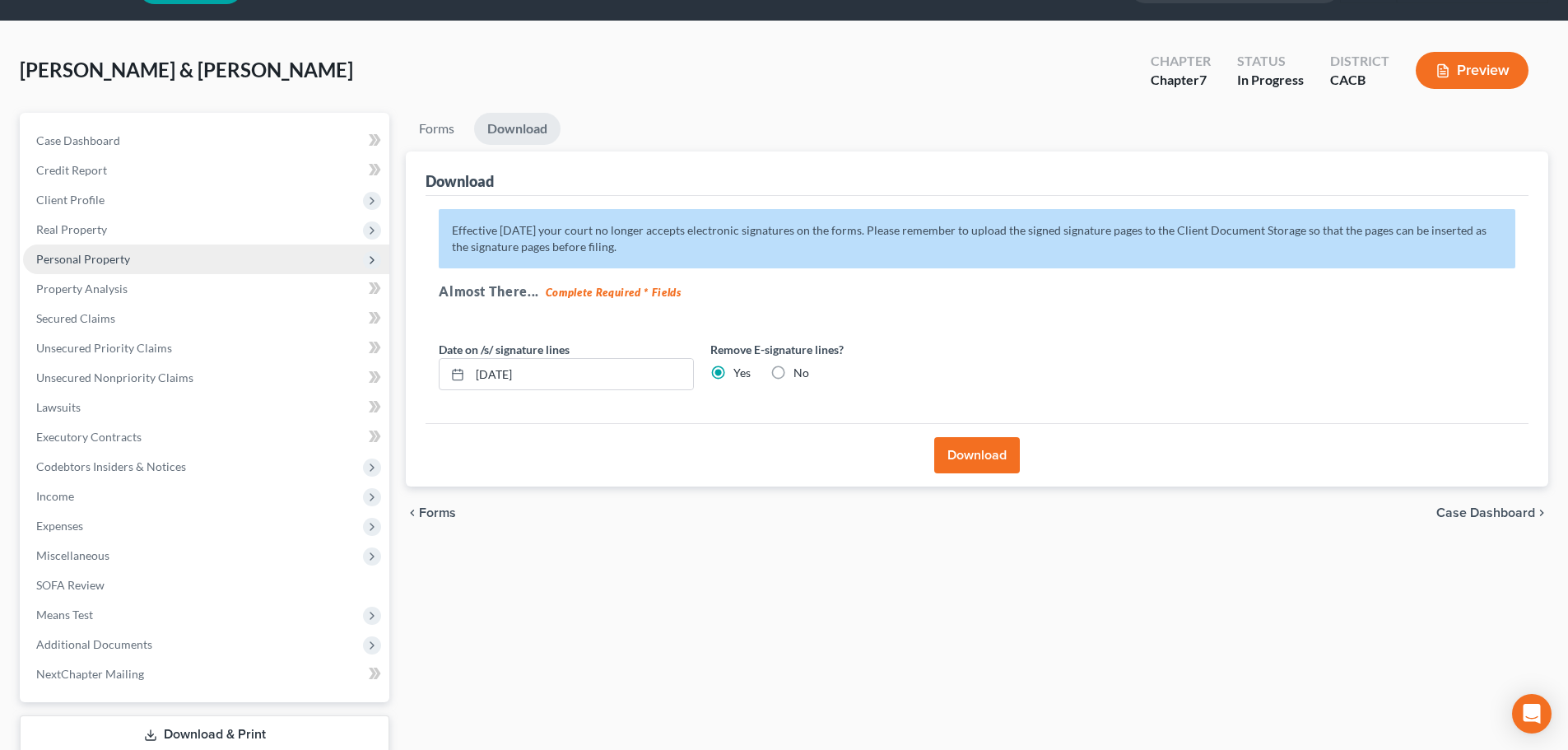
scroll to position [0, 0]
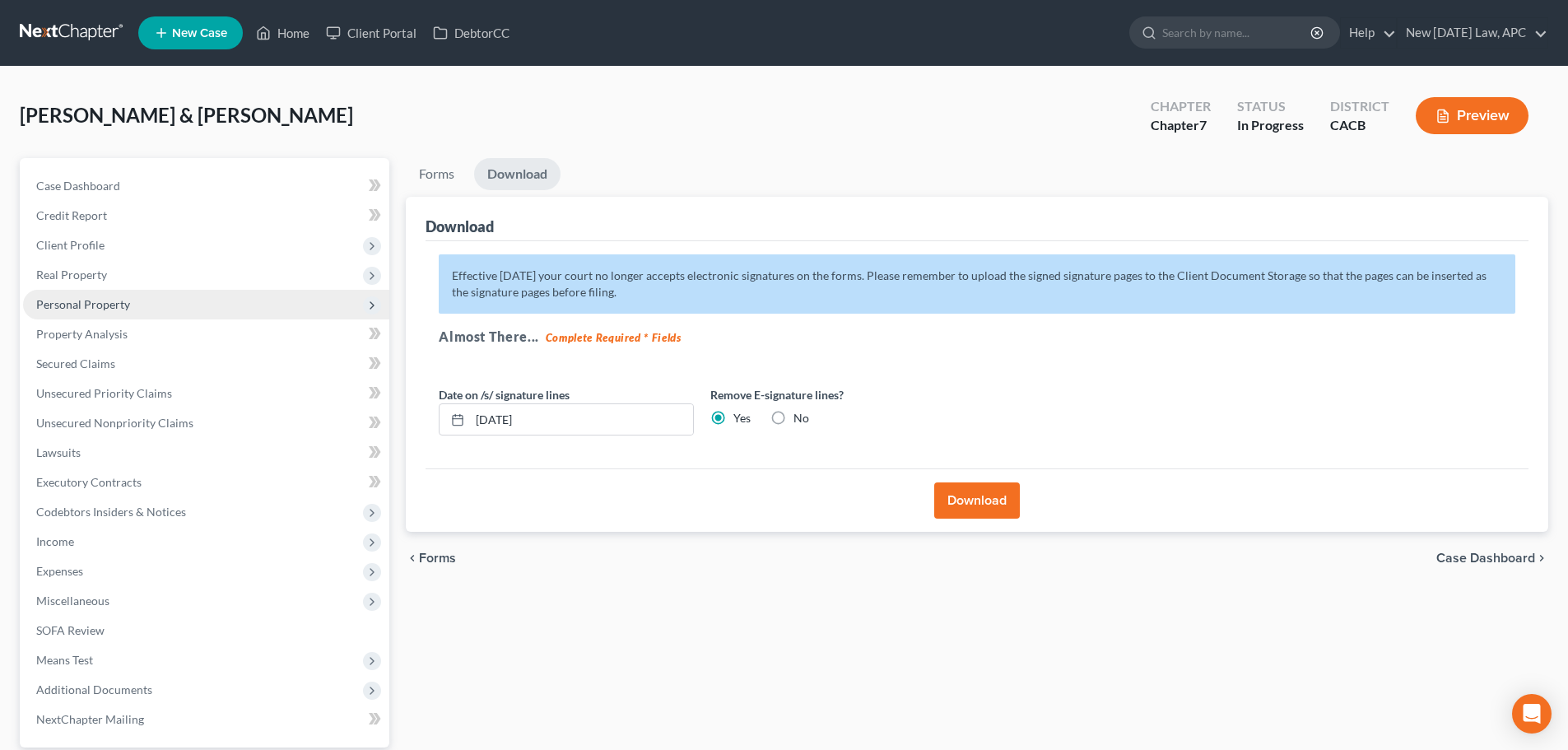
click at [103, 294] on span "Personal Property" at bounding box center [206, 305] width 367 height 30
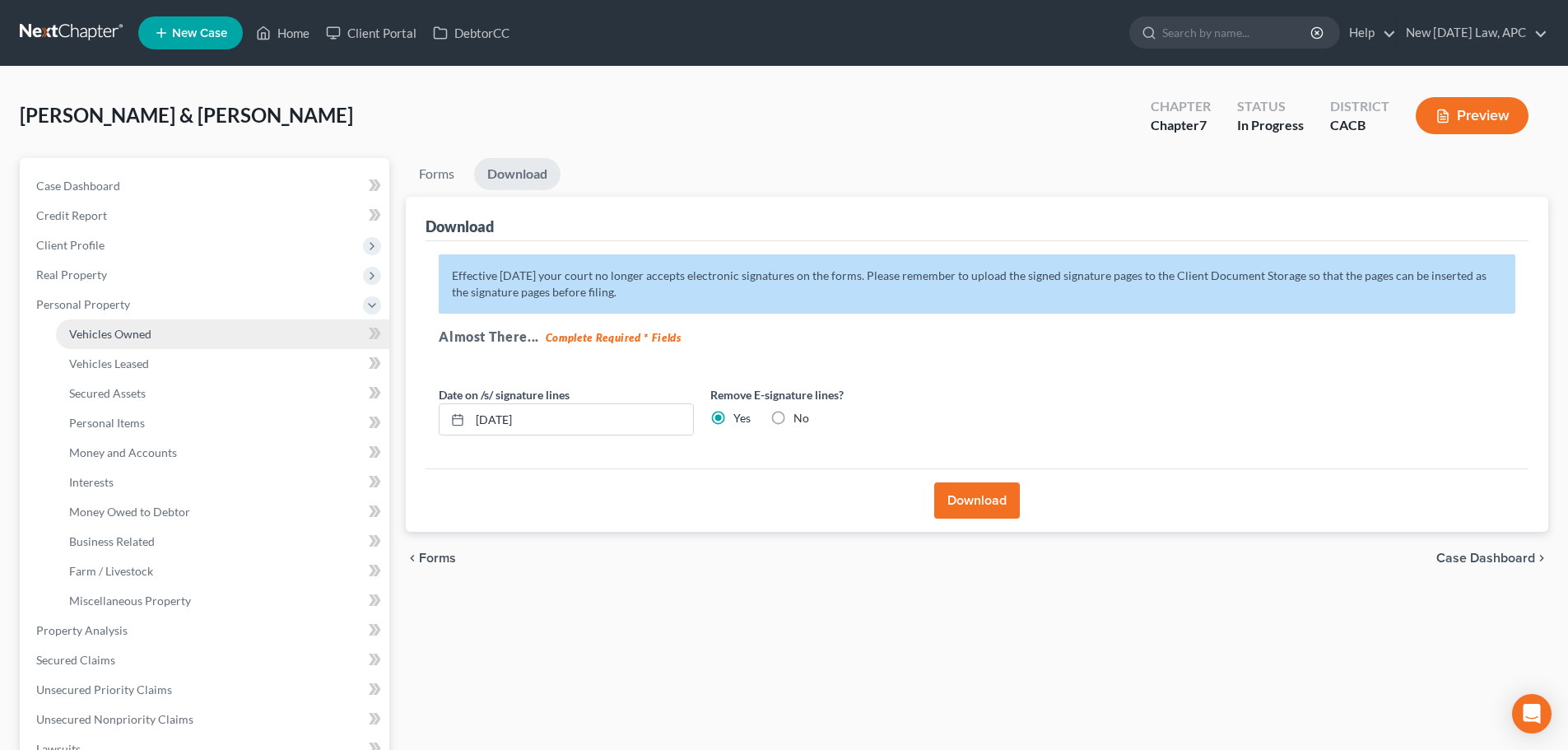
click at [130, 341] on link "Vehicles Owned" at bounding box center [222, 334] width 333 height 30
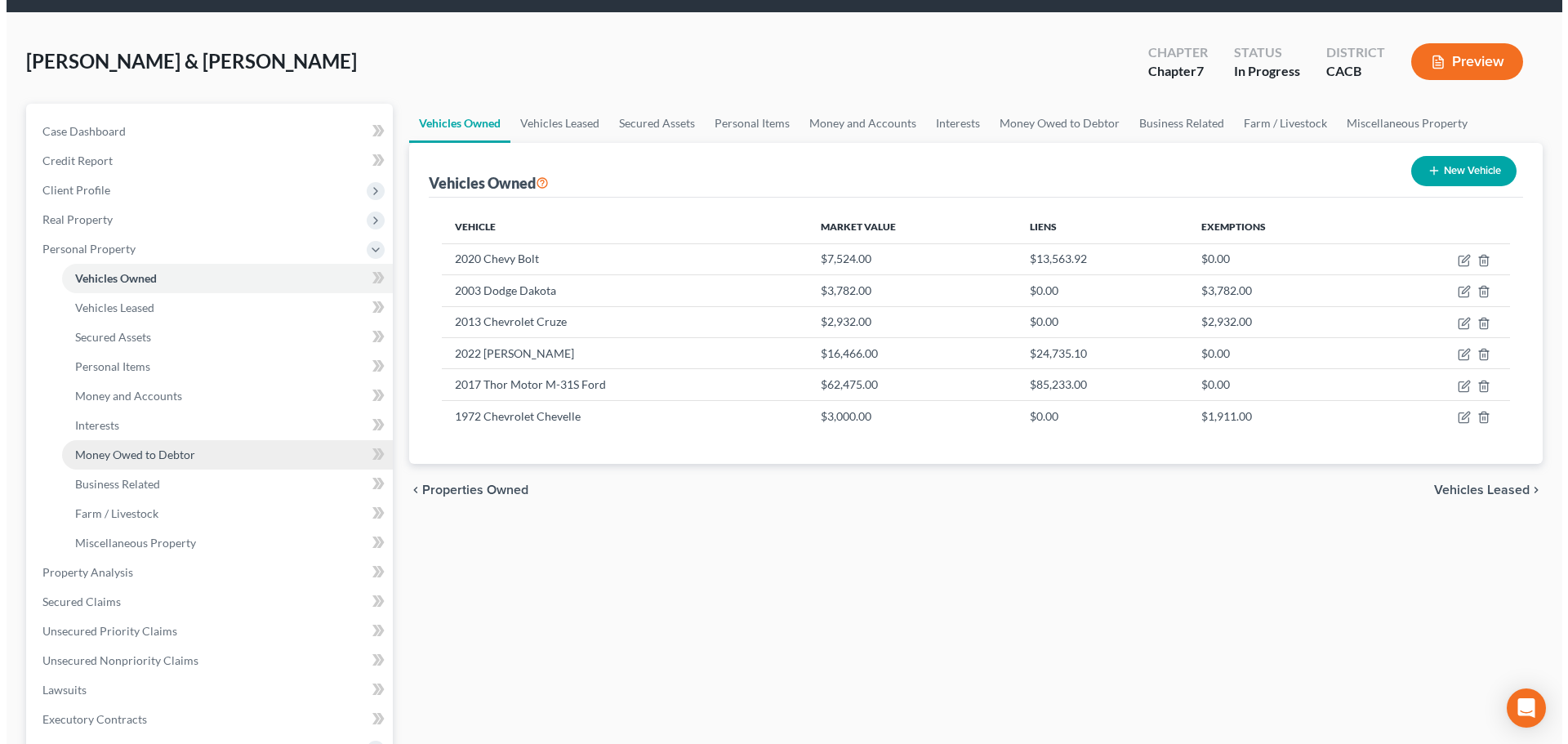
scroll to position [82, 0]
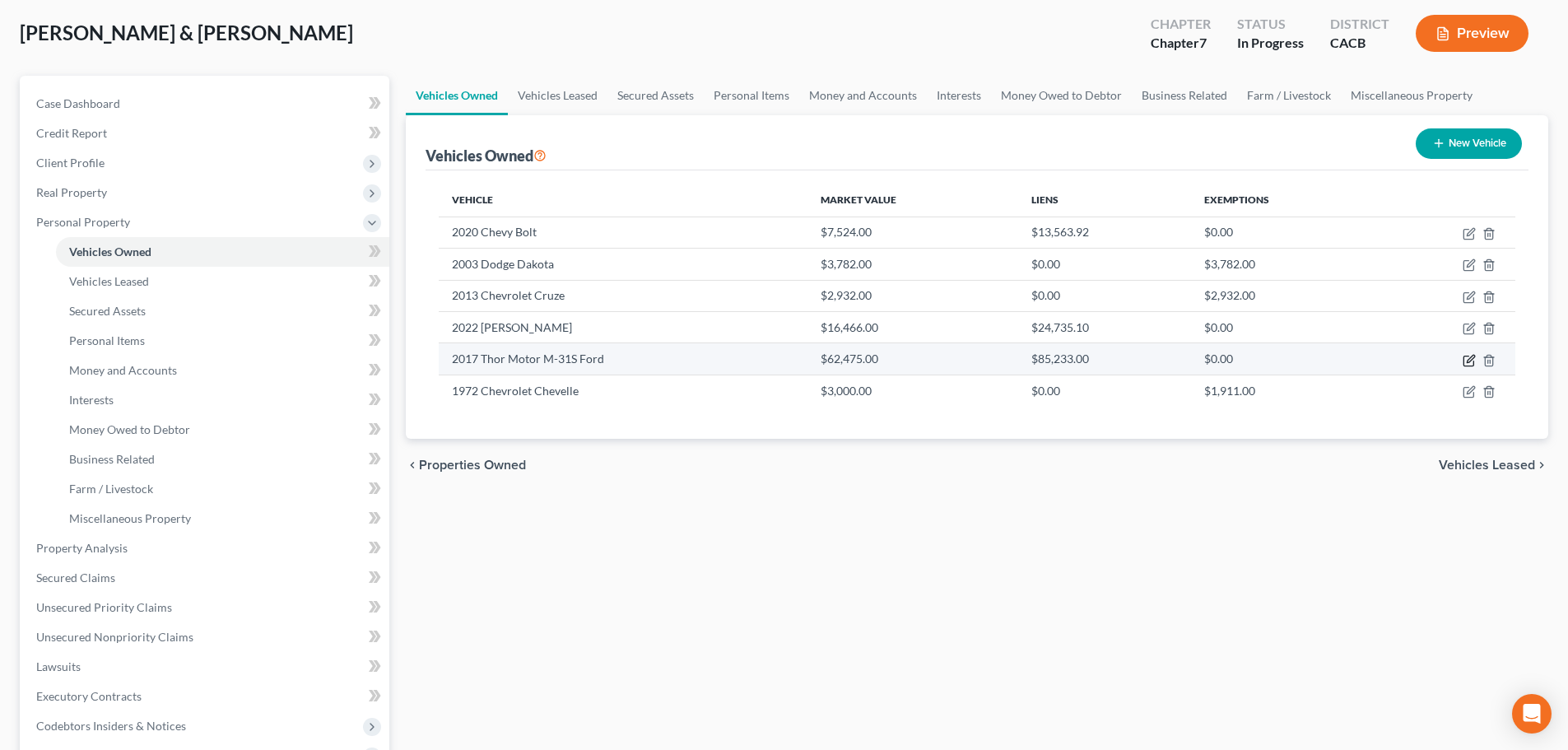
click at [1467, 362] on icon "button" at bounding box center [1469, 361] width 13 height 13
select select "7"
select select "9"
select select "2"
select select "4"
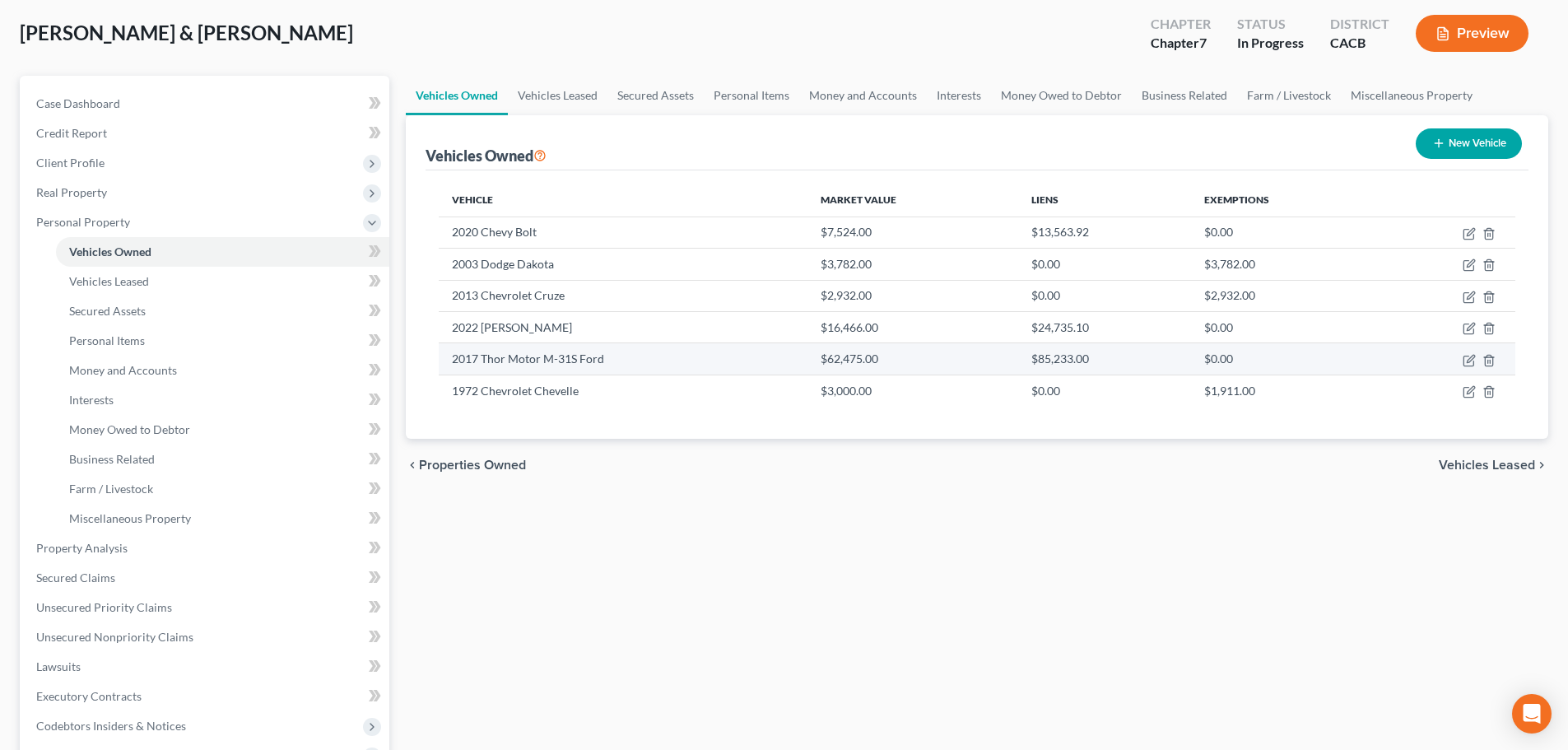
select select "52"
select select "4"
select select "0"
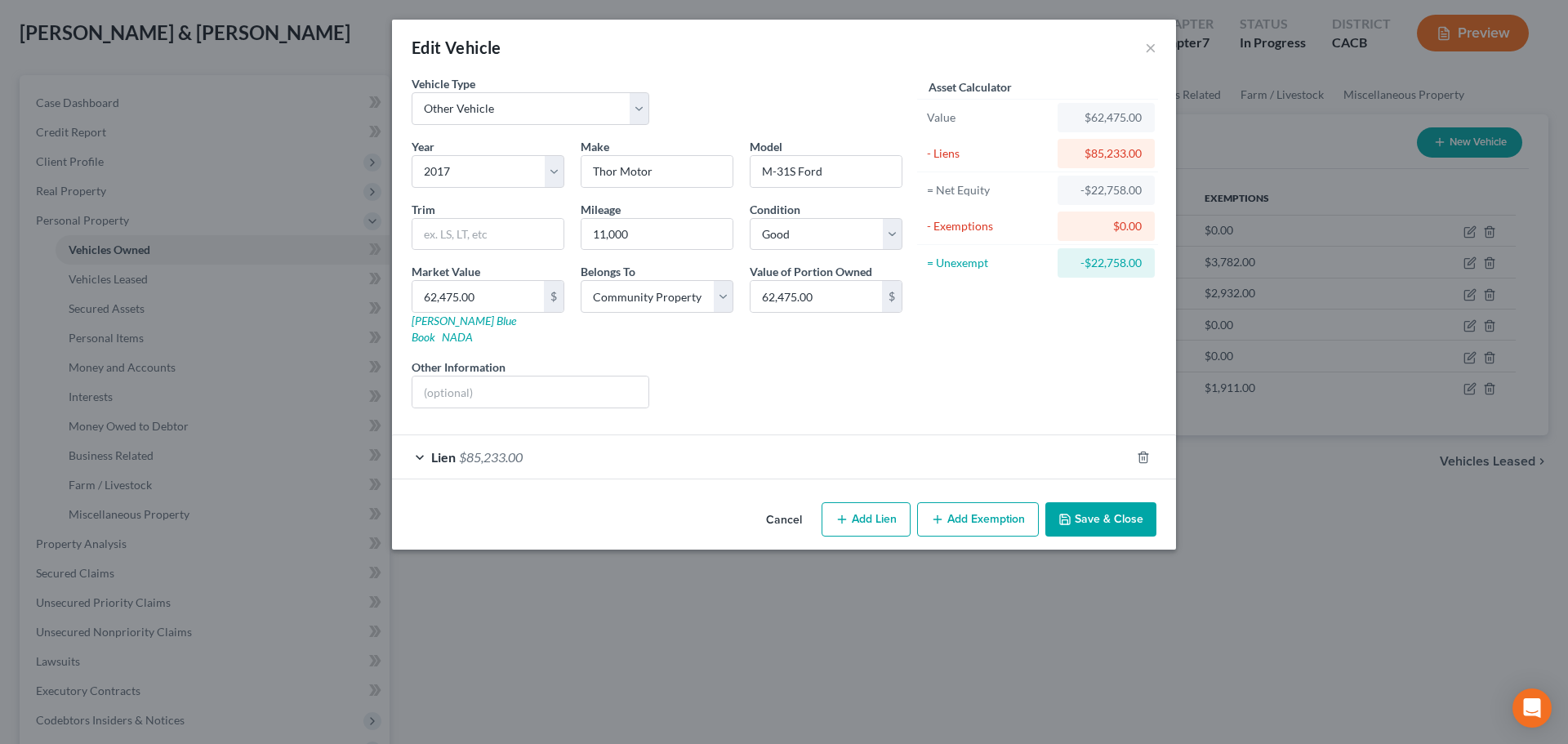
click at [623, 442] on div "Lien $85,233.00" at bounding box center [760, 457] width 738 height 43
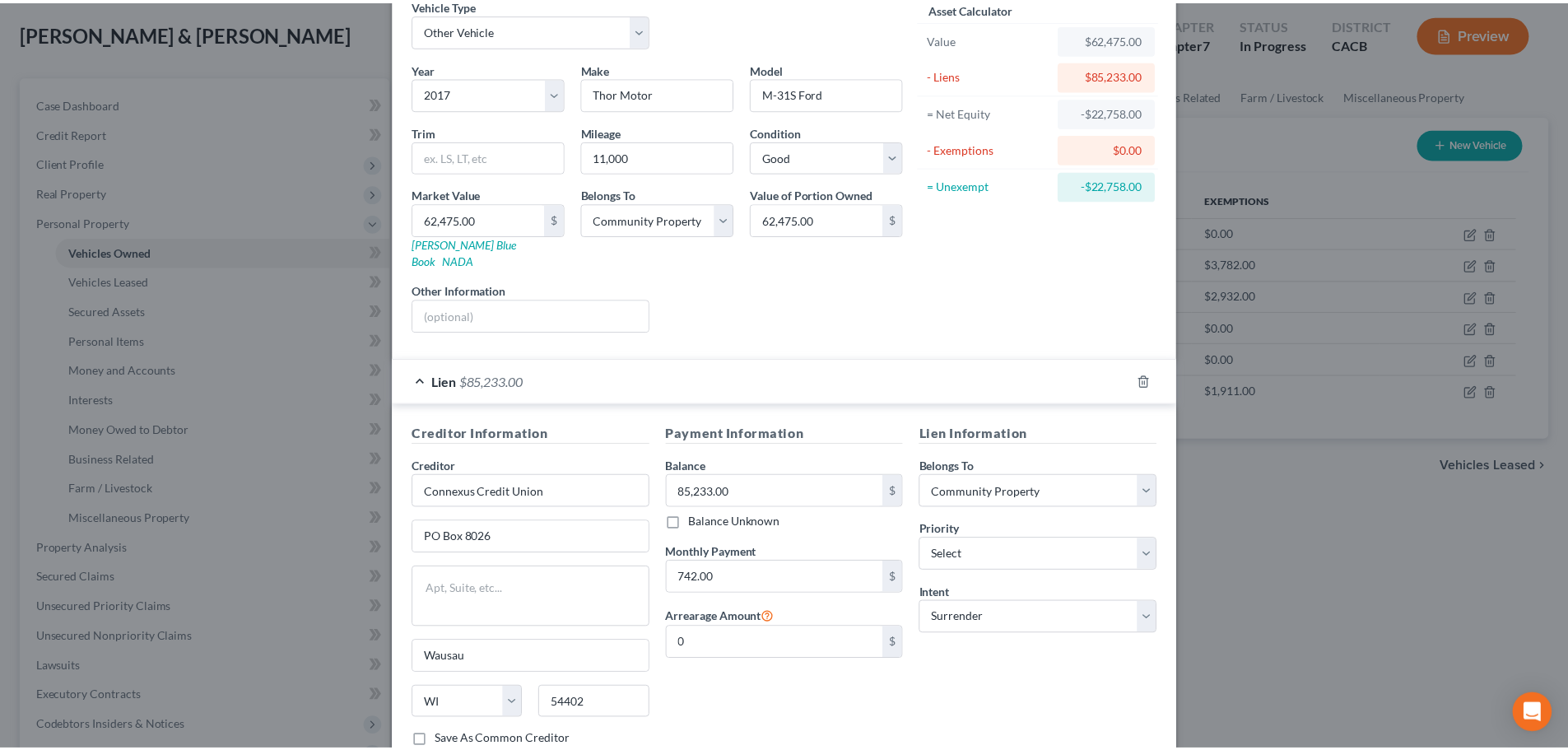
scroll to position [179, 0]
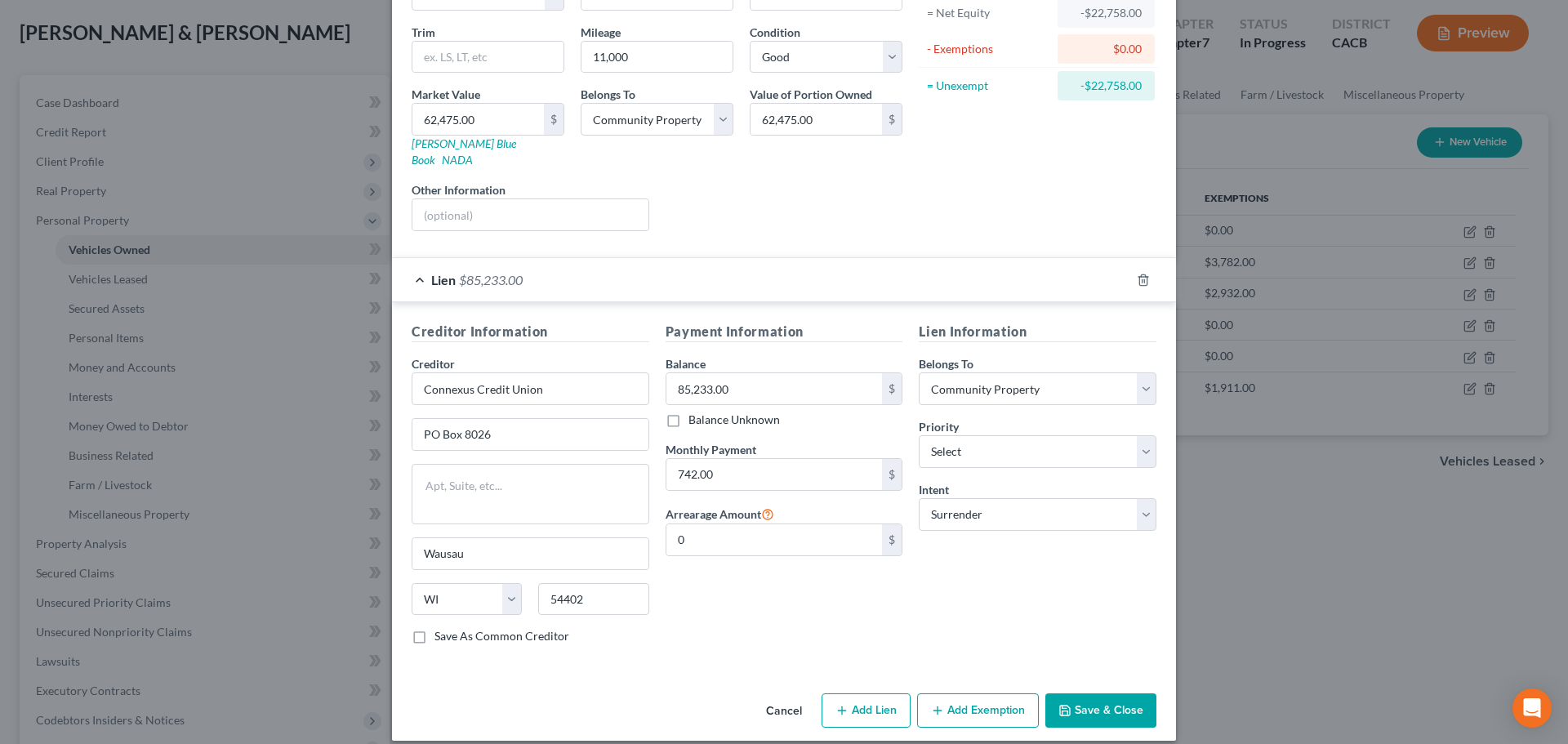
drag, startPoint x: 786, startPoint y: 689, endPoint x: 759, endPoint y: 685, distance: 27.3
click at [786, 695] on button "Cancel" at bounding box center [784, 712] width 62 height 33
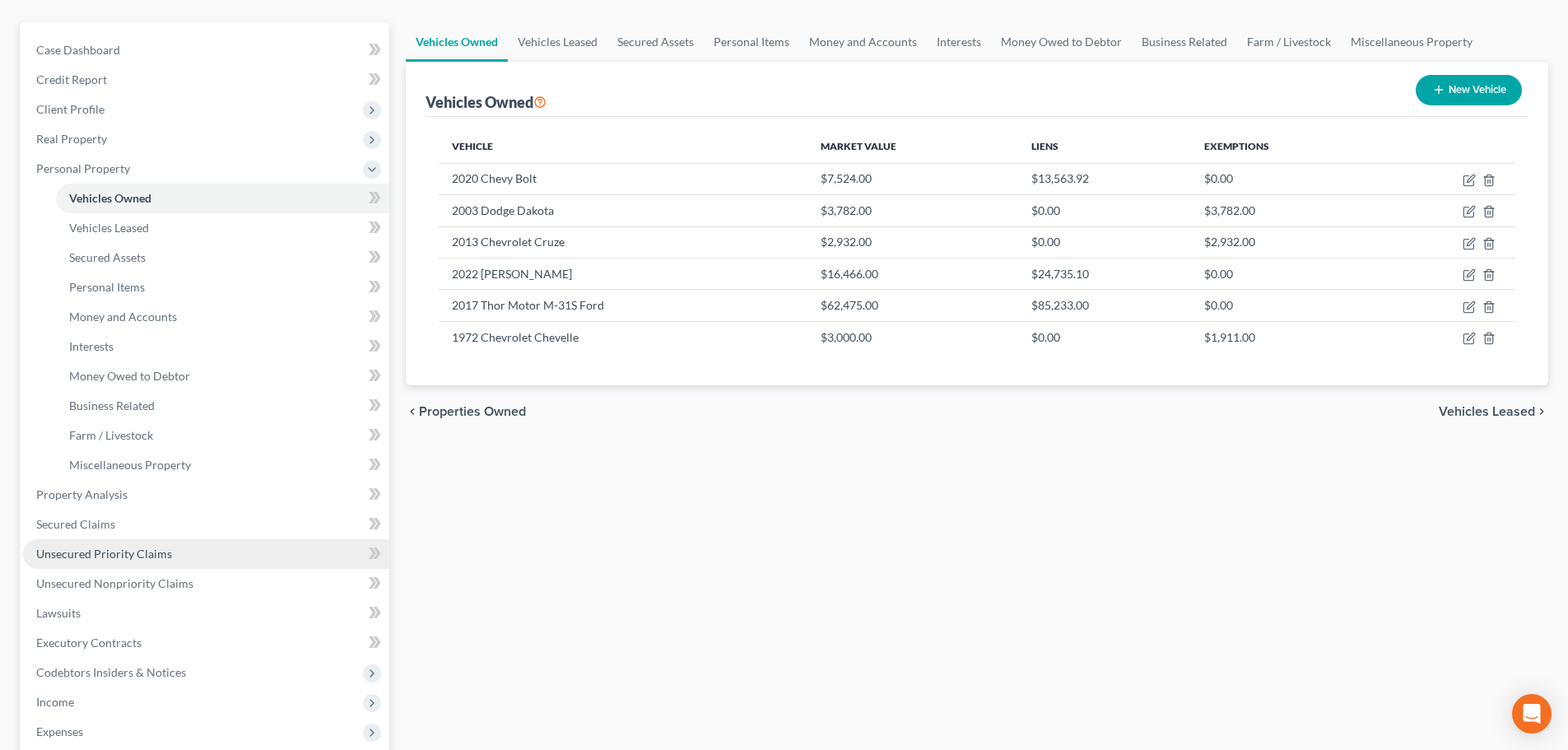
scroll to position [165, 0]
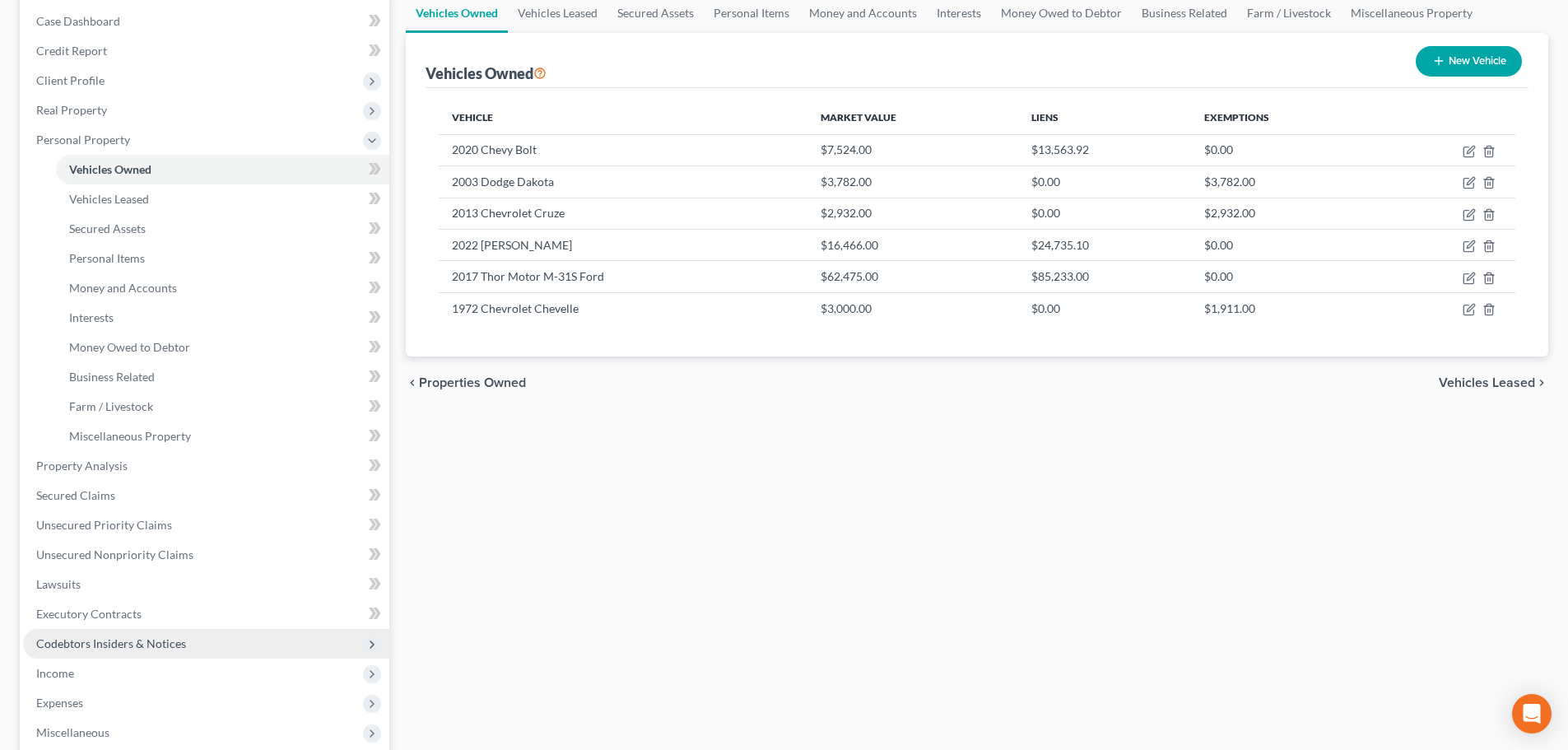
click at [93, 653] on span "Codebtors Insiders & Notices" at bounding box center [206, 644] width 367 height 30
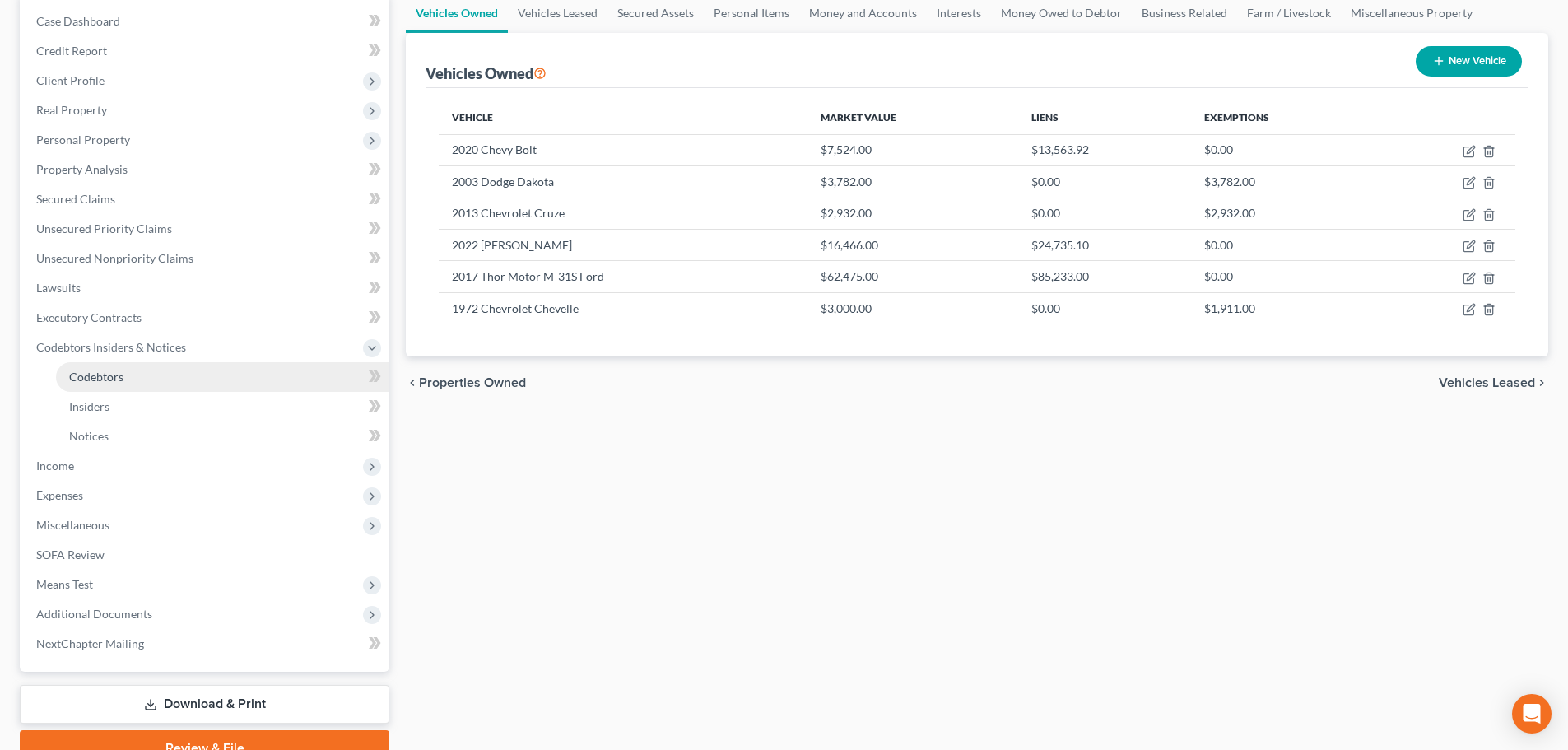
click at [100, 383] on link "Codebtors" at bounding box center [222, 377] width 333 height 30
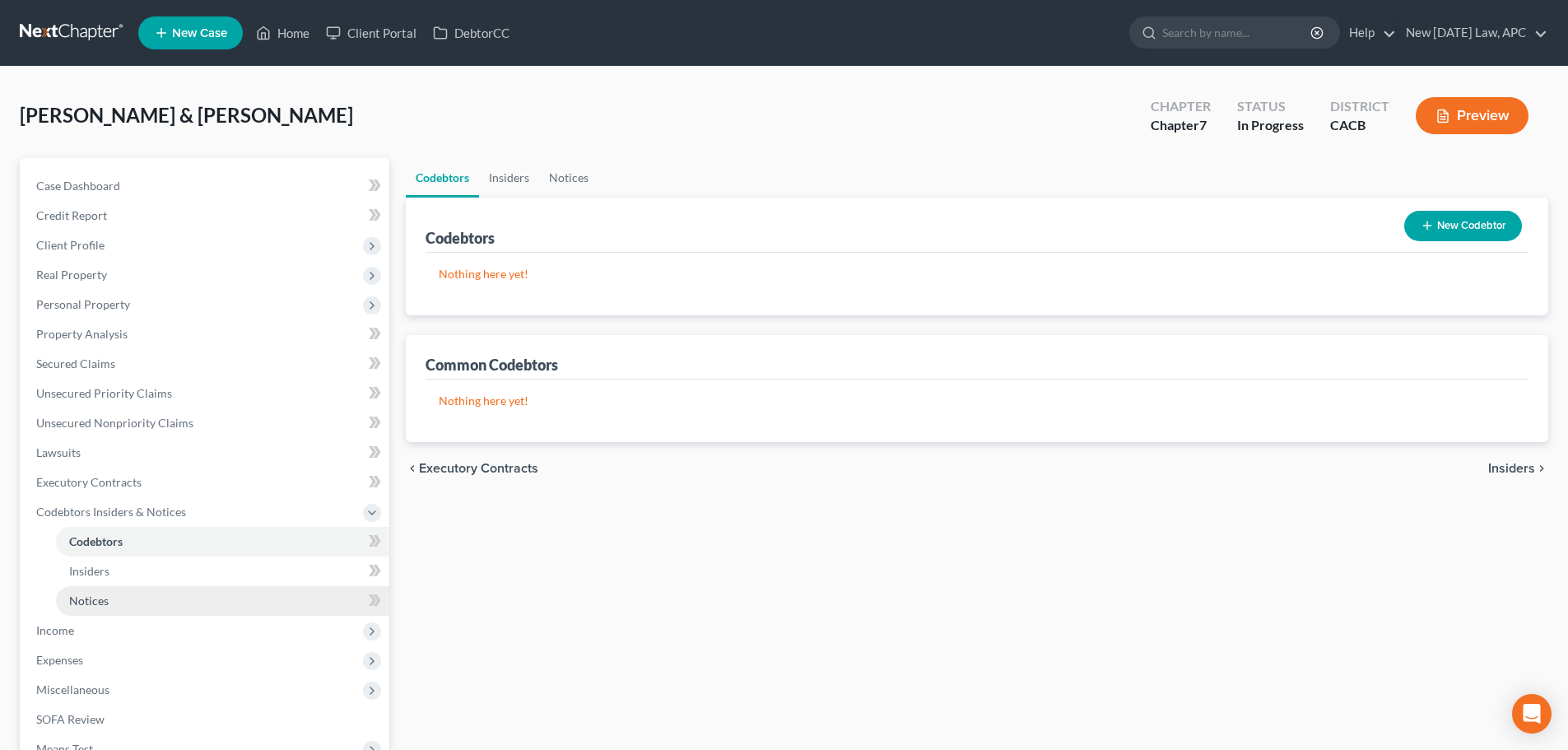
click at [119, 594] on link "Notices" at bounding box center [222, 601] width 333 height 30
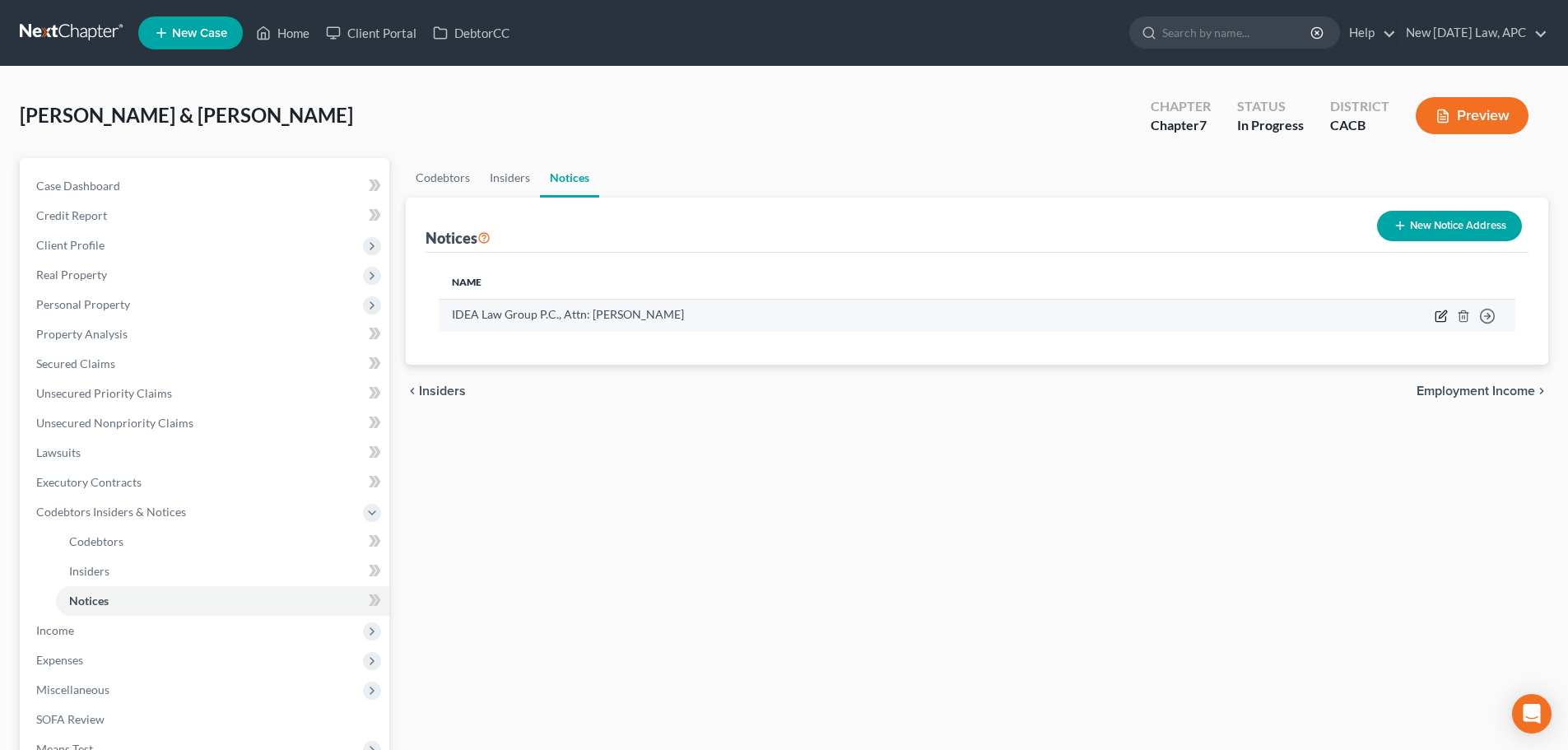
click at [1442, 313] on icon "button" at bounding box center [1442, 316] width 13 height 13
select select "4"
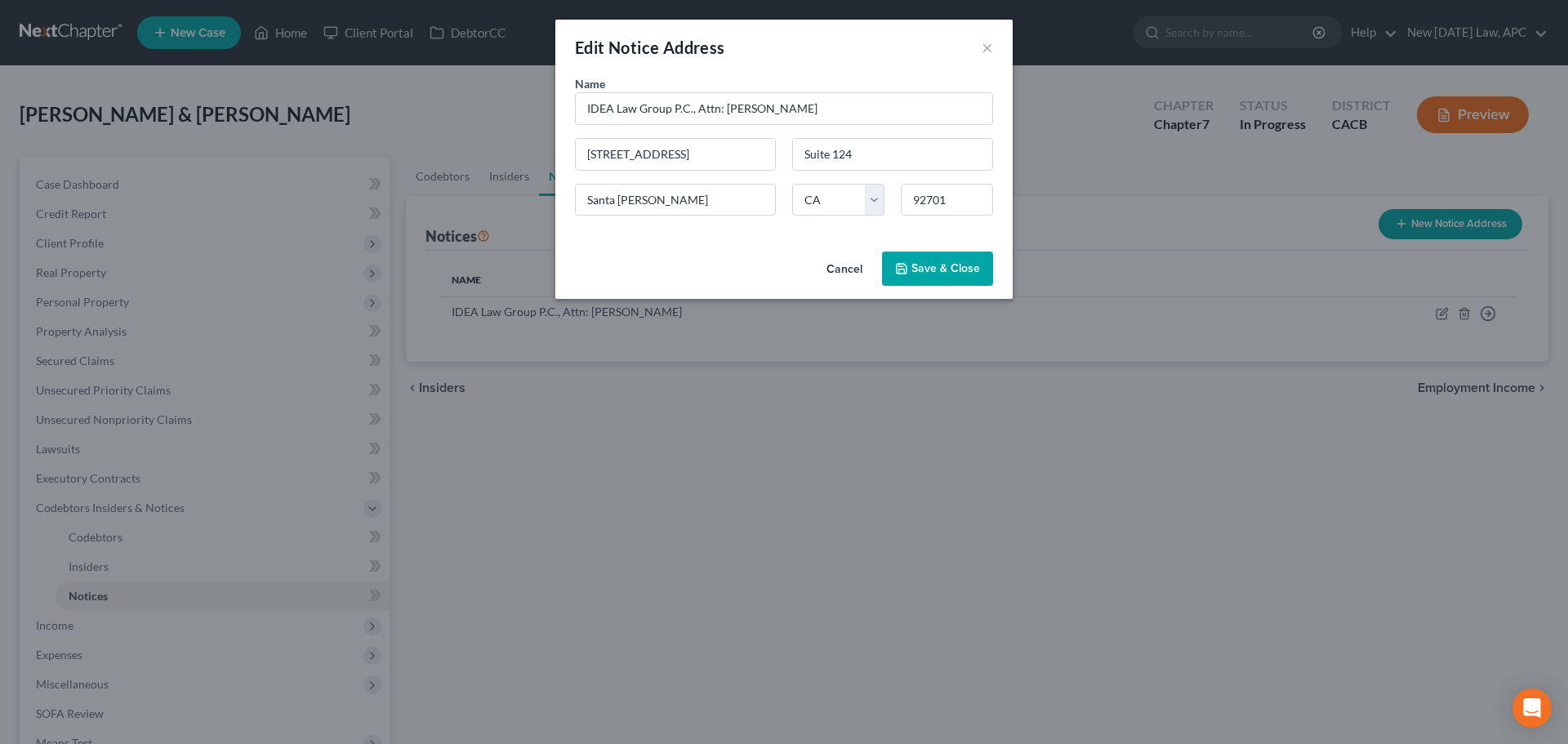
click at [842, 275] on button "Cancel" at bounding box center [844, 270] width 62 height 33
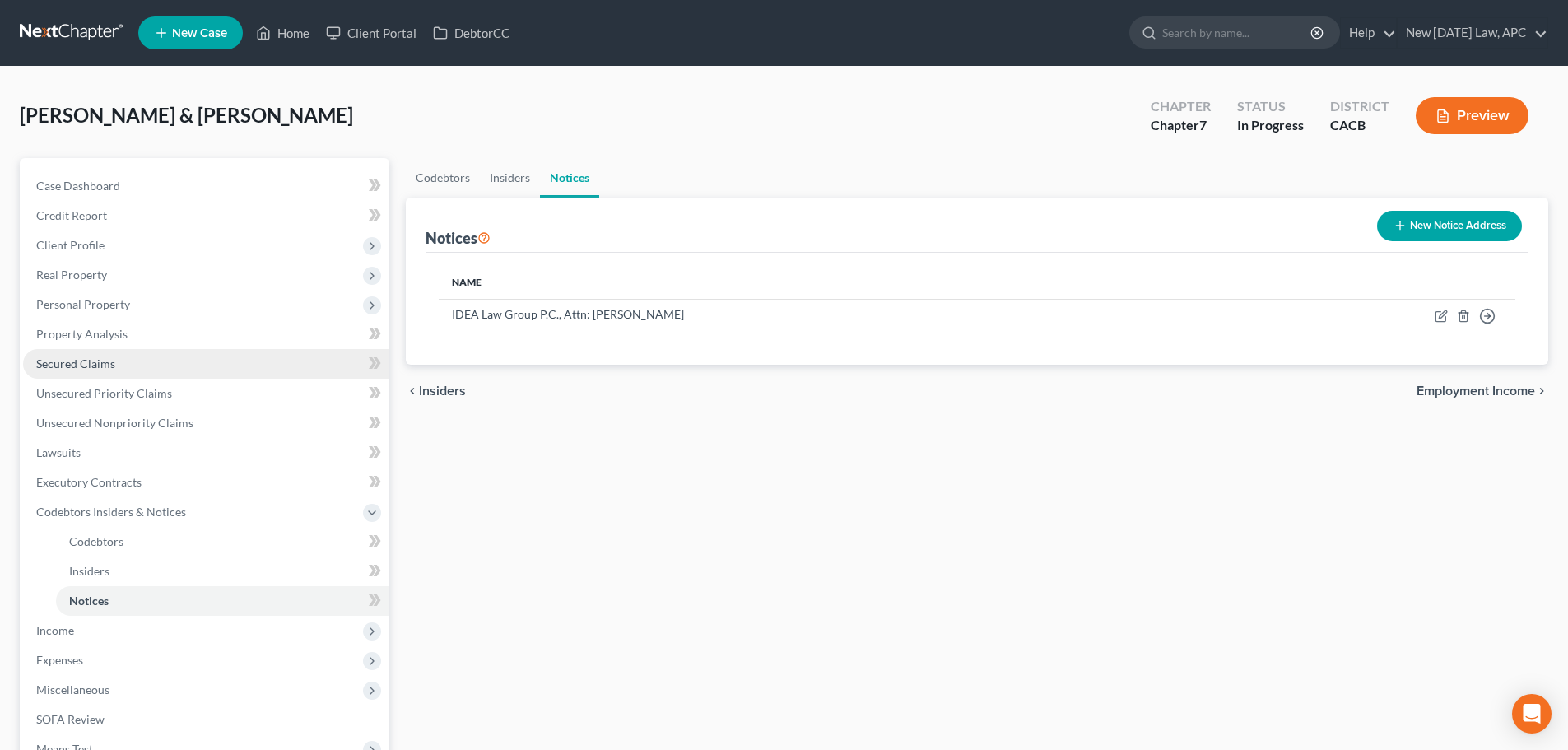
click at [91, 368] on span "Secured Claims" at bounding box center [76, 363] width 79 height 14
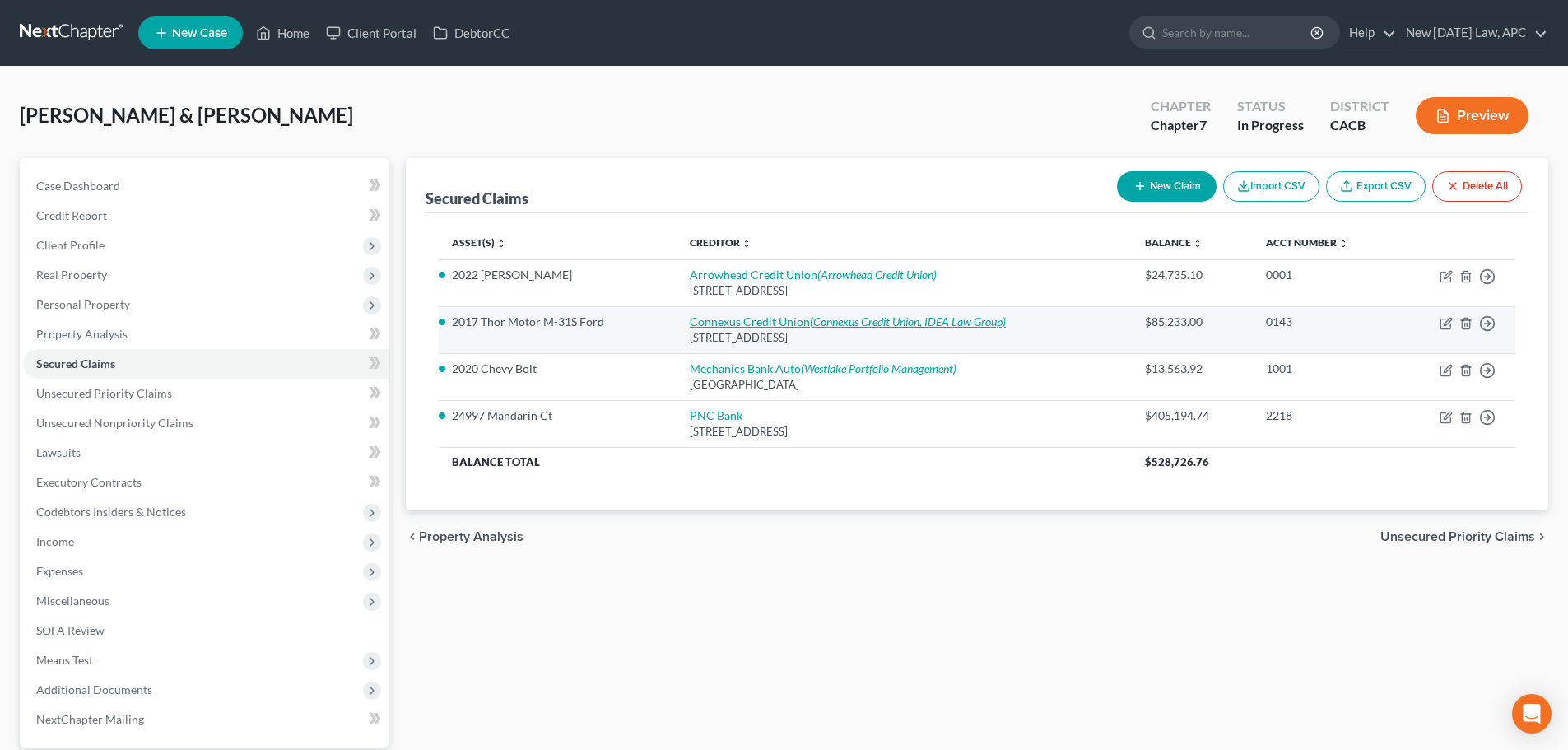
click at [922, 315] on icon "(Connexus Credit Union, IDEA Law Group)" at bounding box center [908, 321] width 196 height 14
select select "52"
select select "0"
select select "4"
select select "31"
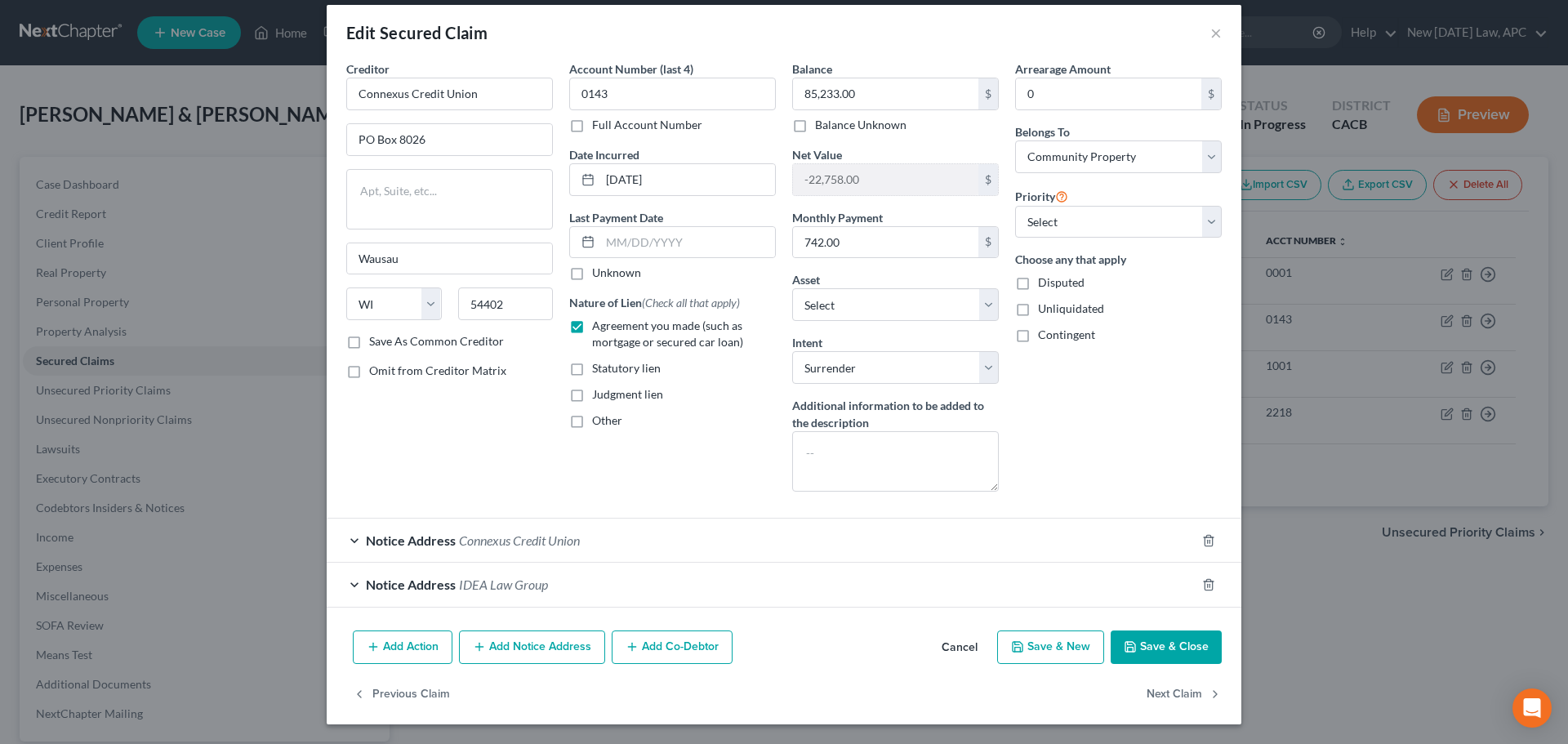
click at [572, 580] on div "Notice Address IDEA Law Group" at bounding box center [760, 584] width 869 height 43
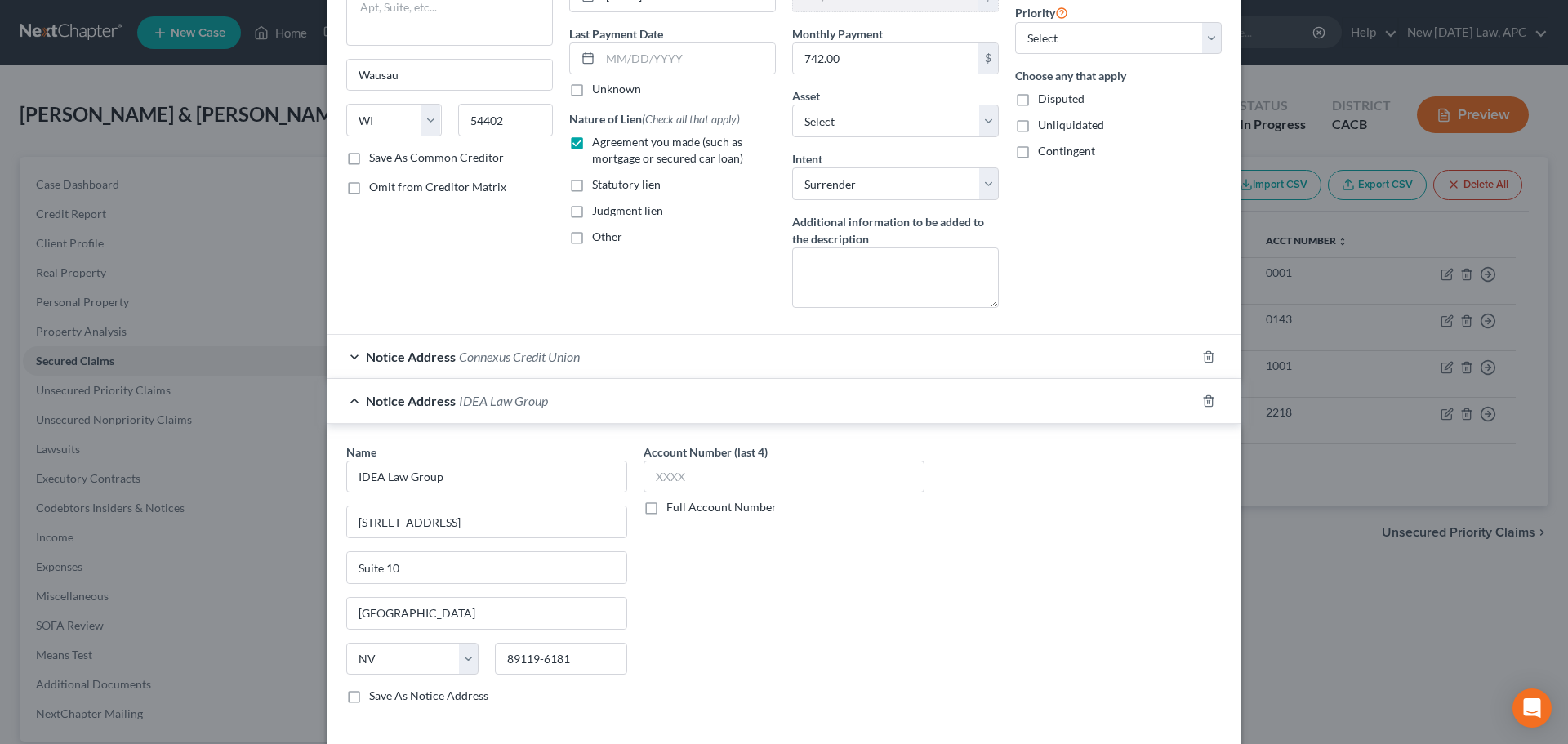
scroll to position [322, 0]
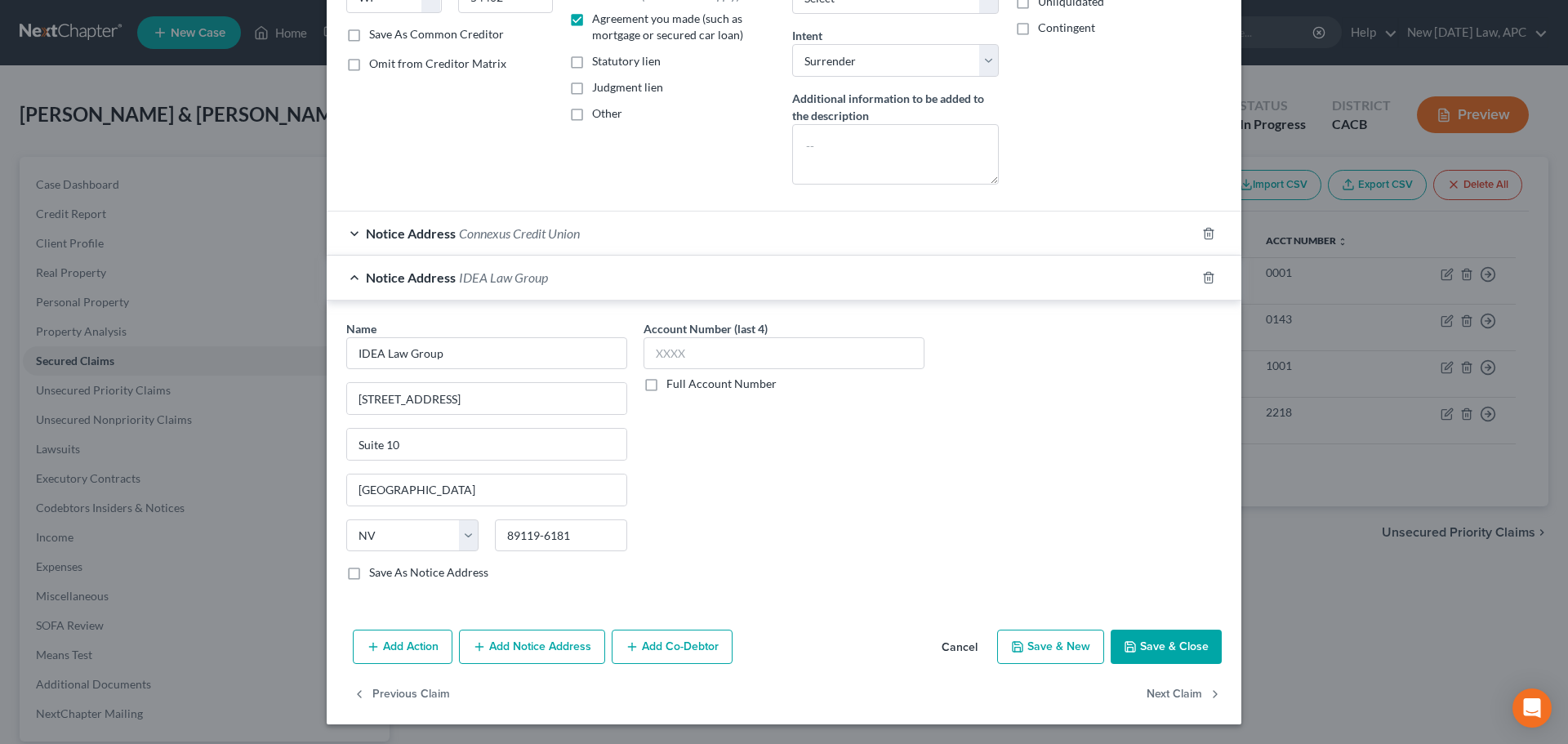
click at [961, 643] on button "Cancel" at bounding box center [959, 647] width 62 height 33
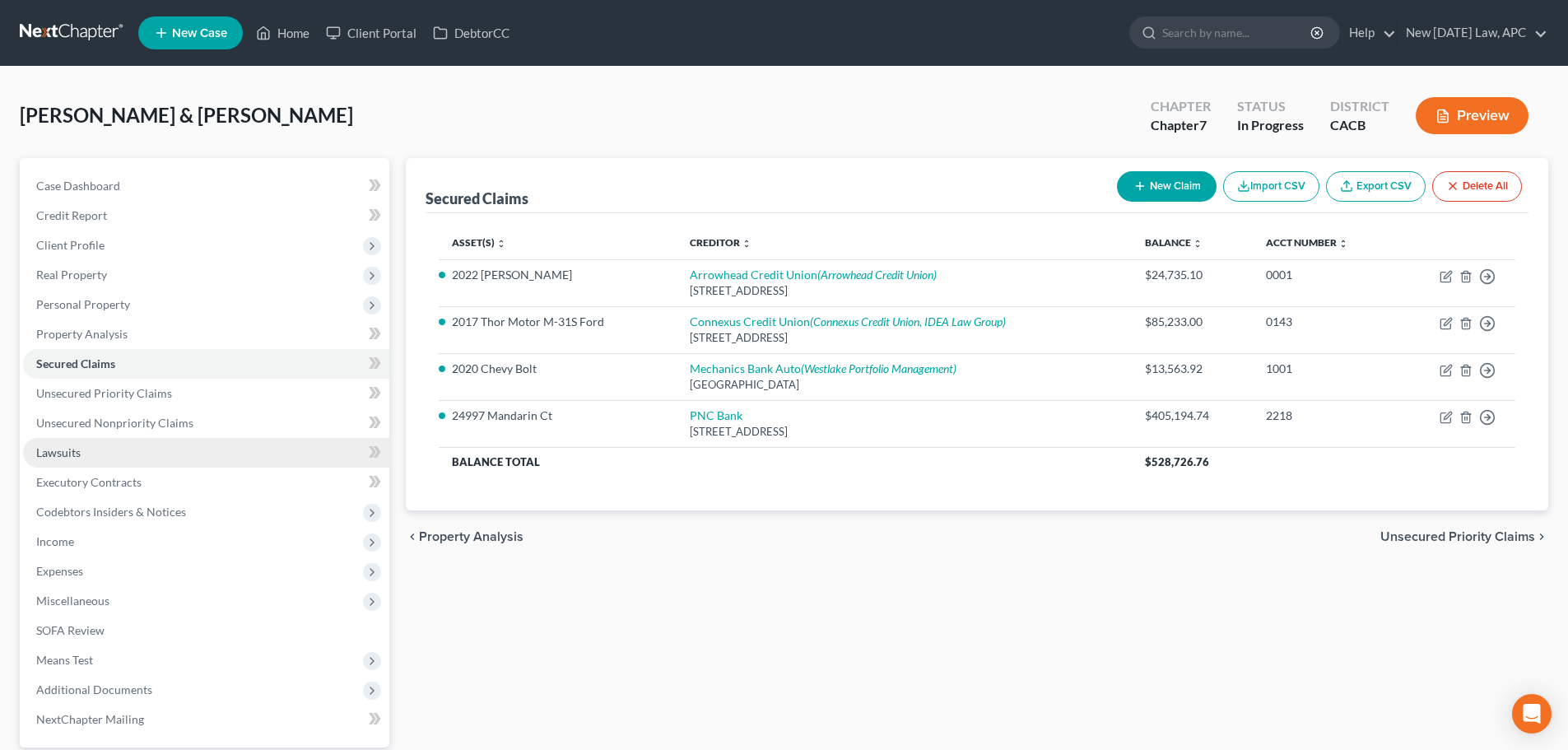
click at [106, 450] on link "Lawsuits" at bounding box center [206, 453] width 367 height 30
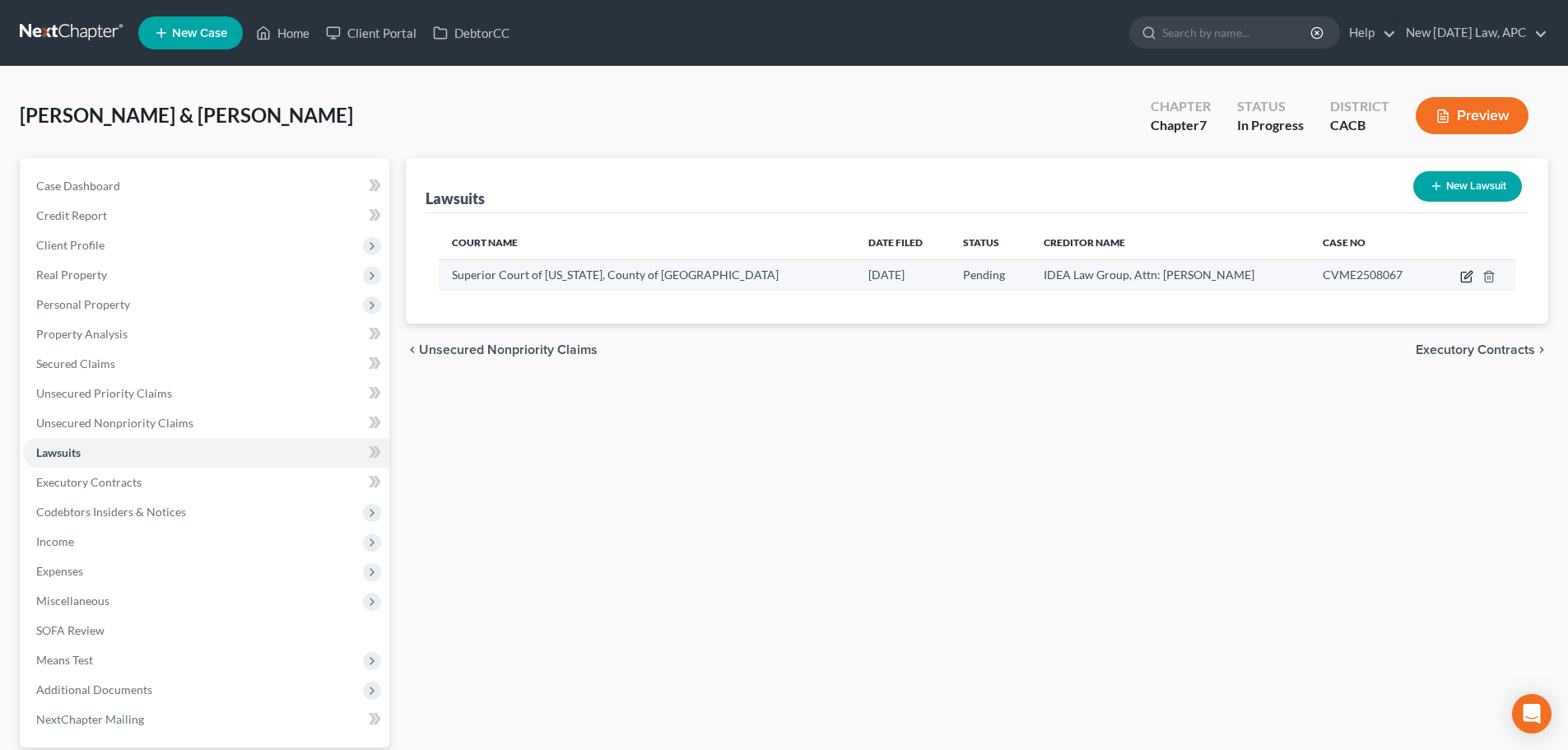
click at [1465, 279] on icon "button" at bounding box center [1467, 277] width 13 height 13
select select "4"
select select "0"
select select "4"
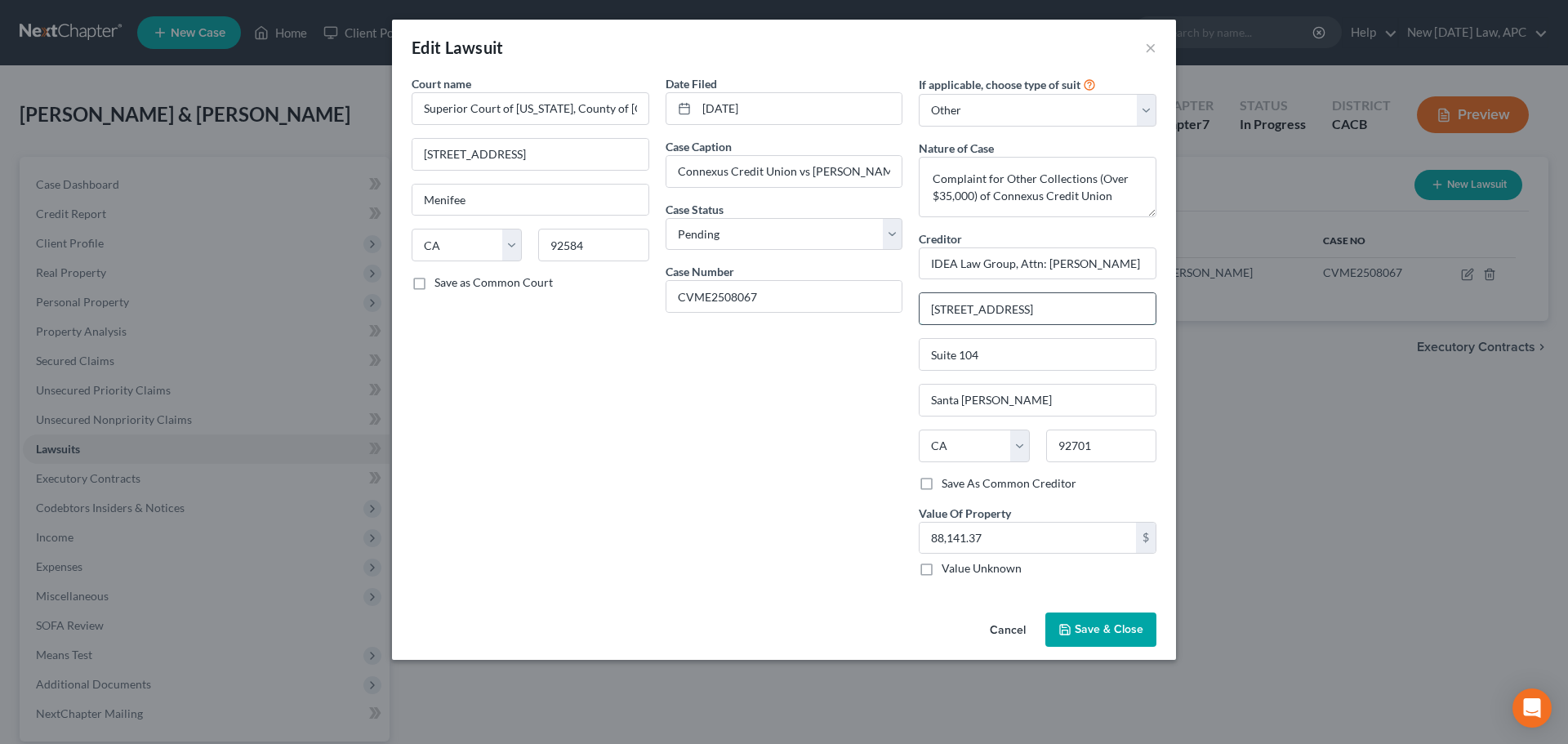
click at [1034, 308] on input "6151 E. Fourth Street" at bounding box center [1038, 308] width 236 height 31
drag, startPoint x: 957, startPoint y: 310, endPoint x: 908, endPoint y: 307, distance: 49.1
click at [919, 308] on div "6151 E. Fourth Street" at bounding box center [1038, 308] width 238 height 33
type input "1651 E. Fourth Street"
click at [991, 355] on input "Suite 104" at bounding box center [1038, 355] width 236 height 31
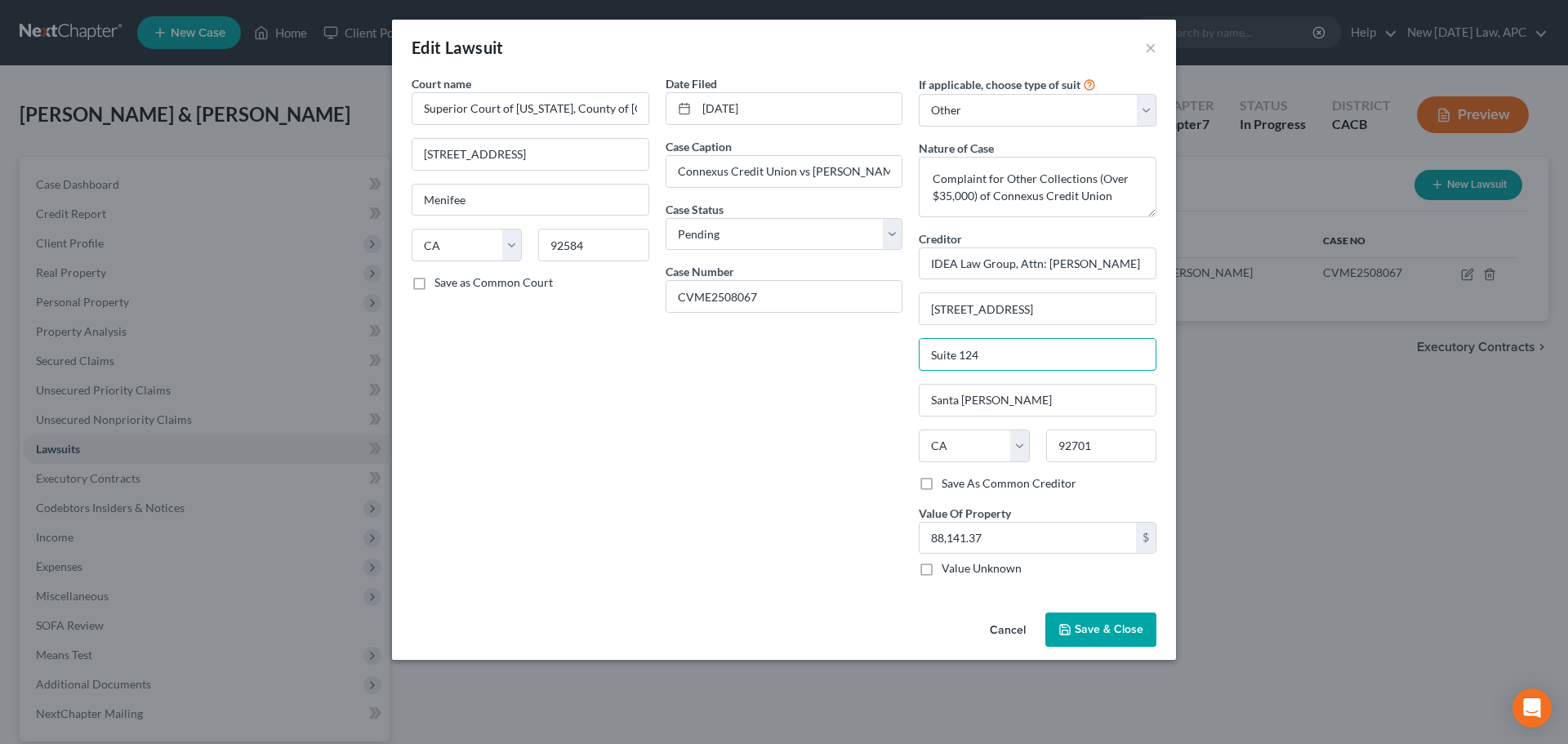
type input "Suite 124"
click at [1120, 628] on span "Save & Close" at bounding box center [1109, 629] width 68 height 14
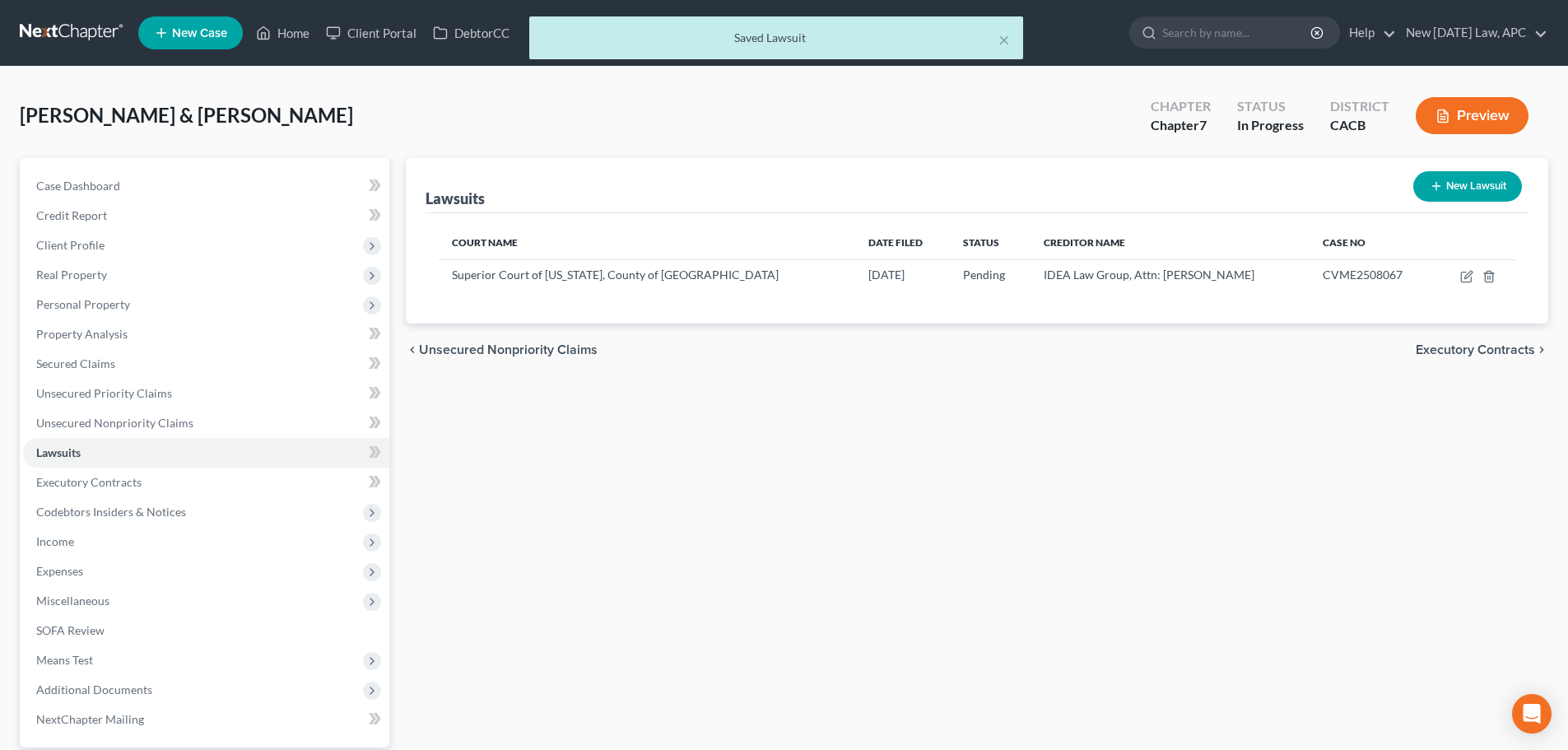
click at [1479, 106] on button "Preview" at bounding box center [1472, 116] width 113 height 37
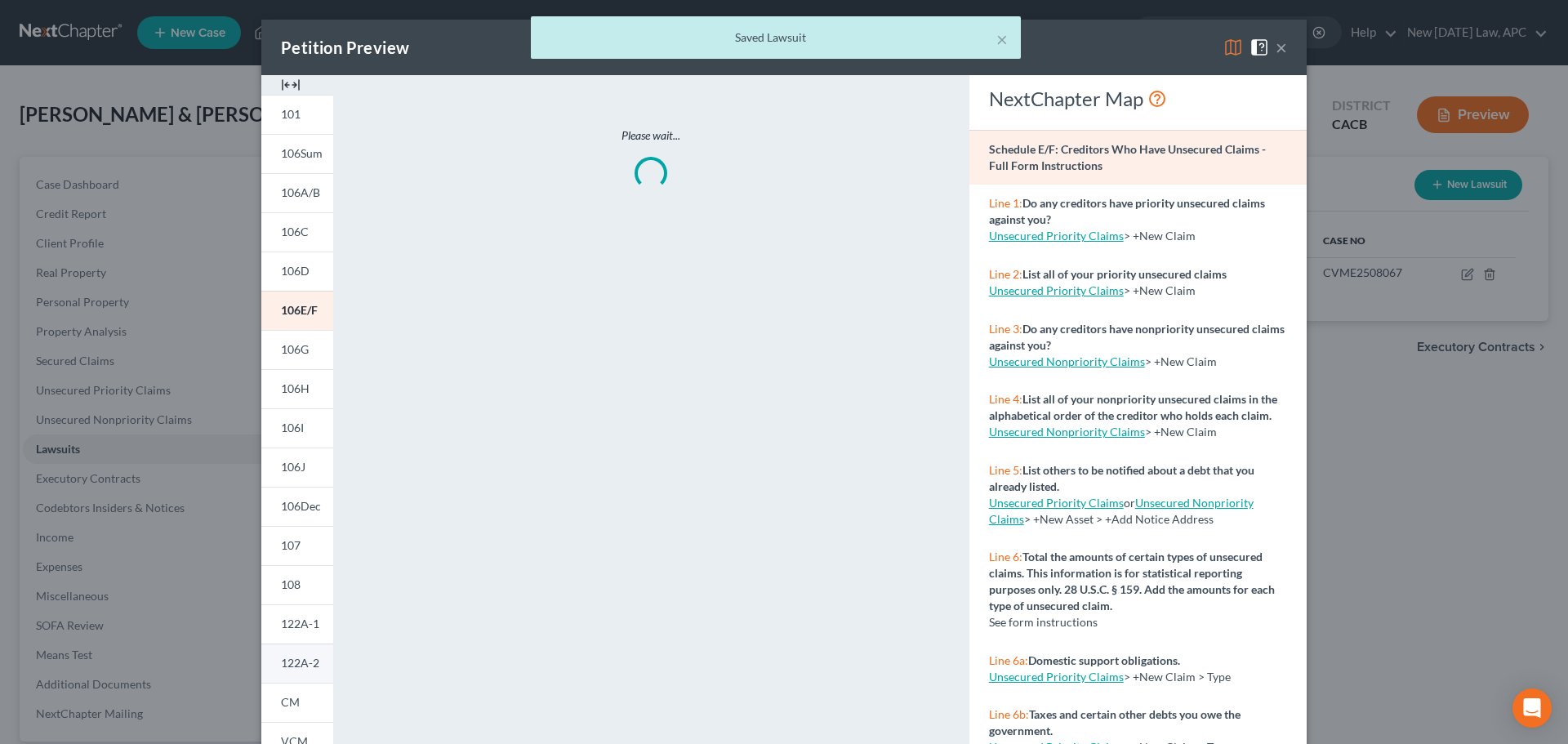
scroll to position [162, 0]
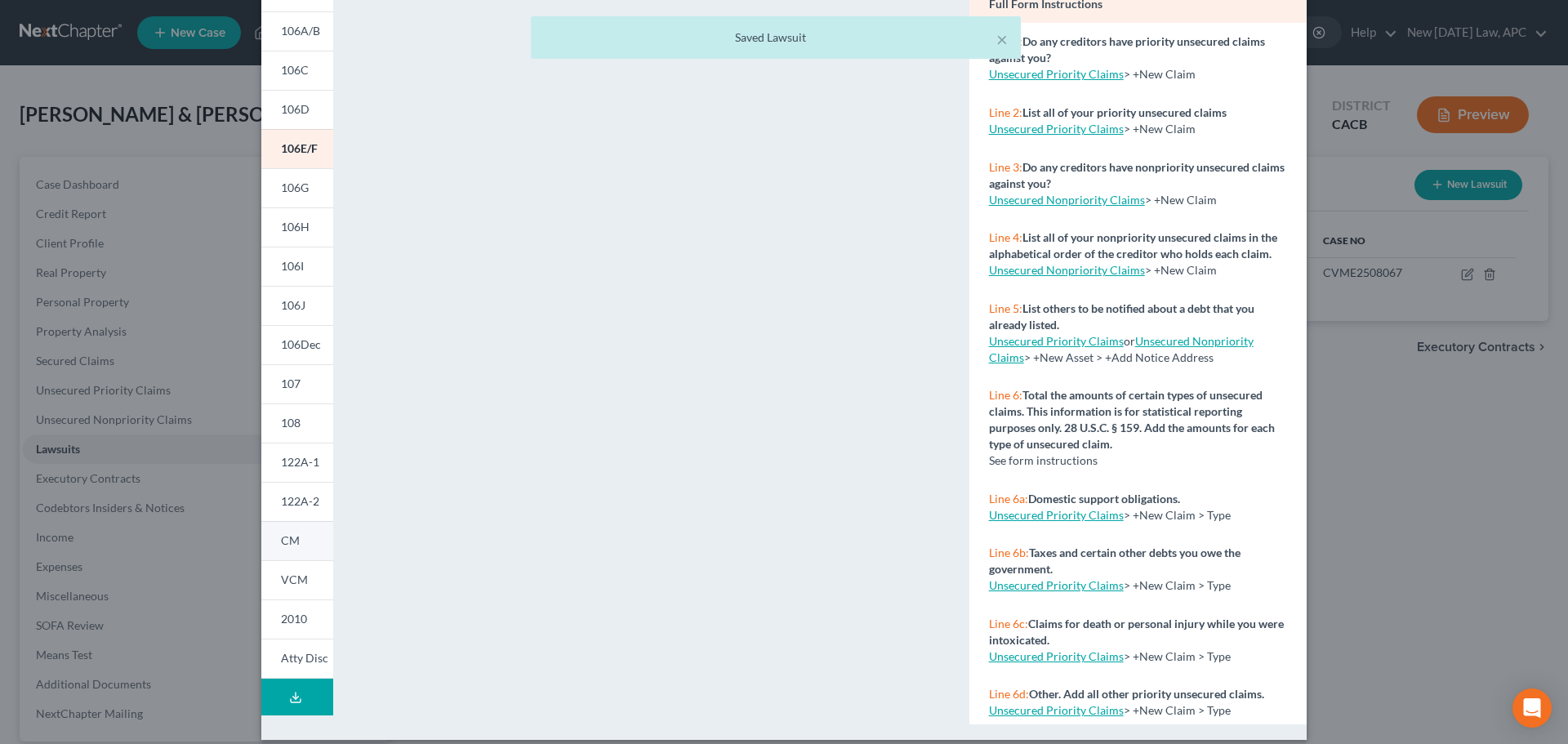
click at [294, 526] on link "CM" at bounding box center [297, 541] width 72 height 40
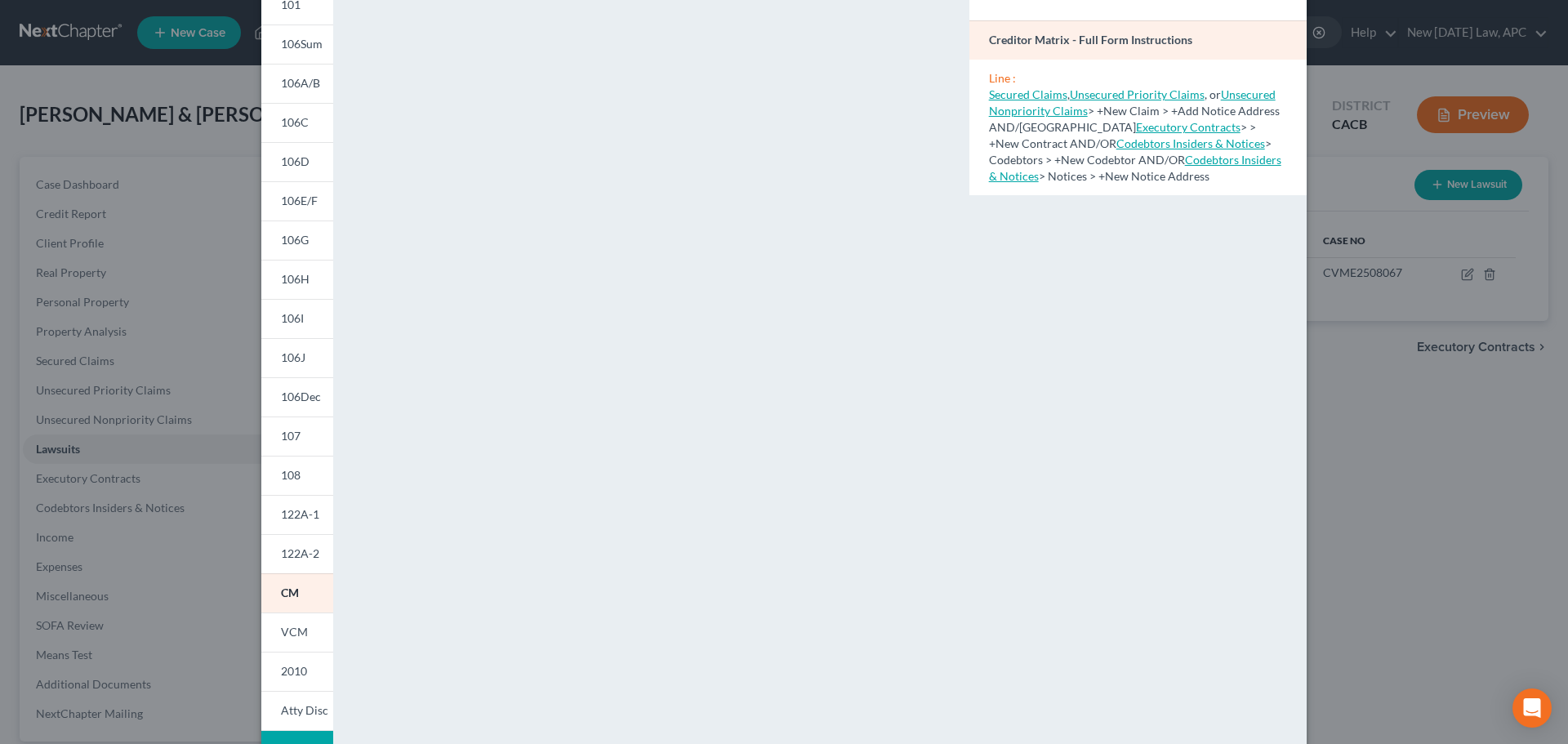
scroll to position [0, 0]
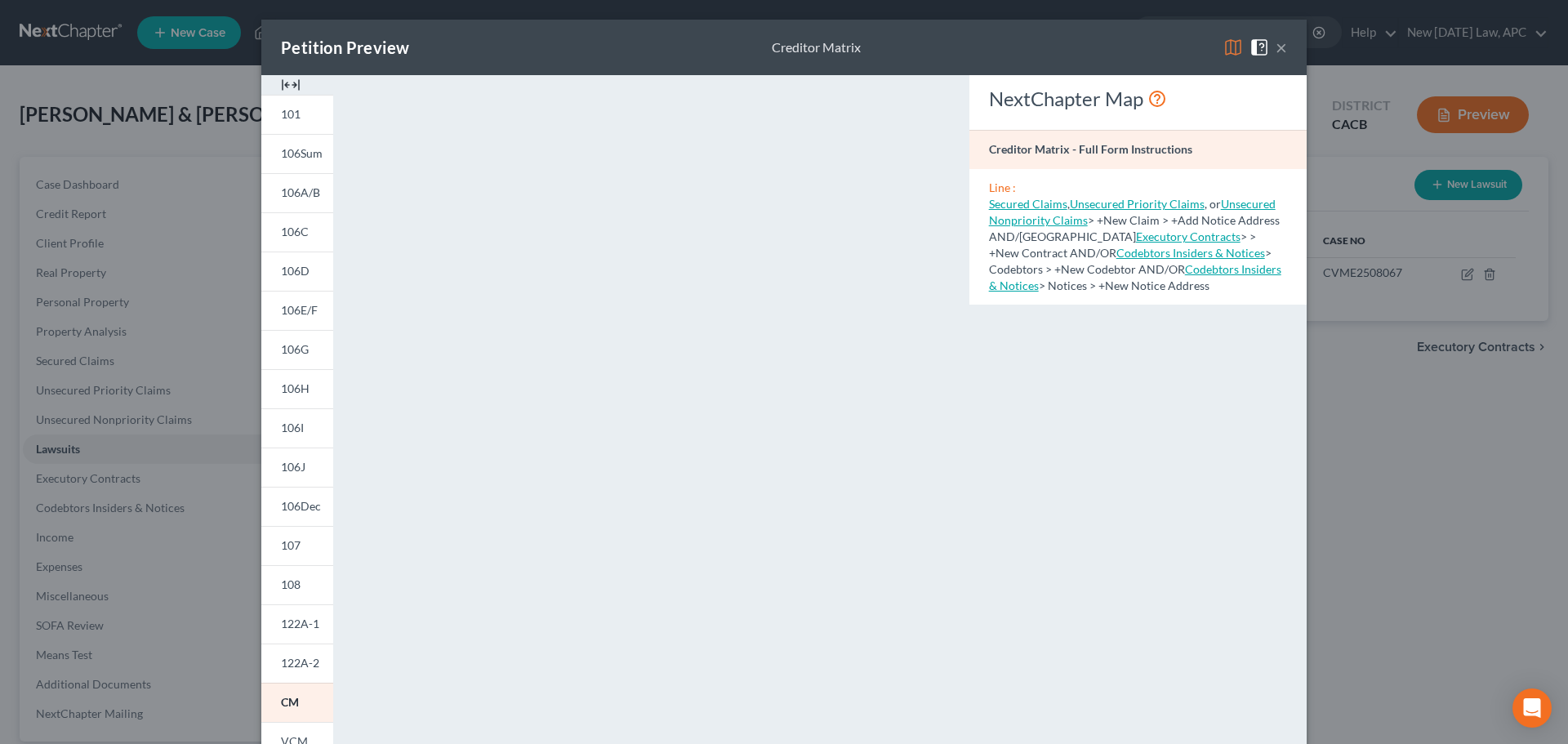
drag, startPoint x: 1276, startPoint y: 47, endPoint x: 1074, endPoint y: 174, distance: 238.6
click at [1276, 47] on button "×" at bounding box center [1282, 48] width 12 height 20
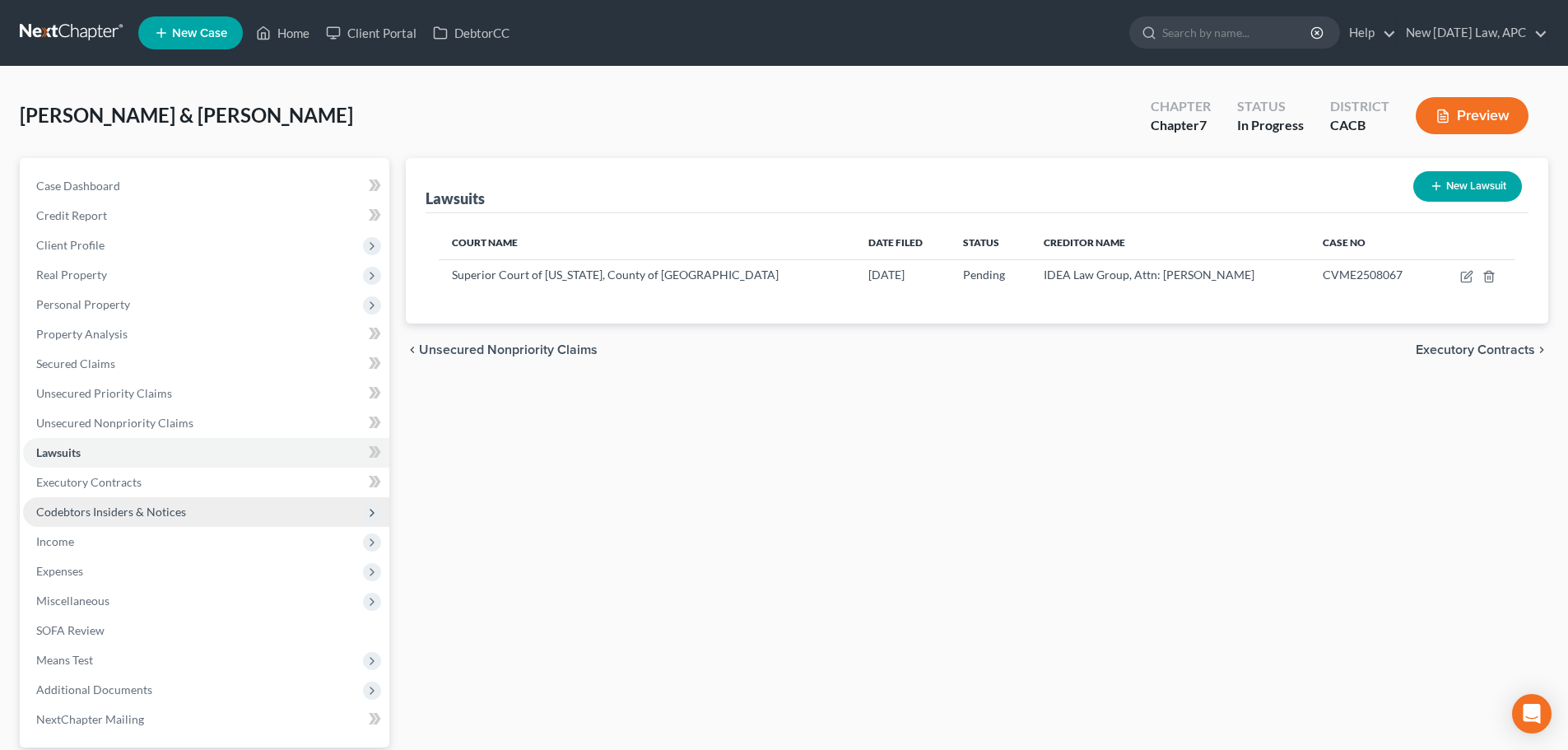
click at [126, 506] on span "Codebtors Insiders & Notices" at bounding box center [111, 511] width 150 height 14
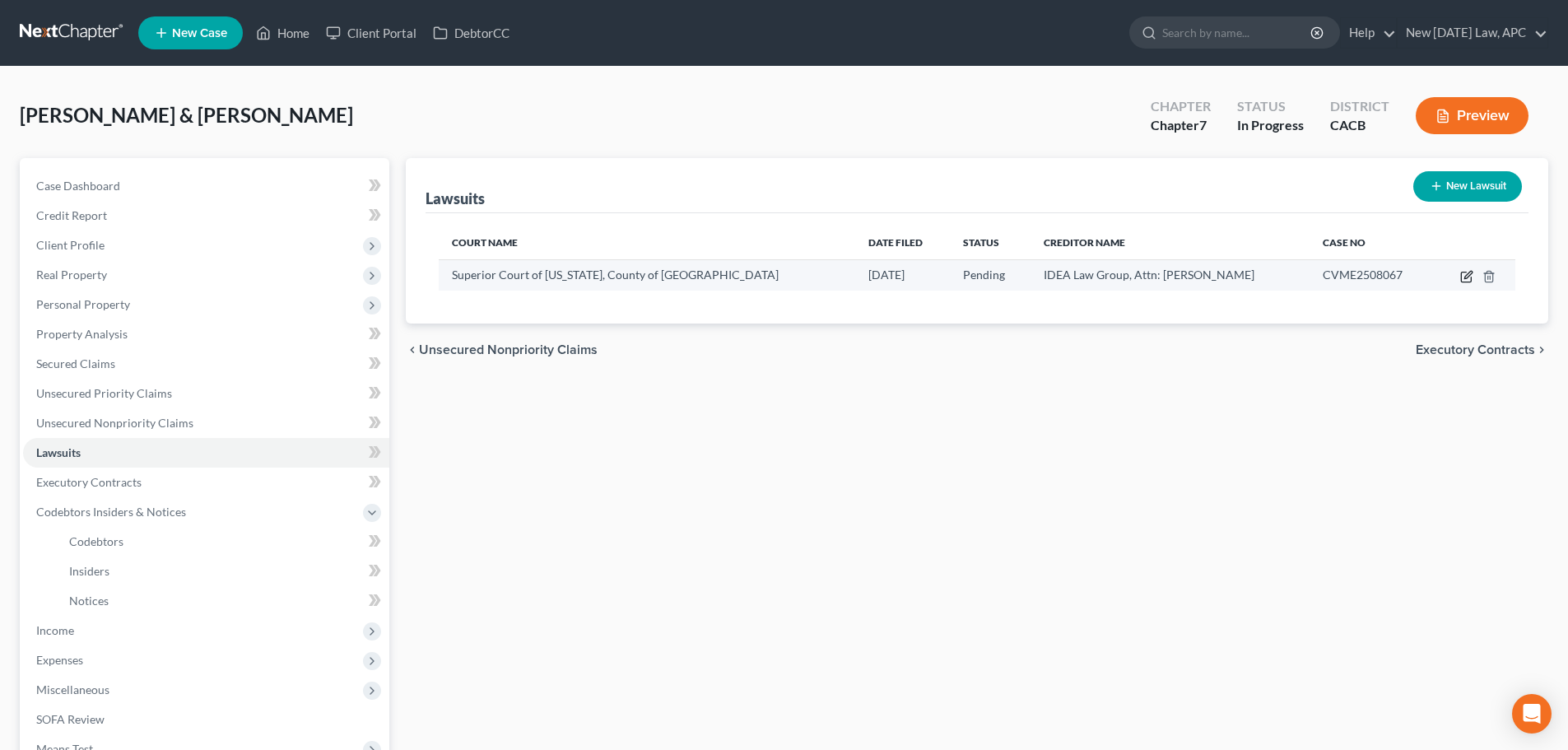
click at [1464, 275] on icon "button" at bounding box center [1467, 277] width 13 height 13
select select "4"
select select "0"
select select "4"
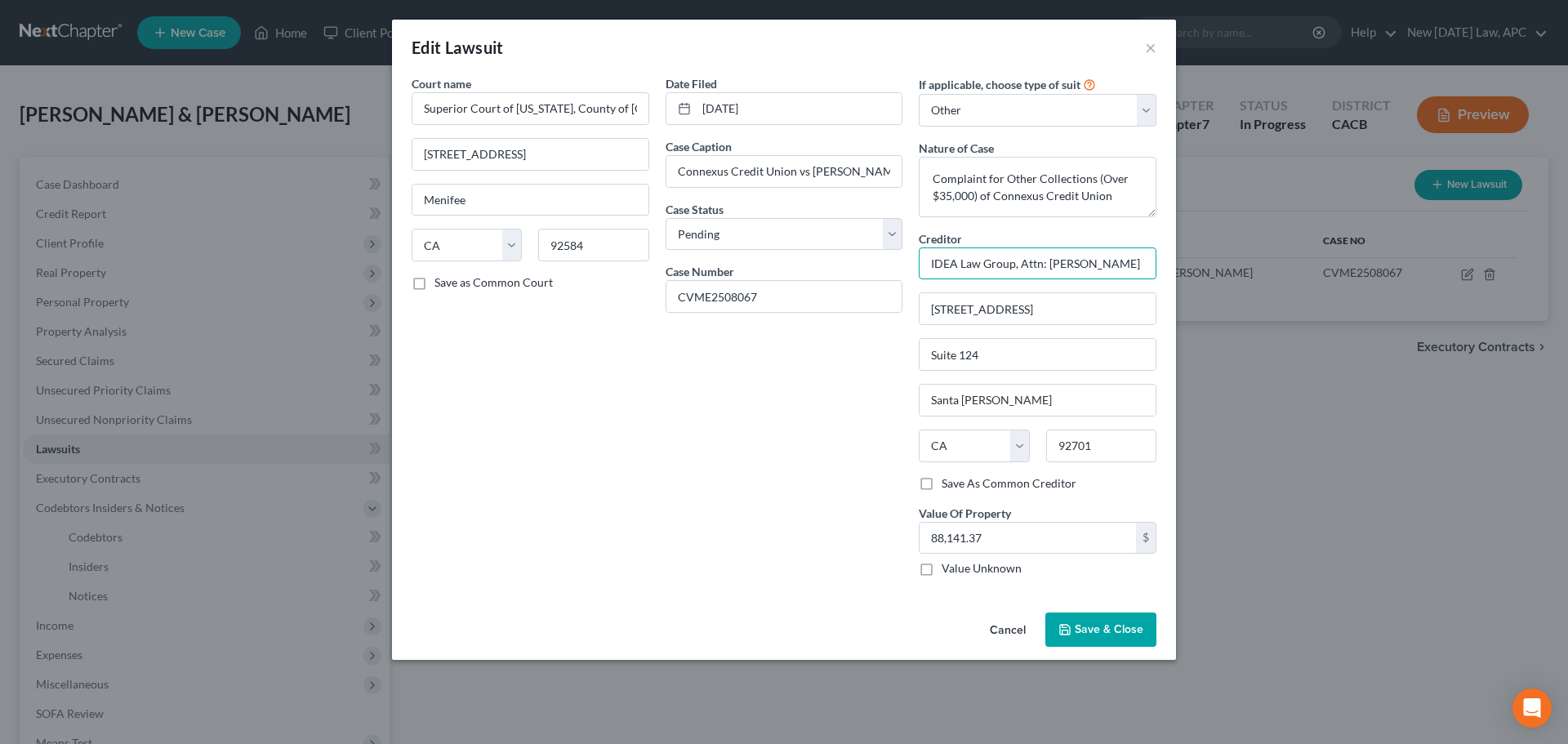
click at [1010, 262] on input "IDEA Law Group, Attn: Bentzion Krugliak" at bounding box center [1038, 264] width 238 height 33
type input "IDEA Law Group, P.C., Attn: Bentzion Krugliak"
click at [1089, 633] on span "Save & Close" at bounding box center [1109, 629] width 68 height 14
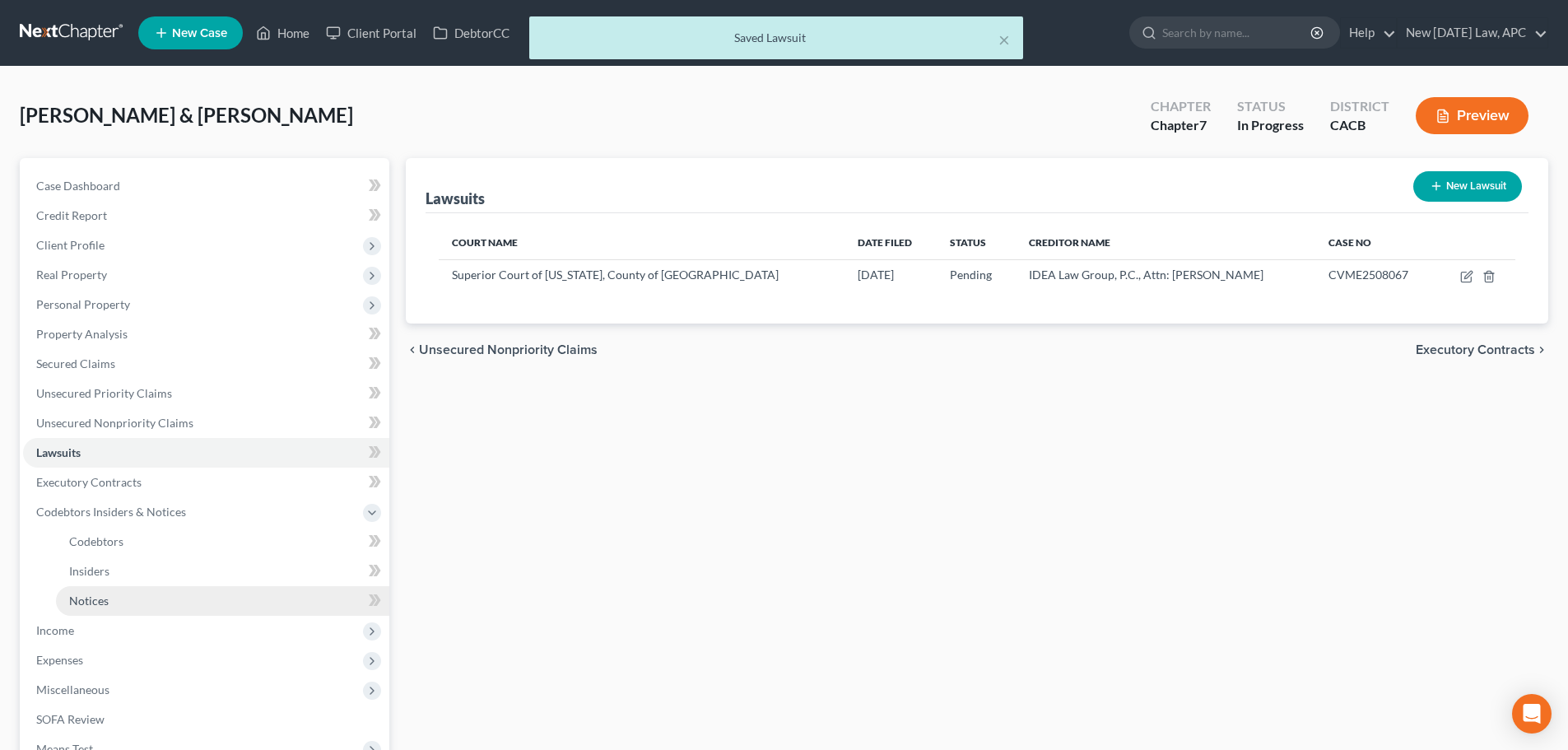
drag, startPoint x: 115, startPoint y: 591, endPoint x: 131, endPoint y: 592, distance: 16.0
click at [115, 591] on link "Notices" at bounding box center [222, 601] width 333 height 30
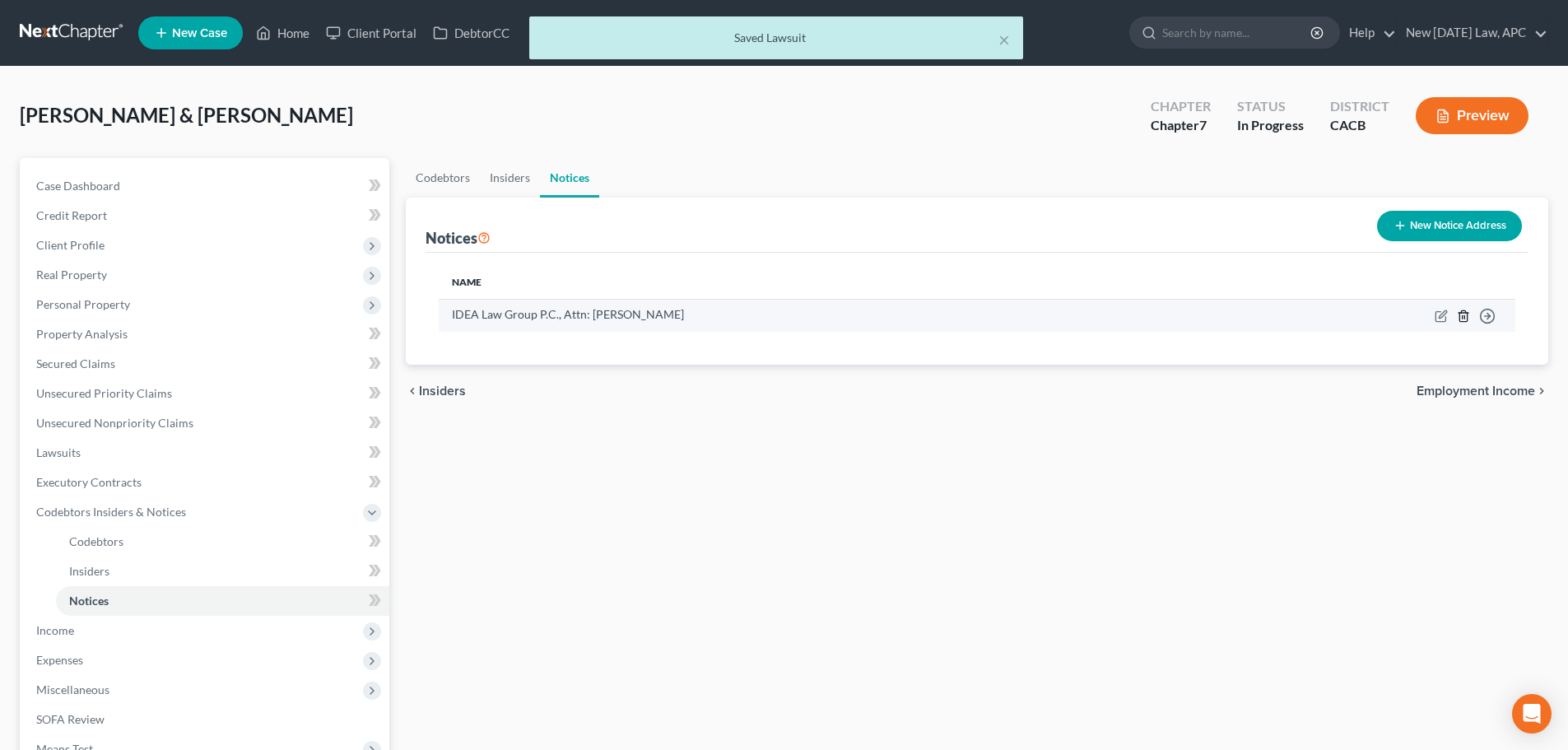
click at [1464, 313] on icon "button" at bounding box center [1464, 316] width 13 height 13
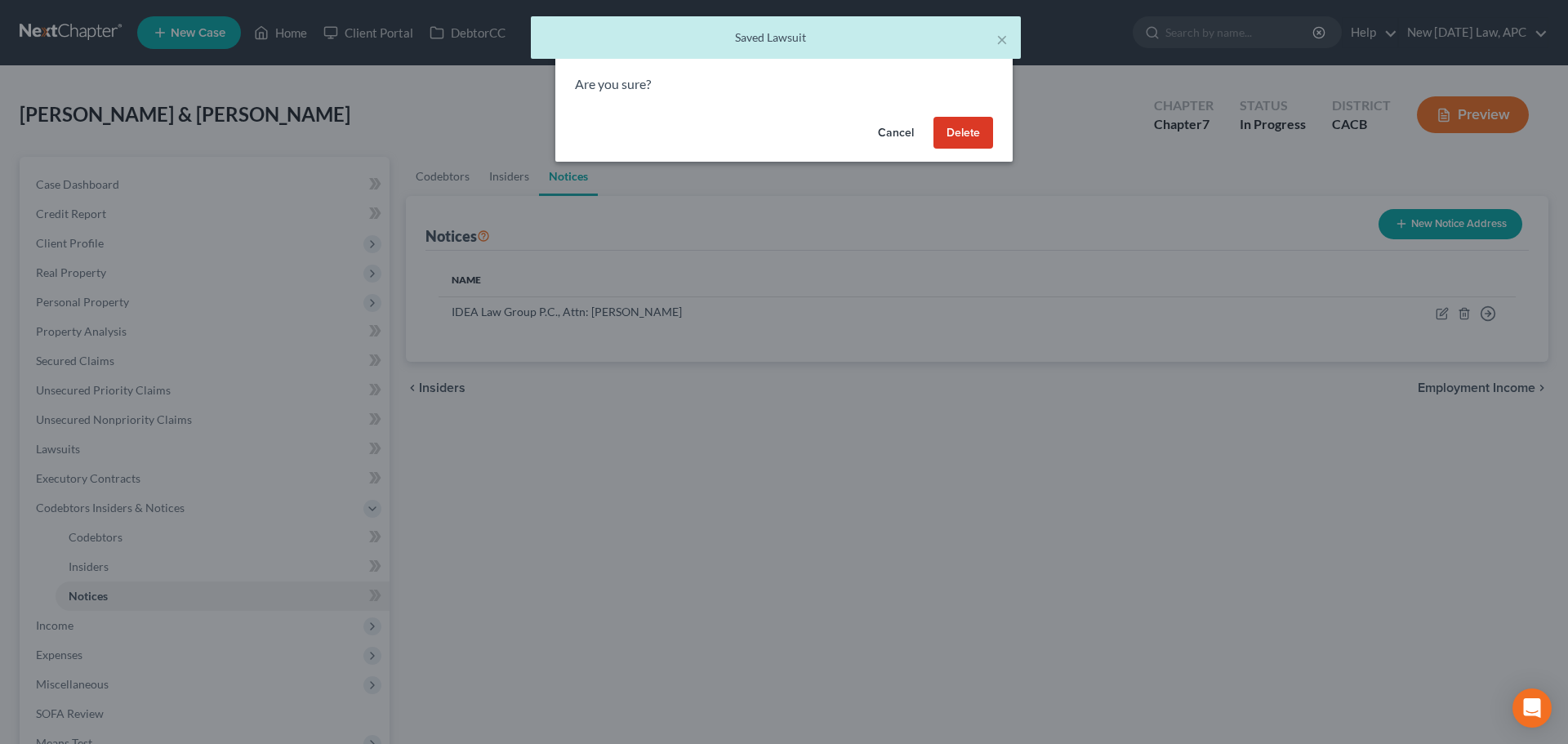
click at [962, 127] on button "Delete" at bounding box center [963, 134] width 59 height 33
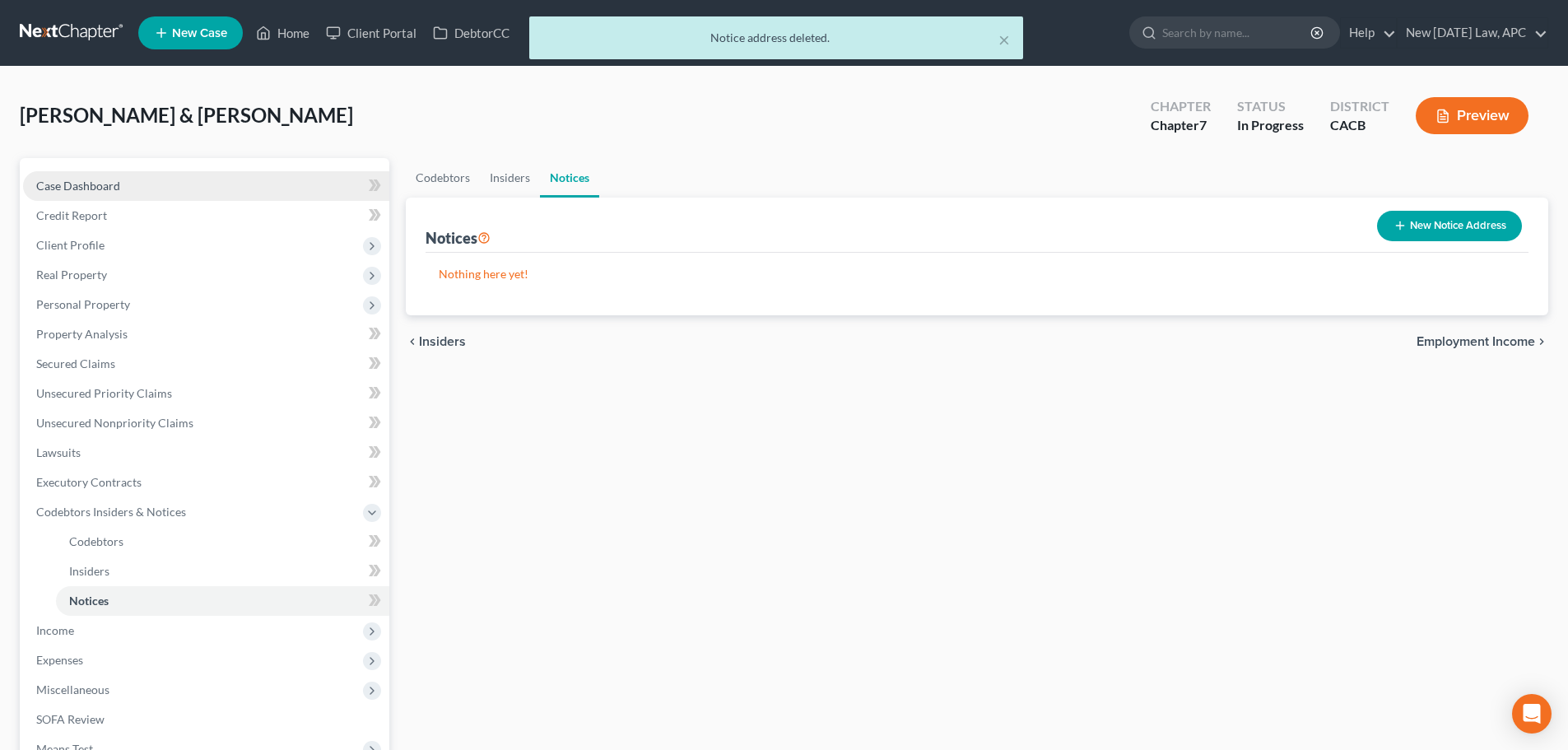
click at [91, 179] on span "Case Dashboard" at bounding box center [78, 185] width 84 height 14
select select "6"
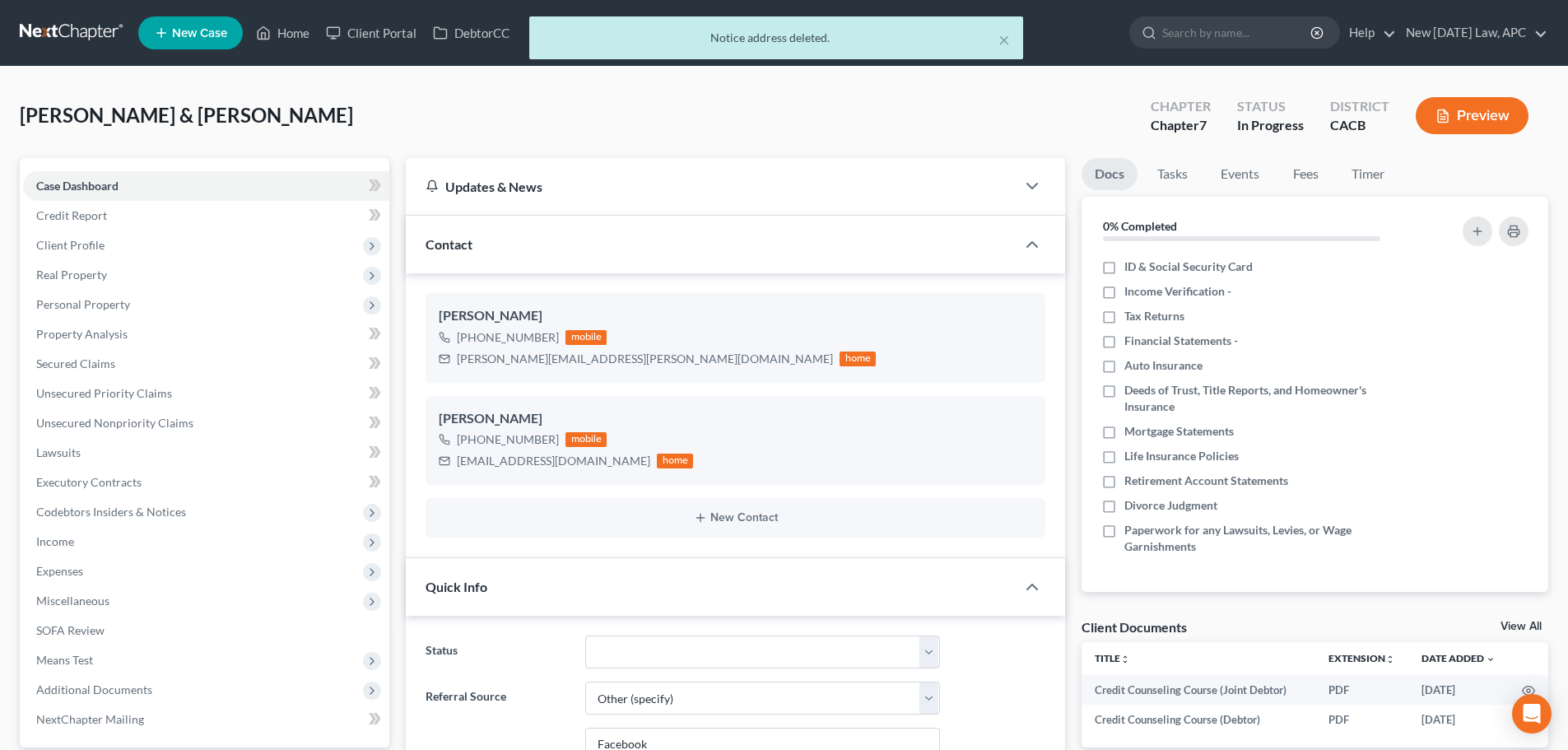
click at [1491, 114] on button "Preview" at bounding box center [1472, 116] width 113 height 37
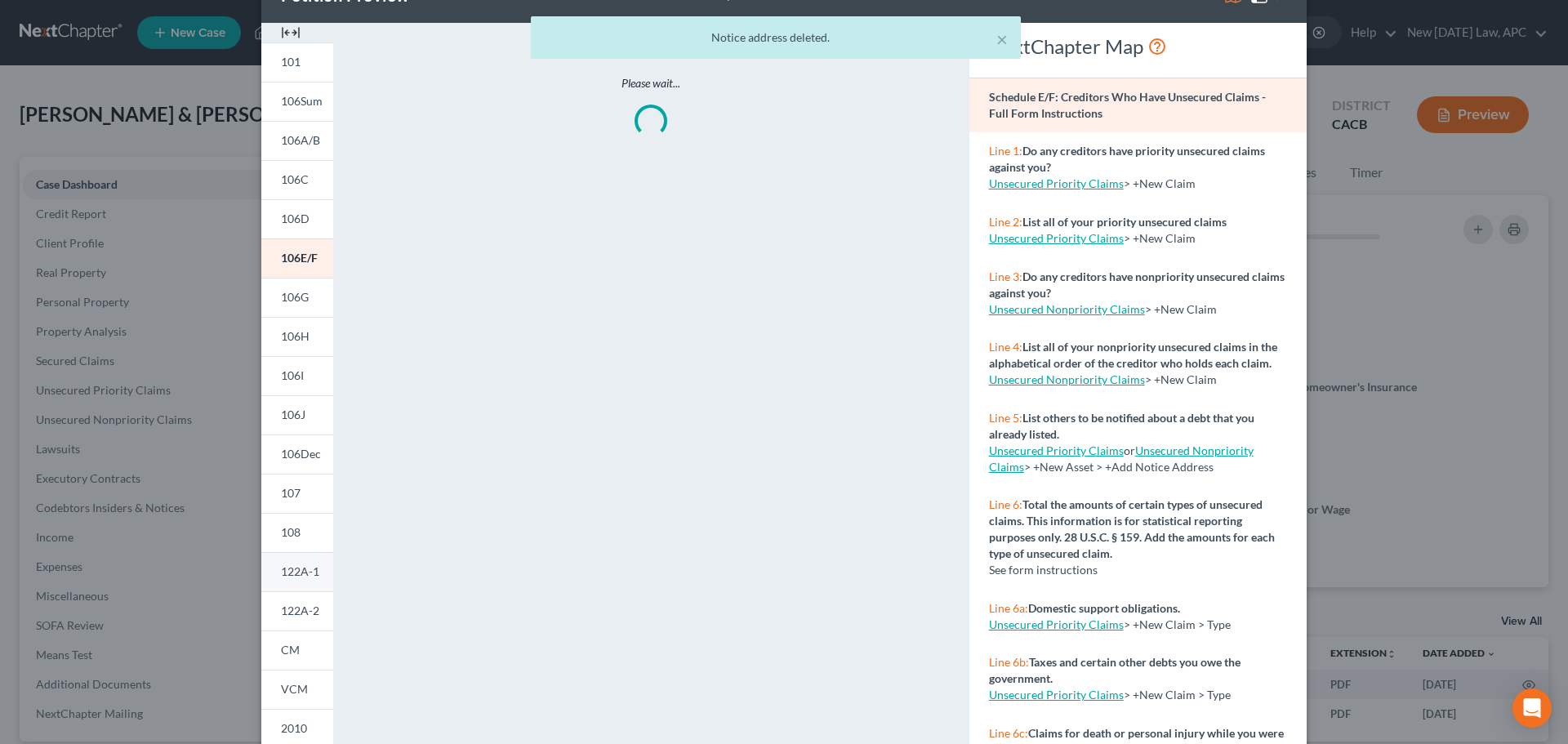
scroll to position [82, 0]
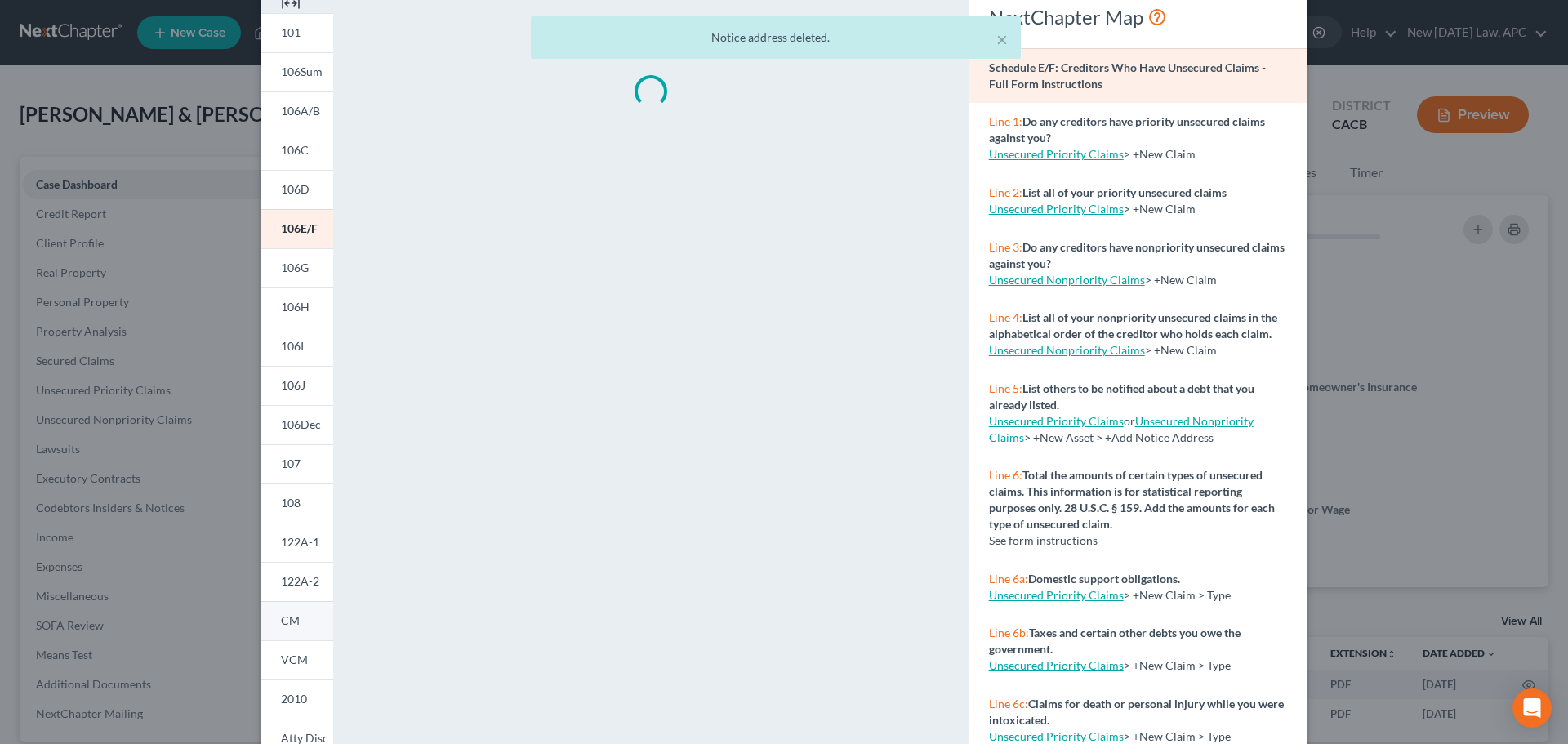
click at [290, 623] on span "CM" at bounding box center [290, 620] width 19 height 14
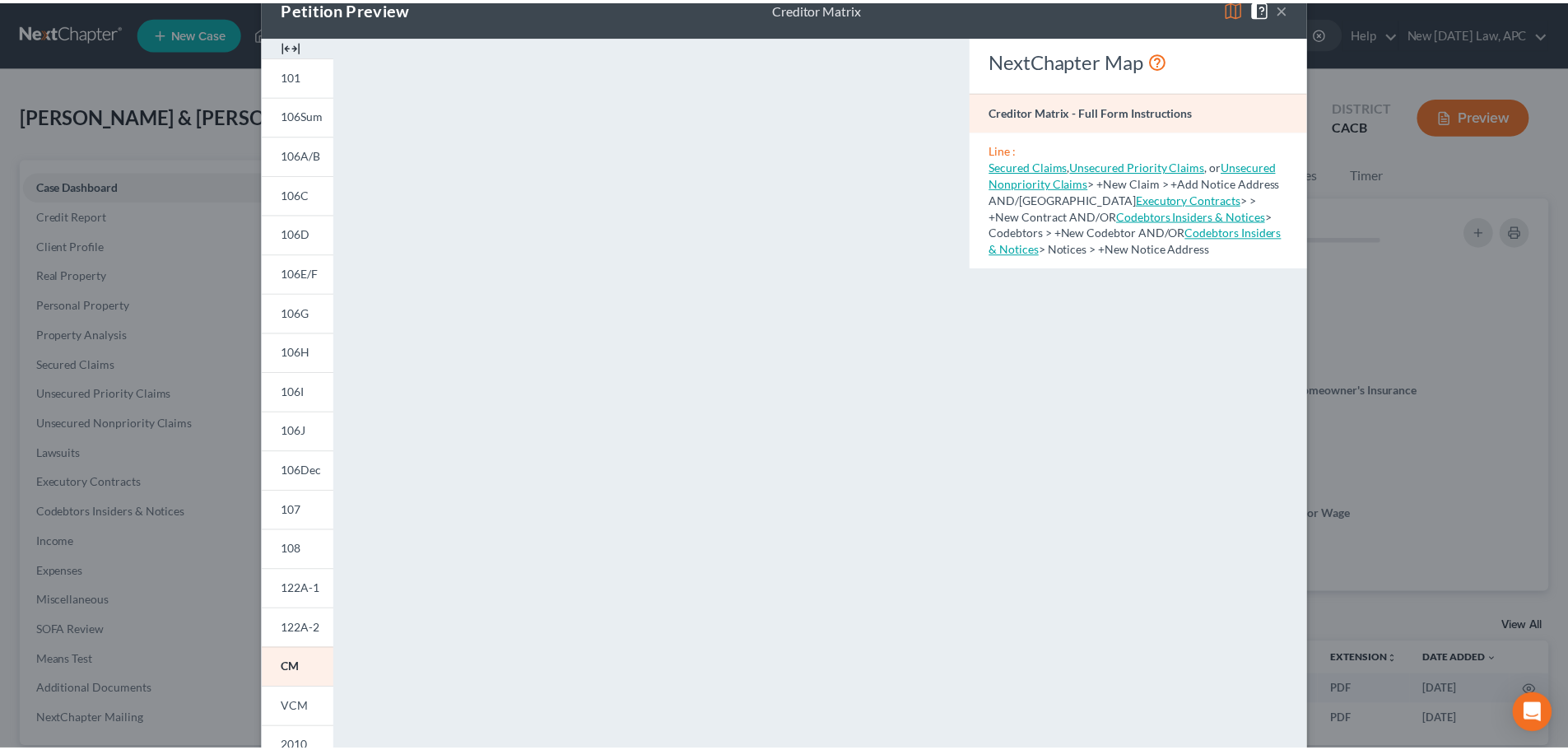
scroll to position [0, 0]
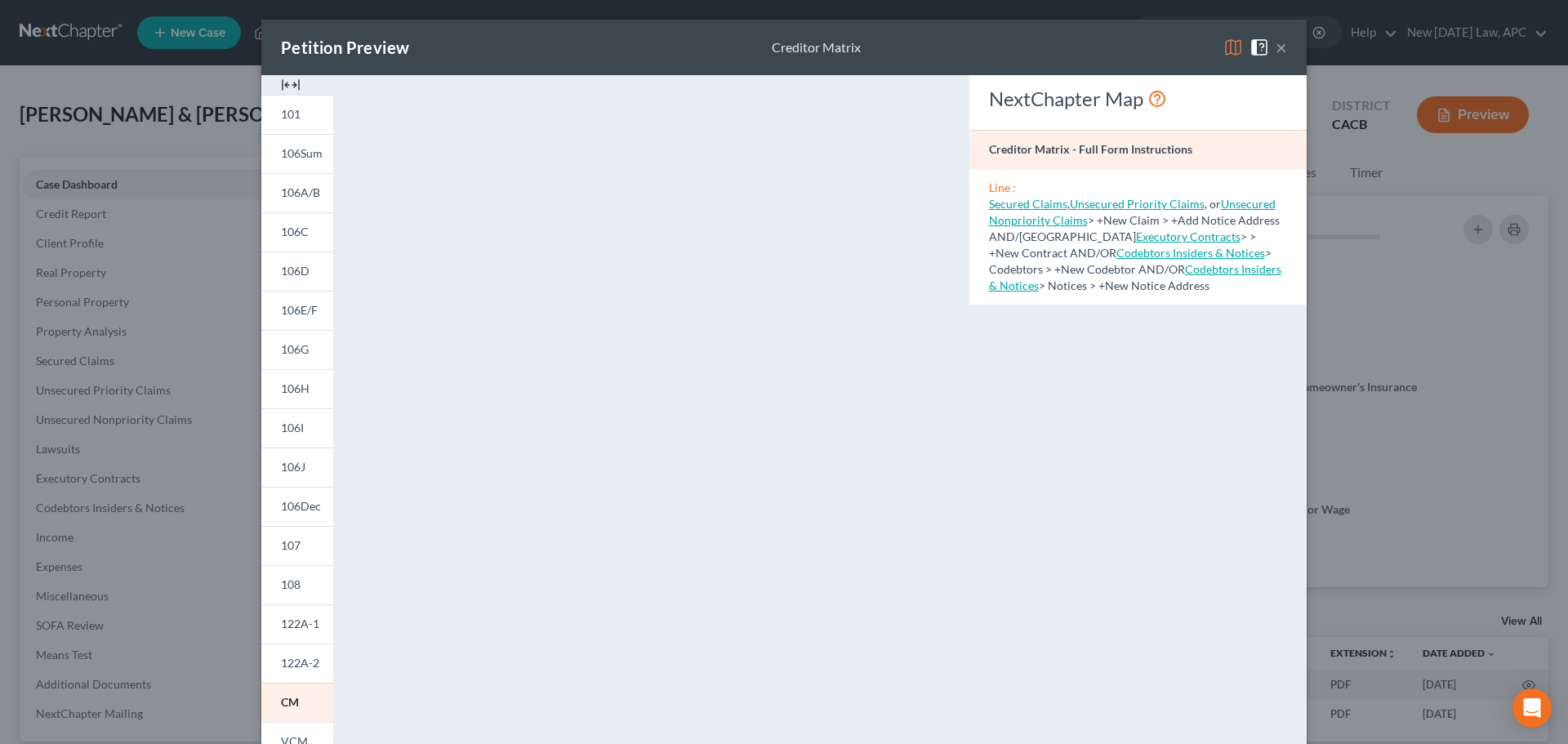
click at [1276, 54] on button "×" at bounding box center [1282, 48] width 12 height 20
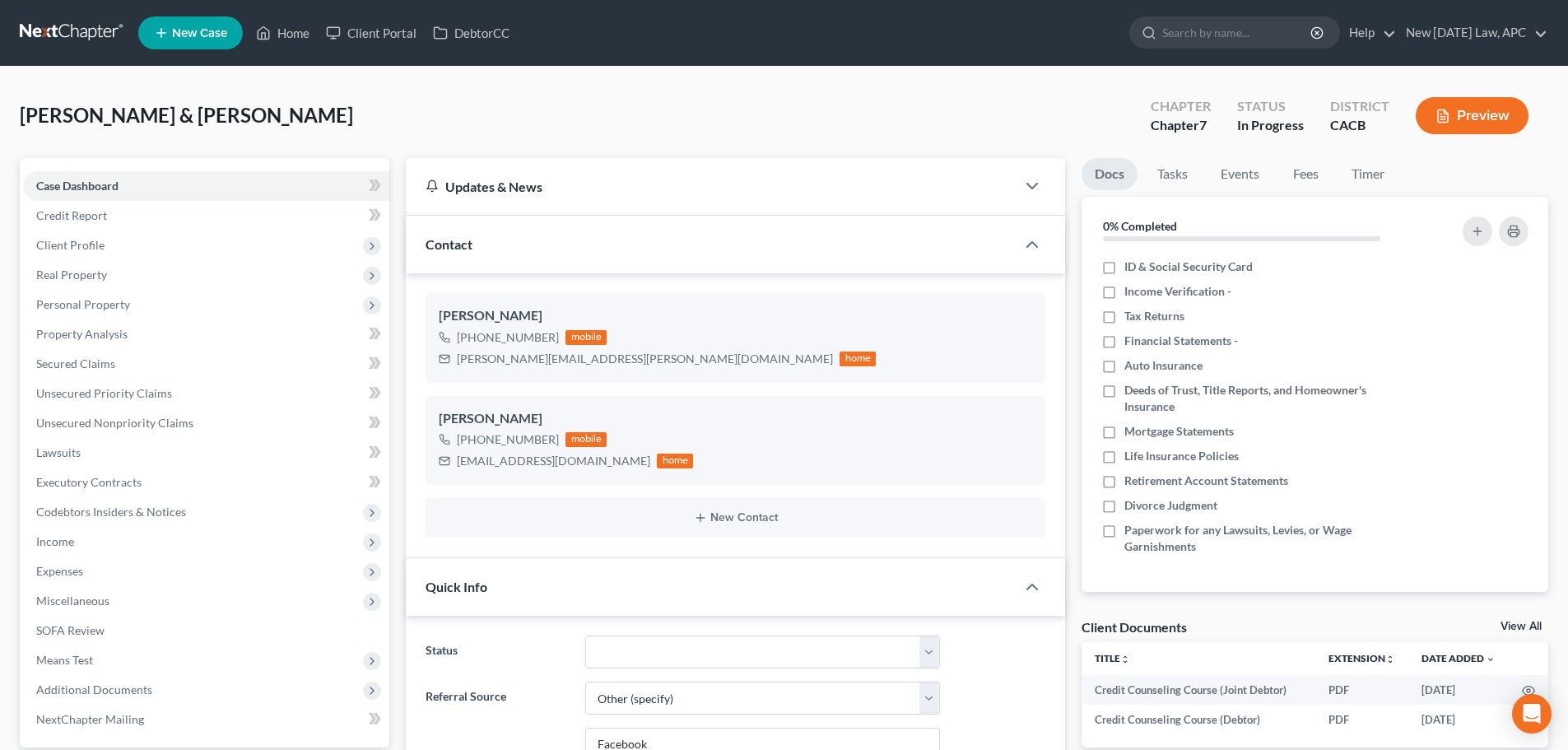
click at [61, 35] on link at bounding box center [72, 33] width 106 height 30
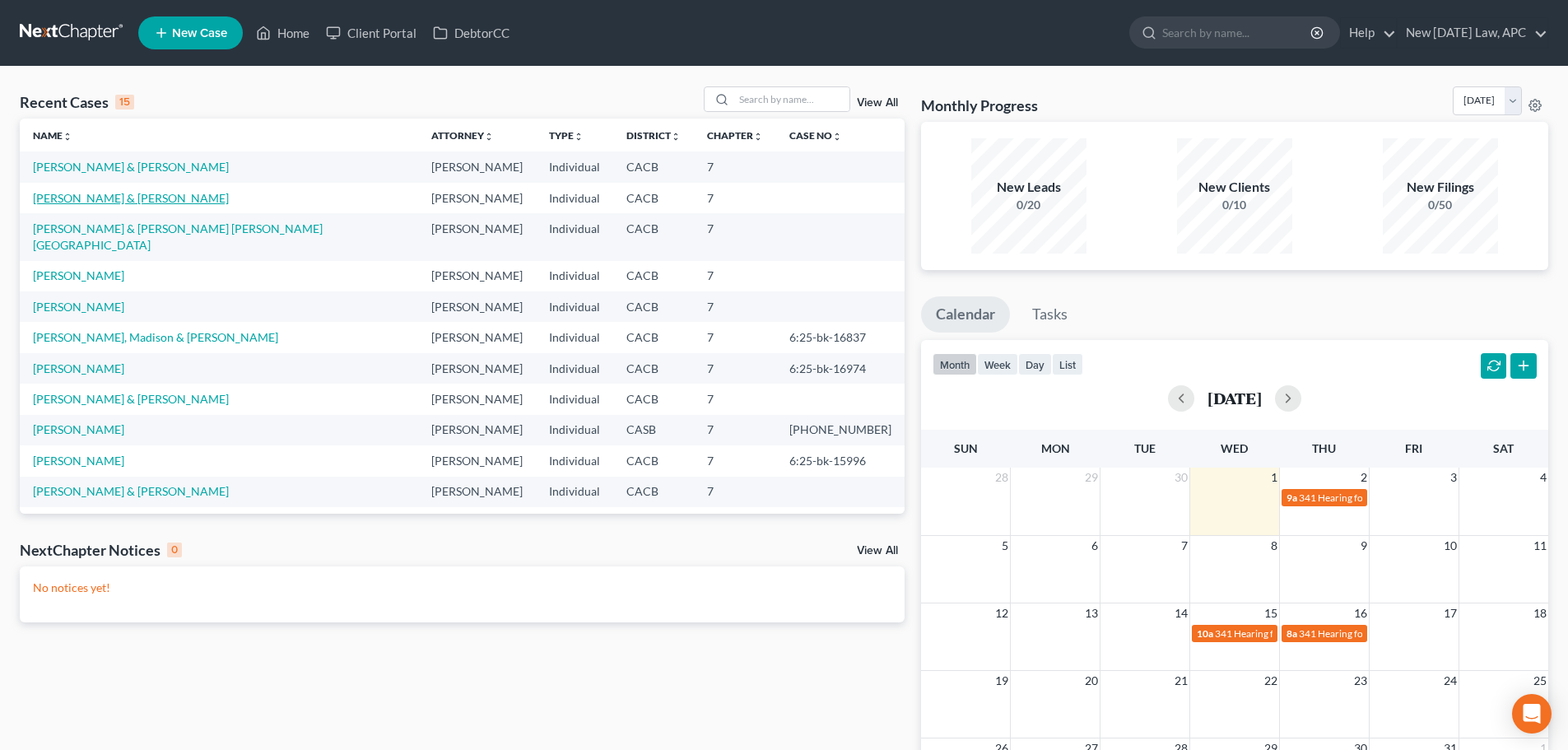
click at [72, 200] on link "[PERSON_NAME] & [PERSON_NAME]" at bounding box center [131, 198] width 196 height 14
select select "6"
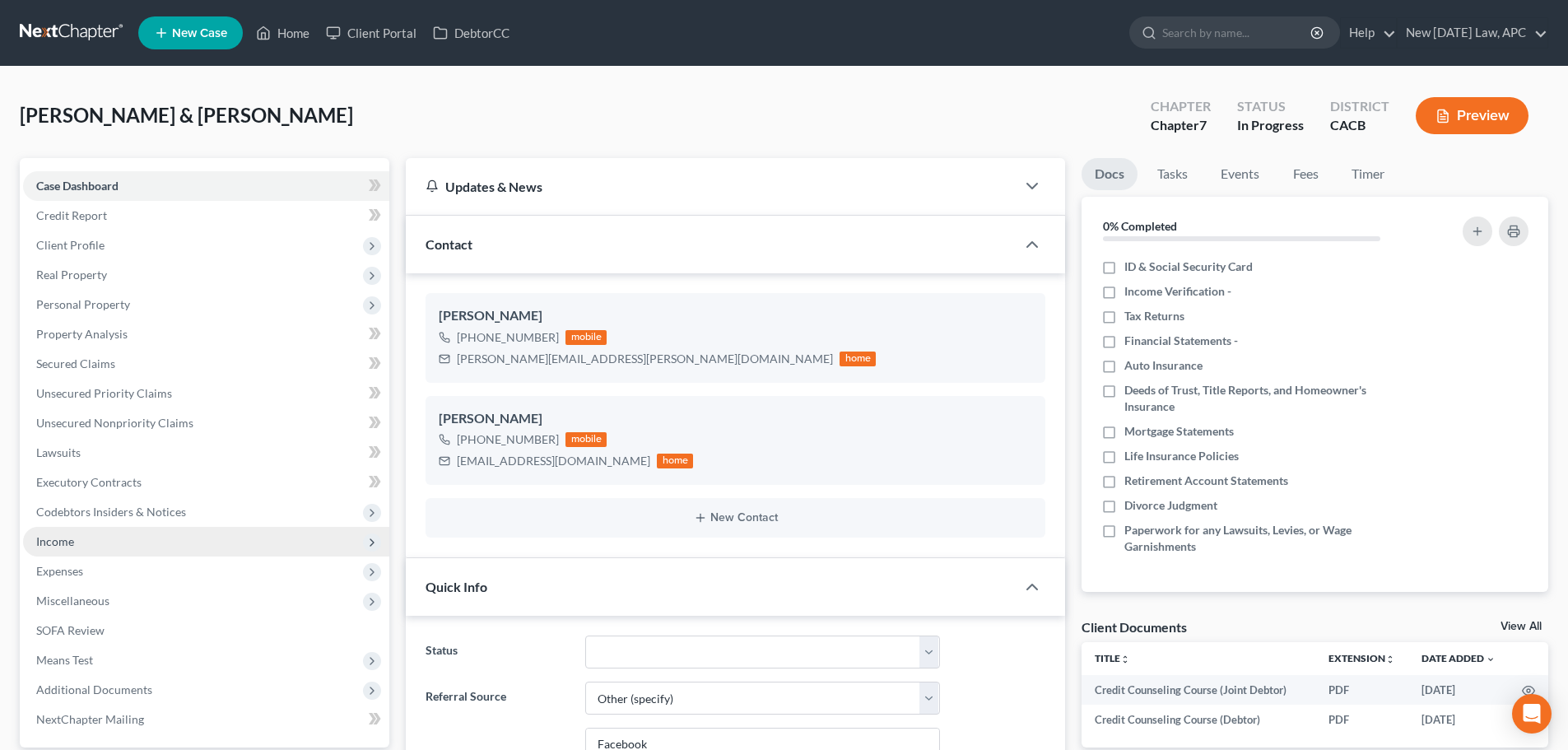
click at [116, 548] on span "Income" at bounding box center [206, 542] width 367 height 30
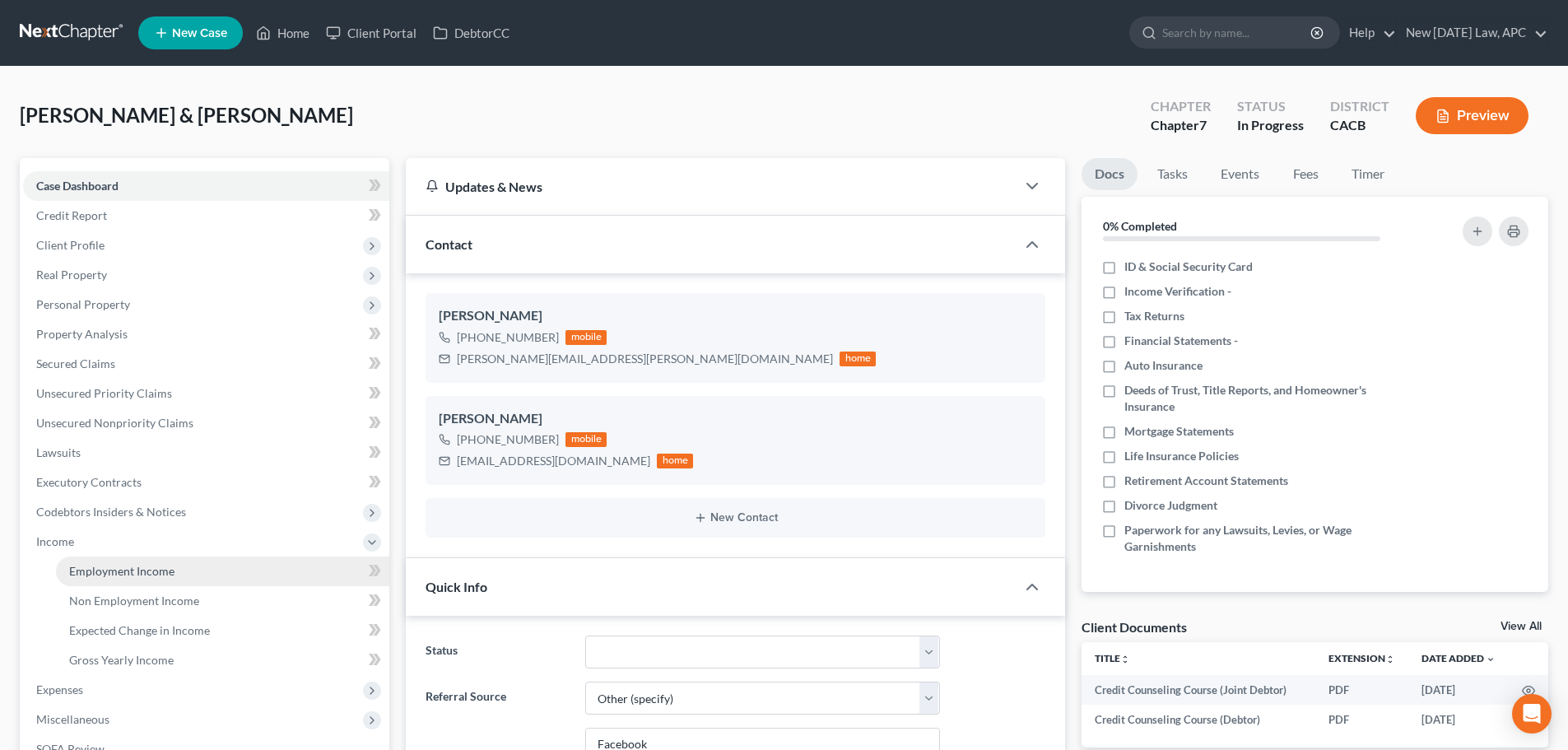
click at [150, 562] on link "Employment Income" at bounding box center [222, 571] width 333 height 30
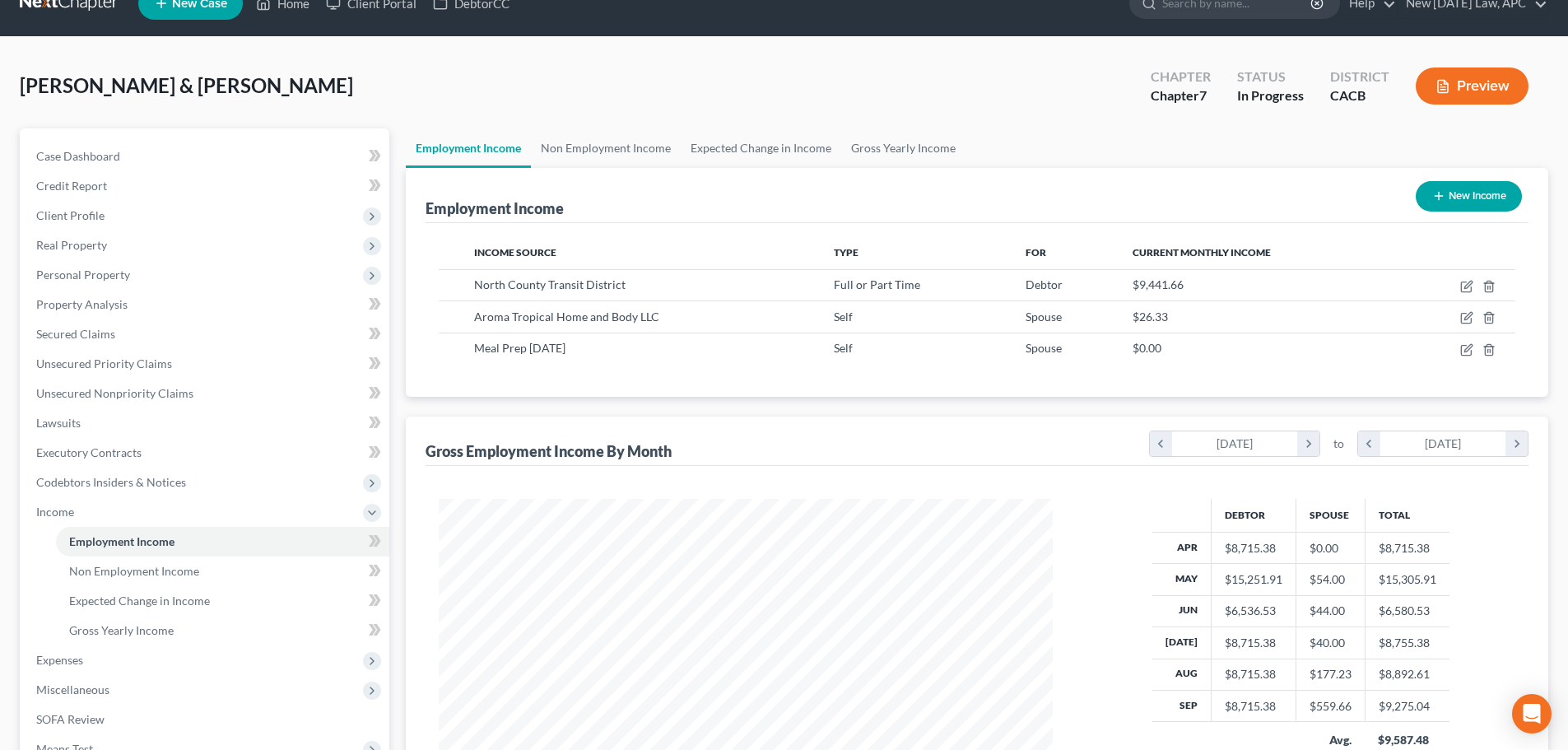
scroll to position [82, 0]
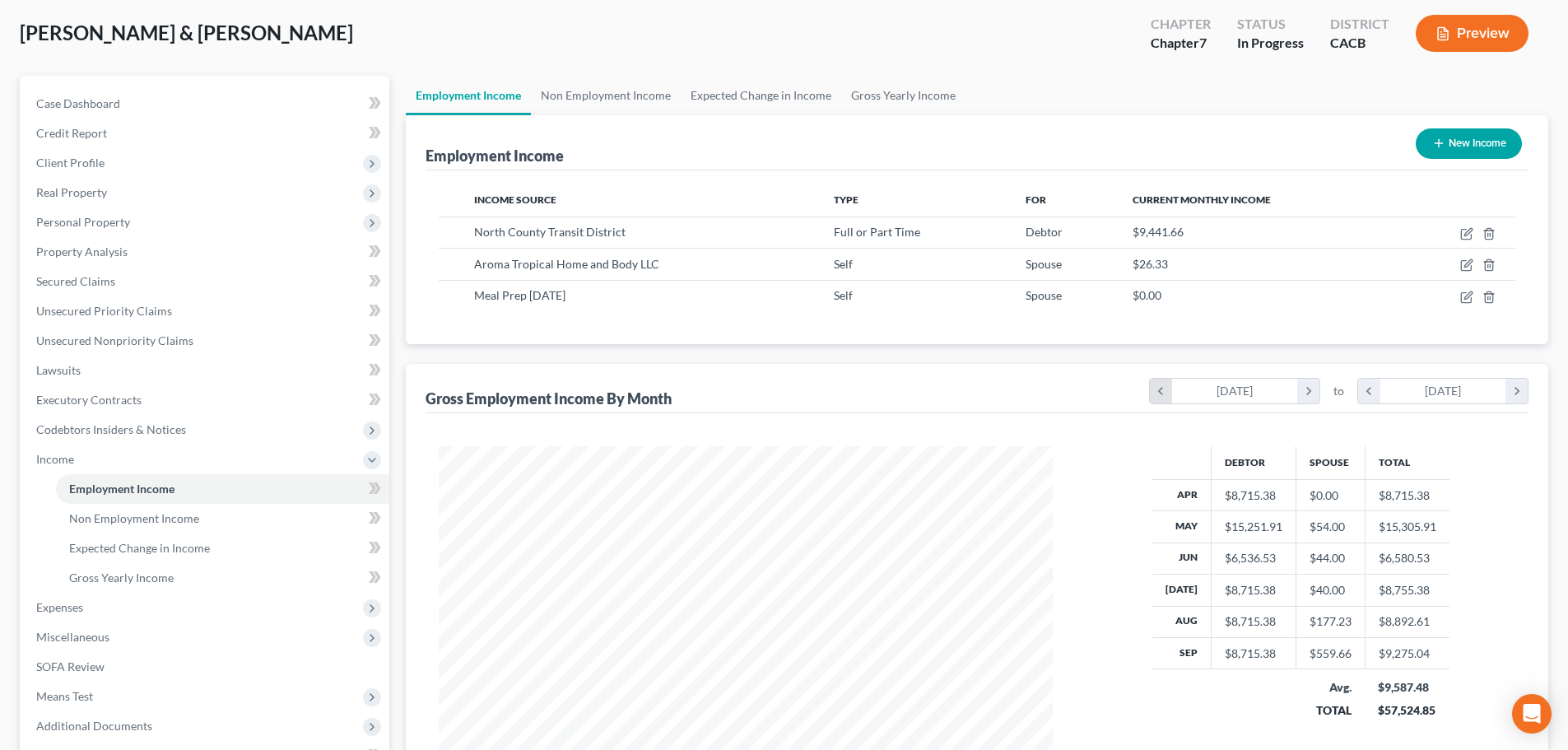
click at [1159, 392] on icon "chevron_left" at bounding box center [1161, 391] width 22 height 25
click at [1305, 395] on icon "chevron_right" at bounding box center [1308, 391] width 22 height 25
click at [1160, 391] on icon "chevron_left" at bounding box center [1161, 391] width 22 height 25
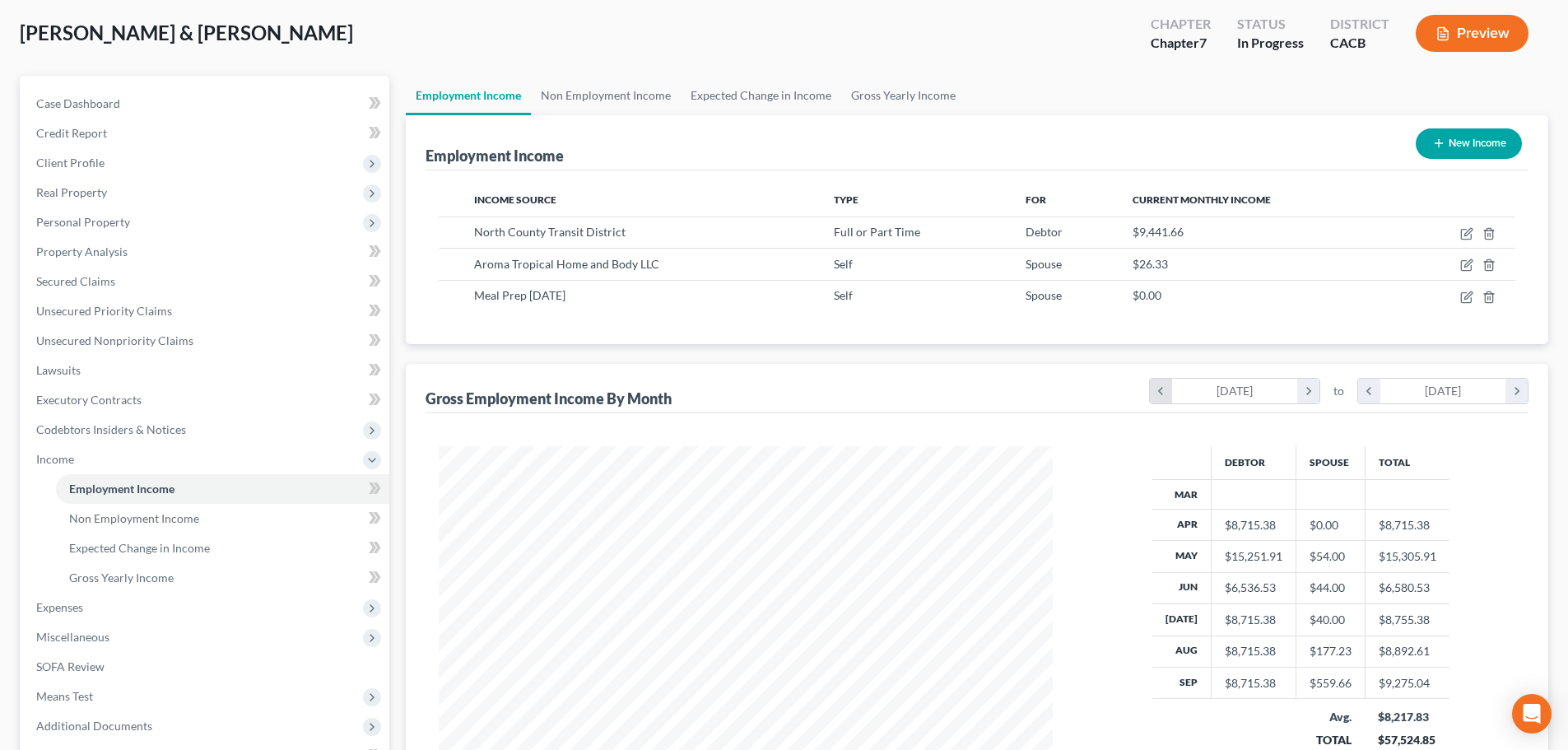
scroll to position [326, 647]
click at [1368, 394] on icon "chevron_left" at bounding box center [1369, 391] width 22 height 25
drag, startPoint x: 1310, startPoint y: 396, endPoint x: 1332, endPoint y: 394, distance: 22.1
click at [1310, 395] on icon "chevron_right" at bounding box center [1308, 391] width 22 height 25
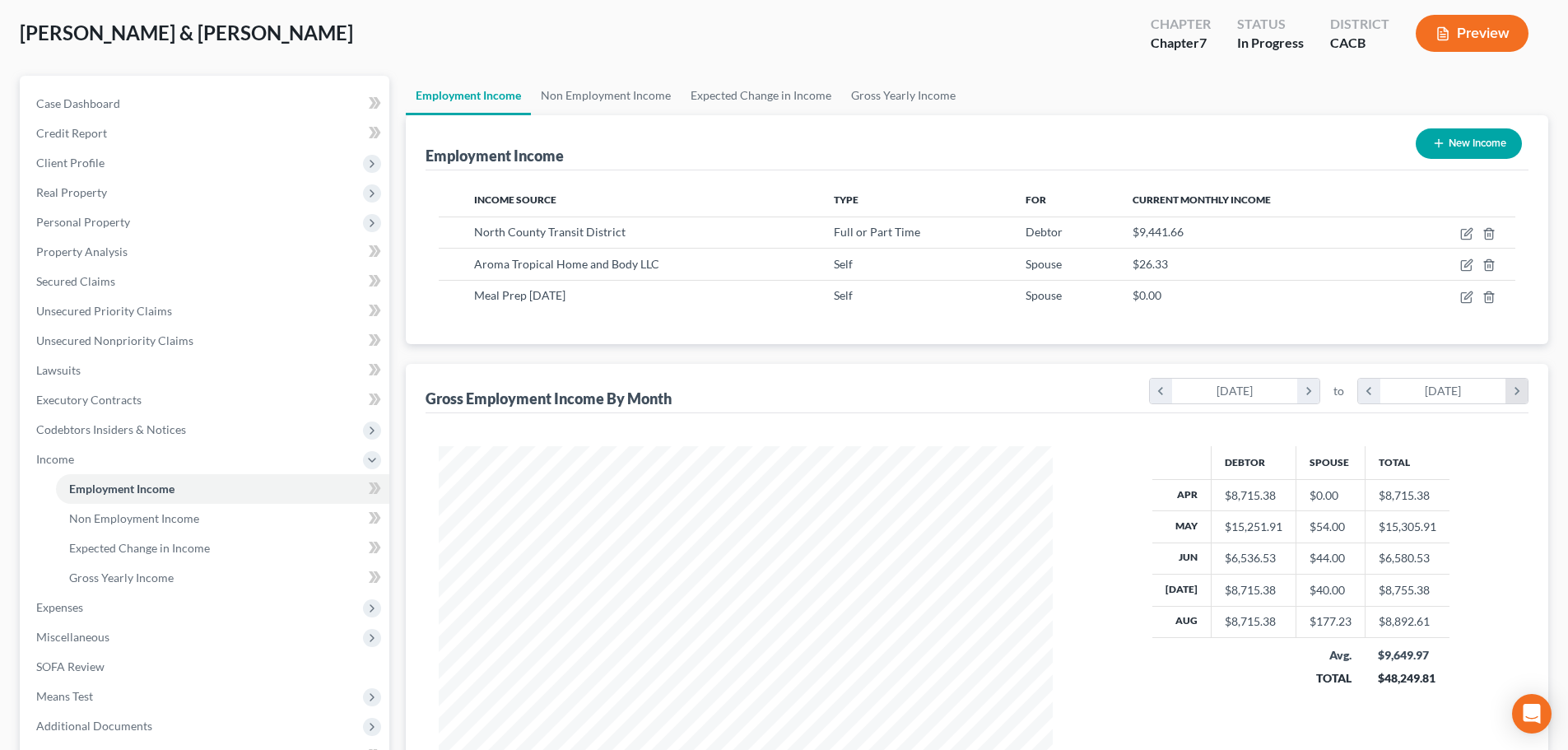
click at [1517, 388] on icon "chevron_right" at bounding box center [1516, 391] width 22 height 25
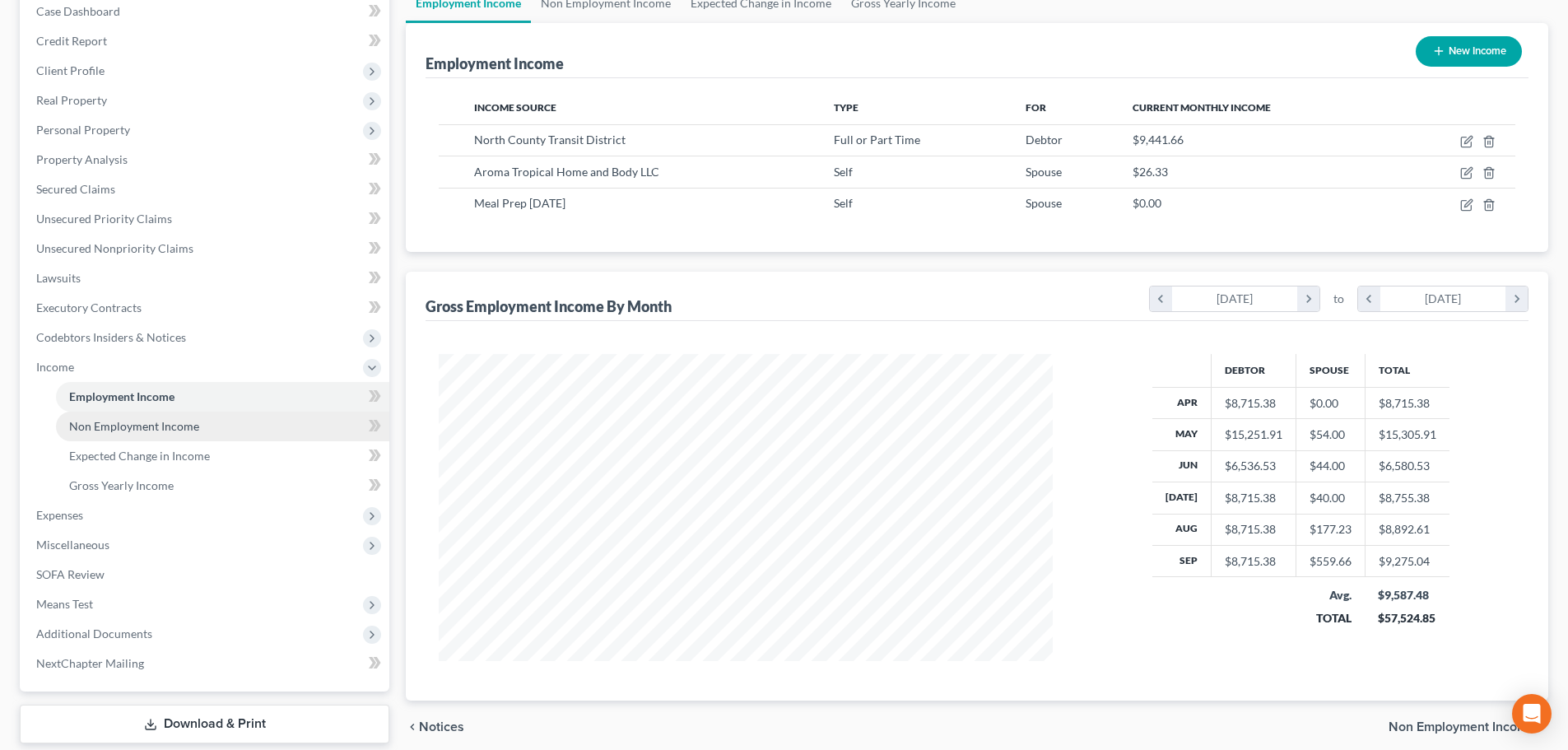
scroll to position [274, 0]
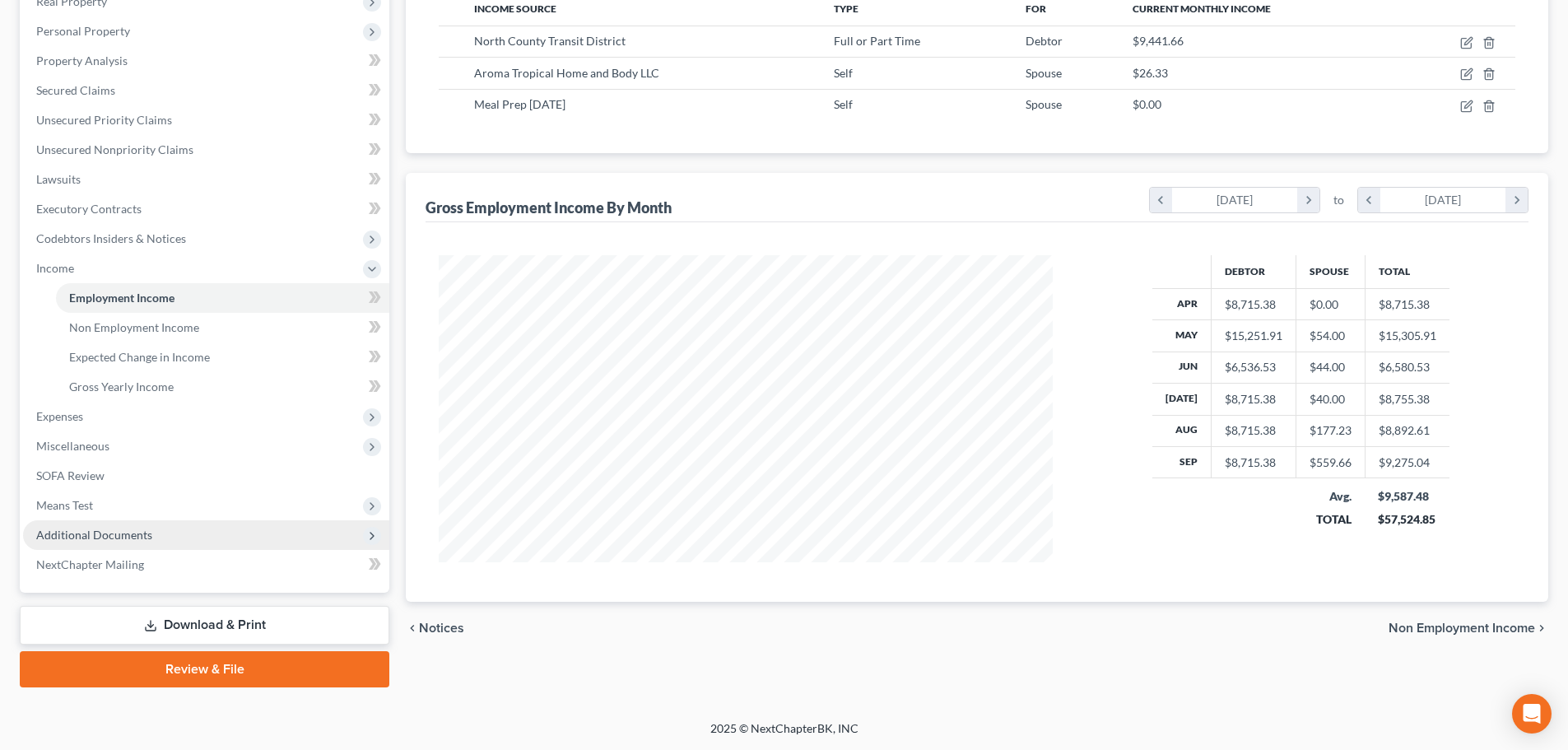
click at [155, 543] on span "Additional Documents" at bounding box center [206, 535] width 367 height 30
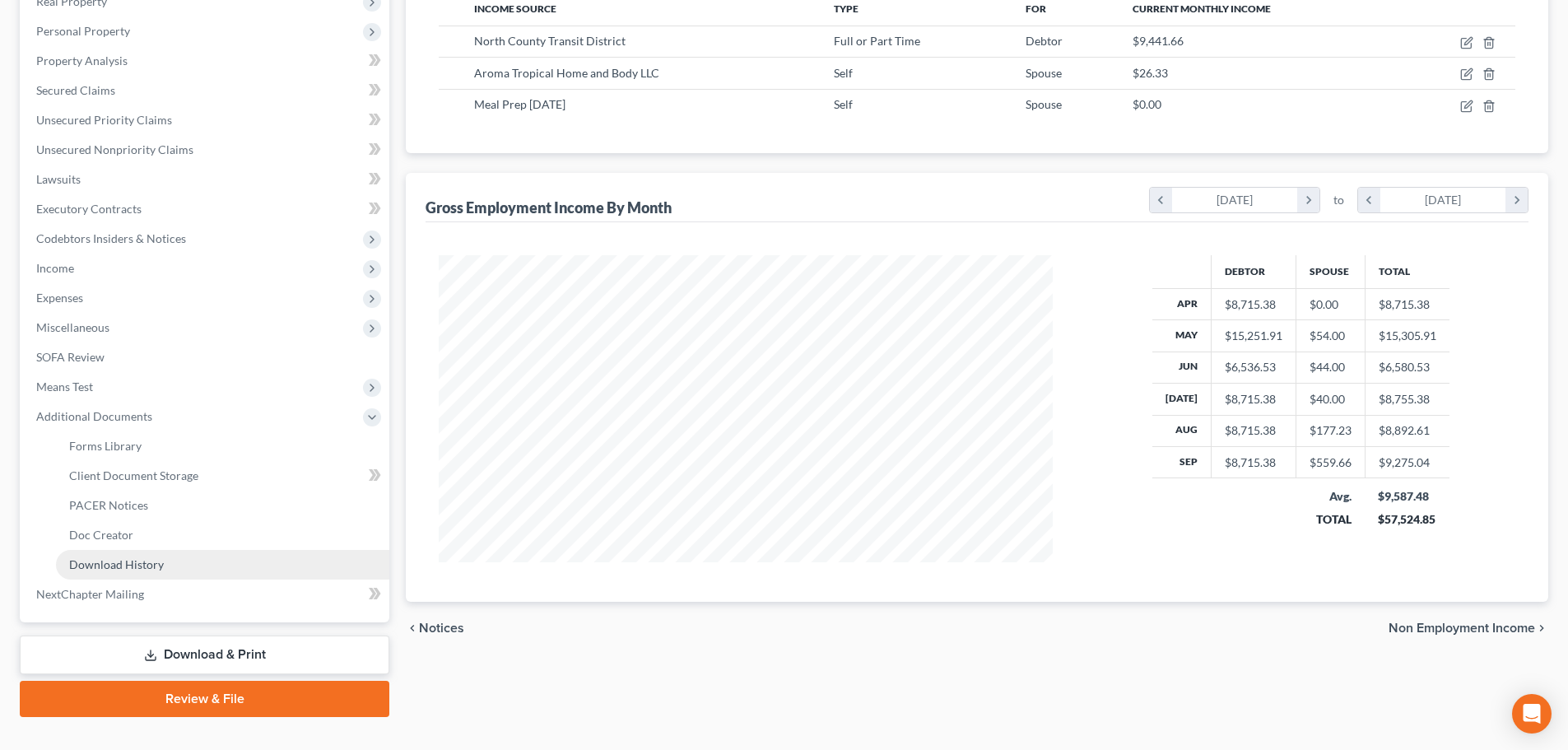
click at [150, 557] on span "Download History" at bounding box center [116, 564] width 95 height 14
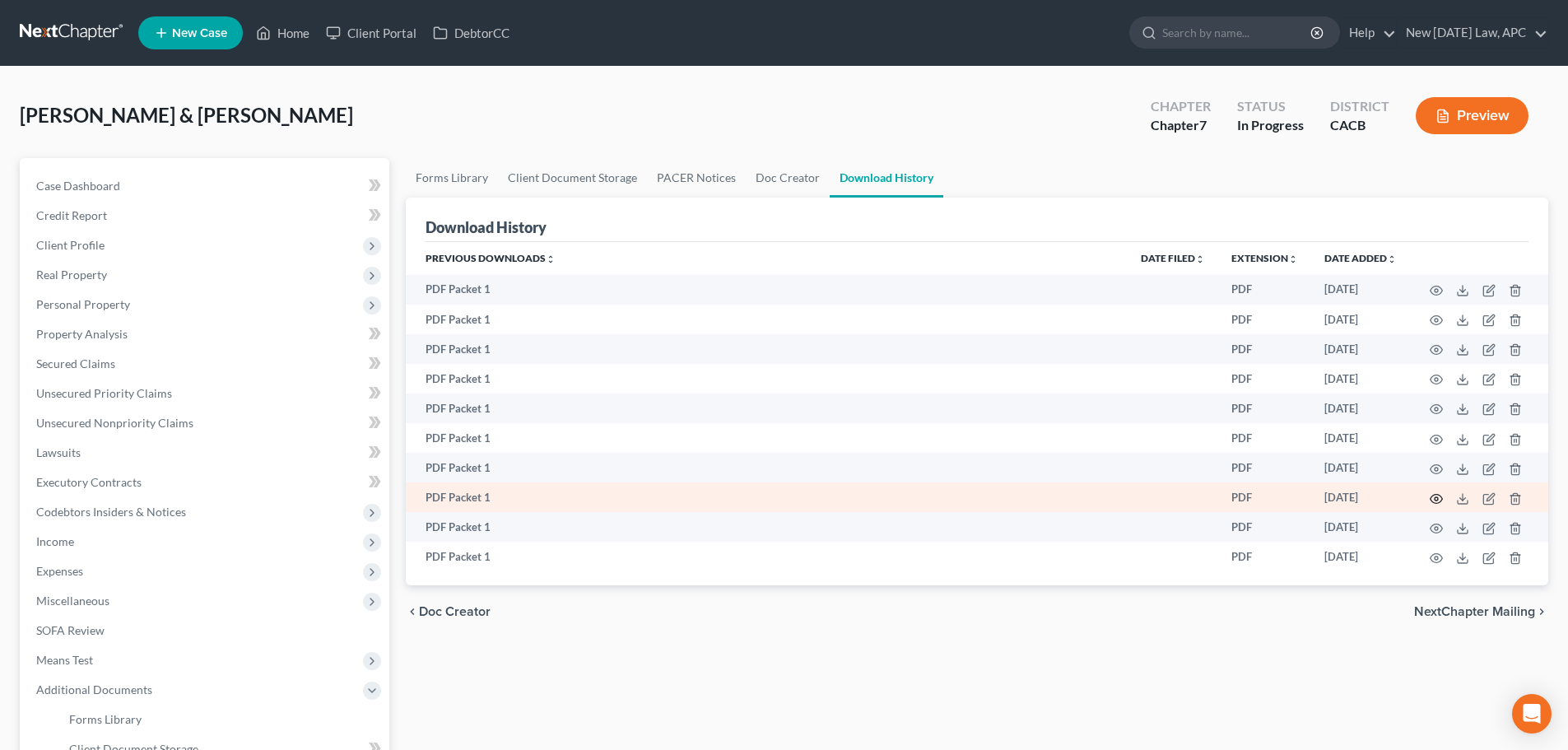
click at [1435, 496] on icon "button" at bounding box center [1437, 499] width 13 height 13
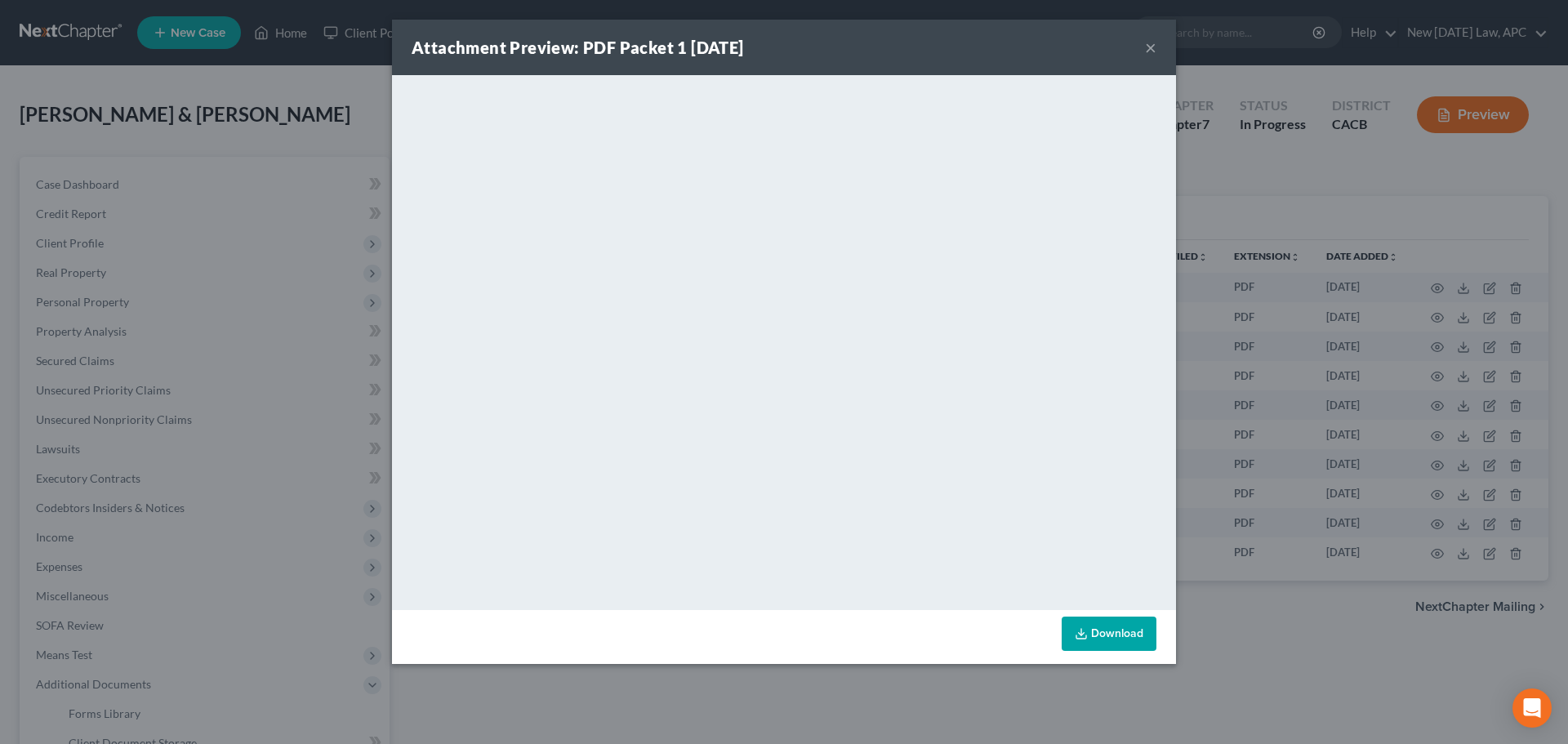
click at [1153, 48] on button "×" at bounding box center [1151, 48] width 12 height 20
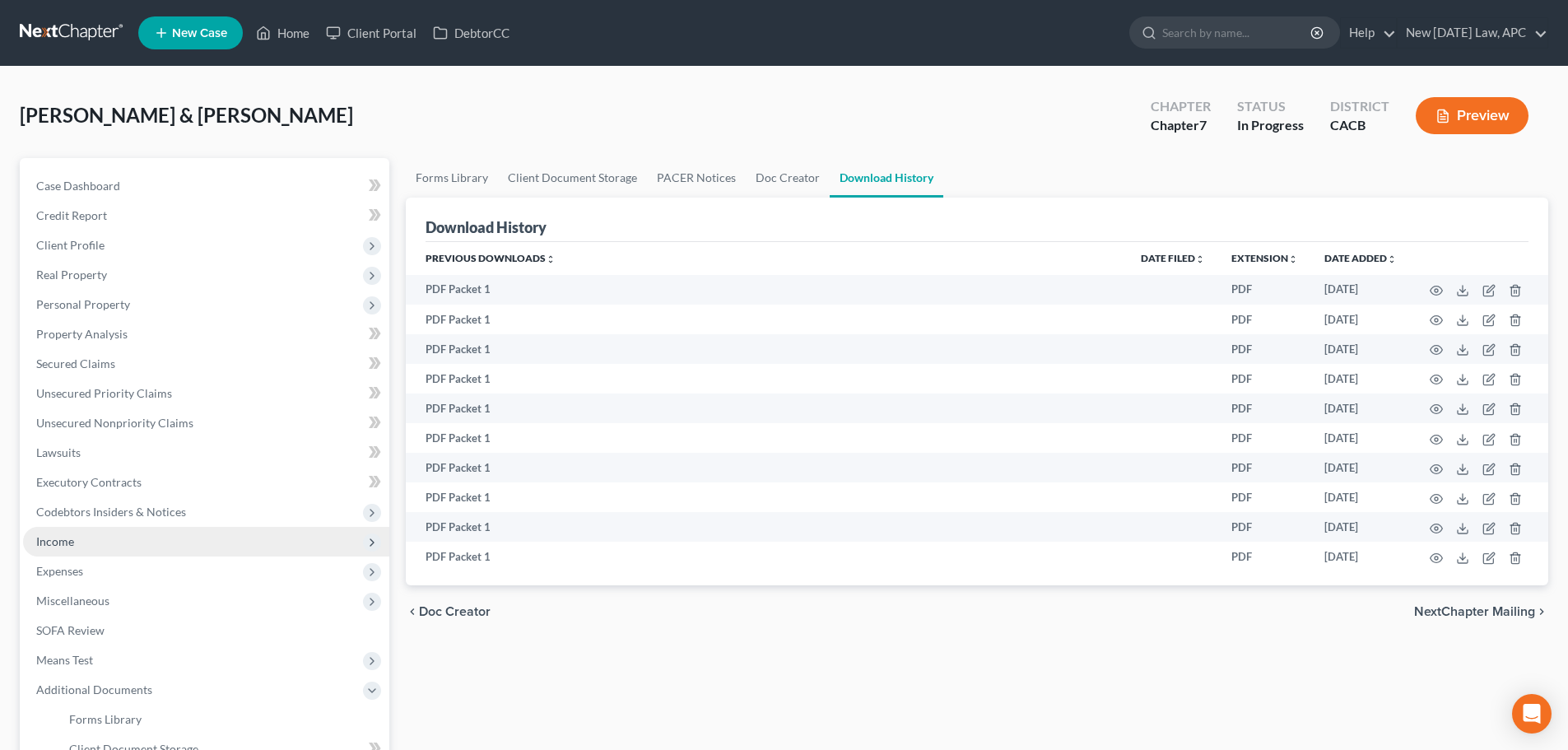
click at [116, 540] on span "Income" at bounding box center [206, 542] width 367 height 30
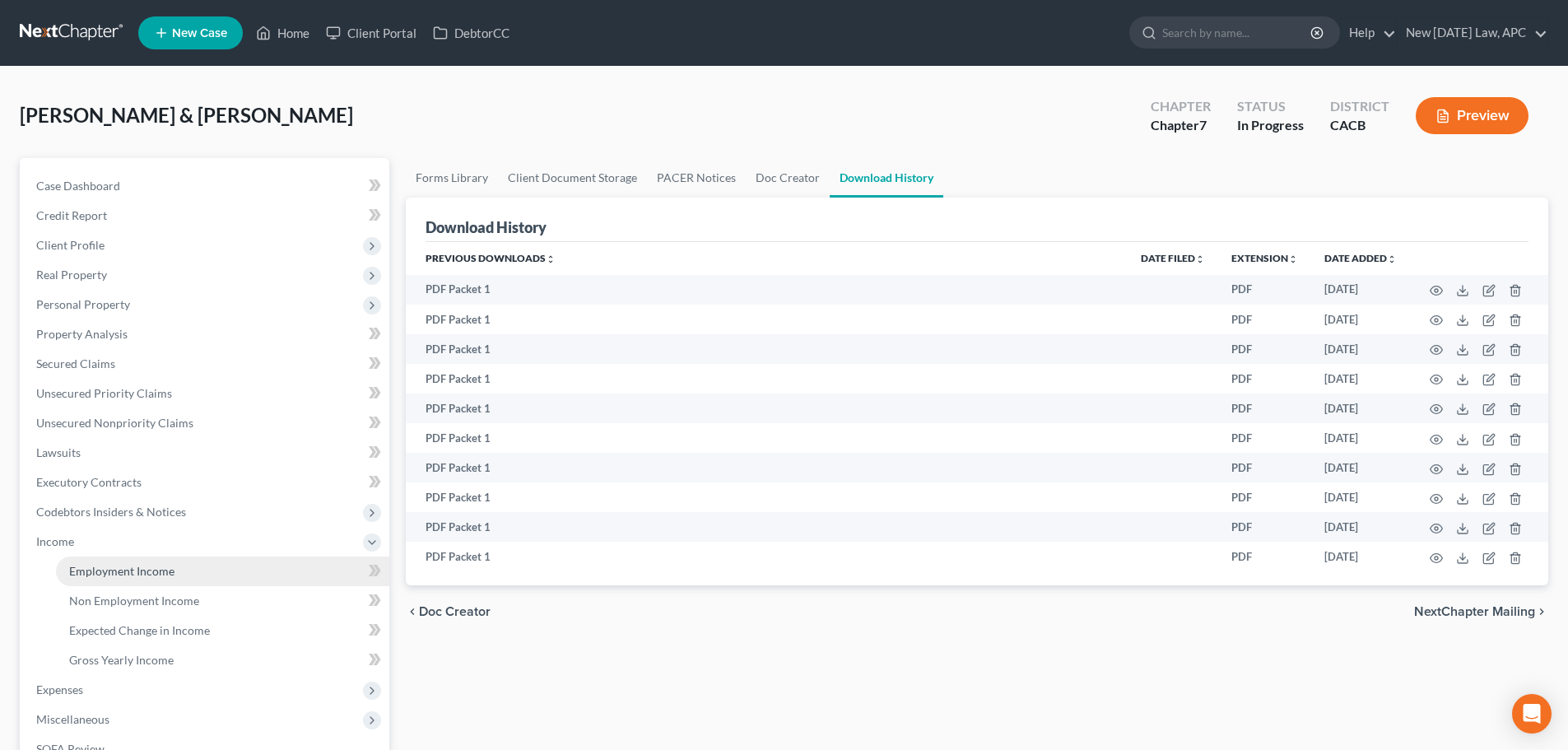
click at [130, 565] on span "Employment Income" at bounding box center [121, 570] width 106 height 14
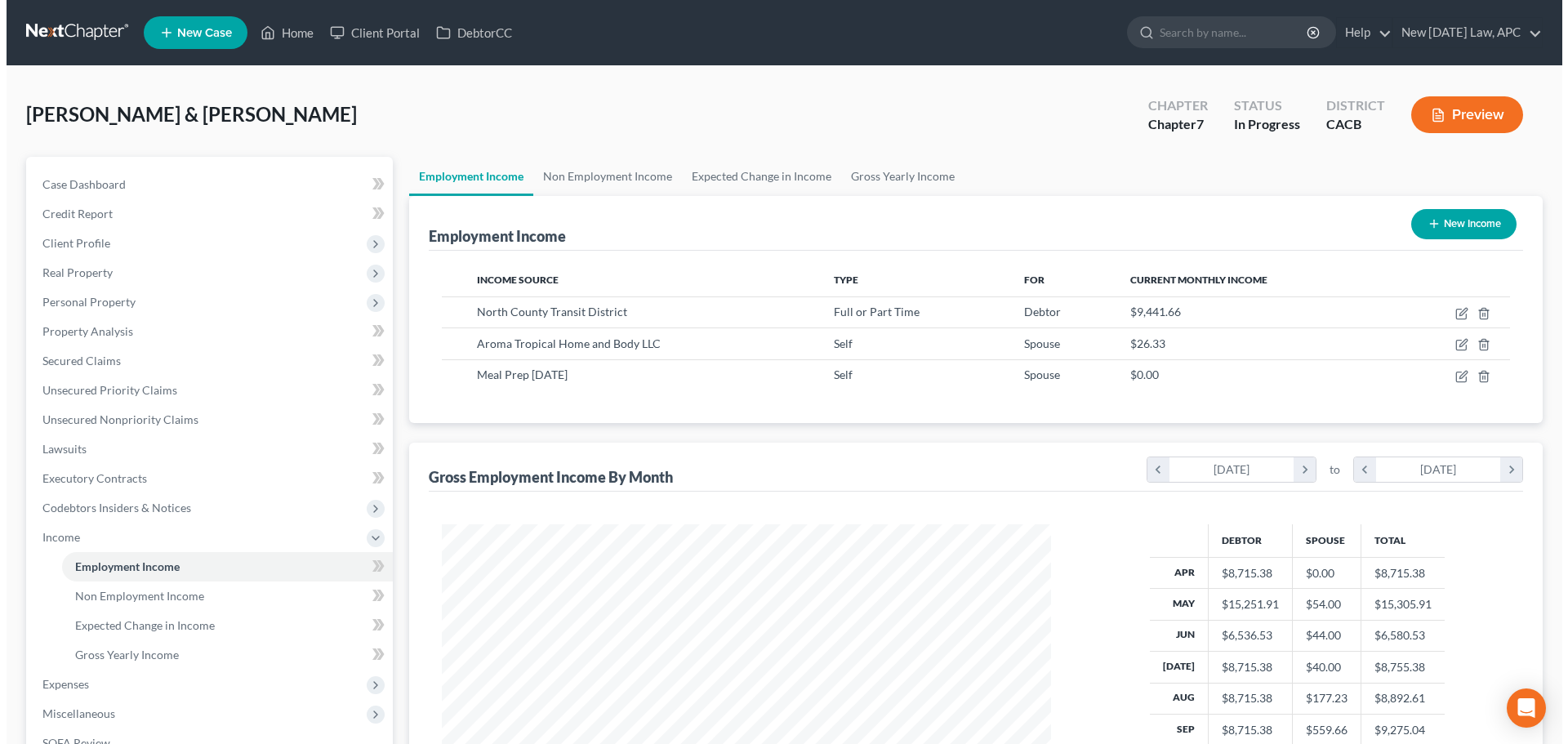
scroll to position [304, 642]
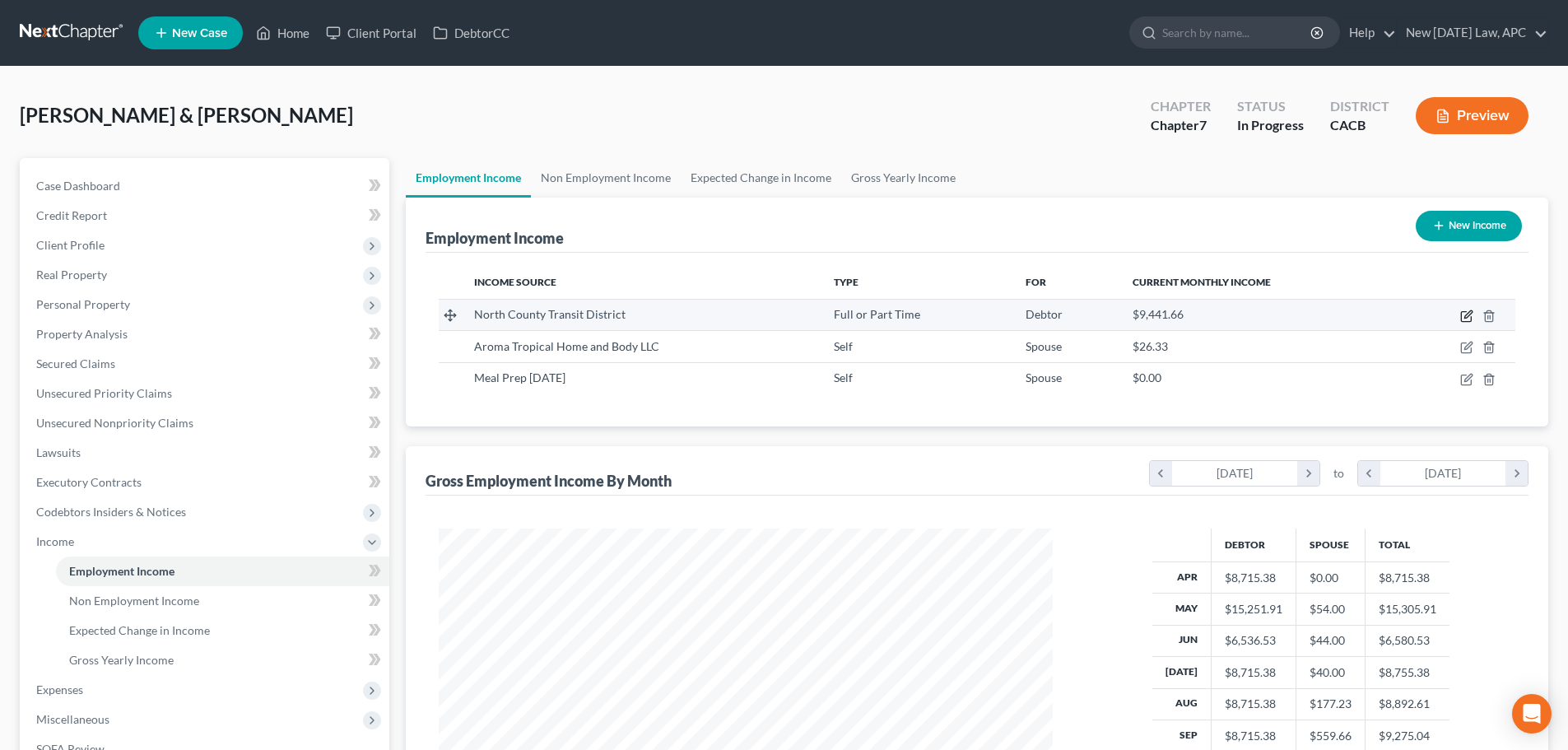
click at [1465, 318] on icon "button" at bounding box center [1467, 316] width 13 height 13
select select "0"
select select "4"
select select "2"
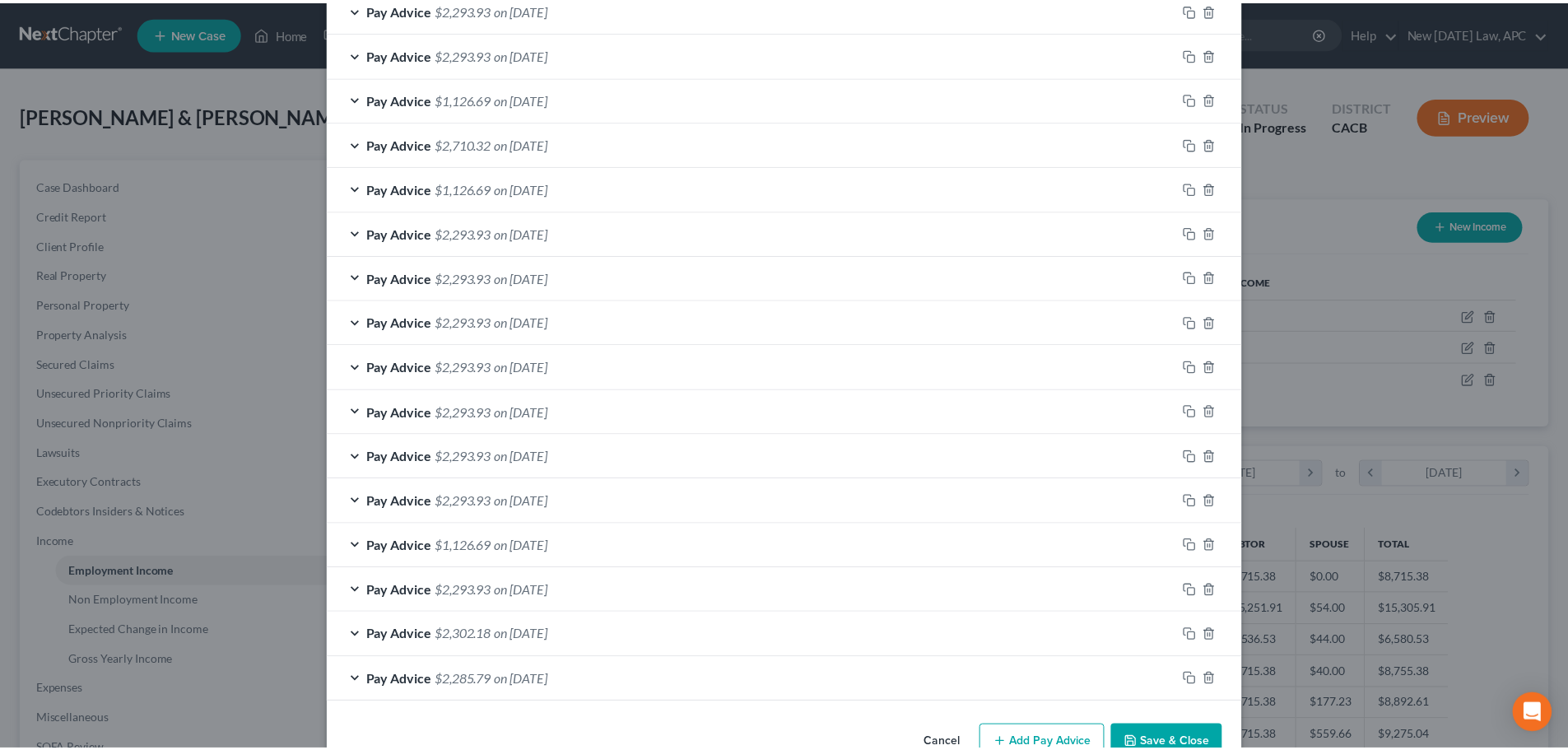
scroll to position [836, 0]
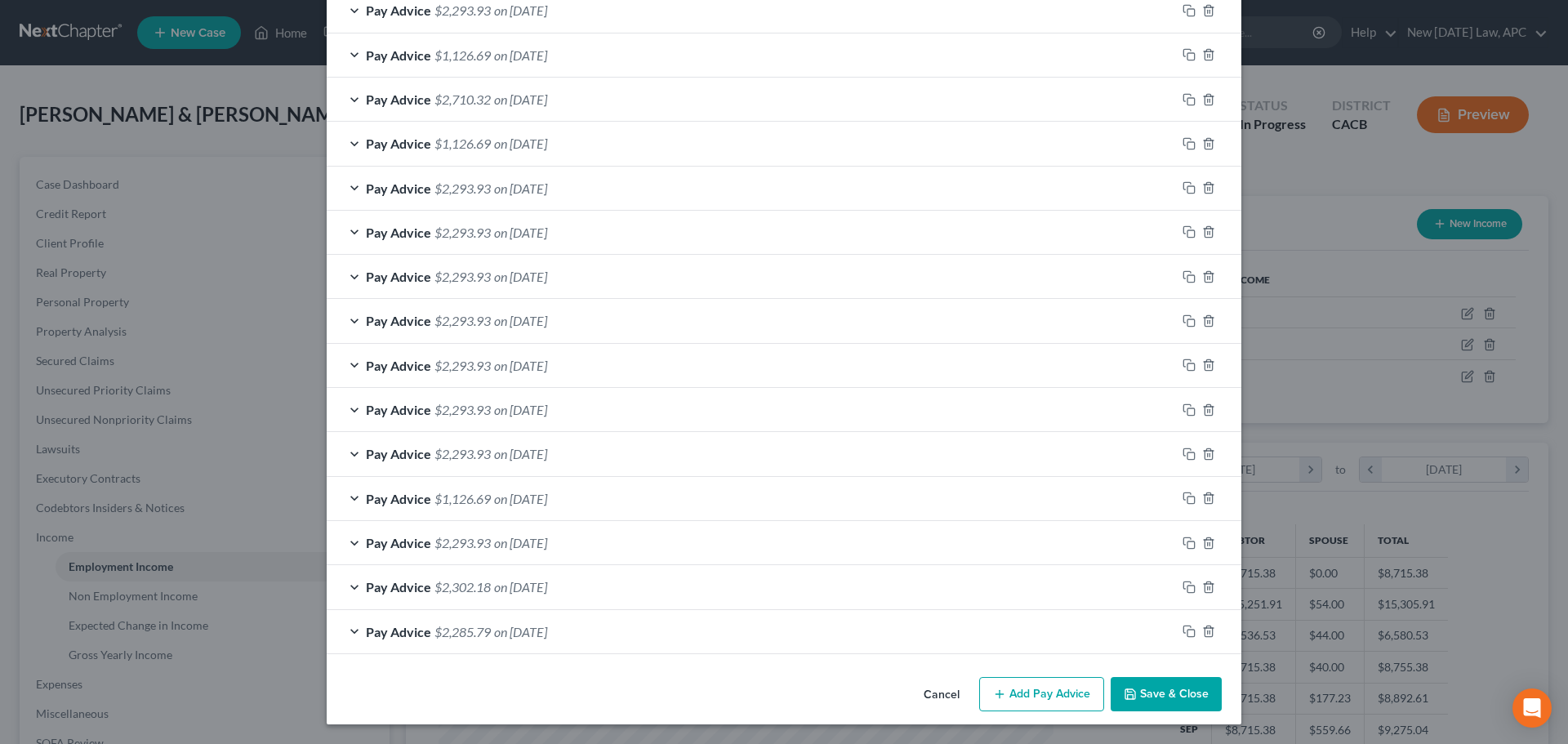
click at [1167, 699] on button "Save & Close" at bounding box center [1166, 695] width 111 height 35
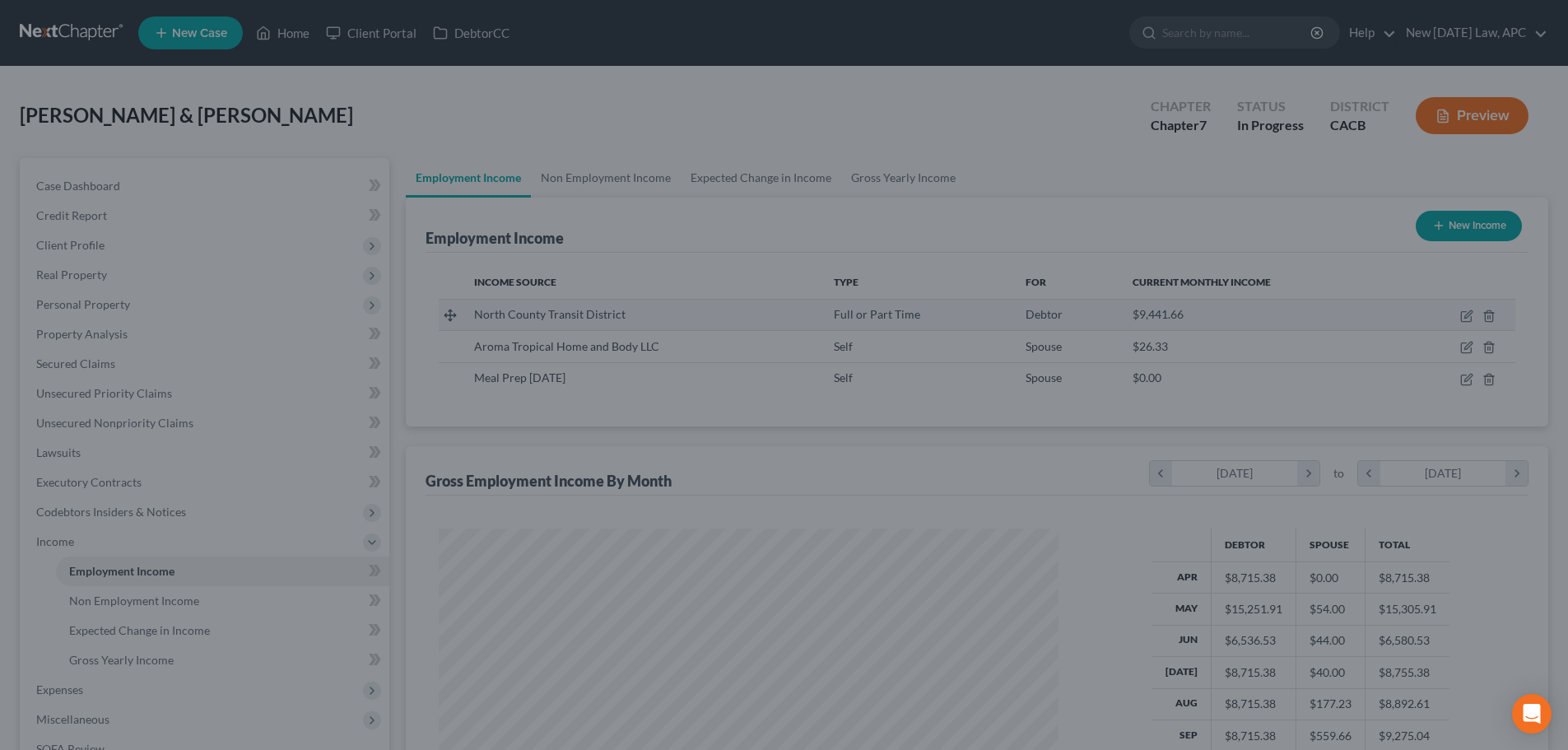
scroll to position [822968, 822532]
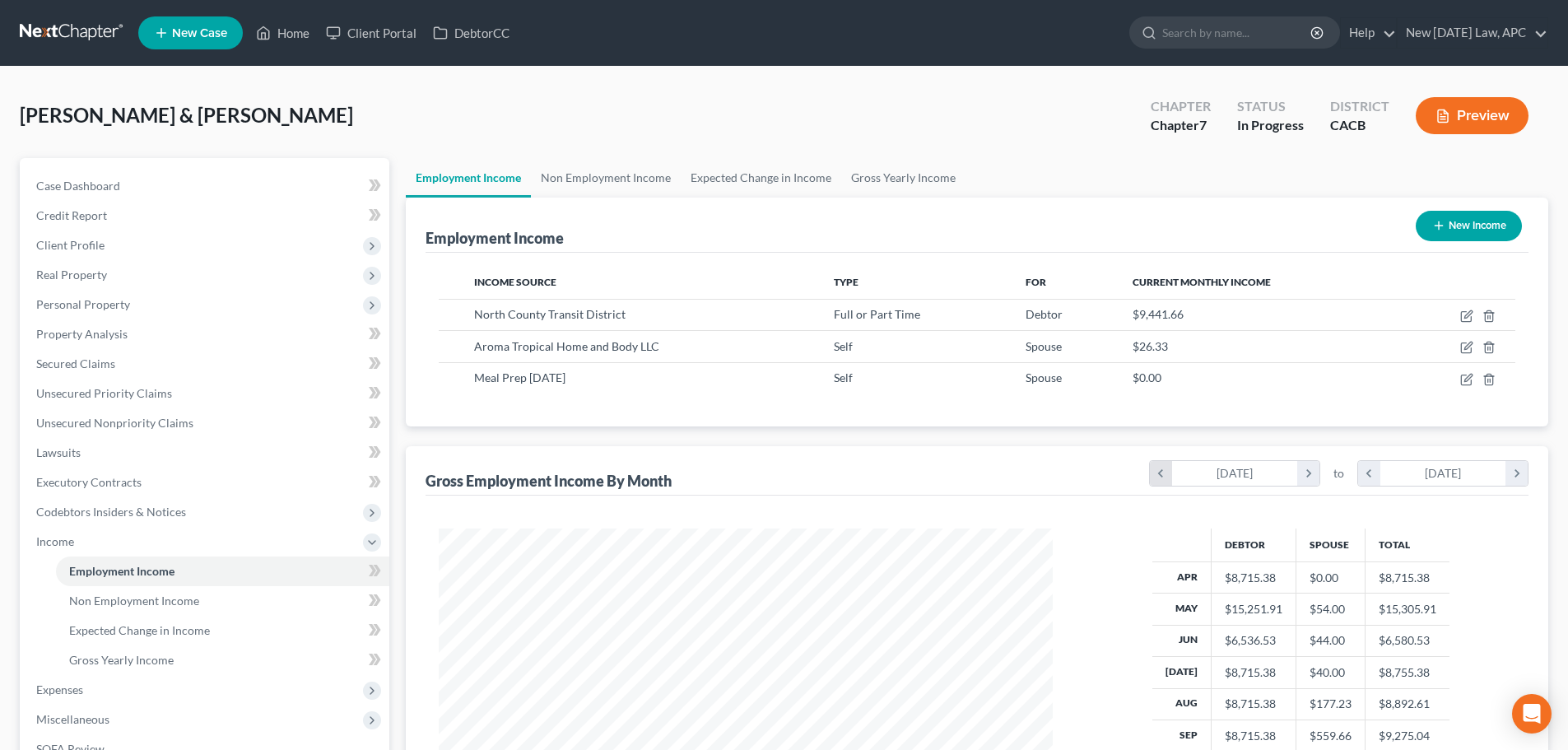
click at [1166, 476] on icon "chevron_left" at bounding box center [1161, 473] width 22 height 25
click at [1360, 476] on icon "chevron_left" at bounding box center [1369, 473] width 22 height 25
click at [654, 180] on link "Non Employment Income" at bounding box center [606, 178] width 150 height 40
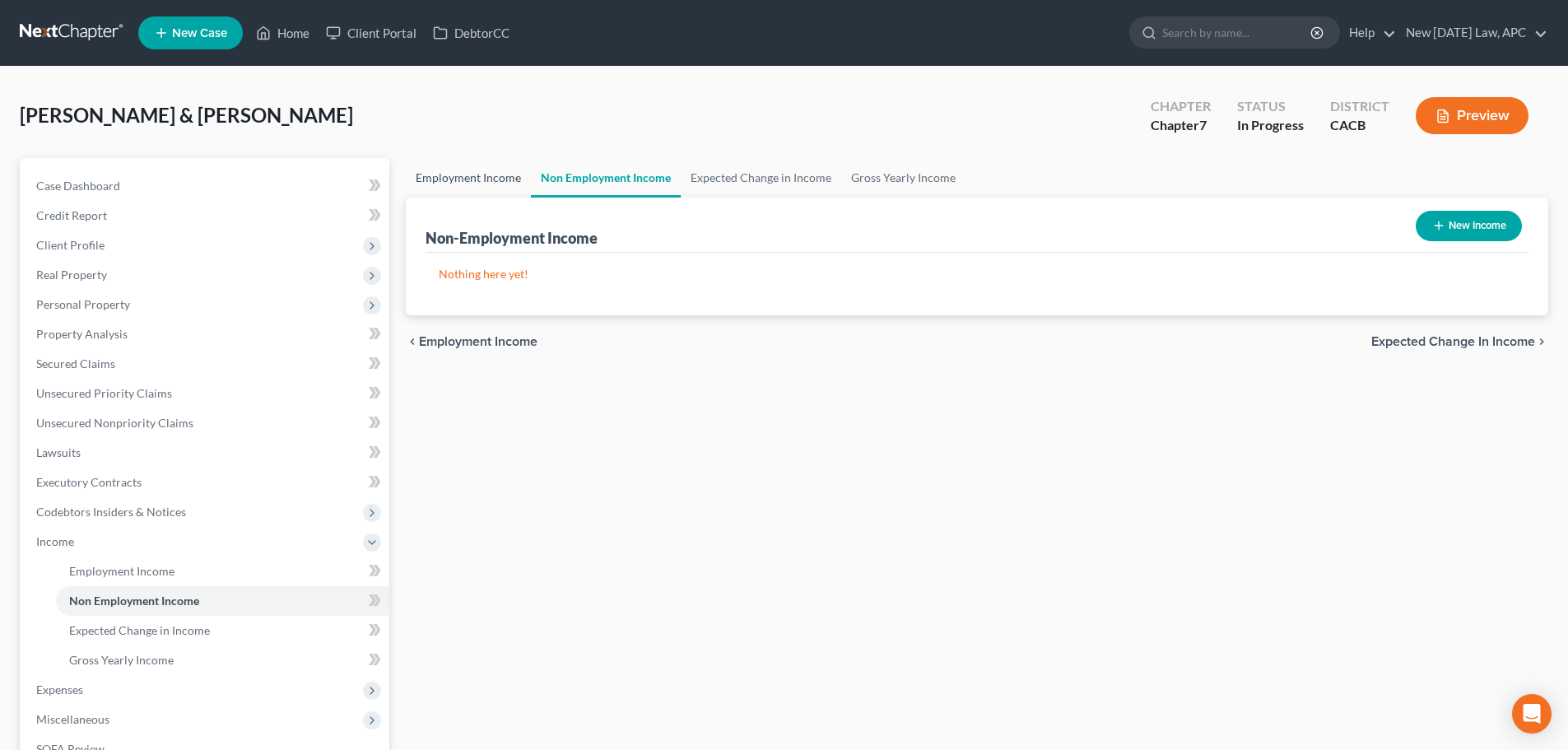
click at [447, 169] on link "Employment Income" at bounding box center [468, 178] width 125 height 40
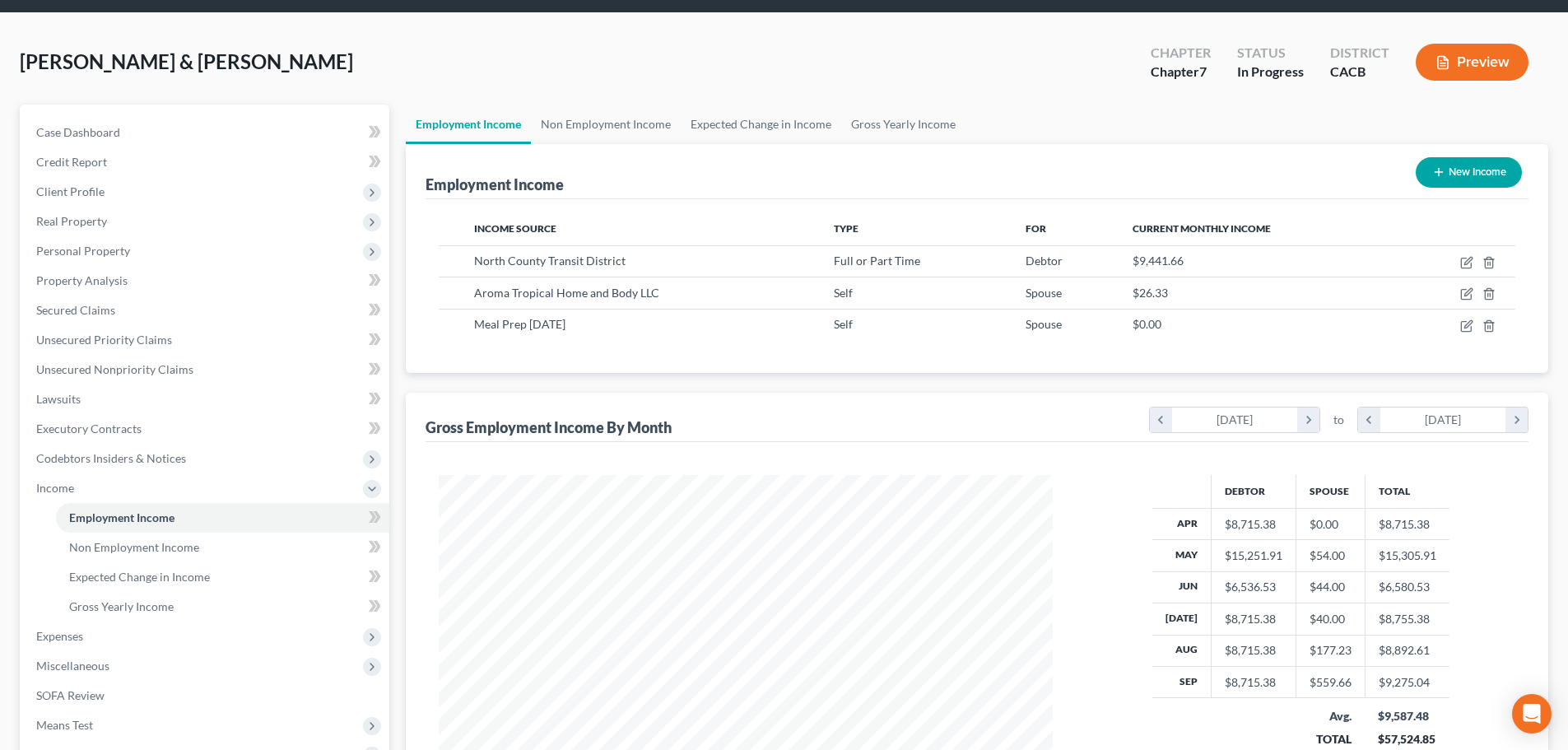
scroll to position [82, 0]
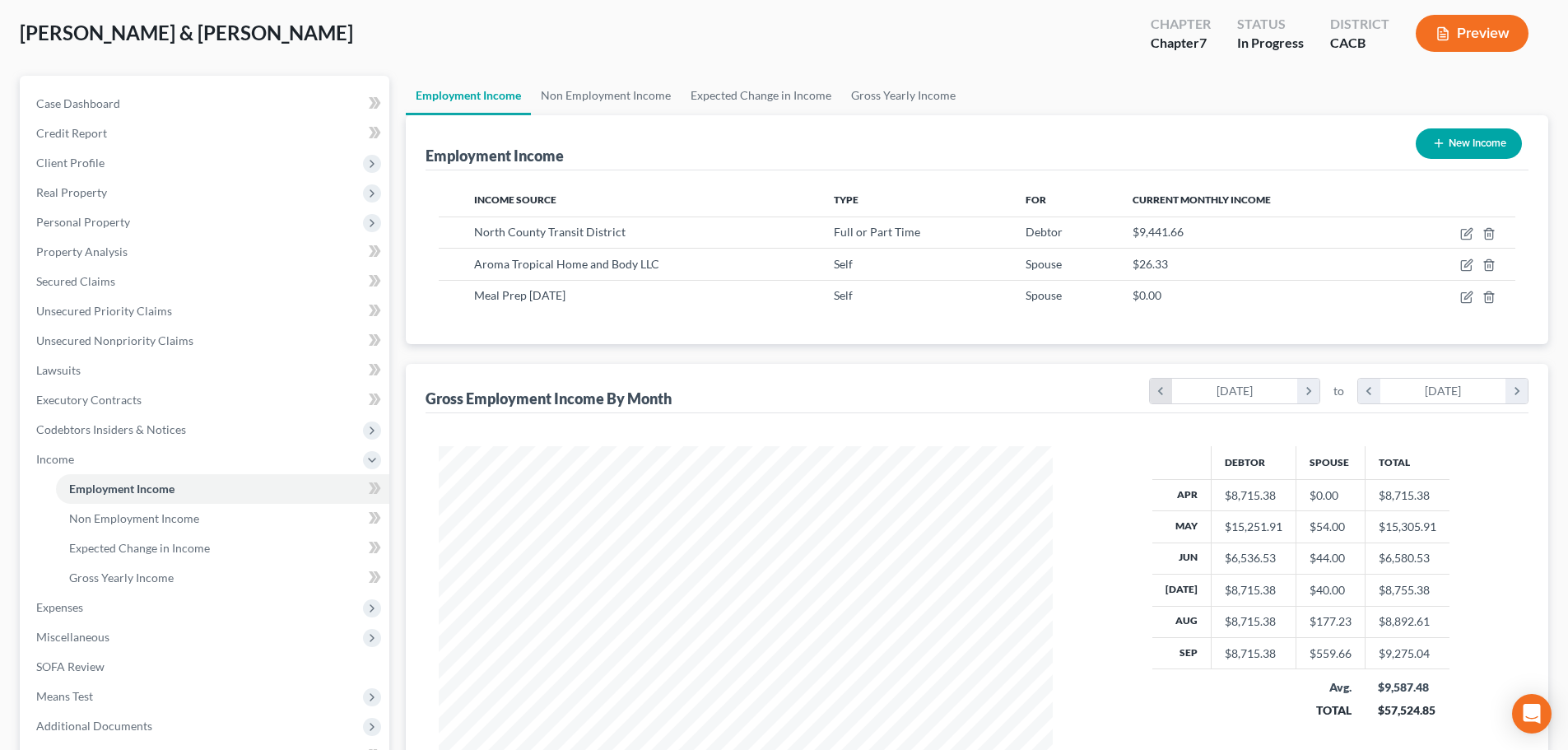
click at [1167, 389] on icon "chevron_left" at bounding box center [1161, 391] width 22 height 25
click at [1357, 397] on div "chevron_left [DATE] chevron_right to chevron_left [DATE] chevron_right" at bounding box center [1339, 391] width 379 height 28
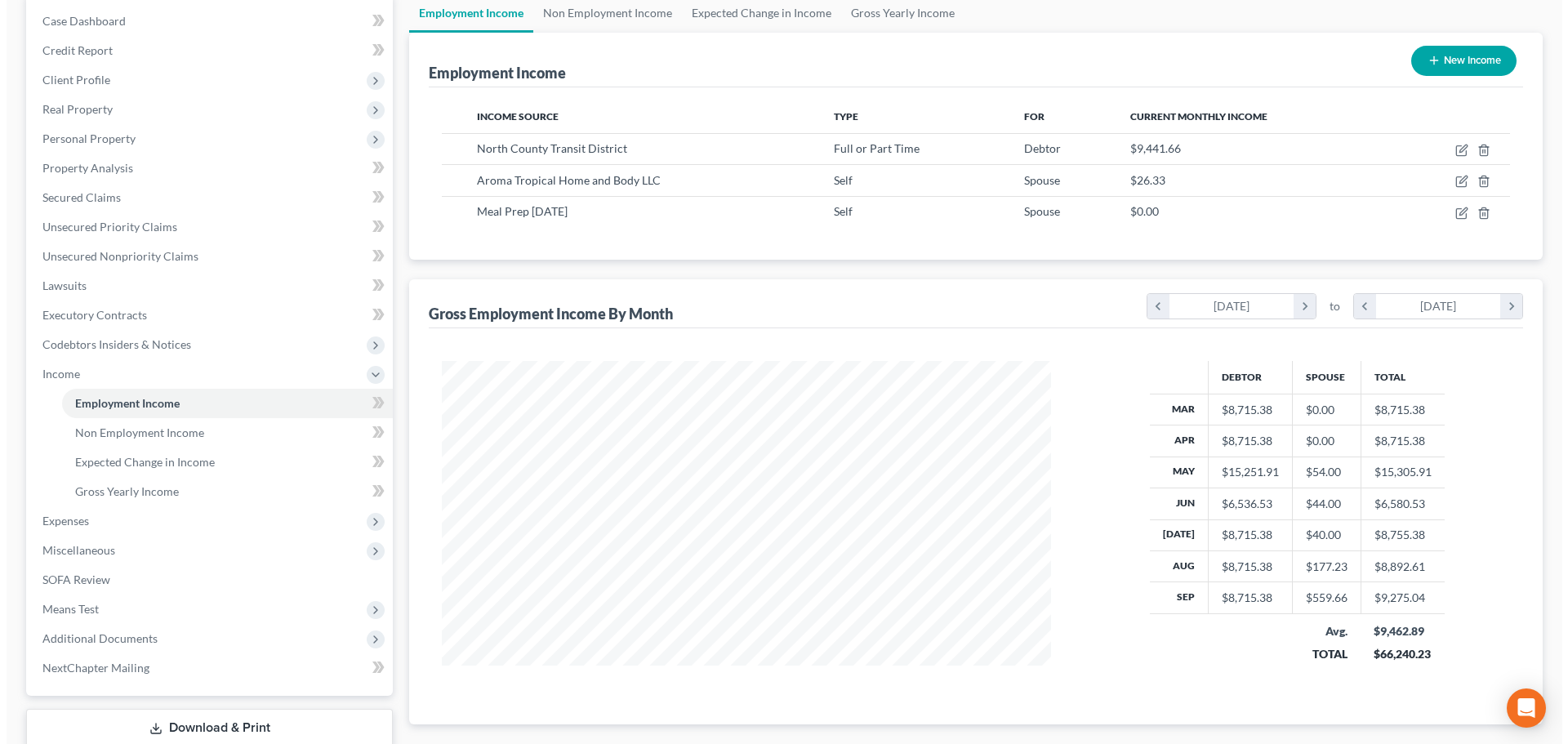
scroll to position [82, 0]
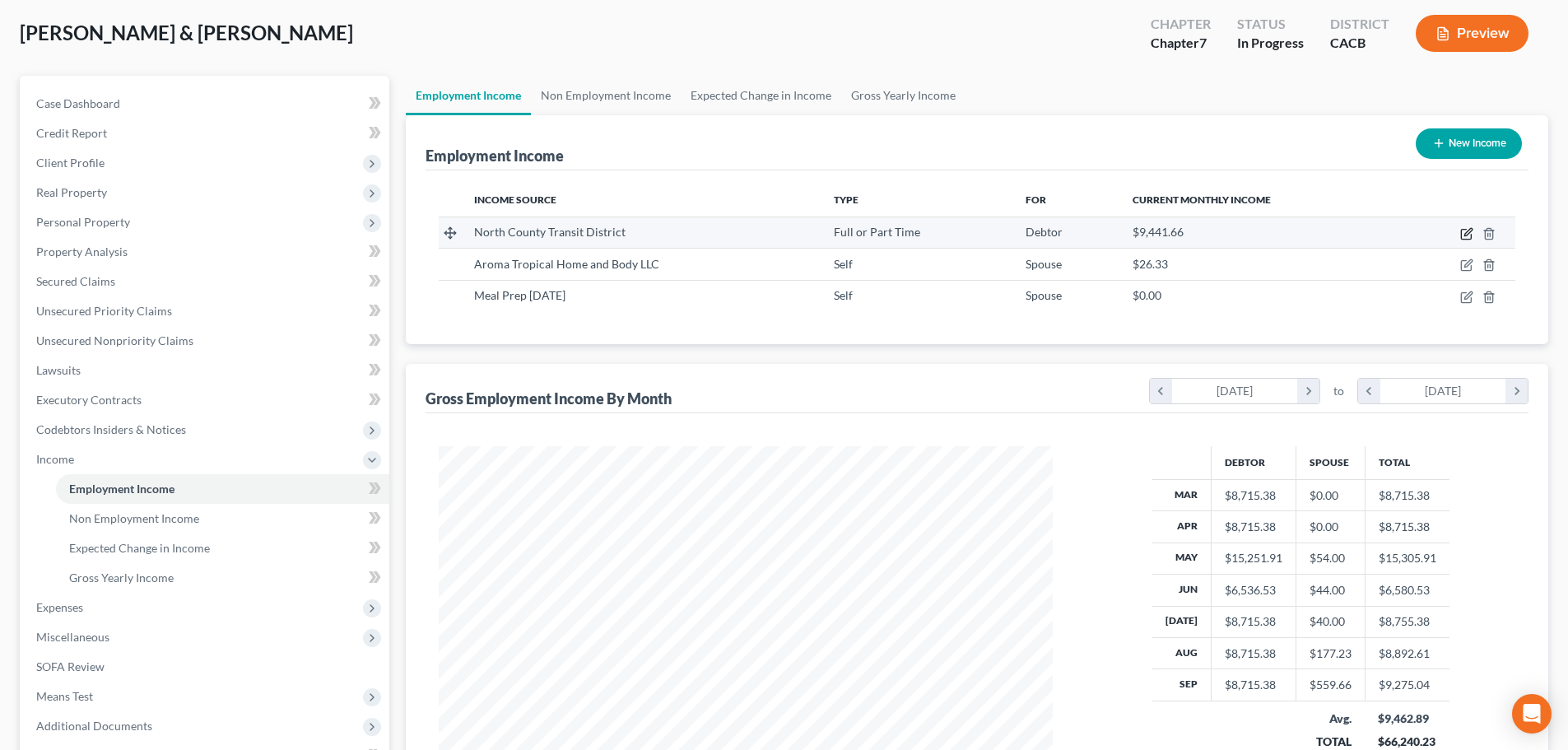
click at [1462, 233] on icon "button" at bounding box center [1467, 234] width 13 height 13
select select "0"
select select "4"
select select "2"
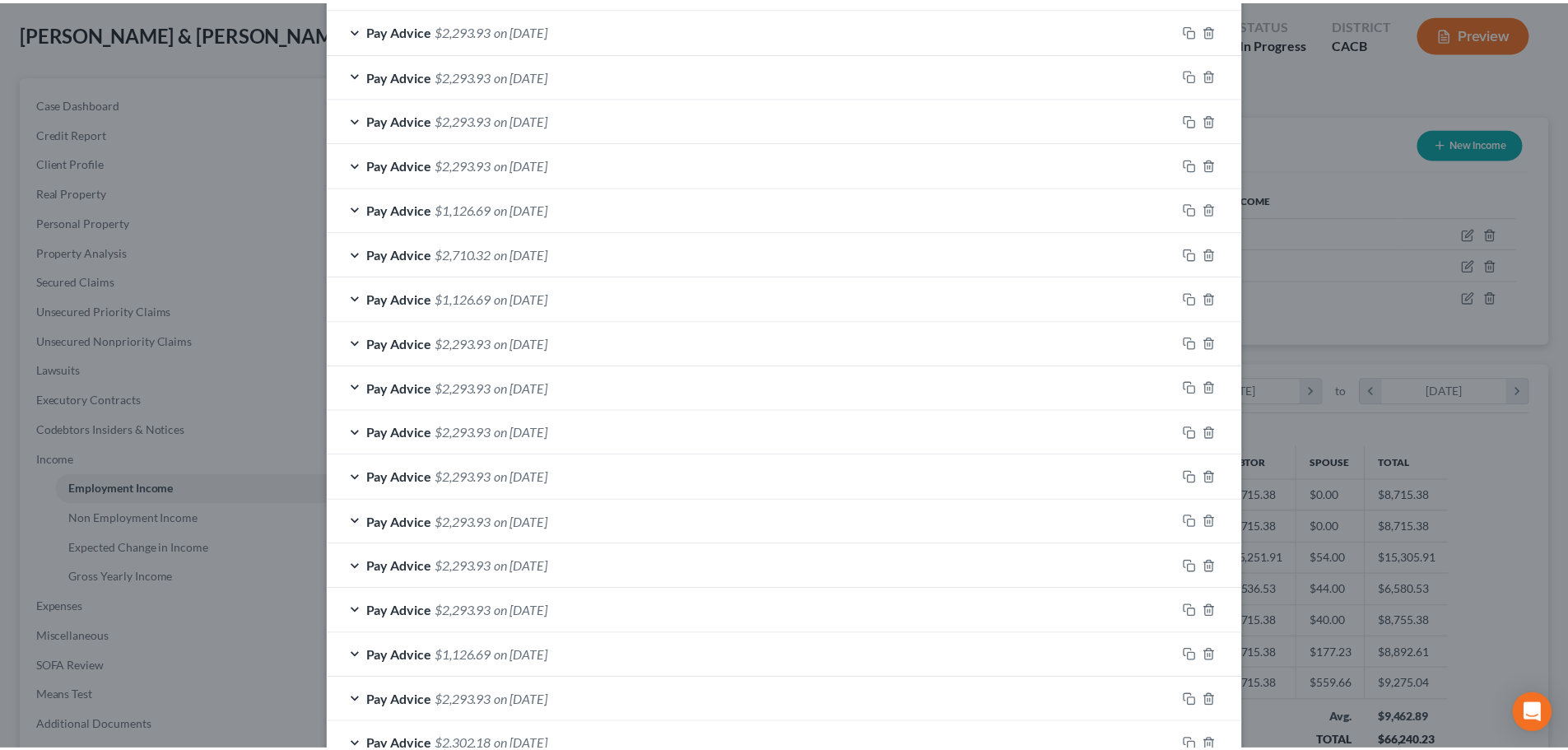
scroll to position [836, 0]
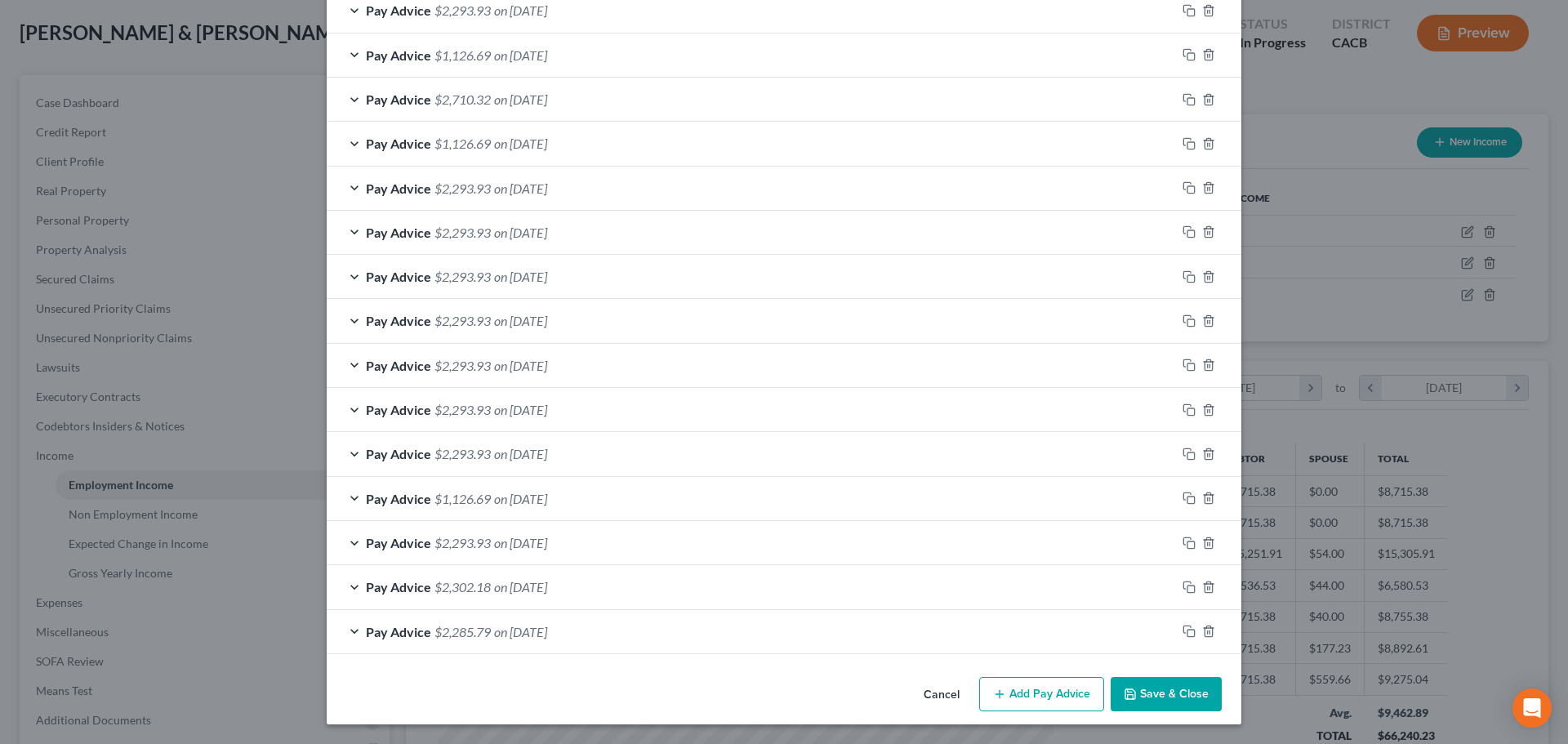
click at [930, 689] on button "Cancel" at bounding box center [941, 695] width 62 height 33
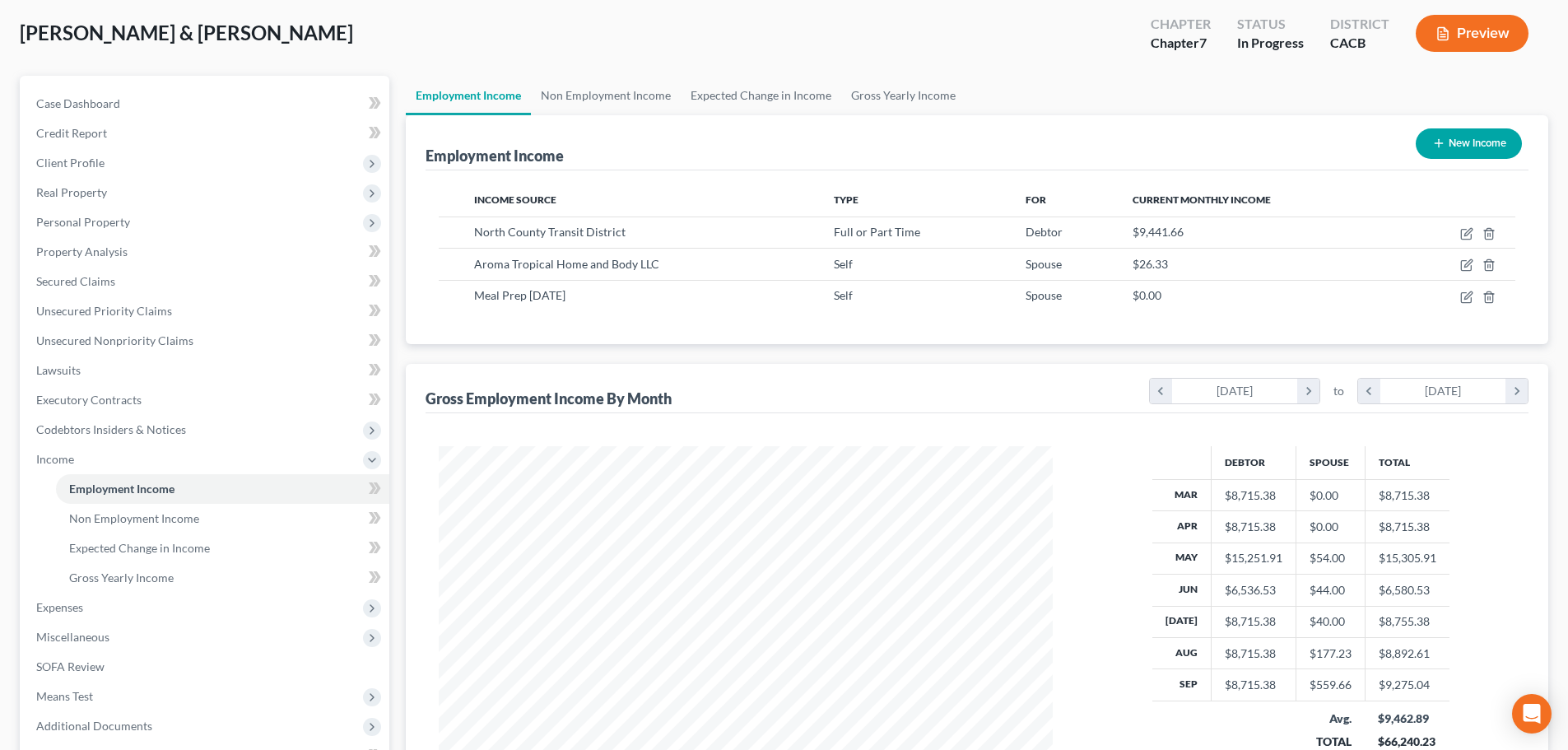
scroll to position [274, 0]
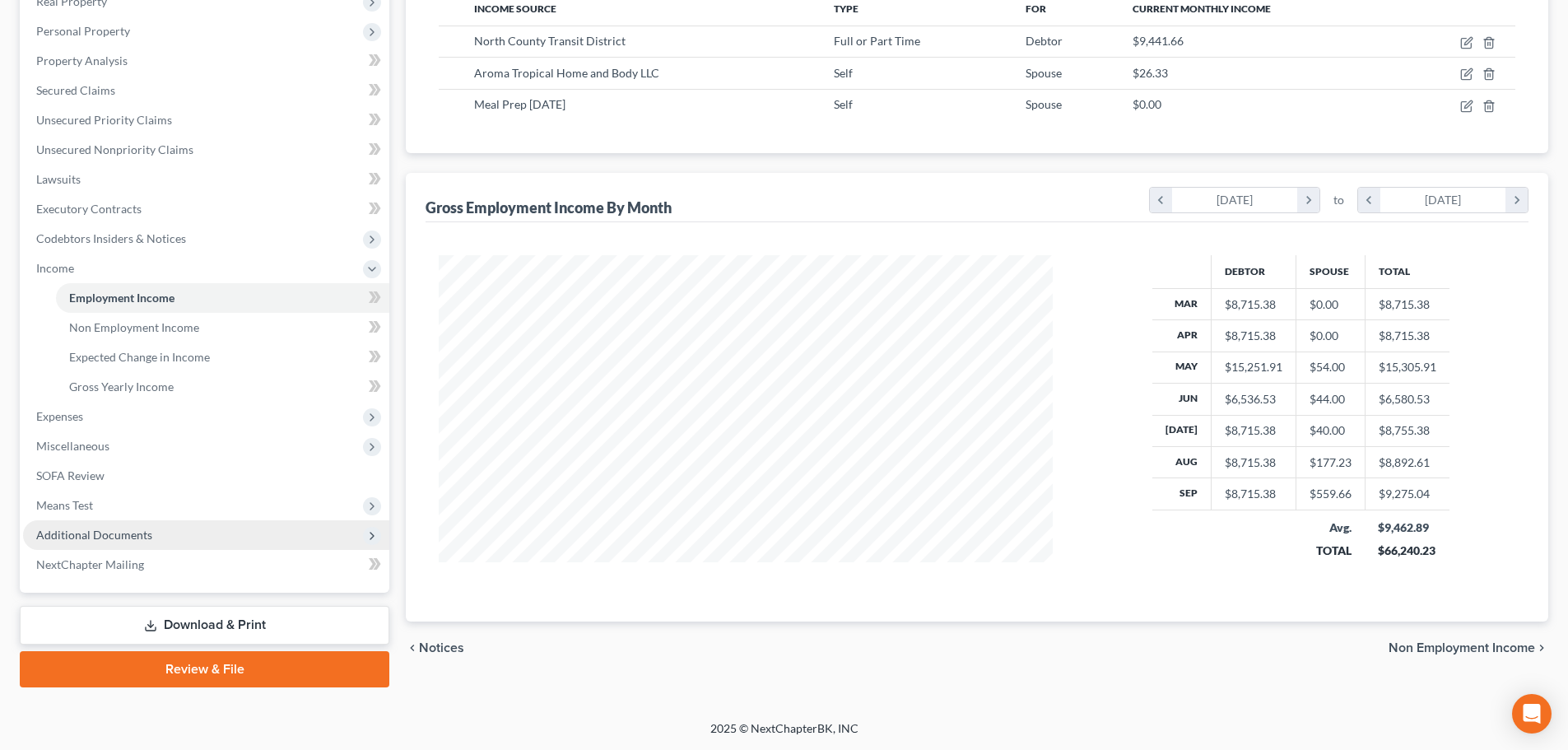
click at [113, 541] on span "Additional Documents" at bounding box center [95, 535] width 116 height 14
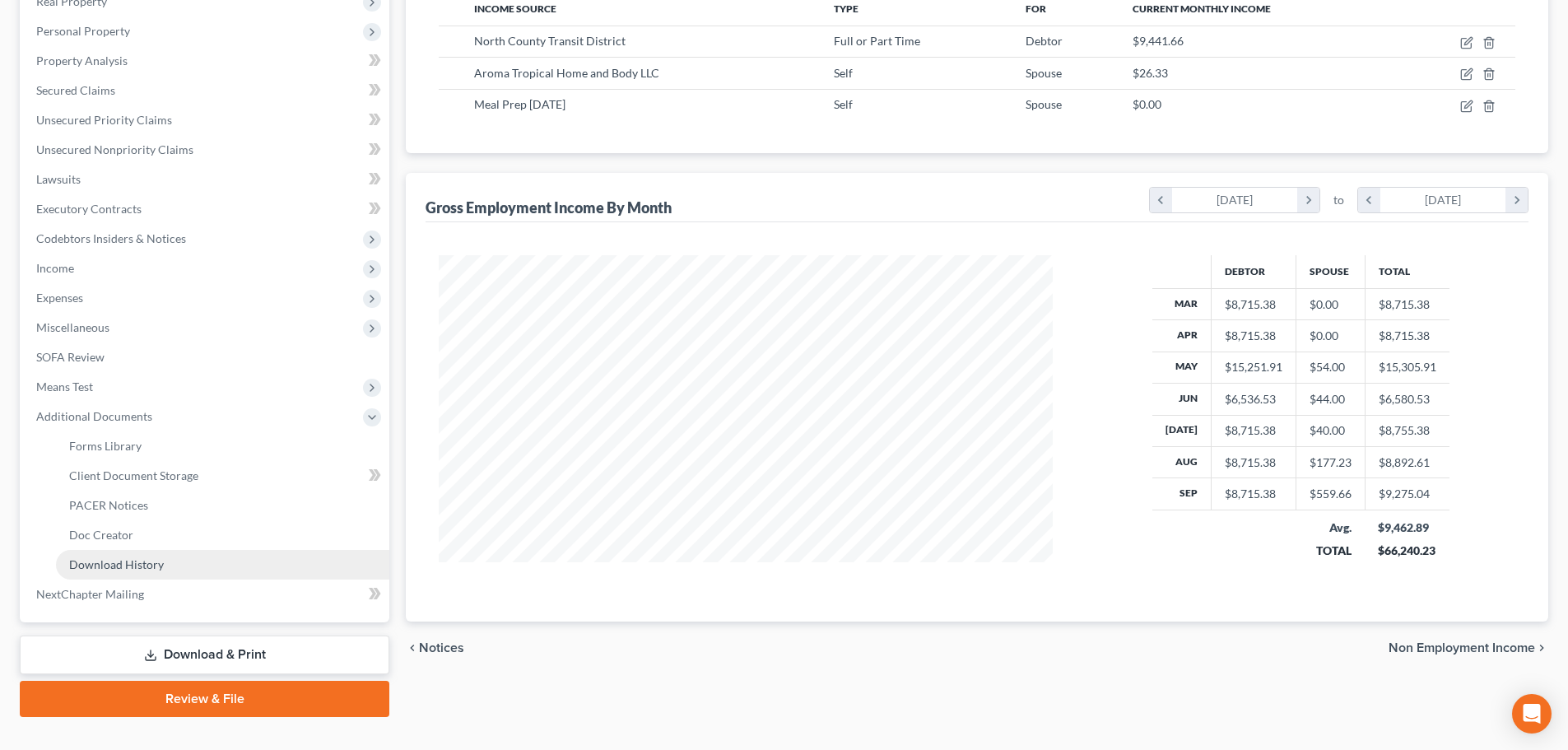
click at [117, 560] on span "Download History" at bounding box center [116, 564] width 95 height 14
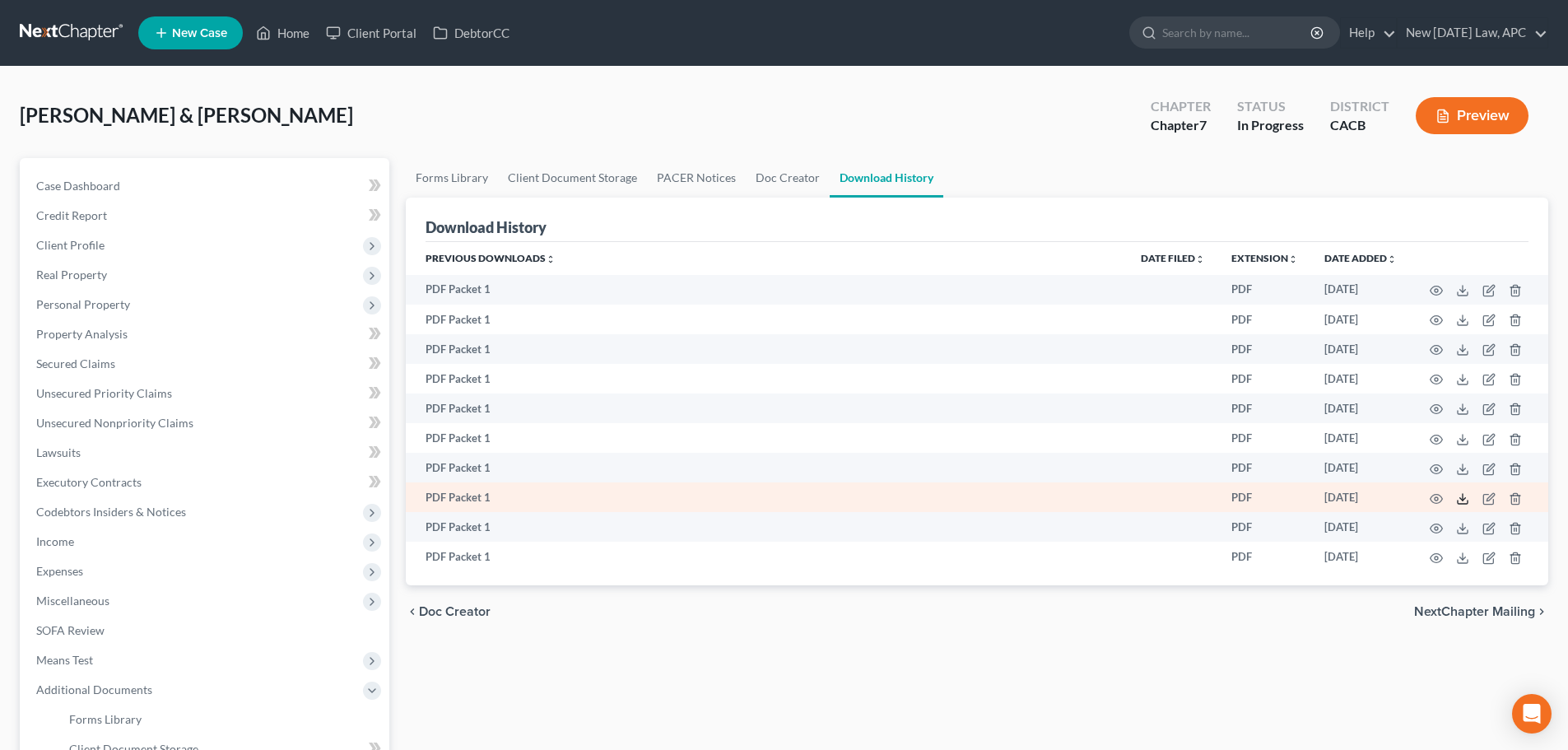
click at [1467, 494] on icon at bounding box center [1463, 499] width 13 height 13
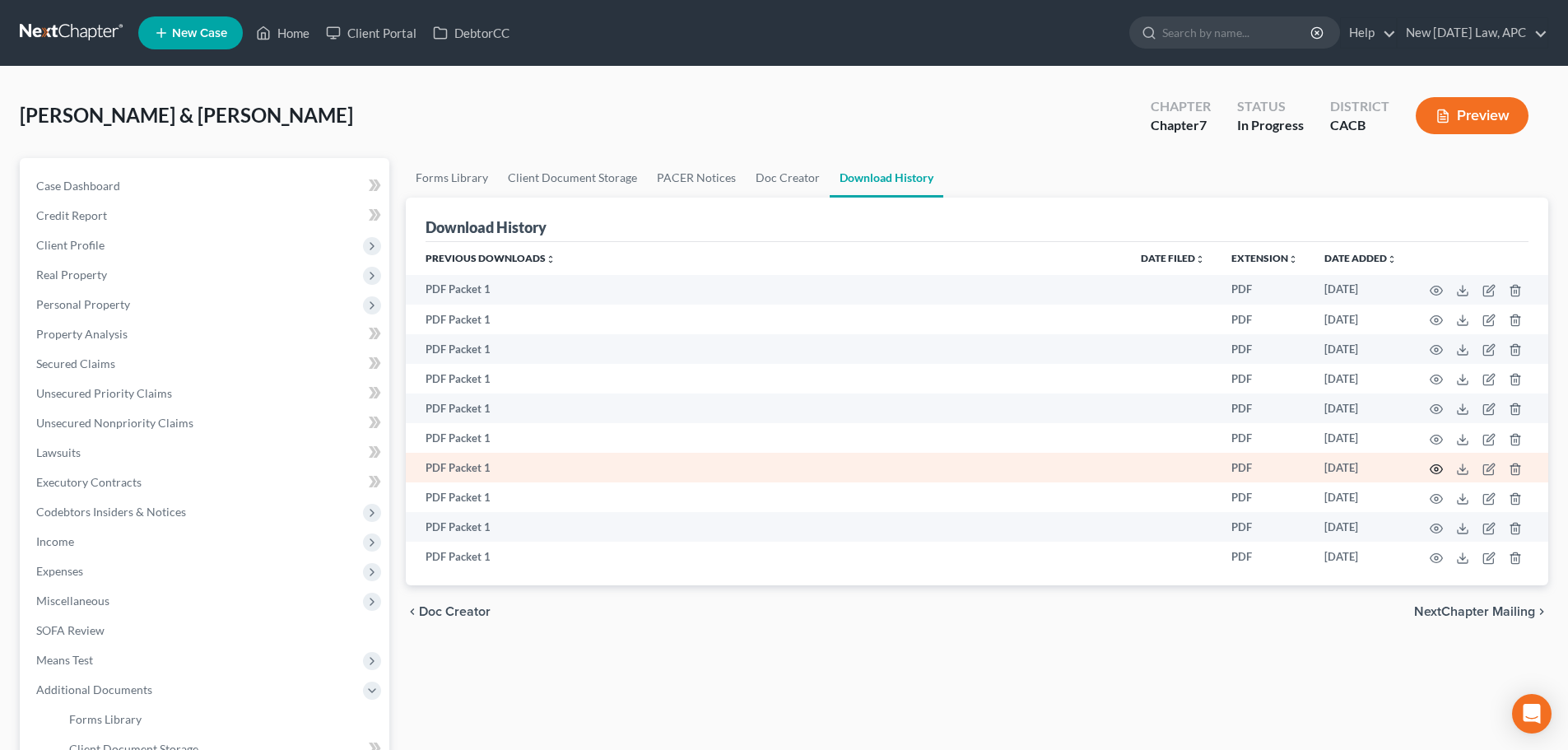
click at [1431, 469] on icon "button" at bounding box center [1437, 468] width 12 height 9
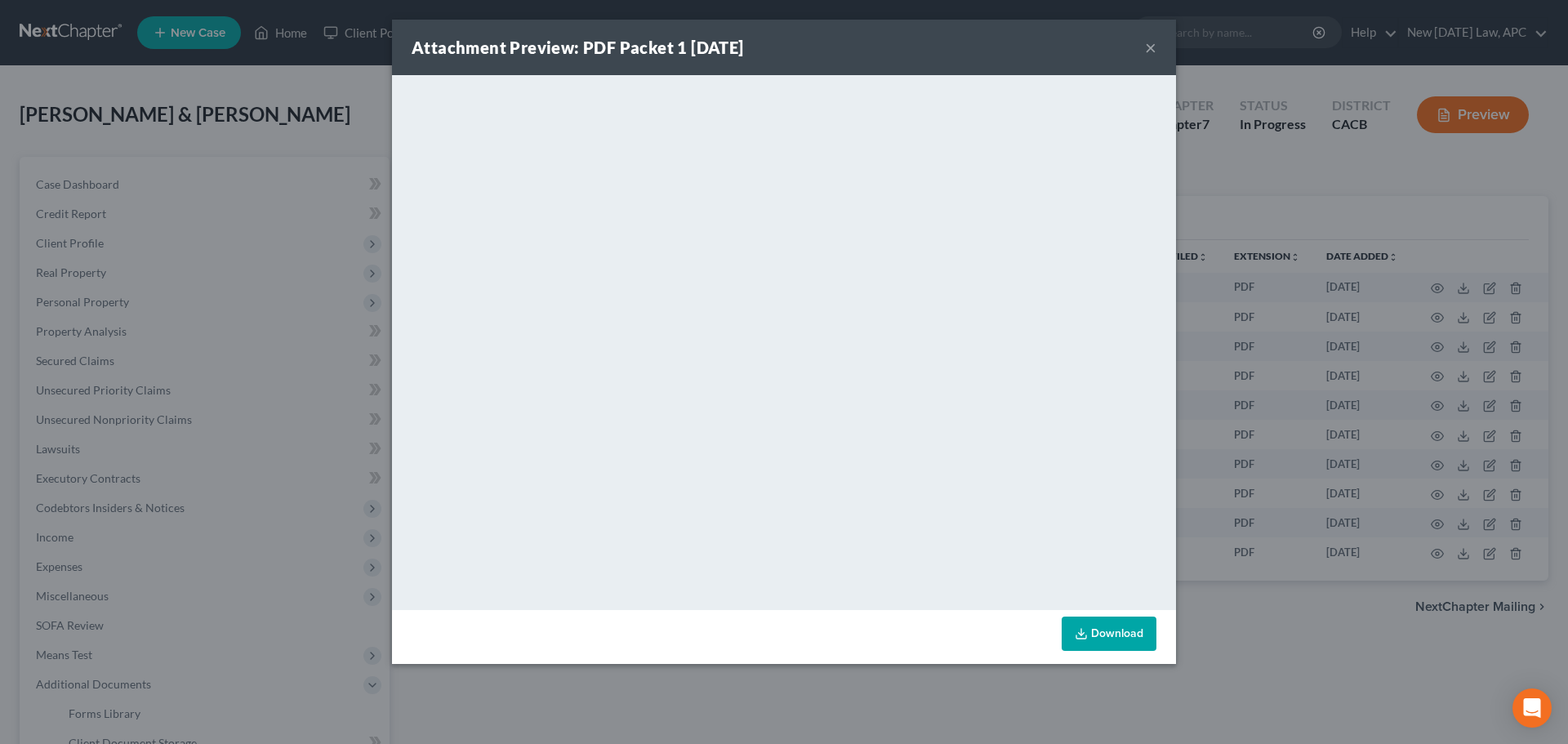
click at [1151, 34] on div "Attachment Preview: PDF Packet 1 [DATE] ×" at bounding box center [784, 47] width 784 height 55
click at [1151, 45] on button "×" at bounding box center [1151, 48] width 12 height 20
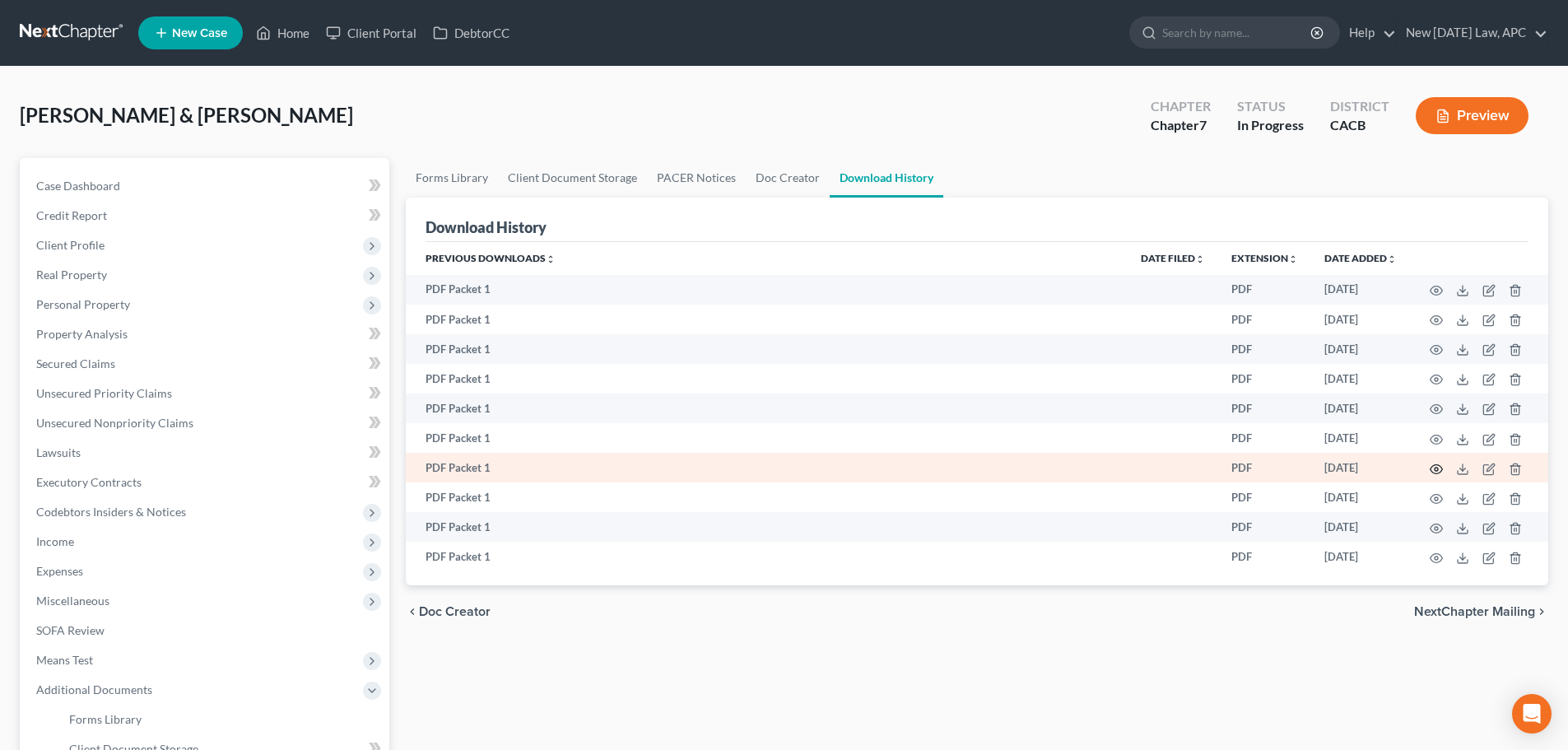
click at [1435, 468] on circle "button" at bounding box center [1437, 469] width 3 height 3
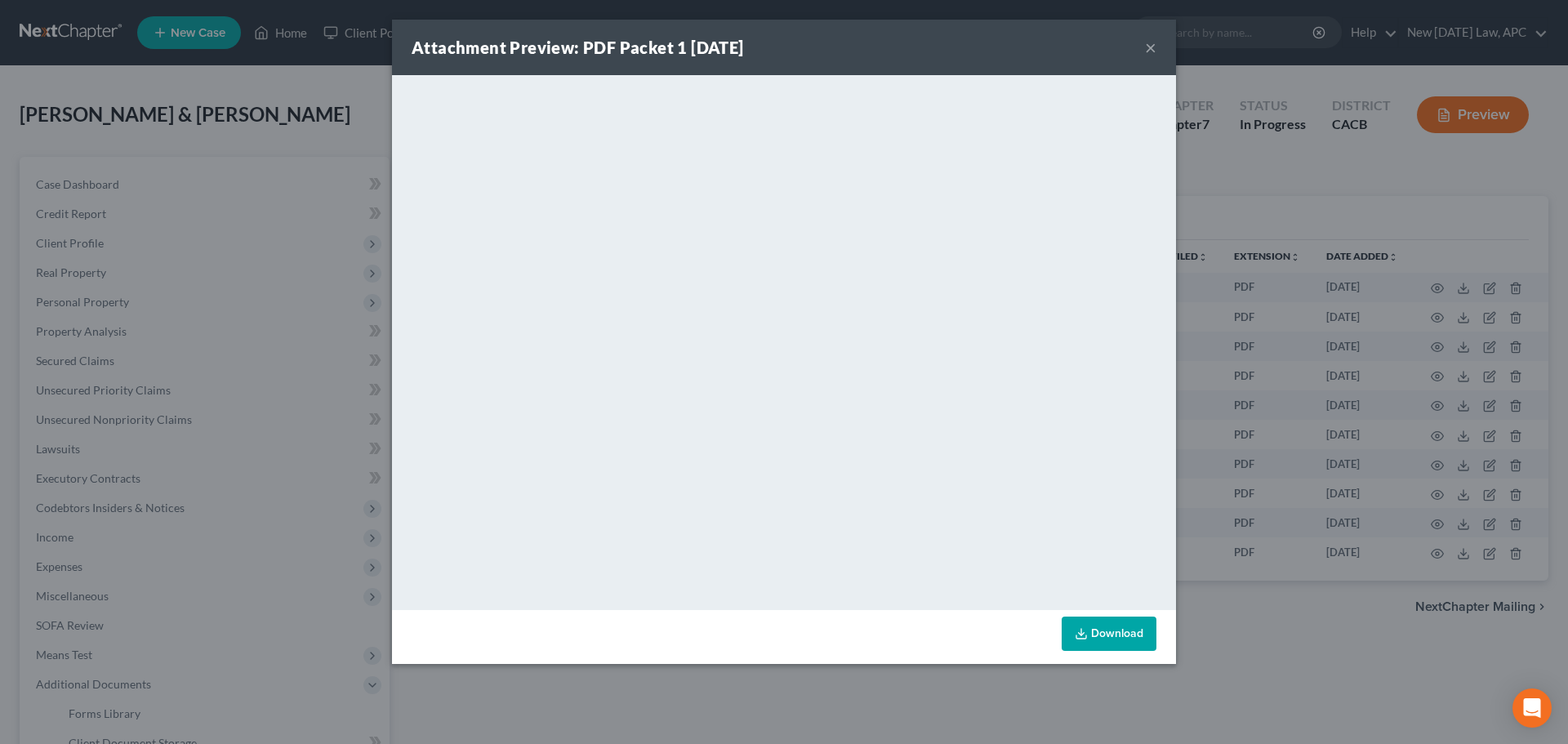
click at [1146, 45] on button "×" at bounding box center [1151, 48] width 12 height 20
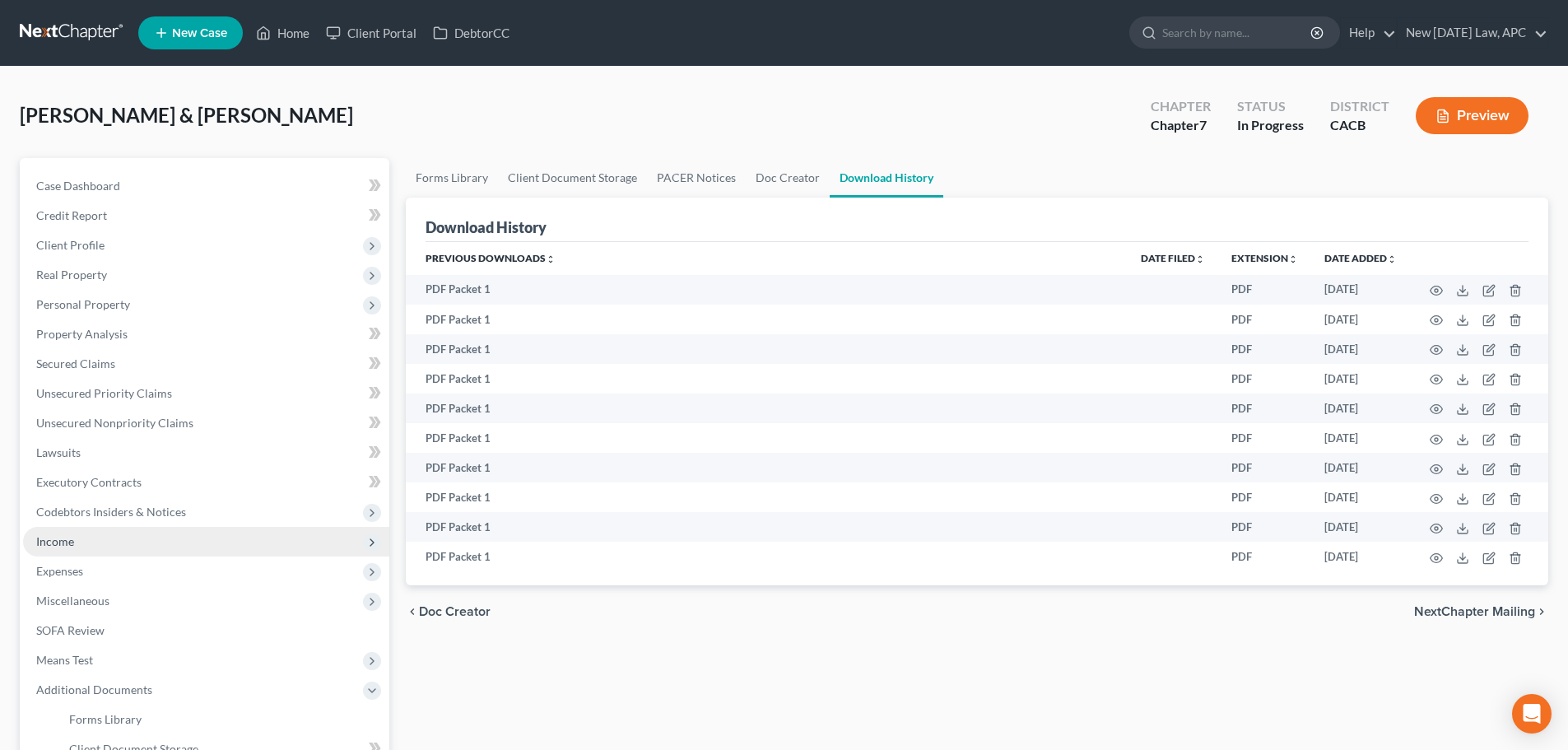
click at [54, 550] on span "Income" at bounding box center [206, 542] width 367 height 30
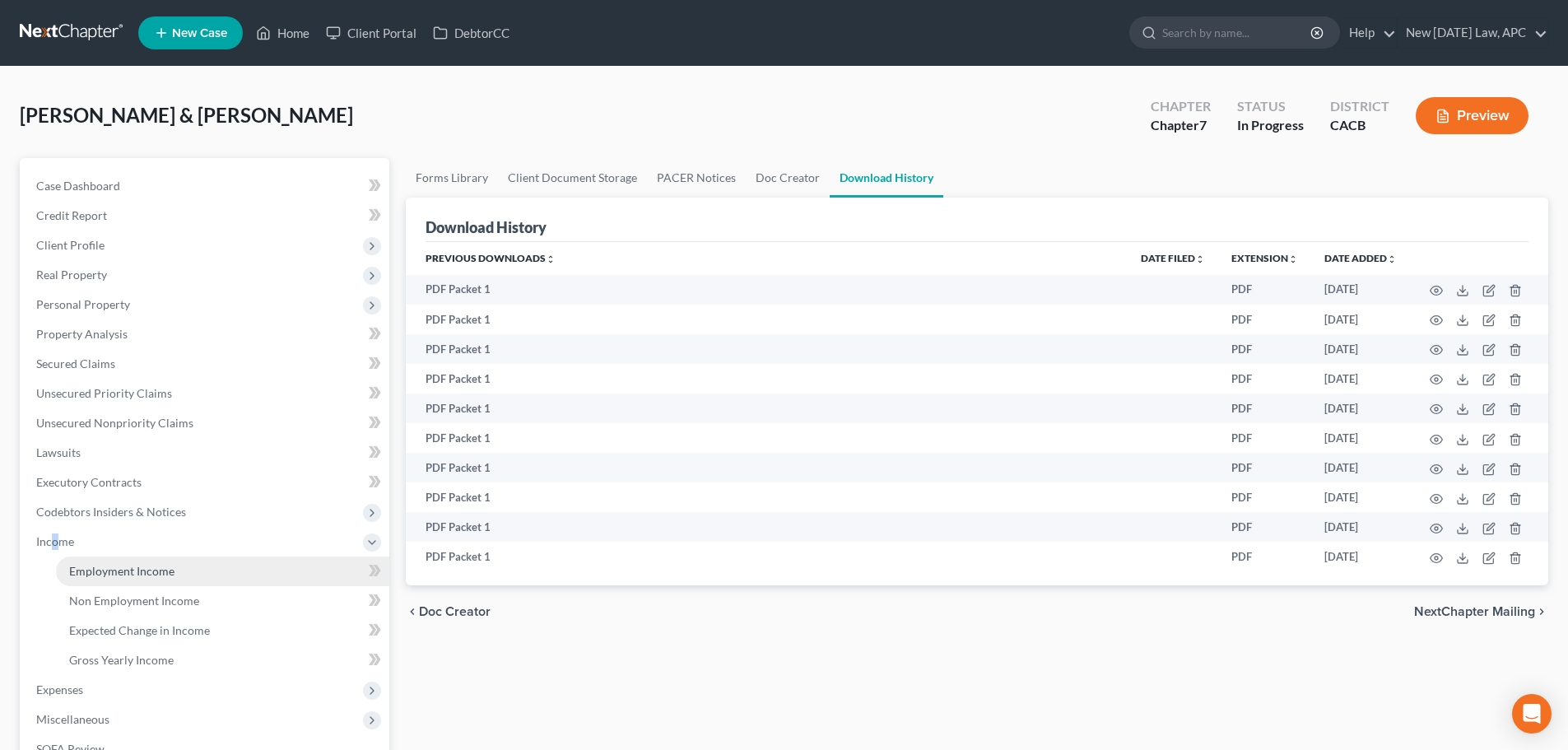
click at [88, 565] on span "Employment Income" at bounding box center [121, 570] width 106 height 14
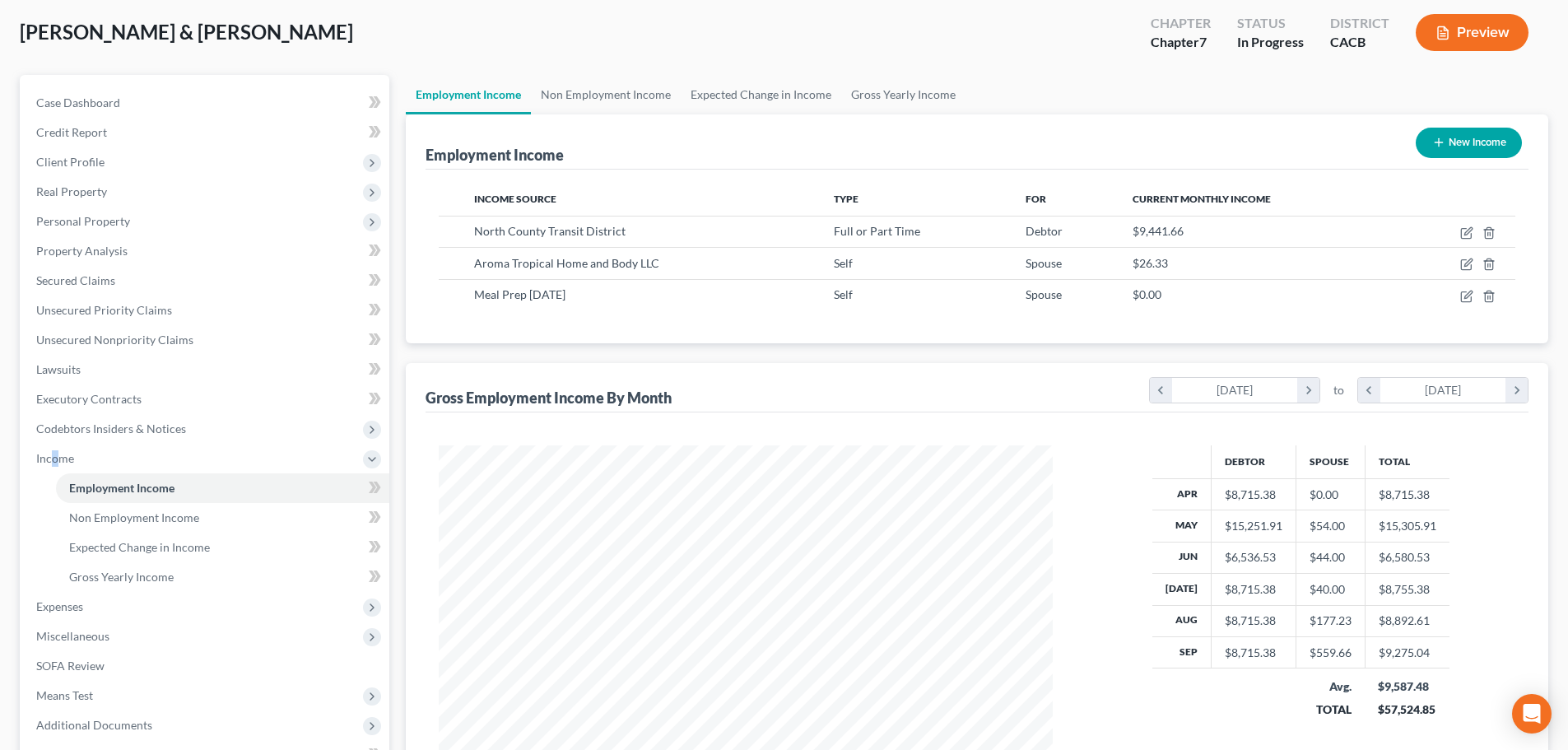
scroll to position [82, 0]
click at [615, 90] on link "Non Employment Income" at bounding box center [606, 96] width 150 height 40
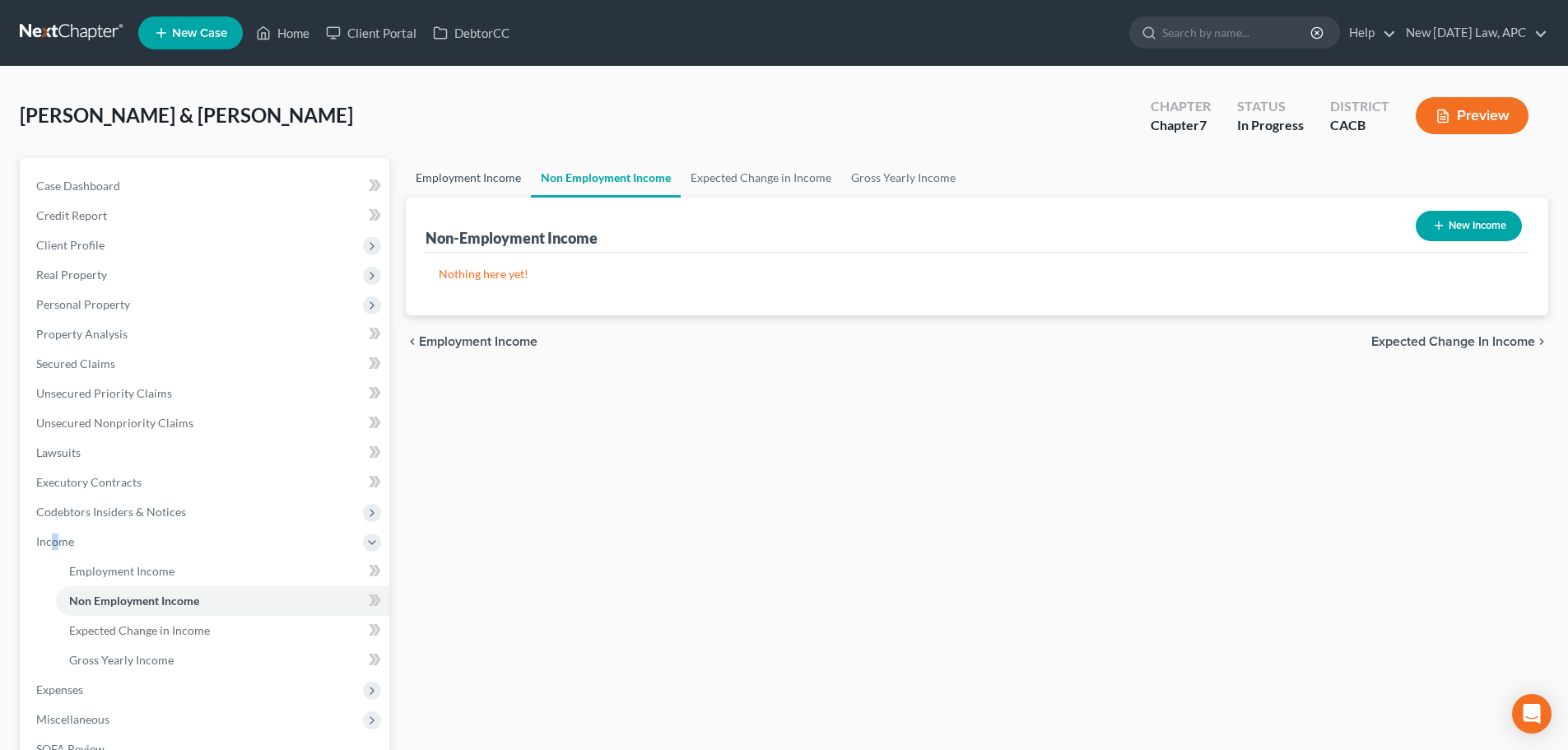
click at [452, 184] on link "Employment Income" at bounding box center [468, 178] width 125 height 40
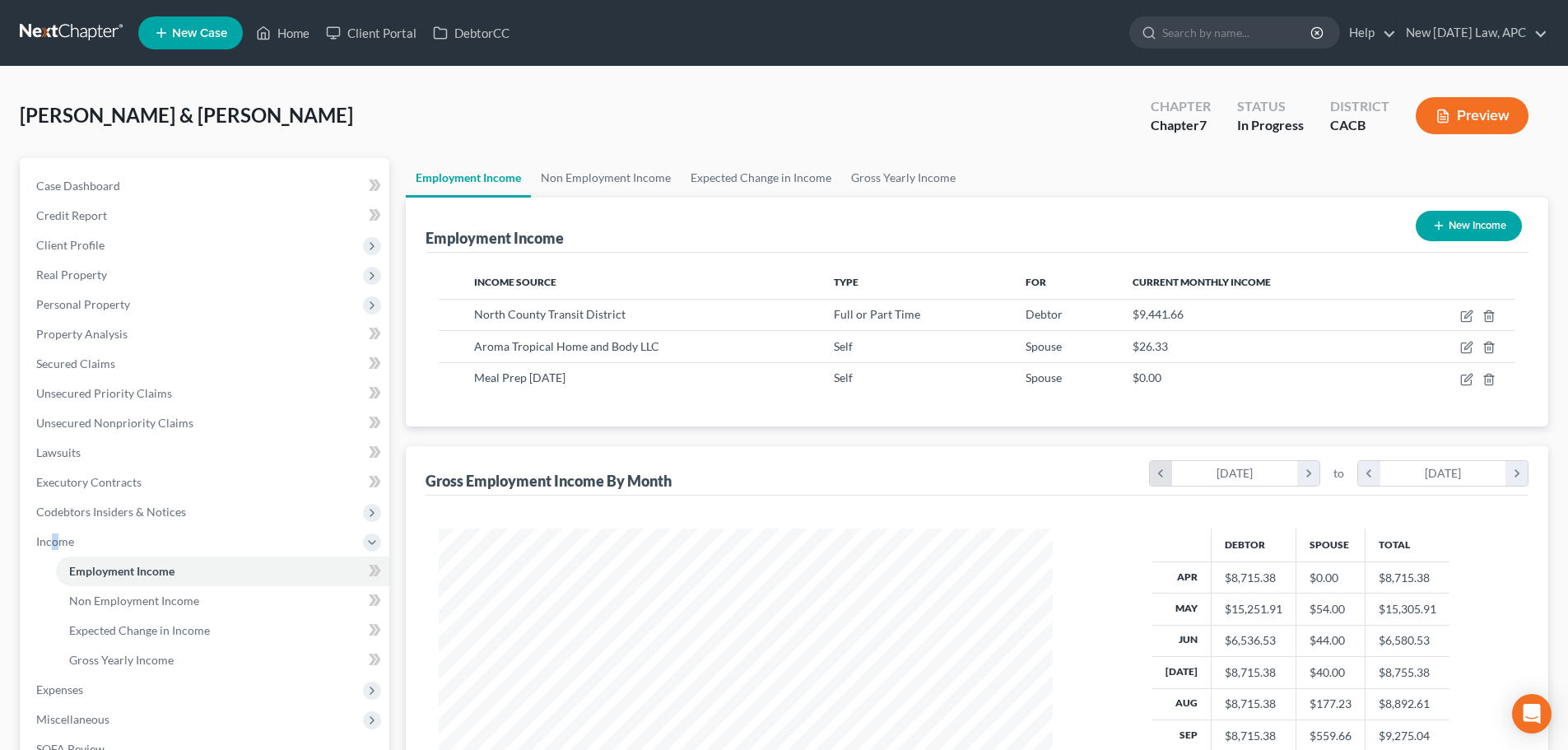
scroll to position [307, 647]
click at [1165, 473] on icon "chevron_left" at bounding box center [1161, 473] width 22 height 25
click at [1359, 467] on icon "chevron_left" at bounding box center [1369, 473] width 22 height 25
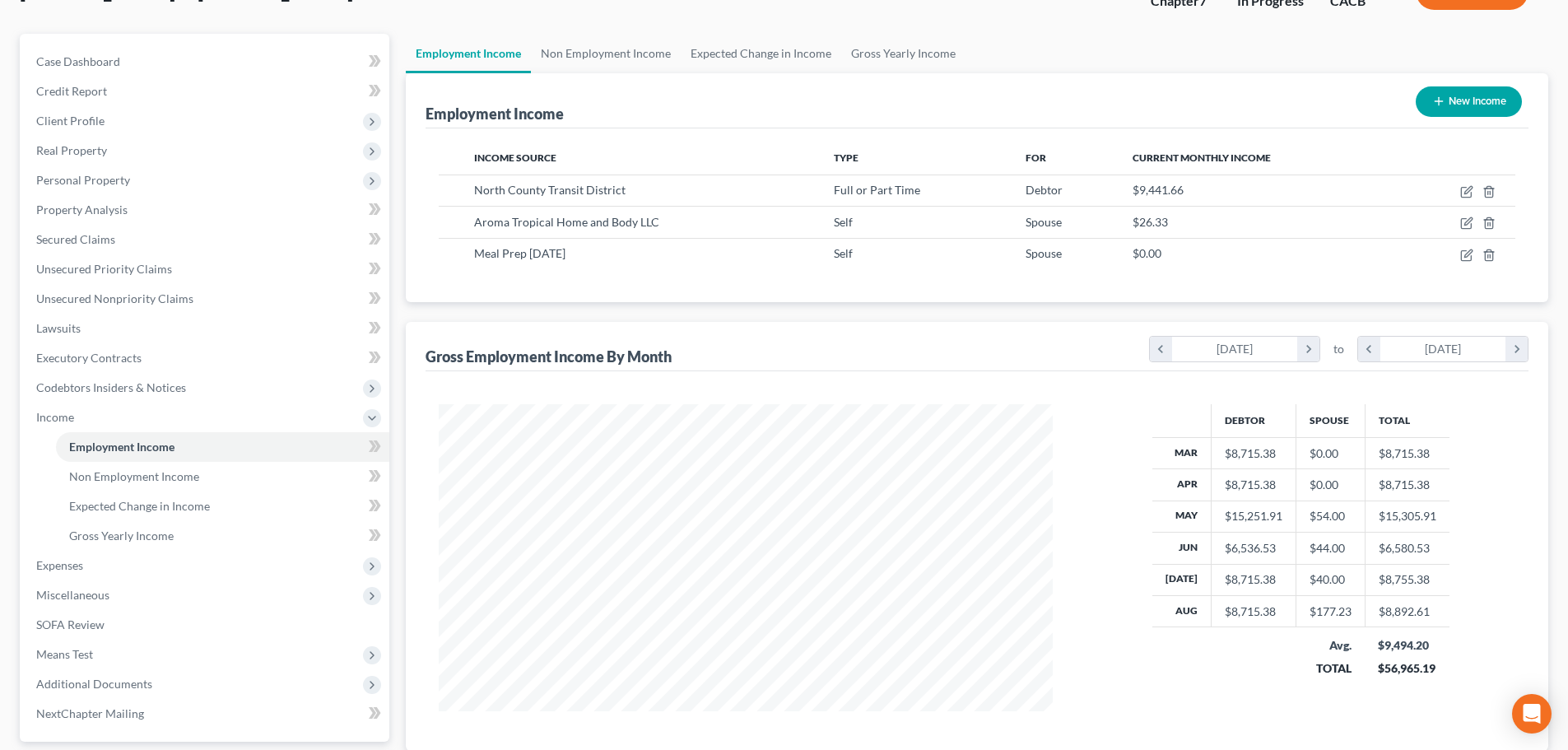
scroll to position [165, 0]
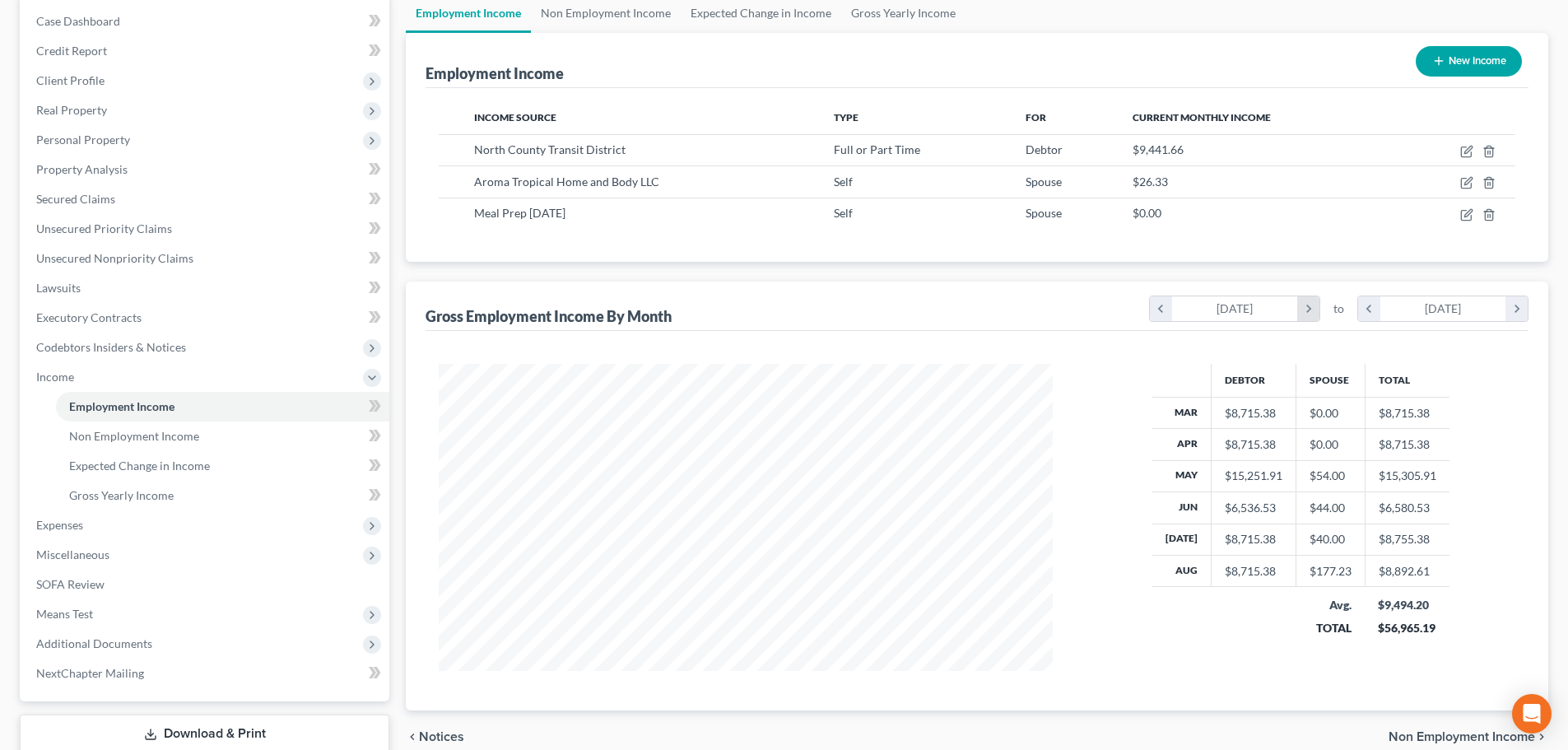
click at [1312, 308] on icon "chevron_right" at bounding box center [1308, 308] width 22 height 25
click at [1523, 315] on icon "chevron_right" at bounding box center [1516, 308] width 22 height 25
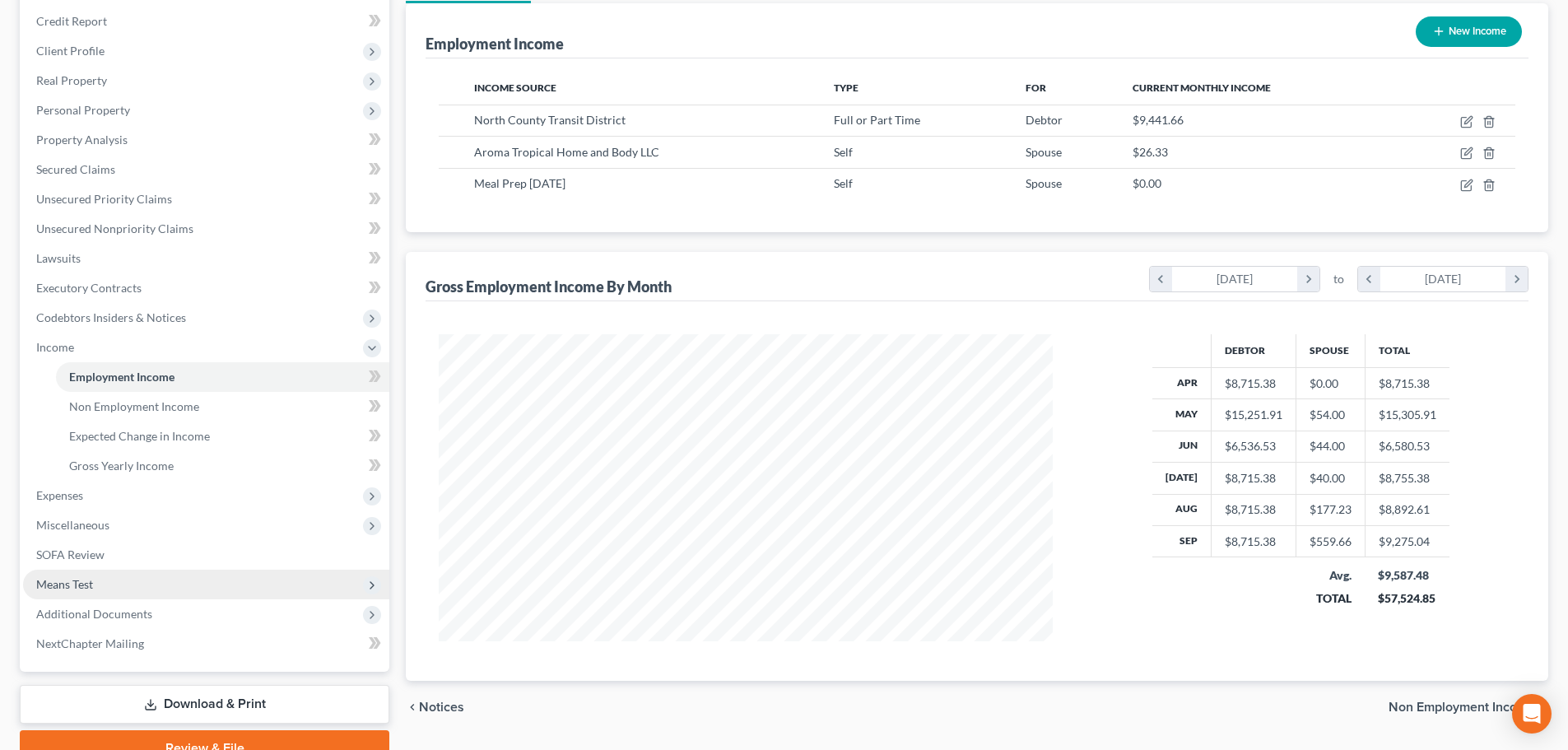
scroll to position [247, 0]
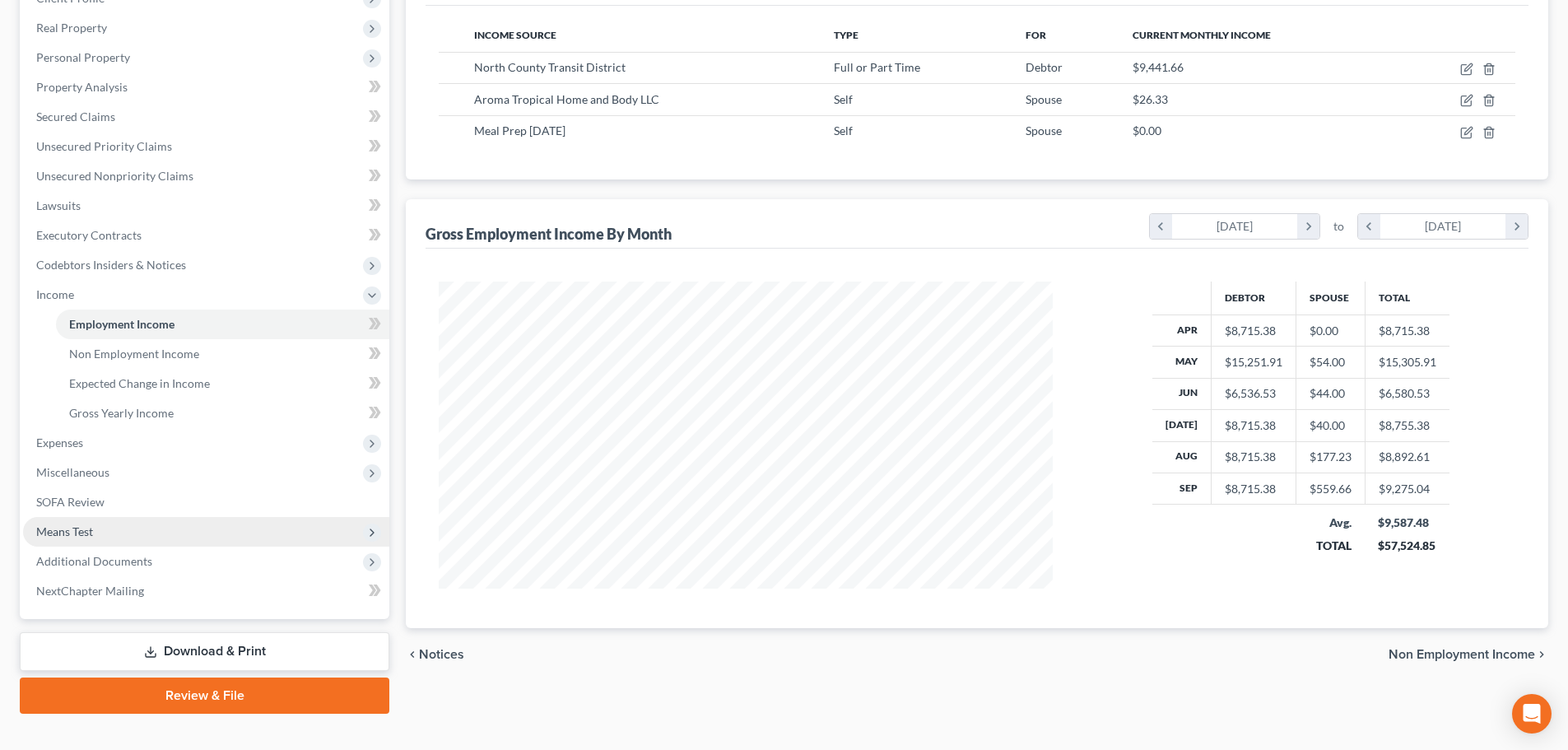
click at [87, 528] on span "Means Test" at bounding box center [65, 531] width 57 height 14
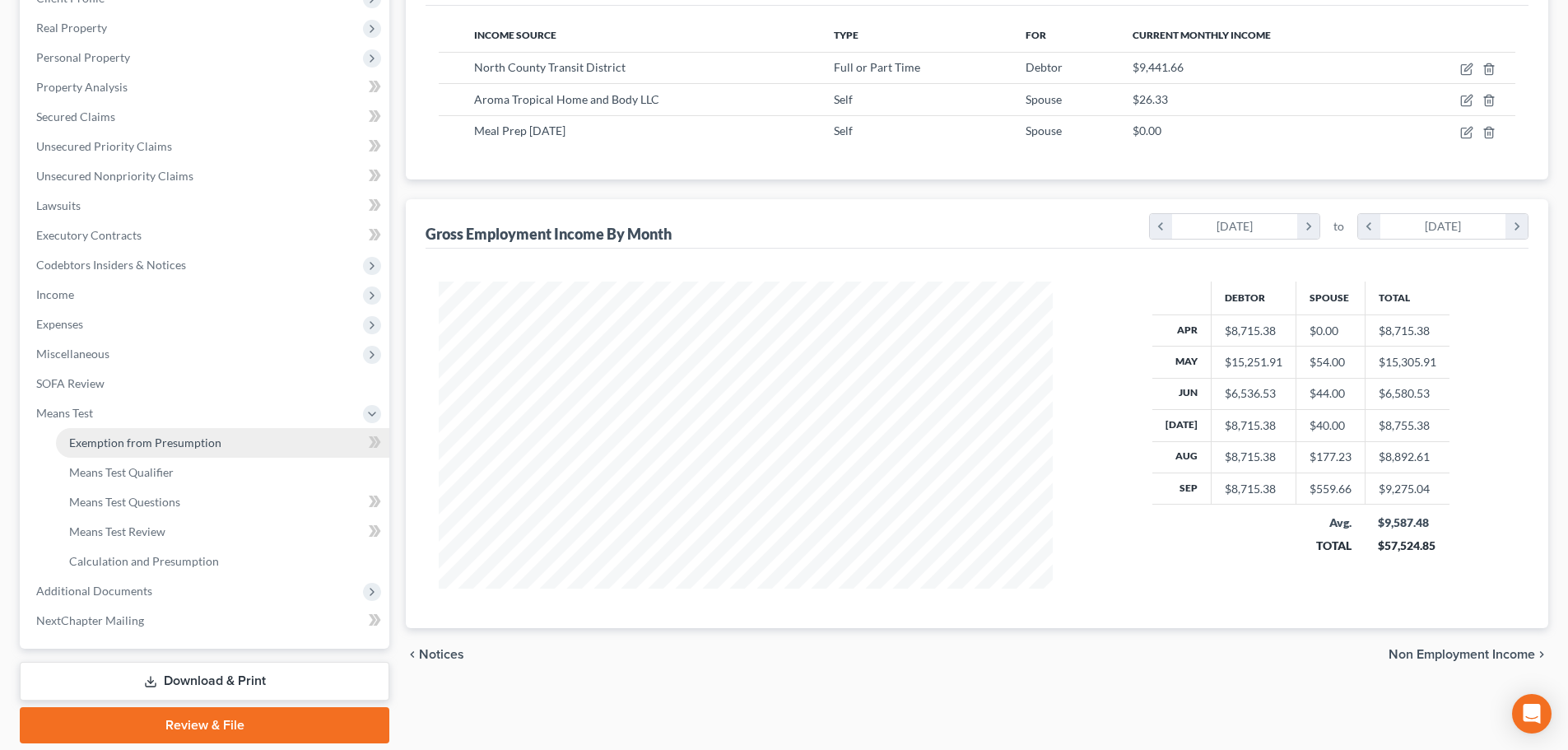
click at [126, 451] on link "Exemption from Presumption" at bounding box center [222, 443] width 333 height 30
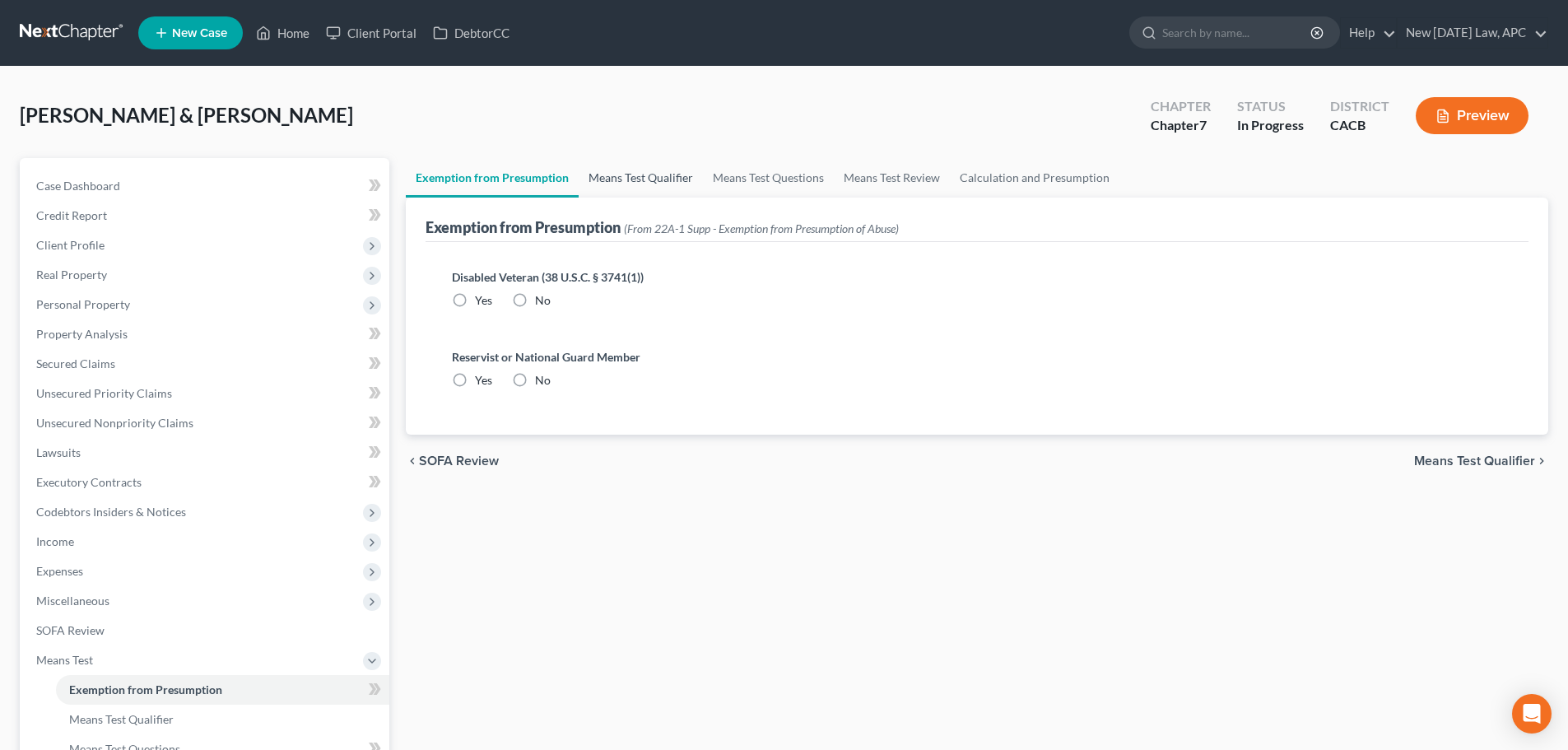
click at [597, 190] on link "Means Test Qualifier" at bounding box center [641, 178] width 125 height 40
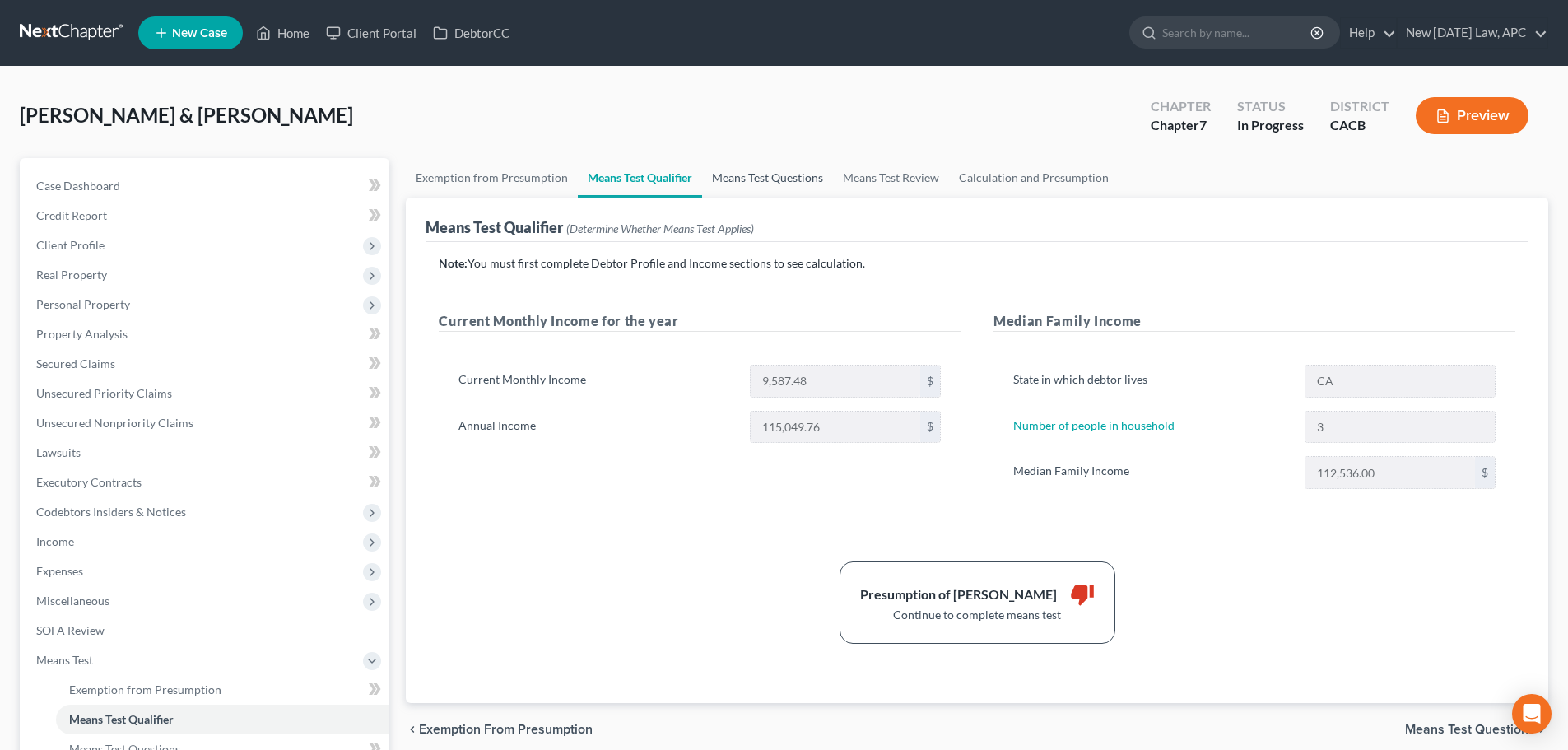
click at [772, 174] on link "Means Test Questions" at bounding box center [767, 178] width 131 height 40
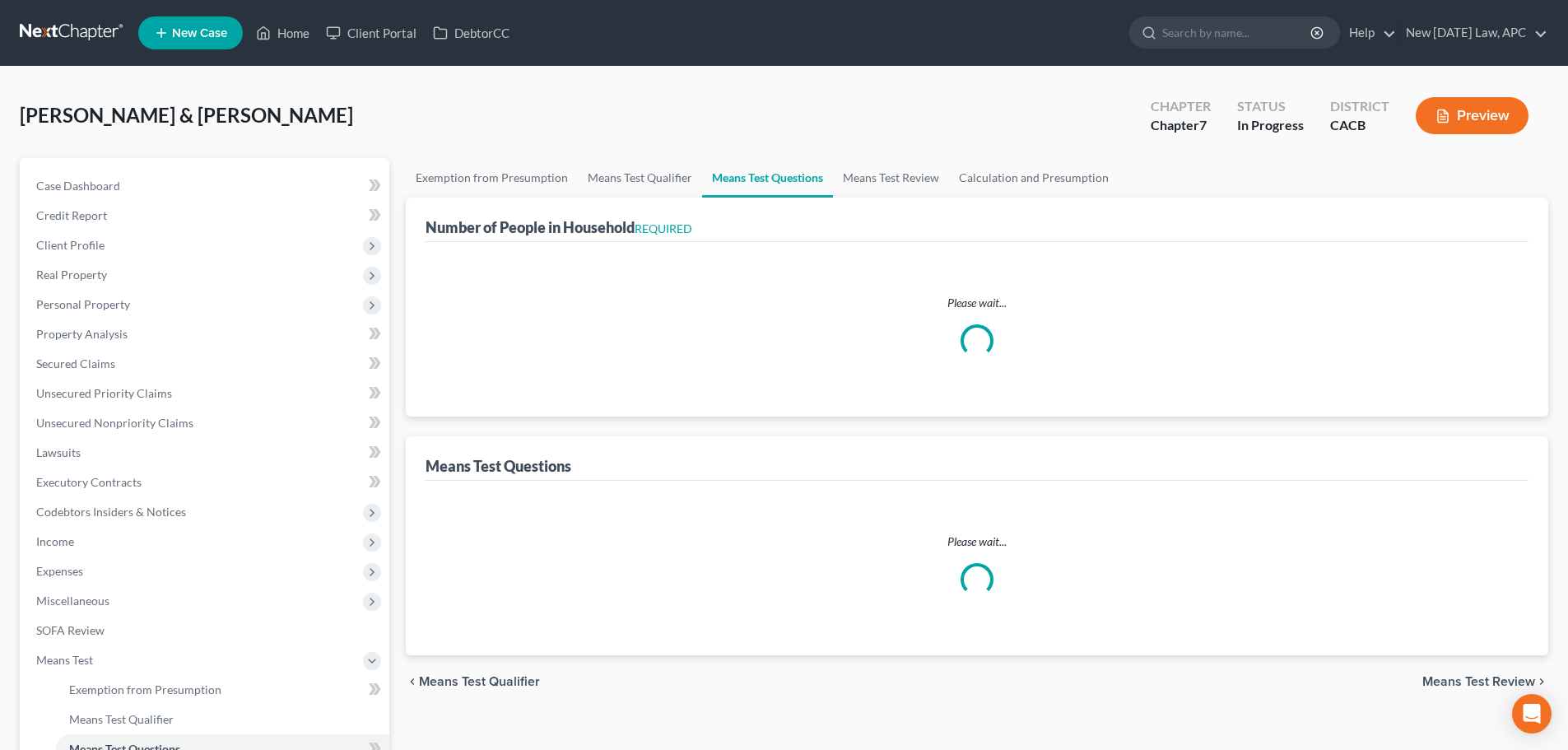
select select "0"
select select "60"
select select "1"
select select "60"
select select "1"
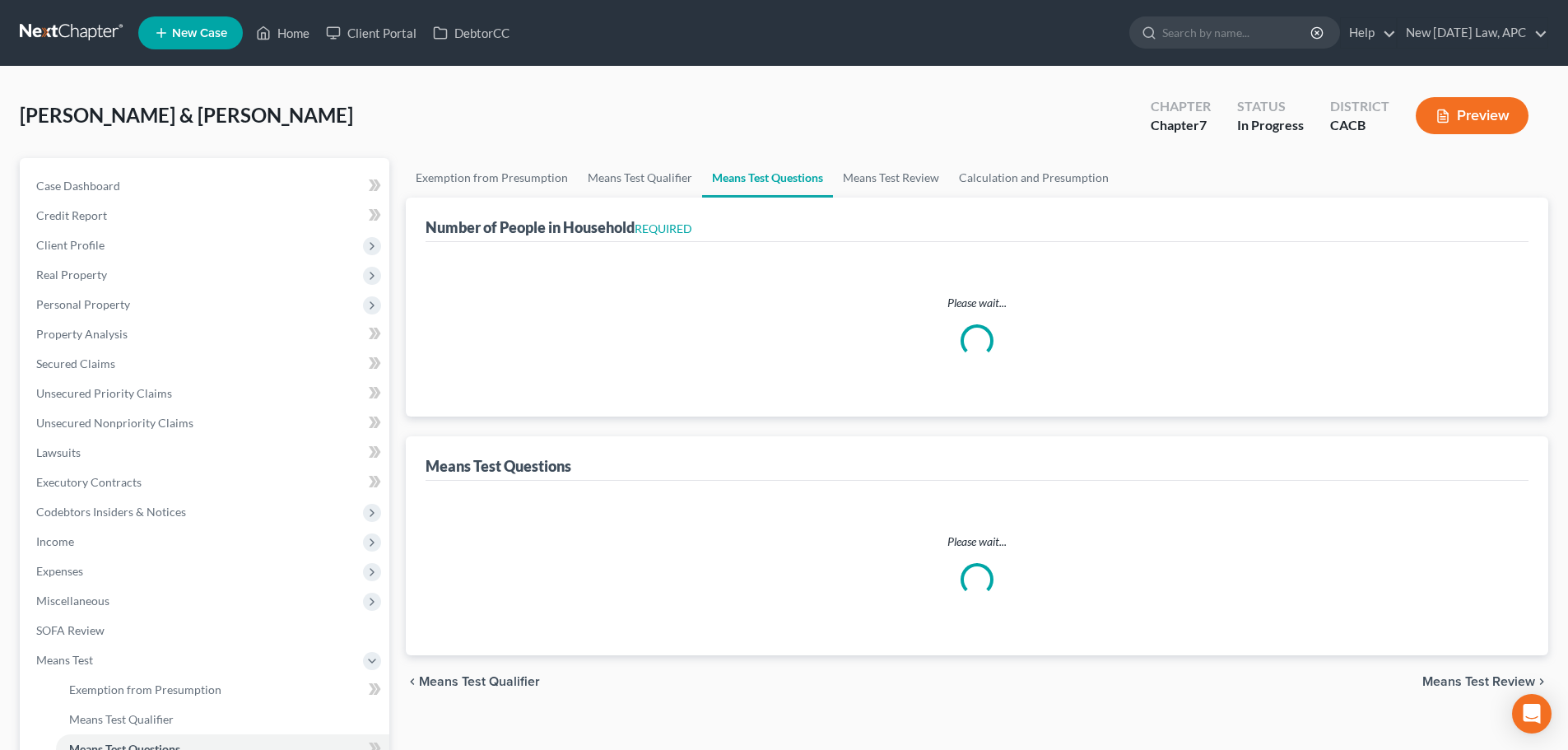
select select "60"
select select "3"
select select "2"
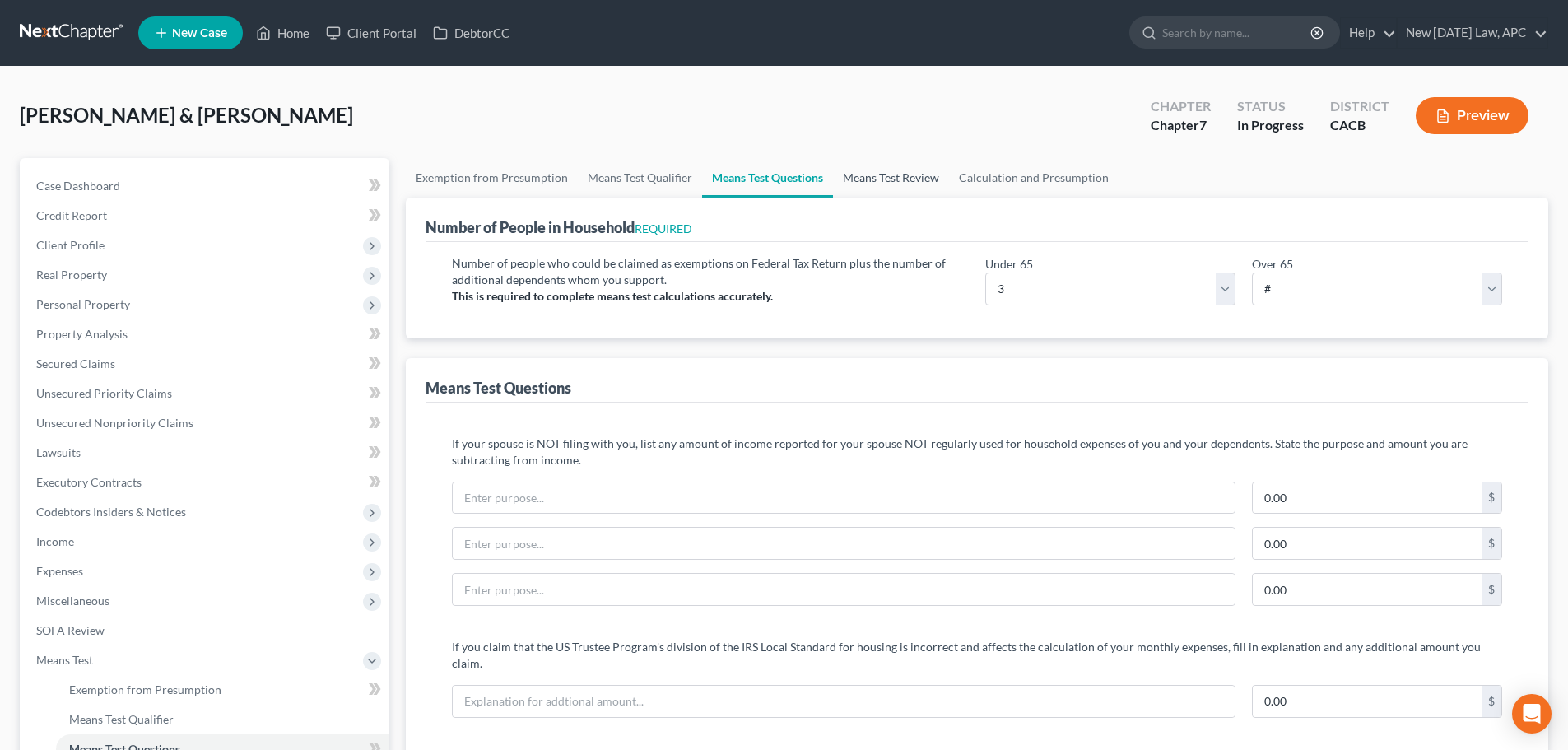
click at [876, 180] on link "Means Test Review" at bounding box center [891, 178] width 116 height 40
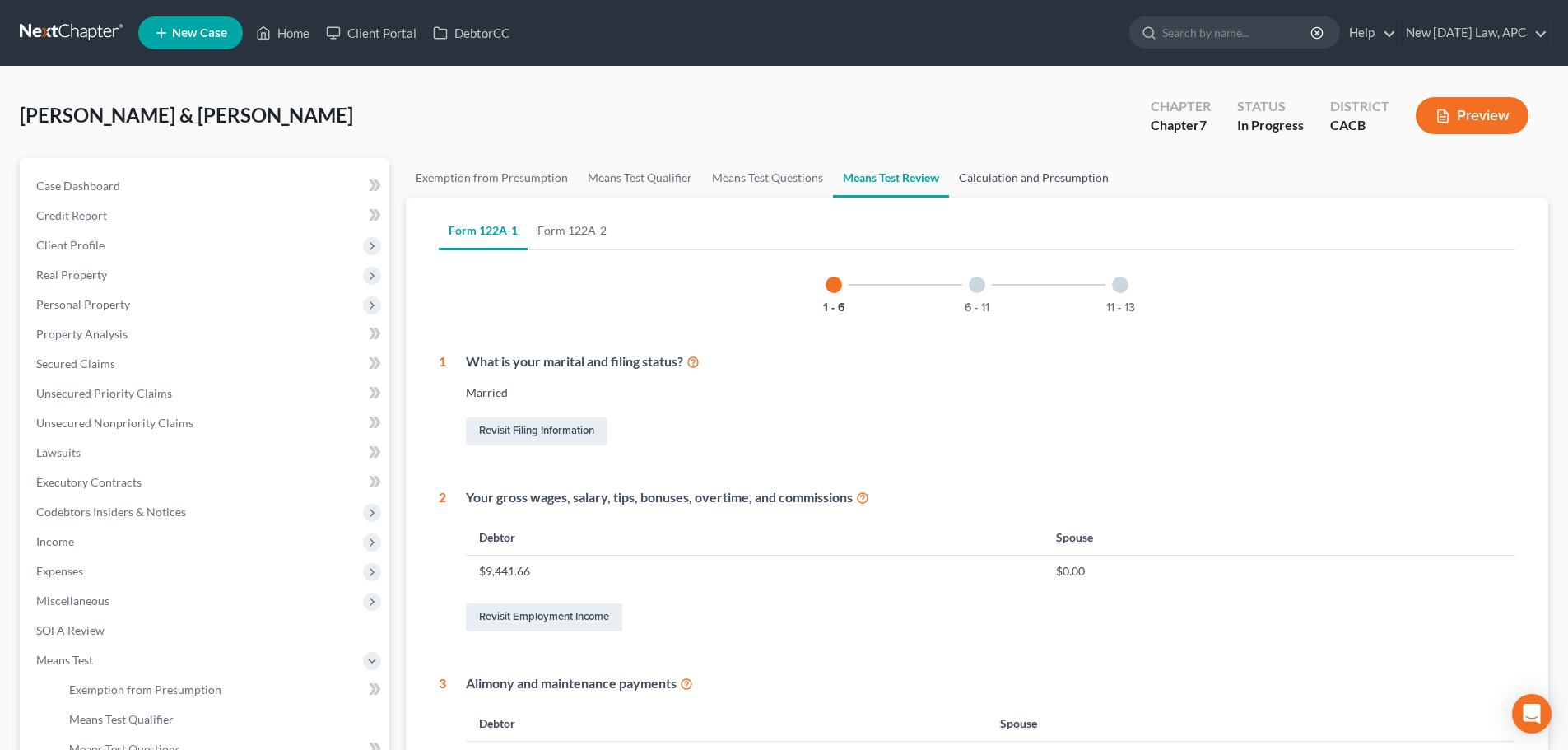
click at [989, 175] on link "Calculation and Presumption" at bounding box center [1034, 178] width 170 height 40
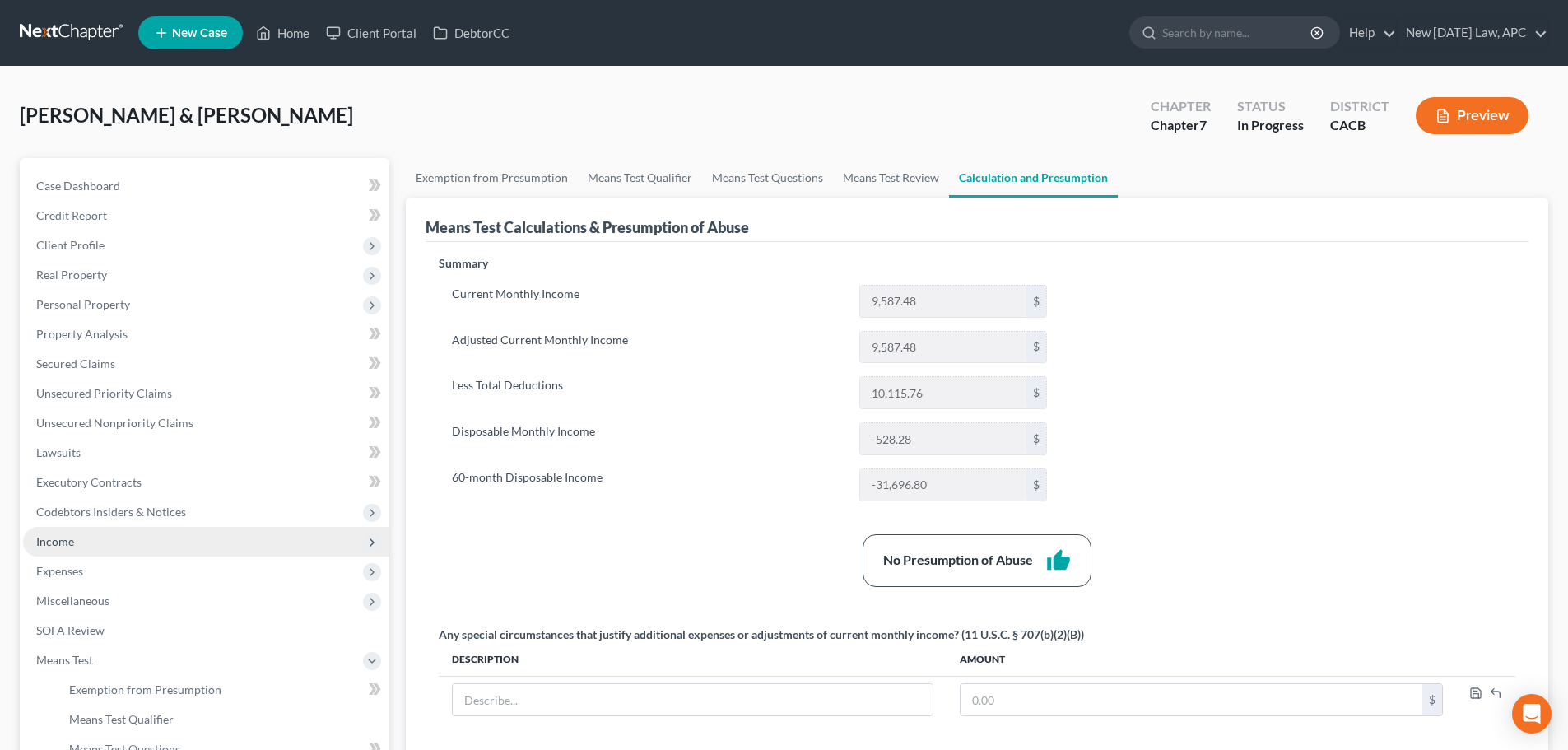
click at [57, 548] on span "Income" at bounding box center [206, 542] width 367 height 30
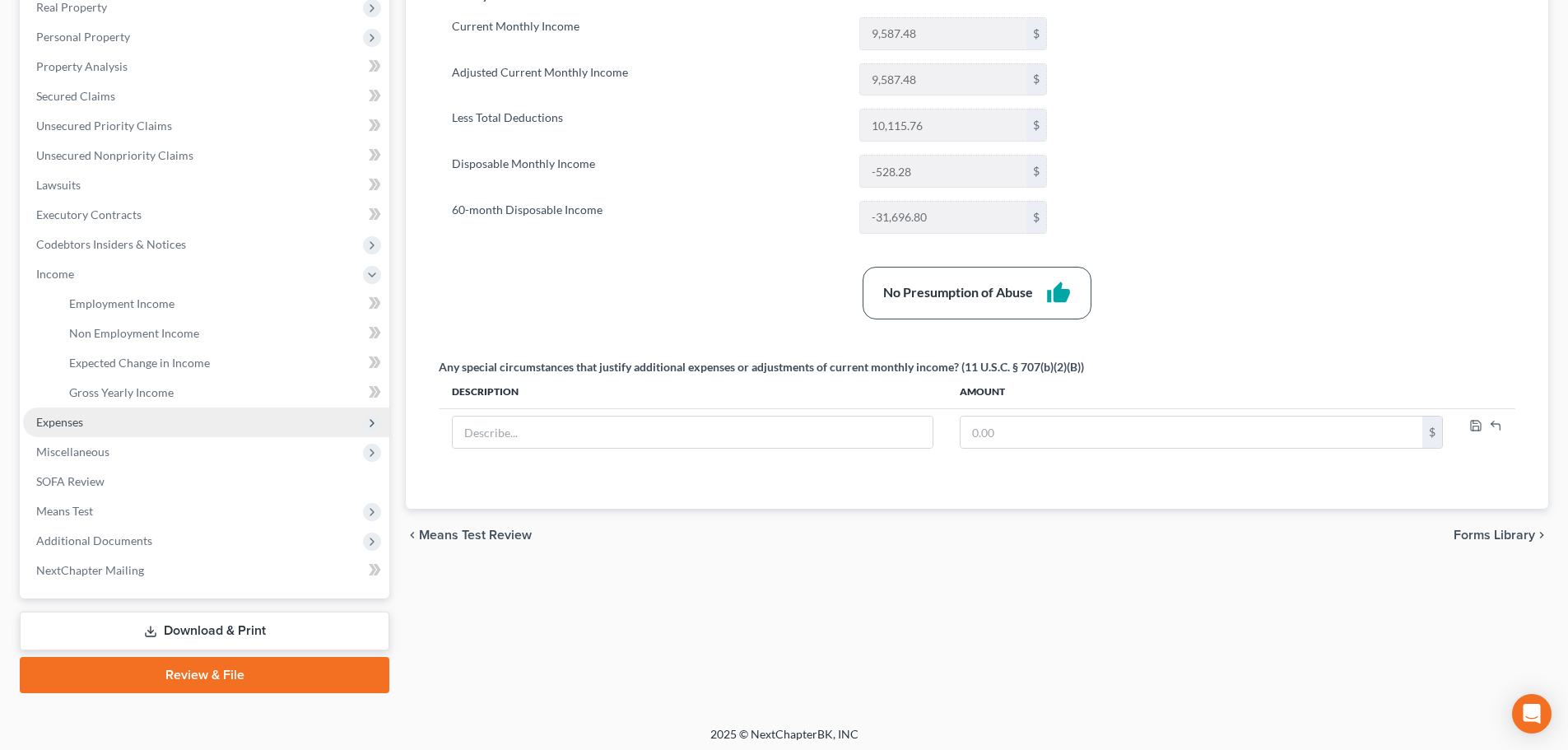
scroll to position [274, 0]
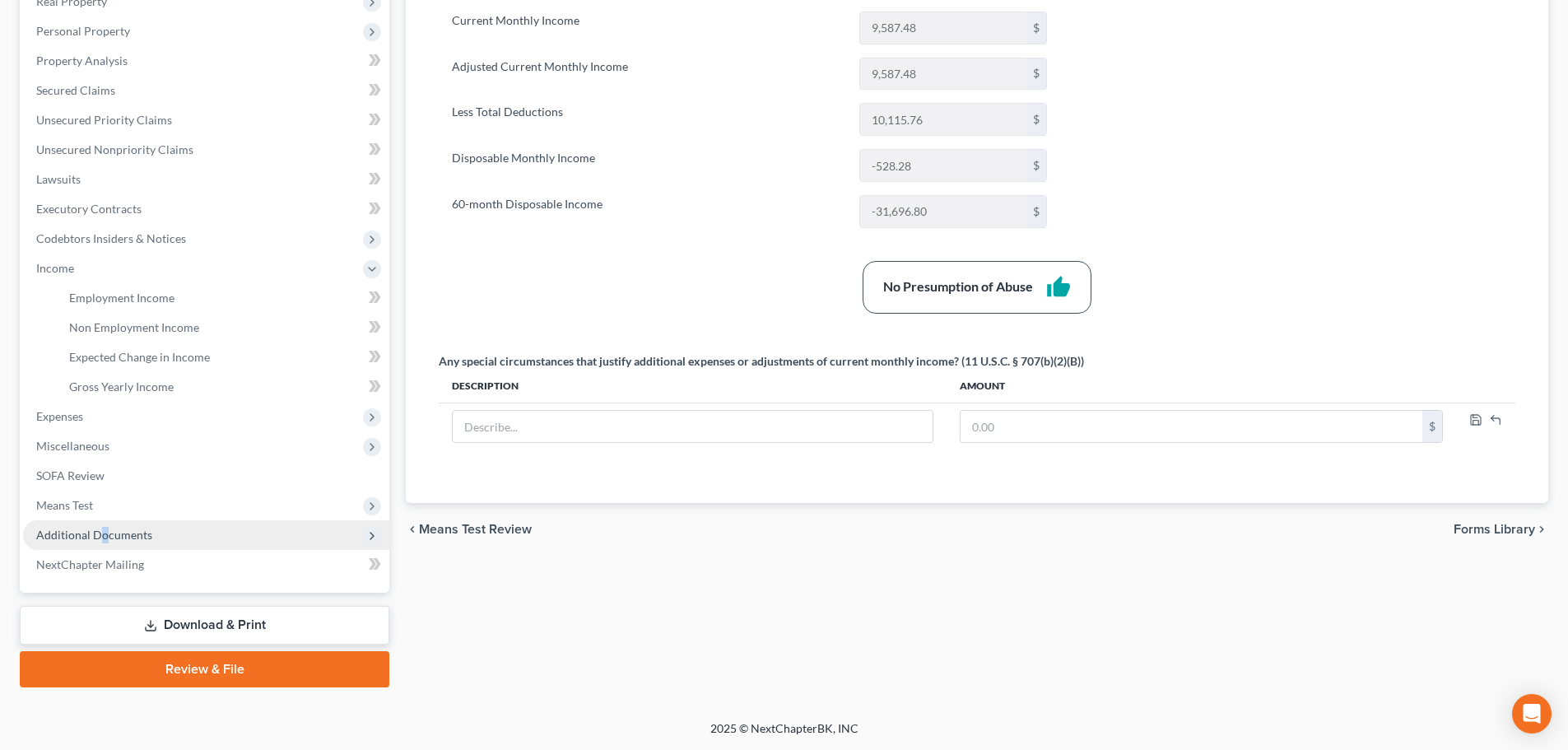
click at [103, 535] on span "Additional Documents" at bounding box center [95, 535] width 116 height 14
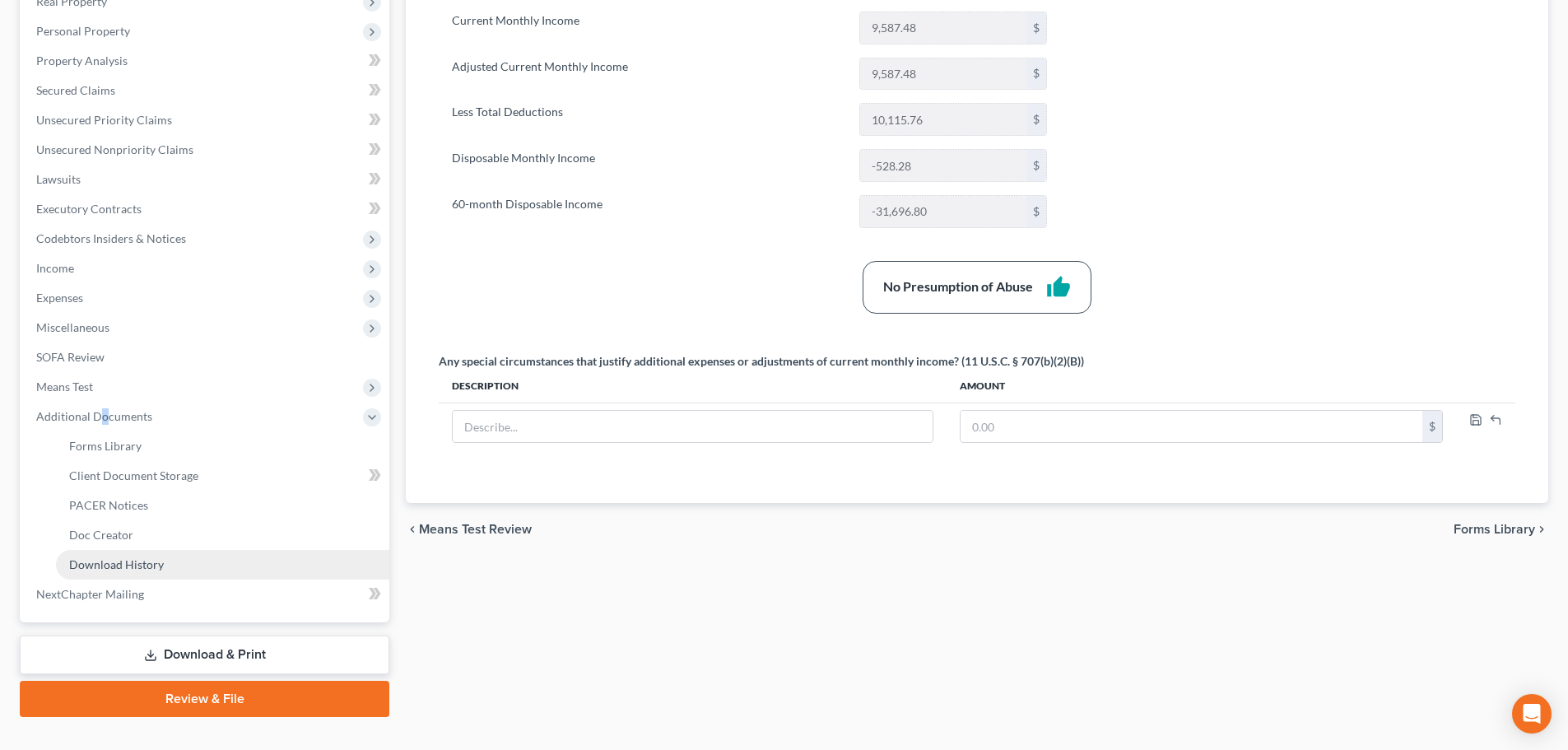
click at [125, 557] on span "Download History" at bounding box center [116, 564] width 95 height 14
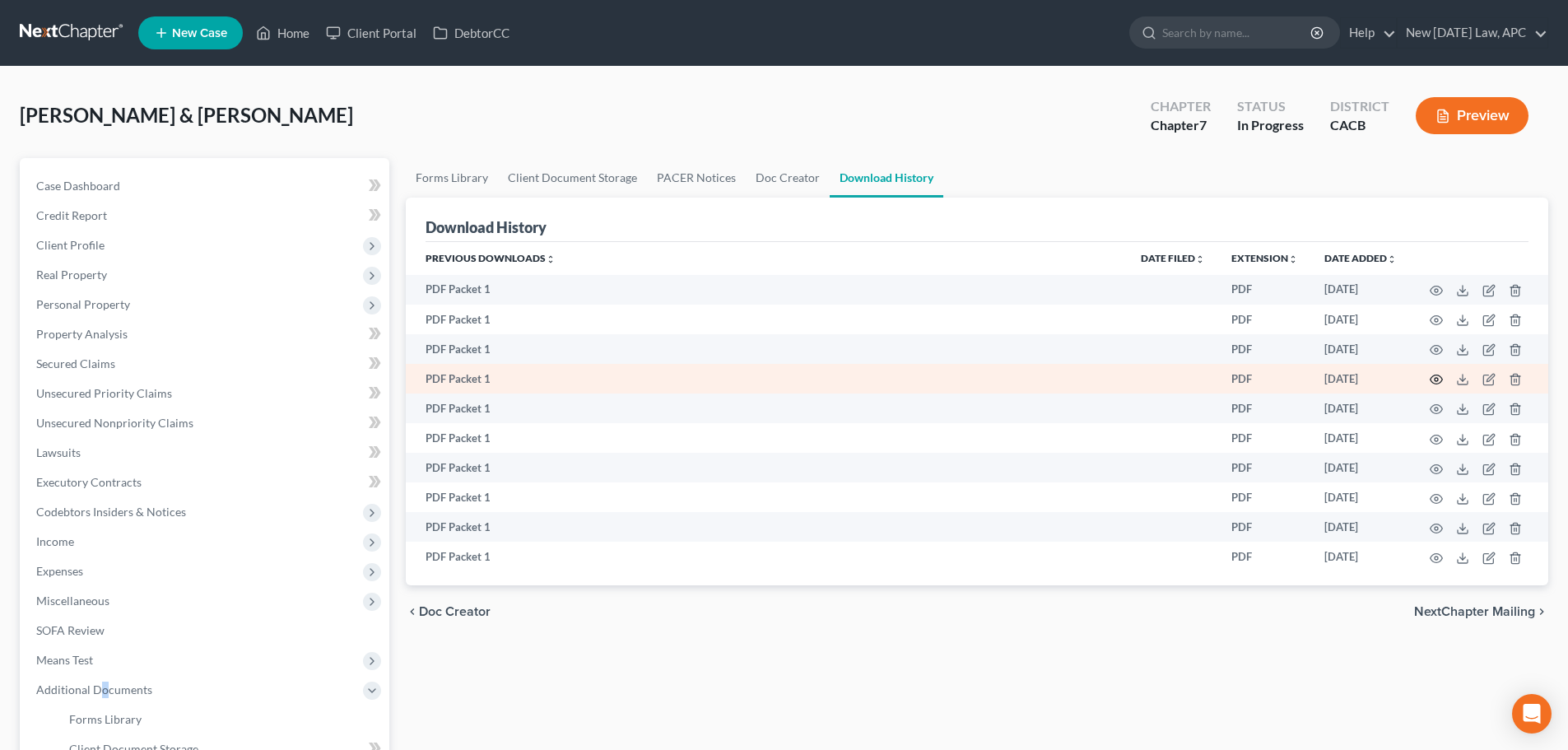
click at [1437, 377] on circle "button" at bounding box center [1437, 379] width 3 height 3
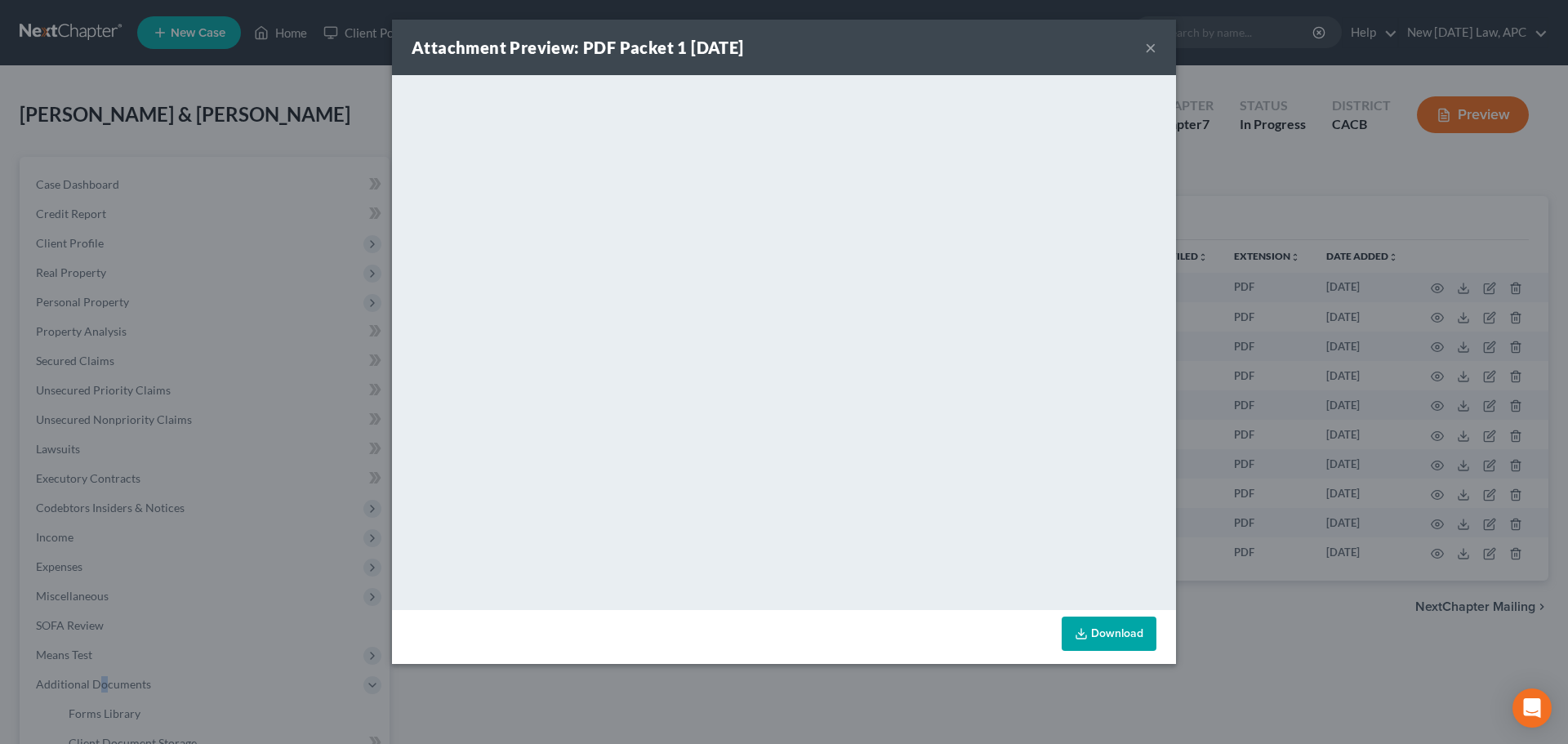
click at [1156, 41] on button "×" at bounding box center [1151, 48] width 12 height 20
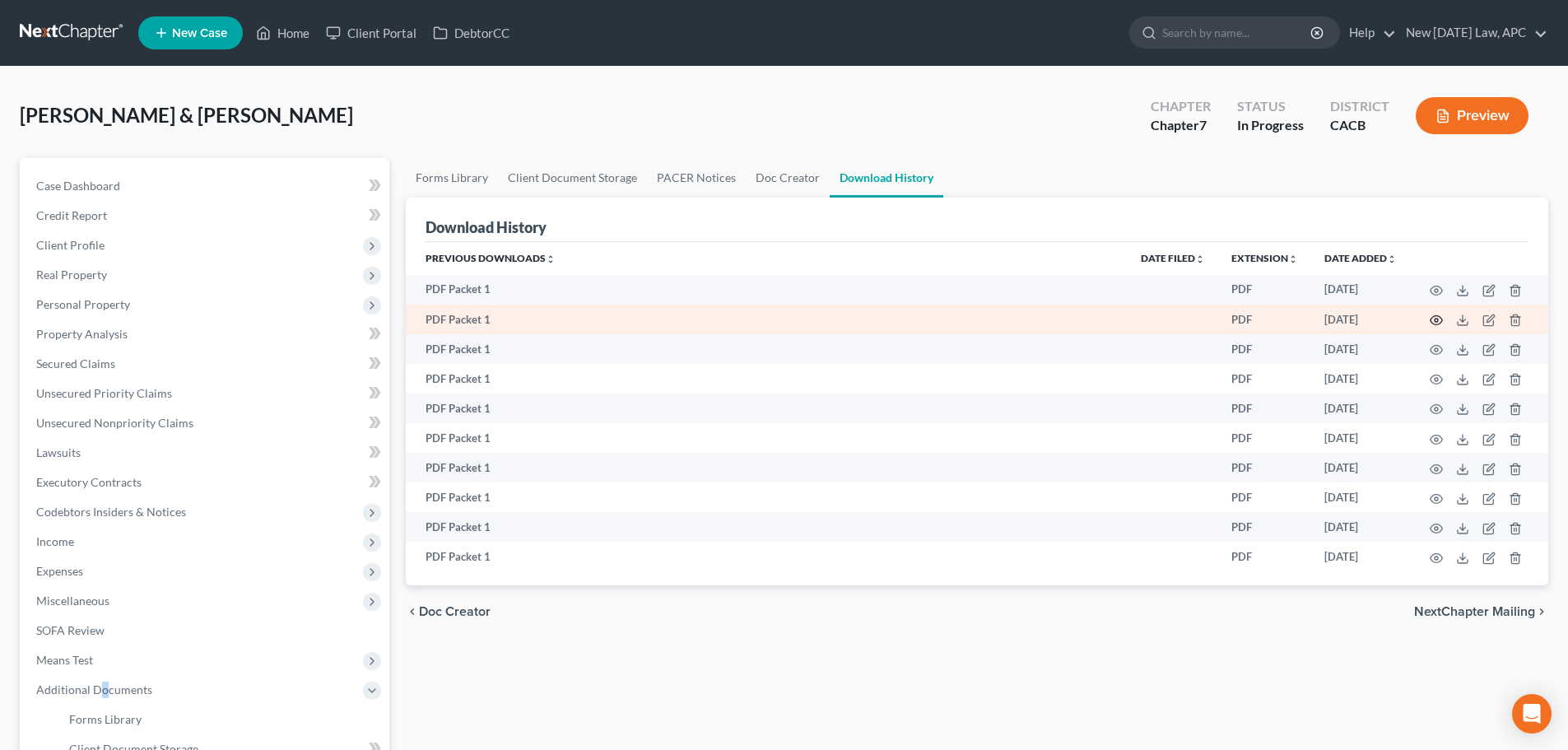
click at [1434, 318] on icon "button" at bounding box center [1437, 320] width 13 height 13
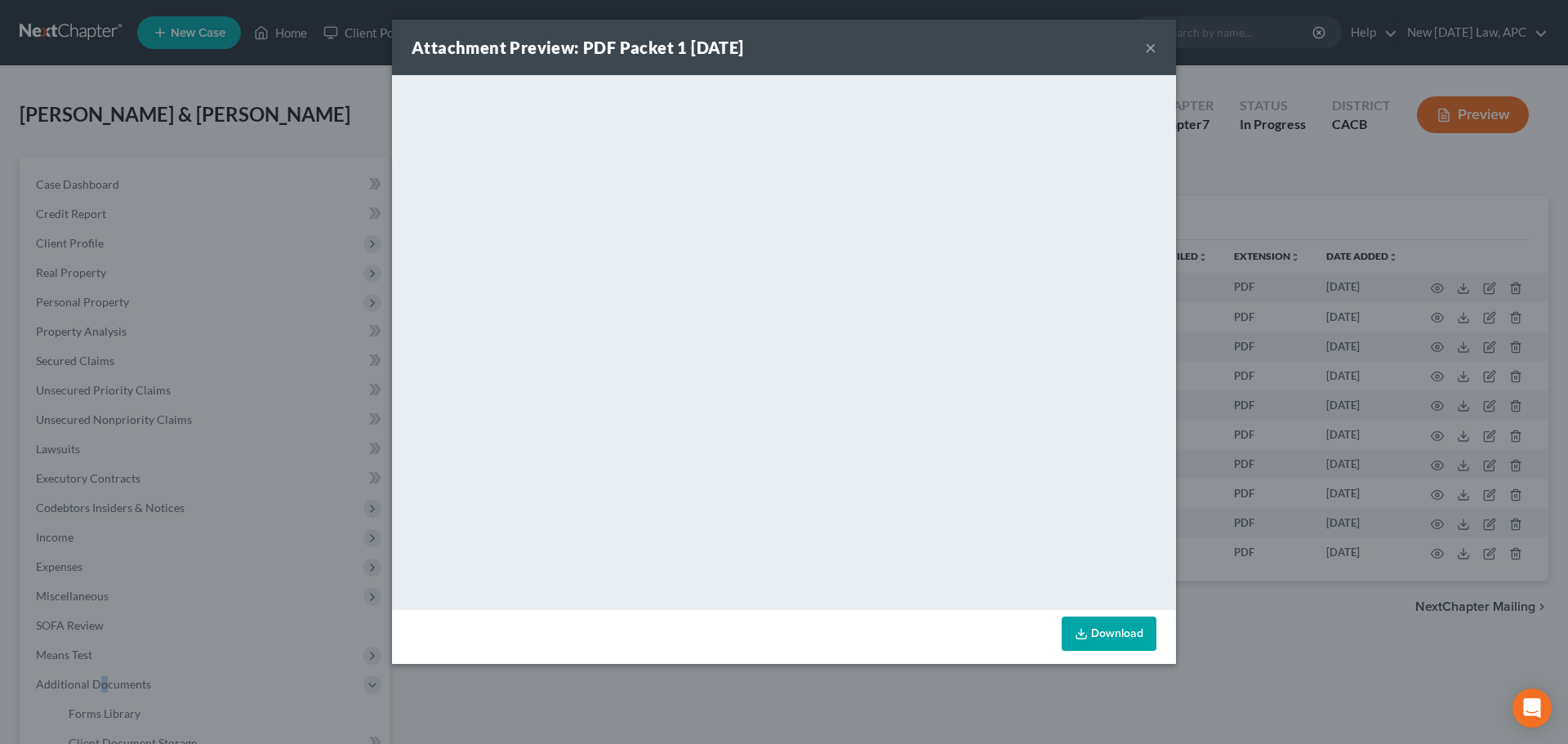
click at [1148, 46] on button "×" at bounding box center [1151, 48] width 12 height 20
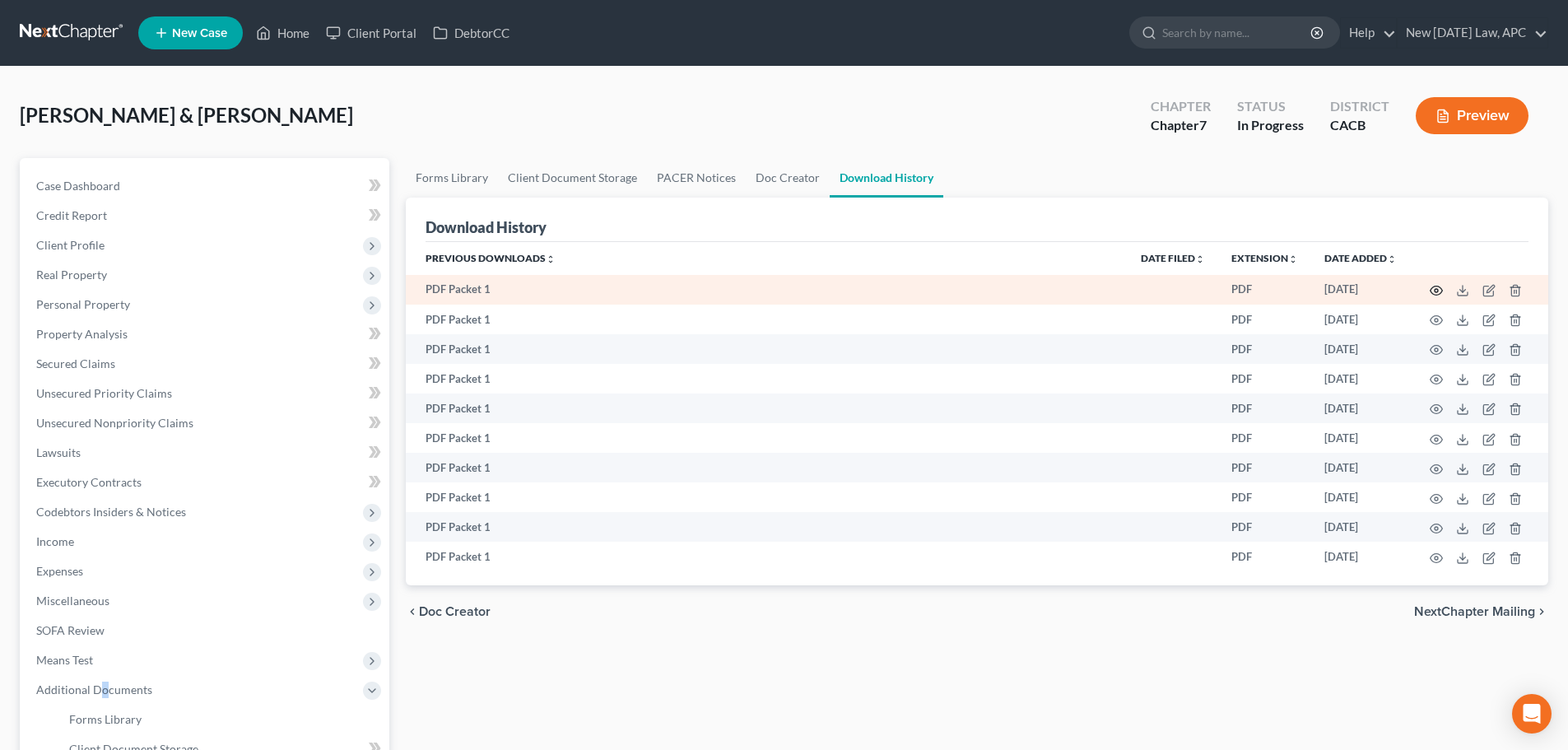
click at [1432, 292] on icon "button" at bounding box center [1437, 291] width 13 height 13
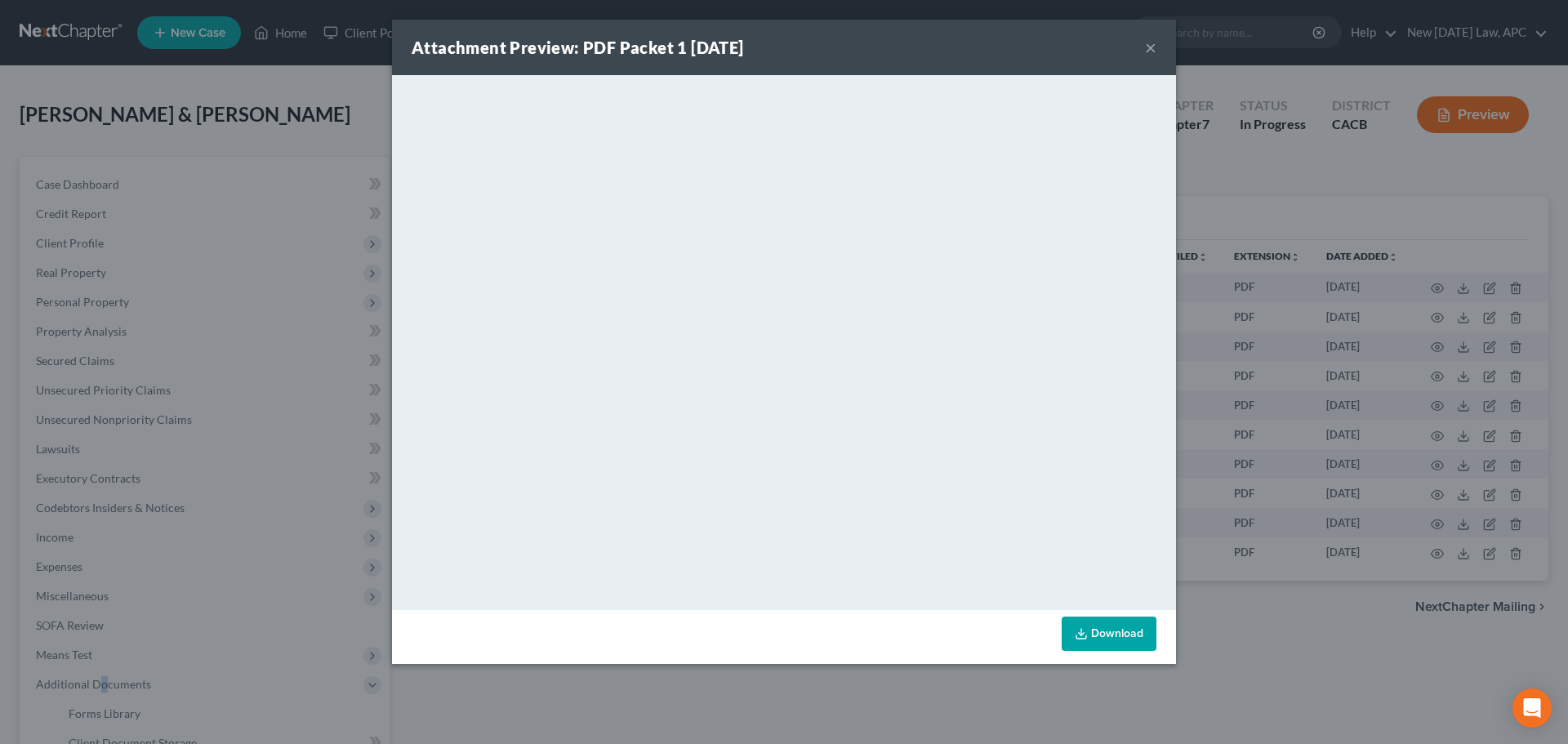
click at [1156, 38] on button "×" at bounding box center [1151, 48] width 12 height 20
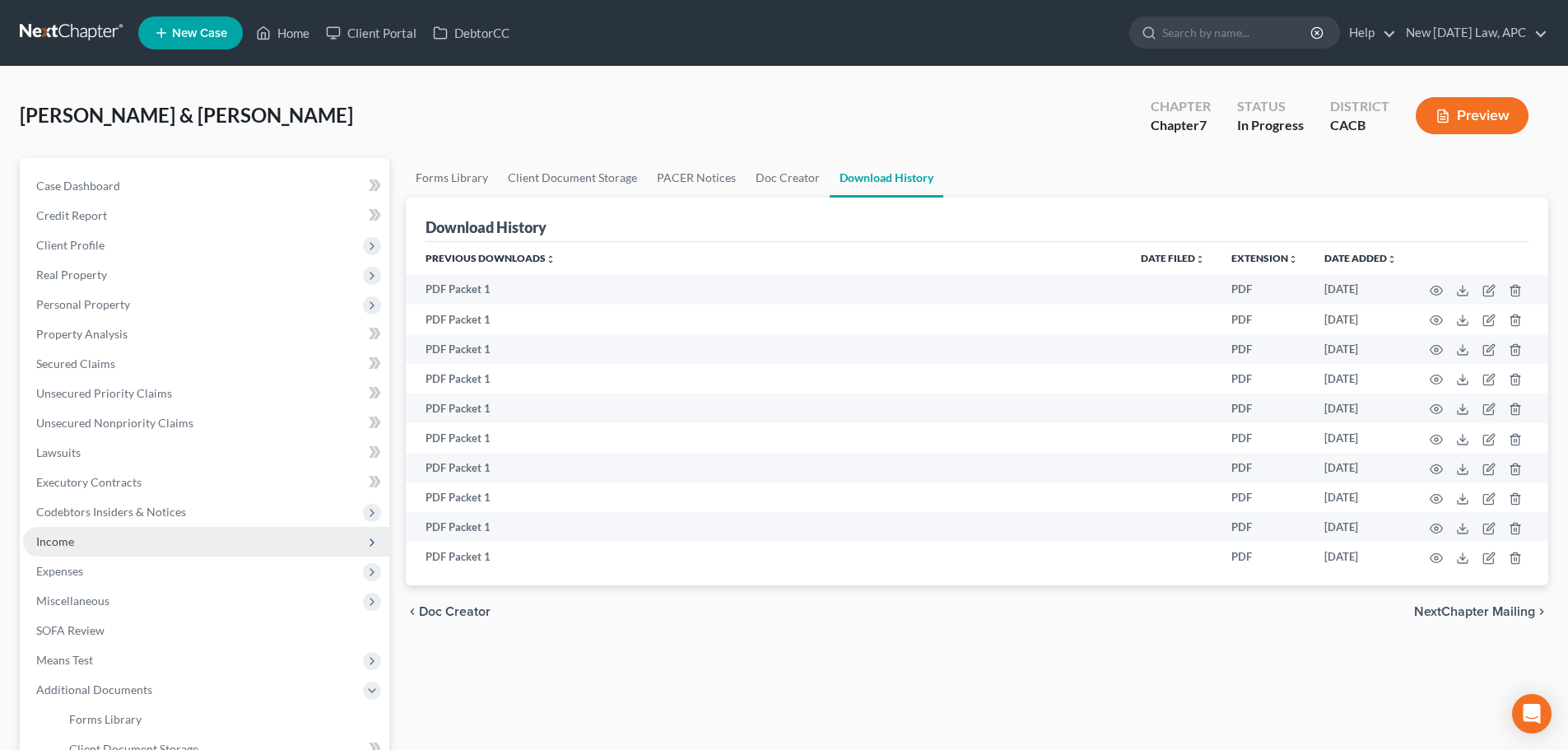
click at [108, 541] on span "Income" at bounding box center [206, 542] width 367 height 30
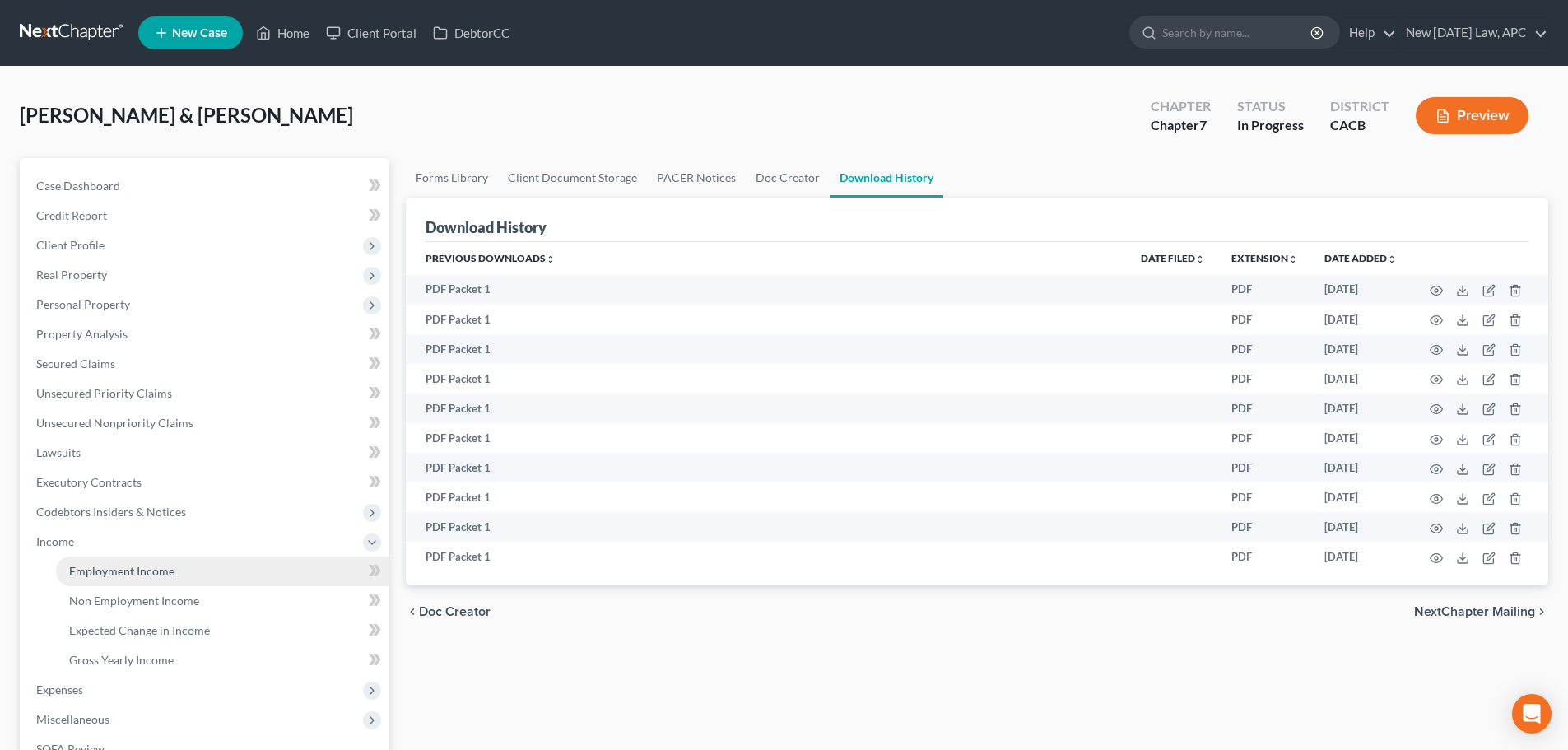
click at [116, 556] on link "Employment Income" at bounding box center [222, 571] width 333 height 30
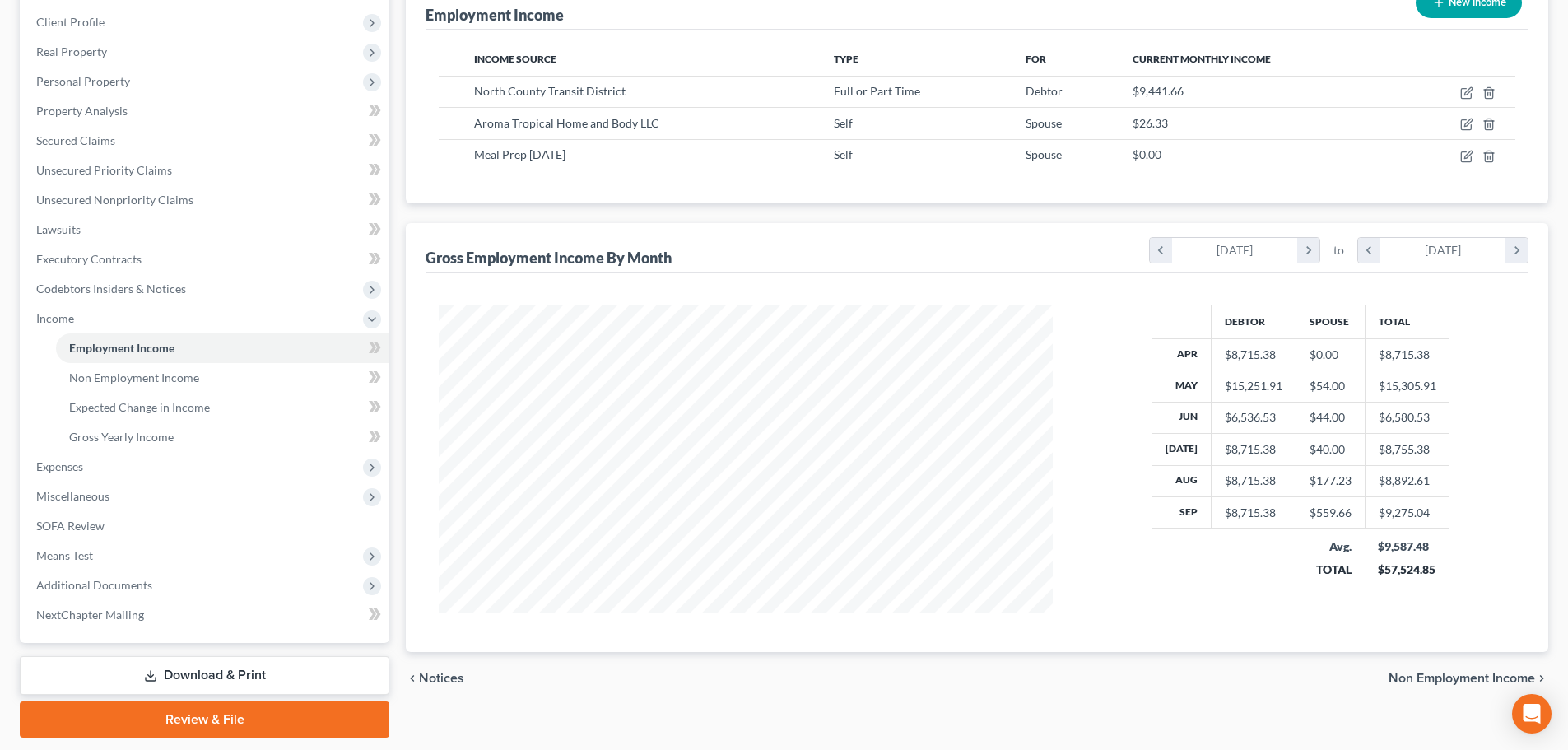
scroll to position [274, 0]
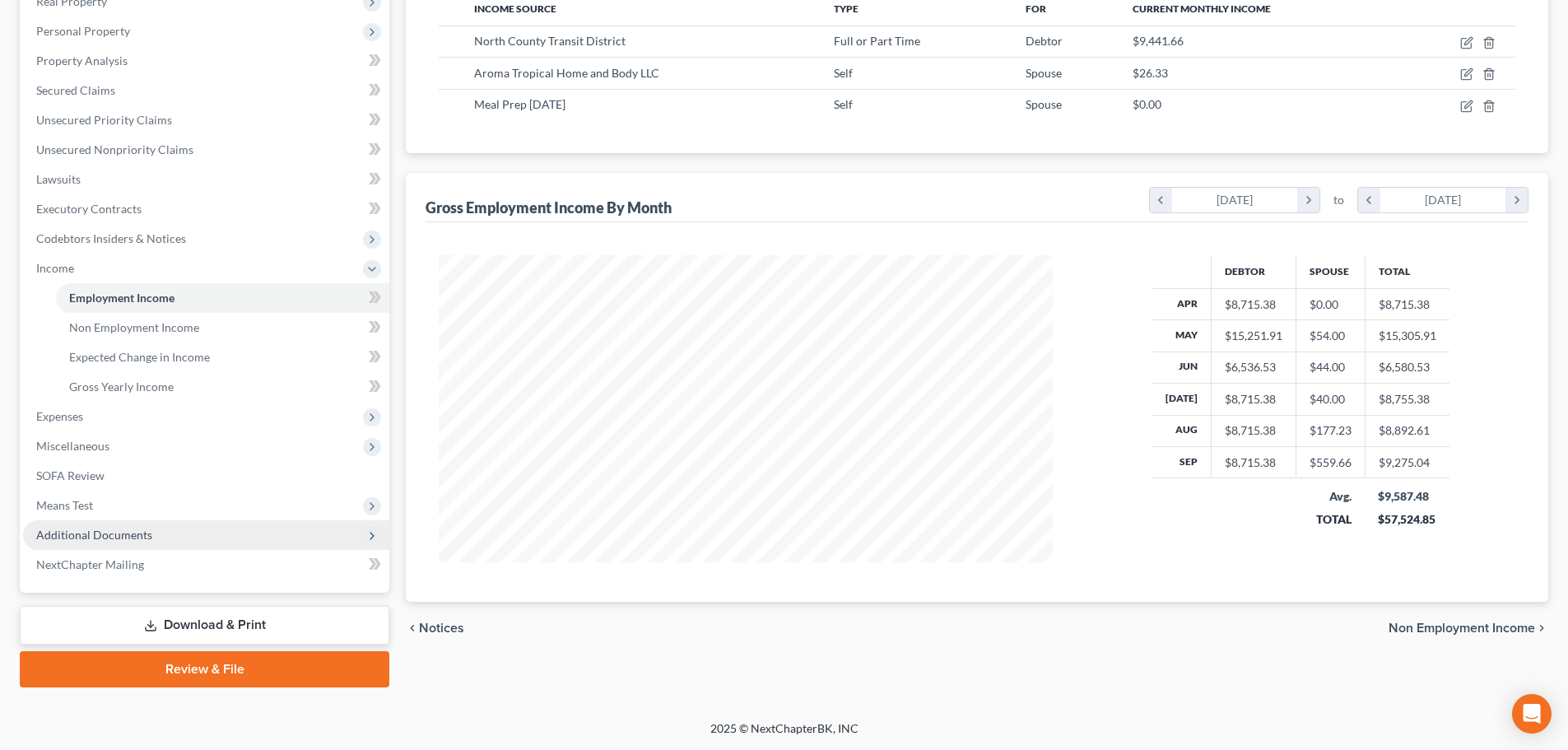
click at [113, 530] on span "Additional Documents" at bounding box center [206, 535] width 367 height 30
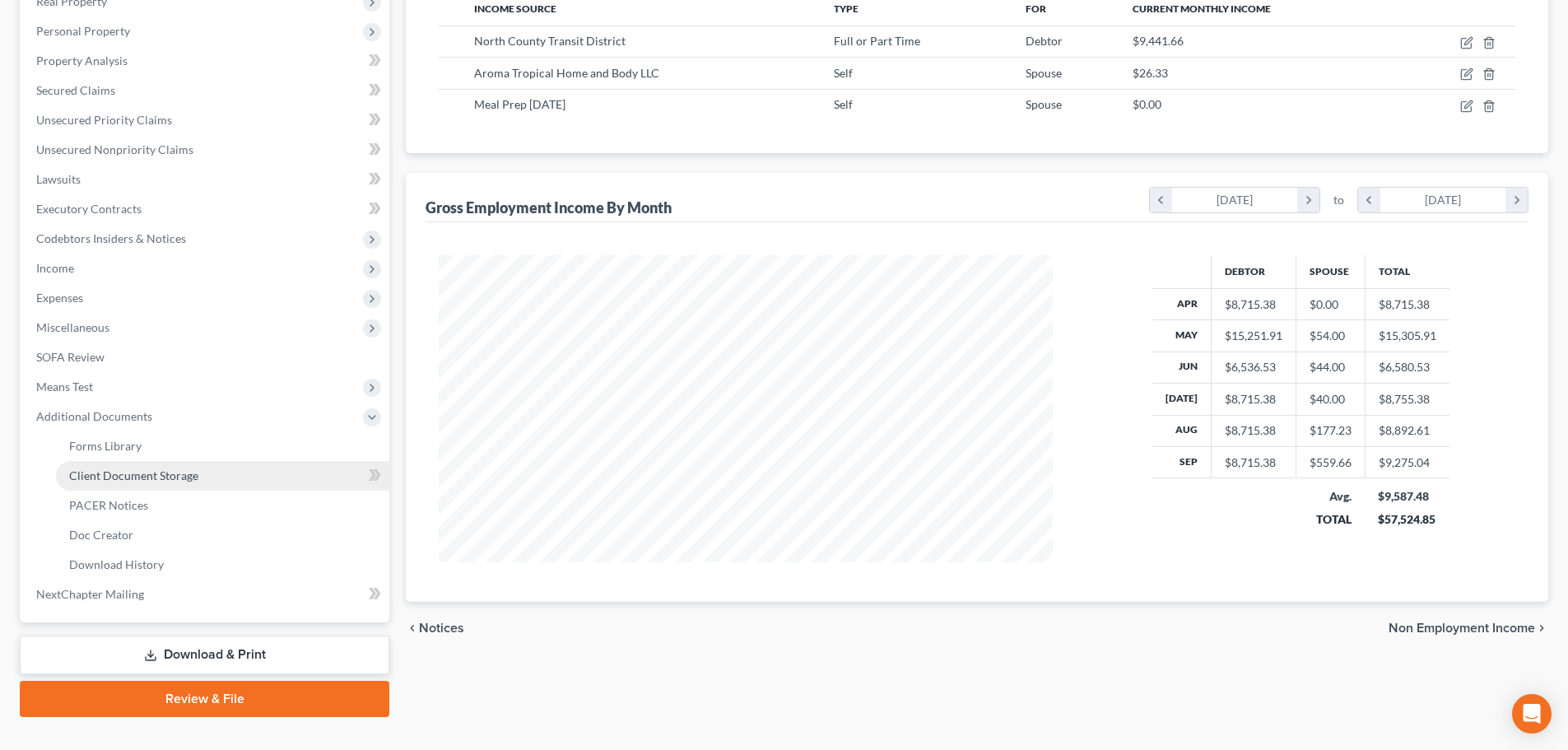
click at [121, 473] on span "Client Document Storage" at bounding box center [133, 475] width 129 height 14
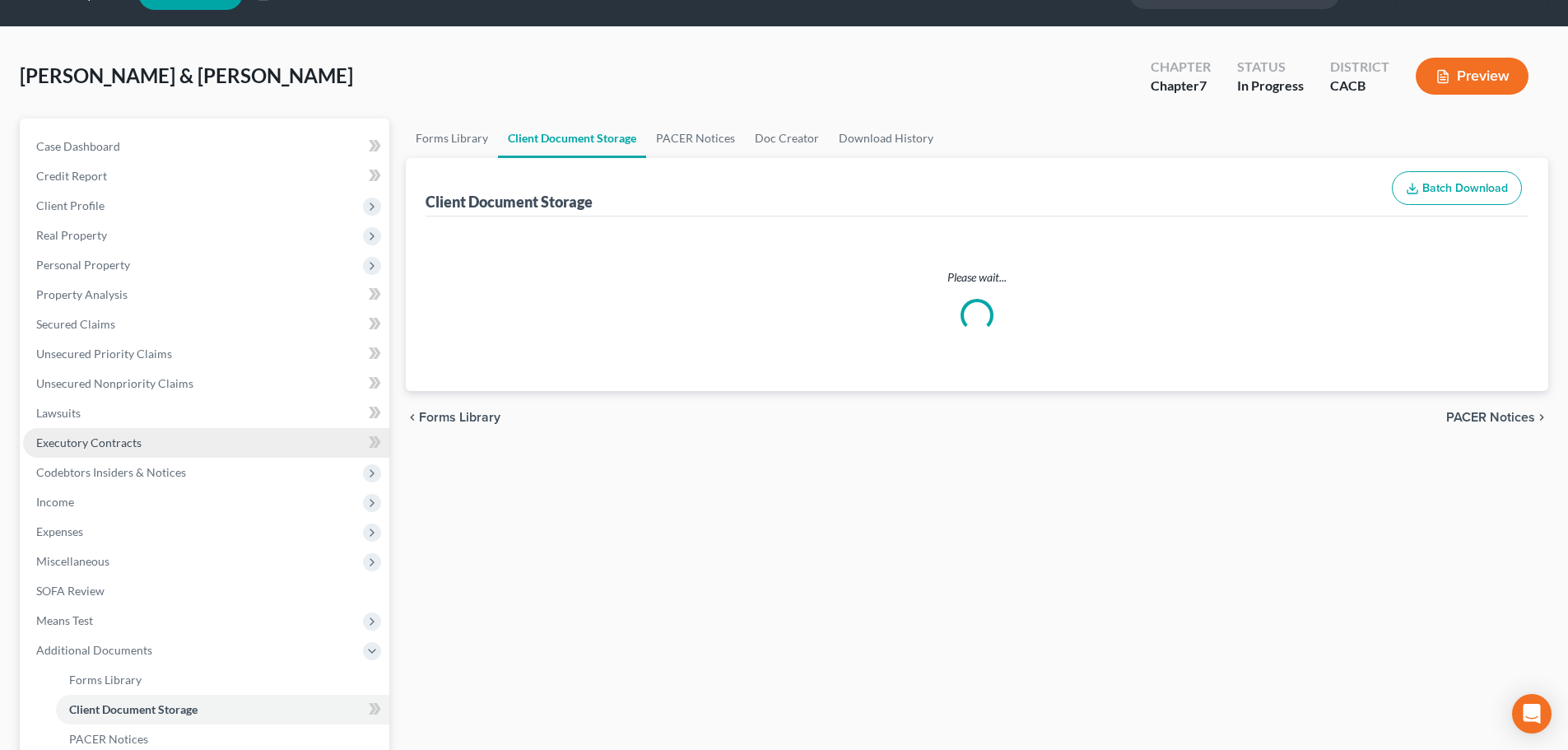
select select "10"
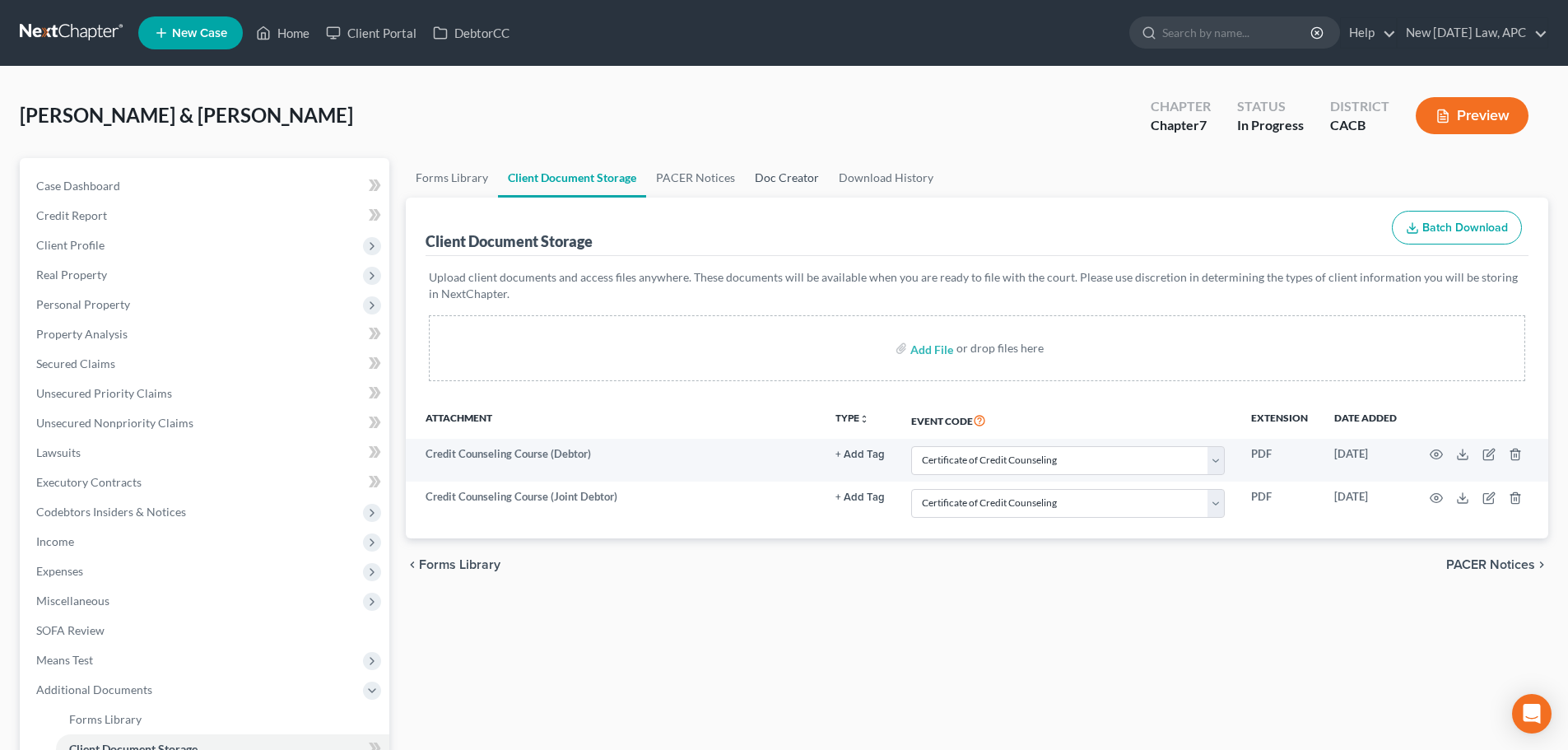
click at [814, 171] on link "Doc Creator" at bounding box center [786, 178] width 84 height 40
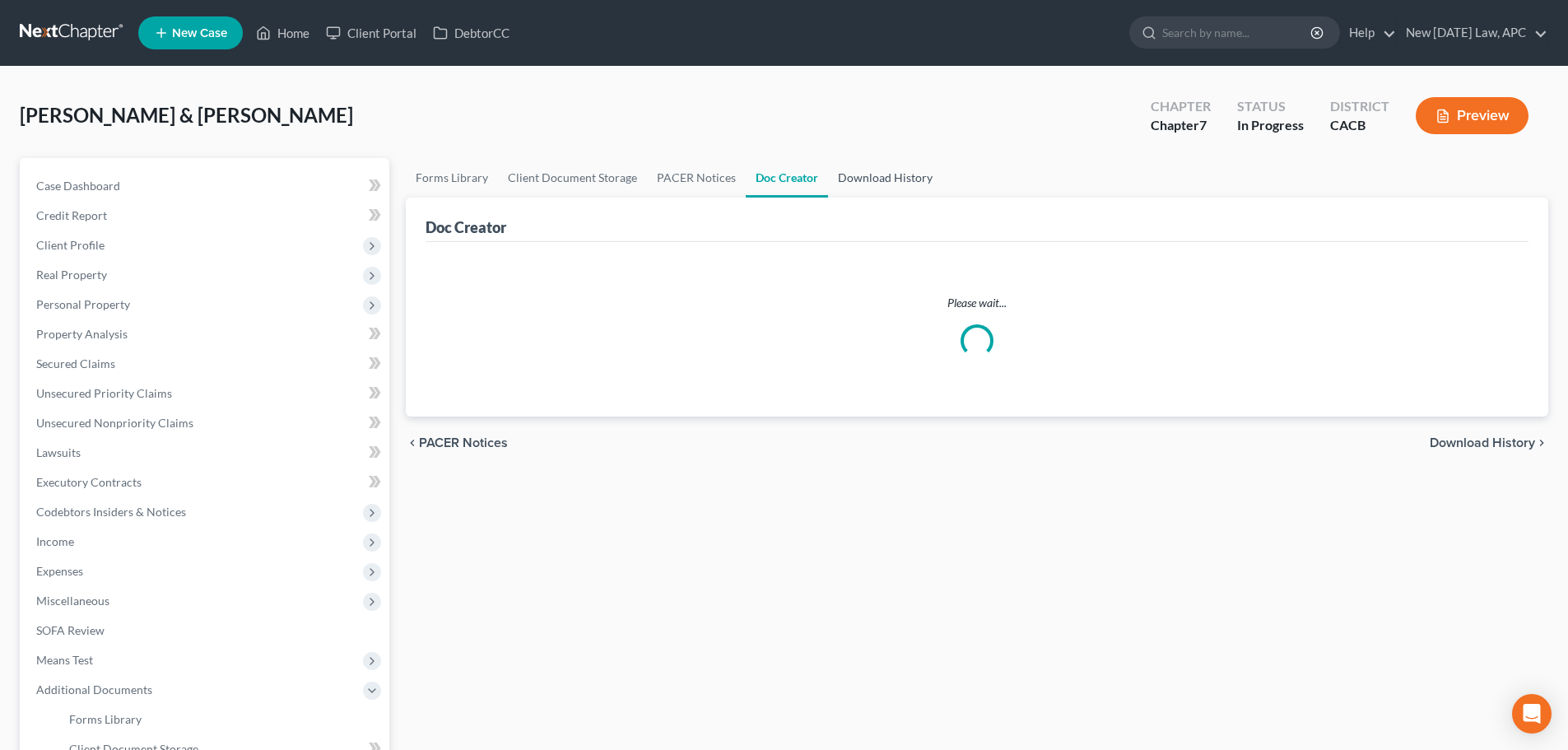
click at [896, 180] on link "Download History" at bounding box center [885, 178] width 115 height 40
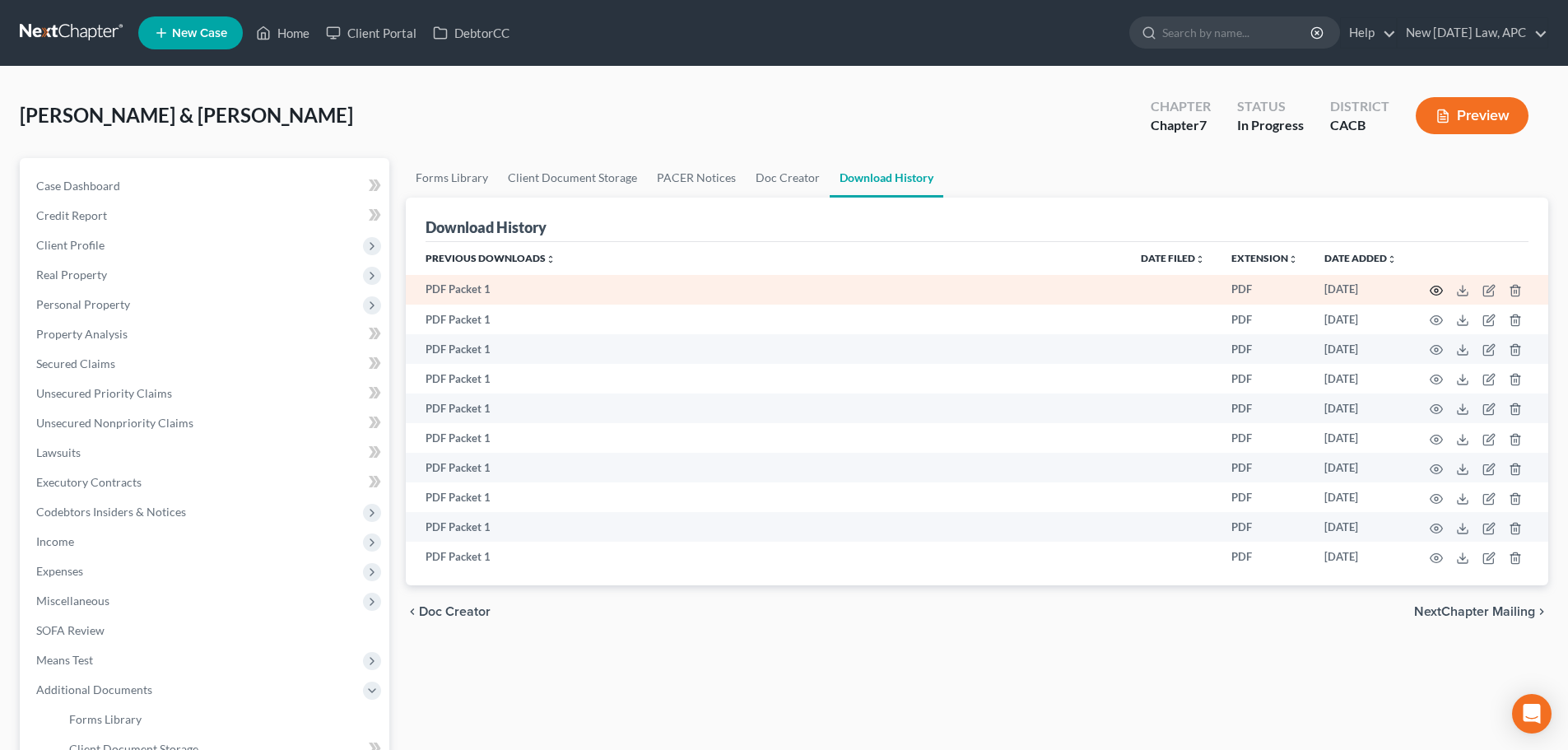
click at [1440, 289] on icon "button" at bounding box center [1437, 291] width 13 height 13
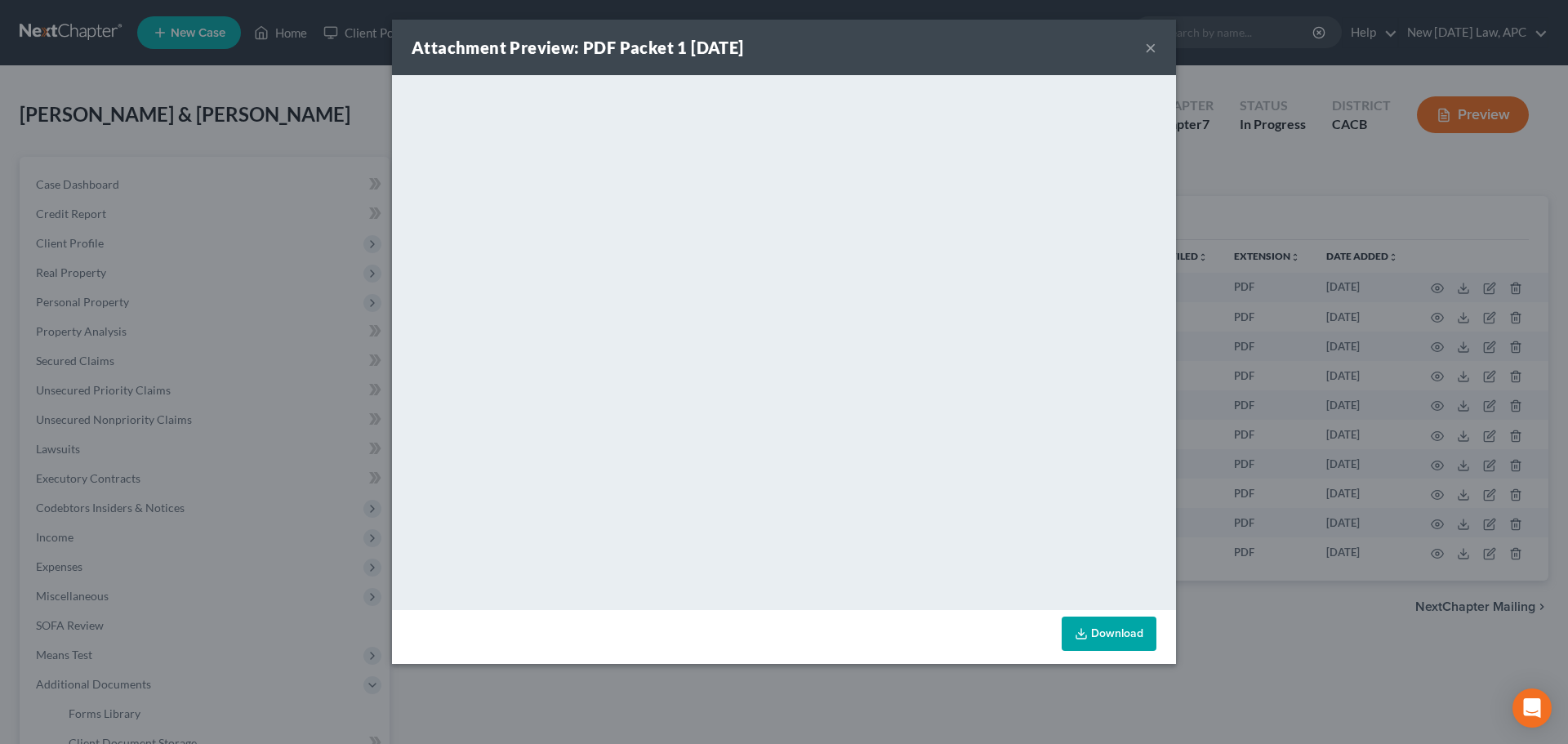
click at [1152, 38] on button "×" at bounding box center [1151, 48] width 12 height 20
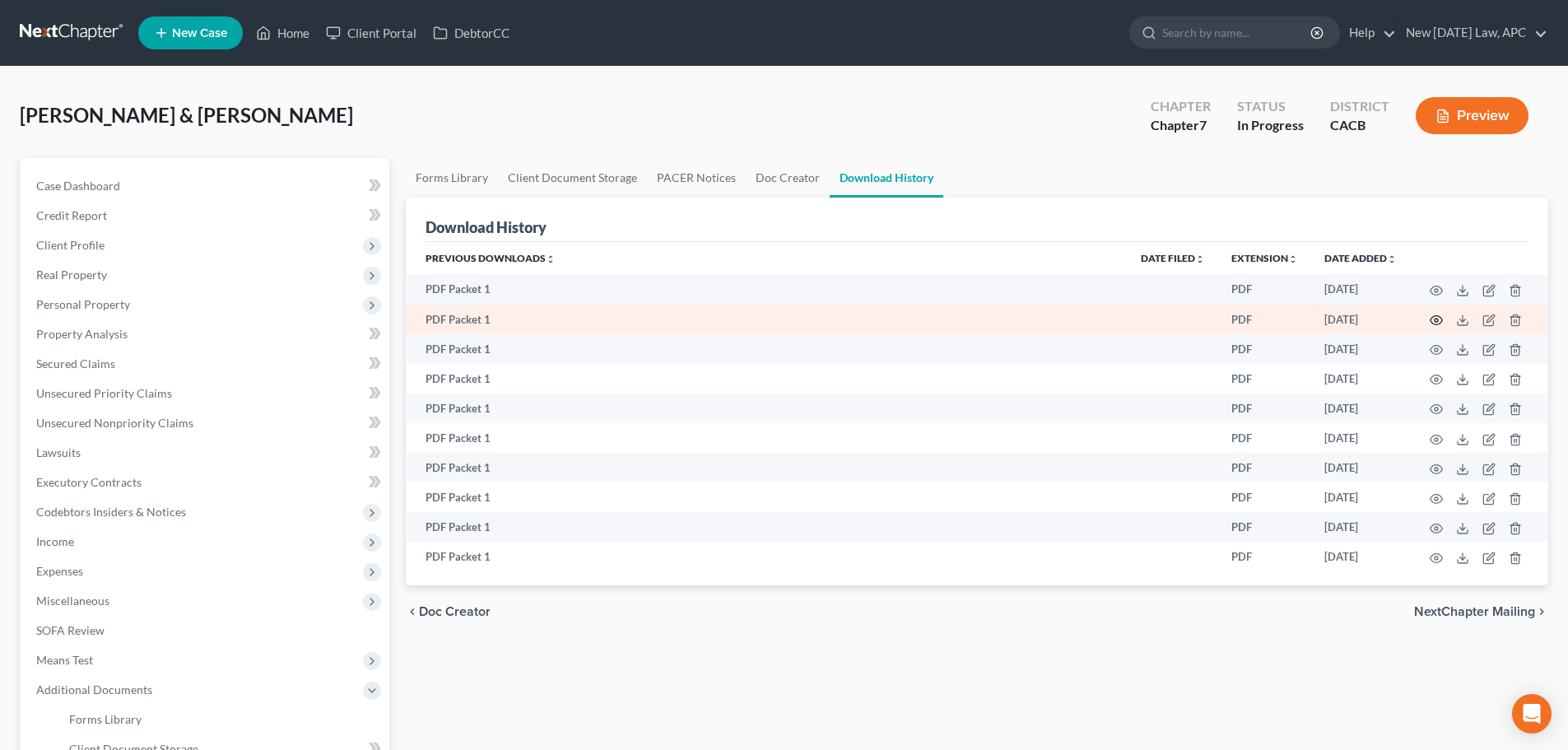
click at [1432, 323] on icon "button" at bounding box center [1437, 320] width 12 height 9
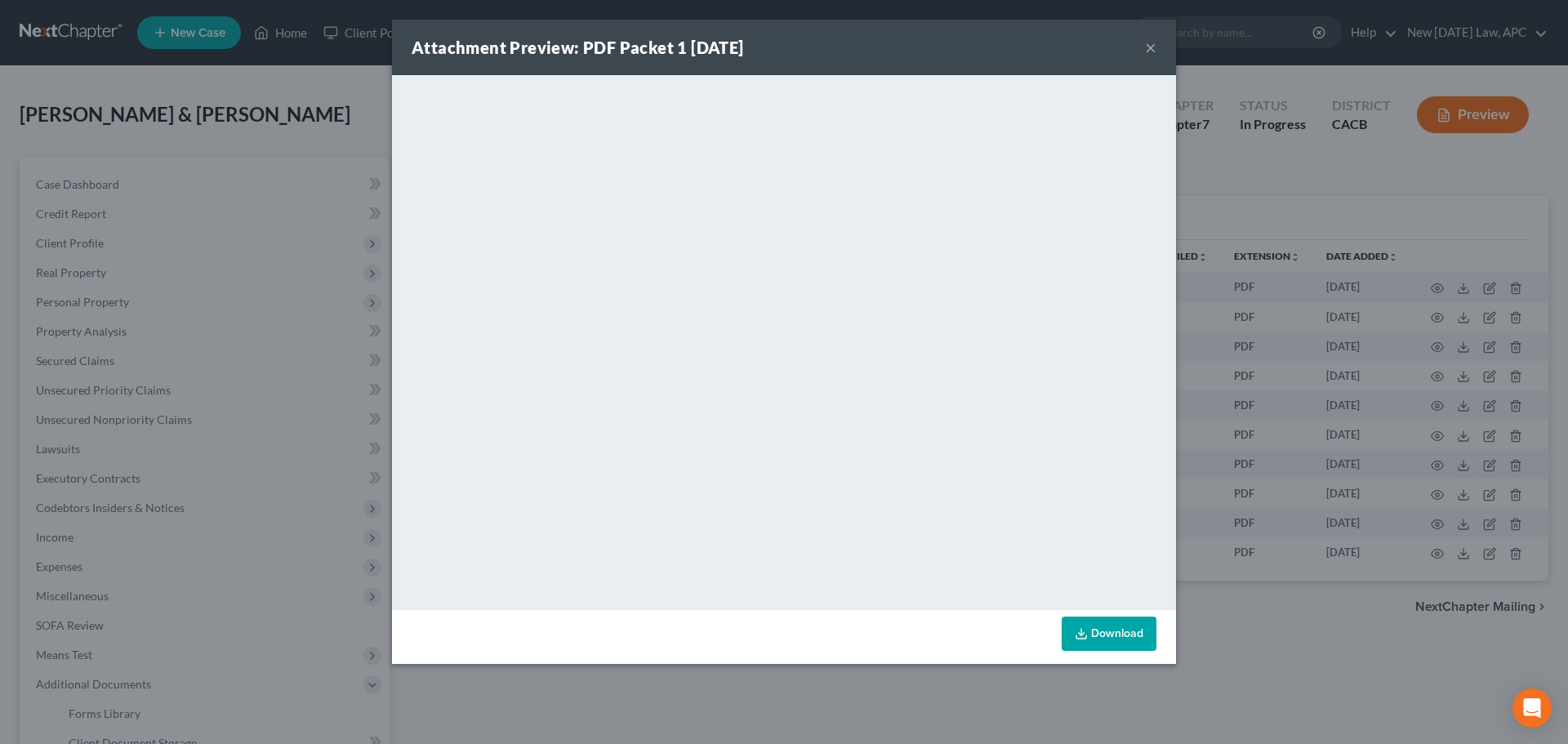
click at [1148, 48] on button "×" at bounding box center [1151, 48] width 12 height 20
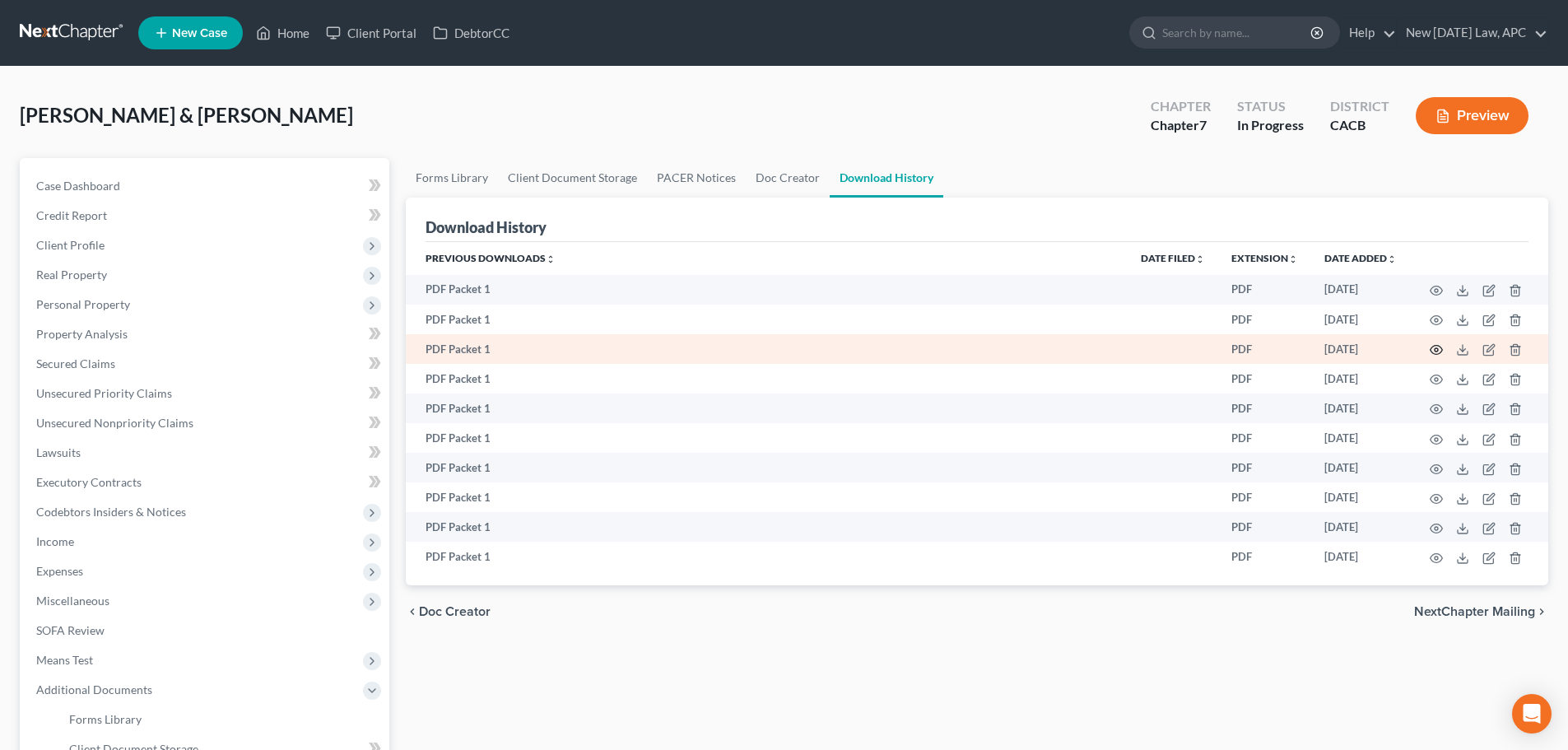
click at [1436, 349] on circle "button" at bounding box center [1437, 350] width 3 height 3
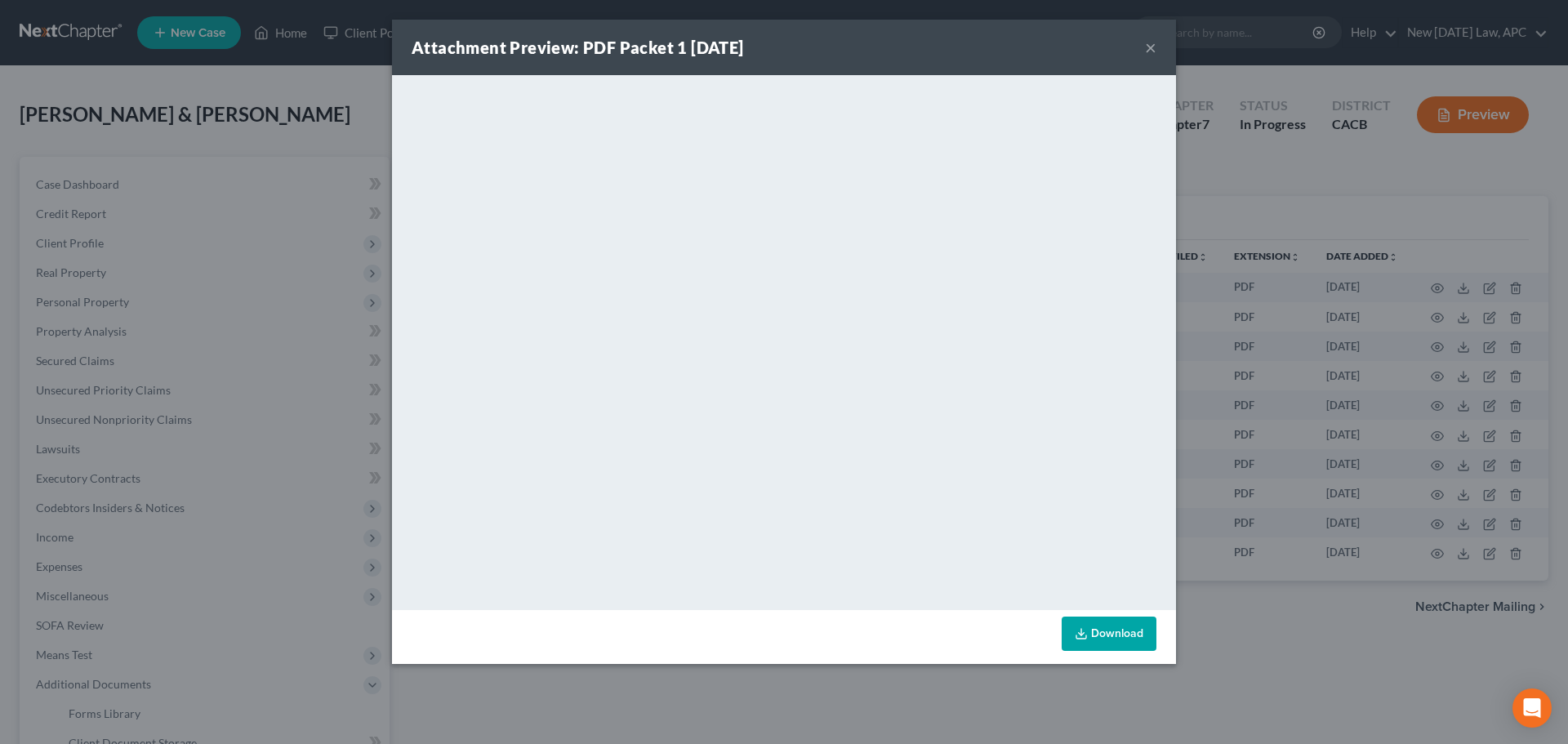
click at [1148, 50] on button "×" at bounding box center [1151, 48] width 12 height 20
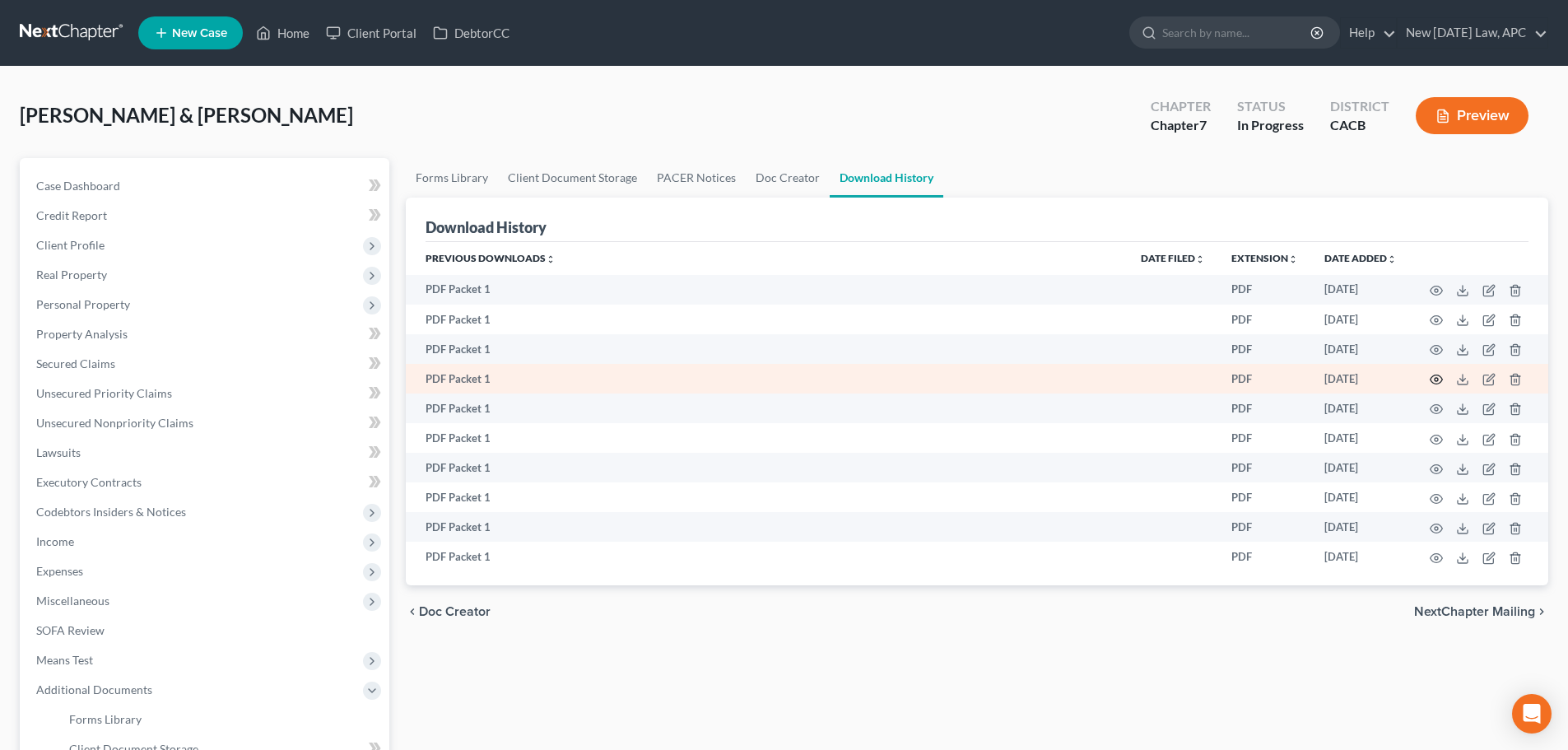
click at [1436, 380] on icon "button" at bounding box center [1437, 380] width 13 height 13
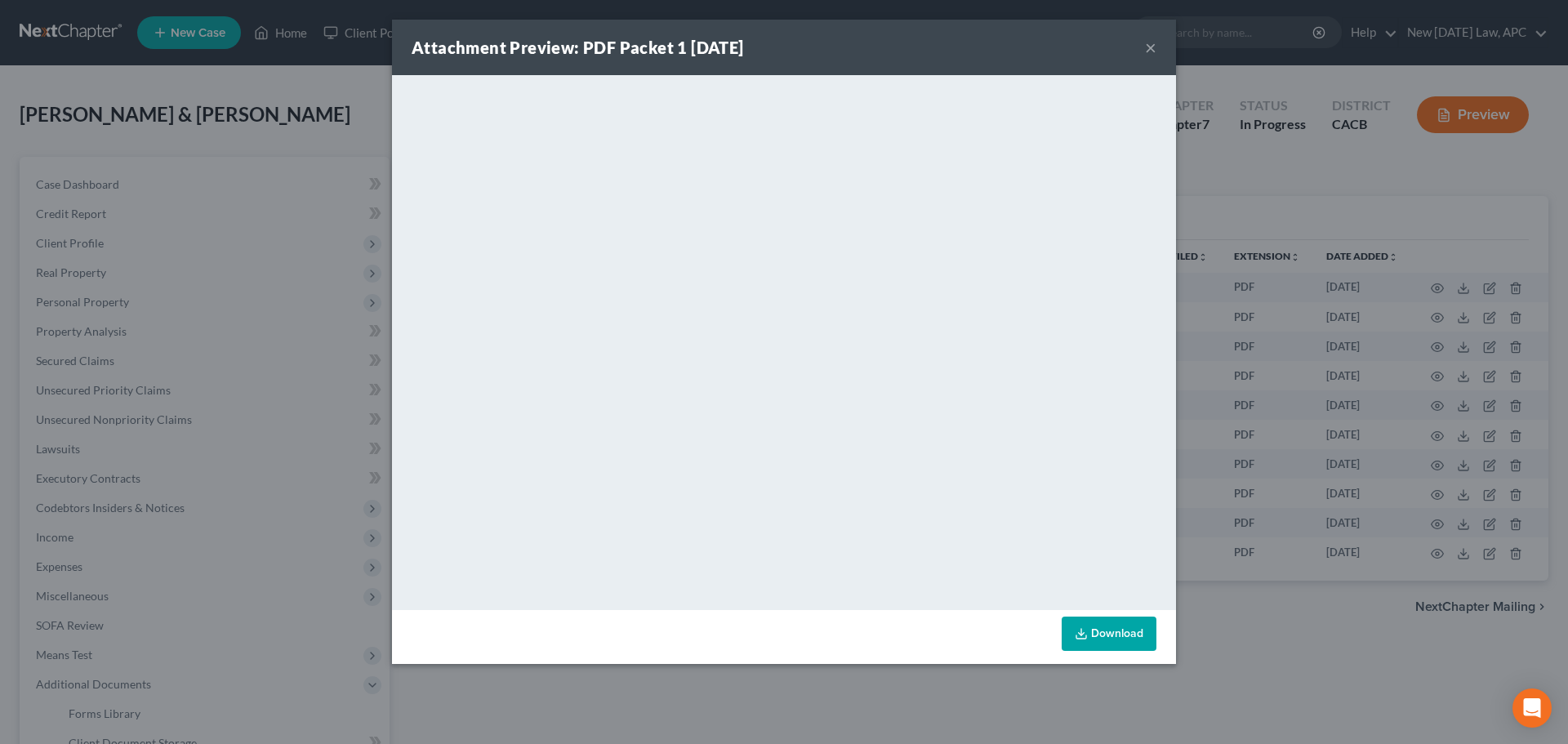
click at [1151, 41] on button "×" at bounding box center [1151, 48] width 12 height 20
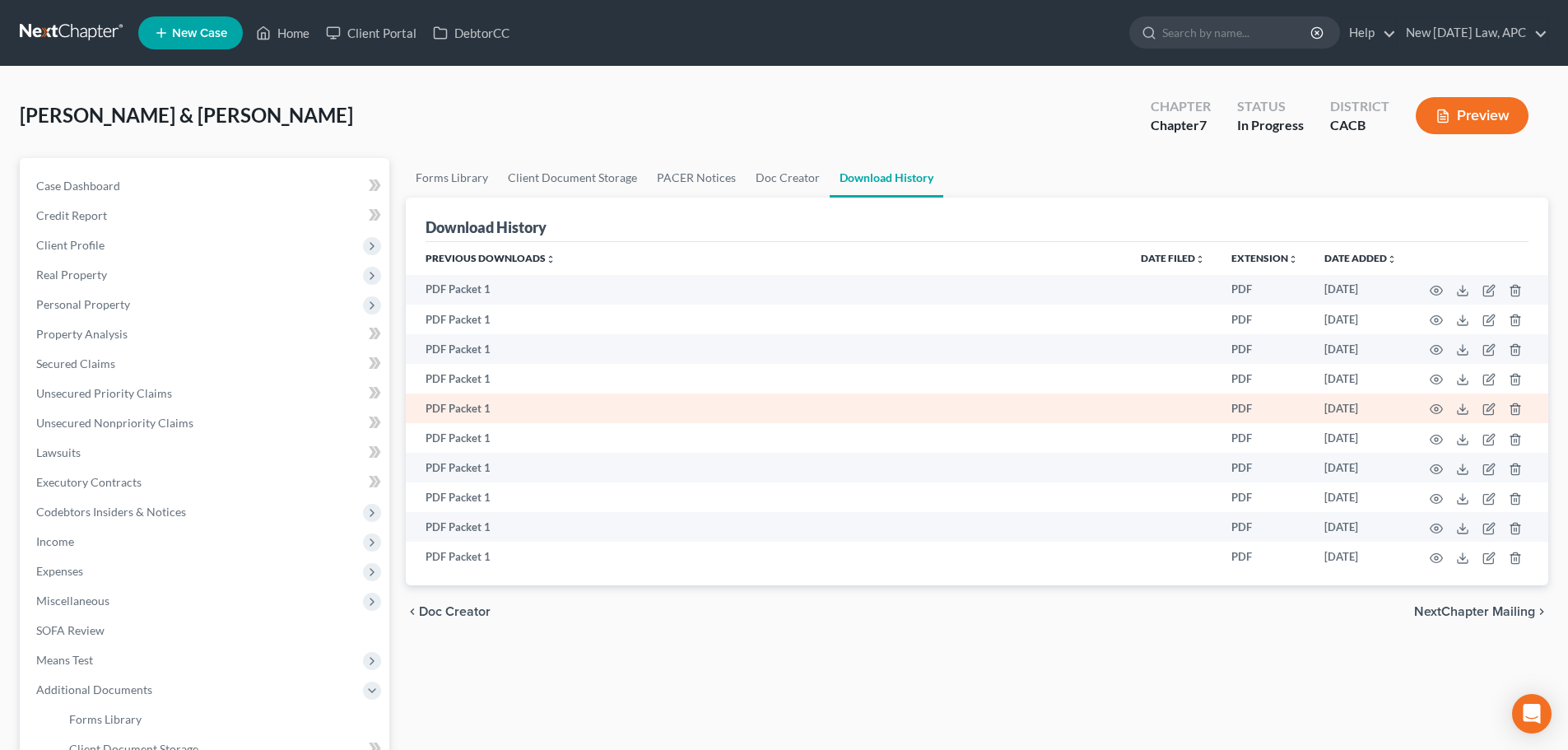
click at [1437, 401] on td at bounding box center [1479, 408] width 138 height 30
click at [1437, 404] on icon "button" at bounding box center [1437, 409] width 13 height 13
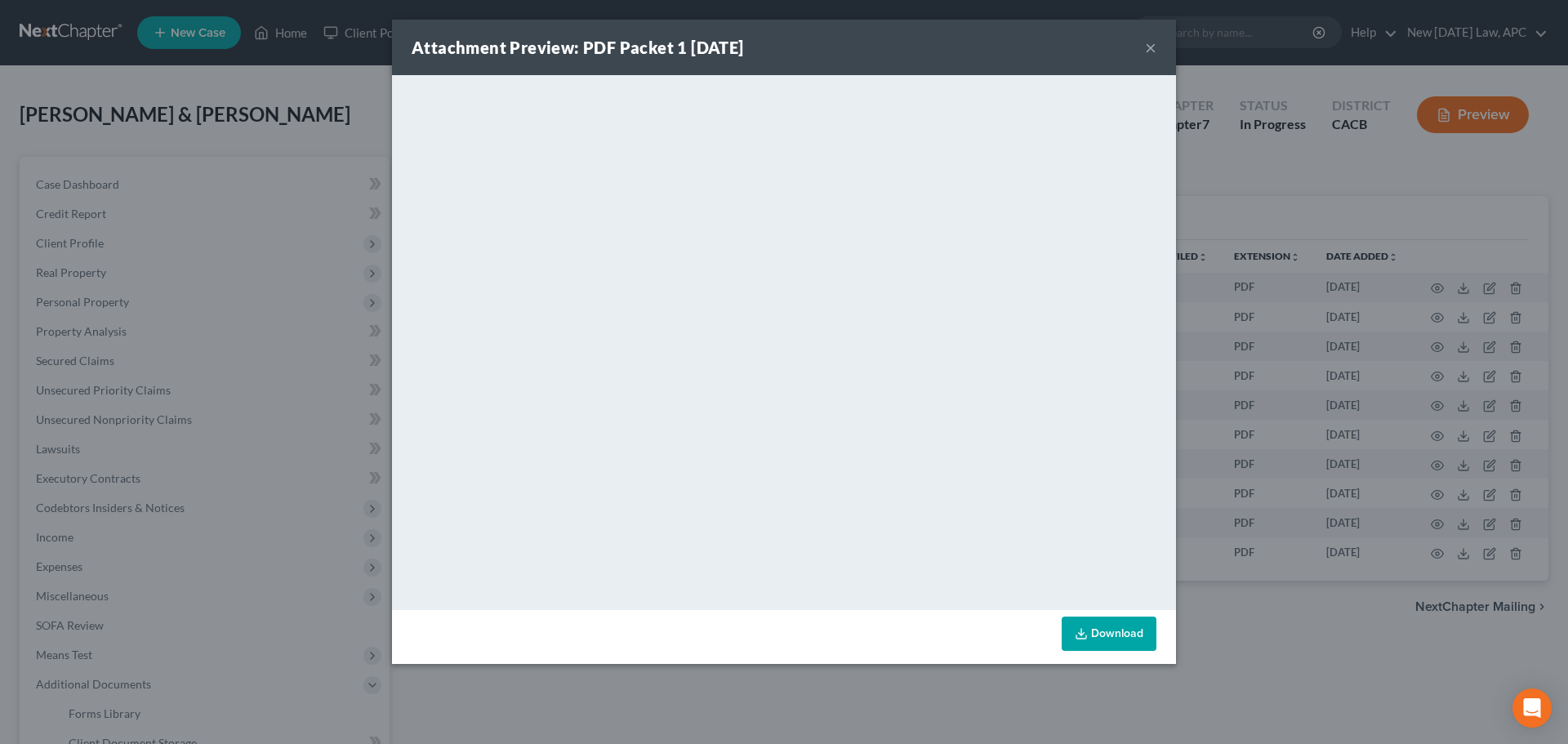
click at [1151, 48] on button "×" at bounding box center [1151, 48] width 12 height 20
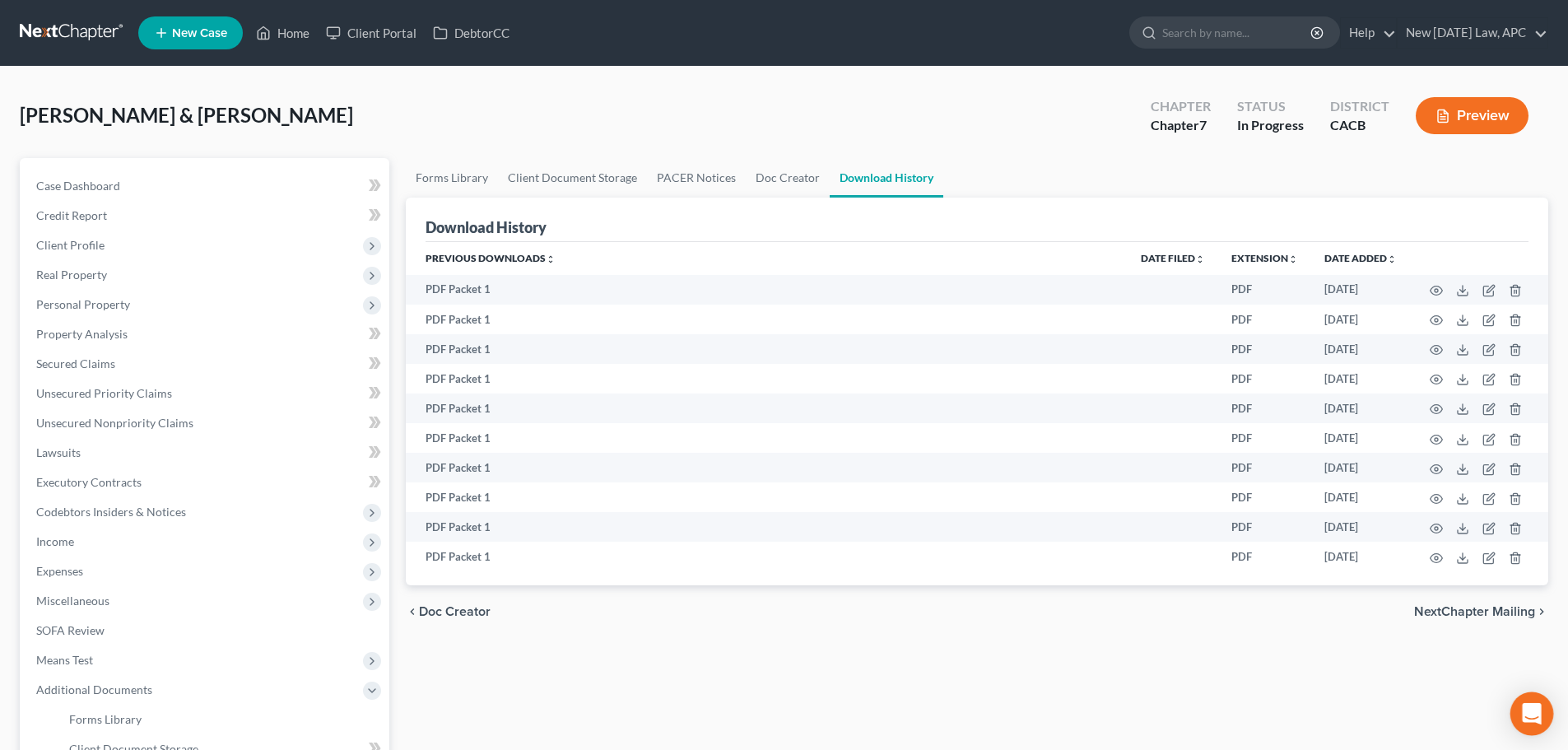
click at [1535, 714] on icon "Open Intercom Messenger" at bounding box center [1531, 714] width 19 height 22
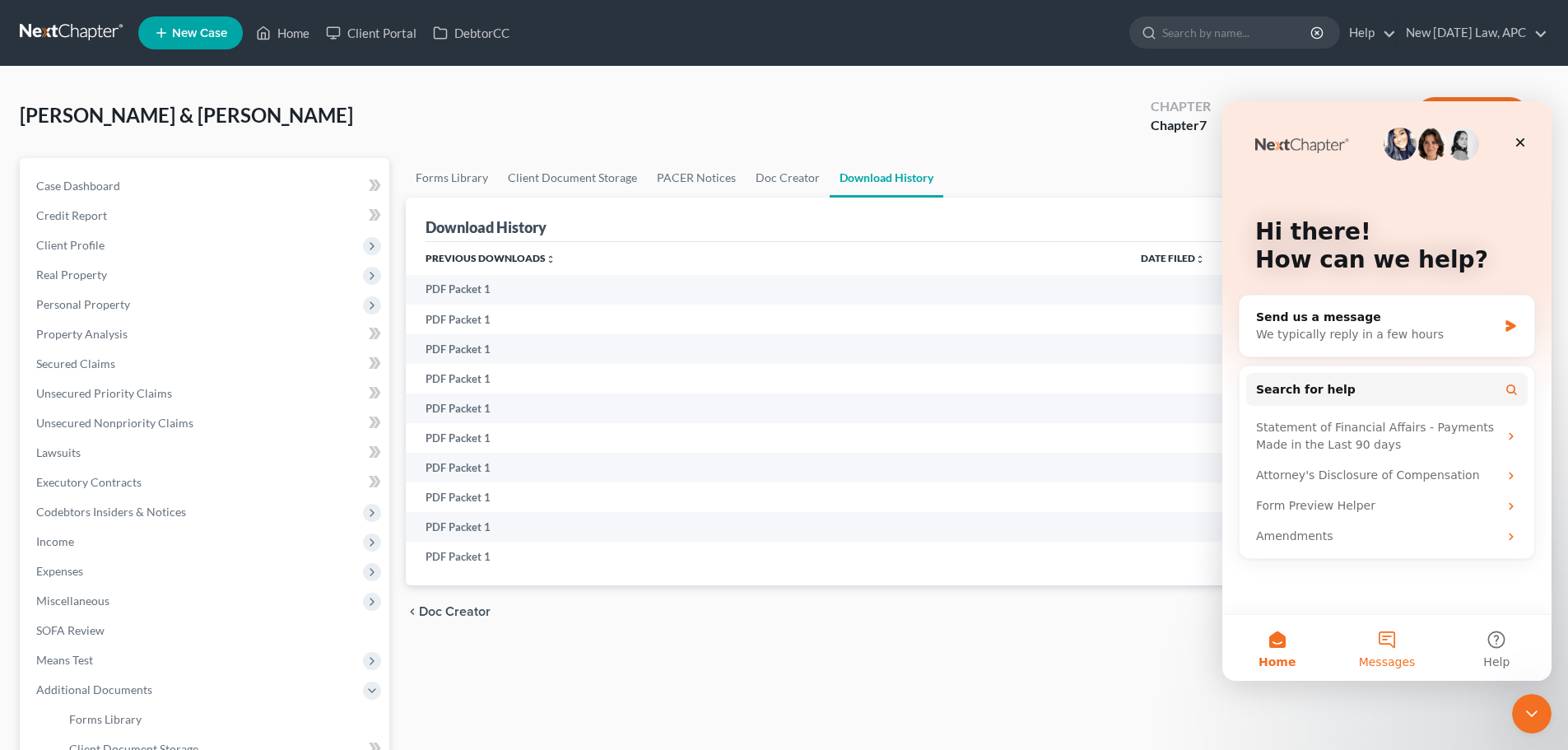
click at [1394, 646] on button "Messages" at bounding box center [1387, 648] width 110 height 66
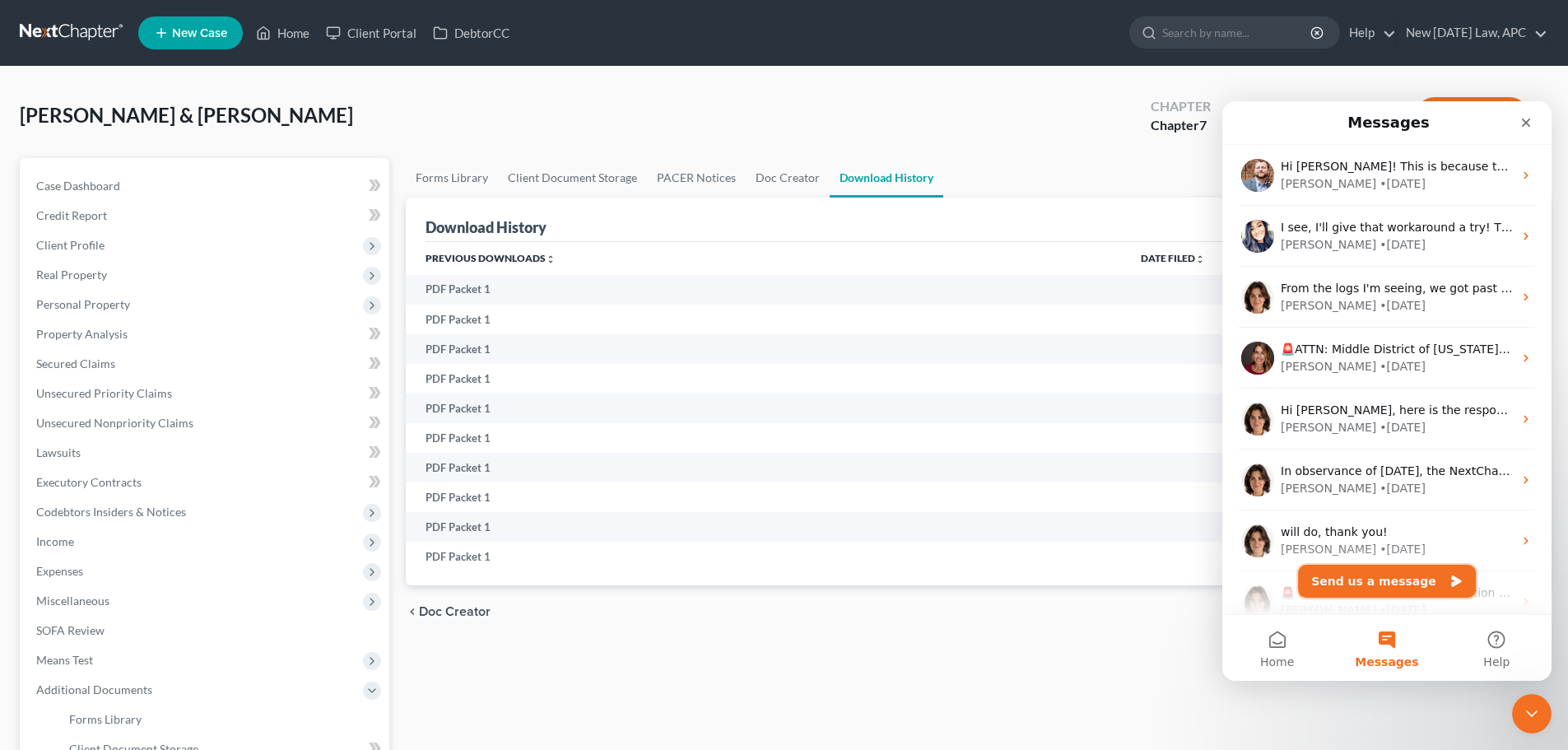
click at [1402, 580] on button "Send us a message" at bounding box center [1387, 581] width 178 height 33
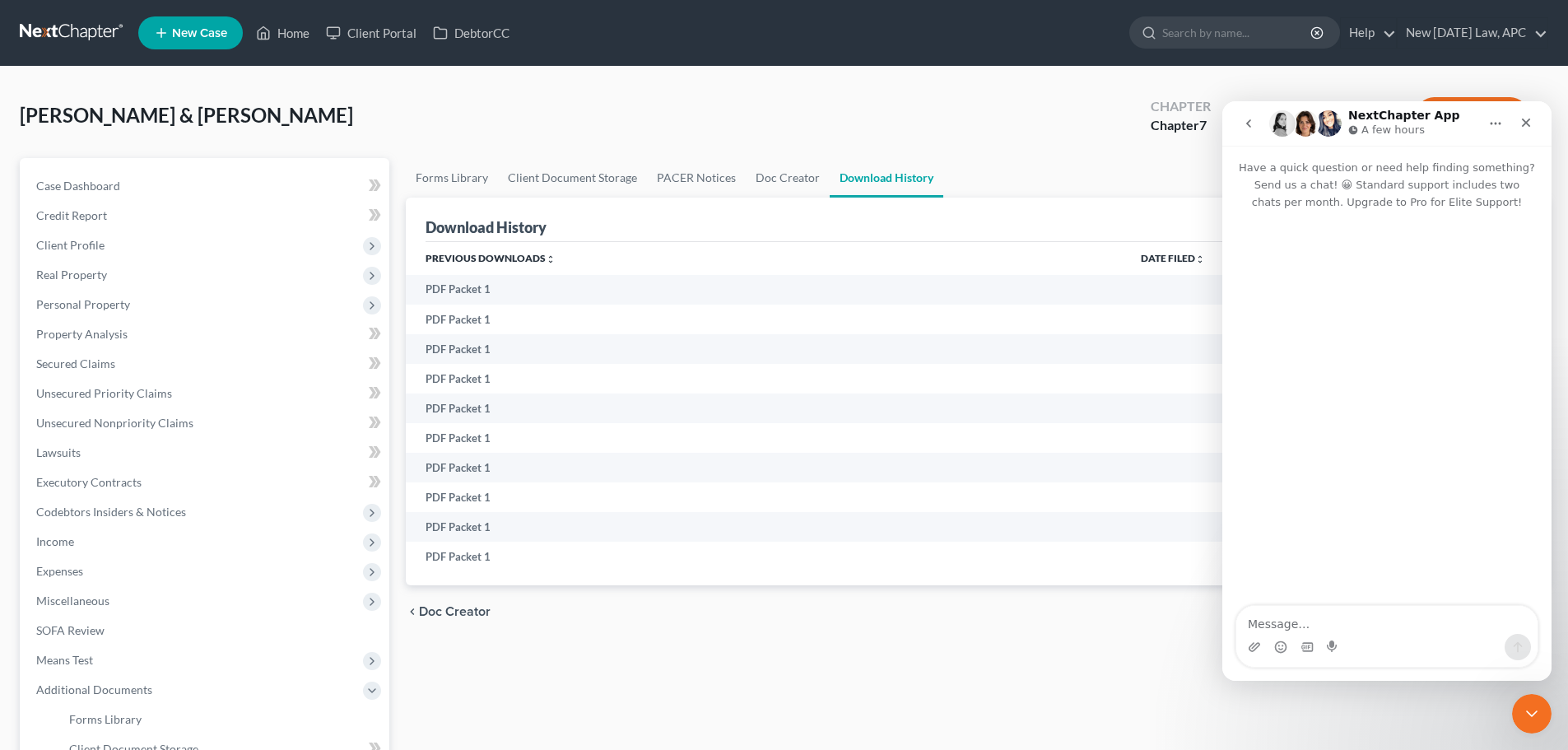
click at [1294, 624] on textarea "Message…" at bounding box center [1387, 620] width 301 height 28
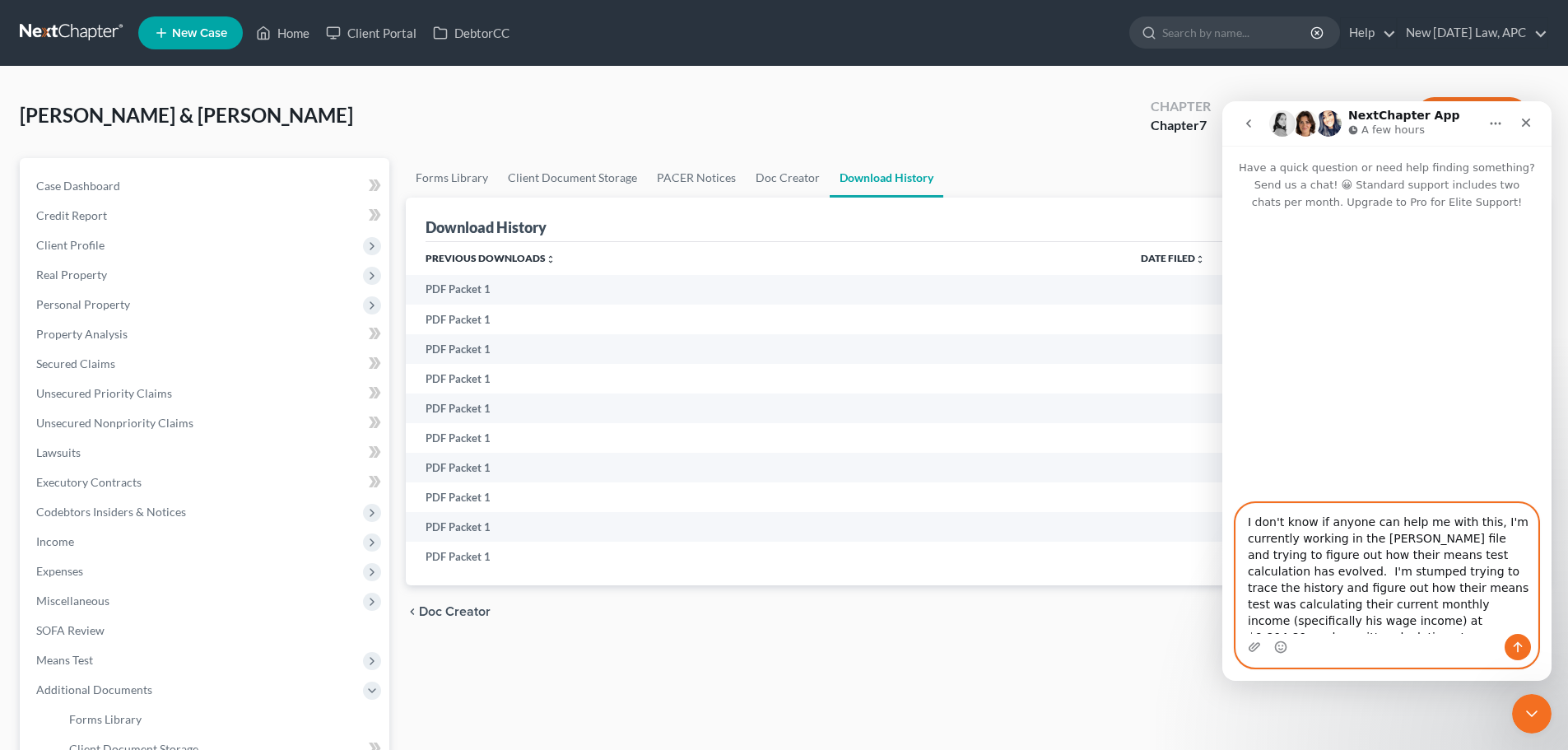
click at [1379, 560] on textarea "I don't know if anyone can help me with this, I'm currently working in the [PER…" at bounding box center [1387, 569] width 301 height 130
drag, startPoint x: 1371, startPoint y: 582, endPoint x: 1343, endPoint y: 583, distance: 28.0
click at [1369, 583] on textarea "I don't know if anyone can help me with this, I'm currently working in the [PER…" at bounding box center [1387, 569] width 301 height 130
drag, startPoint x: 1289, startPoint y: 568, endPoint x: 1299, endPoint y: 586, distance: 20.6
click at [1289, 569] on textarea "I don't know if anyone can help me with this, I'm currently working in the [PER…" at bounding box center [1387, 569] width 301 height 130
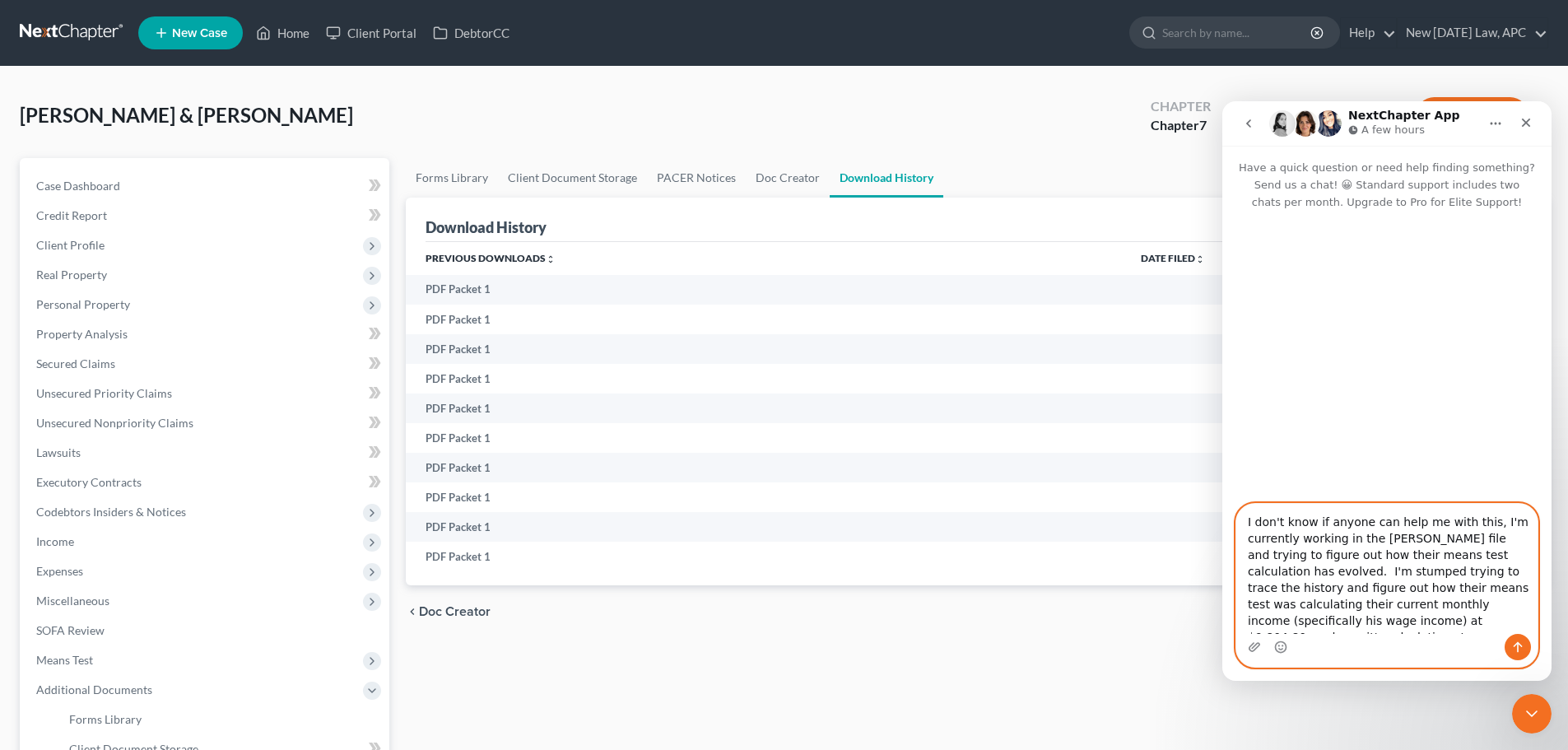
click at [1318, 604] on textarea "I don't know if anyone can help me with this, I'm currently working in the [PER…" at bounding box center [1387, 569] width 301 height 130
click at [1347, 588] on textarea "I don't know if anyone can help me with this, I'm currently working in the [PER…" at bounding box center [1387, 569] width 301 height 130
click at [1430, 603] on textarea "I don't know if anyone can help me with this, I'm currently working in the [PER…" at bounding box center [1387, 569] width 301 height 130
click at [1354, 586] on textarea "I don't know if anyone can help me with this, I'm currently working in the [PER…" at bounding box center [1387, 569] width 301 height 130
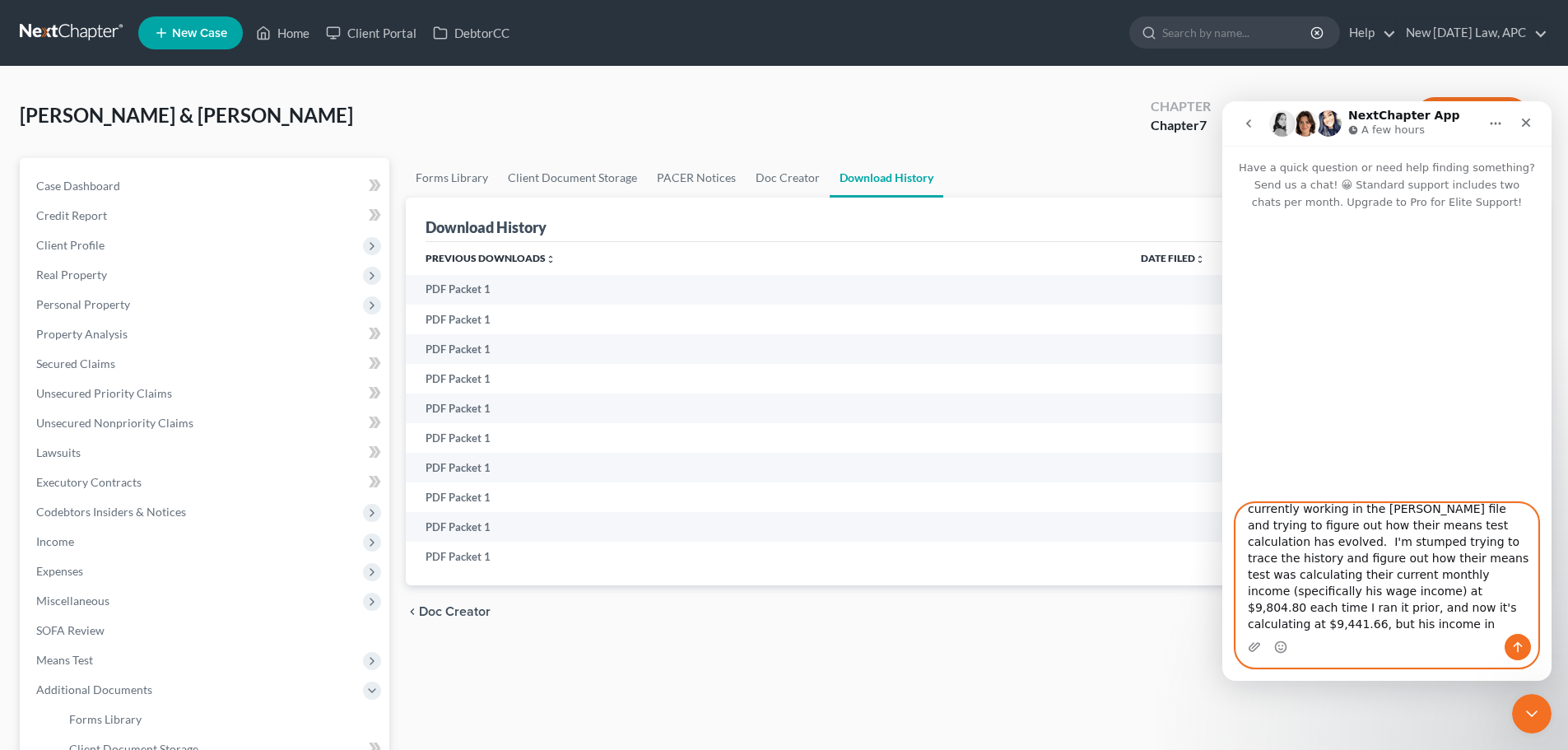
click at [1407, 616] on textarea "I don't know if anyone can help me with this, I'm currently working in the [PER…" at bounding box center [1387, 569] width 301 height 130
click at [1436, 625] on textarea "I don't know if anyone can help me with this, I'm currently working in the [PER…" at bounding box center [1387, 569] width 301 height 130
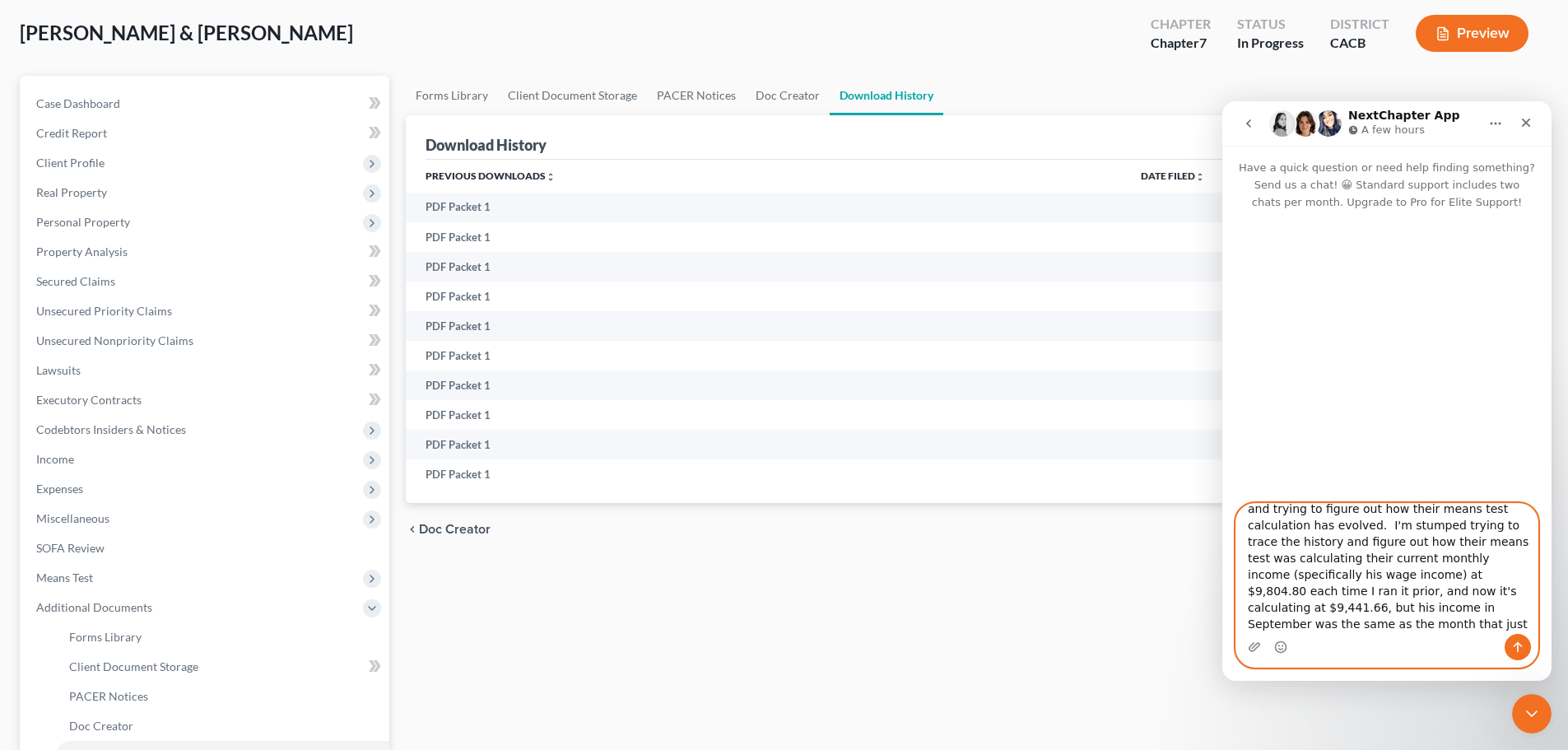
click at [1335, 630] on textarea "I don't know if anyone can help me with this, I'm currently working in the [PER…" at bounding box center [1387, 569] width 301 height 130
click at [1434, 628] on textarea "I don't know if anyone can help me with this, I'm currently working in the [PER…" at bounding box center [1387, 569] width 301 height 130
click at [1422, 625] on textarea "I don't know if anyone can help me with this, I'm currently working in the [PER…" at bounding box center [1387, 569] width 301 height 130
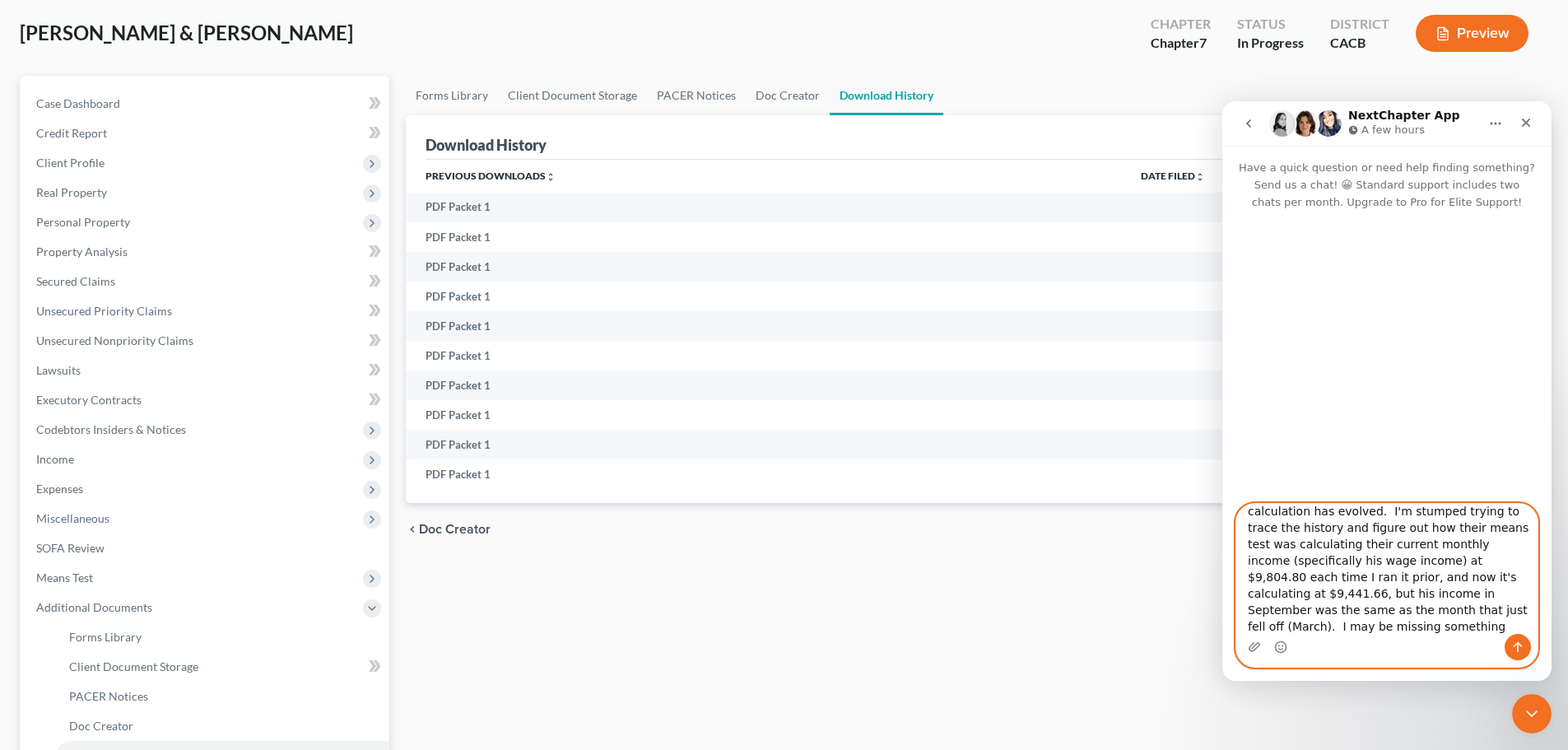
scroll to position [79, 0]
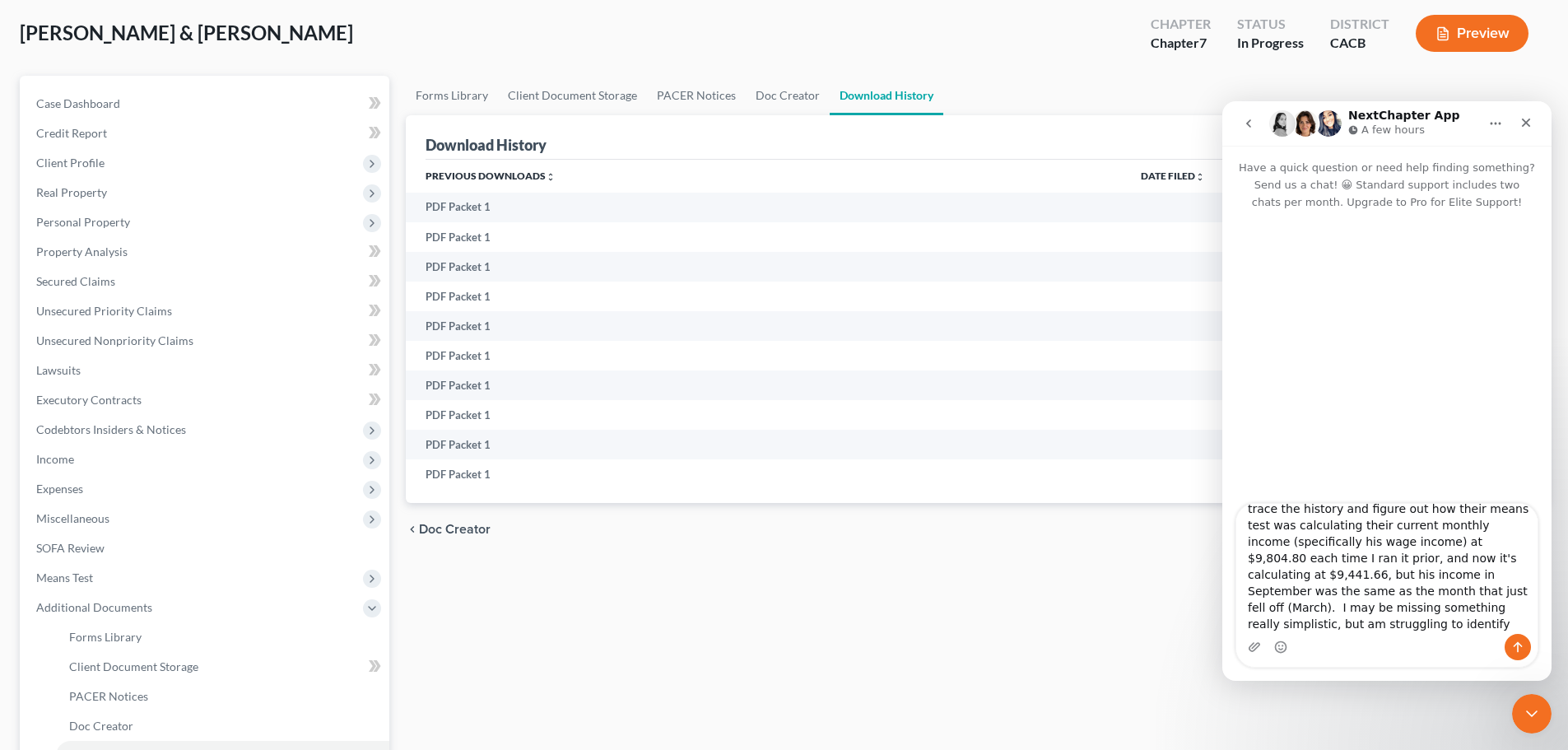
click at [1376, 634] on div "Intercom messenger" at bounding box center [1387, 647] width 301 height 27
click at [1376, 632] on textarea "I don't know if anyone can help me with this, I'm currently working in the [PER…" at bounding box center [1387, 569] width 301 height 130
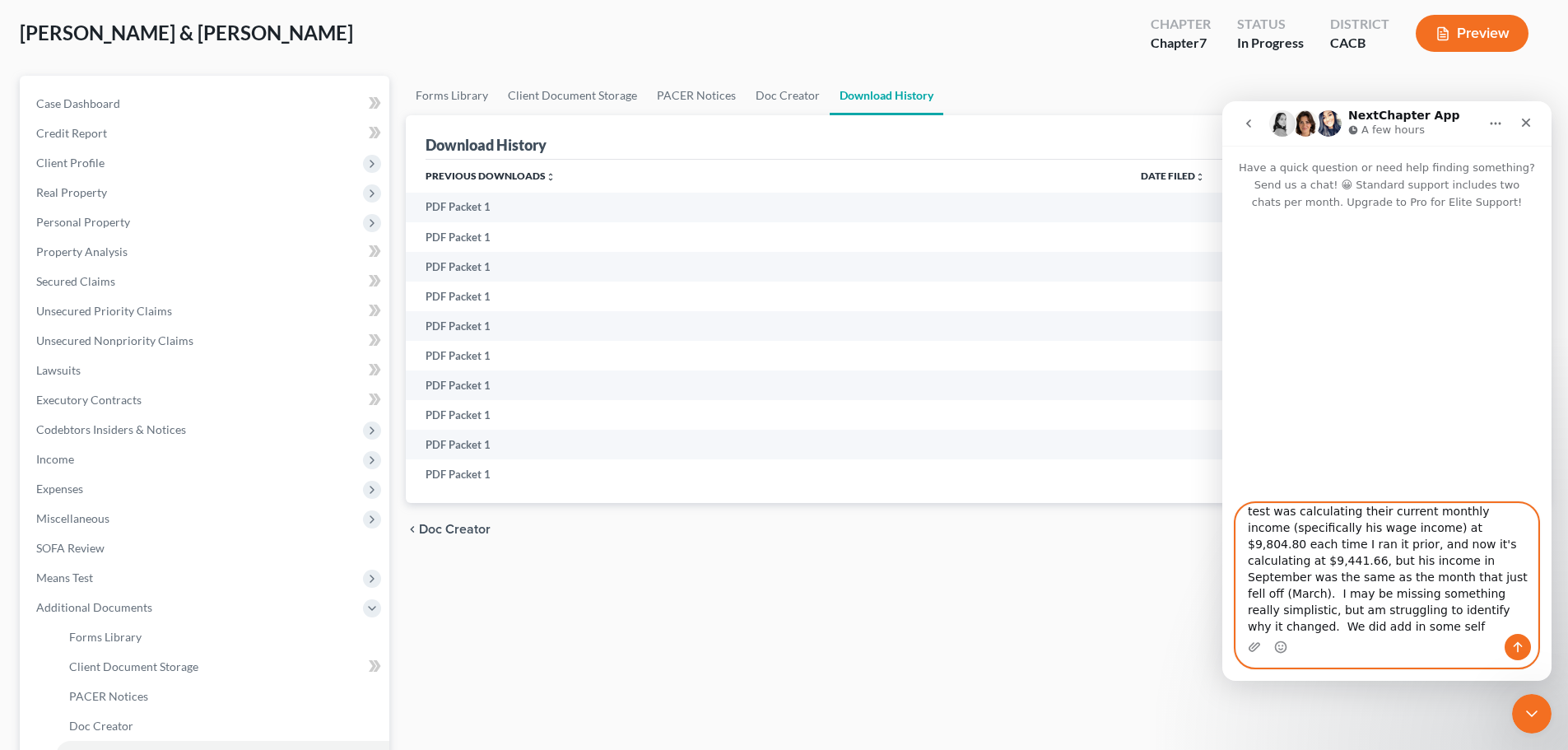
scroll to position [110, 0]
type textarea "I don't know if anyone can help me with this, I'm currently working in the [PER…"
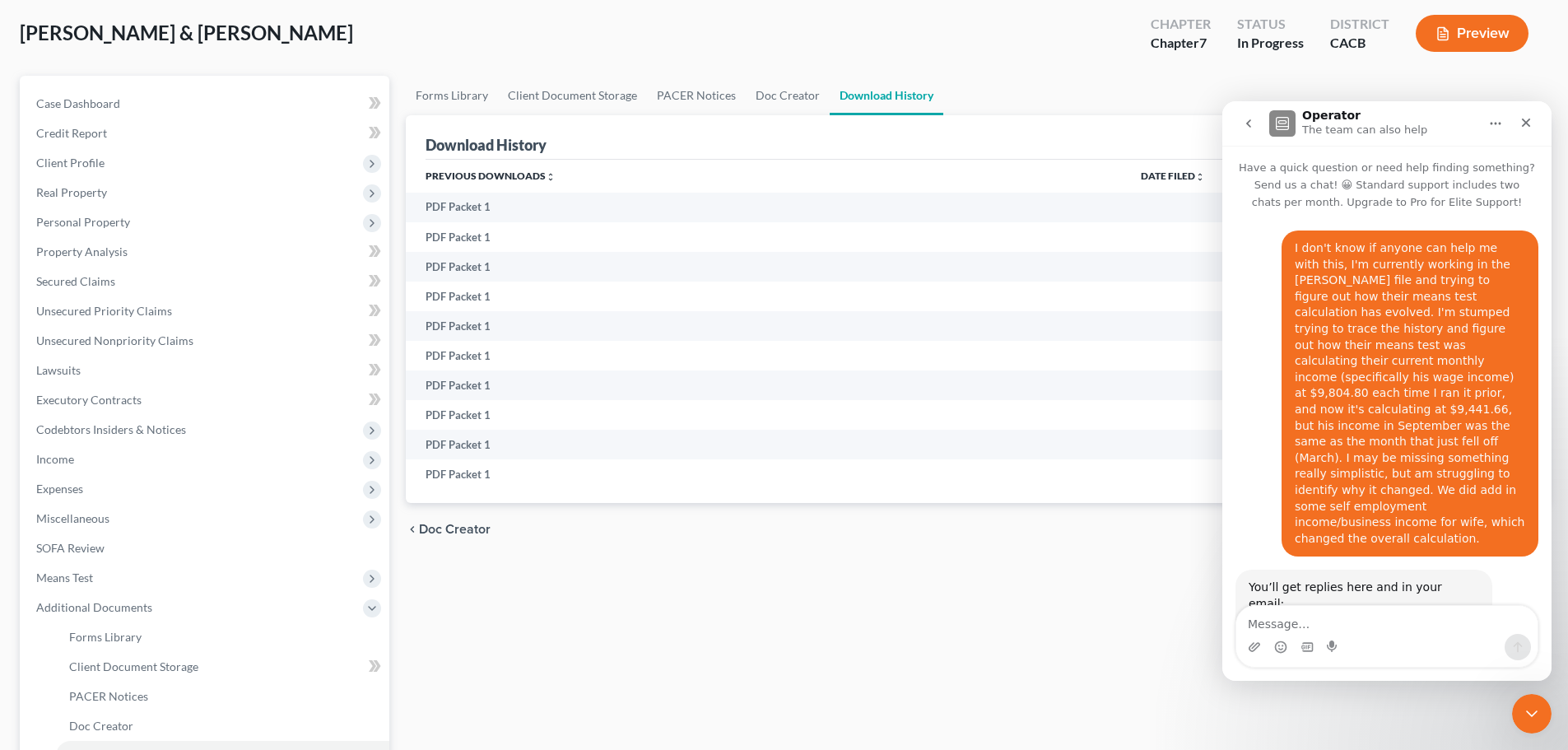
scroll to position [42, 0]
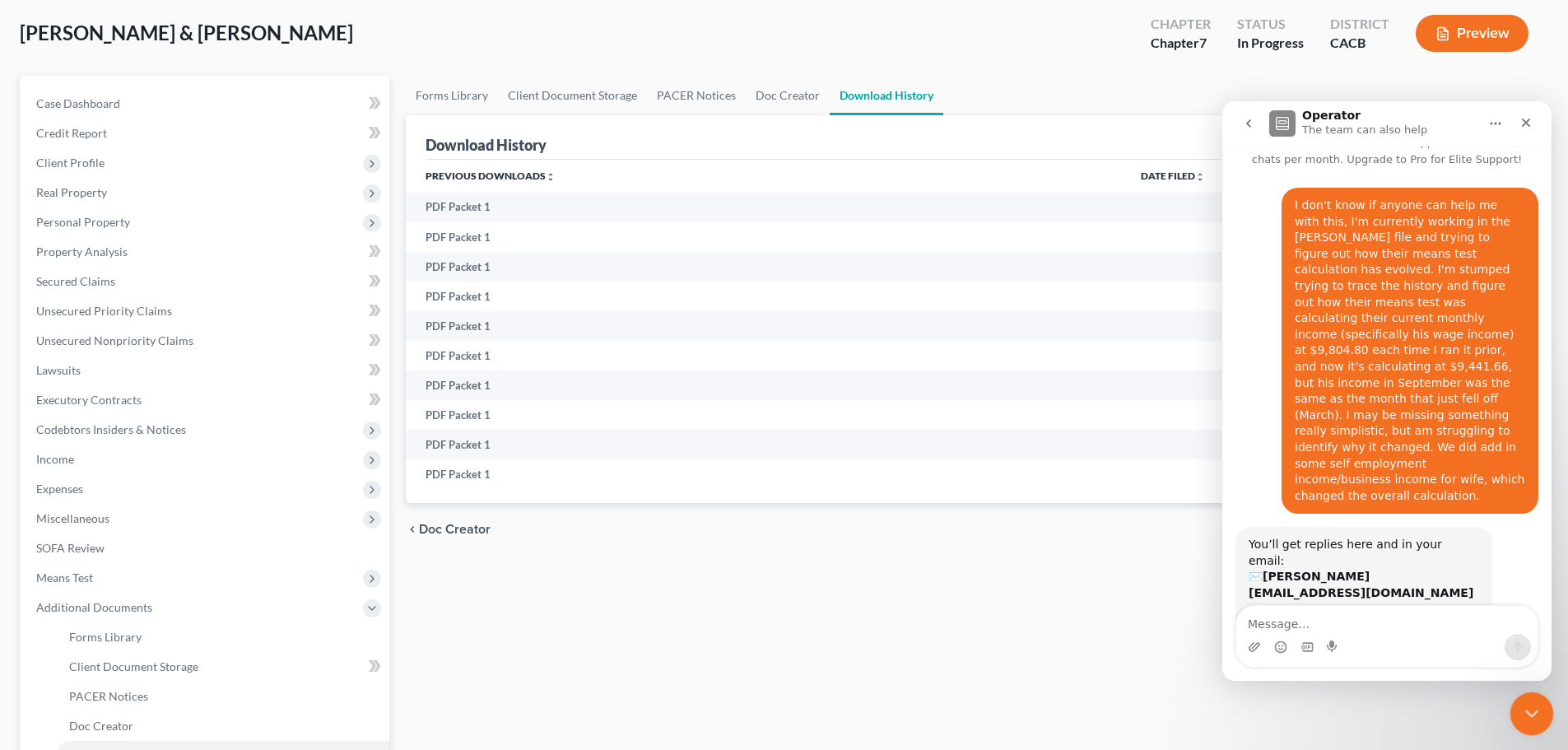
click at [1528, 702] on icon "Close Intercom Messenger" at bounding box center [1530, 712] width 20 height 20
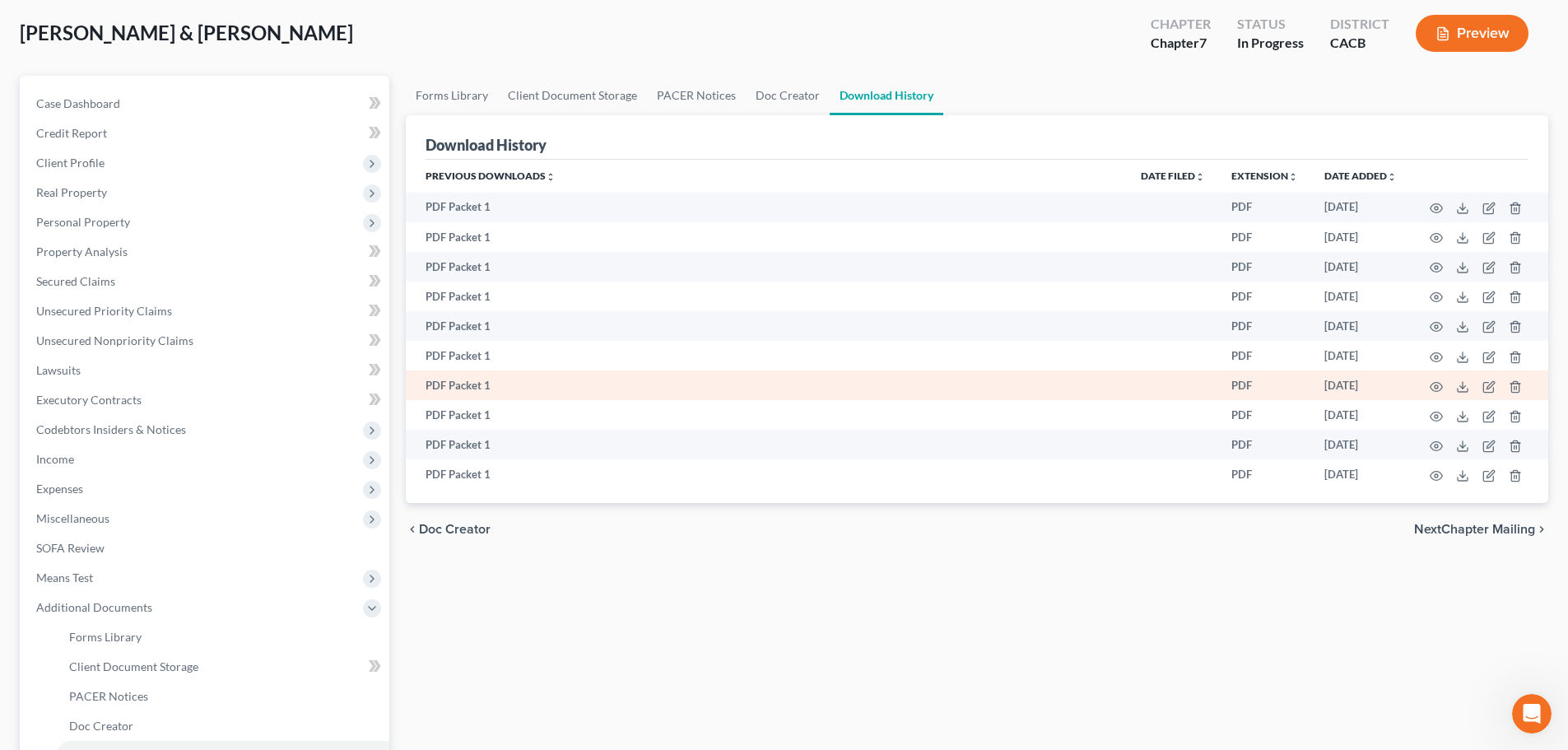
scroll to position [0, 0]
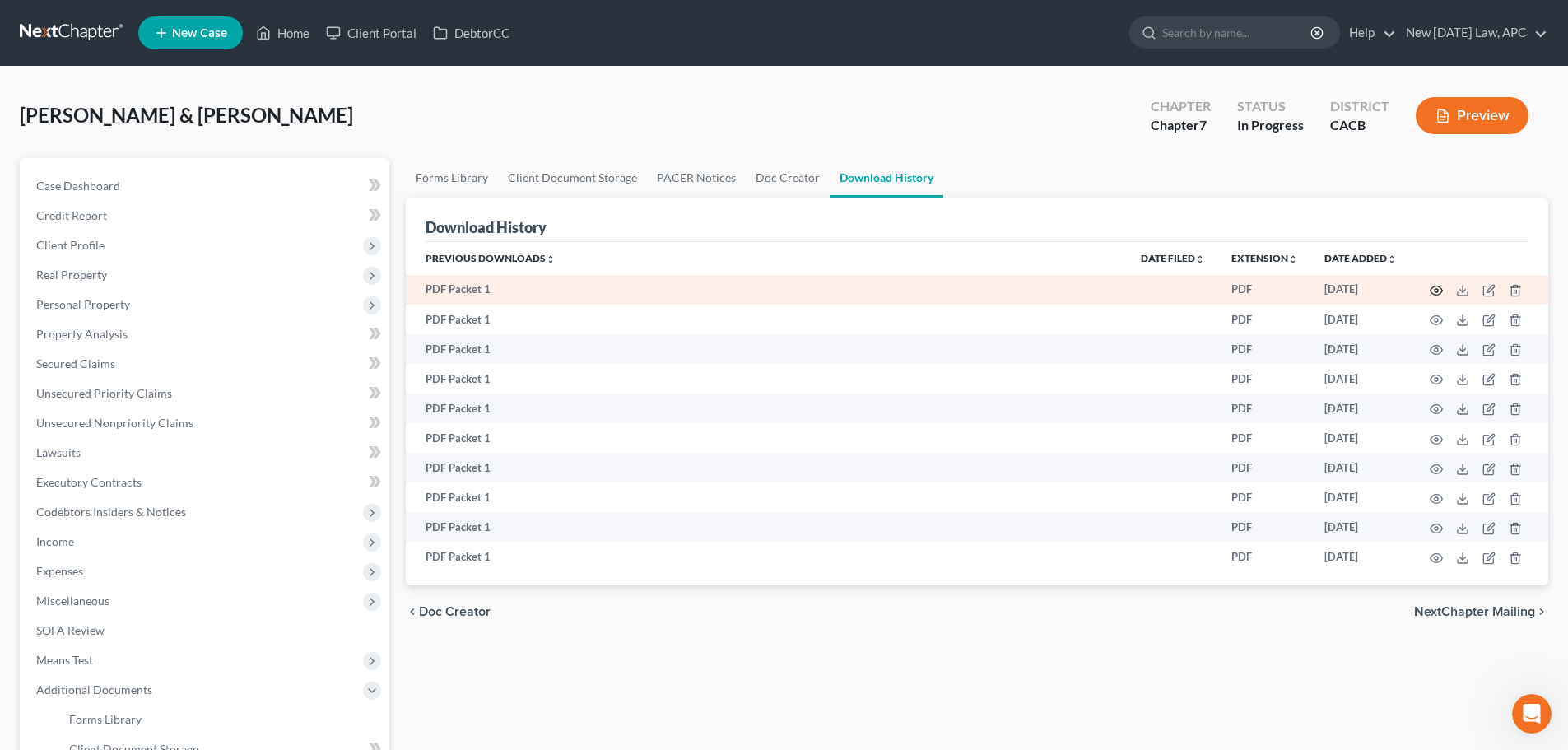
click at [1433, 291] on icon "button" at bounding box center [1437, 291] width 13 height 13
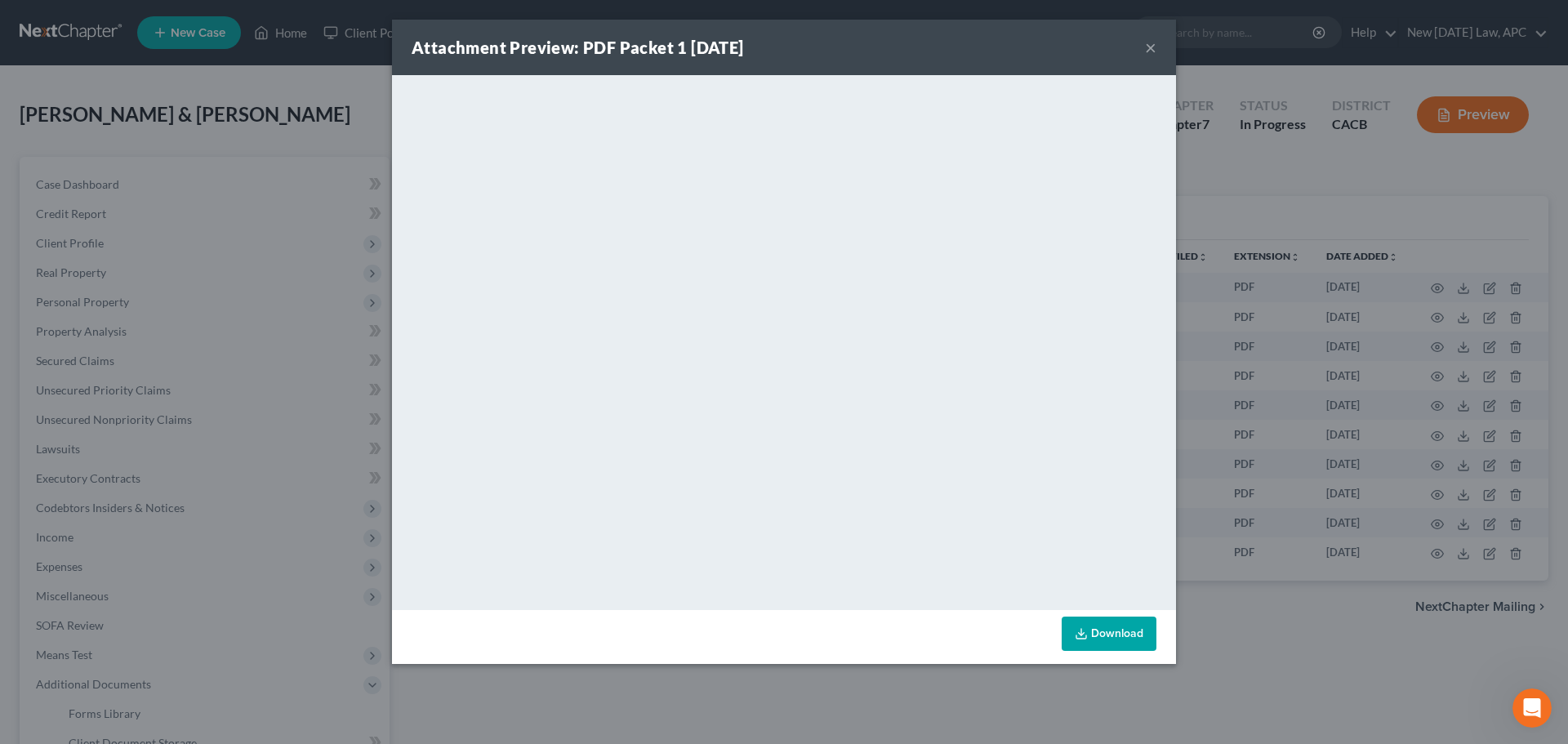
click at [1150, 43] on button "×" at bounding box center [1151, 48] width 12 height 20
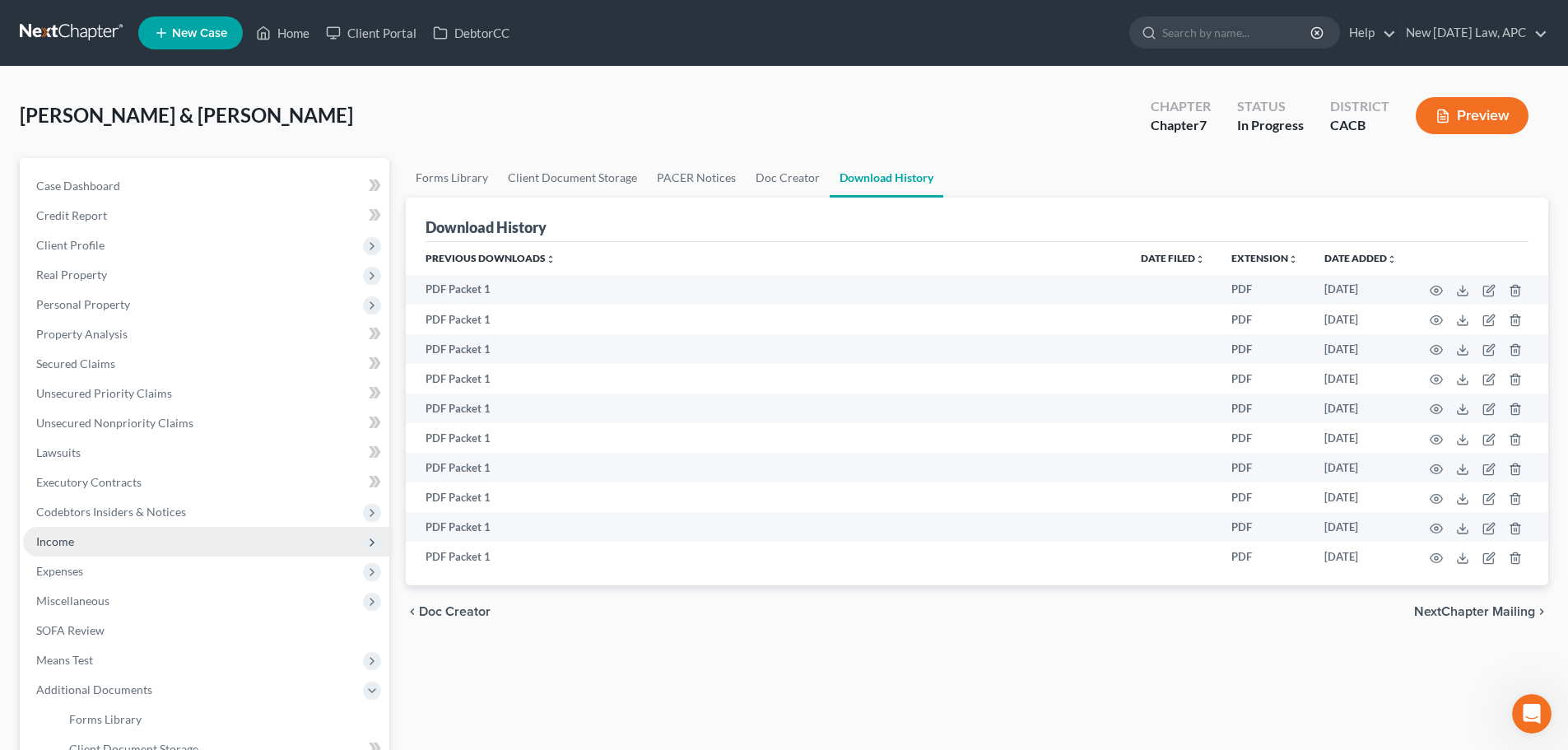
click at [88, 545] on span "Income" at bounding box center [206, 542] width 367 height 30
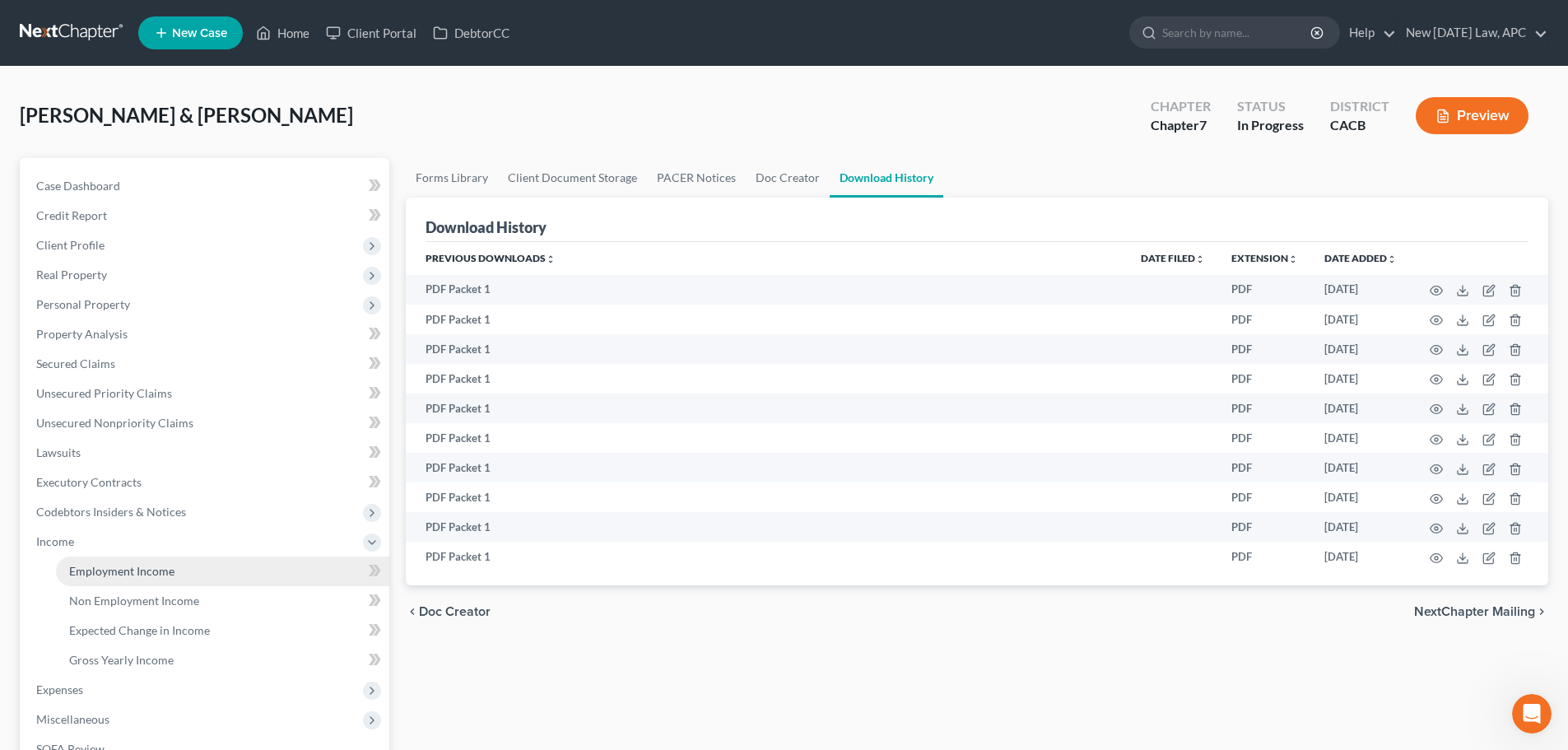
click at [120, 567] on span "Employment Income" at bounding box center [121, 570] width 106 height 14
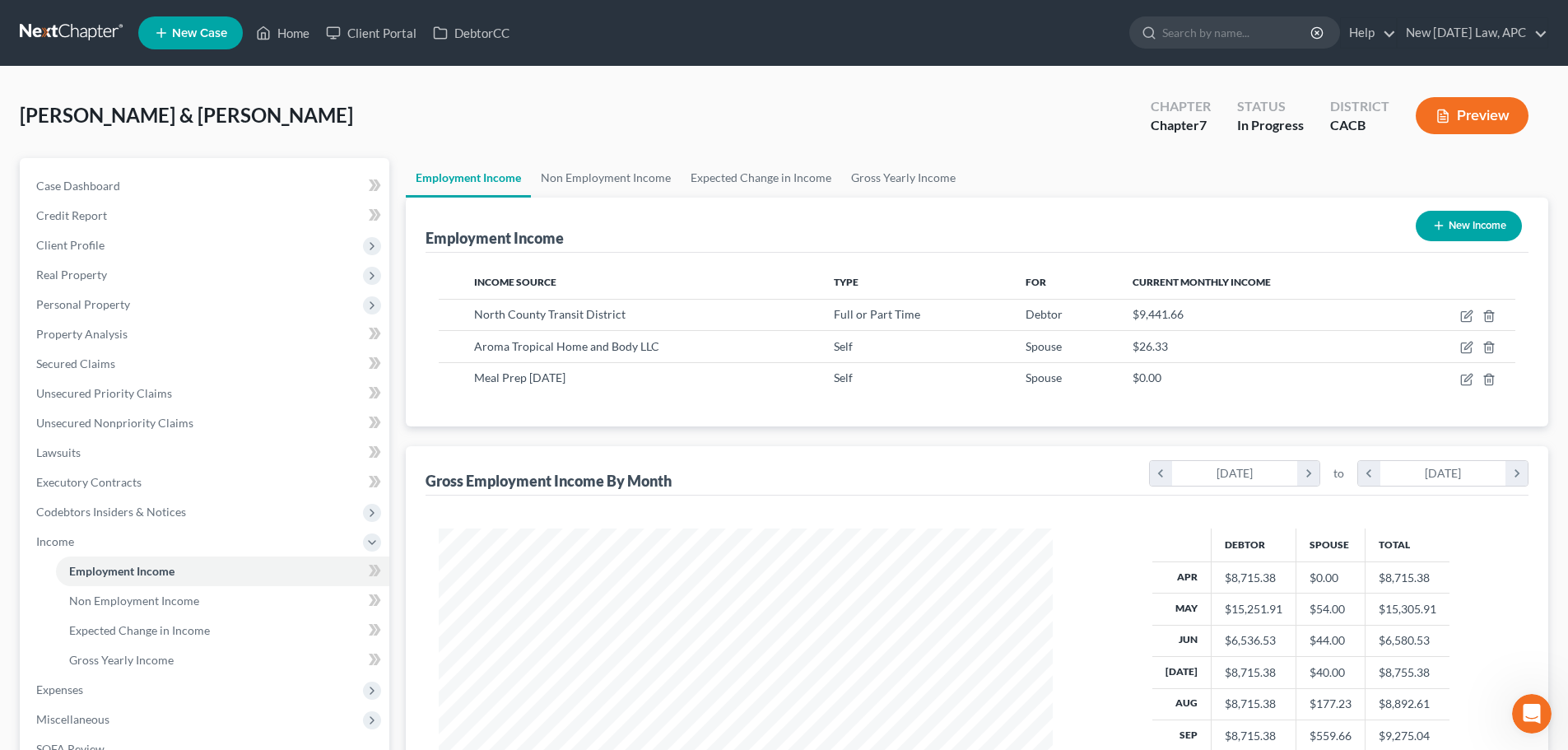
scroll to position [307, 647]
click at [560, 165] on link "Non Employment Income" at bounding box center [606, 178] width 150 height 40
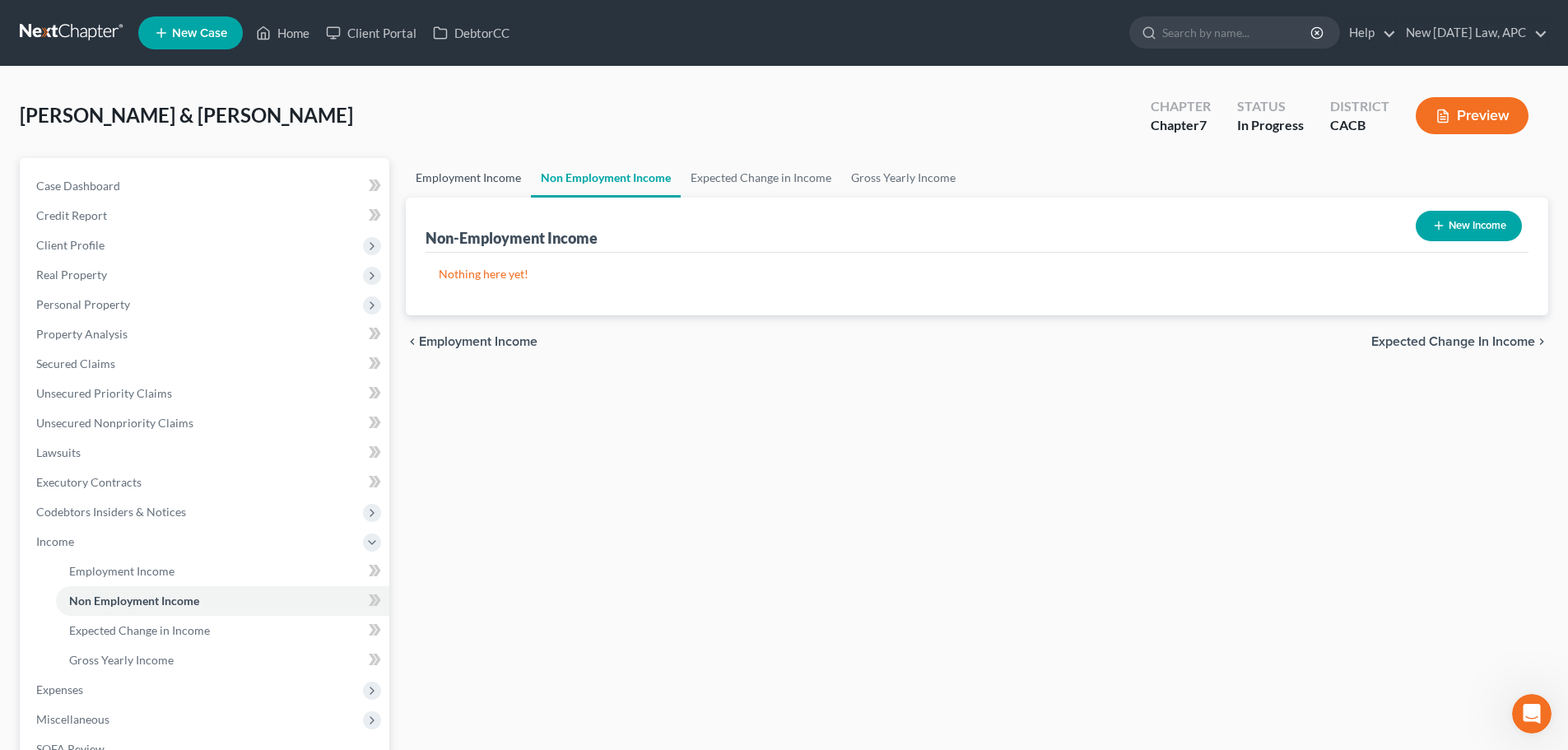
click at [496, 183] on link "Employment Income" at bounding box center [468, 178] width 125 height 40
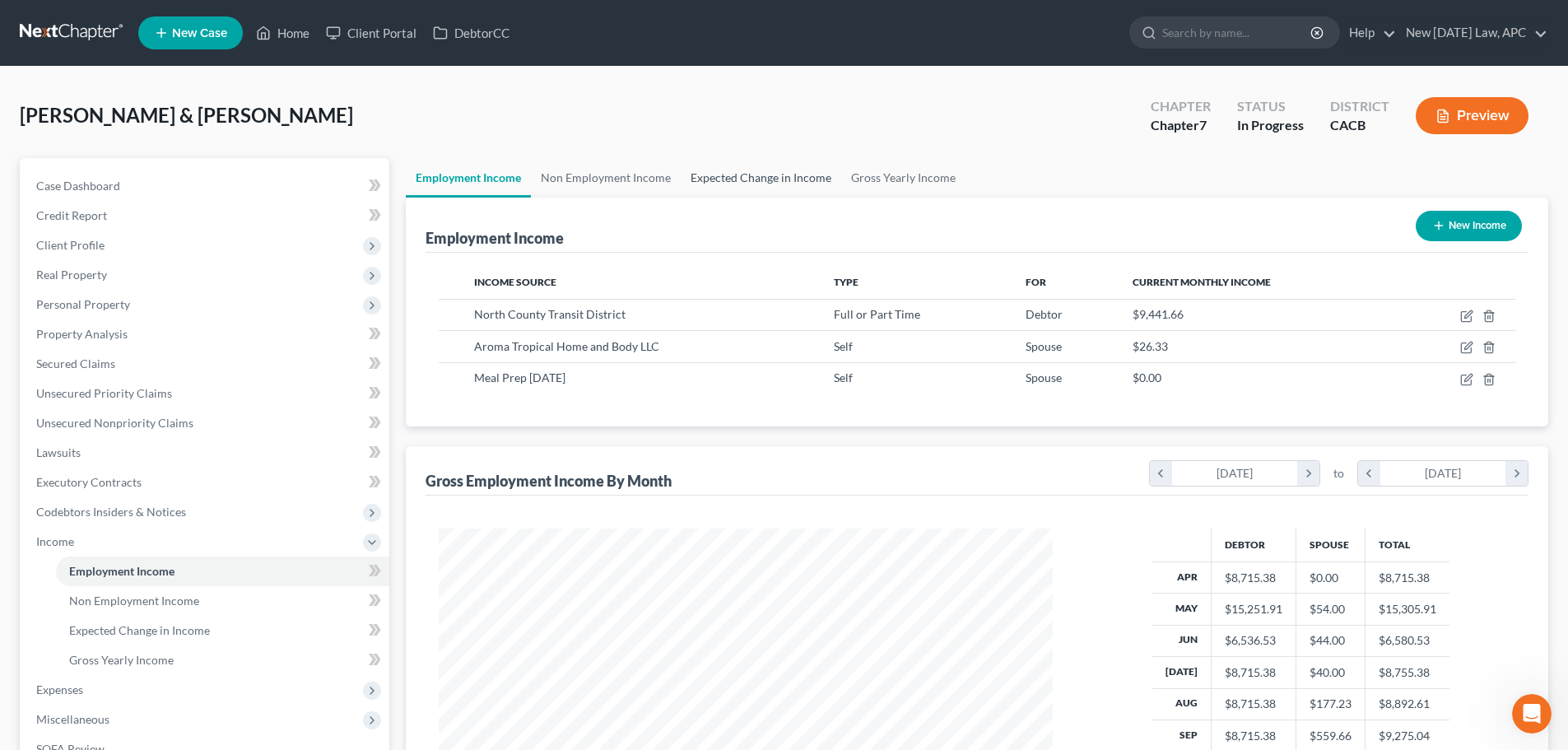
scroll to position [307, 647]
click at [1165, 471] on icon "chevron_left" at bounding box center [1161, 473] width 22 height 25
click at [1165, 467] on icon "chevron_left" at bounding box center [1161, 473] width 22 height 25
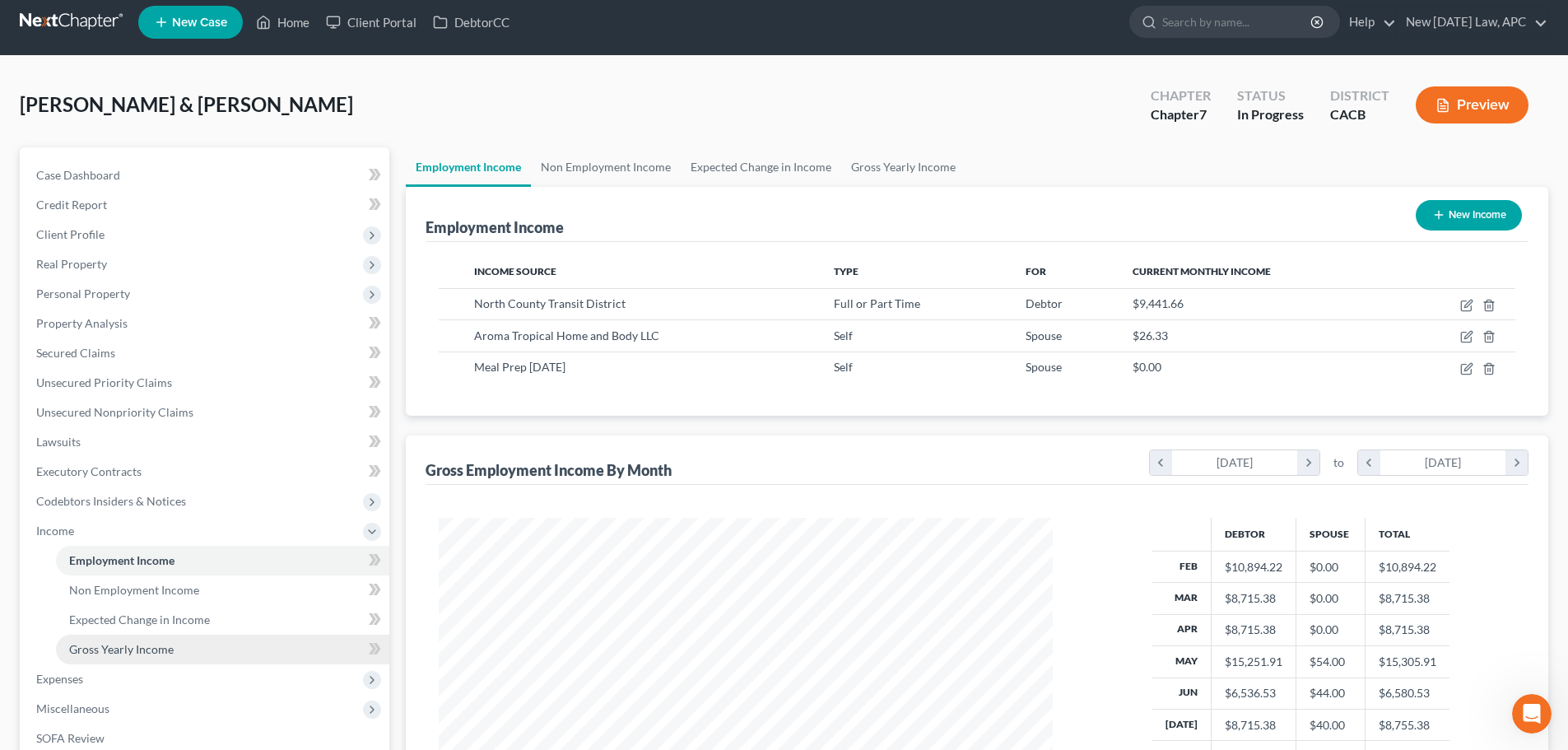
scroll to position [165, 0]
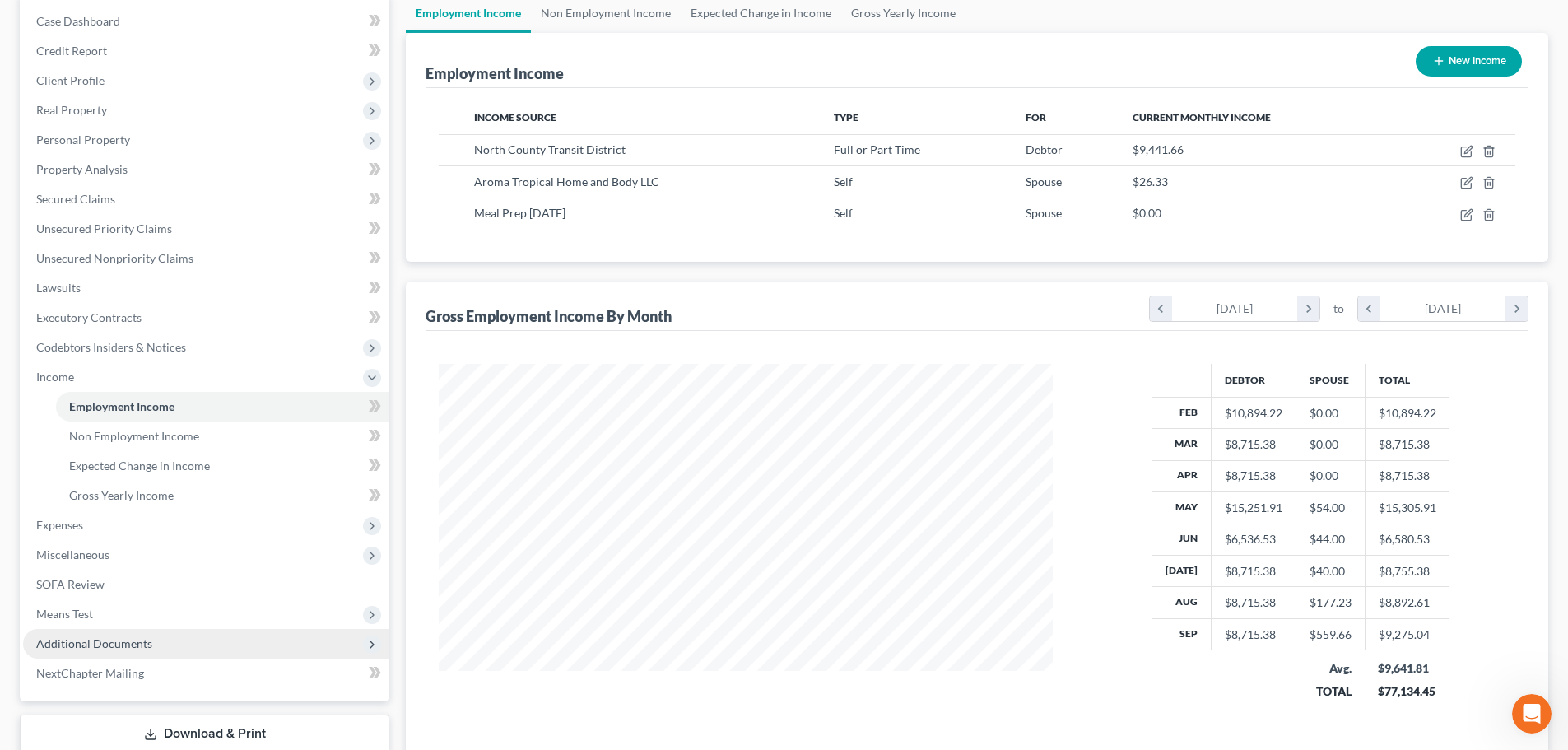
click at [116, 651] on span "Additional Documents" at bounding box center [206, 644] width 367 height 30
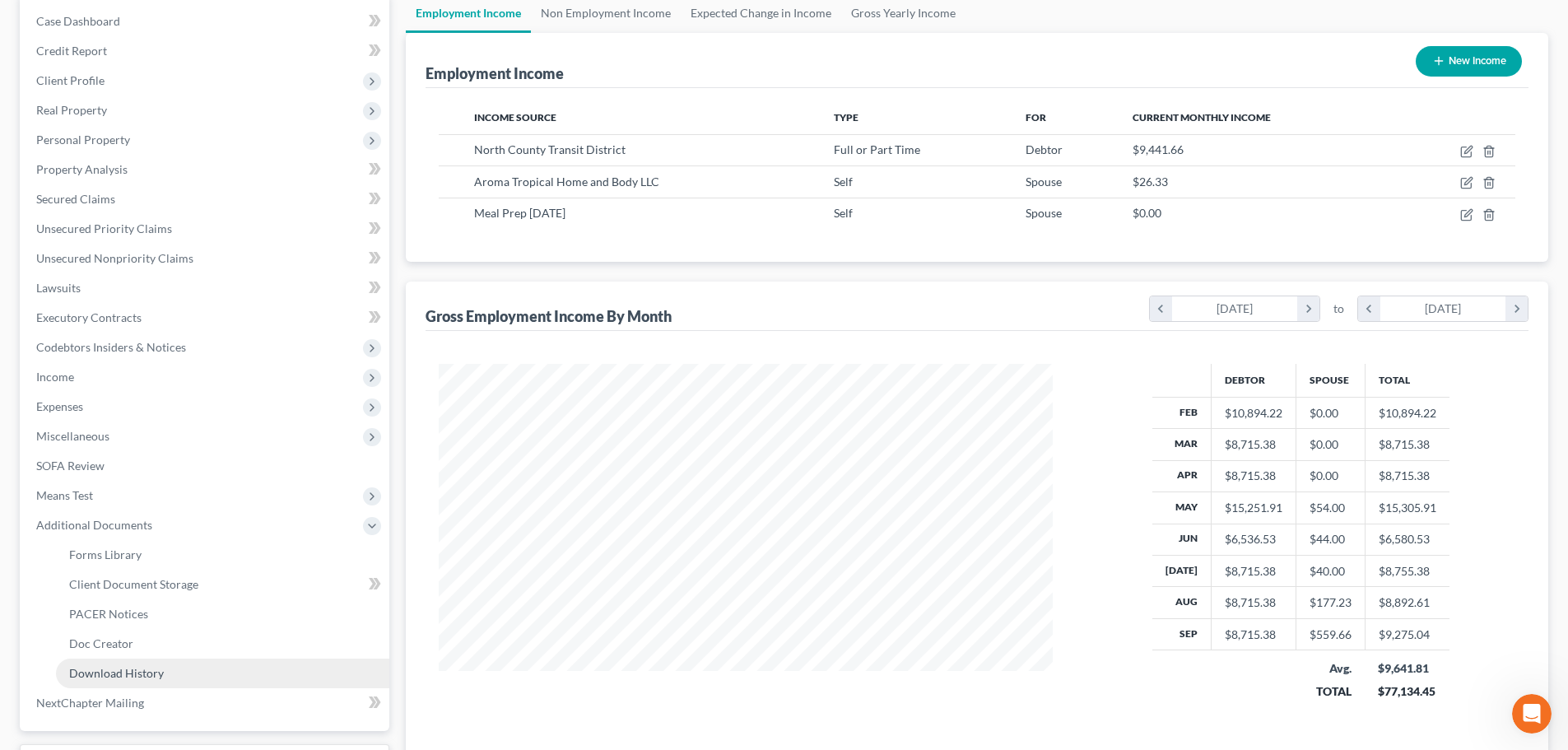
click at [133, 676] on span "Download History" at bounding box center [116, 673] width 95 height 14
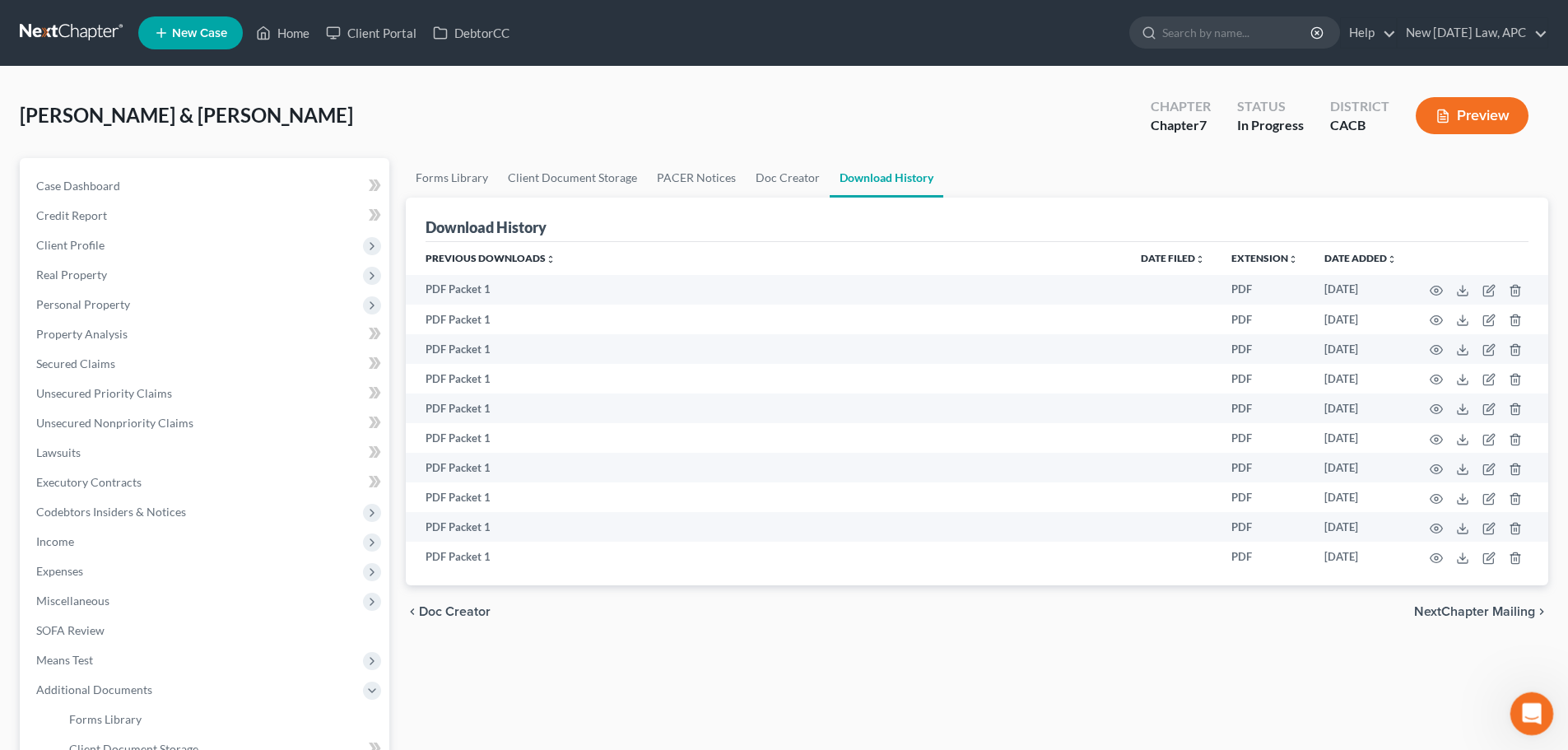
click at [1536, 722] on div "Open Intercom Messenger" at bounding box center [1529, 711] width 54 height 54
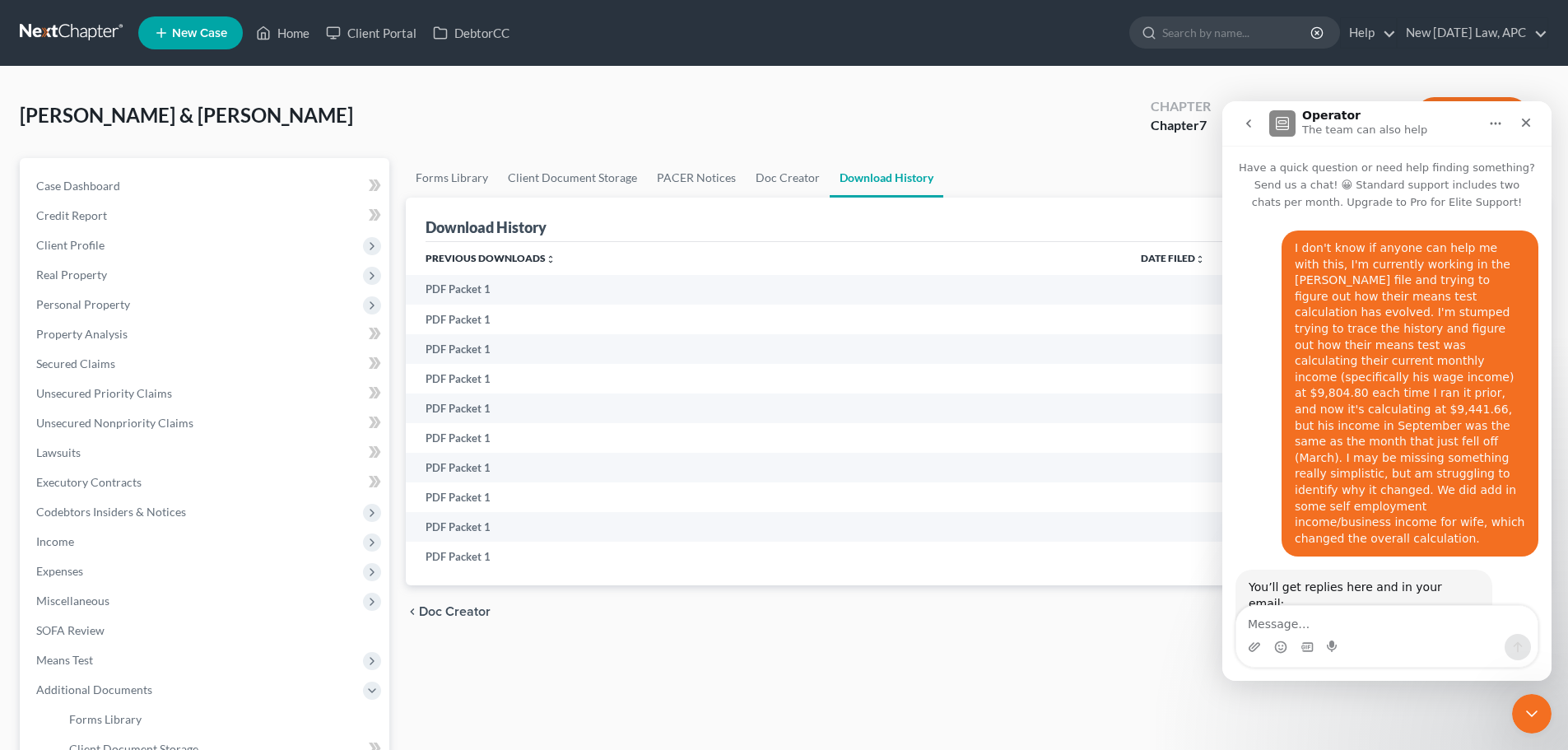
scroll to position [42, 0]
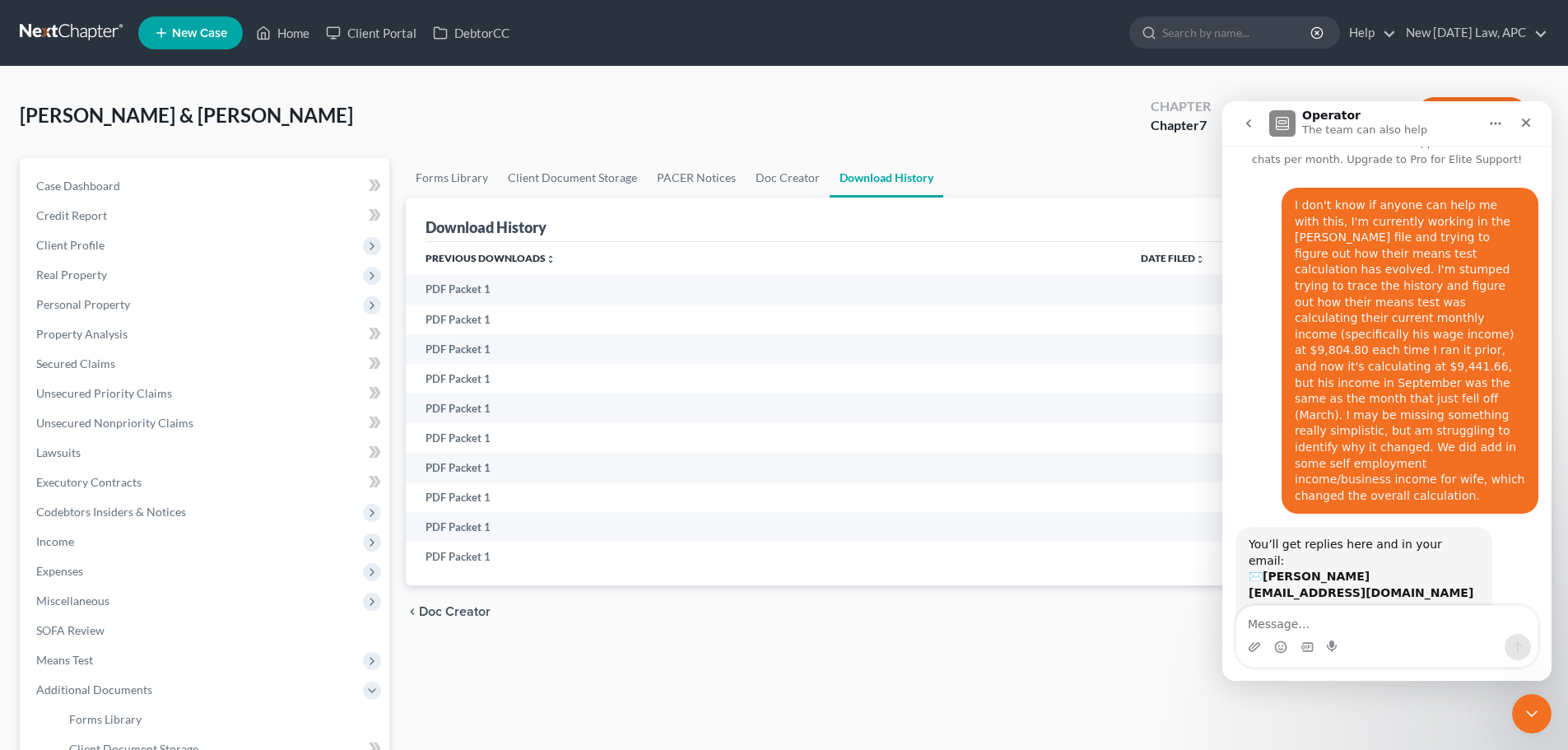
click at [1300, 631] on textarea "Message…" at bounding box center [1387, 620] width 301 height 28
type textarea "disregard please, I figured it out!!"
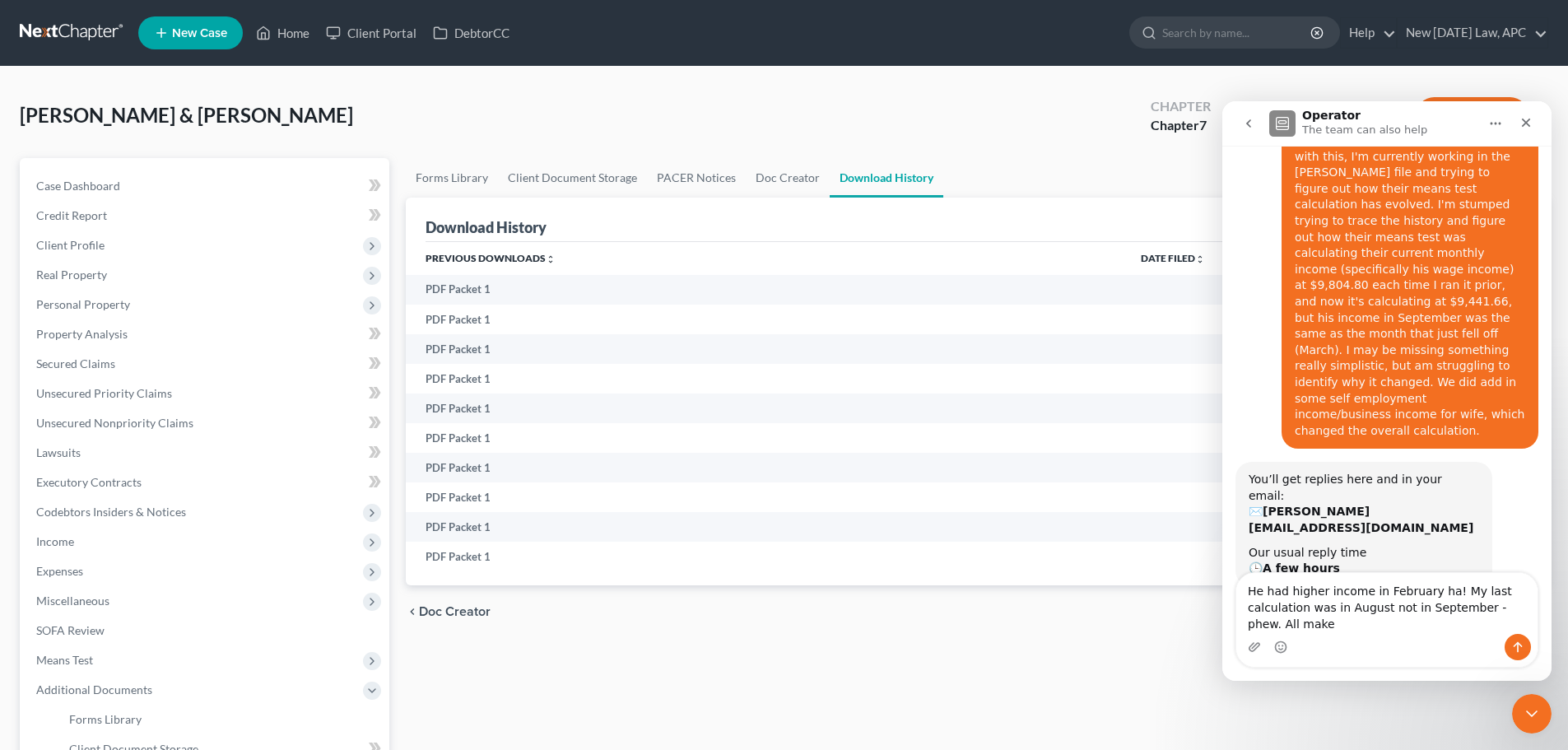
scroll to position [125, 0]
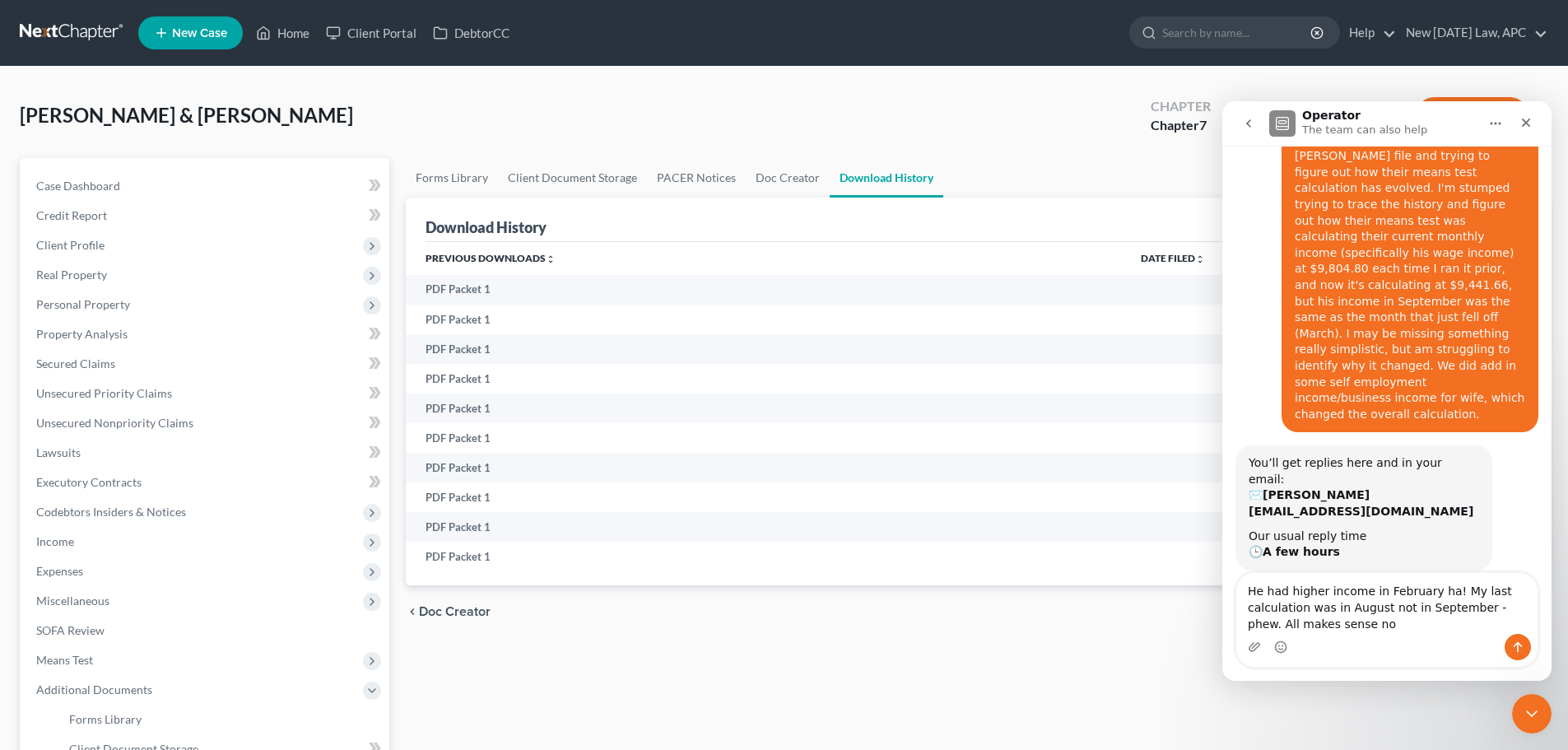
type textarea "He had higher income in February ha! My last calculation was in August not in S…"
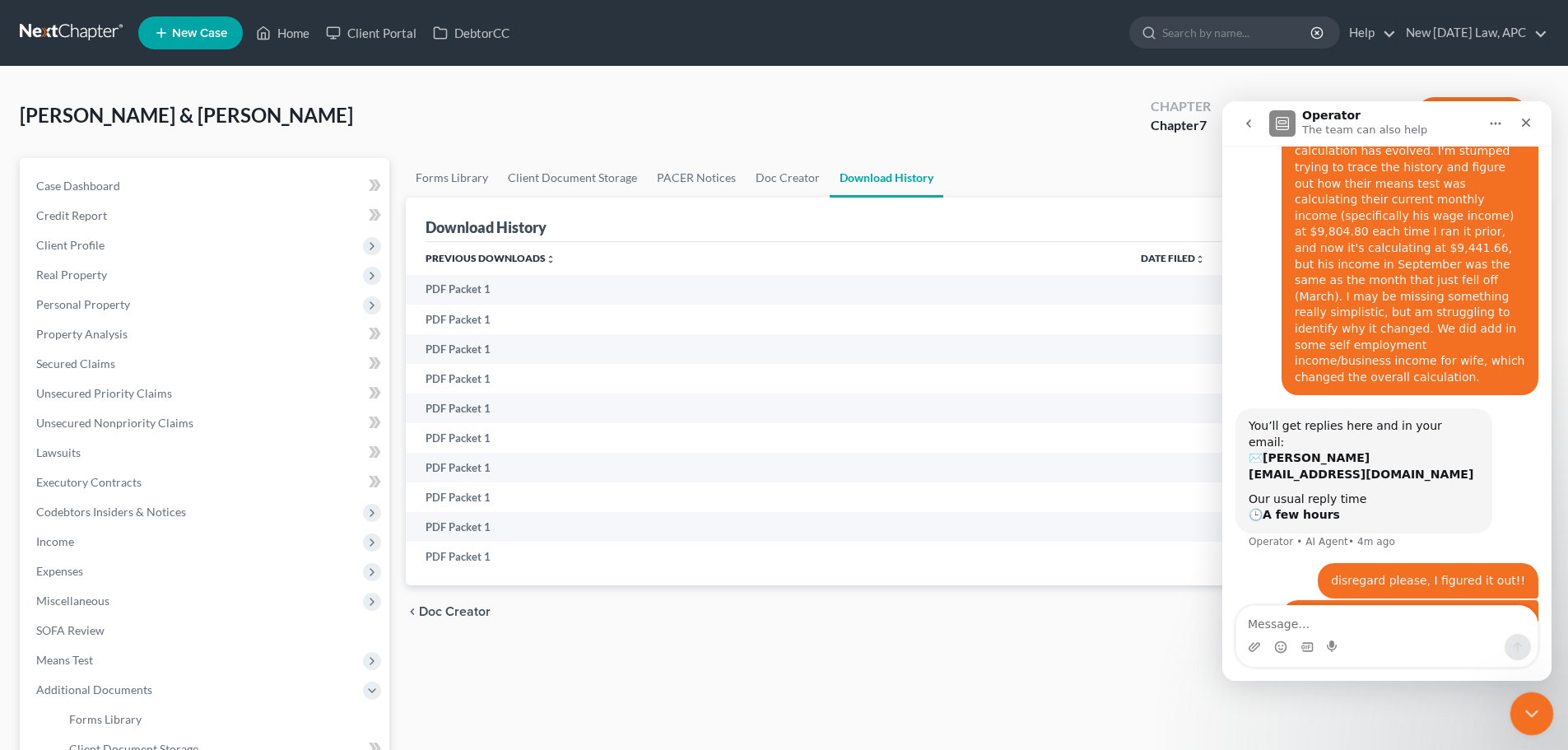
click at [1518, 700] on div "Close Intercom Messenger" at bounding box center [1530, 712] width 40 height 40
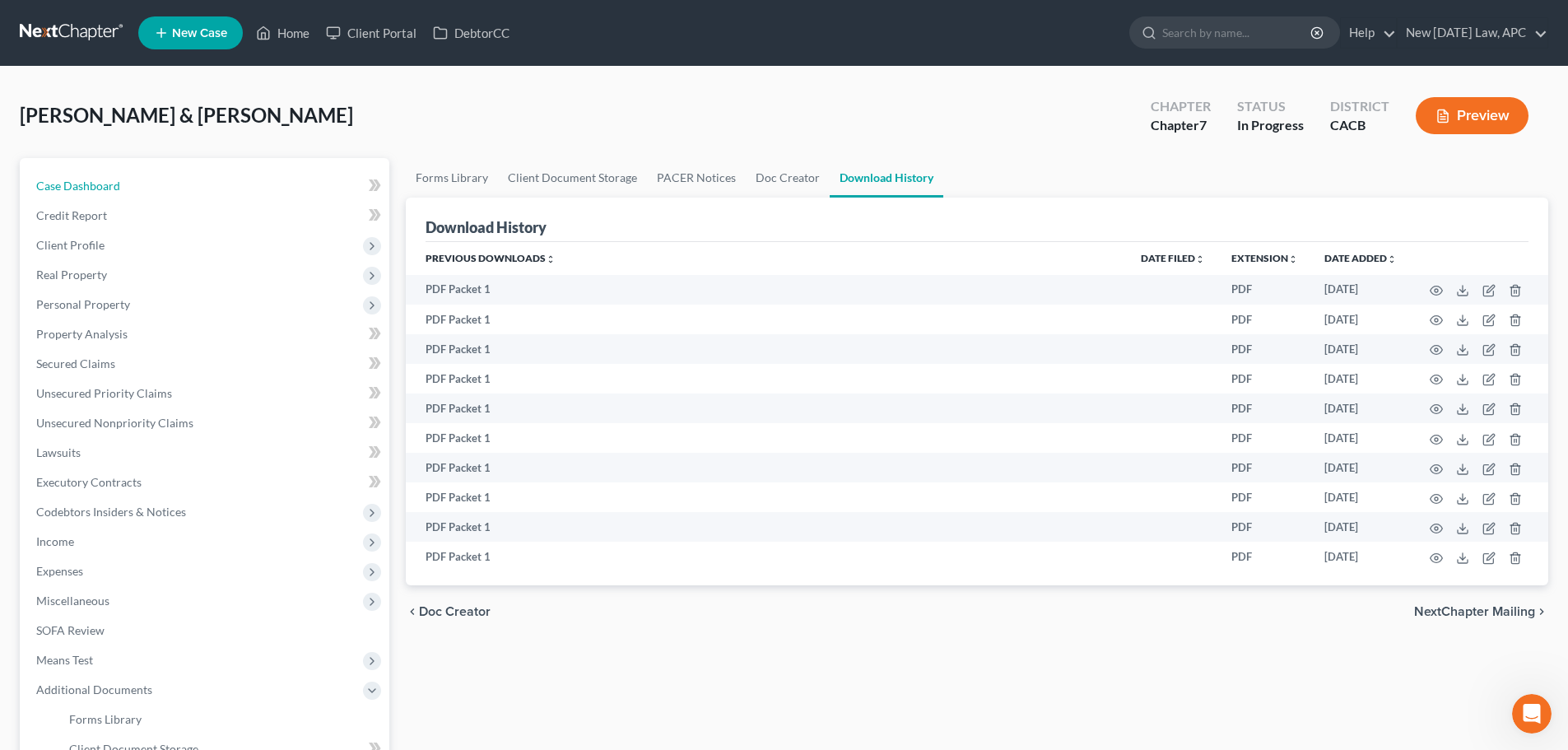
drag, startPoint x: 105, startPoint y: 186, endPoint x: 176, endPoint y: 3, distance: 196.3
click at [105, 186] on span "Case Dashboard" at bounding box center [78, 185] width 84 height 14
select select "6"
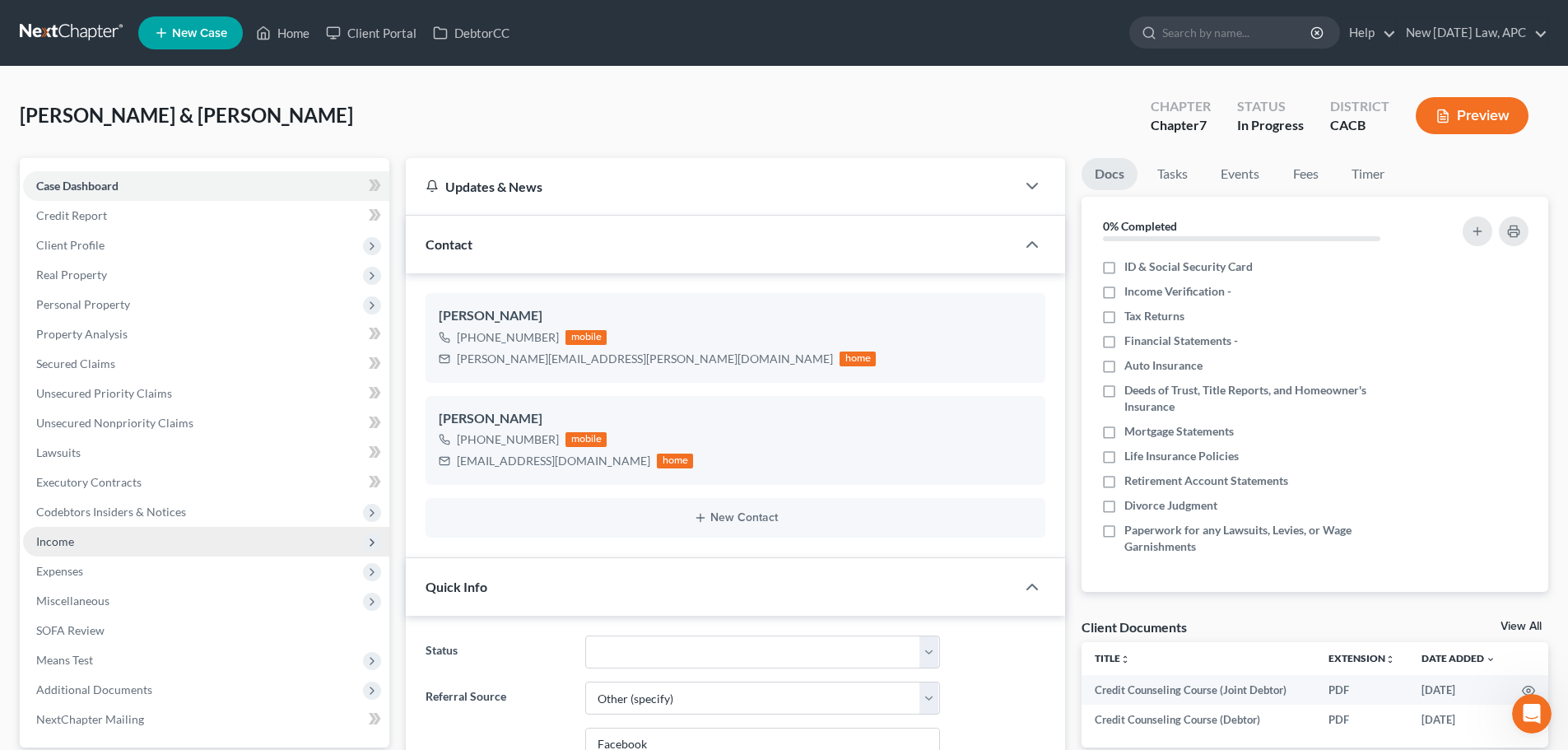
click at [81, 542] on span "Income" at bounding box center [206, 542] width 367 height 30
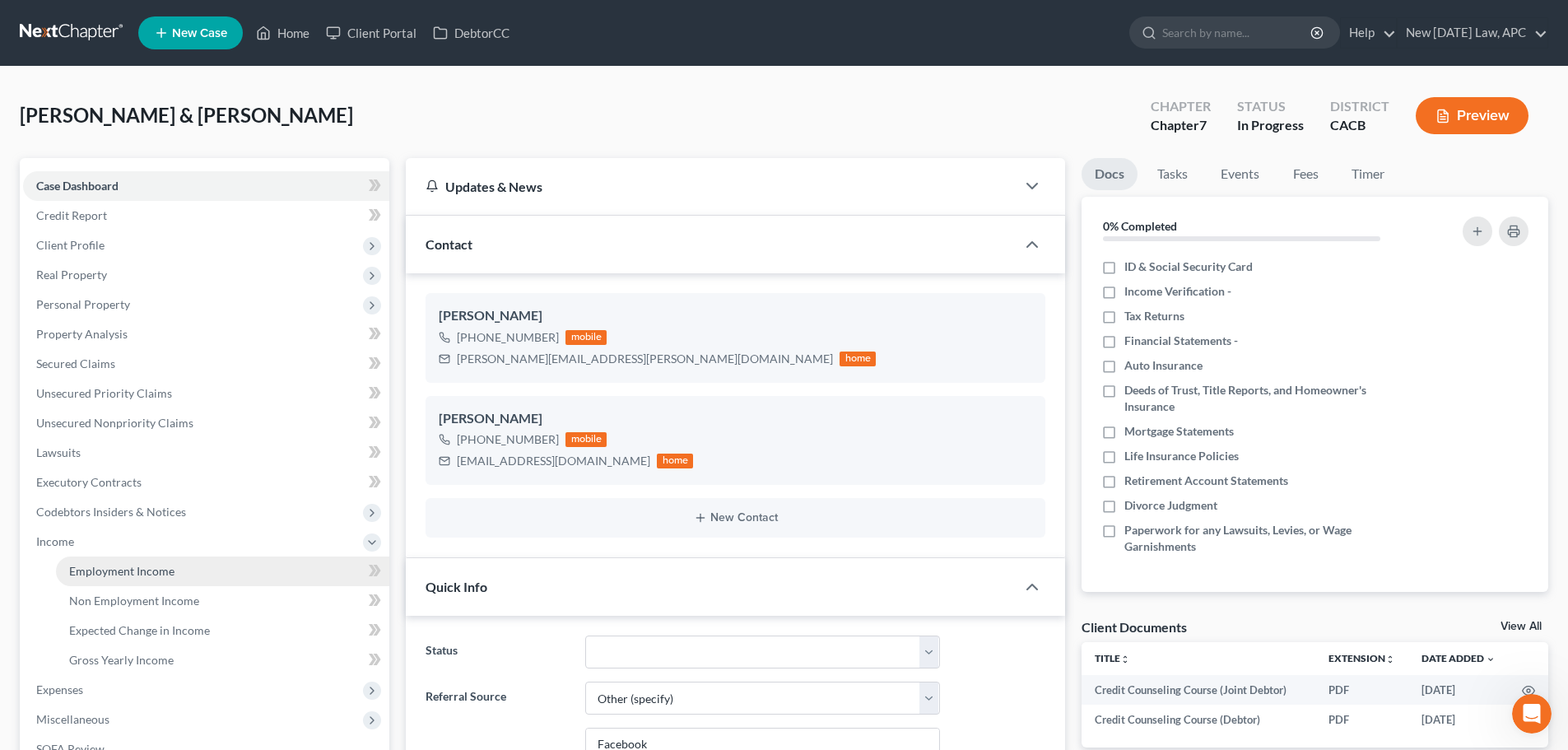
click at [104, 564] on span "Employment Income" at bounding box center [121, 570] width 106 height 14
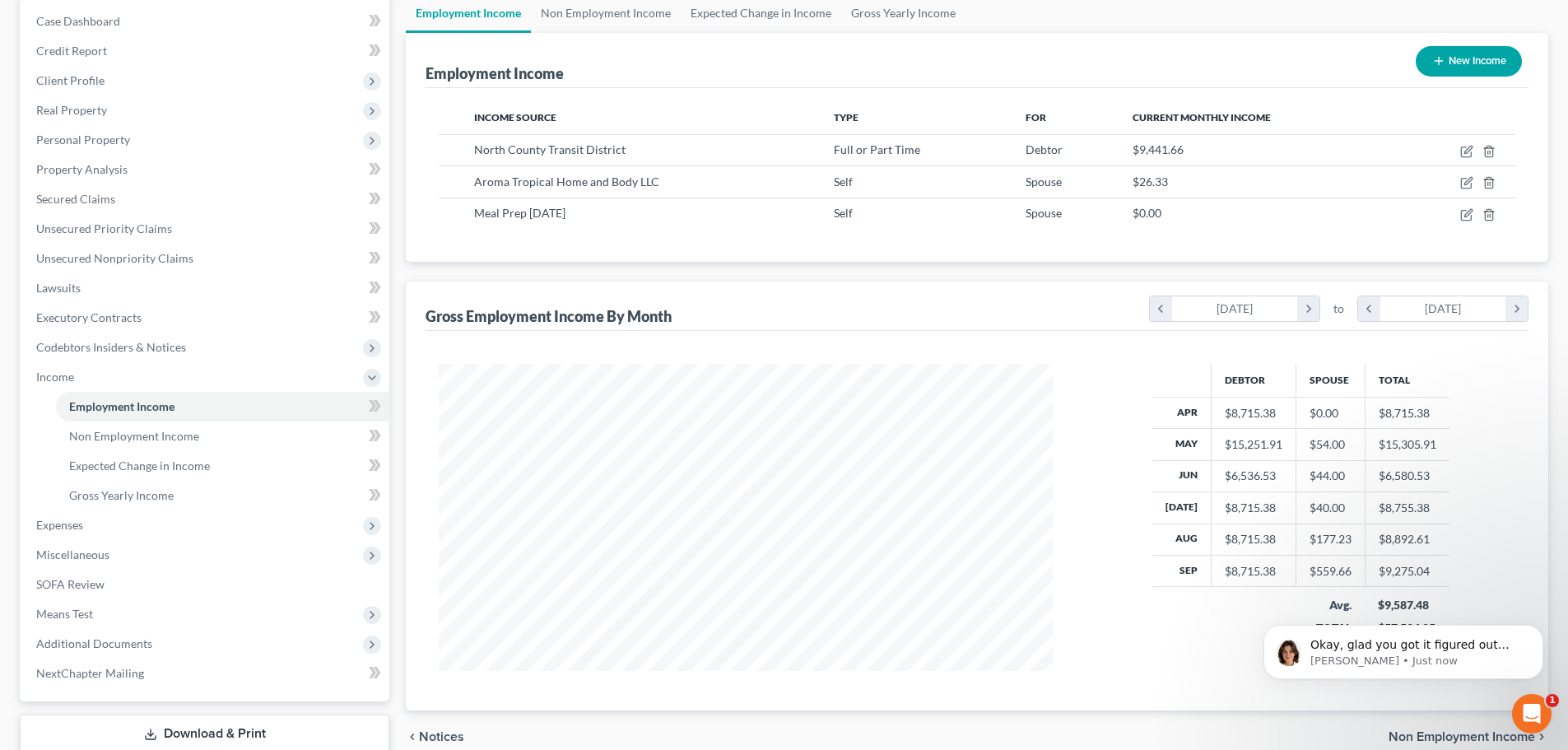
scroll to position [264, 0]
click at [1546, 713] on div "Open Intercom Messenger" at bounding box center [1529, 711] width 54 height 54
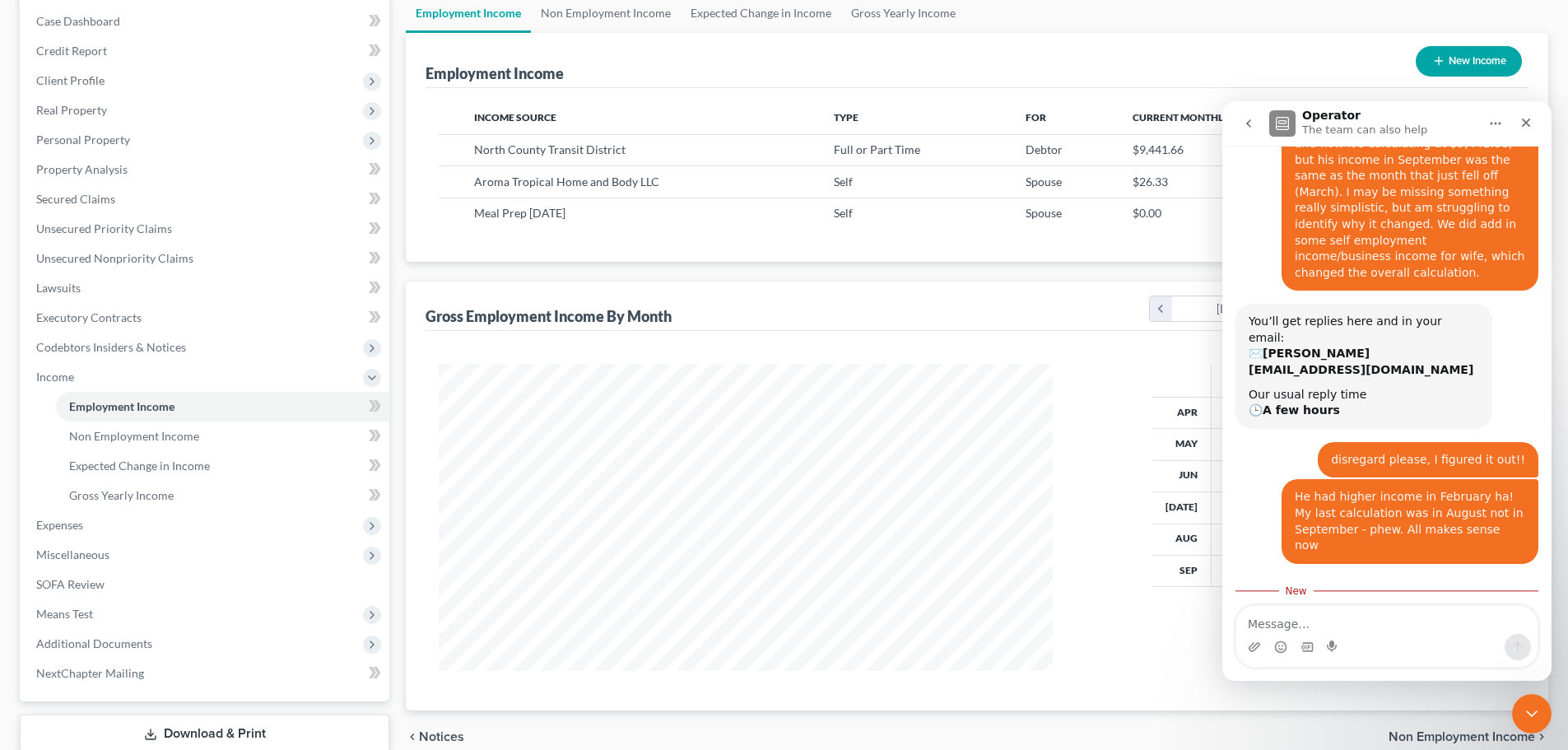
scroll to position [292, 0]
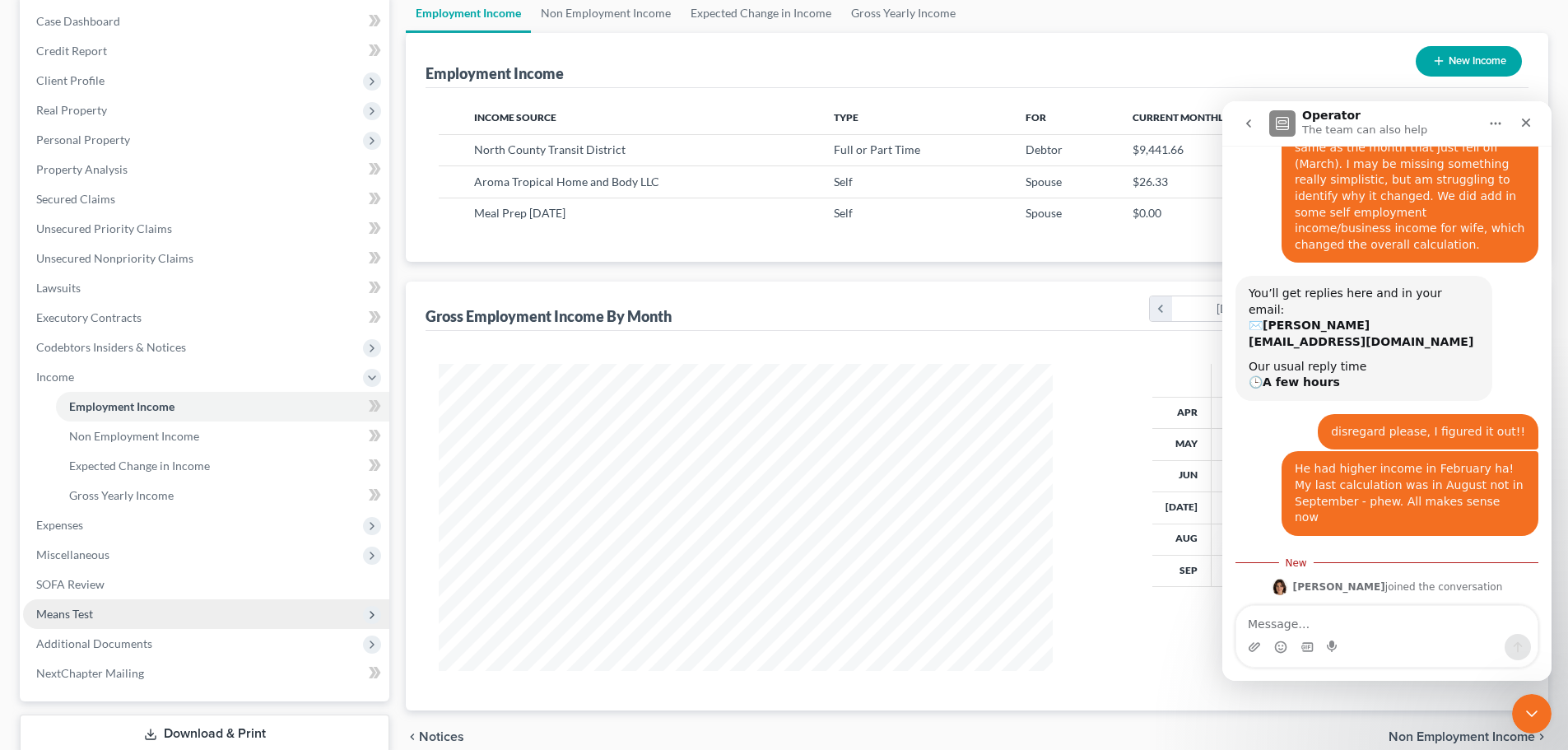
click at [105, 616] on span "Means Test" at bounding box center [206, 614] width 367 height 30
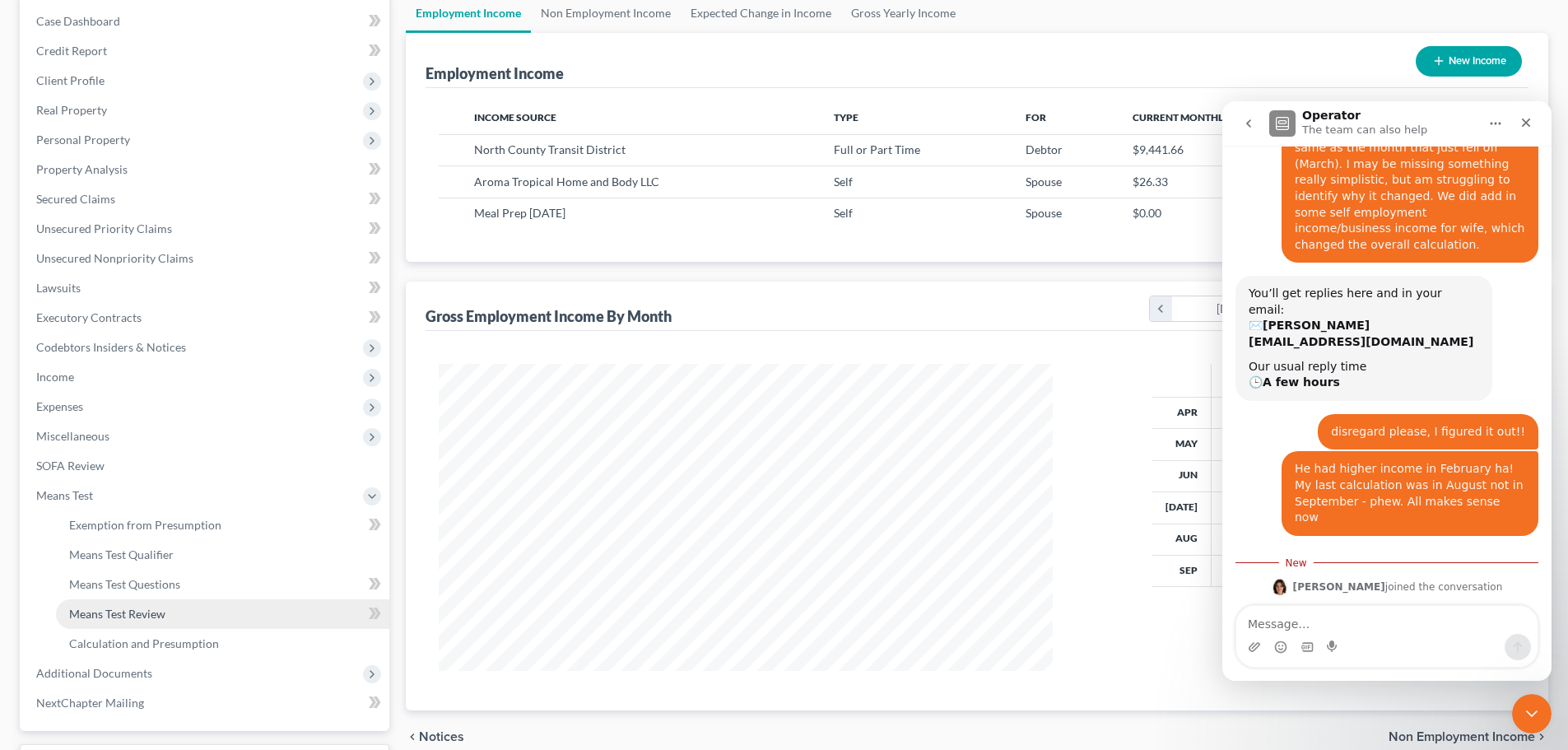
click at [117, 613] on span "Means Test Review" at bounding box center [117, 614] width 96 height 14
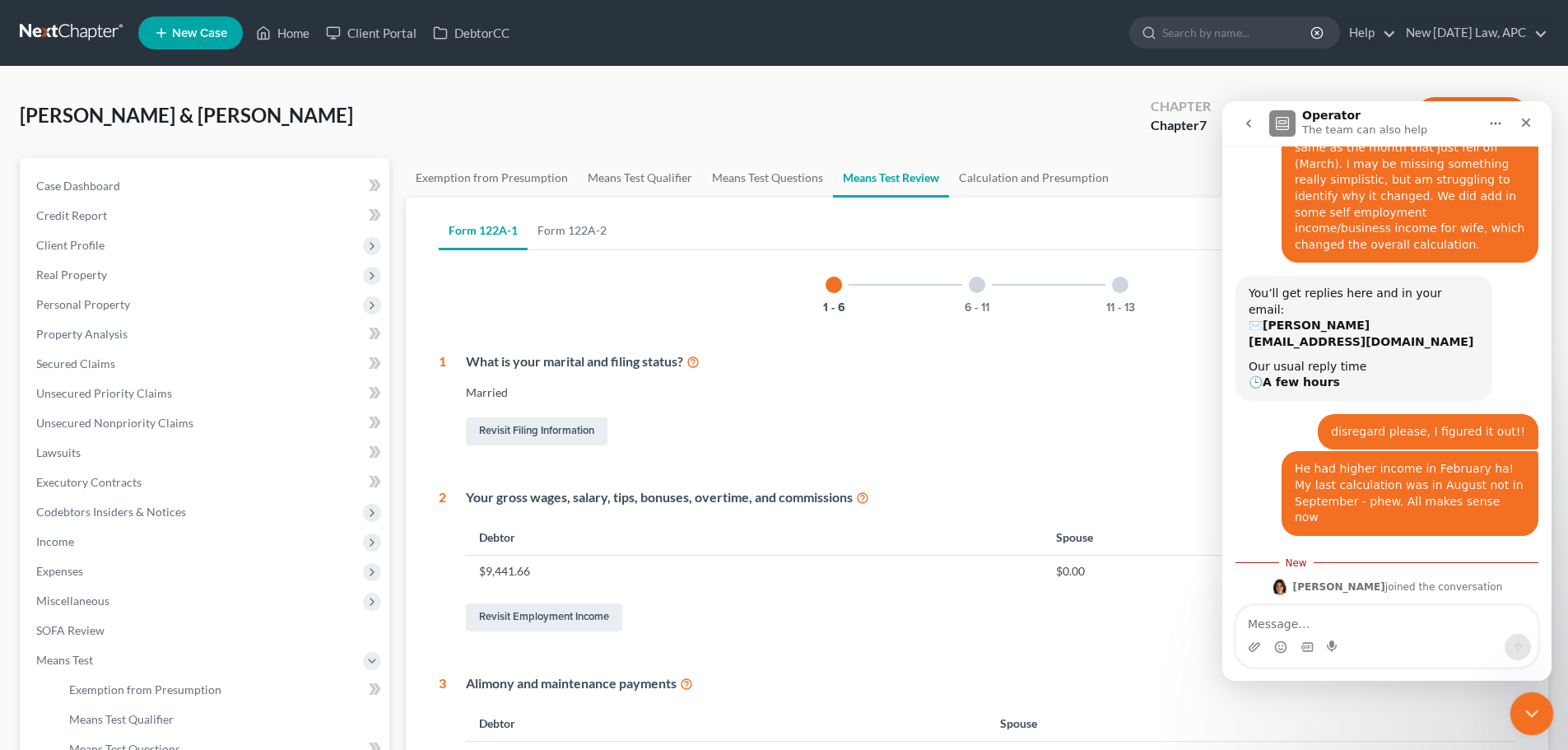
click at [1518, 708] on div "Close Intercom Messenger" at bounding box center [1530, 712] width 40 height 40
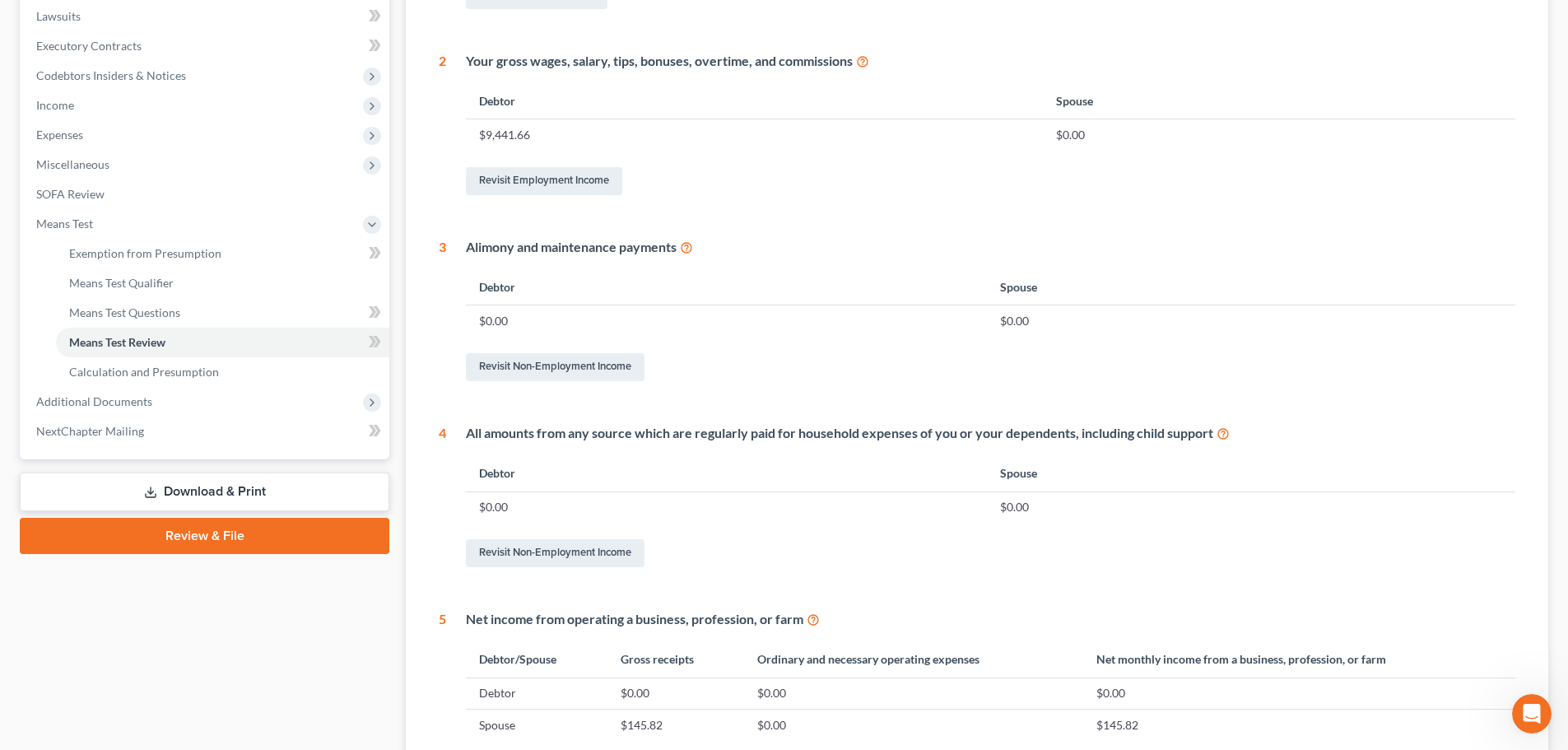
scroll to position [155, 0]
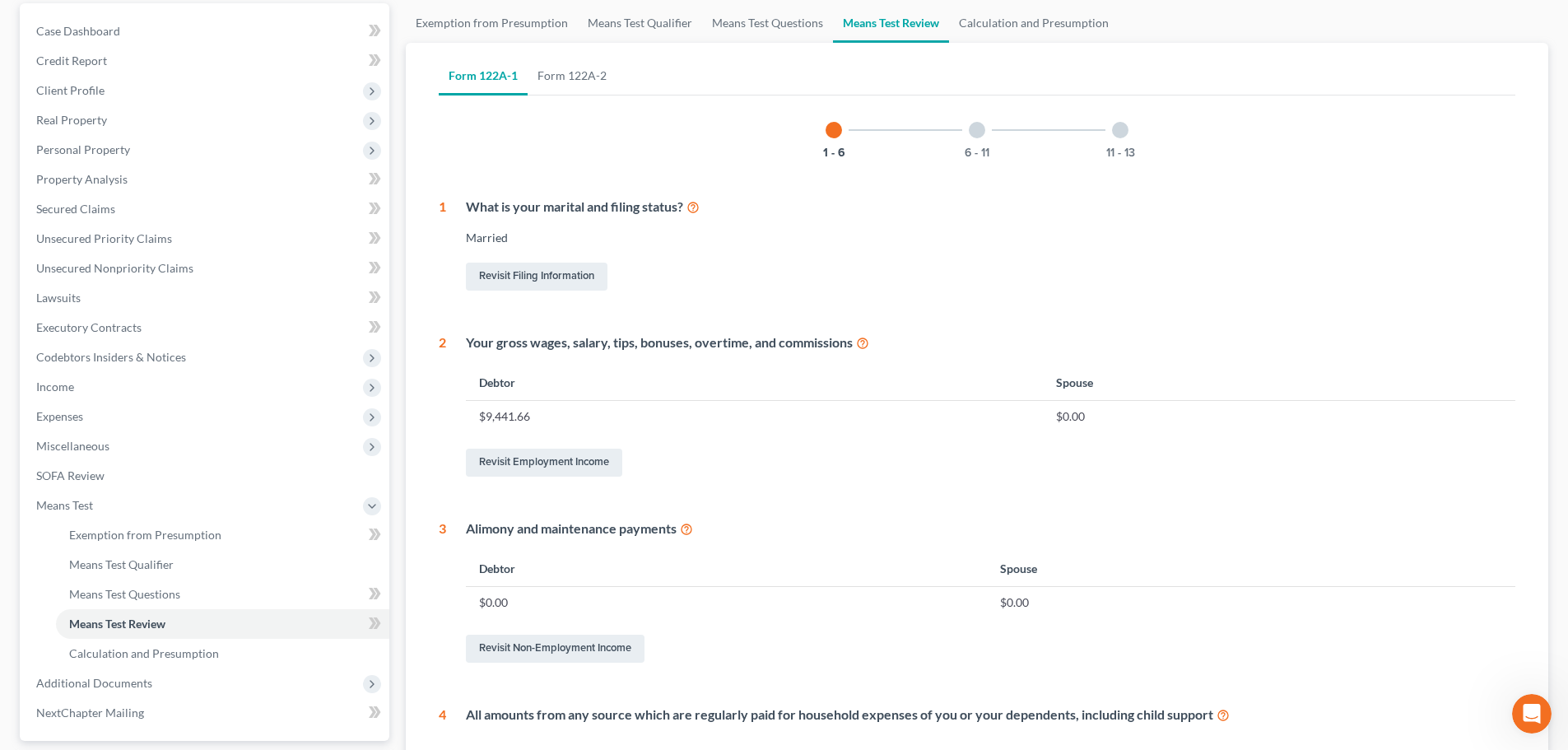
click at [976, 126] on div at bounding box center [977, 131] width 17 height 17
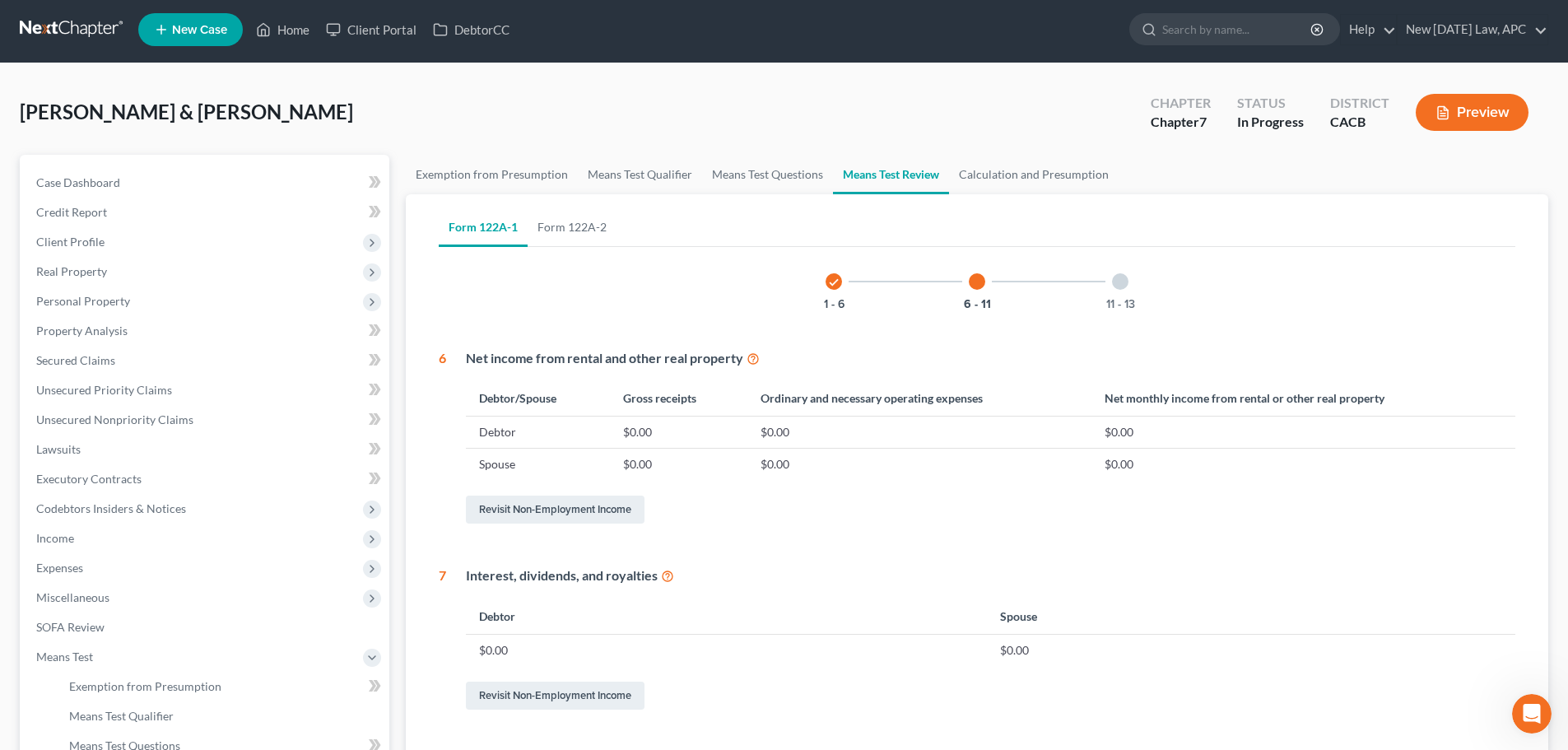
scroll to position [0, 0]
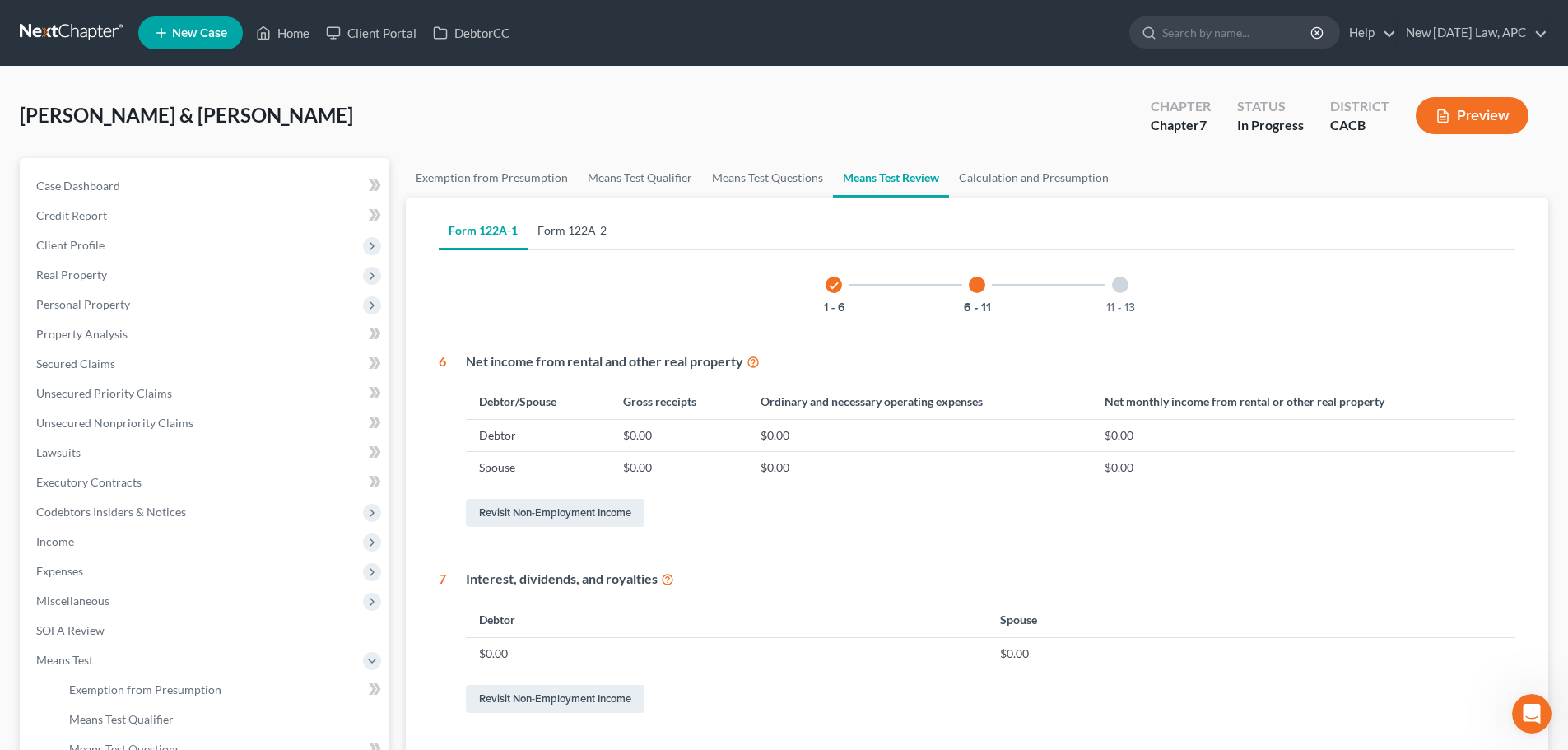
click at [560, 234] on link "Form 122A-2" at bounding box center [572, 230] width 89 height 40
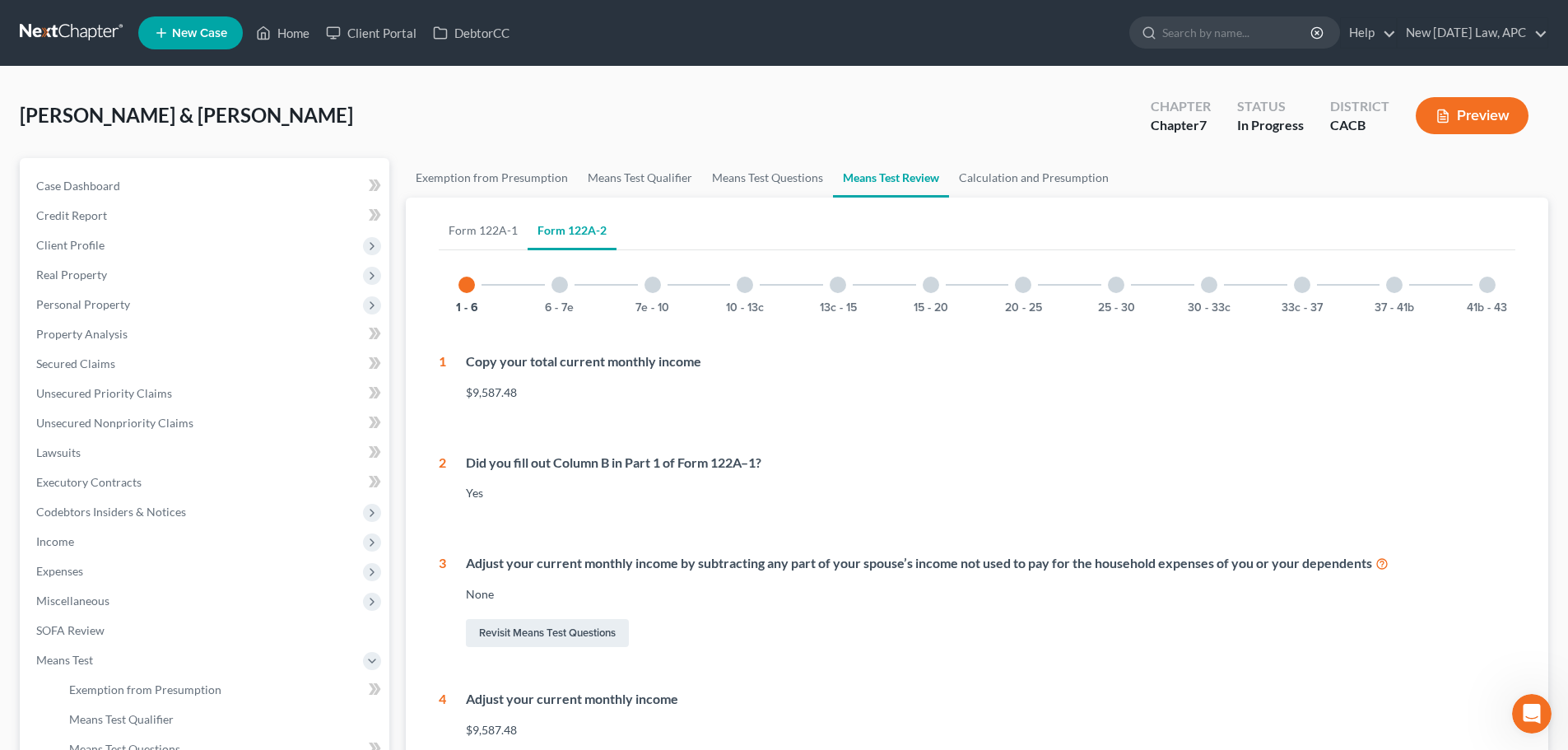
click at [934, 282] on div at bounding box center [931, 285] width 17 height 17
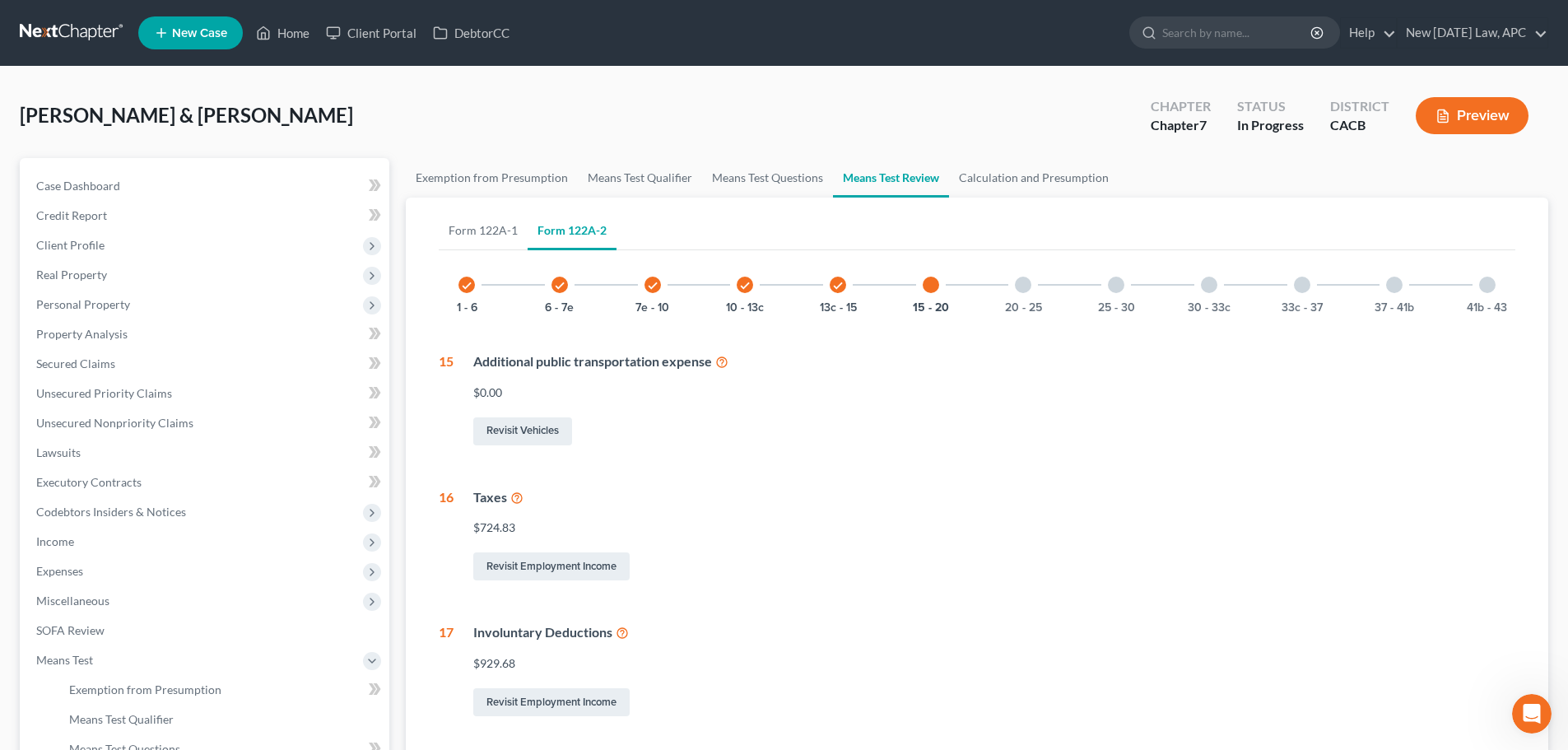
click at [522, 496] on icon at bounding box center [517, 496] width 13 height 16
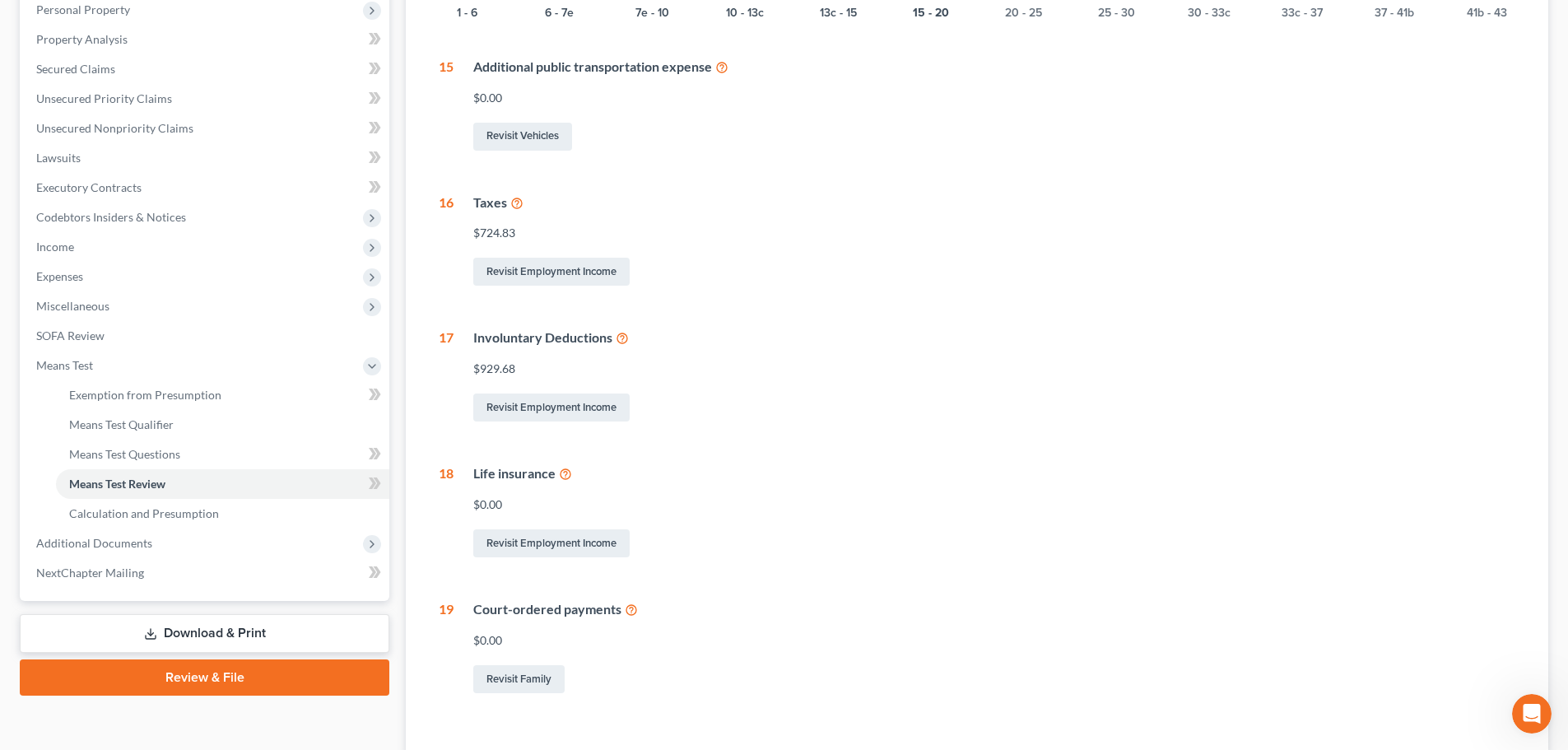
scroll to position [4, 0]
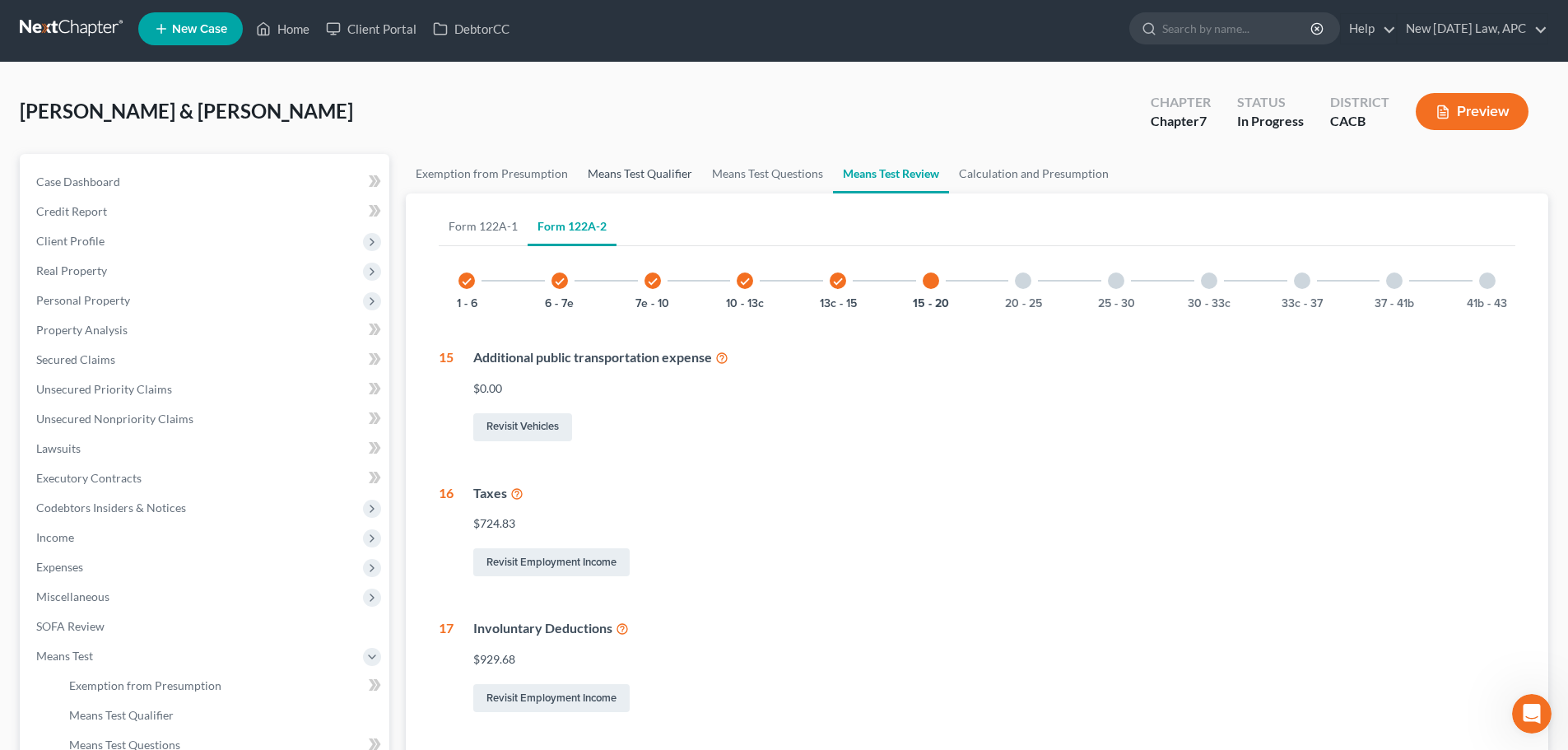
drag, startPoint x: 604, startPoint y: 170, endPoint x: 613, endPoint y: 174, distance: 9.8
click at [604, 170] on link "Means Test Qualifier" at bounding box center [640, 174] width 125 height 40
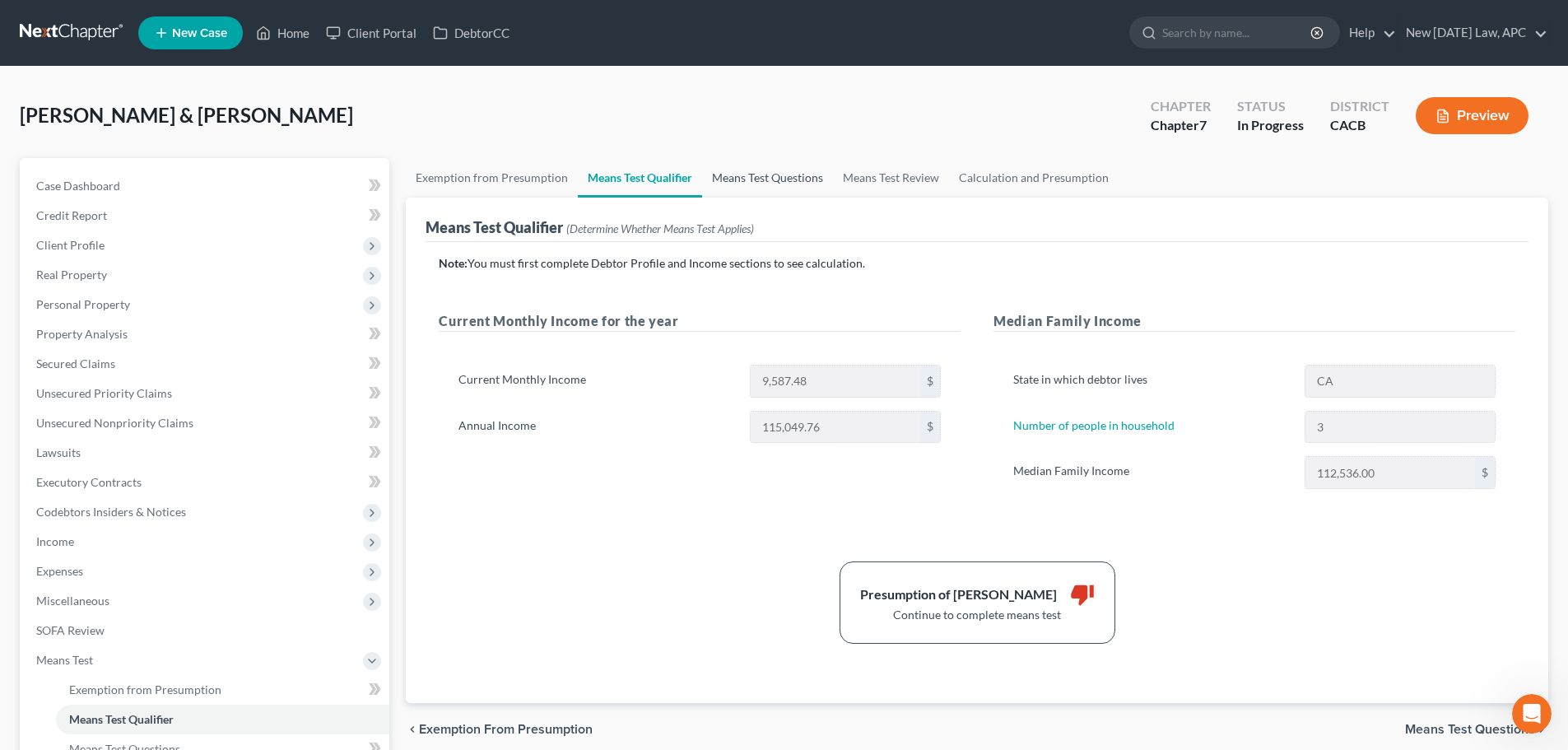
click at [752, 176] on link "Means Test Questions" at bounding box center [767, 178] width 131 height 40
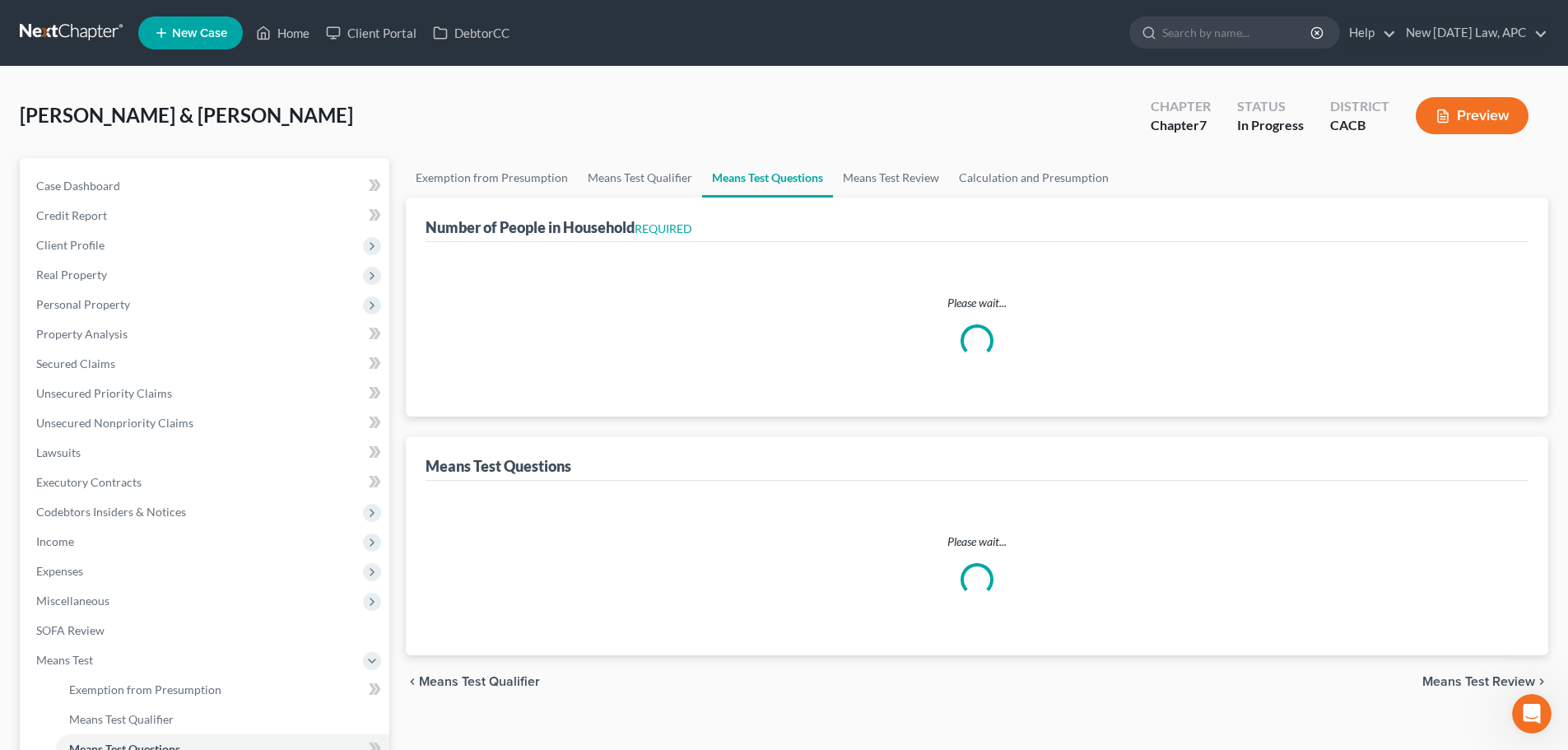
select select "0"
select select "60"
select select "1"
select select "60"
select select "1"
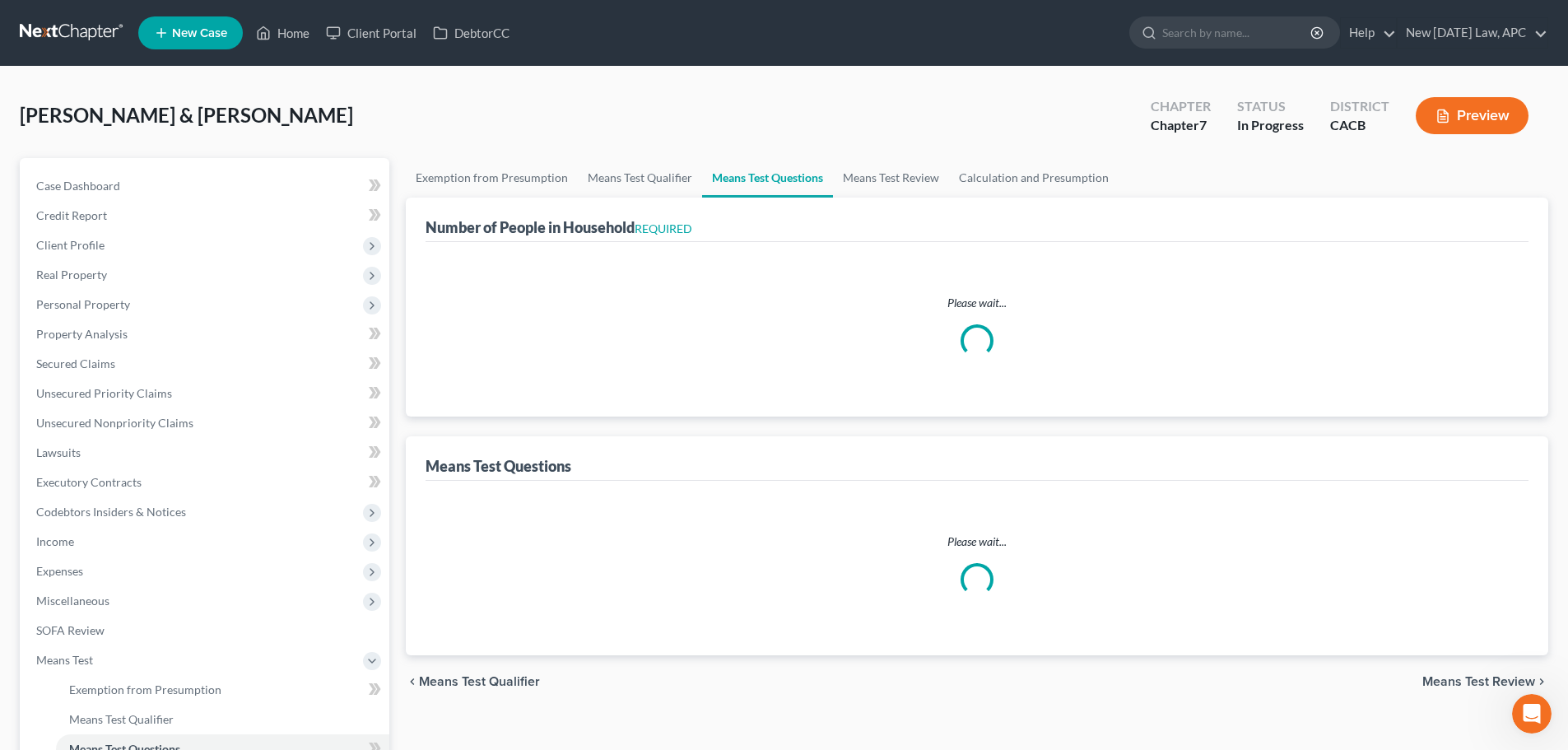
select select "60"
select select "3"
select select "2"
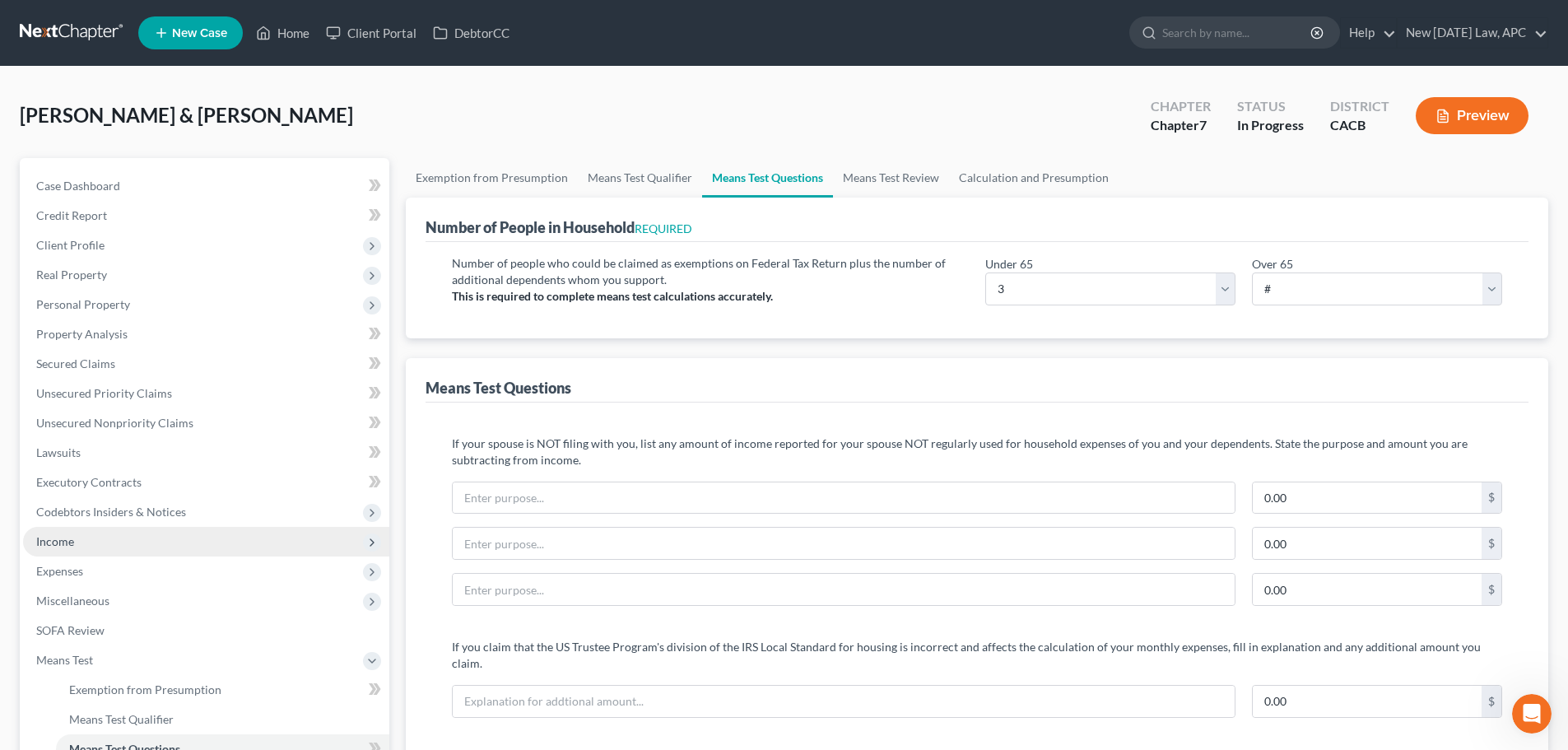
click at [97, 527] on span "Income" at bounding box center [206, 542] width 367 height 30
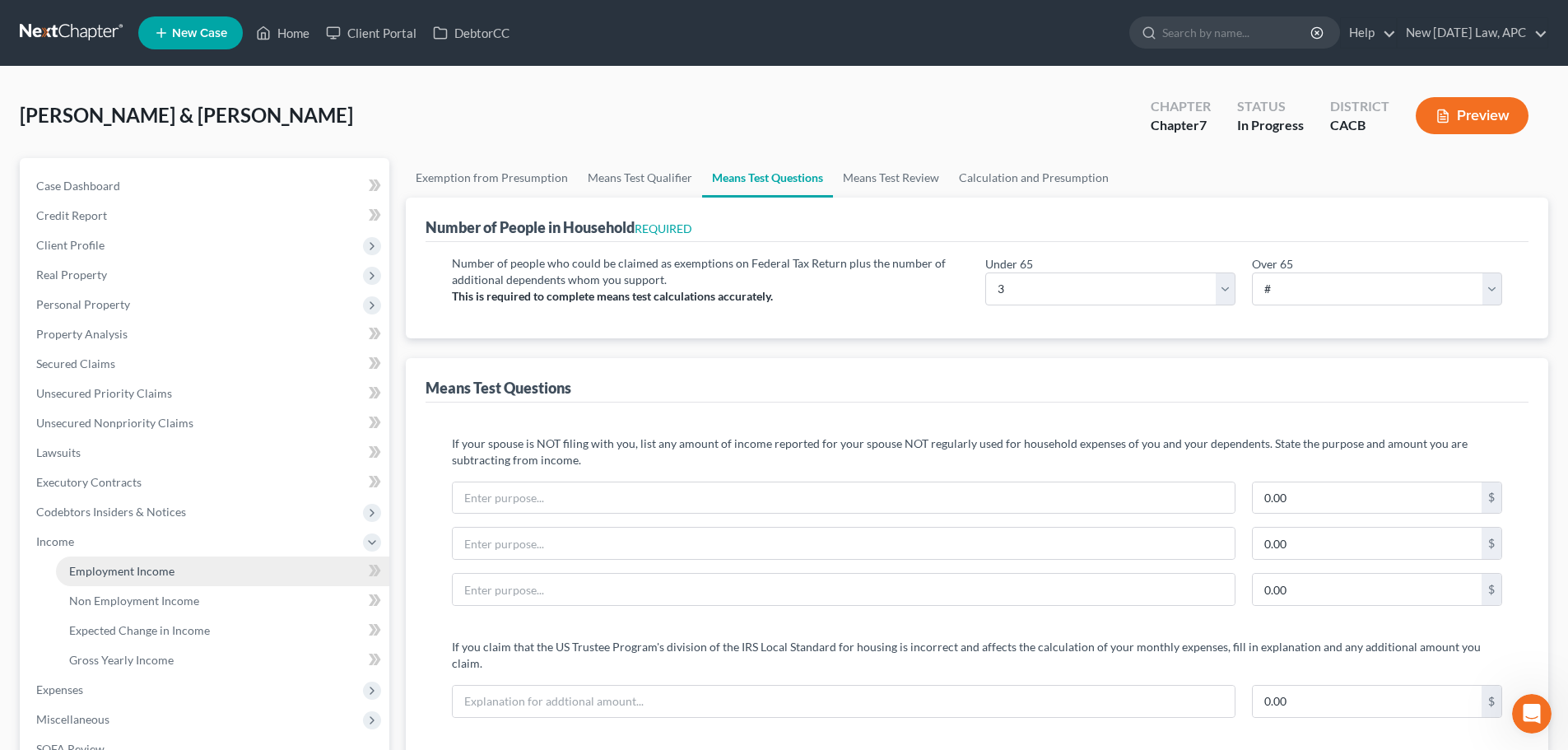
click at [117, 560] on link "Employment Income" at bounding box center [222, 571] width 333 height 30
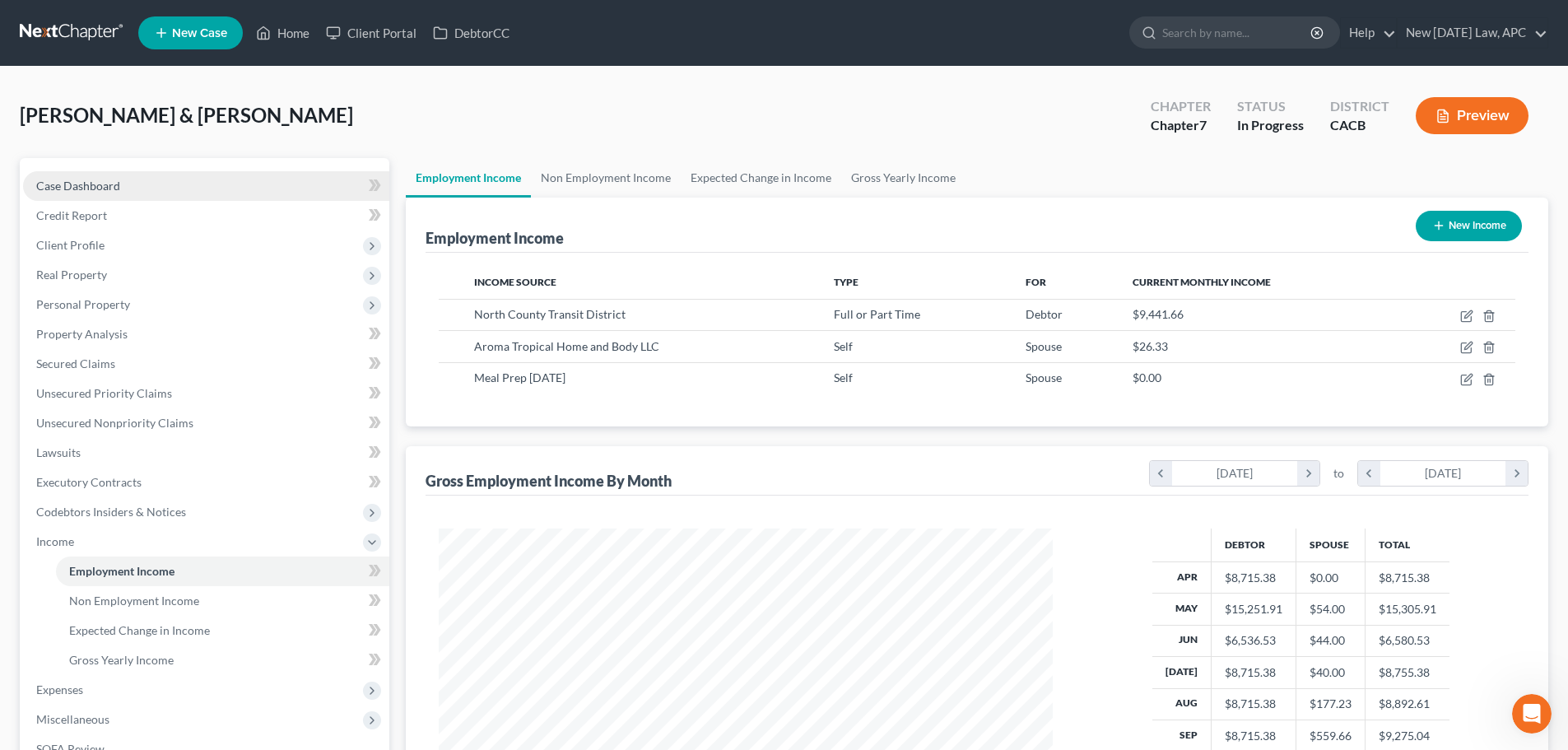
click at [116, 188] on span "Case Dashboard" at bounding box center [78, 185] width 84 height 14
select select "6"
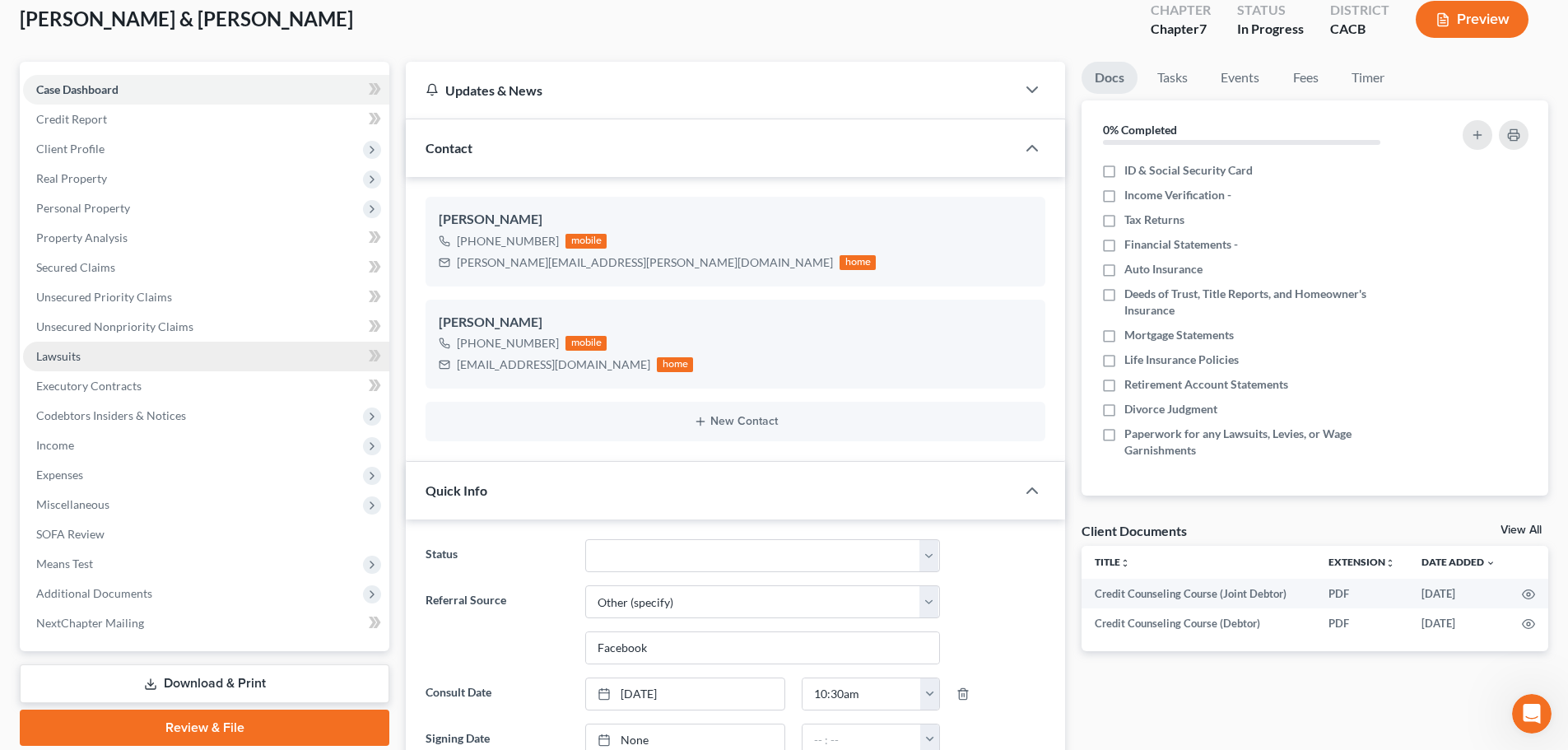
scroll to position [82, 0]
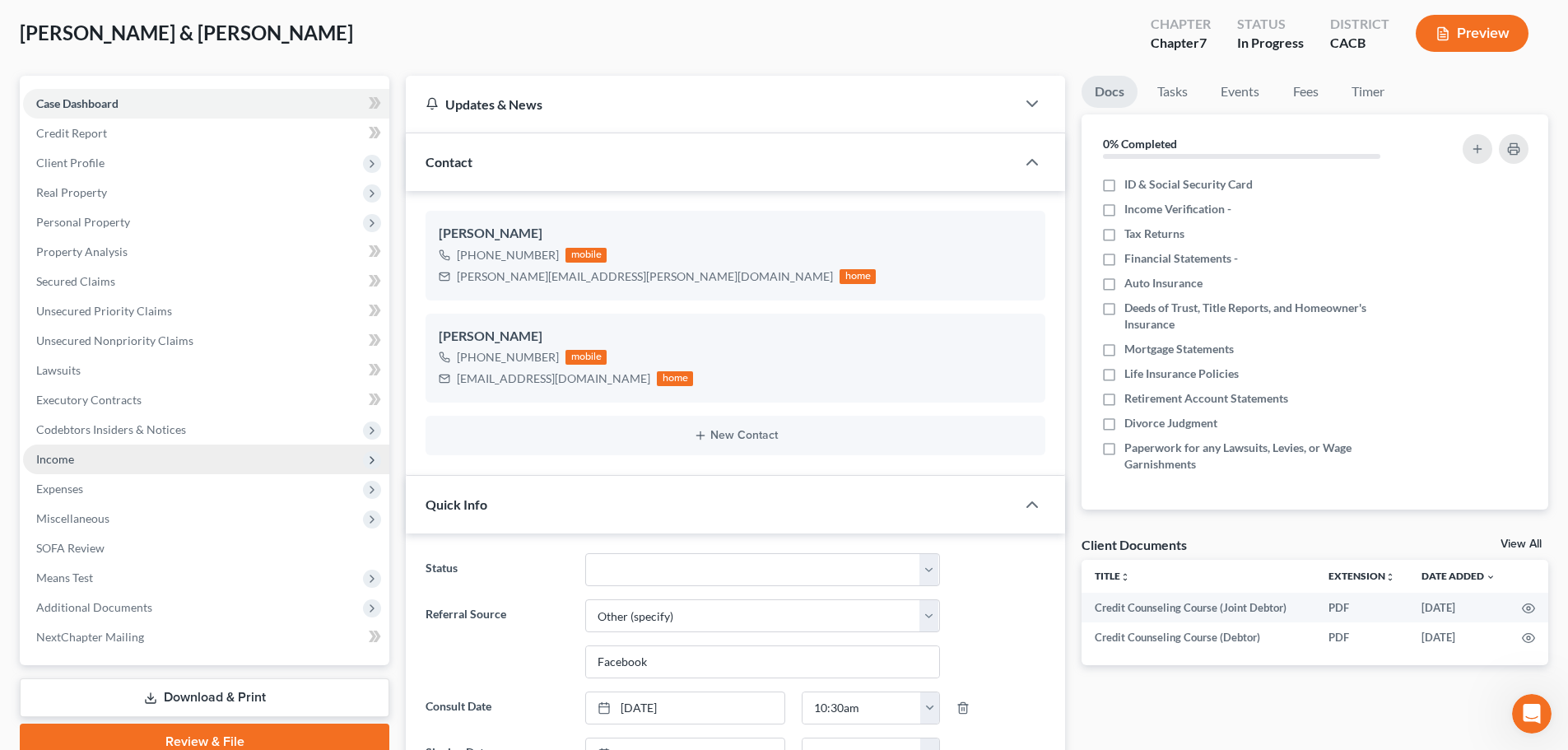
click at [68, 468] on span "Income" at bounding box center [206, 460] width 367 height 30
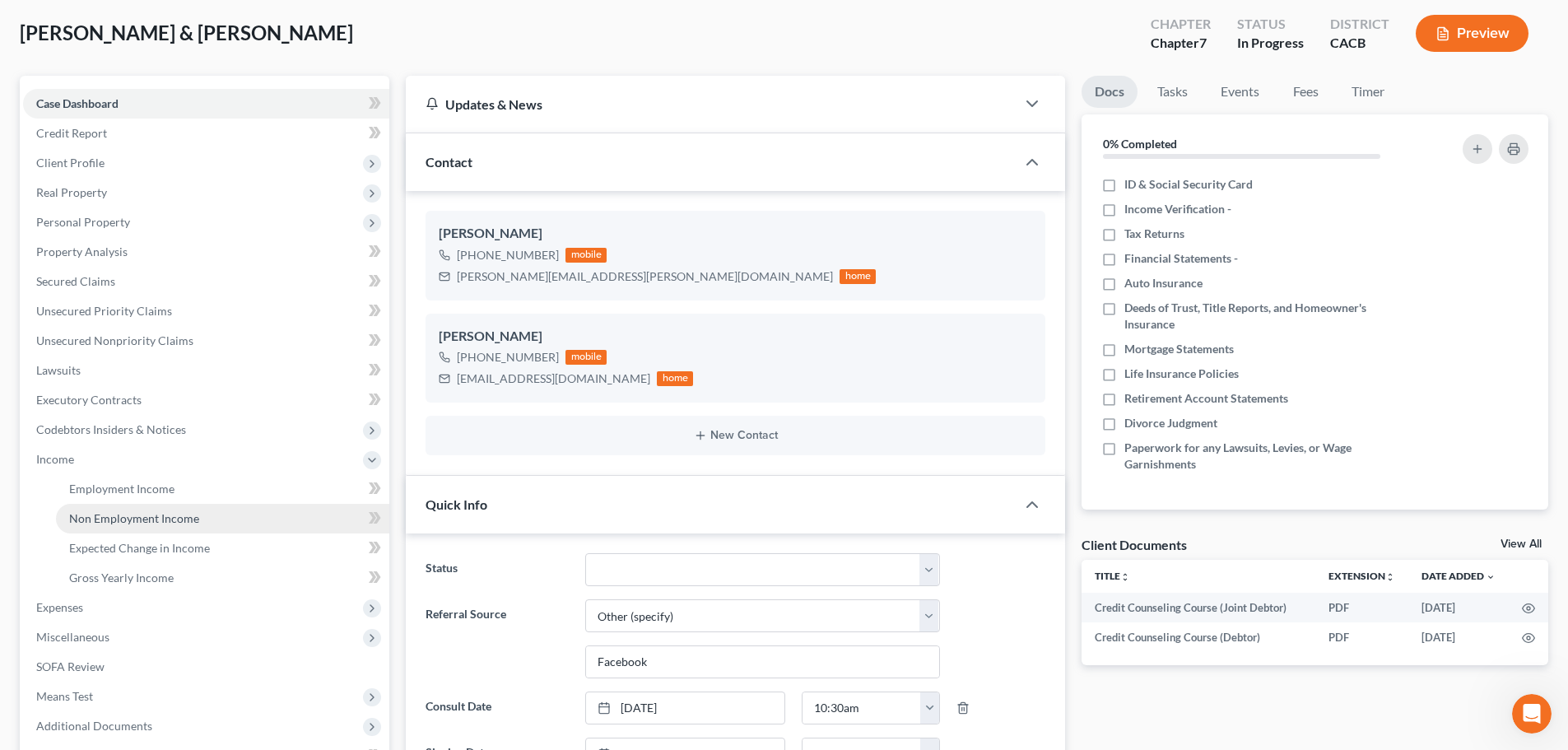
click at [76, 516] on span "Non Employment Income" at bounding box center [134, 518] width 130 height 14
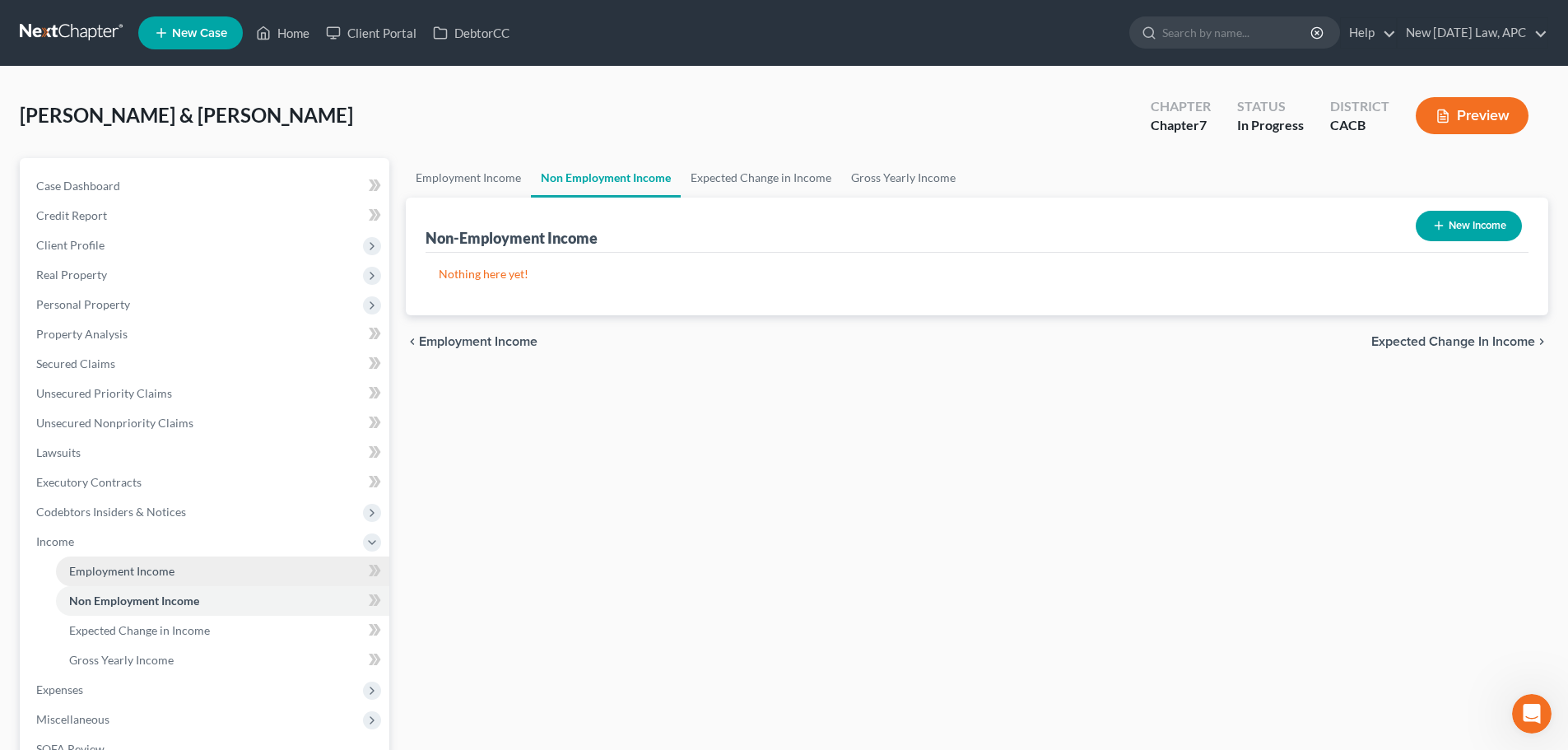
click at [124, 574] on span "Employment Income" at bounding box center [121, 570] width 106 height 14
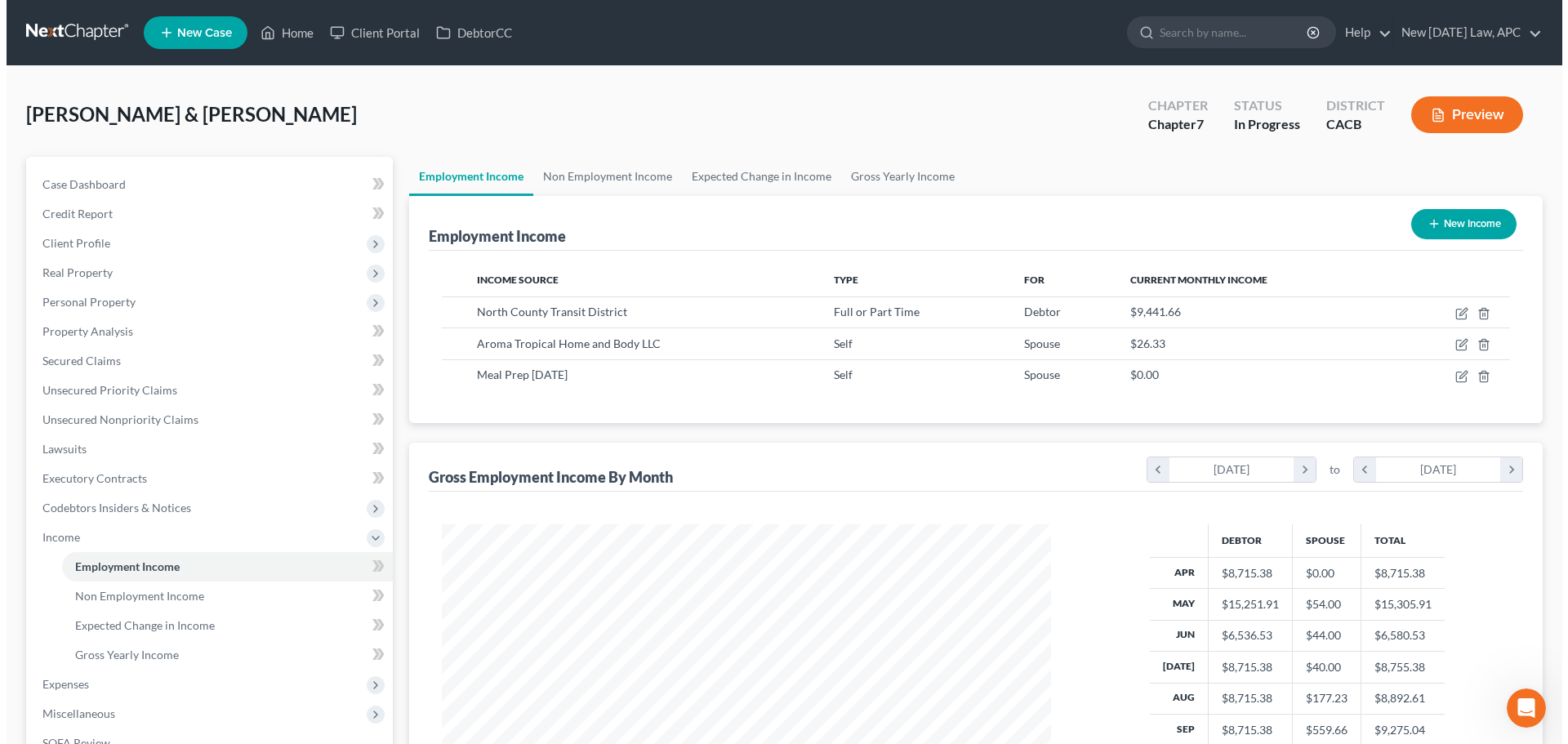
scroll to position [304, 642]
click at [1431, 112] on icon "button" at bounding box center [1432, 115] width 15 height 15
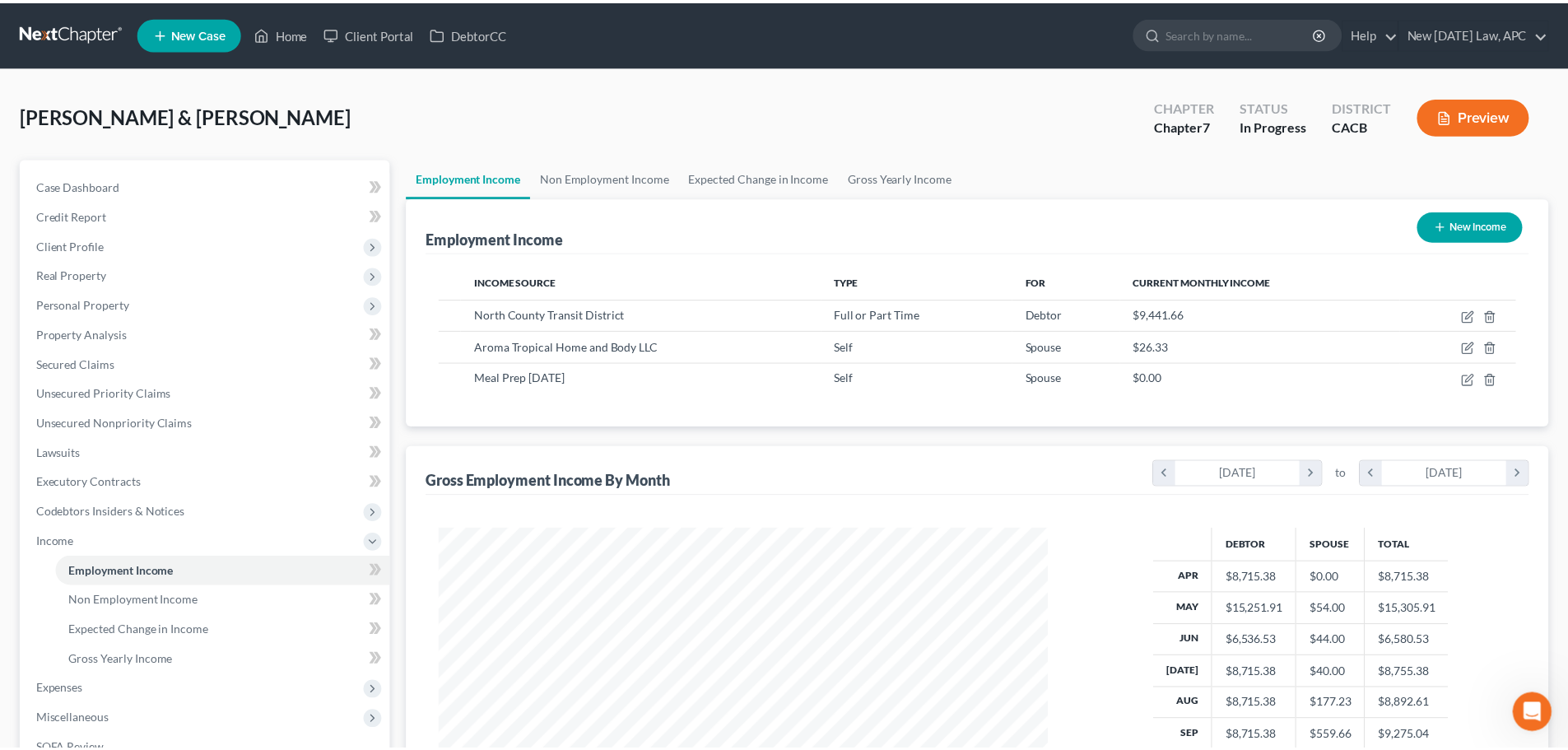
scroll to position [309, 653]
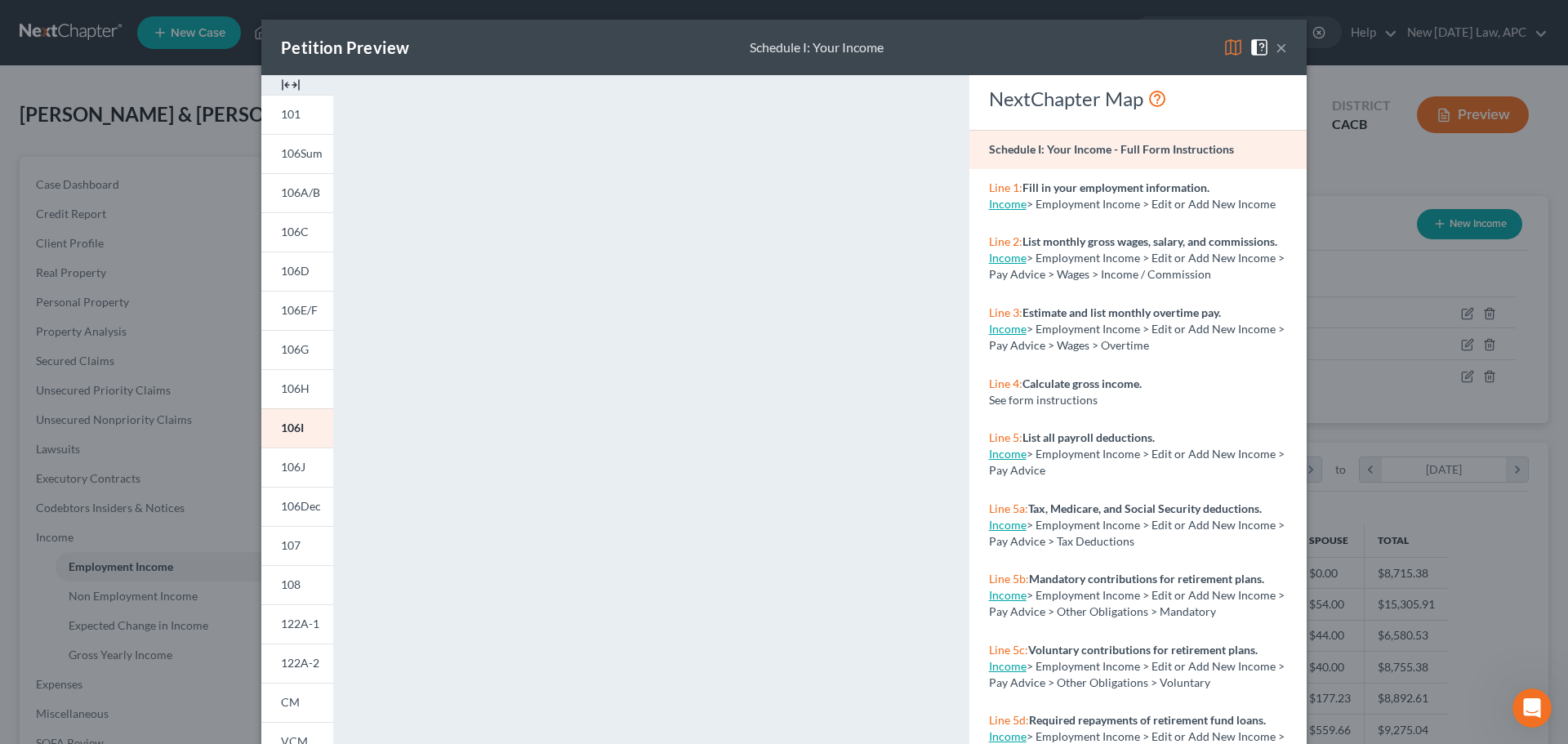
click at [1269, 46] on span at bounding box center [1263, 46] width 26 height 14
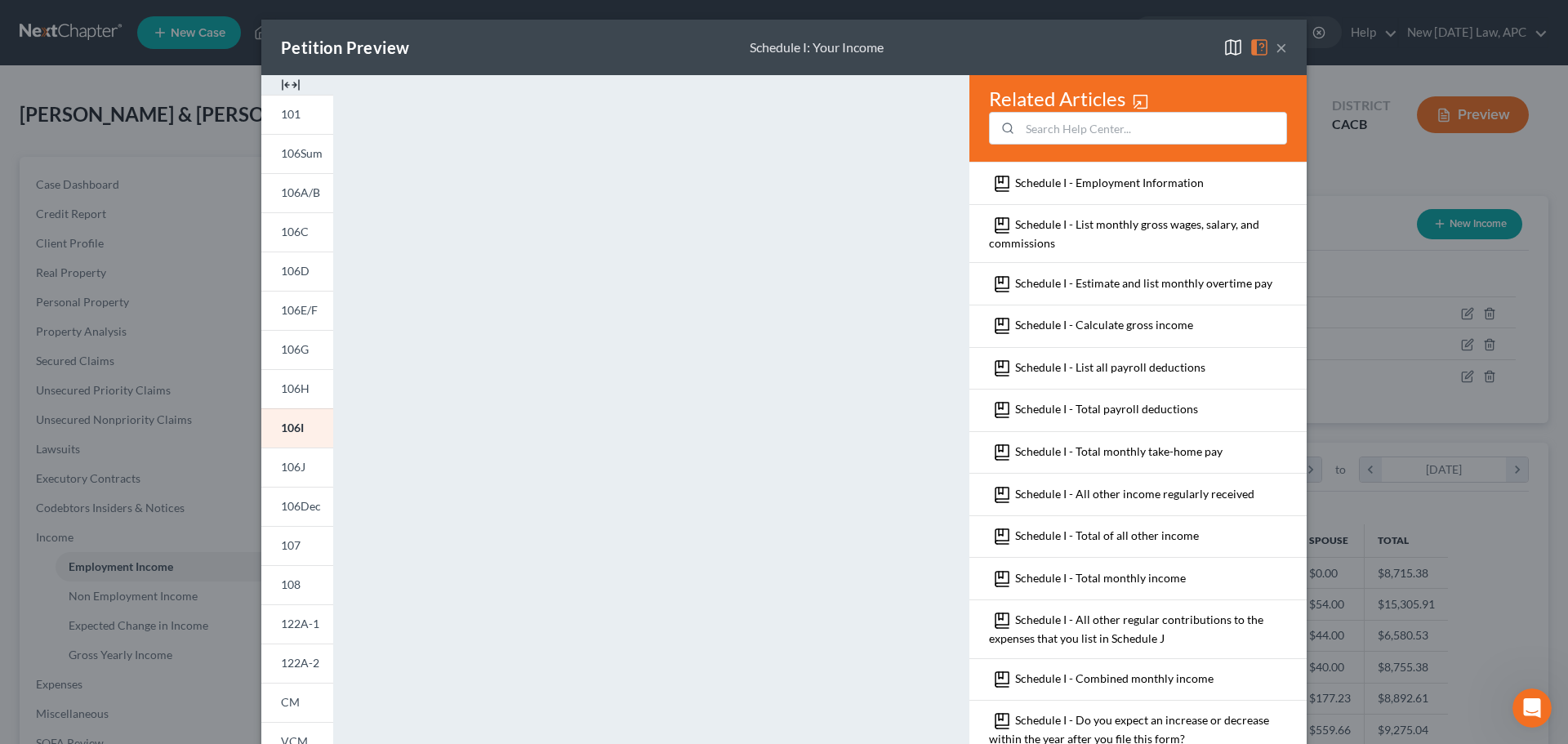
click at [1269, 49] on span at bounding box center [1263, 46] width 26 height 14
click at [1276, 49] on button "×" at bounding box center [1282, 48] width 12 height 20
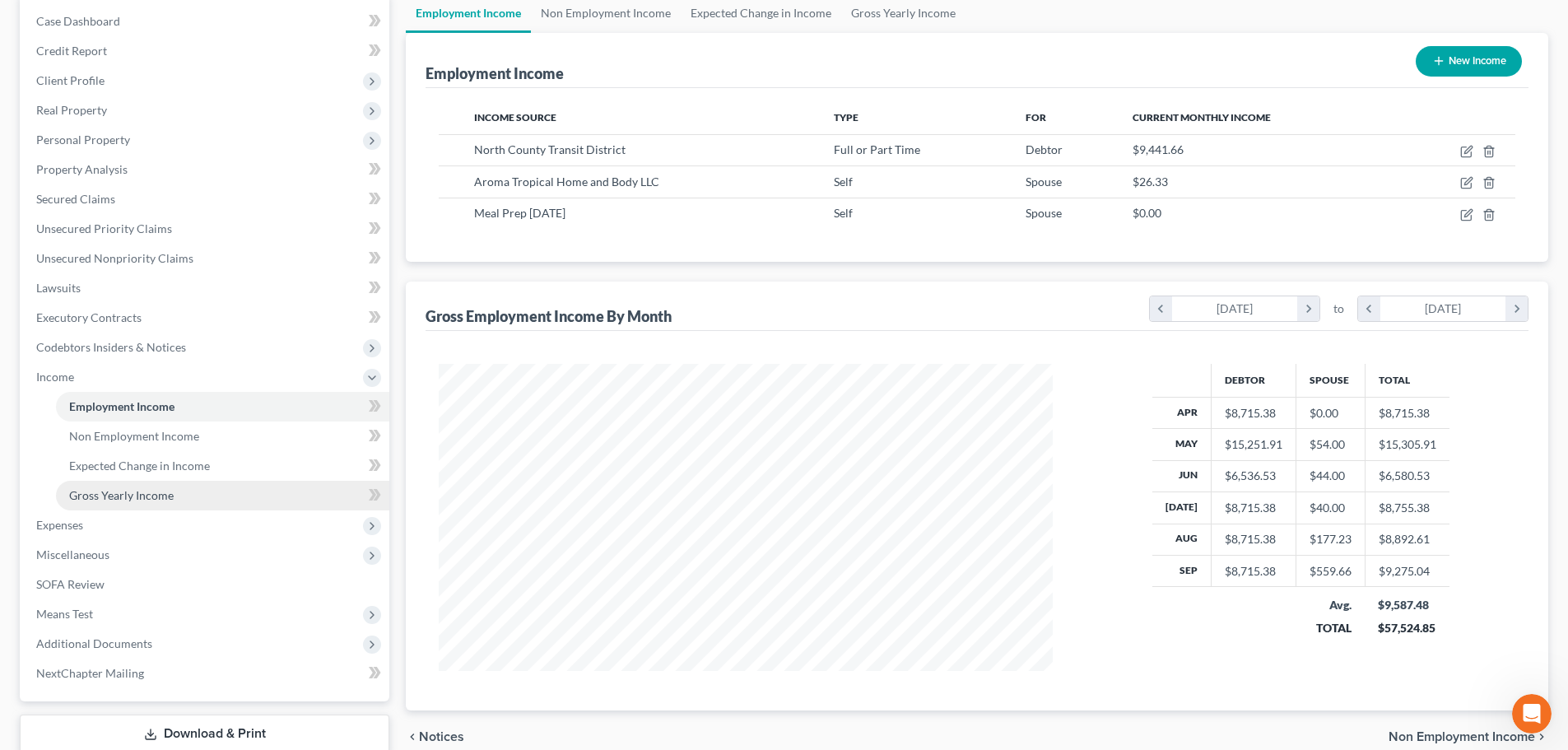
scroll to position [247, 0]
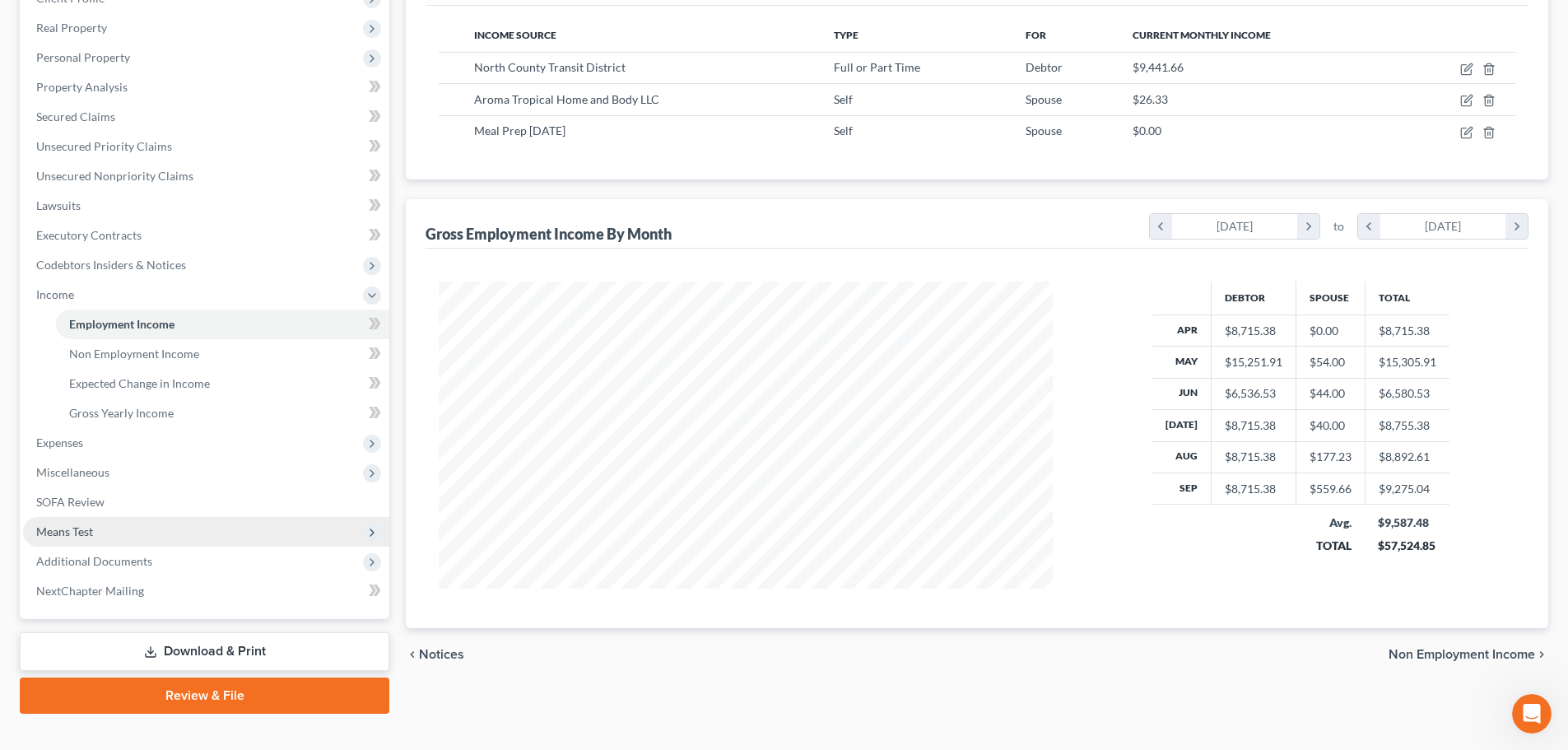
click at [101, 531] on span "Means Test" at bounding box center [206, 532] width 367 height 30
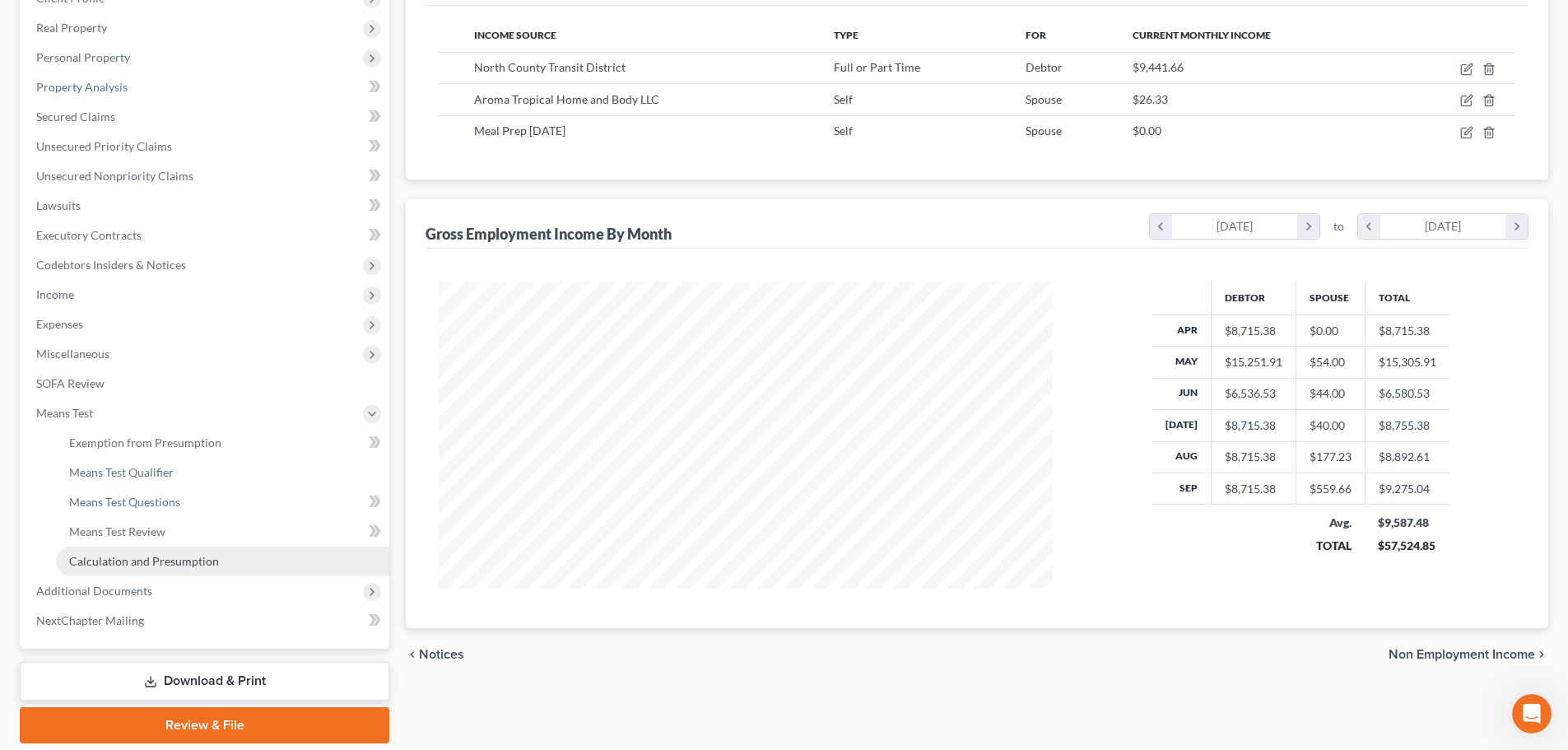
click at [124, 558] on span "Calculation and Presumption" at bounding box center [144, 560] width 150 height 14
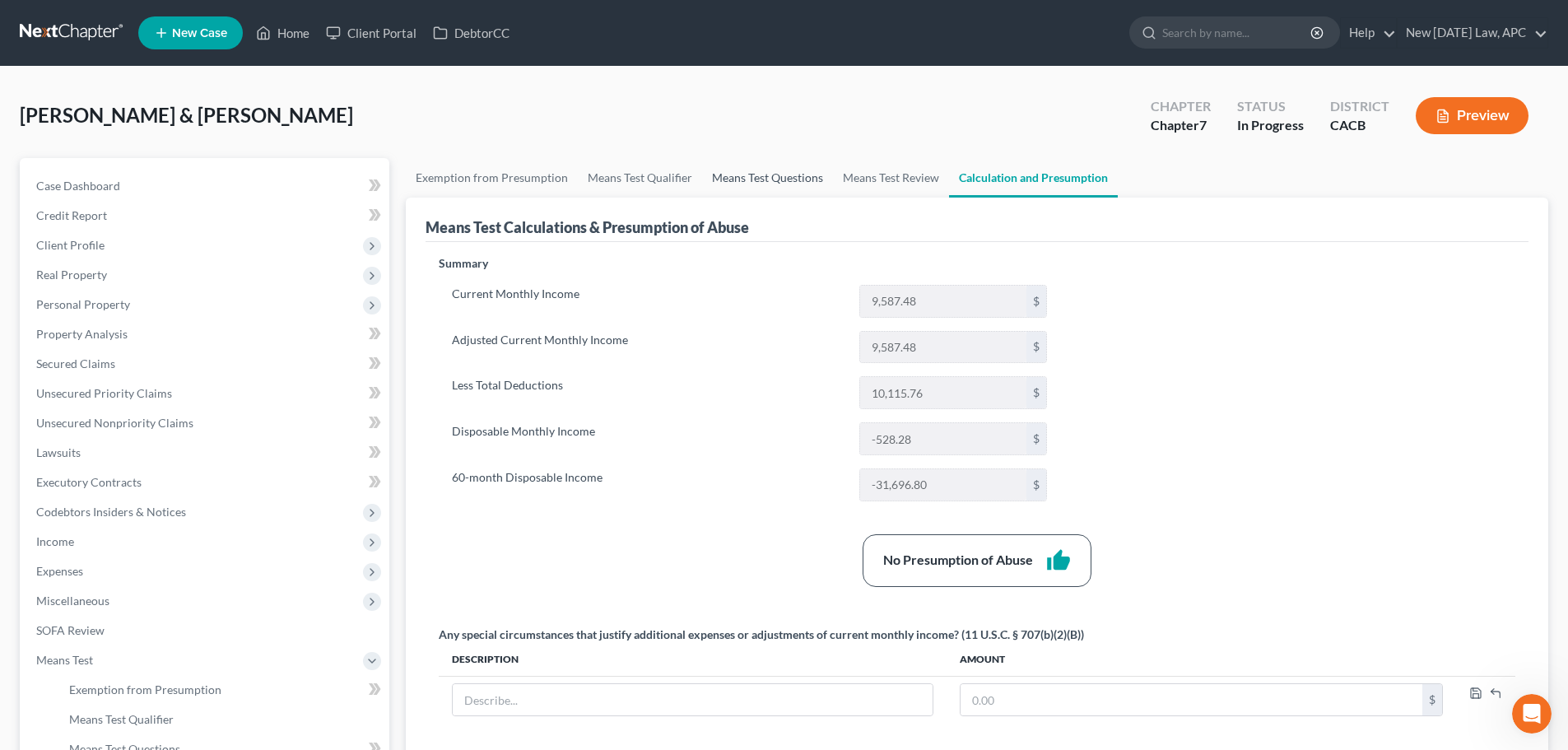
click at [796, 174] on link "Means Test Questions" at bounding box center [767, 178] width 131 height 40
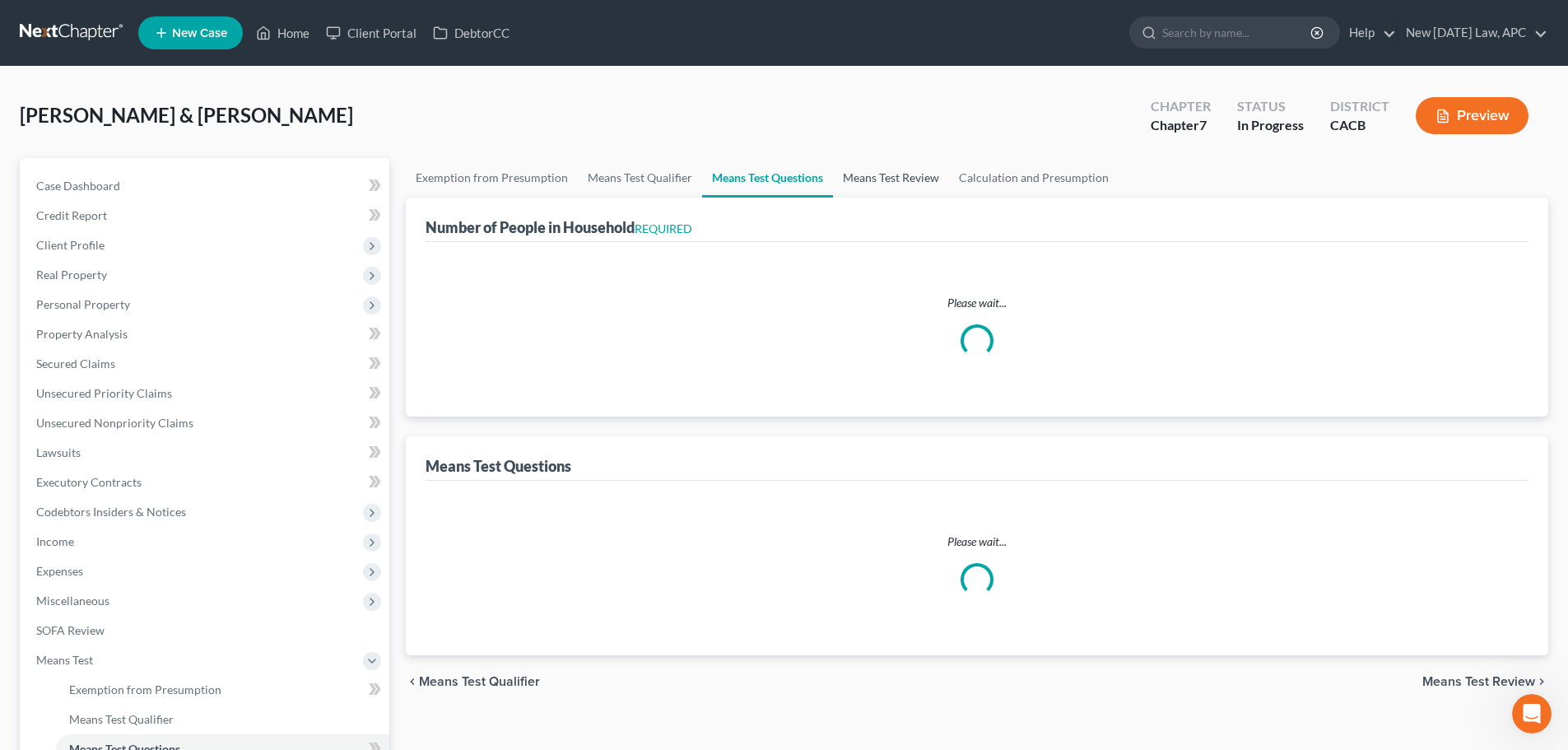
select select "0"
select select "60"
select select "1"
select select "60"
select select "1"
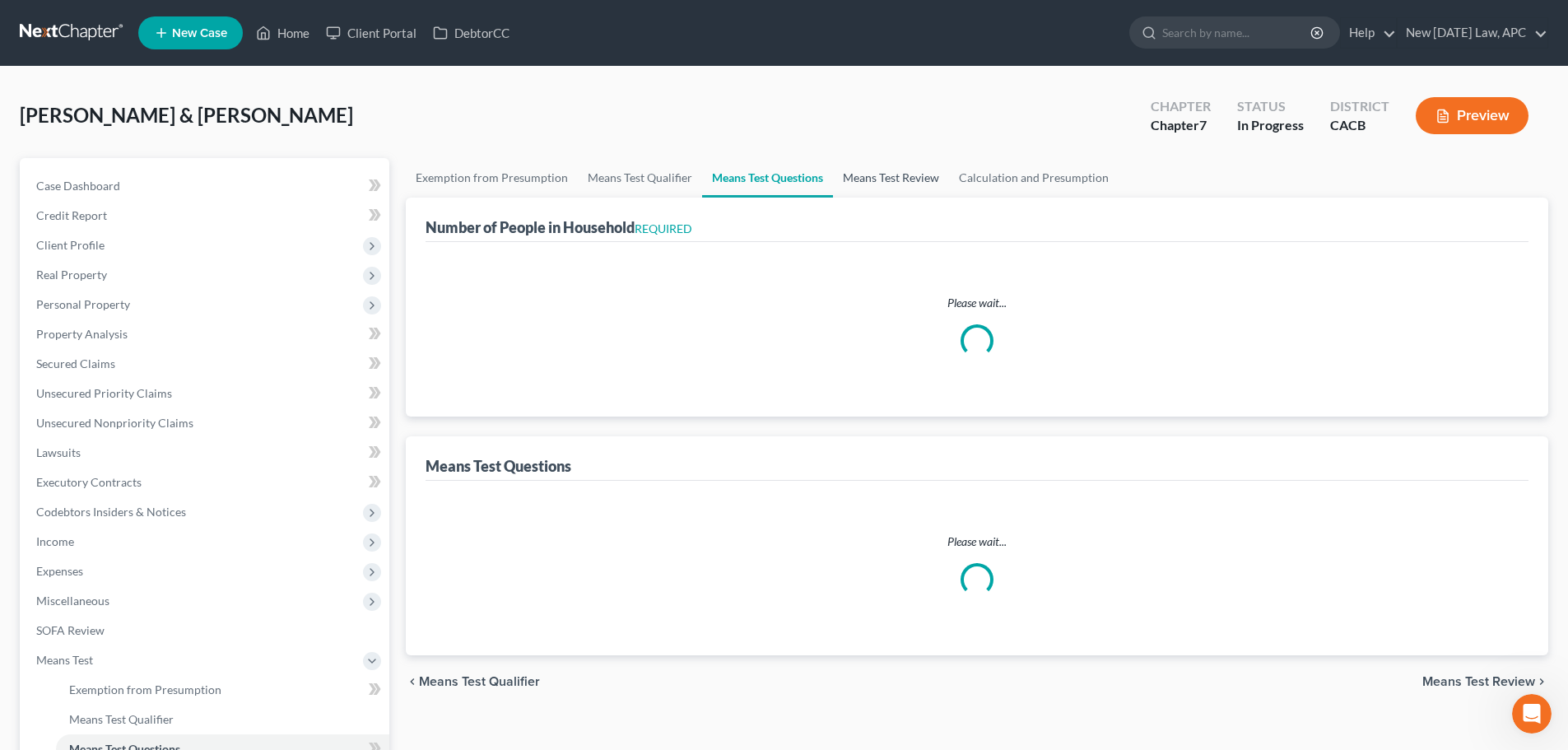
select select "60"
select select "3"
select select "2"
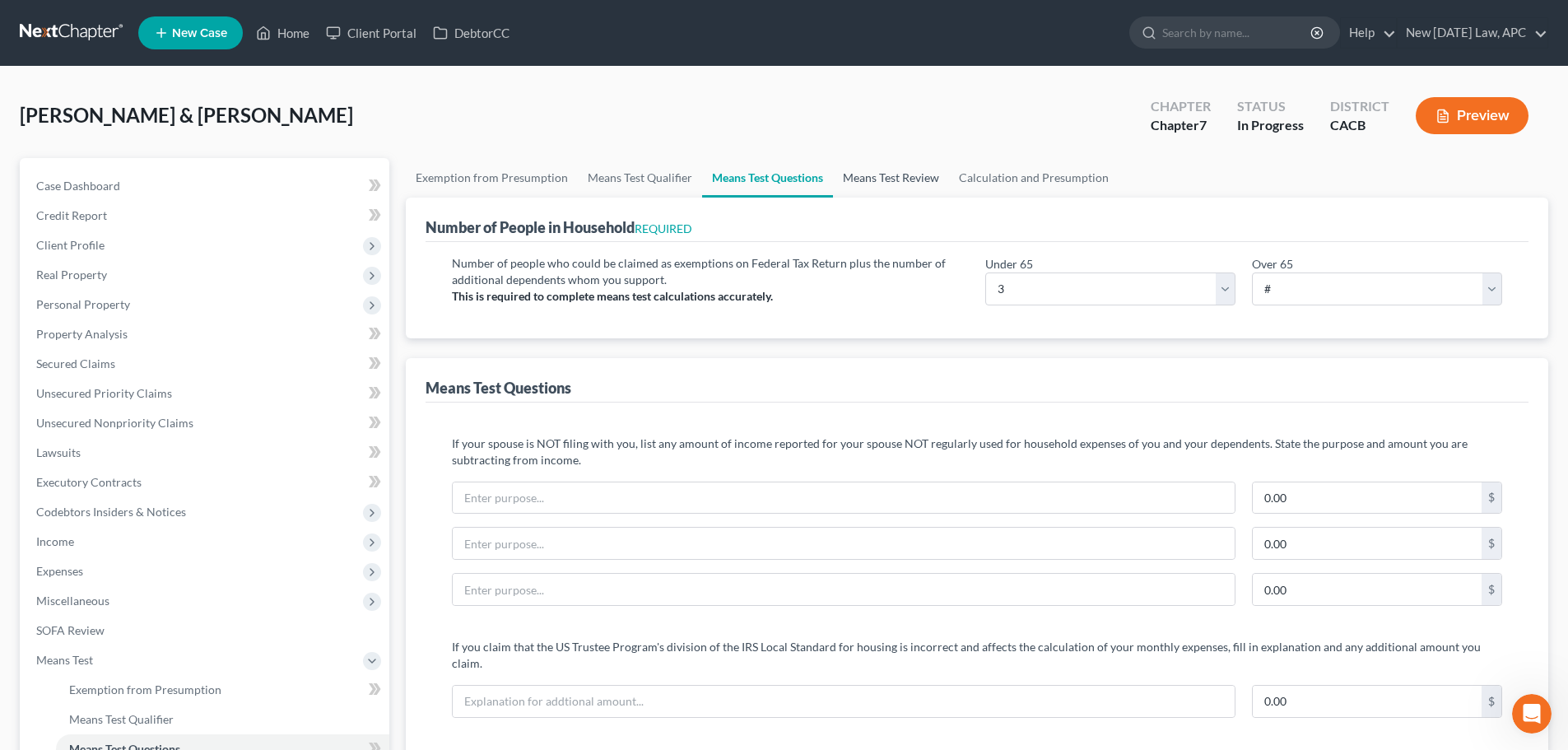
click at [872, 180] on link "Means Test Review" at bounding box center [891, 178] width 116 height 40
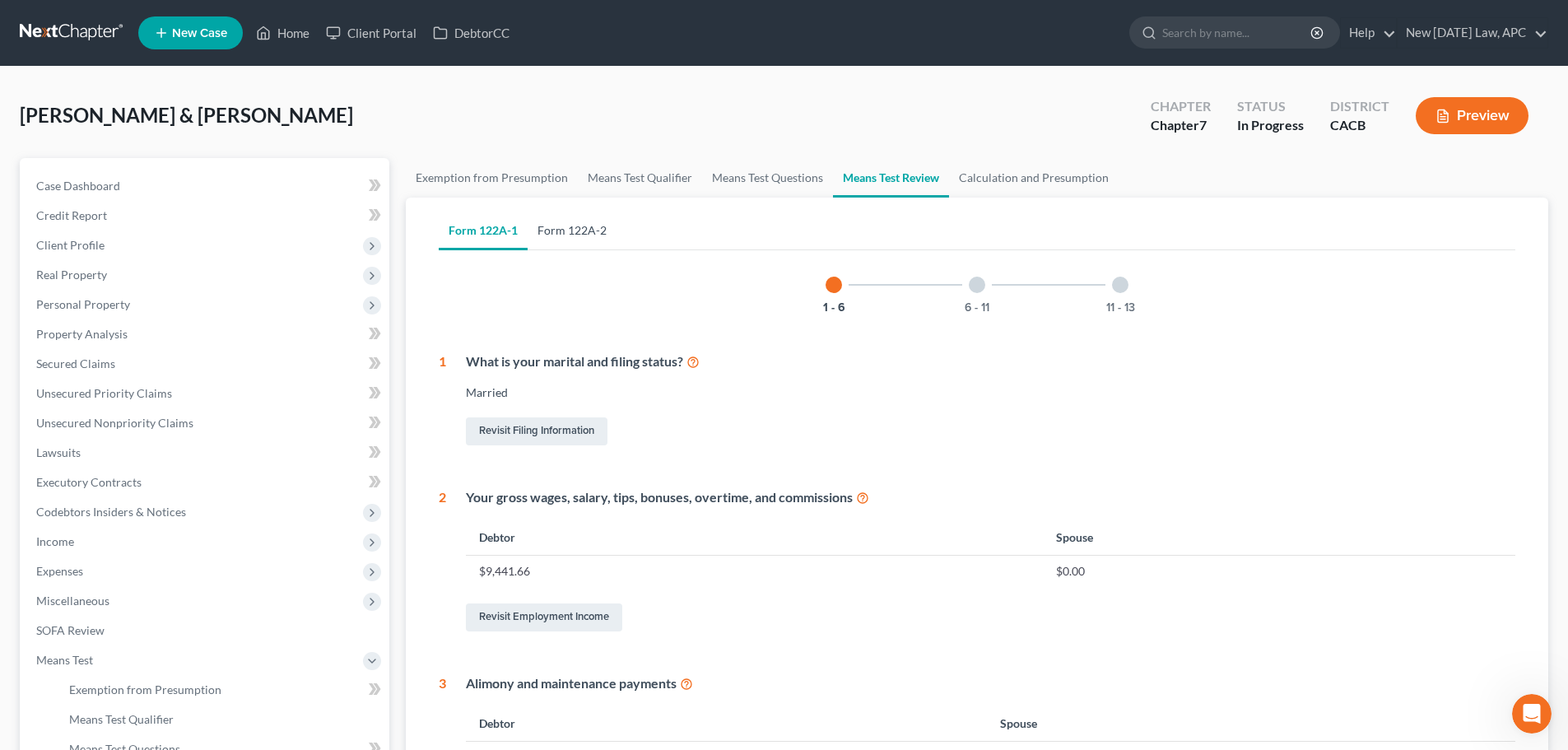
click at [588, 223] on link "Form 122A-2" at bounding box center [572, 230] width 89 height 40
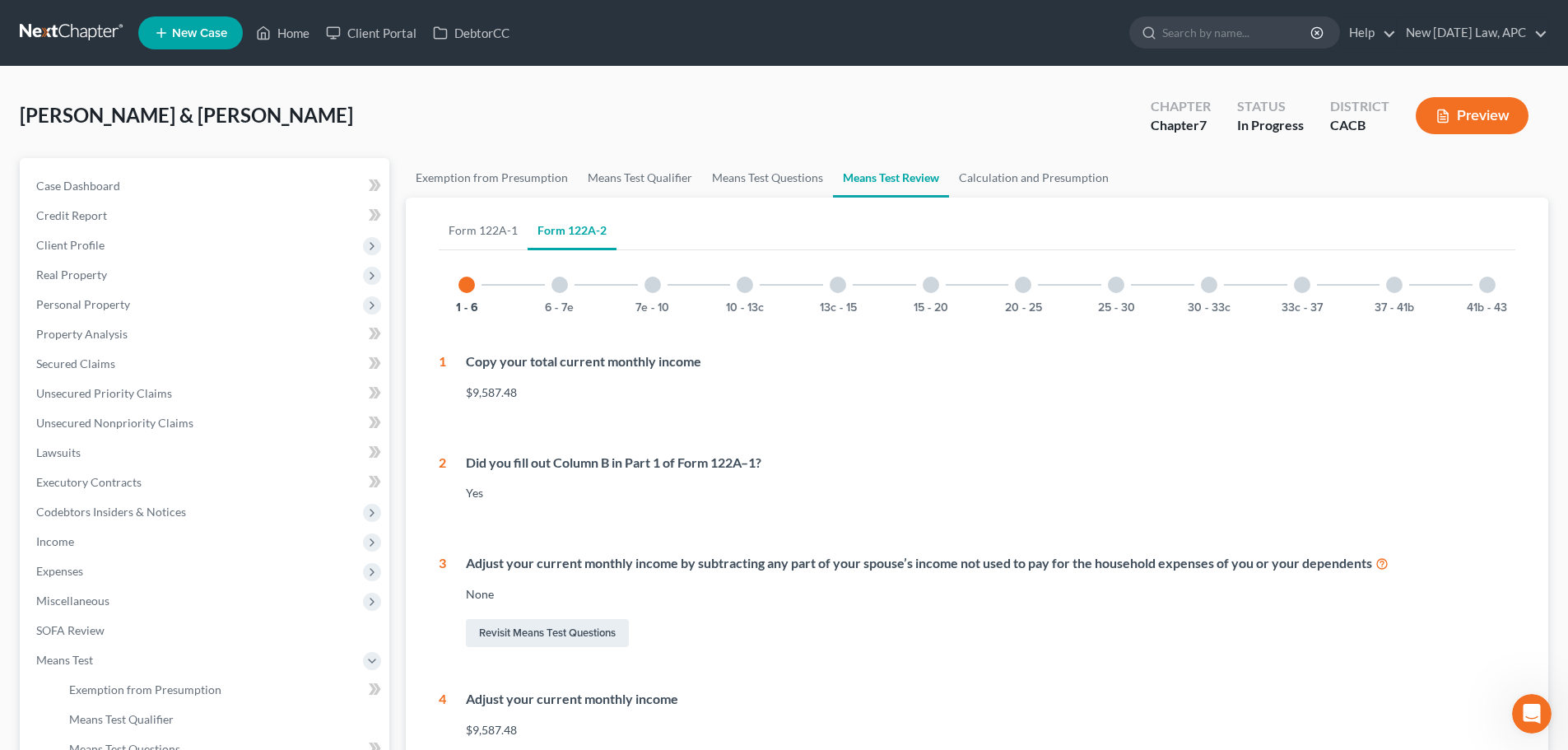
click at [934, 287] on div at bounding box center [931, 285] width 17 height 17
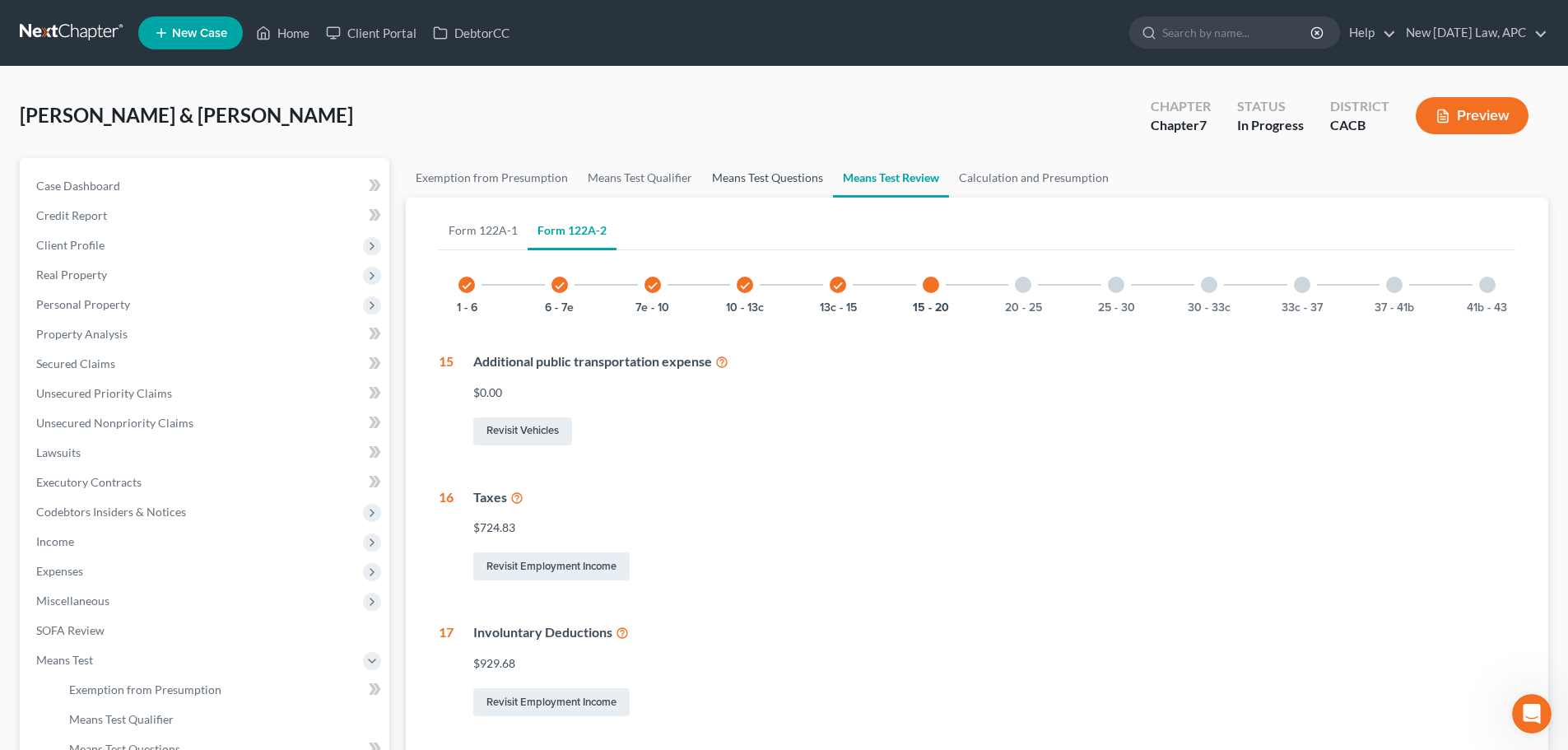
click at [737, 177] on link "Means Test Questions" at bounding box center [767, 178] width 131 height 40
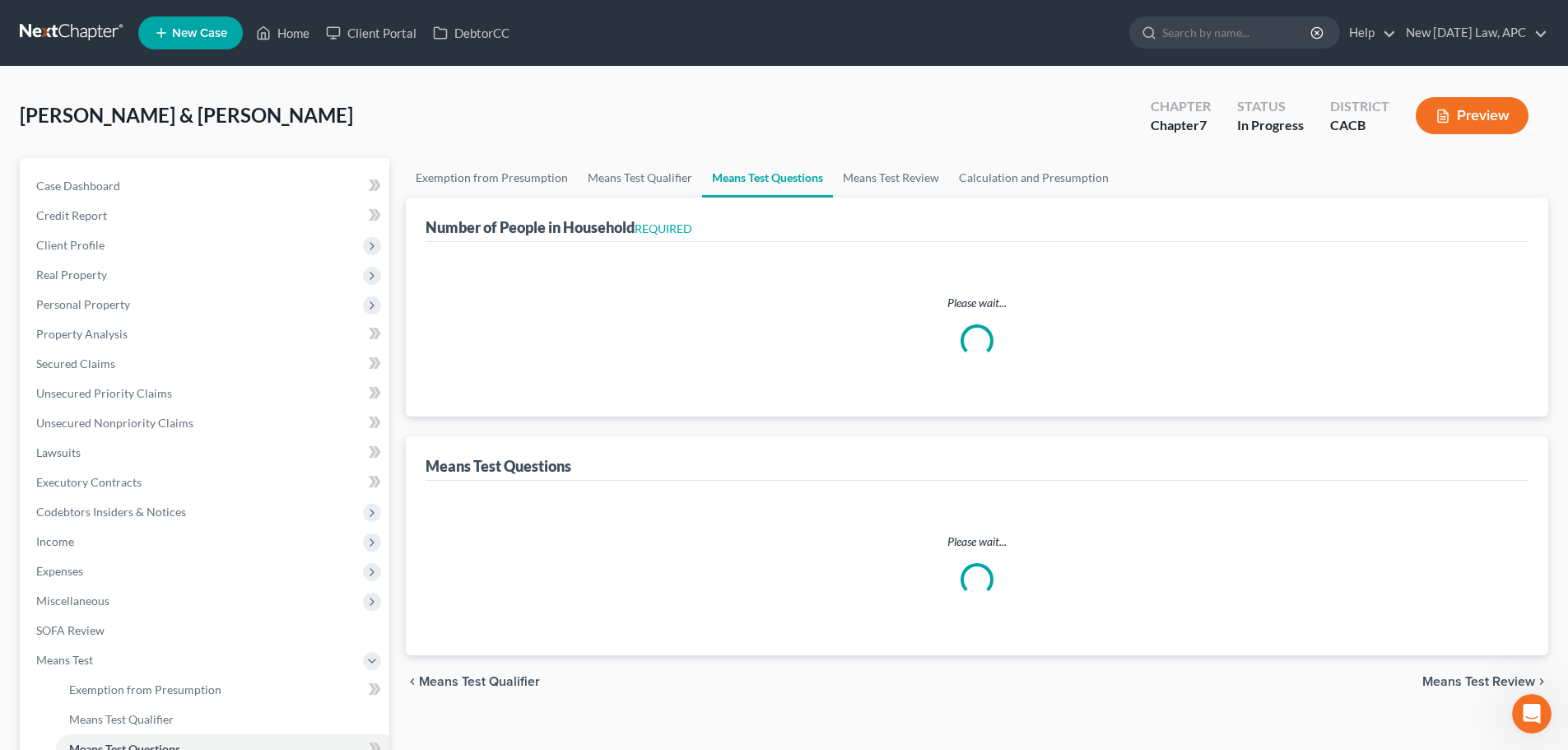
select select "0"
select select "60"
select select "1"
select select "60"
select select "1"
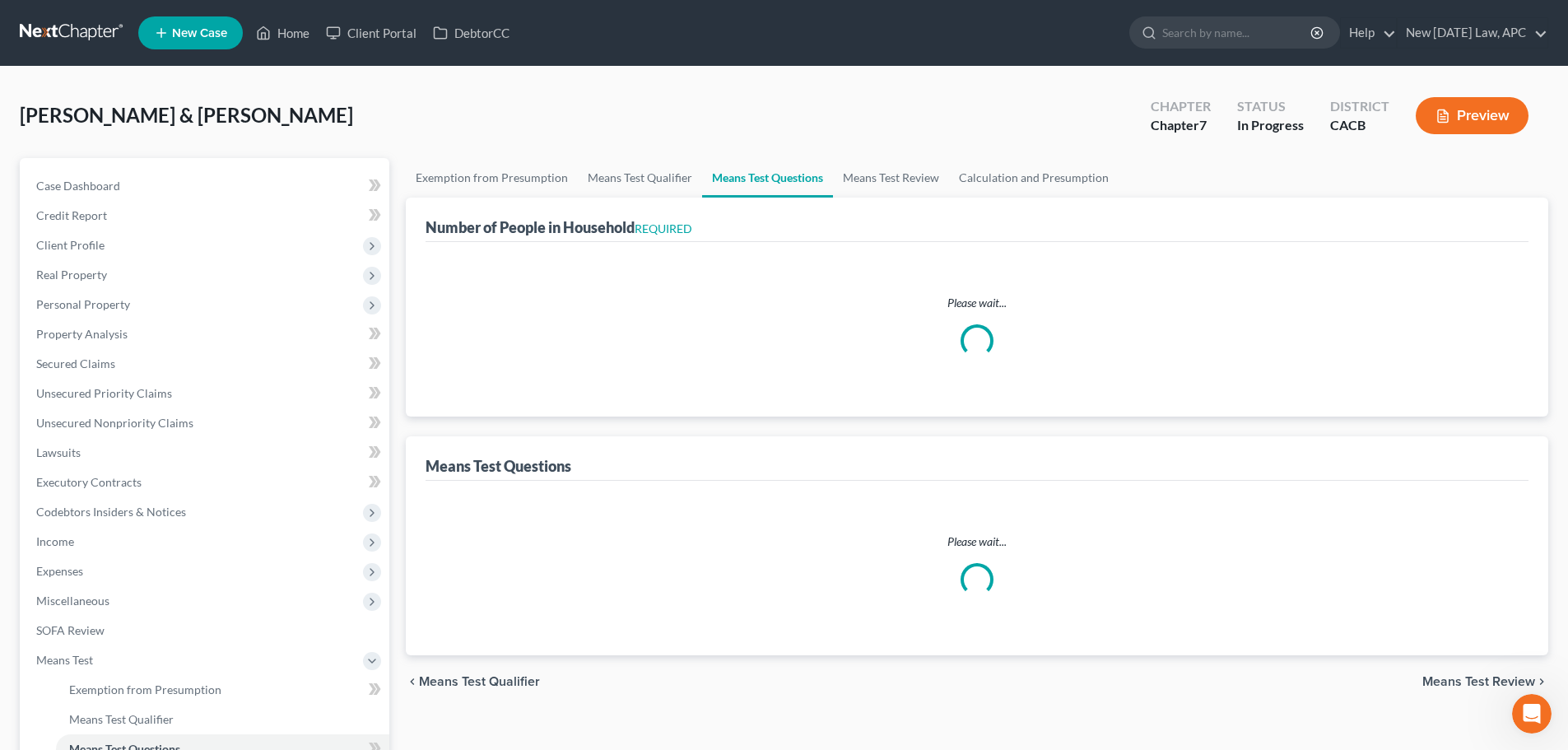
select select "60"
select select "3"
select select "2"
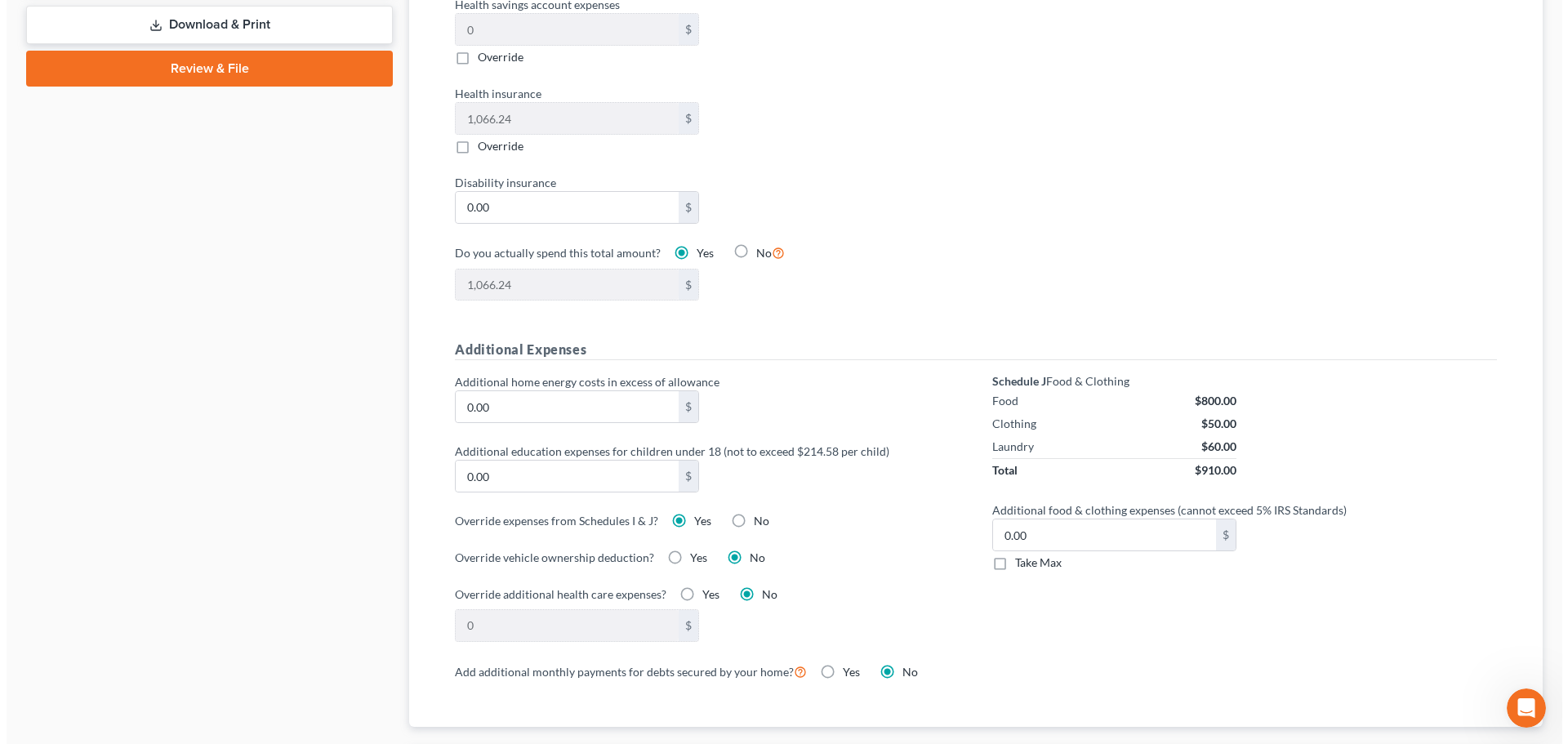
scroll to position [898, 0]
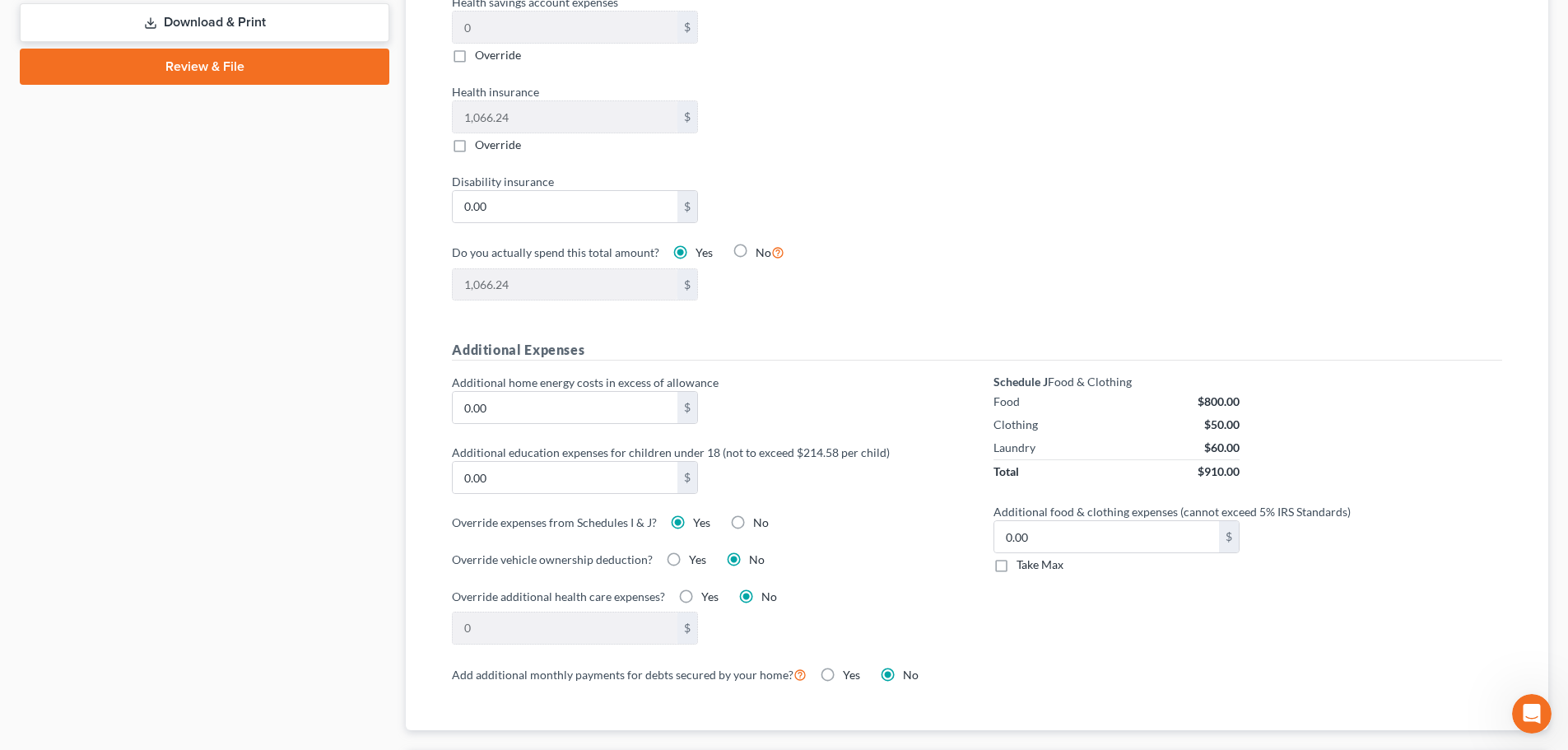
click at [693, 515] on label "Yes" at bounding box center [702, 523] width 17 height 17
click at [700, 515] on input "Yes" at bounding box center [705, 520] width 11 height 11
click at [693, 515] on label "Yes" at bounding box center [702, 523] width 17 height 17
click at [700, 515] on input "Yes" at bounding box center [705, 520] width 11 height 11
click at [753, 515] on label "No" at bounding box center [761, 523] width 16 height 17
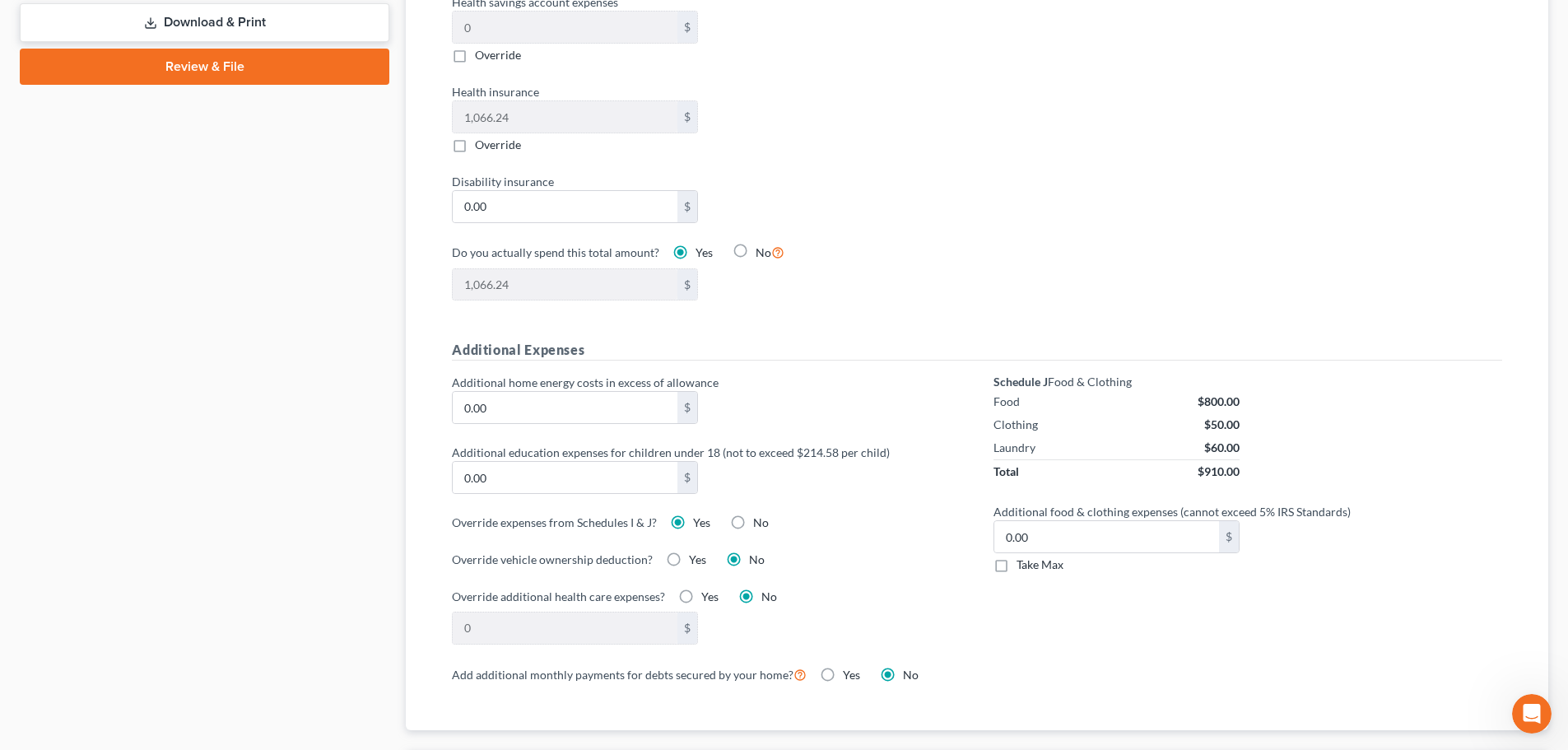
click at [760, 515] on input "No" at bounding box center [765, 520] width 11 height 11
radio input "true"
click at [693, 515] on label "Yes" at bounding box center [702, 523] width 17 height 17
click at [700, 515] on input "Yes" at bounding box center [705, 520] width 11 height 11
radio input "true"
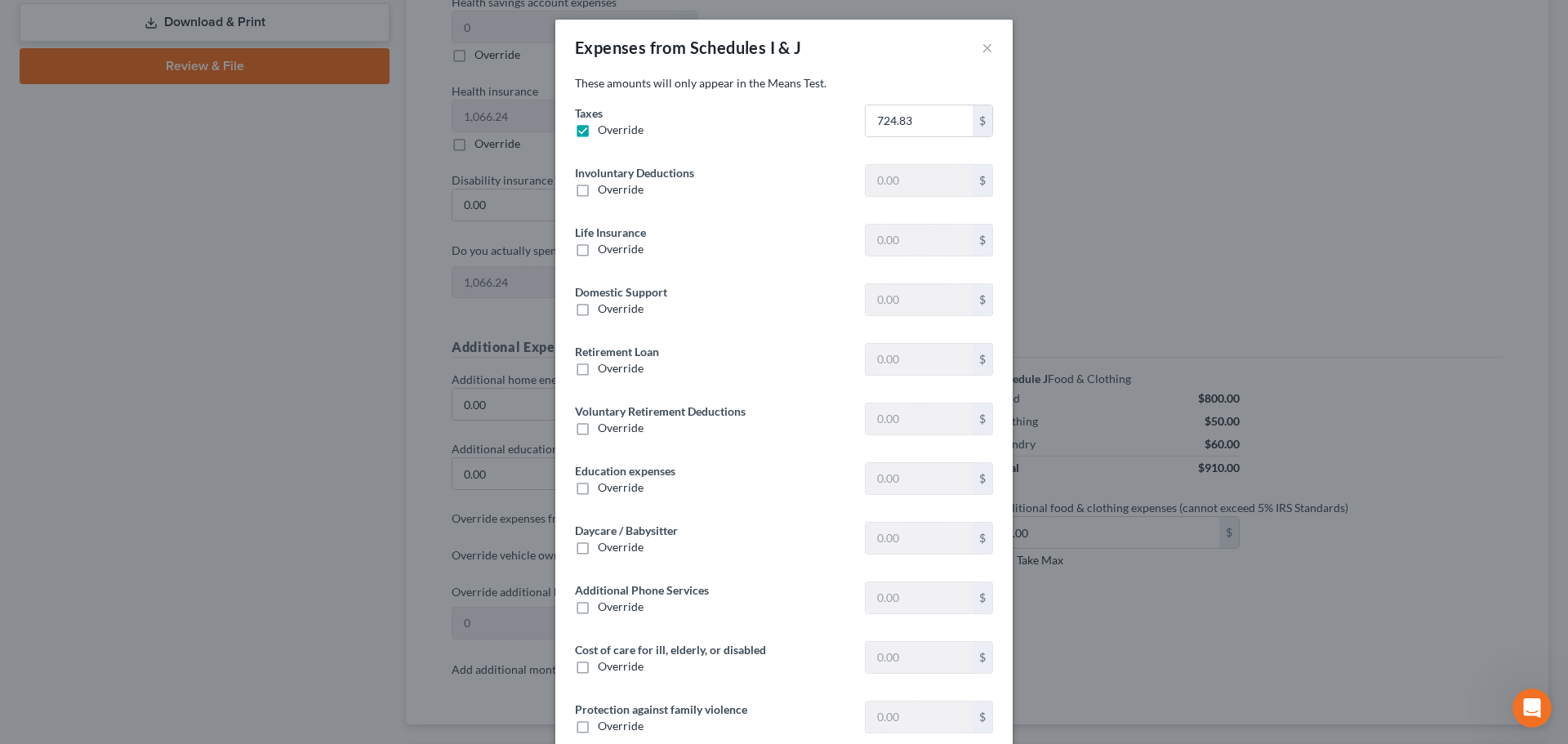
type input "929.67"
type input "0"
type input "944.16"
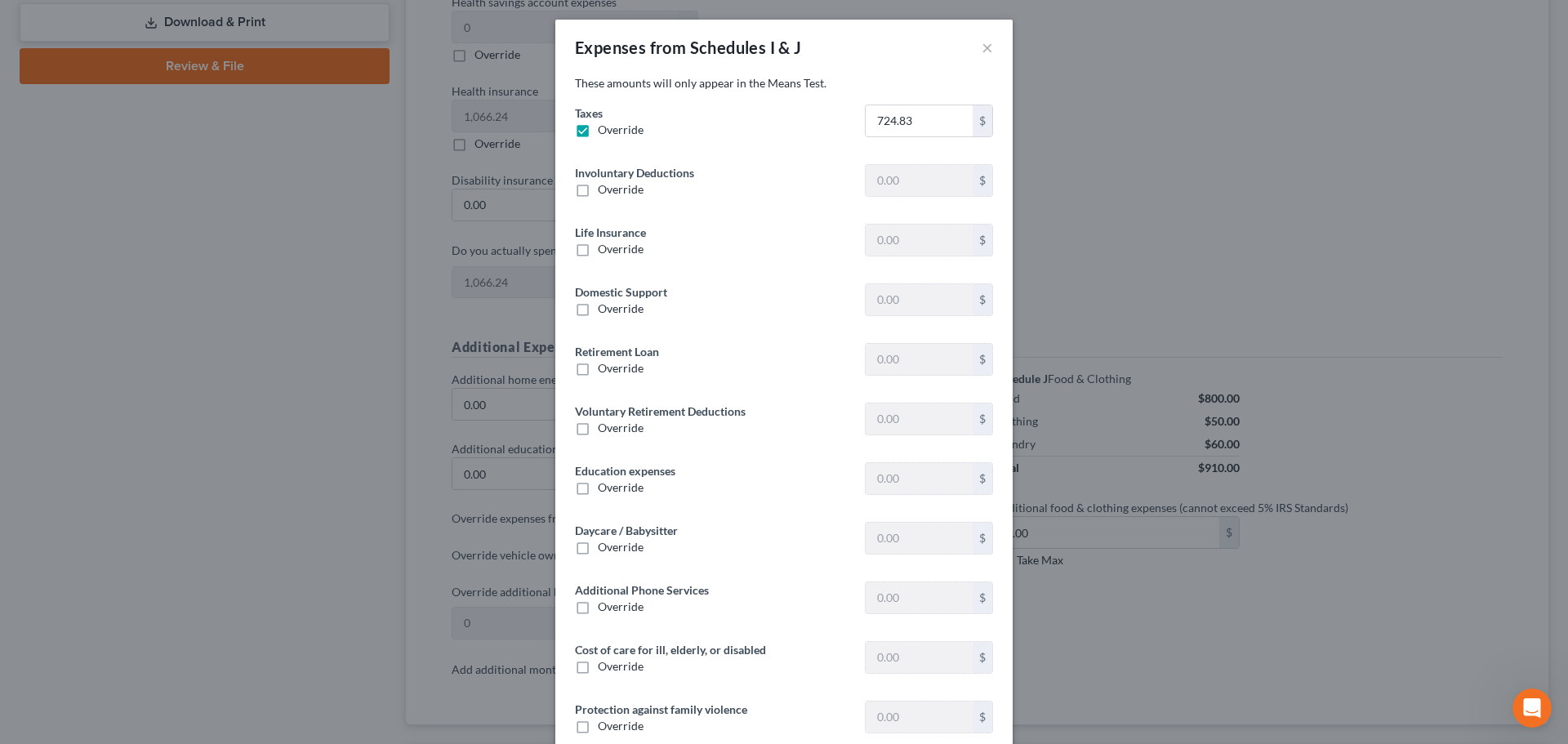
type input "0"
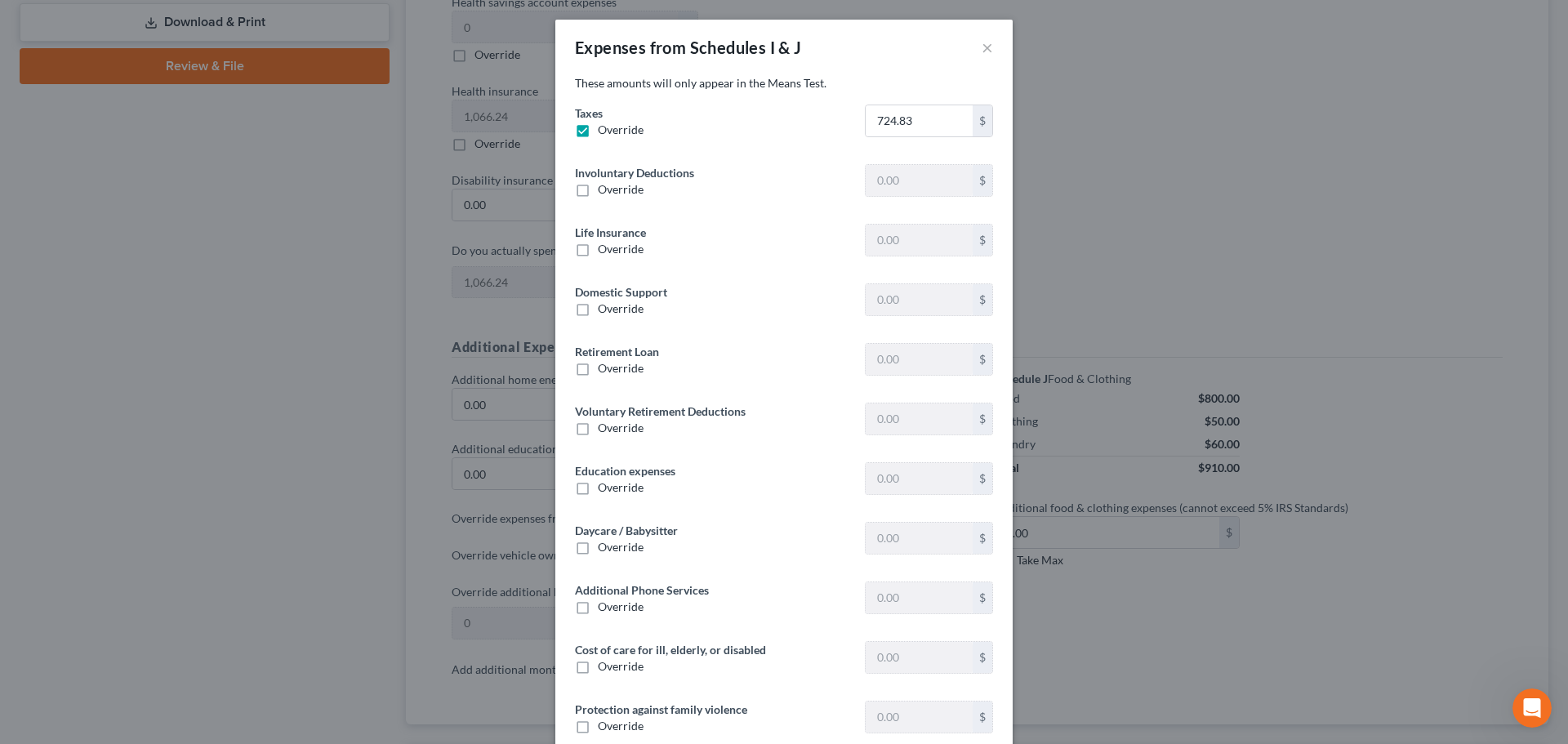
type input "0"
click at [598, 126] on label "Override" at bounding box center [620, 130] width 45 height 16
click at [605, 126] on input "Override" at bounding box center [610, 127] width 11 height 11
drag, startPoint x: 582, startPoint y: 125, endPoint x: 728, endPoint y: 124, distance: 146.0
click at [598, 127] on label "Override" at bounding box center [620, 130] width 45 height 16
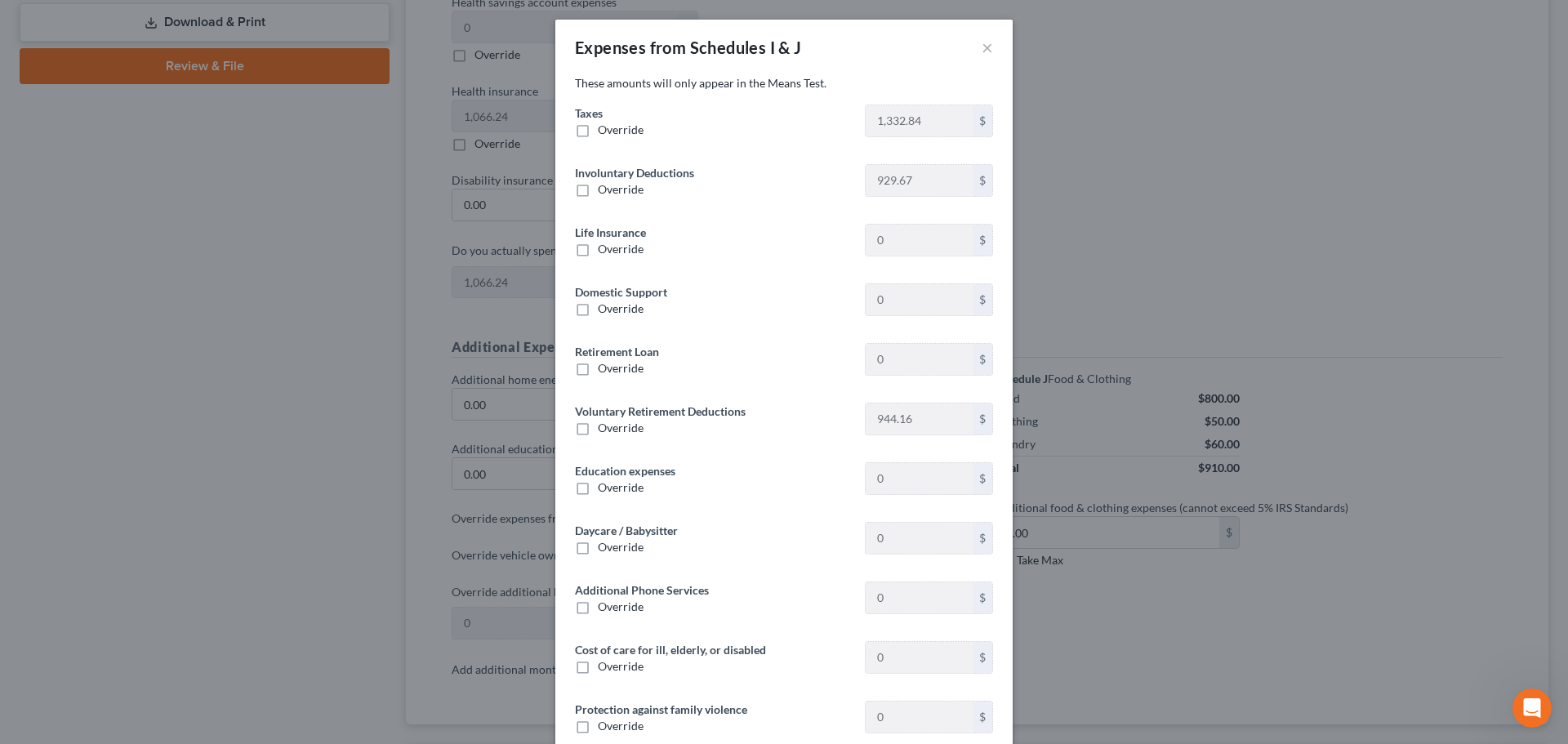
click at [605, 127] on input "Override" at bounding box center [610, 127] width 11 height 11
checkbox input "true"
click at [927, 124] on input "724.83" at bounding box center [920, 121] width 107 height 31
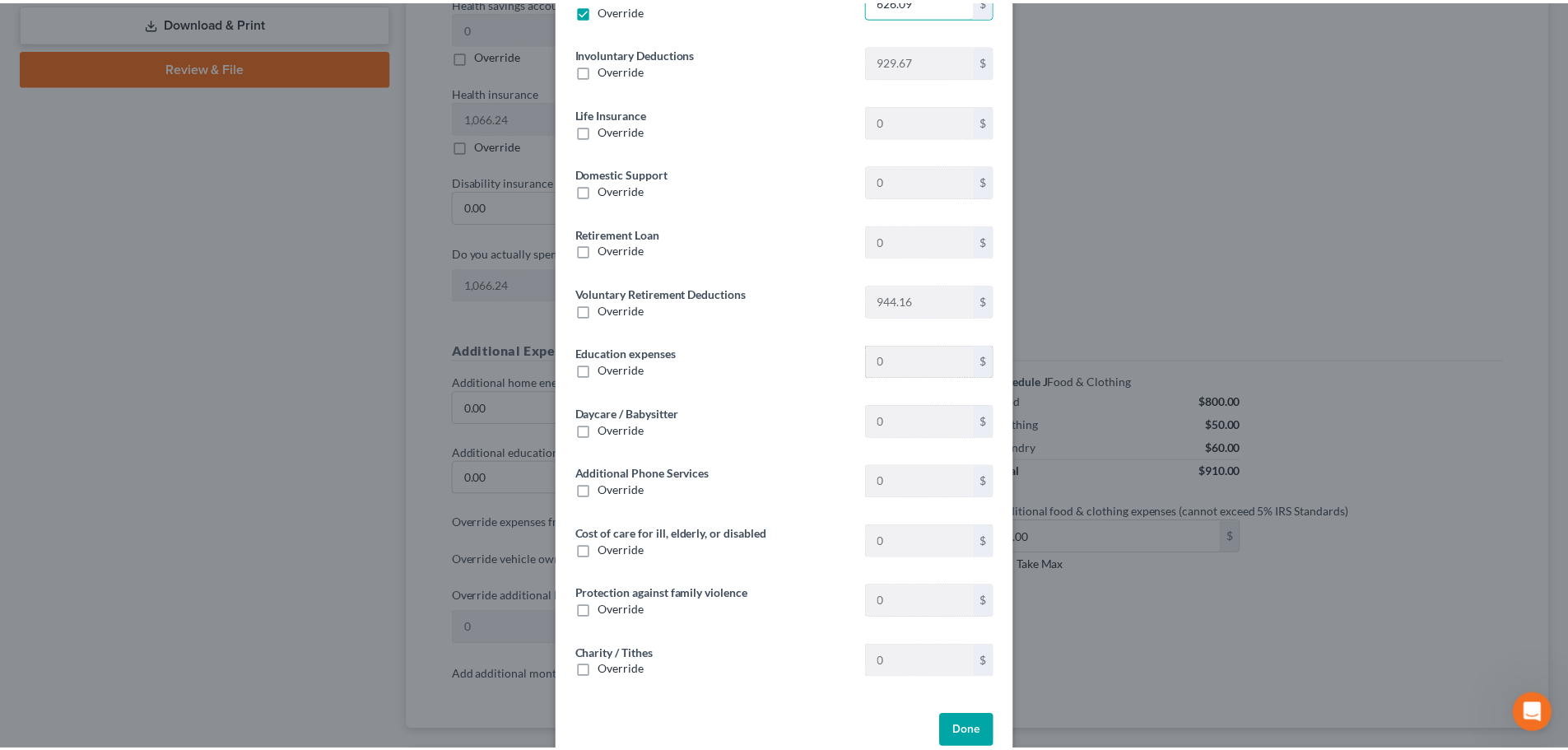
scroll to position [152, 0]
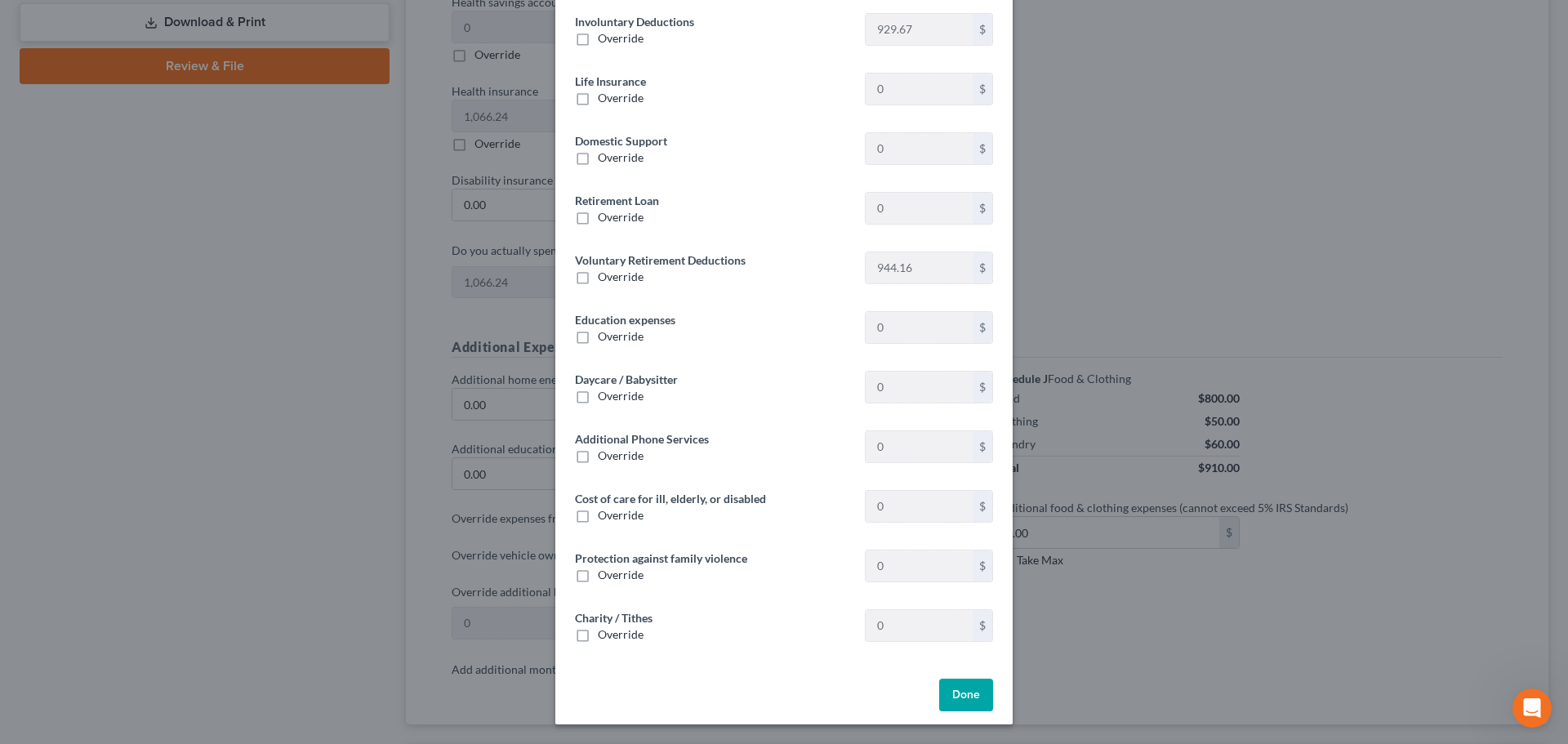
type input "626.09"
click at [968, 713] on div "Done" at bounding box center [784, 698] width 457 height 52
click at [958, 696] on button "Done" at bounding box center [966, 695] width 54 height 33
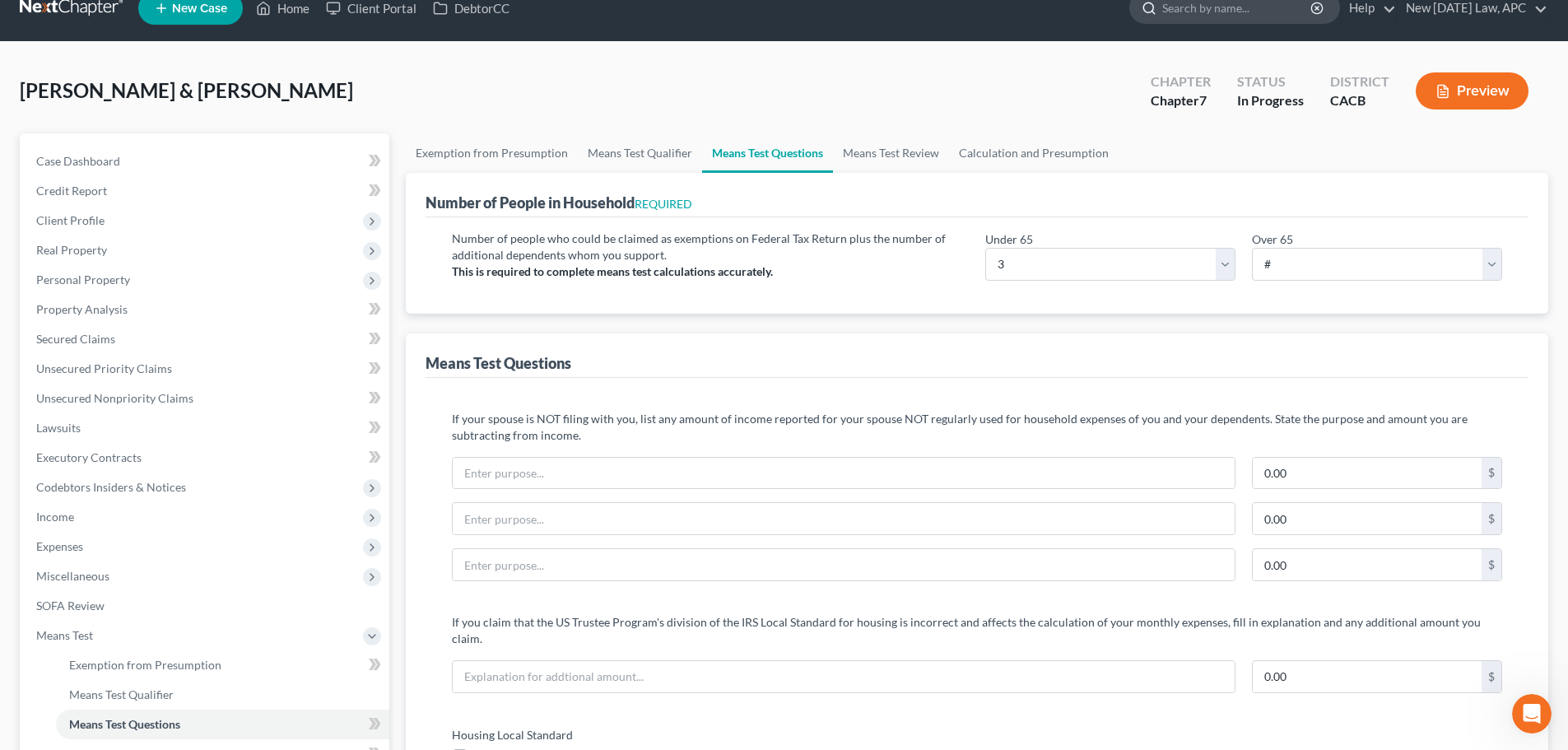
scroll to position [0, 0]
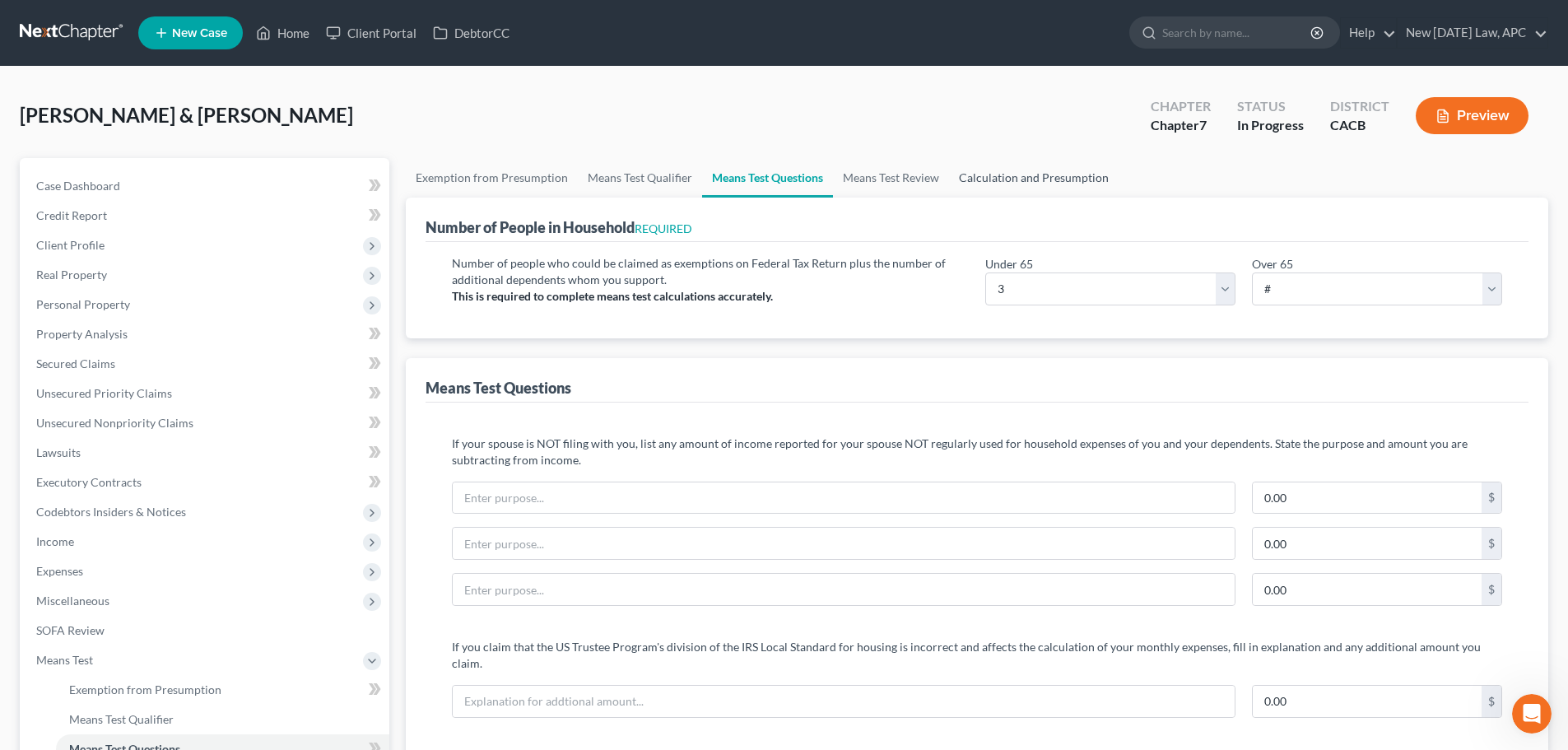
click at [1036, 175] on link "Calculation and Presumption" at bounding box center [1034, 178] width 170 height 40
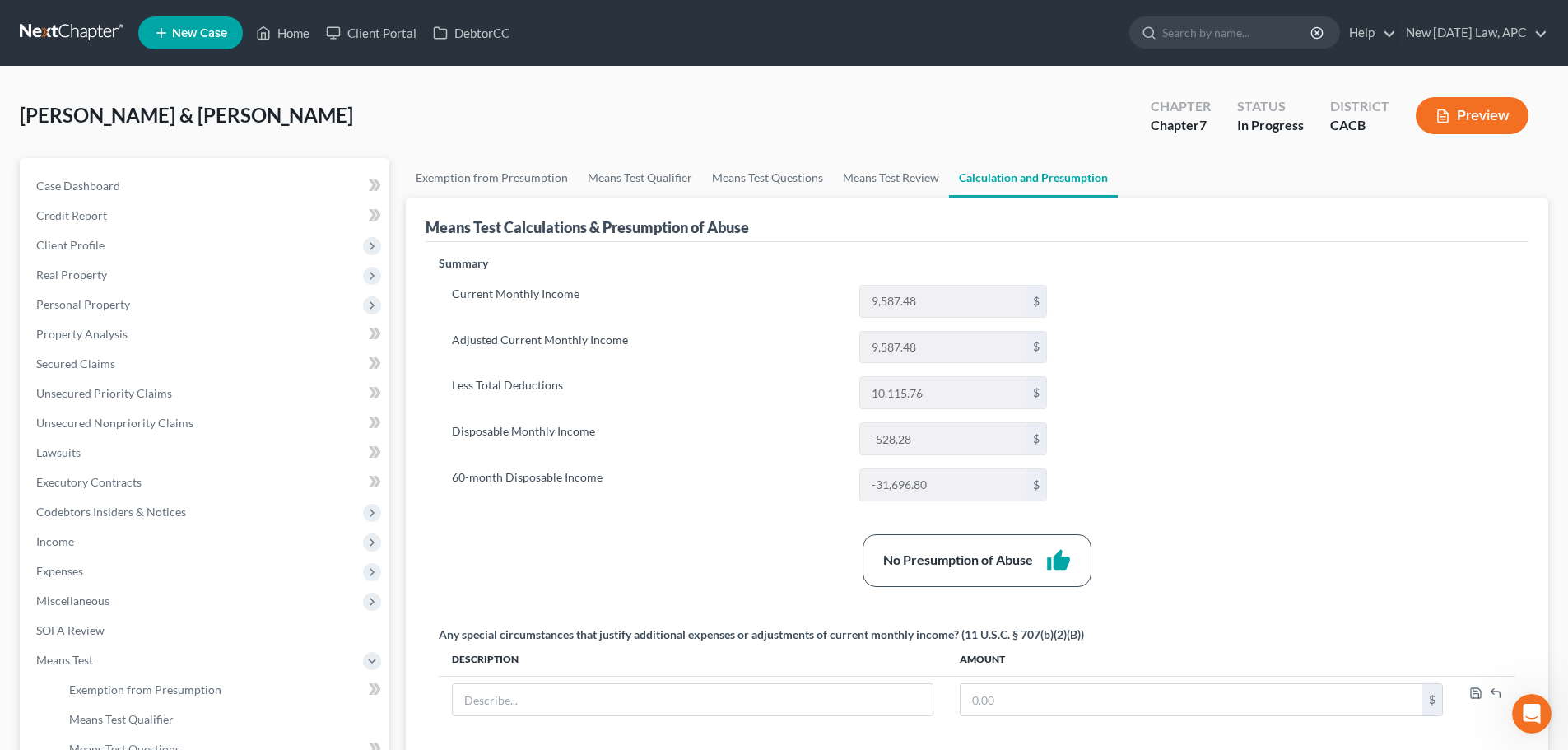
click at [1457, 103] on button "Preview" at bounding box center [1472, 116] width 113 height 37
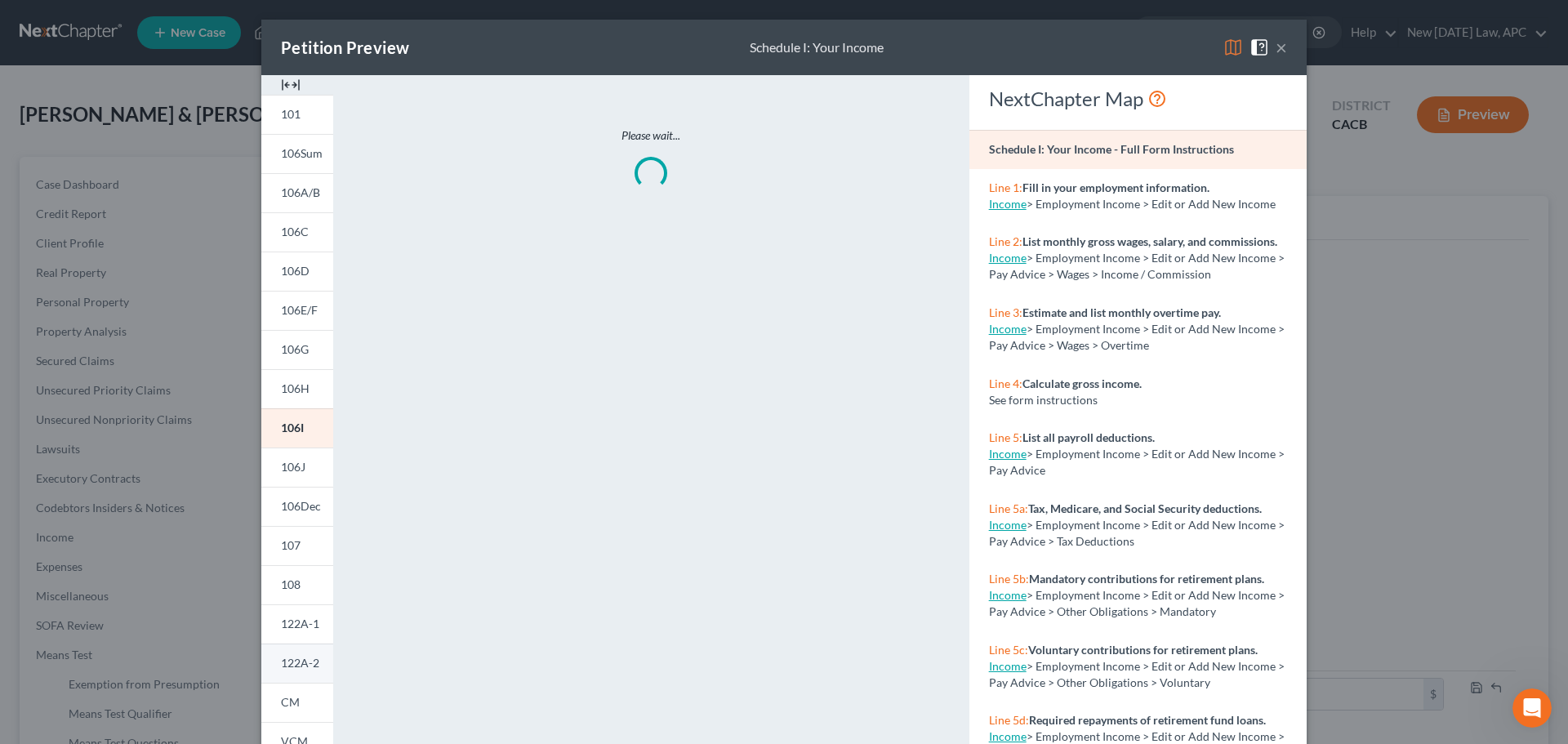
click at [288, 659] on span "122A-2" at bounding box center [300, 662] width 39 height 14
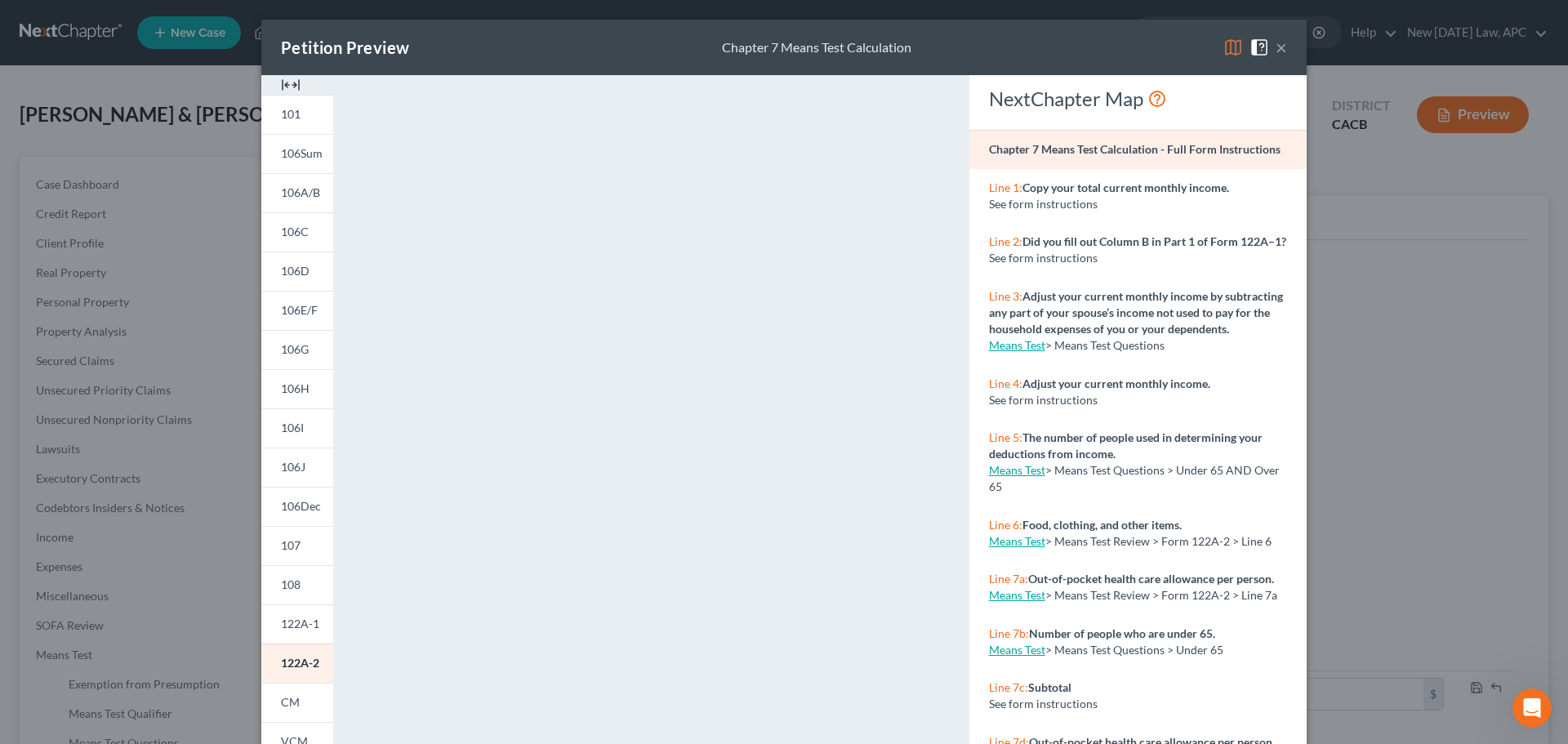
drag, startPoint x: 1293, startPoint y: 40, endPoint x: 1283, endPoint y: 41, distance: 10.0
click at [1291, 41] on div "Petition Preview Chapter 7 Means Test Calculation ×" at bounding box center [784, 47] width 1045 height 55
click at [1276, 42] on button "×" at bounding box center [1282, 48] width 12 height 20
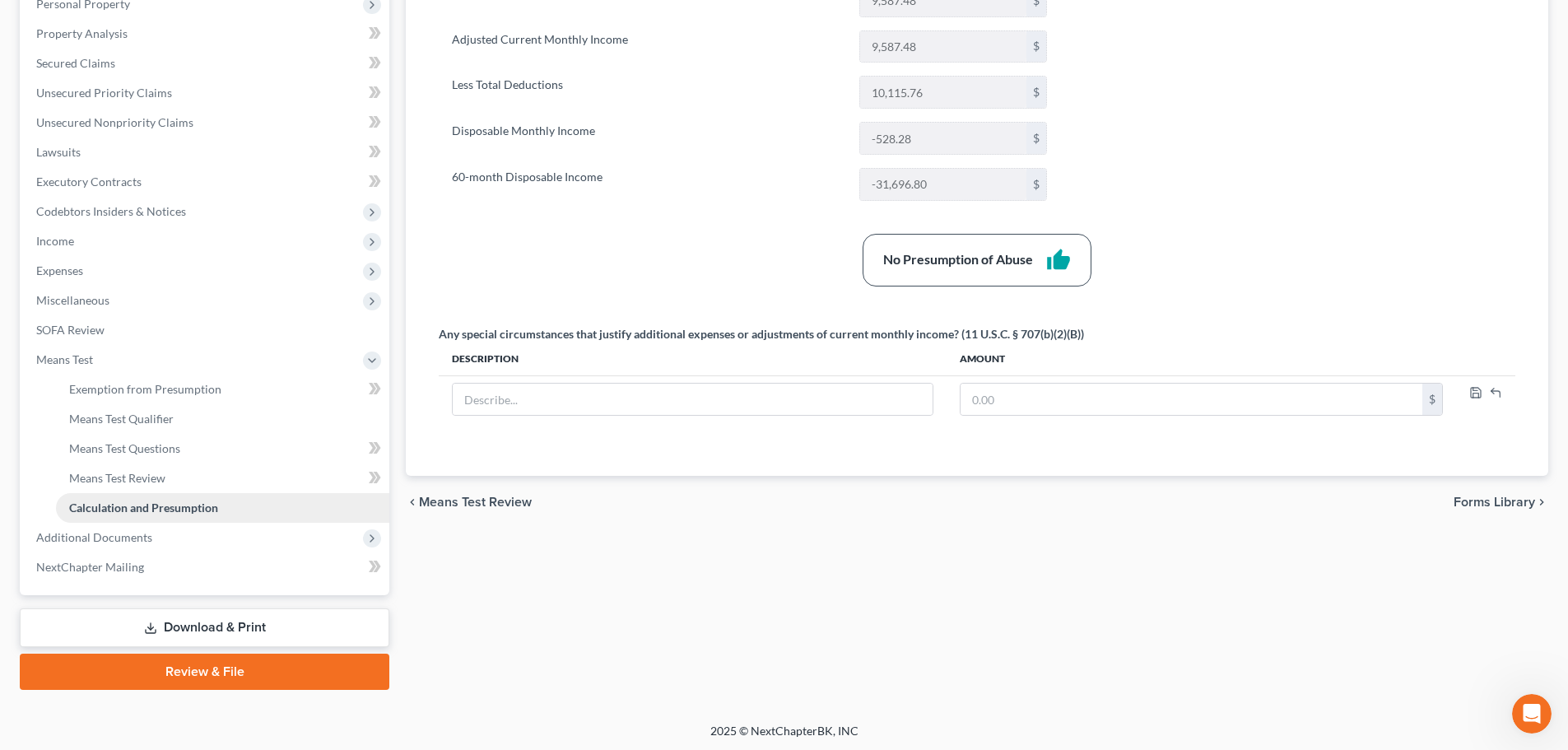
scroll to position [303, 0]
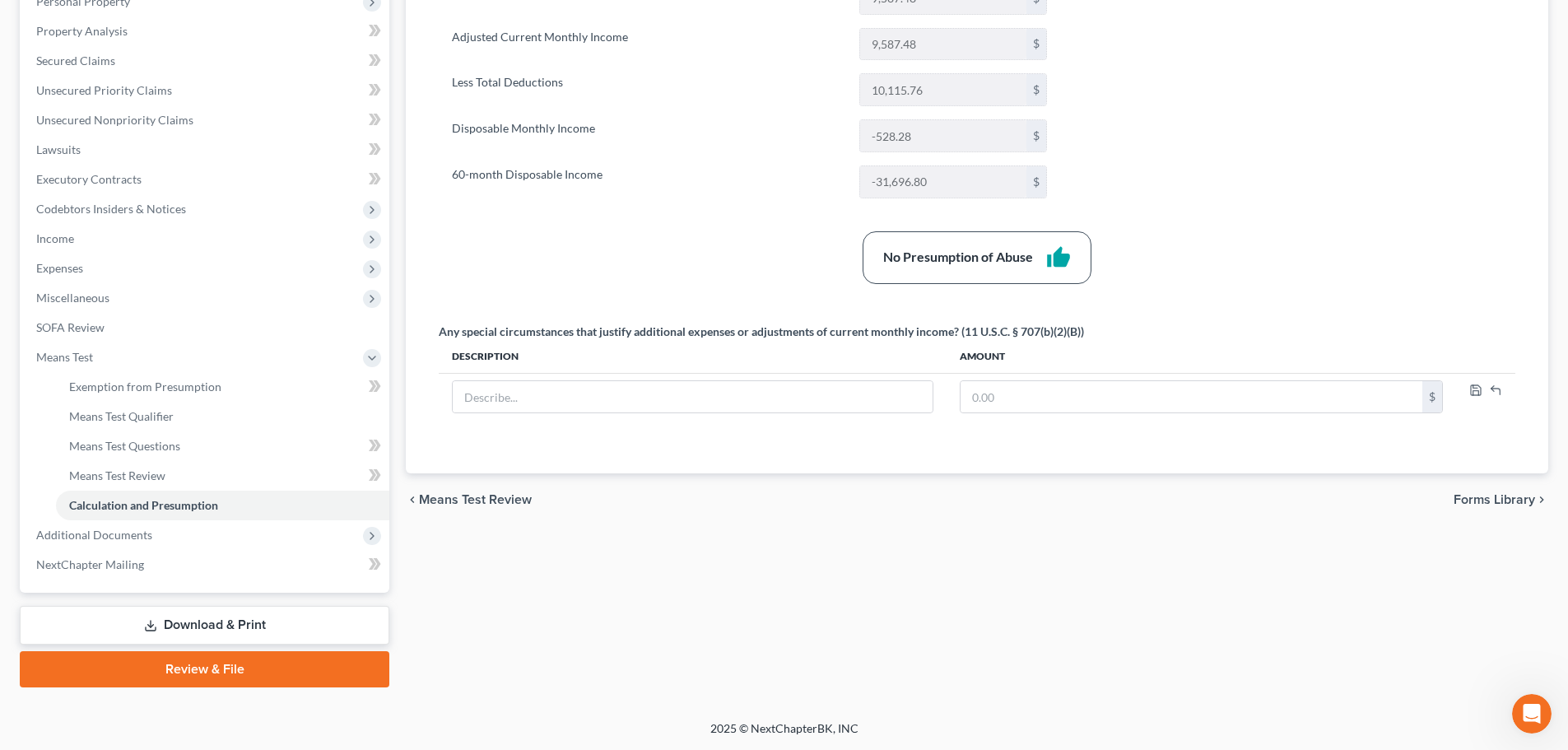
click at [226, 619] on link "Download & Print" at bounding box center [205, 625] width 370 height 39
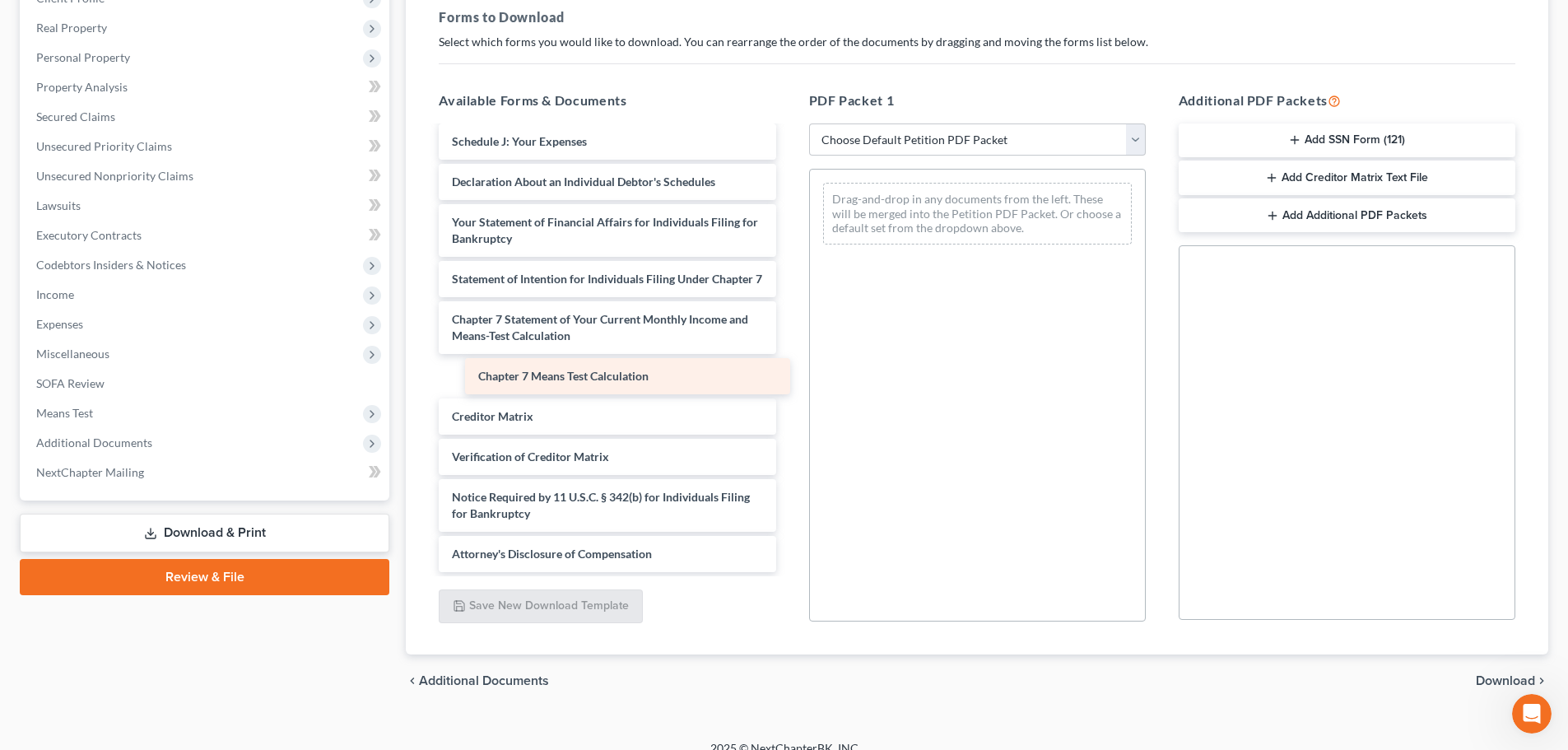
scroll to position [441, 0]
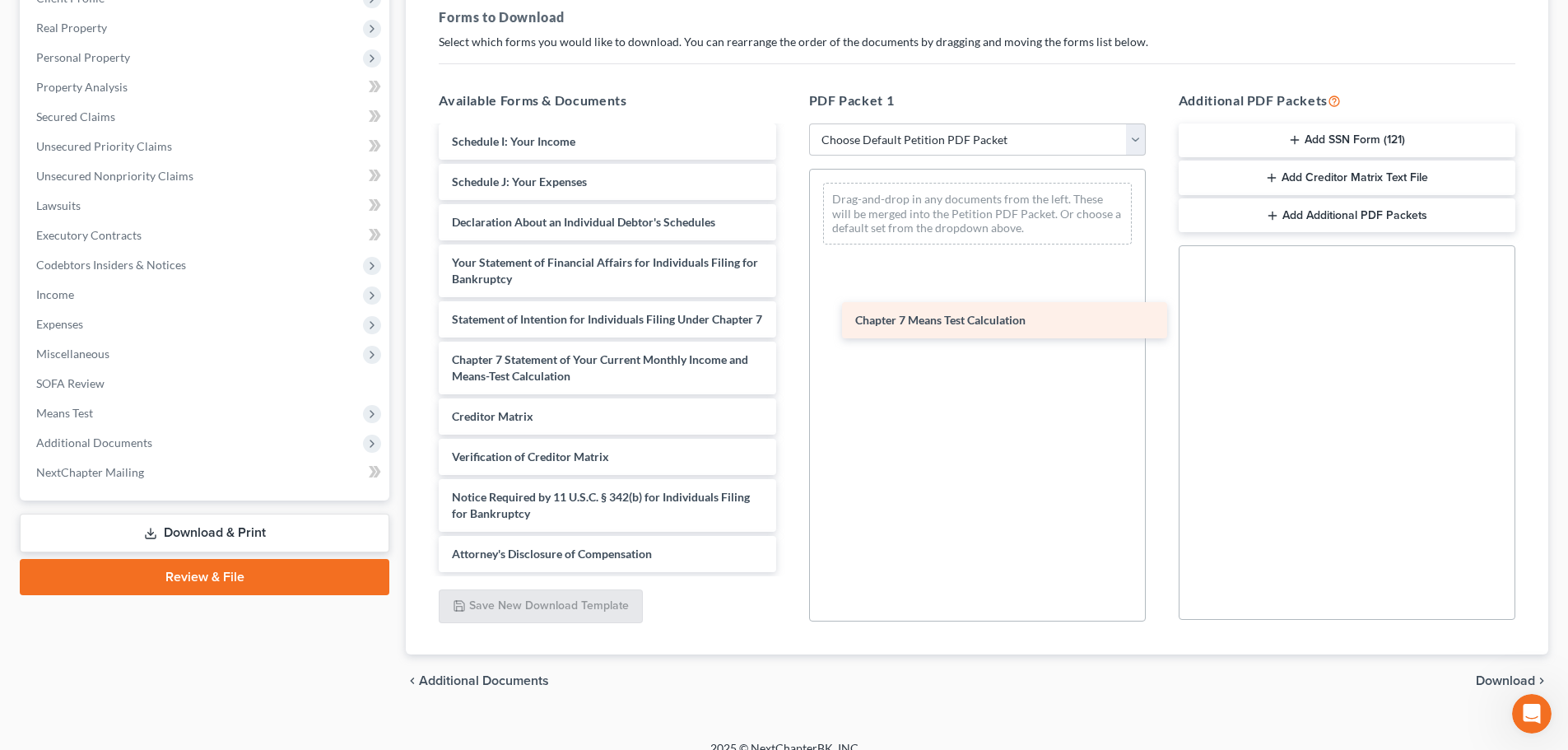
drag, startPoint x: 604, startPoint y: 378, endPoint x: 1007, endPoint y: 323, distance: 406.7
click at [789, 323] on div "Chapter 7 Means Test Calculation Credit Counseling Course (Joint Debtor) Credit…" at bounding box center [607, 138] width 363 height 869
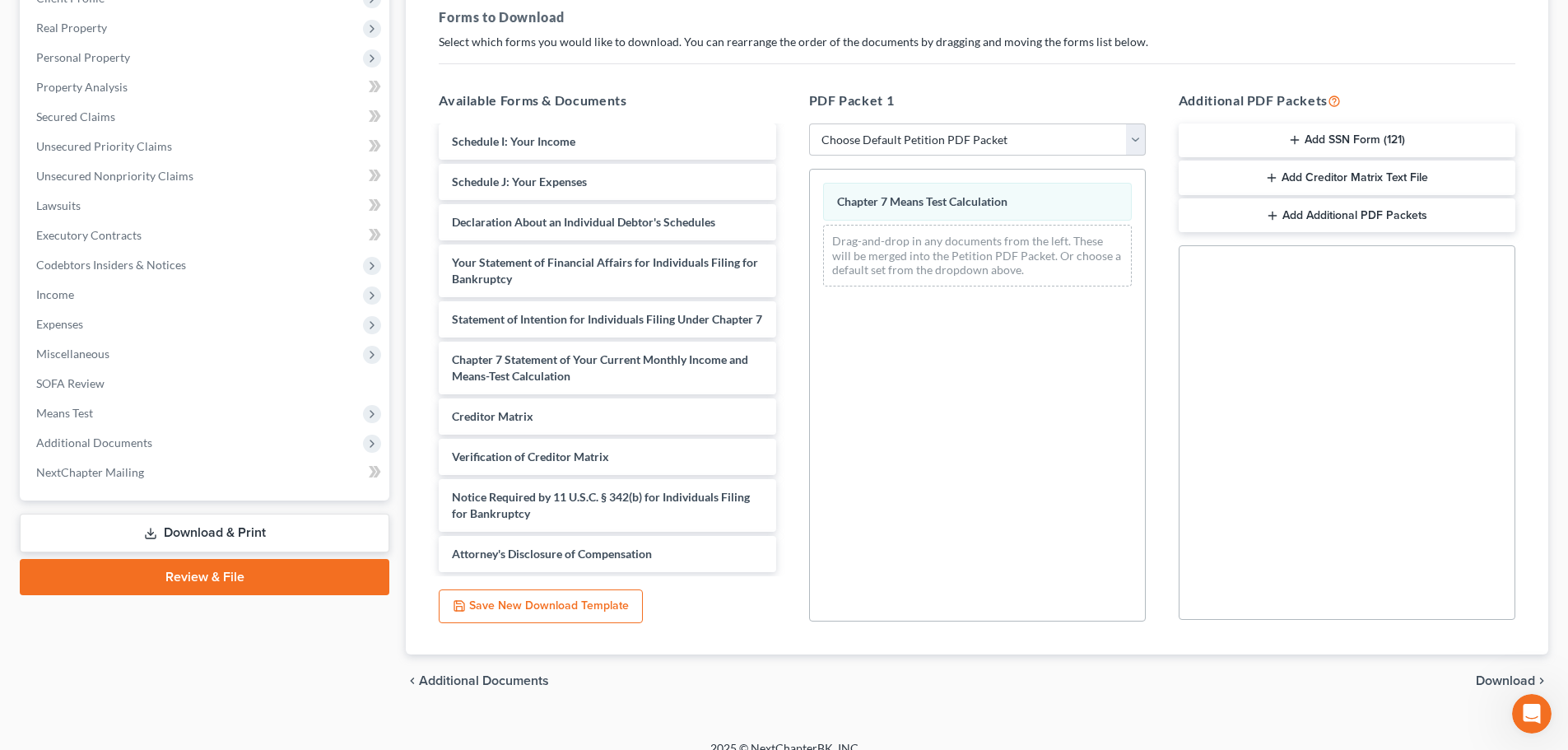
click at [1507, 680] on span "Download" at bounding box center [1505, 681] width 59 height 13
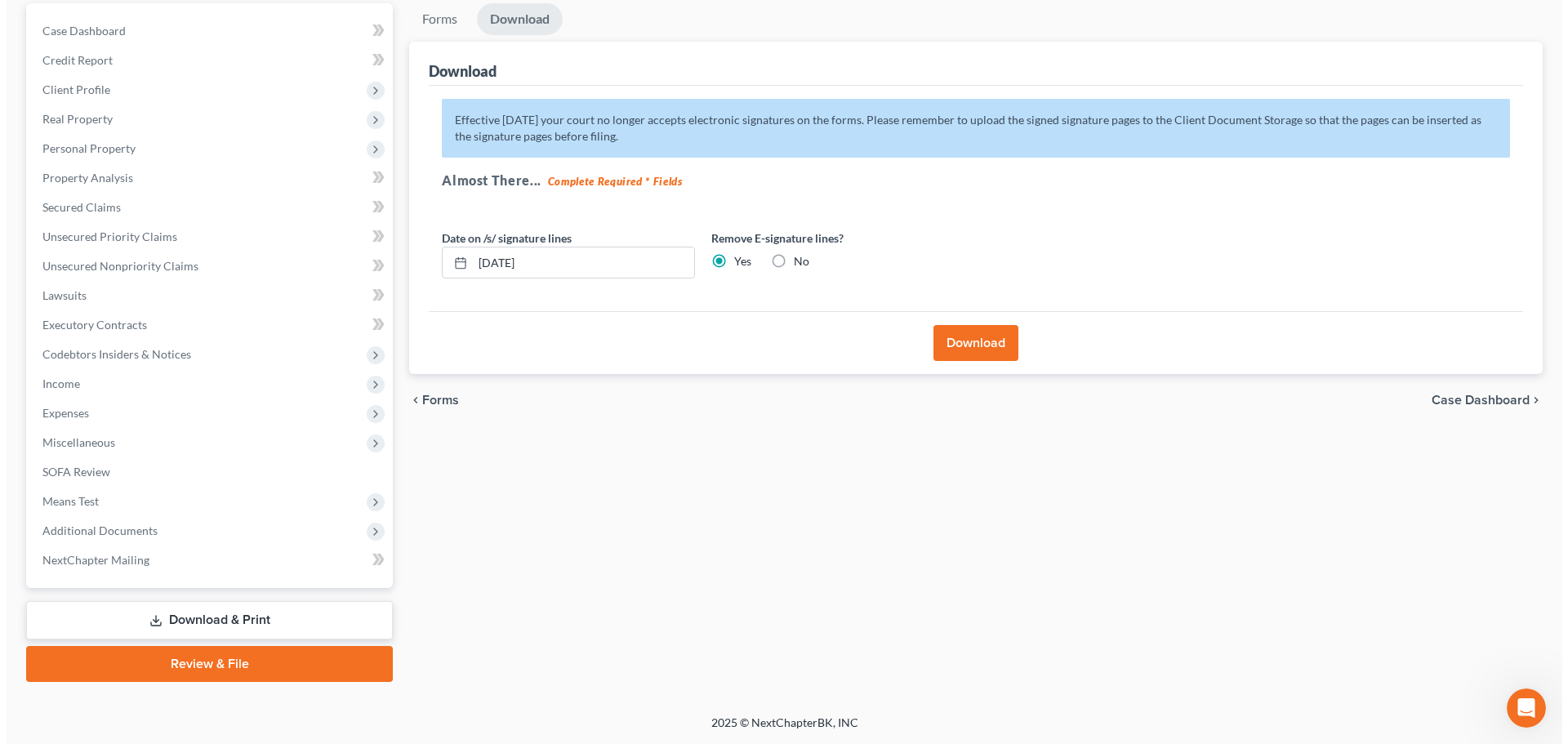
scroll to position [153, 0]
click at [957, 341] on button "Download" at bounding box center [969, 343] width 85 height 36
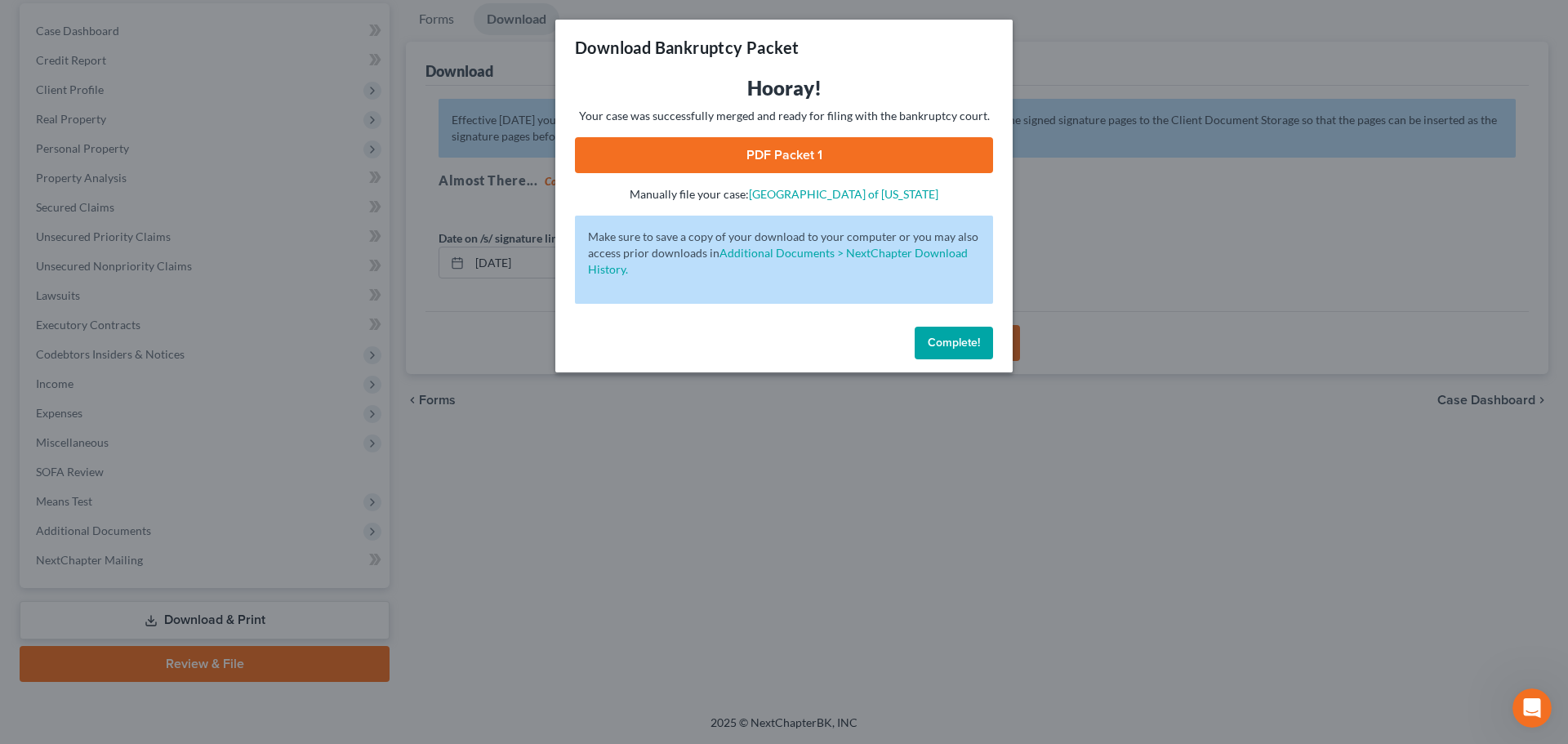
click at [813, 149] on link "PDF Packet 1" at bounding box center [784, 155] width 418 height 36
